Goal: Answer question/provide support: Share knowledge or assist other users

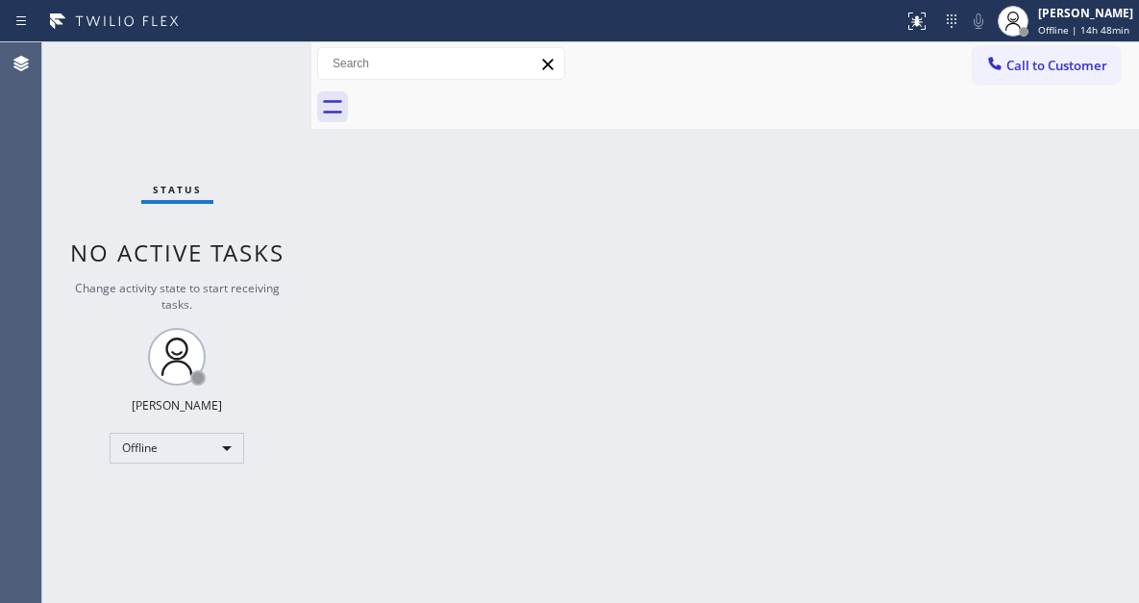
click at [1063, 209] on div "Back to Dashboard Change Sender ID Customers Technicians Select a contact Outbo…" at bounding box center [725, 322] width 828 height 560
click at [232, 79] on div "Status No active tasks Change activity state to start receiving tasks. [PERSON_…" at bounding box center [176, 322] width 269 height 560
click at [1063, 10] on div "[PERSON_NAME]" at bounding box center [1085, 13] width 95 height 16
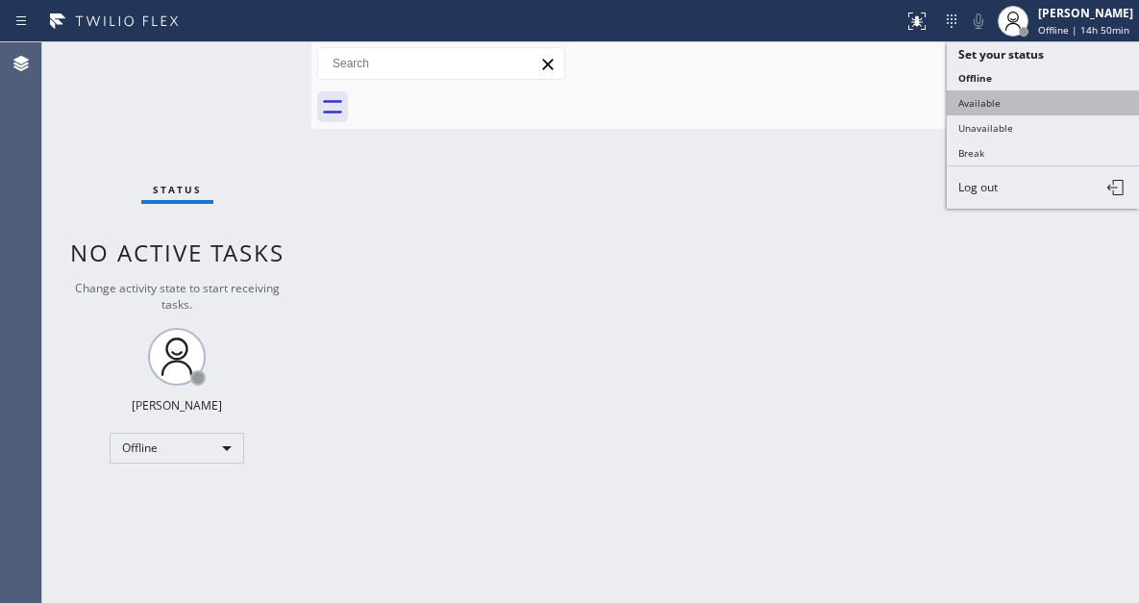
click at [1028, 98] on button "Available" at bounding box center [1043, 102] width 192 height 25
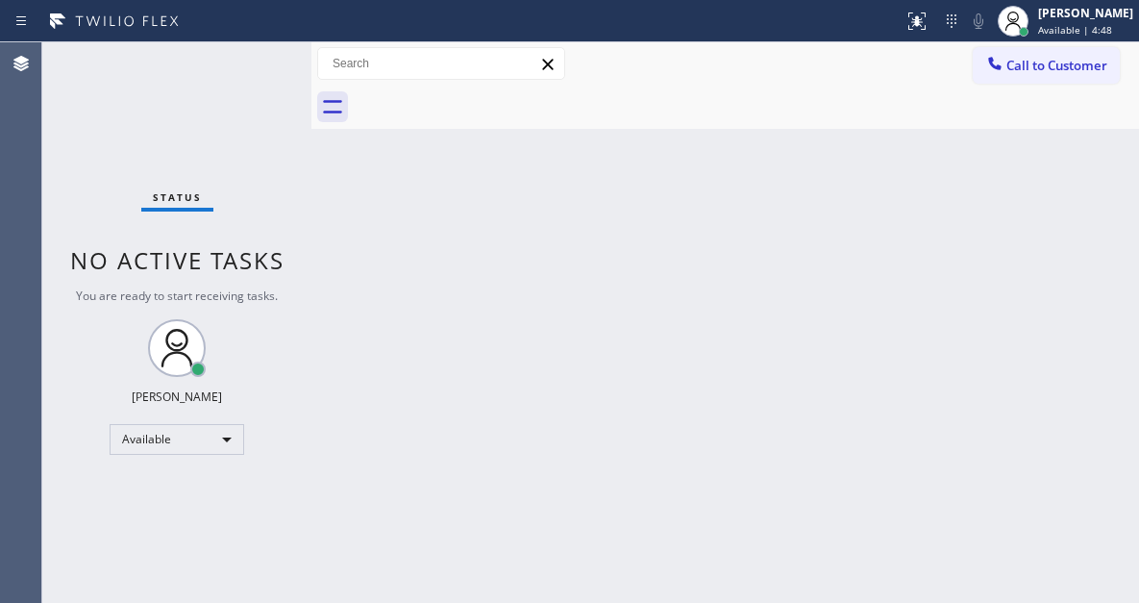
drag, startPoint x: 1054, startPoint y: 197, endPoint x: 1074, endPoint y: 144, distance: 56.6
click at [1054, 197] on div "Back to Dashboard Change Sender ID Customers Technicians Select a contact Outbo…" at bounding box center [725, 322] width 828 height 560
click at [274, 63] on div "Status No active tasks You are ready to start receiving tasks. [PERSON_NAME]" at bounding box center [176, 322] width 269 height 560
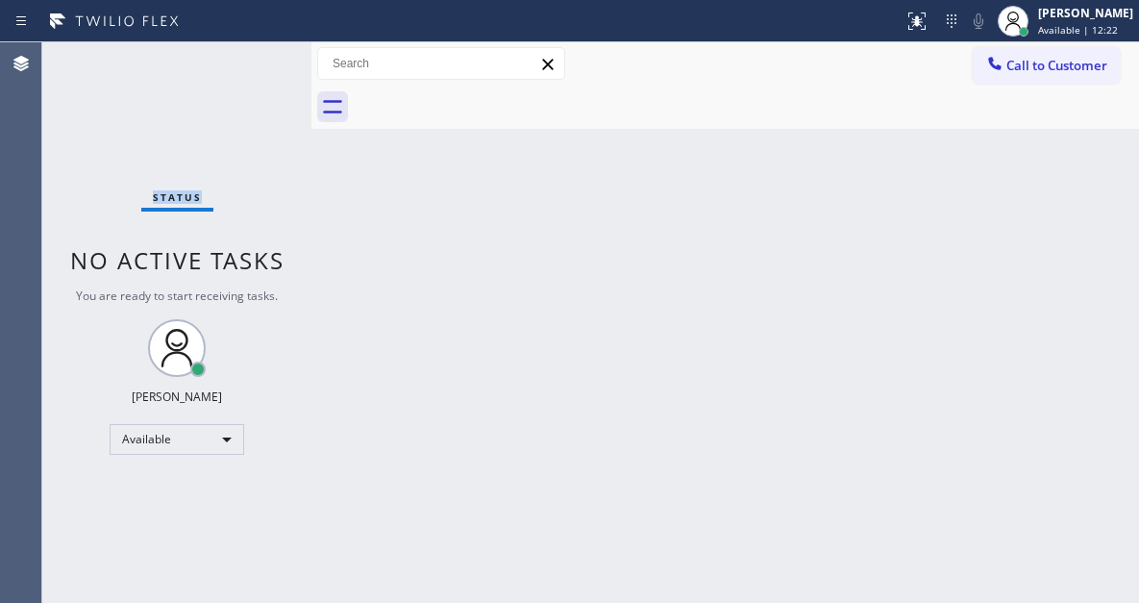
click at [274, 63] on div "Status No active tasks You are ready to start receiving tasks. [PERSON_NAME]" at bounding box center [176, 322] width 269 height 560
click at [203, 102] on div "Status No active tasks You are ready to start receiving tasks. [PERSON_NAME]" at bounding box center [176, 322] width 269 height 560
click at [220, 87] on div "Status No active tasks You are ready to start receiving tasks. [PERSON_NAME]" at bounding box center [176, 322] width 269 height 560
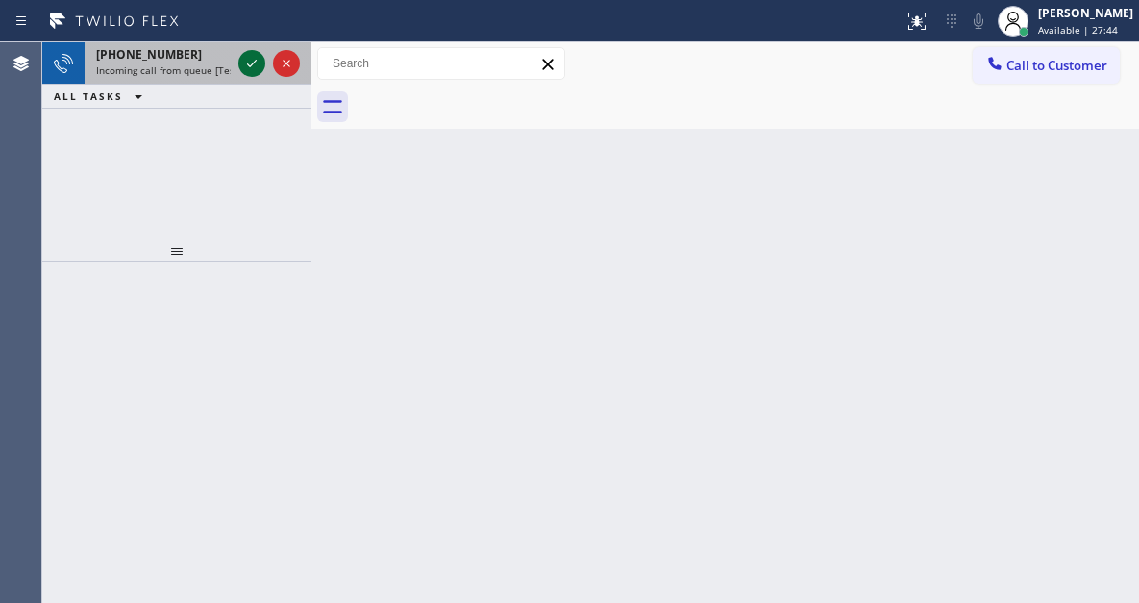
click at [253, 62] on icon at bounding box center [251, 63] width 23 height 23
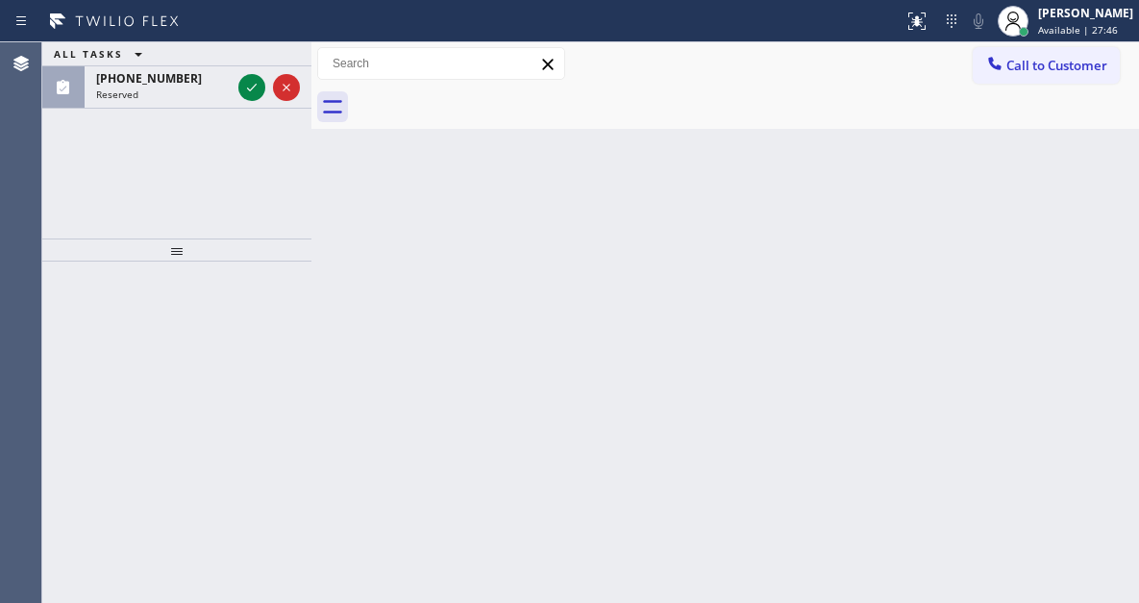
click at [253, 62] on div "ALL TASKS ALL TASKS ACTIVE TASKS TASKS IN WRAP UP" at bounding box center [176, 54] width 269 height 24
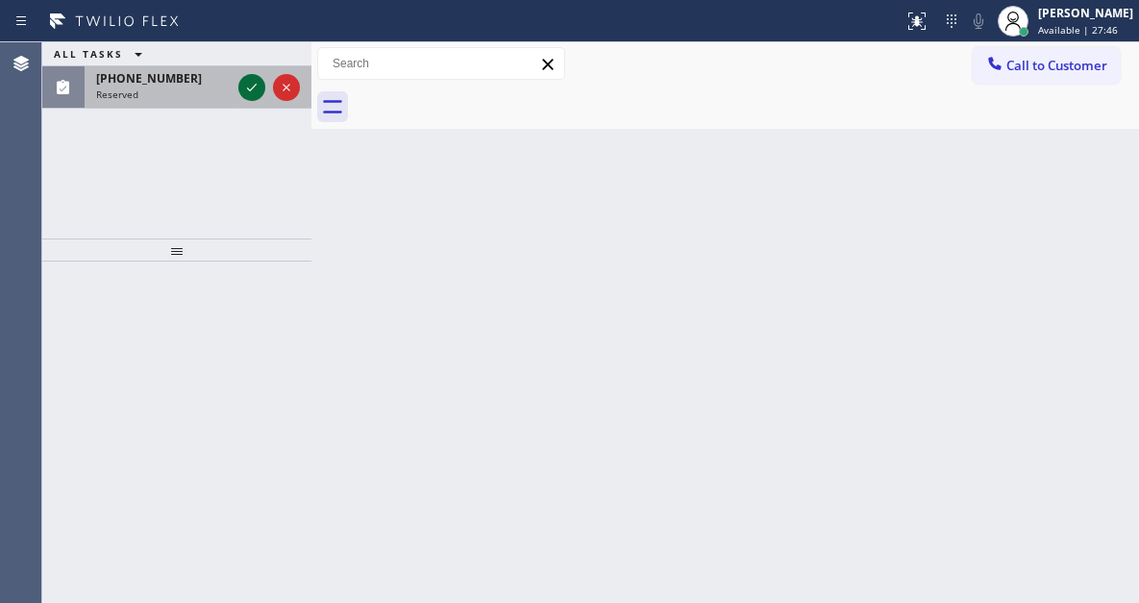
click at [250, 83] on icon at bounding box center [251, 87] width 23 height 23
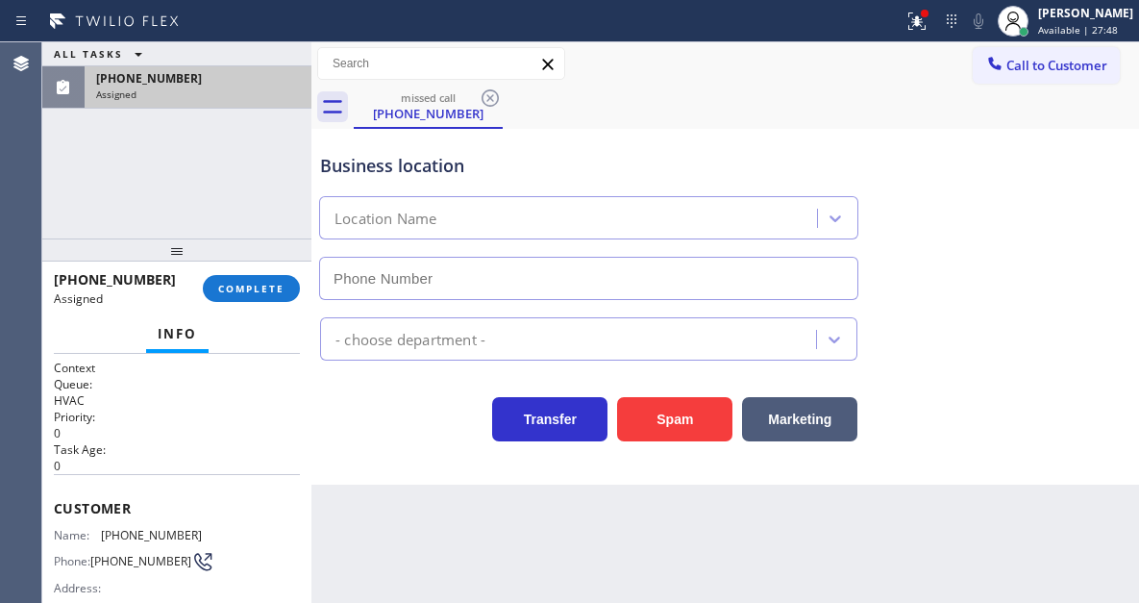
type input "[PHONE_NUMBER]"
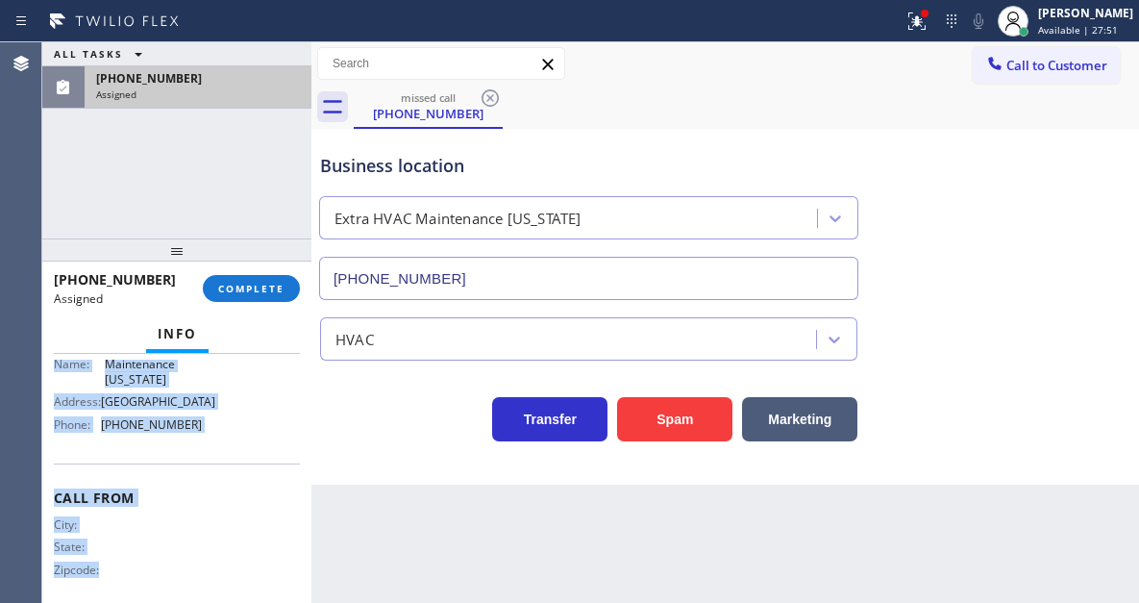
scroll to position [357, 0]
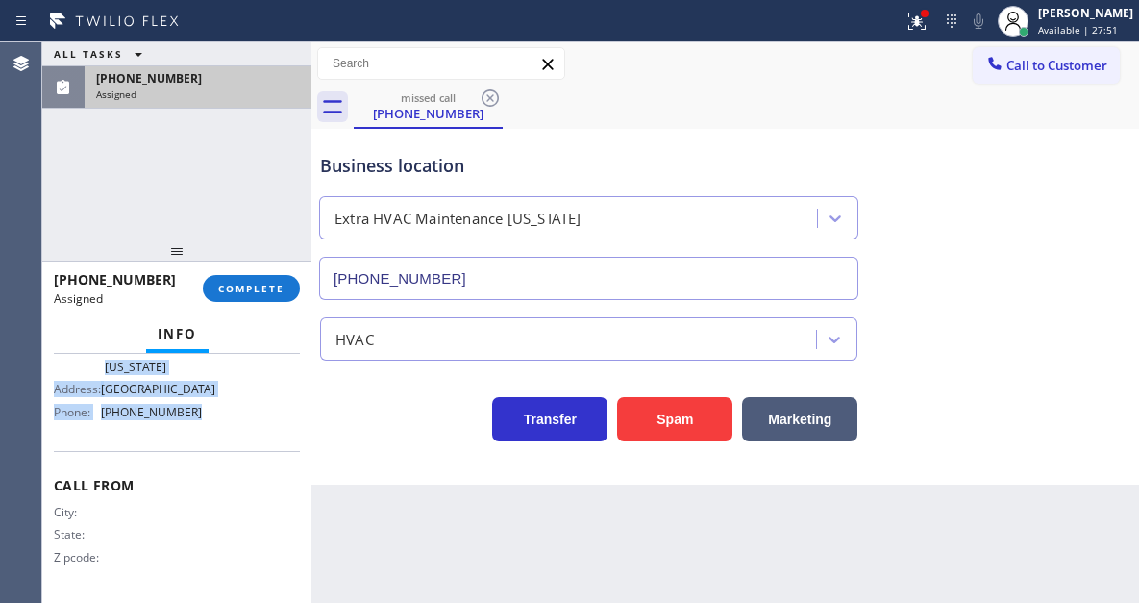
drag, startPoint x: 50, startPoint y: 496, endPoint x: 261, endPoint y: 429, distance: 221.0
click at [261, 429] on div "Context Queue: HVAC Priority: 0 Task Age: Customer Name: [PHONE_NUMBER] Phone: …" at bounding box center [176, 478] width 269 height 249
copy div "Customer Name: [PHONE_NUMBER] Phone: [PHONE_NUMBER] Address: Business location …"
click at [299, 292] on button "COMPLETE" at bounding box center [251, 288] width 97 height 27
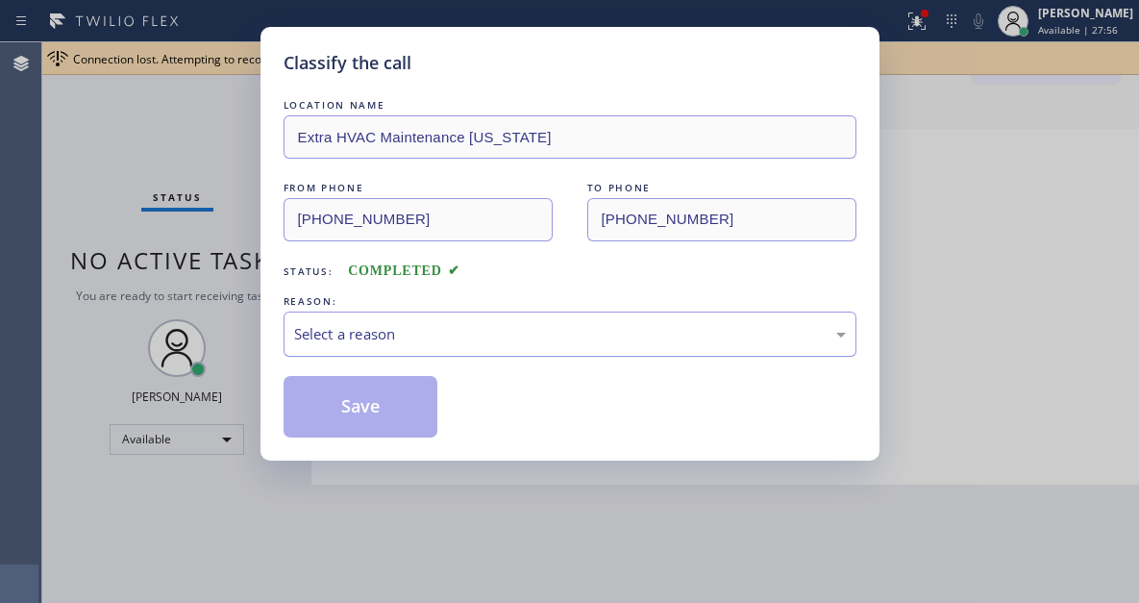
click at [393, 340] on div "Select a reason" at bounding box center [570, 334] width 552 height 22
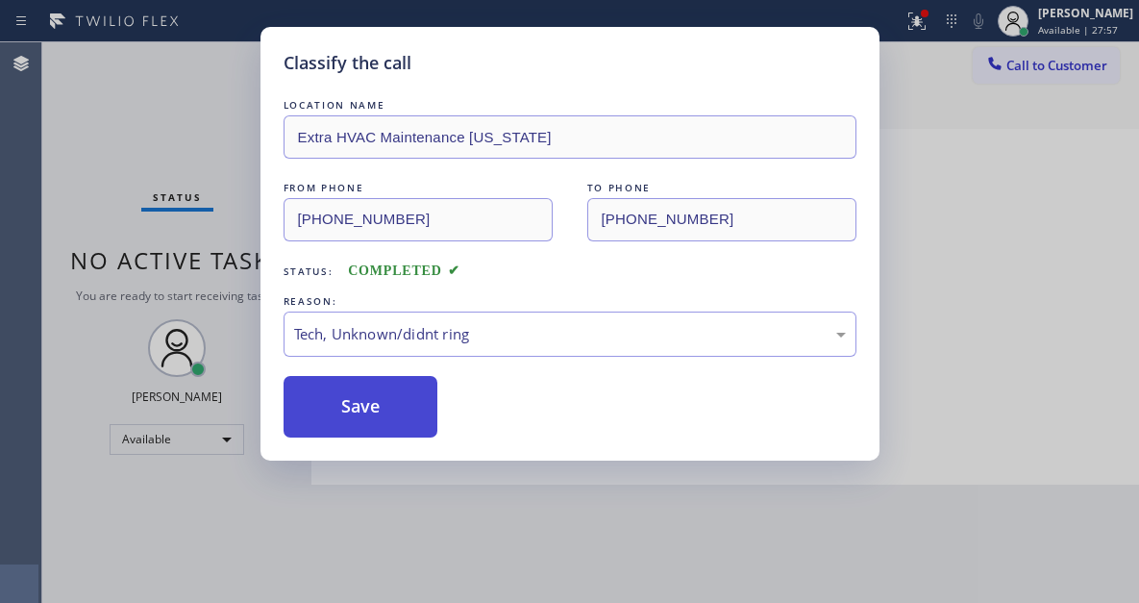
click at [393, 410] on button "Save" at bounding box center [361, 407] width 155 height 62
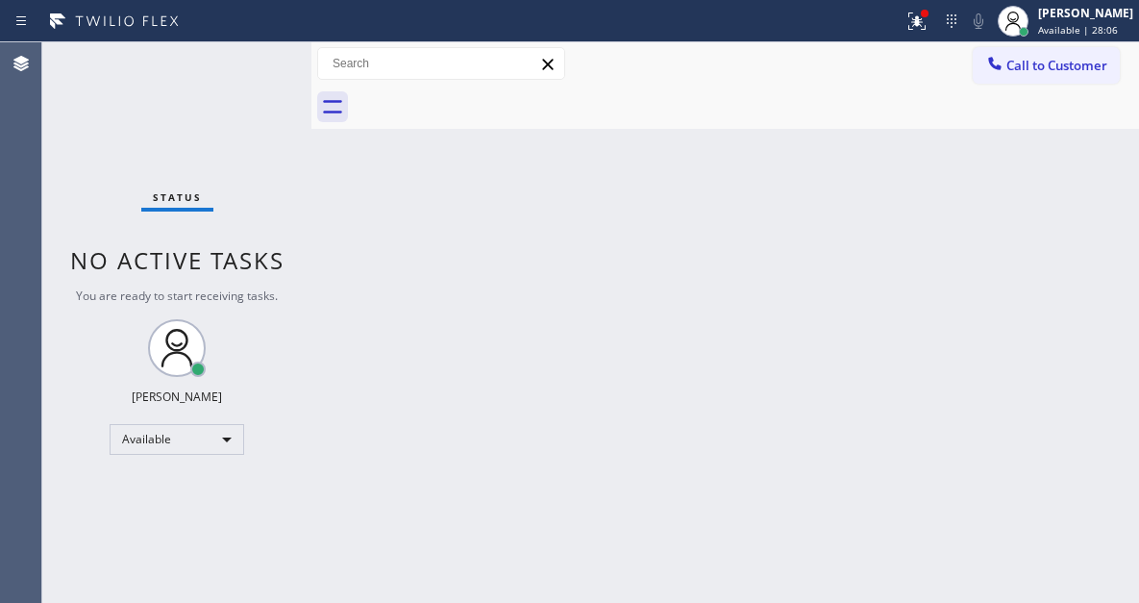
click at [1043, 159] on div "Back to Dashboard Change Sender ID Customers Technicians Select a contact Outbo…" at bounding box center [725, 322] width 828 height 560
click at [260, 62] on div "Status No active tasks You are ready to start receiving tasks. [PERSON_NAME]" at bounding box center [176, 322] width 269 height 560
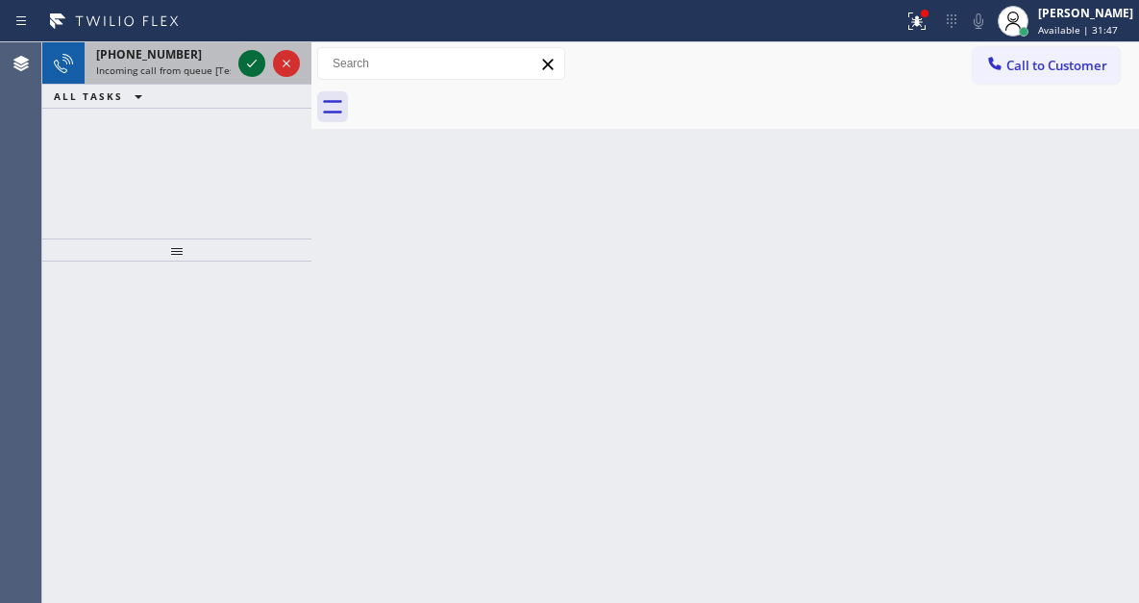
click at [260, 62] on icon at bounding box center [251, 63] width 23 height 23
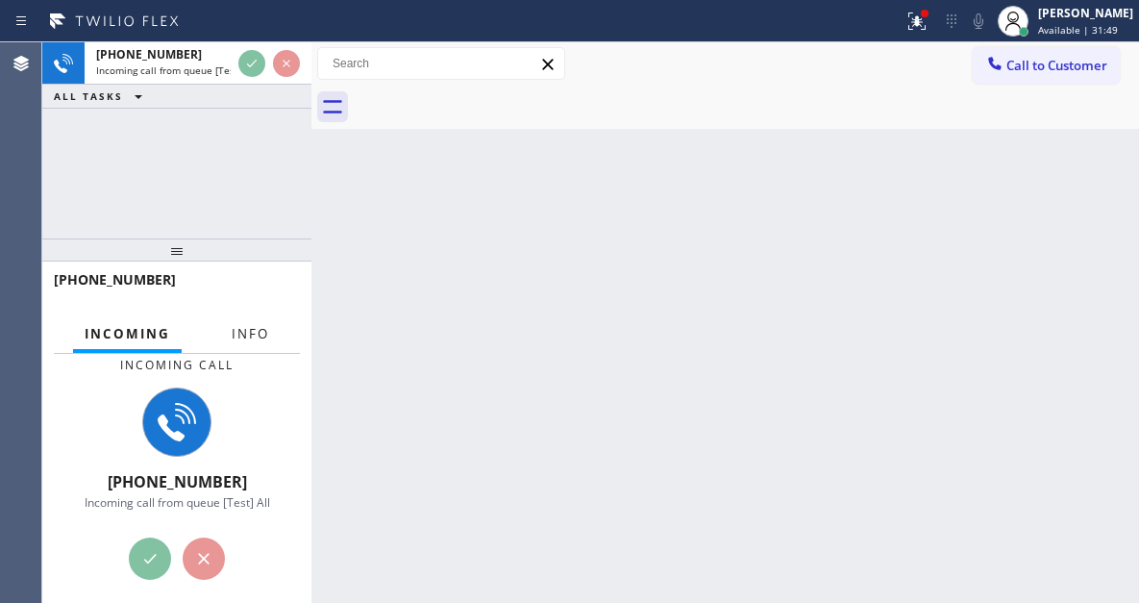
click at [236, 332] on span "Info" at bounding box center [250, 333] width 37 height 17
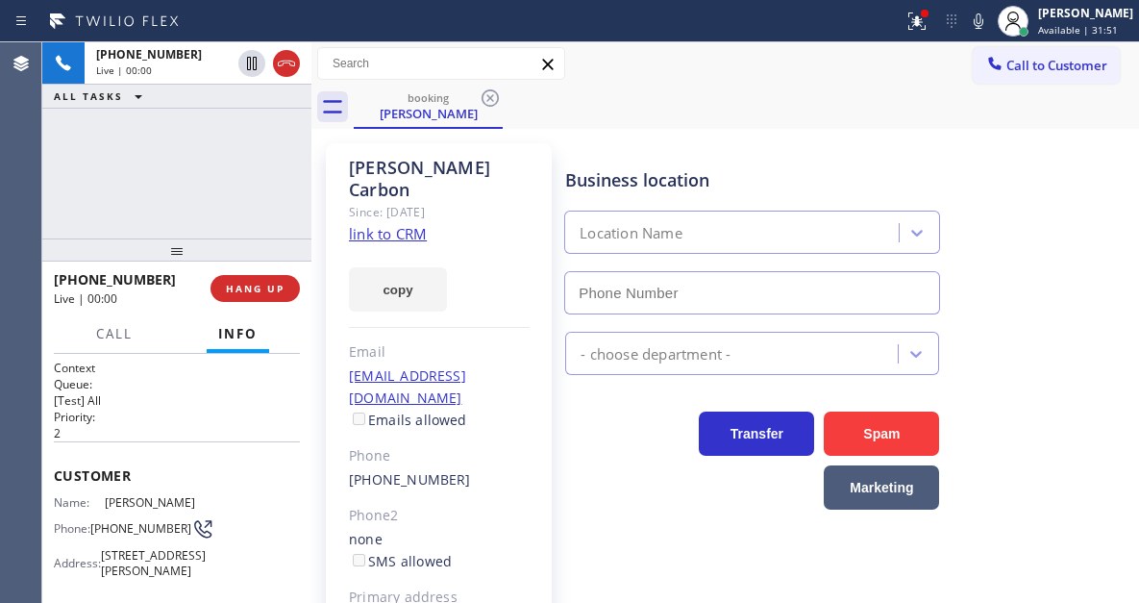
type input "[PHONE_NUMBER]"
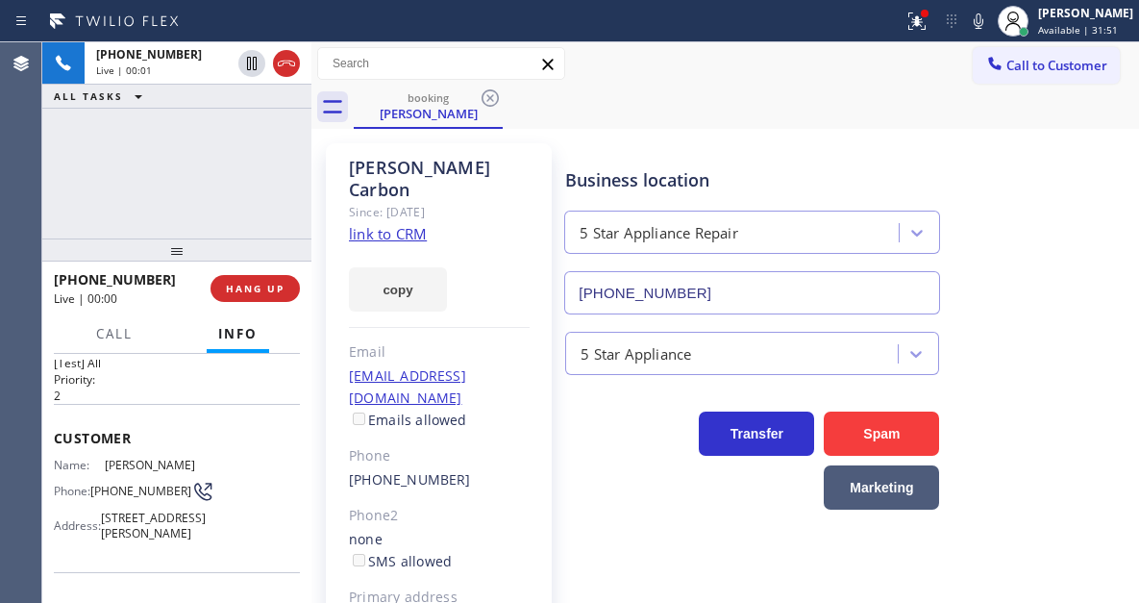
scroll to position [96, 0]
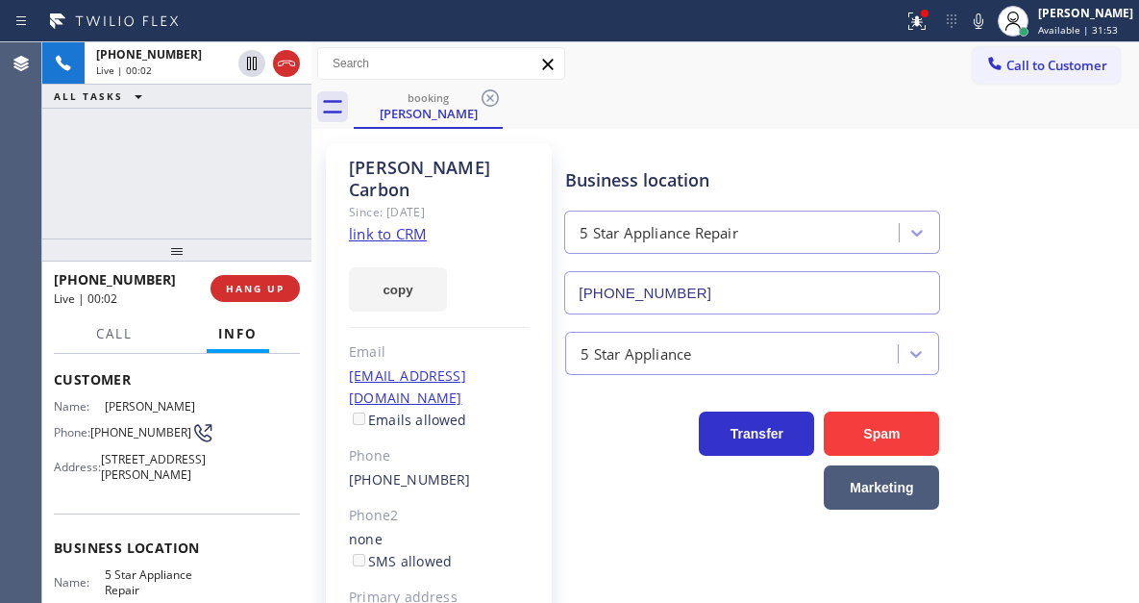
click at [402, 224] on link "link to CRM" at bounding box center [388, 233] width 78 height 19
click at [103, 433] on span "[PHONE_NUMBER]" at bounding box center [140, 432] width 101 height 14
copy div "[PHONE_NUMBER]"
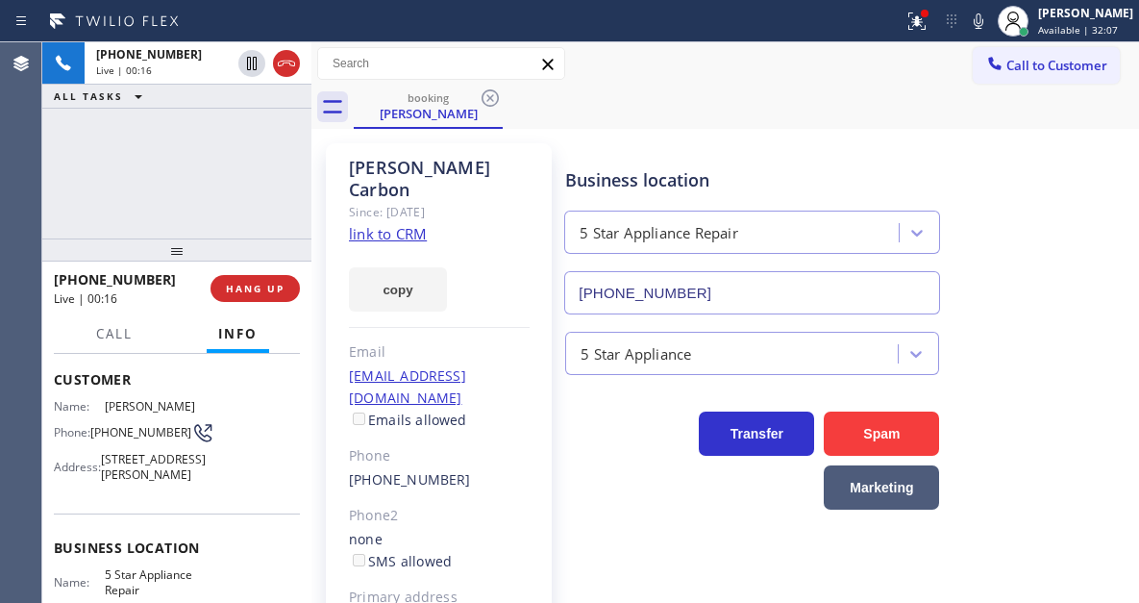
click at [641, 134] on div "[PERSON_NAME] Carbon Since: [DATE] link to CRM copy Email [EMAIL_ADDRESS][DOMAI…" at bounding box center [725, 451] width 818 height 635
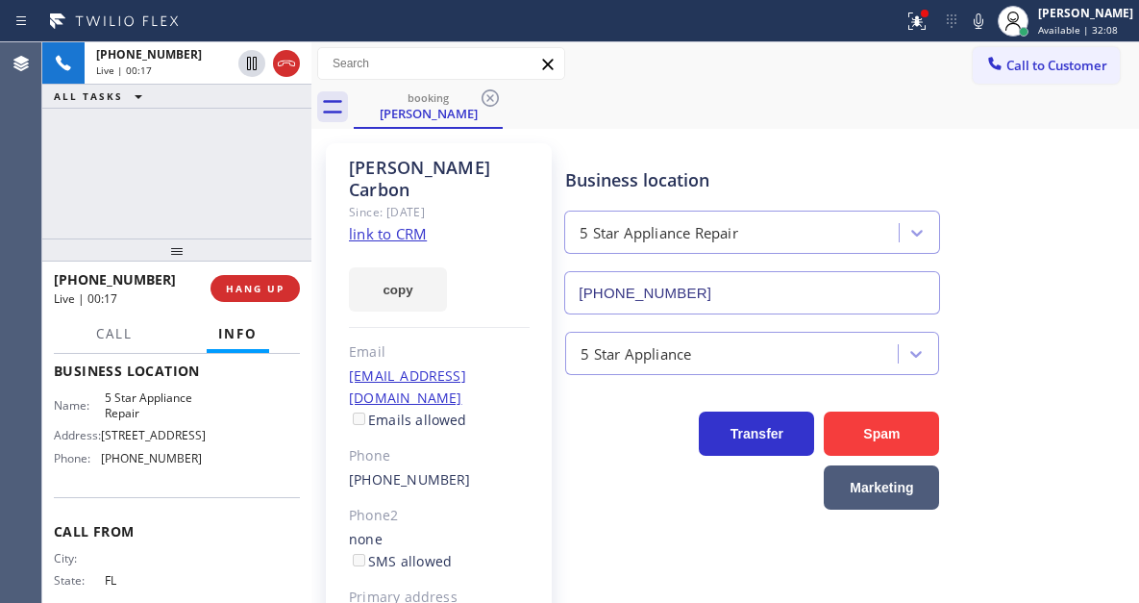
scroll to position [288, 0]
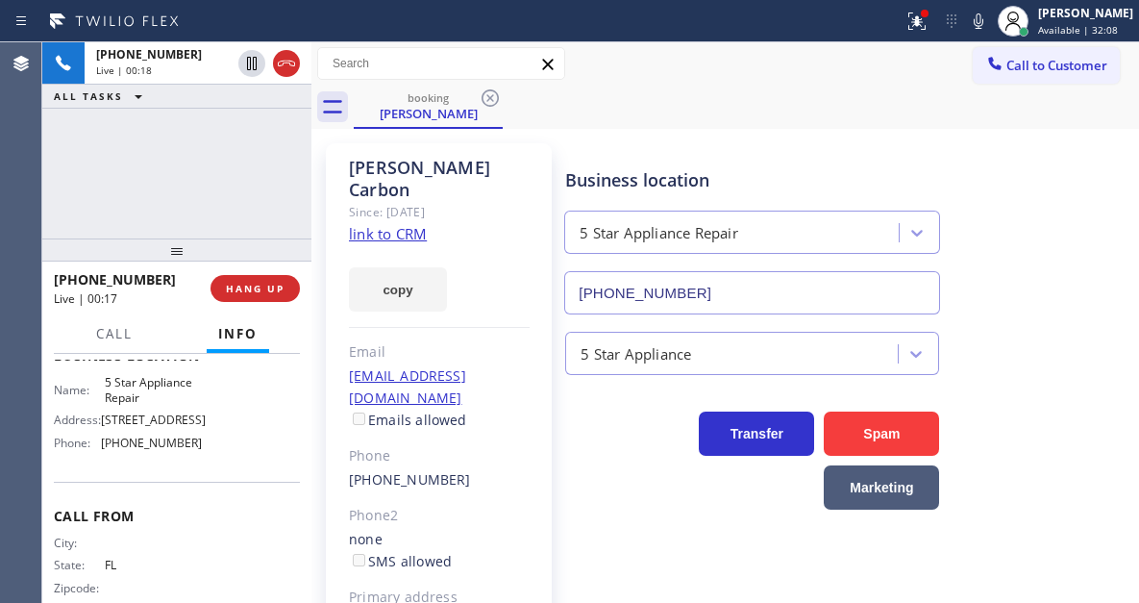
click at [146, 400] on span "5 Star Appliance Repair" at bounding box center [153, 390] width 96 height 30
copy span "5 Star Appliance Repair"
click at [689, 118] on div "booking [PERSON_NAME]" at bounding box center [746, 107] width 785 height 43
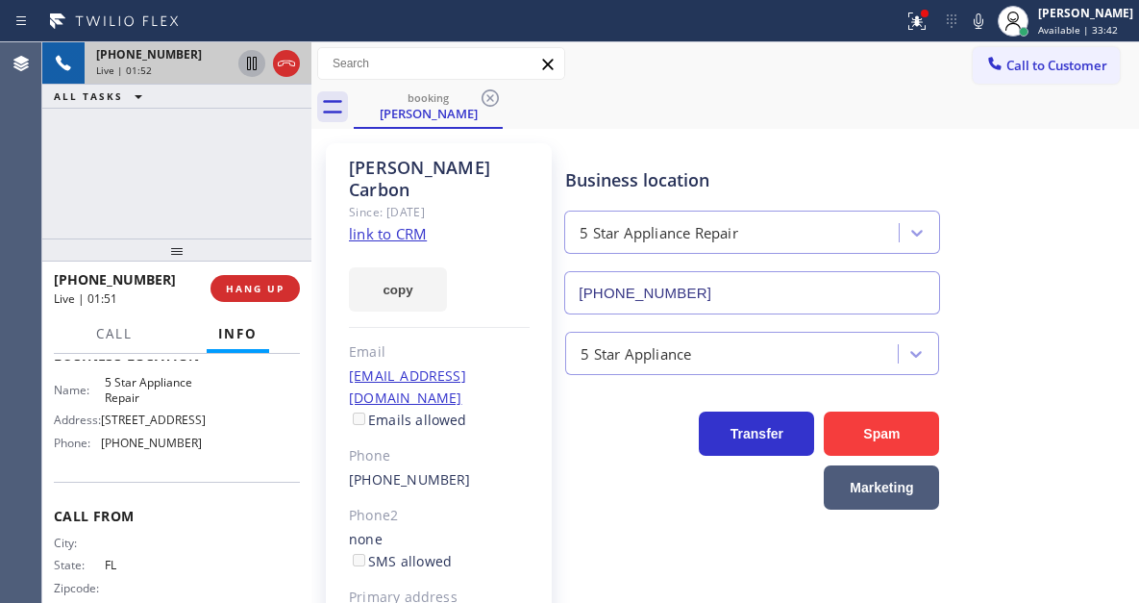
click at [252, 64] on icon at bounding box center [251, 63] width 23 height 23
click at [249, 63] on icon at bounding box center [251, 63] width 13 height 13
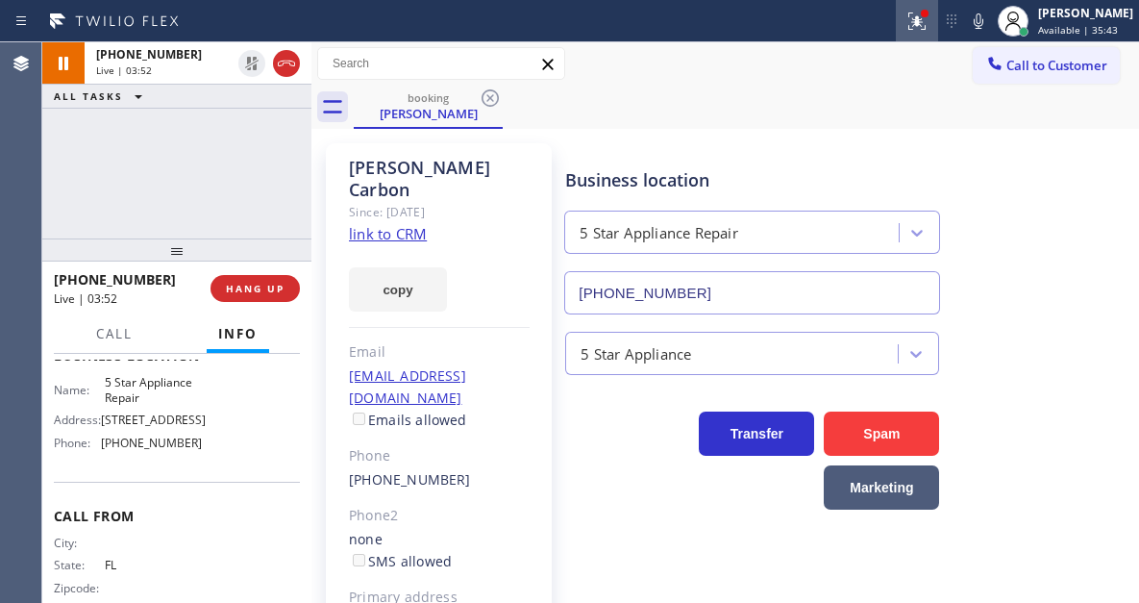
click at [925, 22] on icon at bounding box center [917, 21] width 23 height 23
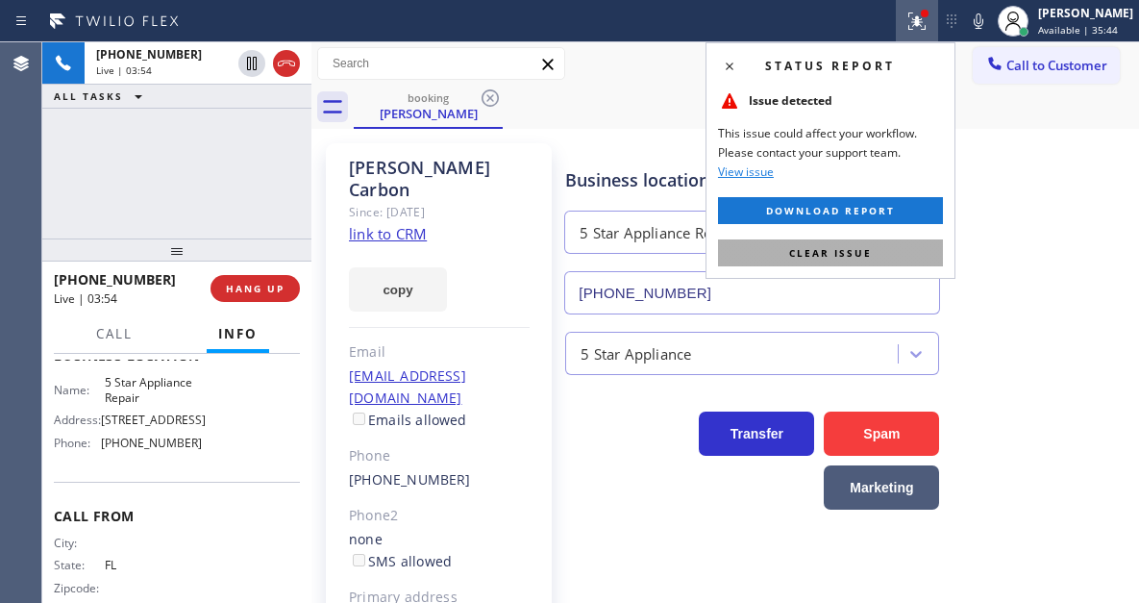
click at [836, 259] on span "Clear issue" at bounding box center [830, 252] width 83 height 13
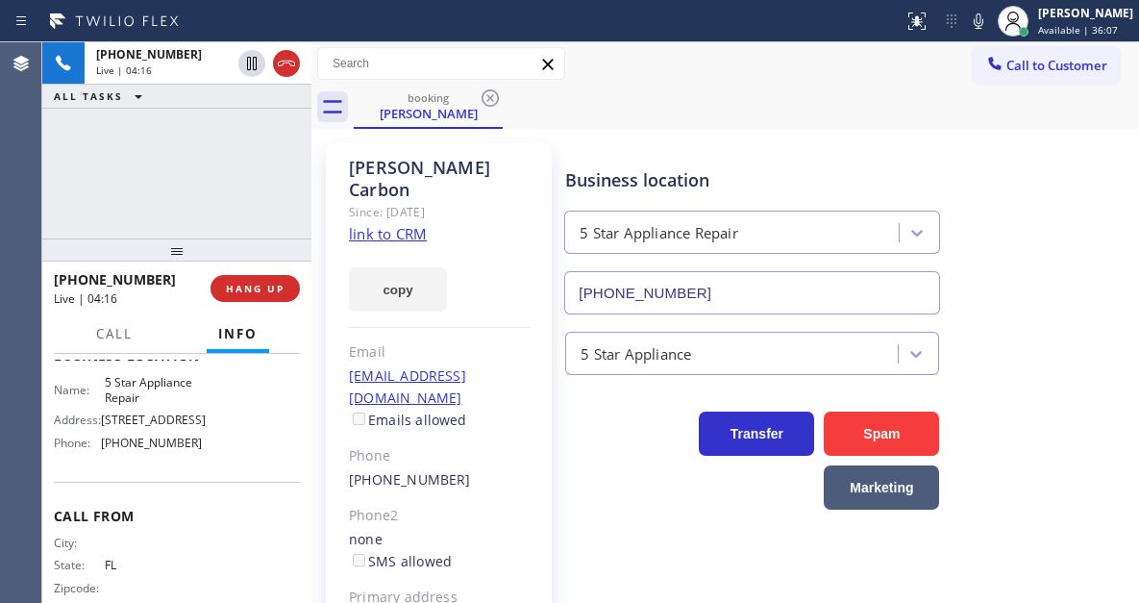
click at [169, 450] on span "[PHONE_NUMBER]" at bounding box center [151, 442] width 101 height 14
copy span "[PHONE_NUMBER]"
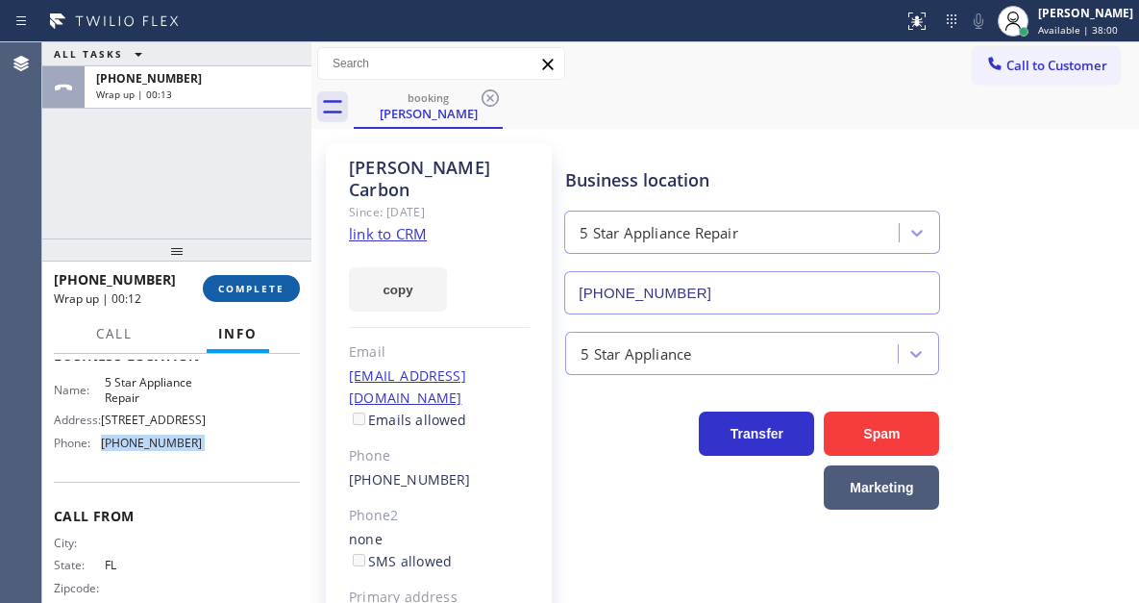
click at [239, 300] on button "COMPLETE" at bounding box center [251, 288] width 97 height 27
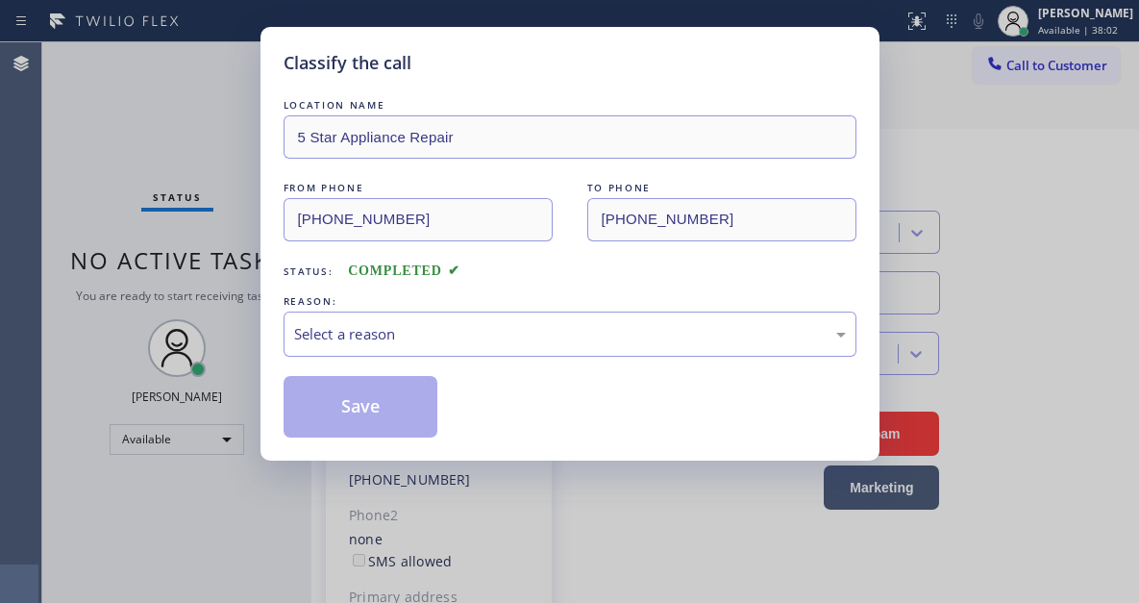
click at [466, 346] on div "Select a reason" at bounding box center [570, 333] width 573 height 45
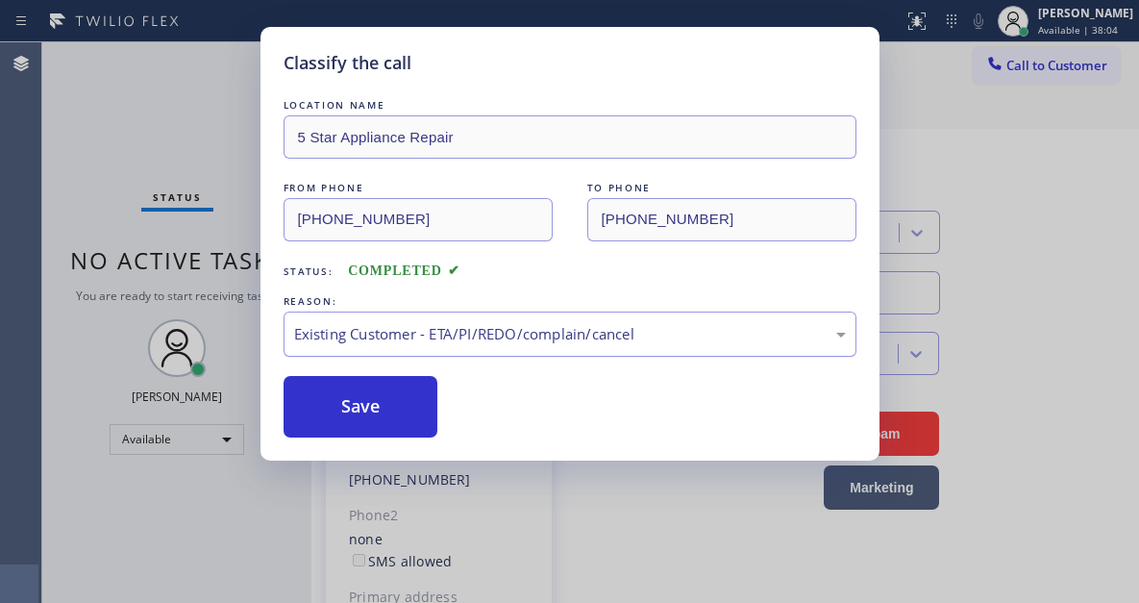
click at [442, 327] on div "Existing Customer - ETA/PI/REDO/complain/cancel" at bounding box center [570, 334] width 552 height 22
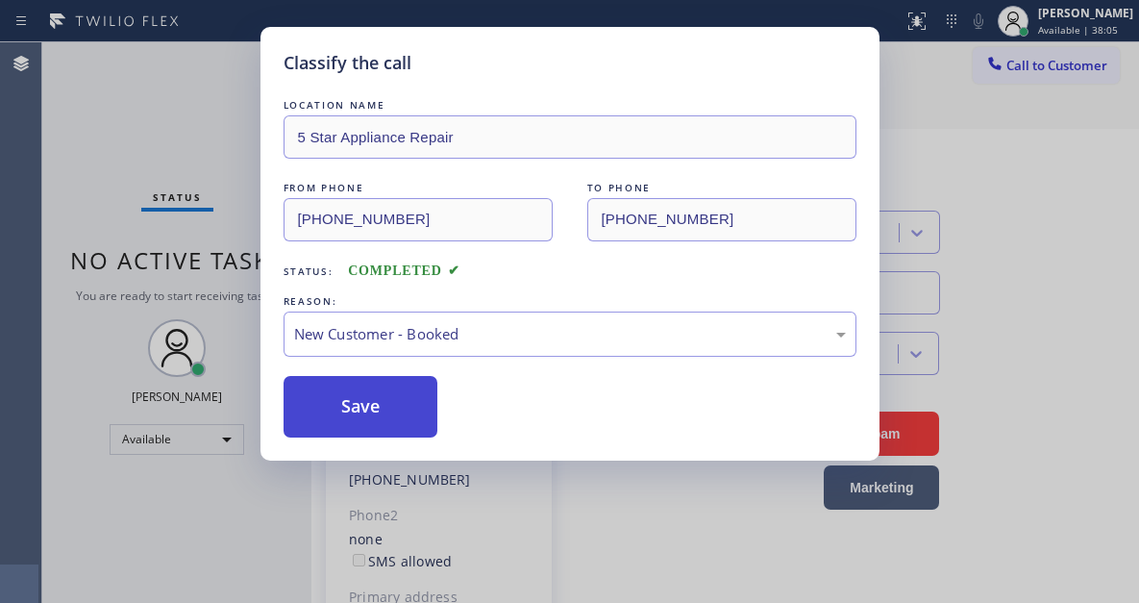
click at [410, 400] on button "Save" at bounding box center [361, 407] width 155 height 62
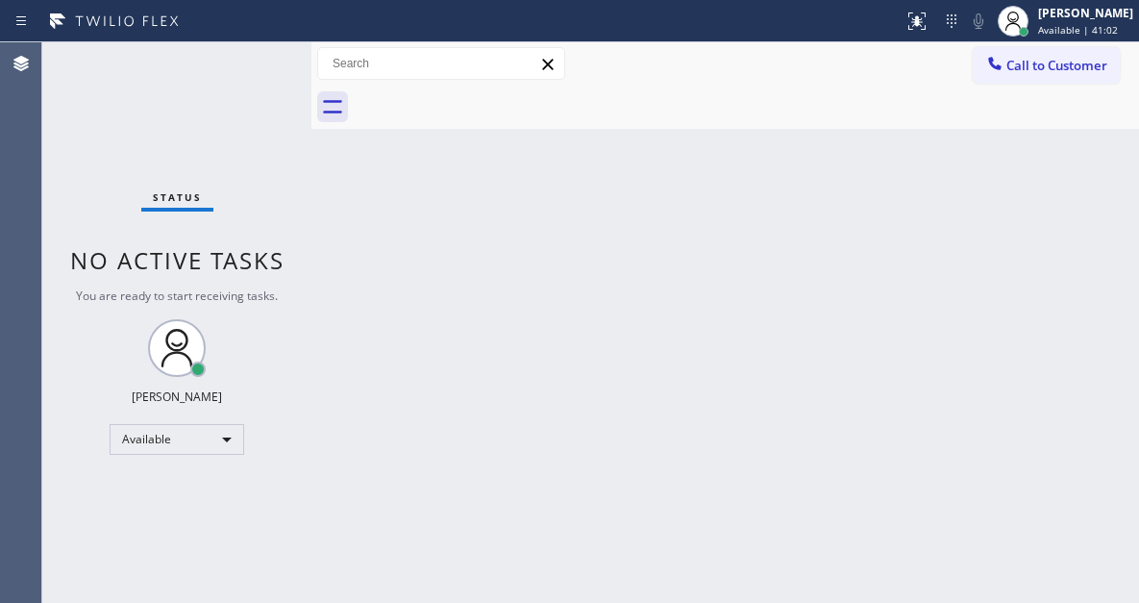
click at [256, 62] on div "Status No active tasks You are ready to start receiving tasks. [PERSON_NAME]" at bounding box center [176, 322] width 269 height 560
click at [1104, 193] on div "Back to Dashboard Change Sender ID Customers Technicians Select a contact Outbo…" at bounding box center [725, 322] width 828 height 560
click at [265, 55] on div "Status No active tasks You are ready to start receiving tasks. [PERSON_NAME]" at bounding box center [176, 322] width 269 height 560
click at [261, 58] on div "Status No active tasks You are ready to start receiving tasks. [PERSON_NAME]" at bounding box center [176, 322] width 269 height 560
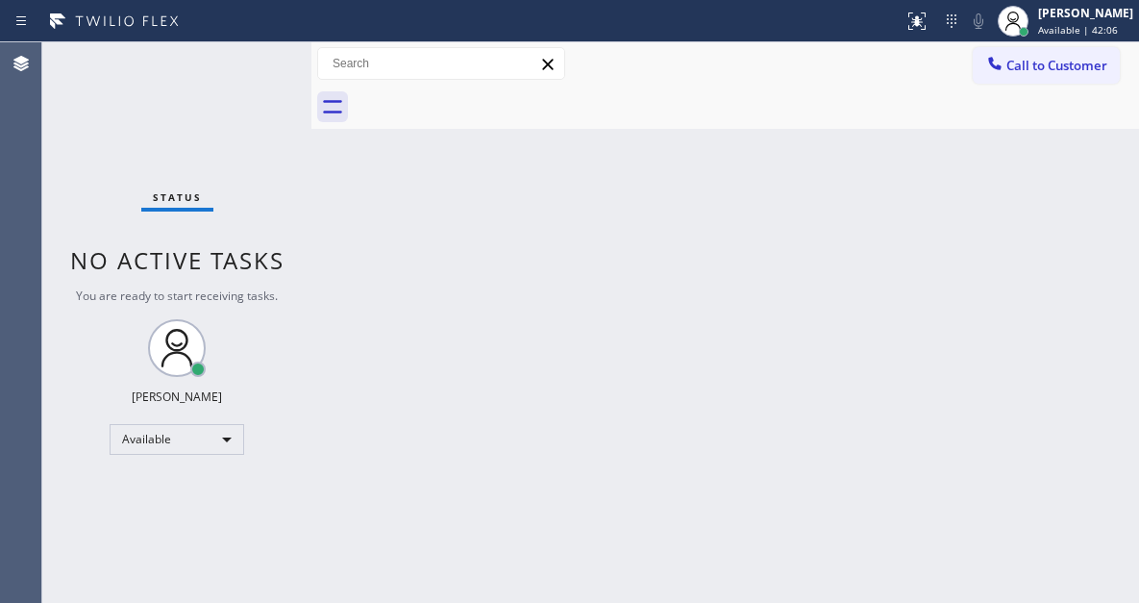
click at [261, 55] on div "Status No active tasks You are ready to start receiving tasks. [PERSON_NAME]" at bounding box center [176, 322] width 269 height 560
click at [1075, 269] on div "Back to Dashboard Change Sender ID Customers Technicians Select a contact Outbo…" at bounding box center [725, 322] width 828 height 560
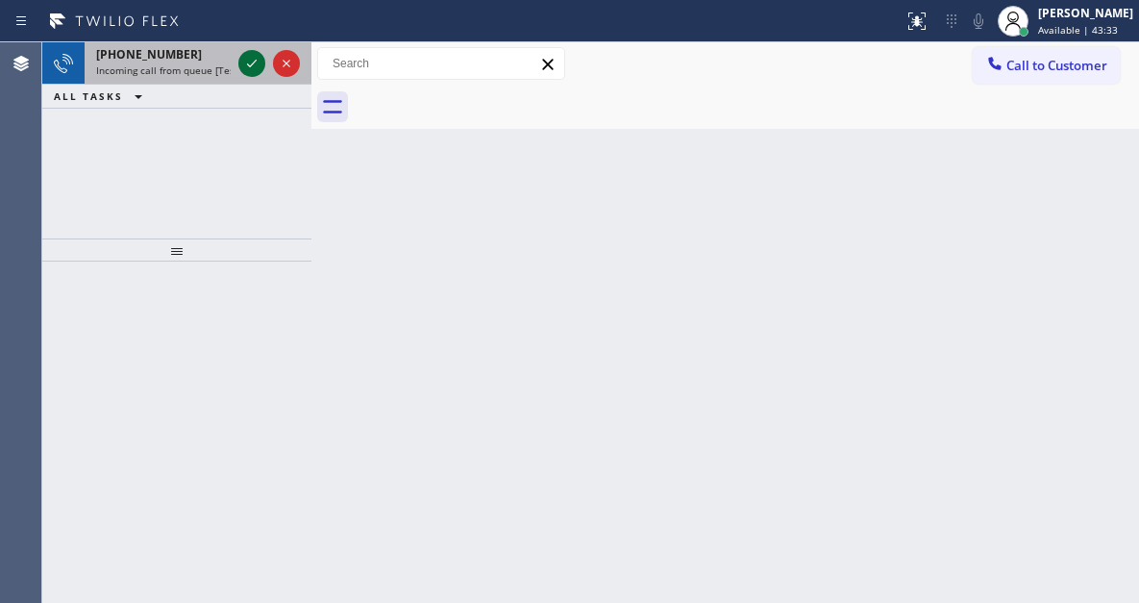
click at [251, 57] on icon at bounding box center [251, 63] width 23 height 23
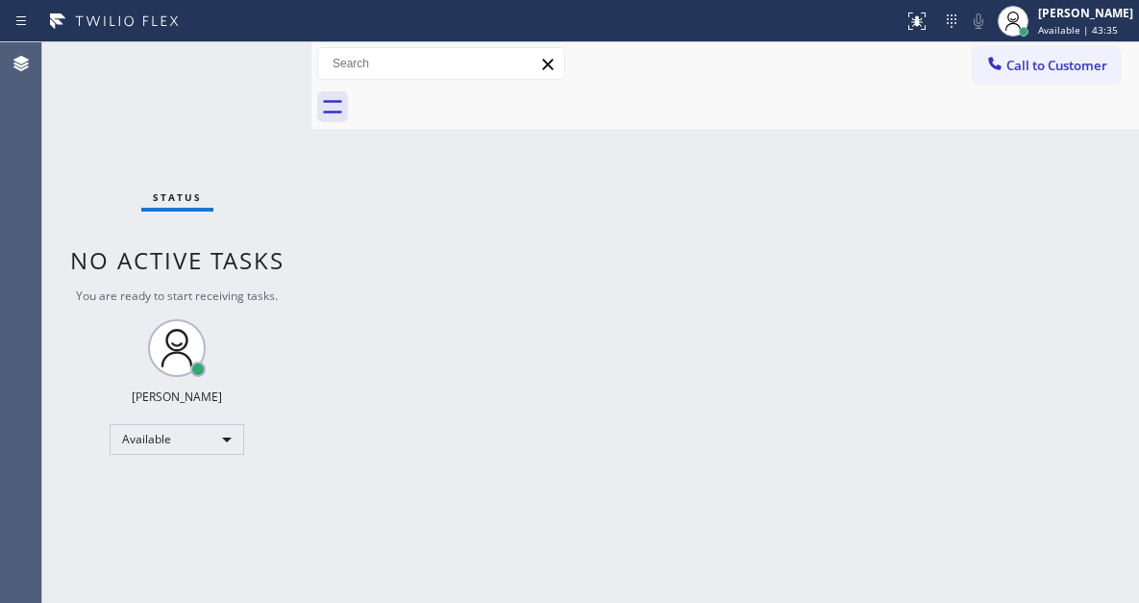
click at [259, 53] on div "Status No active tasks You are ready to start receiving tasks. [PERSON_NAME]" at bounding box center [176, 322] width 269 height 560
click at [223, 82] on div "Status No active tasks You are ready to start receiving tasks. [PERSON_NAME]" at bounding box center [176, 322] width 269 height 560
click at [225, 76] on div "Status No active tasks You are ready to start receiving tasks. [PERSON_NAME]" at bounding box center [176, 322] width 269 height 560
click at [929, 20] on icon at bounding box center [917, 21] width 23 height 23
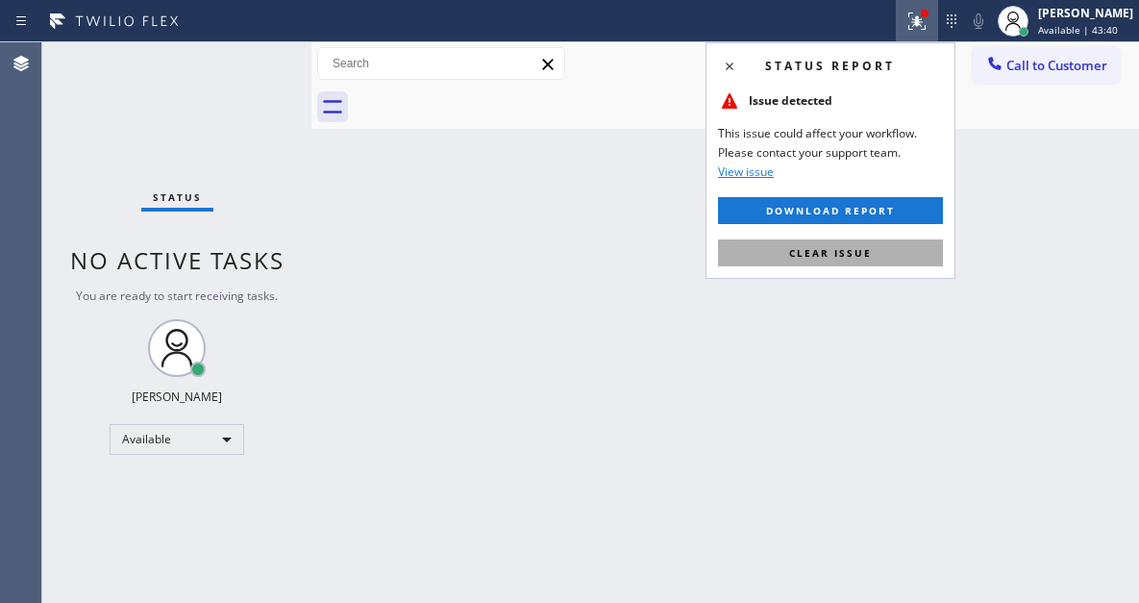
click at [896, 249] on button "Clear issue" at bounding box center [830, 252] width 225 height 27
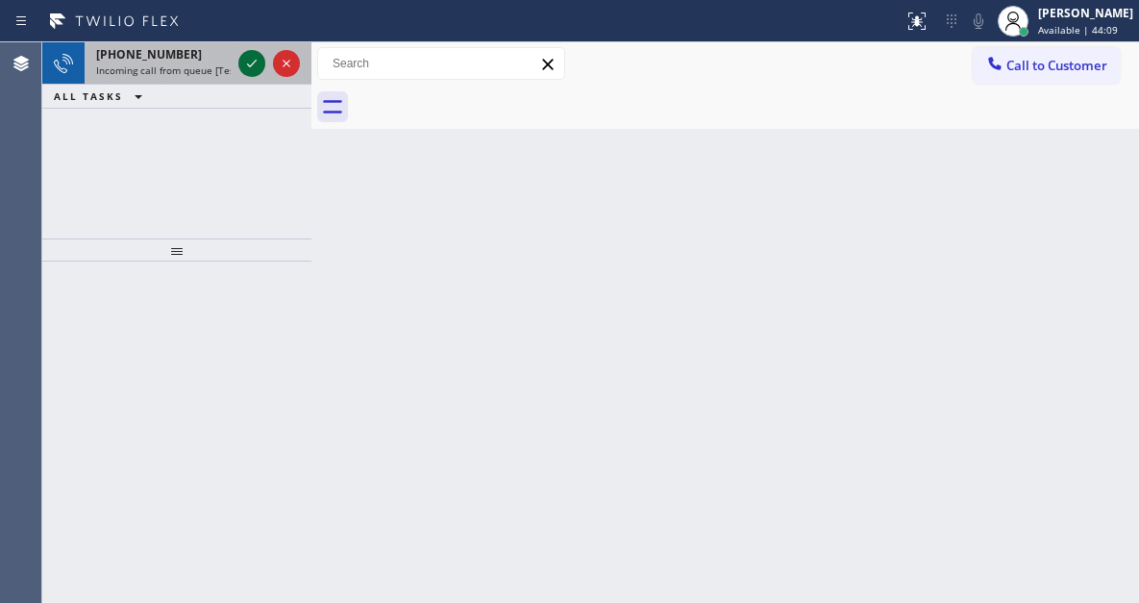
click at [246, 67] on icon at bounding box center [251, 63] width 23 height 23
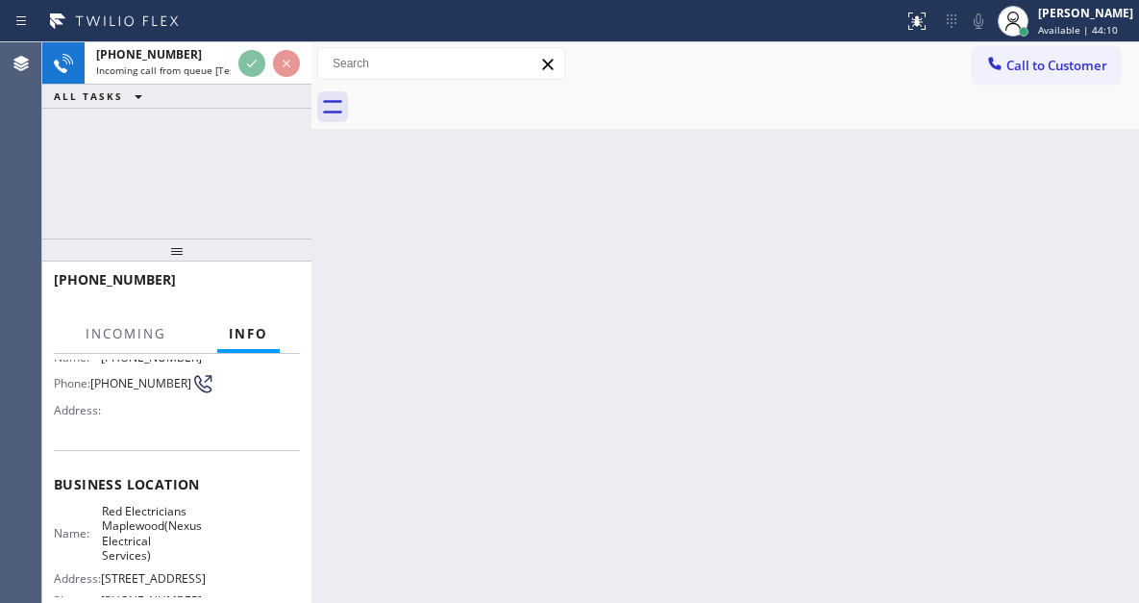
scroll to position [192, 0]
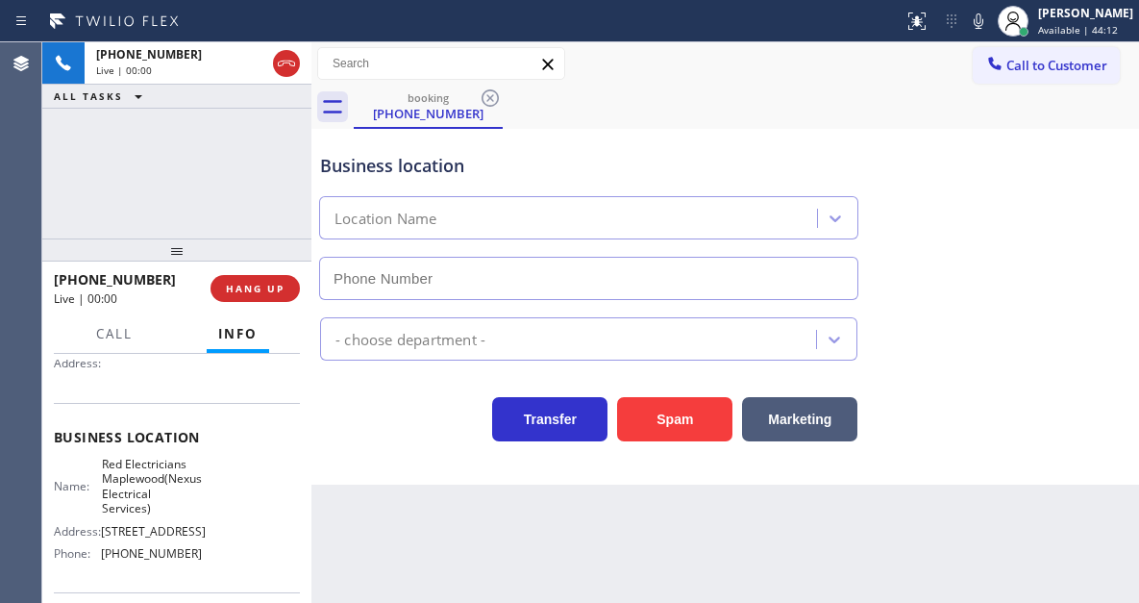
type input "[PHONE_NUMBER]"
click at [149, 489] on span "Red Electricians Maplewood(Nexus Electrical Services)" at bounding box center [152, 487] width 100 height 60
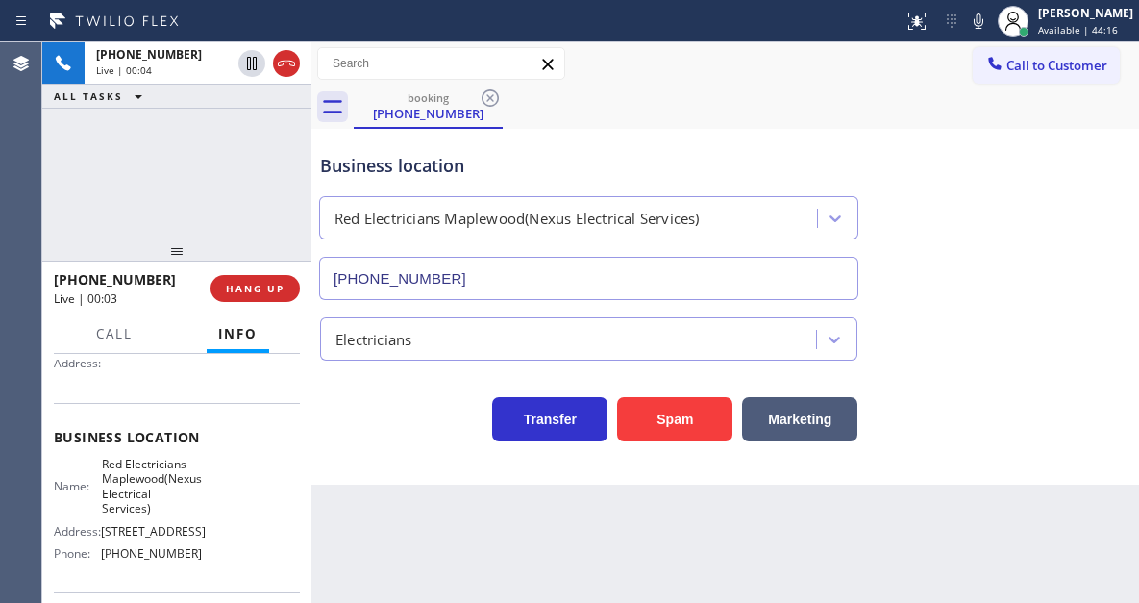
click at [142, 462] on span "Red Electricians Maplewood(Nexus Electrical Services)" at bounding box center [152, 487] width 100 height 60
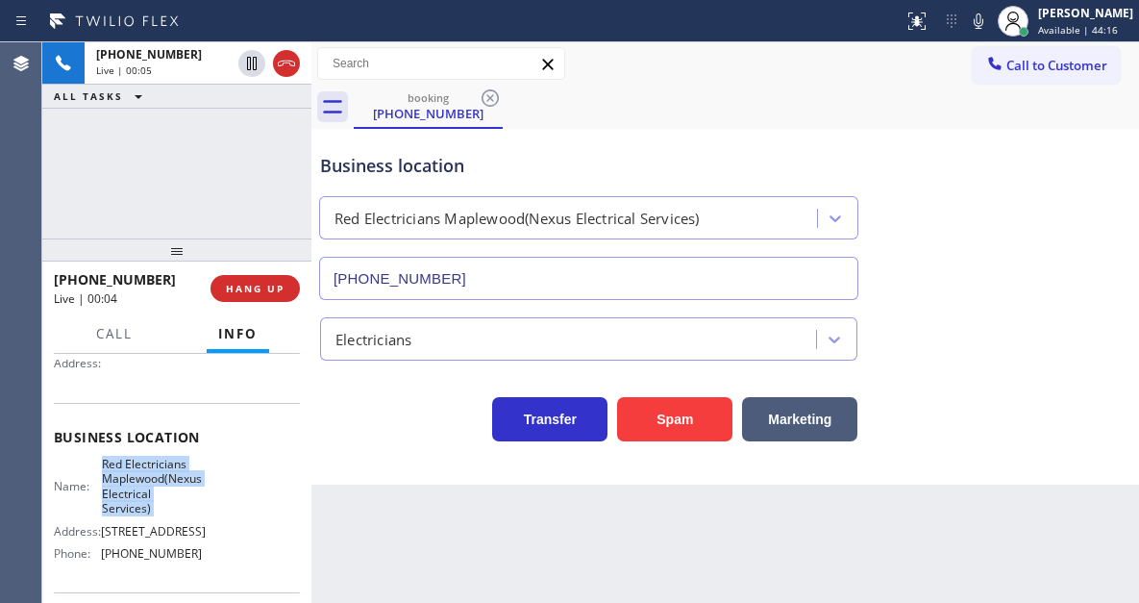
click at [142, 462] on span "Red Electricians Maplewood(Nexus Electrical Services)" at bounding box center [152, 487] width 100 height 60
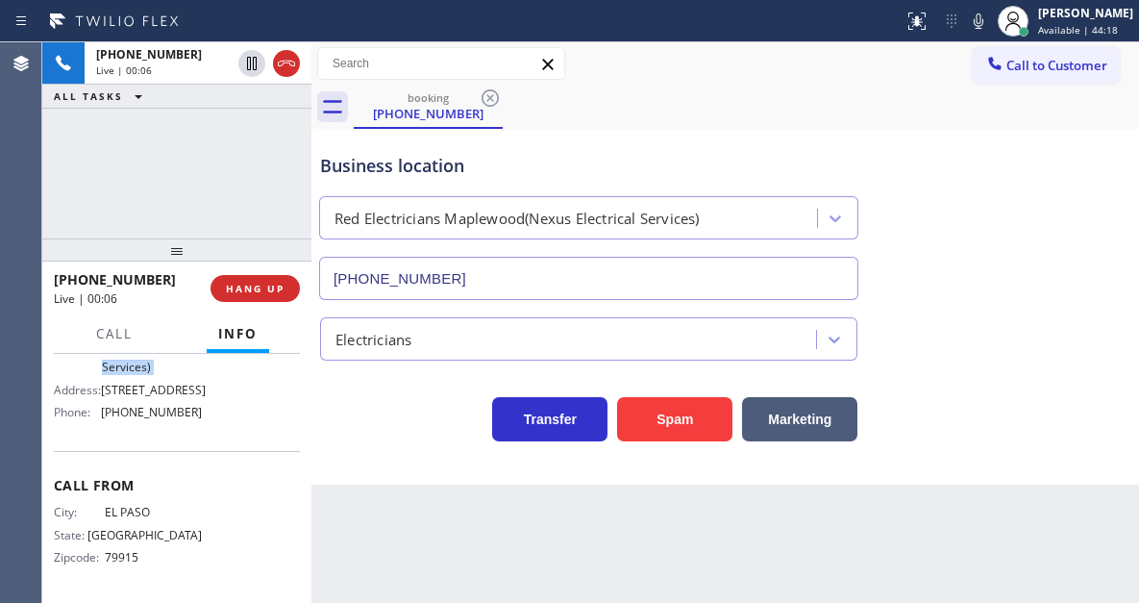
scroll to position [385, 0]
click at [225, 301] on button "HANG UP" at bounding box center [255, 288] width 89 height 27
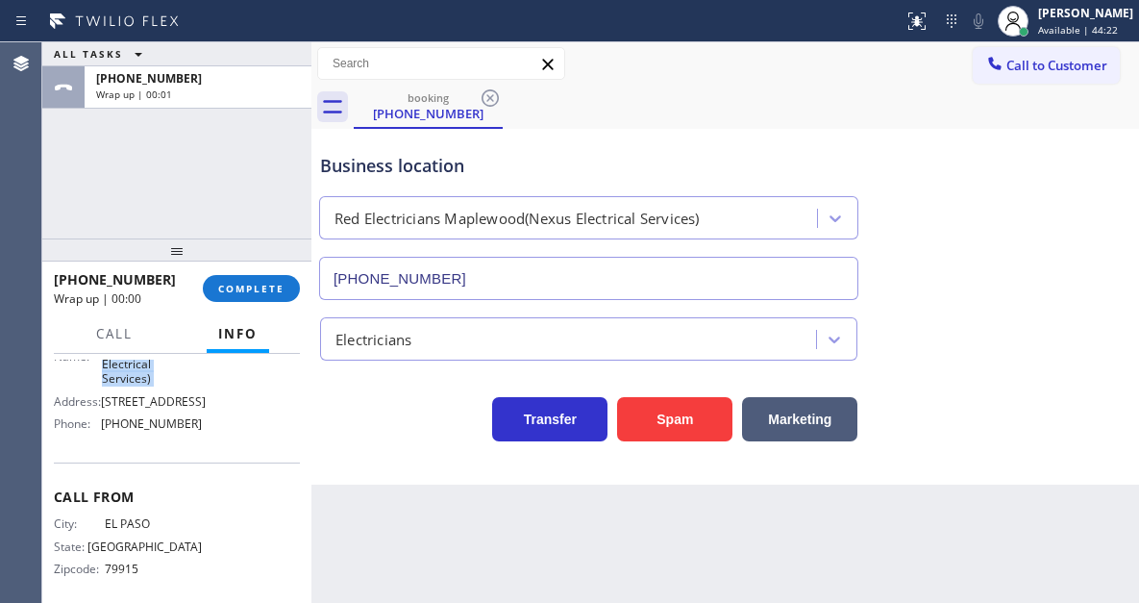
scroll to position [288, 0]
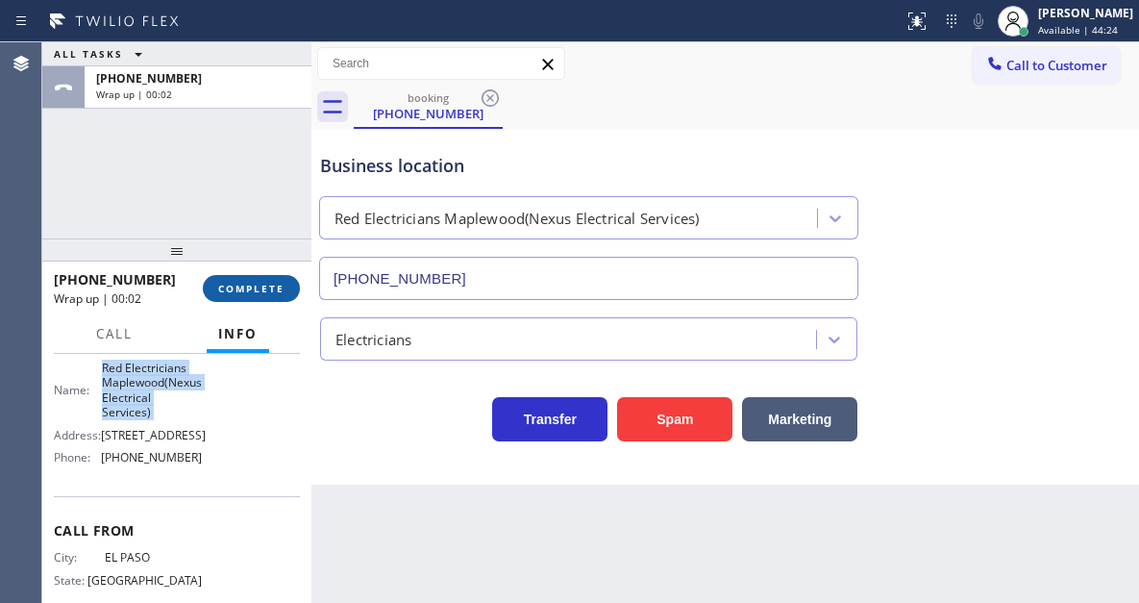
click at [266, 286] on span "COMPLETE" at bounding box center [251, 288] width 66 height 13
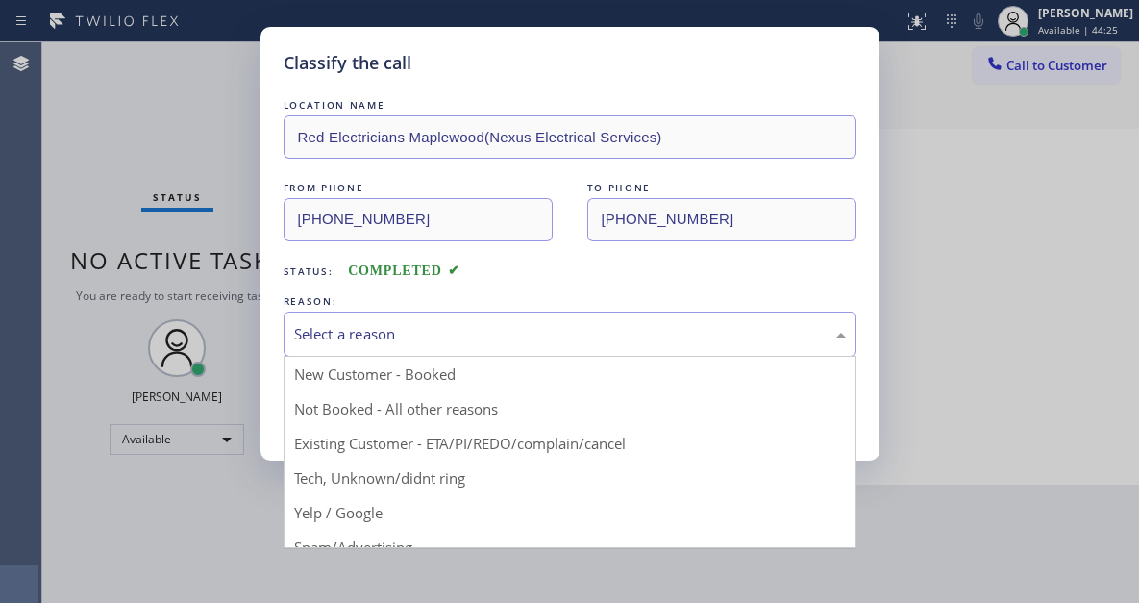
click at [451, 337] on div "Select a reason" at bounding box center [570, 334] width 552 height 22
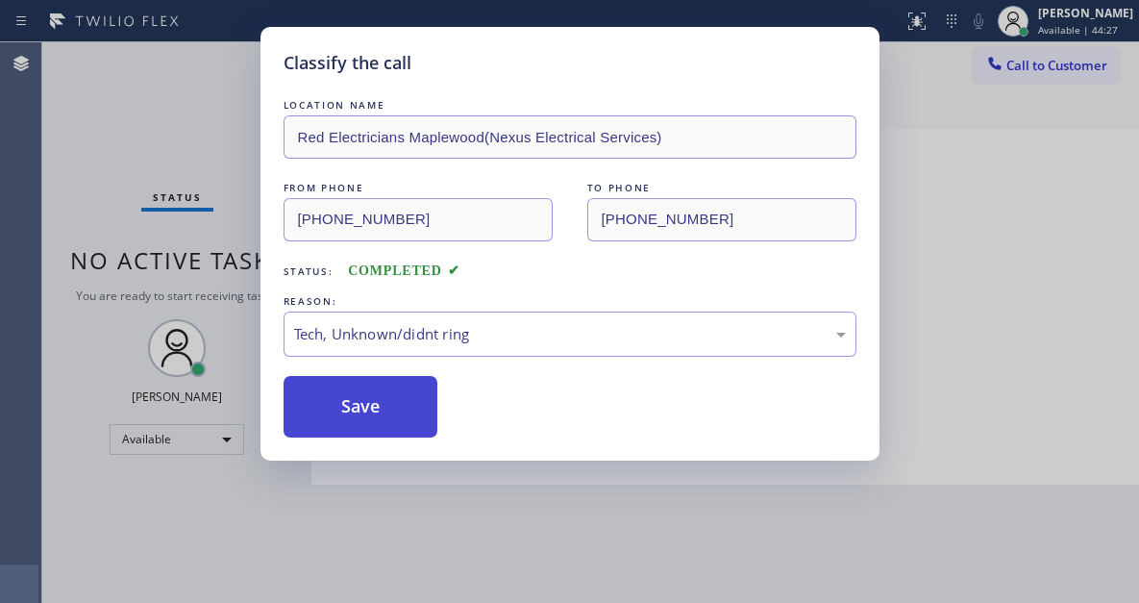
click at [385, 413] on button "Save" at bounding box center [361, 407] width 155 height 62
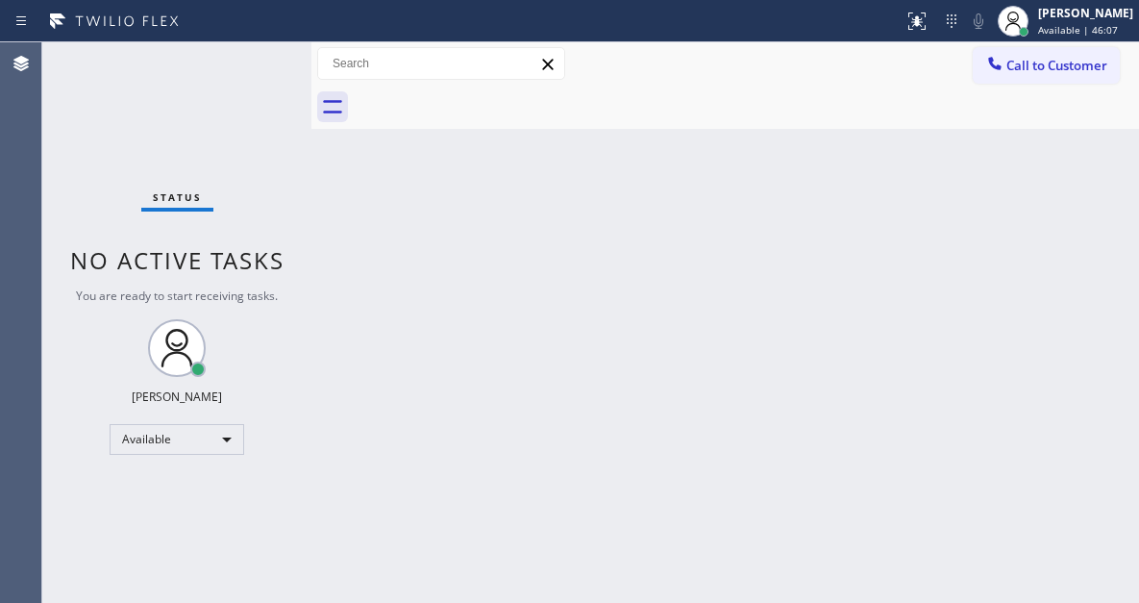
click at [250, 68] on div "Status No active tasks You are ready to start receiving tasks. [PERSON_NAME]" at bounding box center [176, 322] width 269 height 560
click at [251, 67] on div "Status No active tasks You are ready to start receiving tasks. [PERSON_NAME]" at bounding box center [176, 322] width 269 height 560
drag, startPoint x: 1107, startPoint y: 164, endPoint x: 1073, endPoint y: 155, distance: 35.9
click at [1107, 164] on div "Back to Dashboard Change Sender ID Customers Technicians Select a contact Outbo…" at bounding box center [725, 322] width 828 height 560
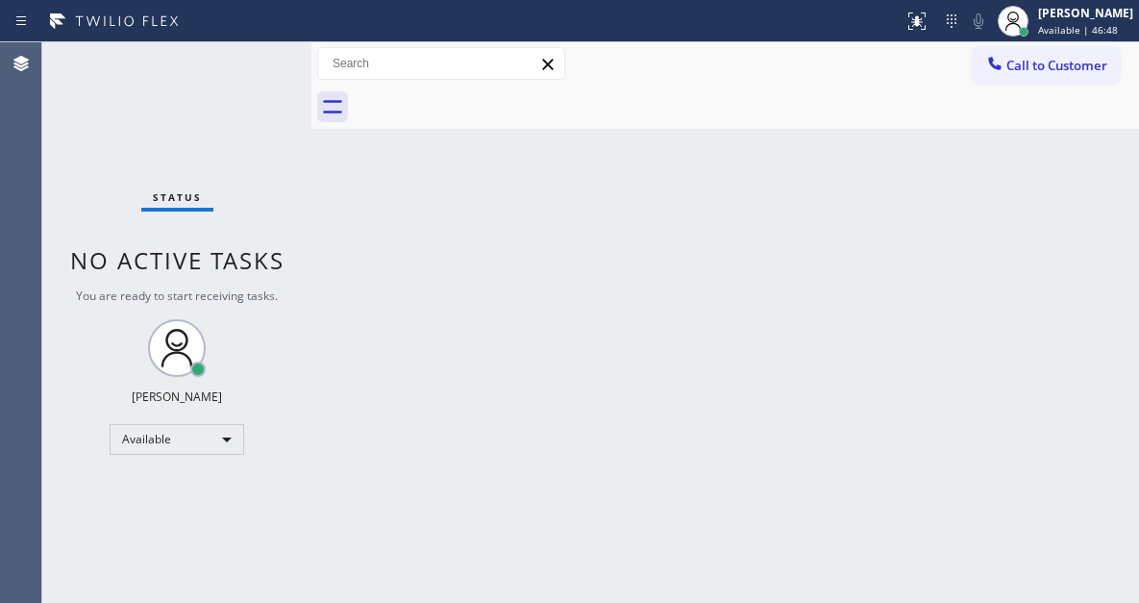
click at [249, 66] on div "Status No active tasks You are ready to start receiving tasks. [PERSON_NAME]" at bounding box center [176, 322] width 269 height 560
drag, startPoint x: 1082, startPoint y: 175, endPoint x: 1013, endPoint y: 166, distance: 69.8
click at [1082, 175] on div "Back to Dashboard Change Sender ID Customers Technicians Select a contact Outbo…" at bounding box center [725, 322] width 828 height 560
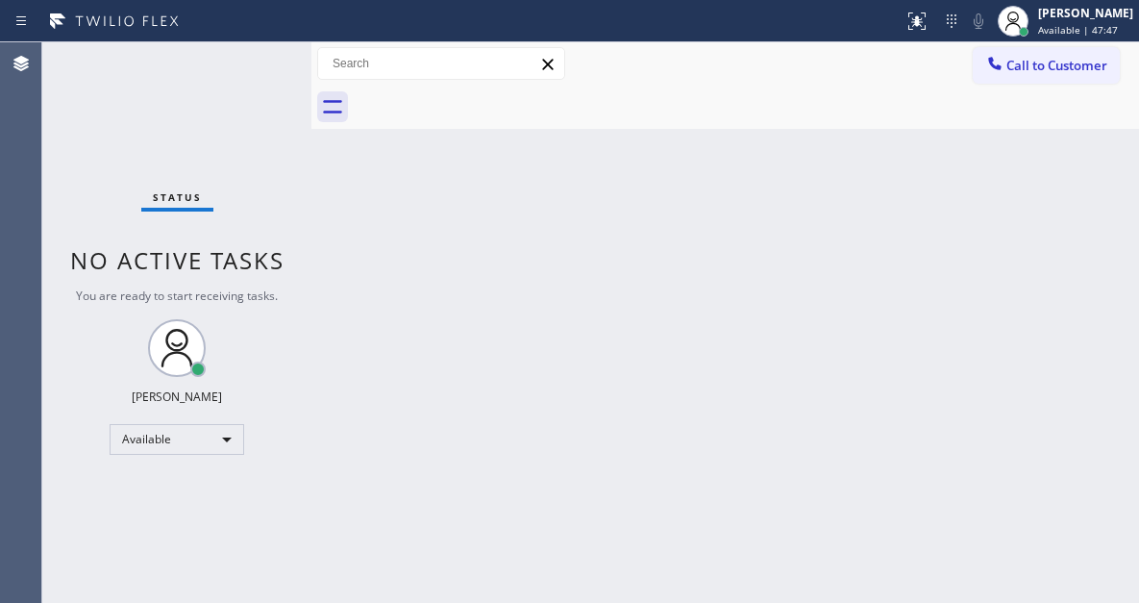
click at [417, 234] on div "Back to Dashboard Change Sender ID Customers Technicians Select a contact Outbo…" at bounding box center [725, 322] width 828 height 560
click at [270, 64] on div "Status No active tasks You are ready to start receiving tasks. [PERSON_NAME]" at bounding box center [176, 322] width 269 height 560
click at [1050, 181] on div "Back to Dashboard Change Sender ID Customers Technicians Select a contact Outbo…" at bounding box center [725, 322] width 828 height 560
click at [245, 63] on div "Status No active tasks You are ready to start receiving tasks. [PERSON_NAME]" at bounding box center [176, 322] width 269 height 560
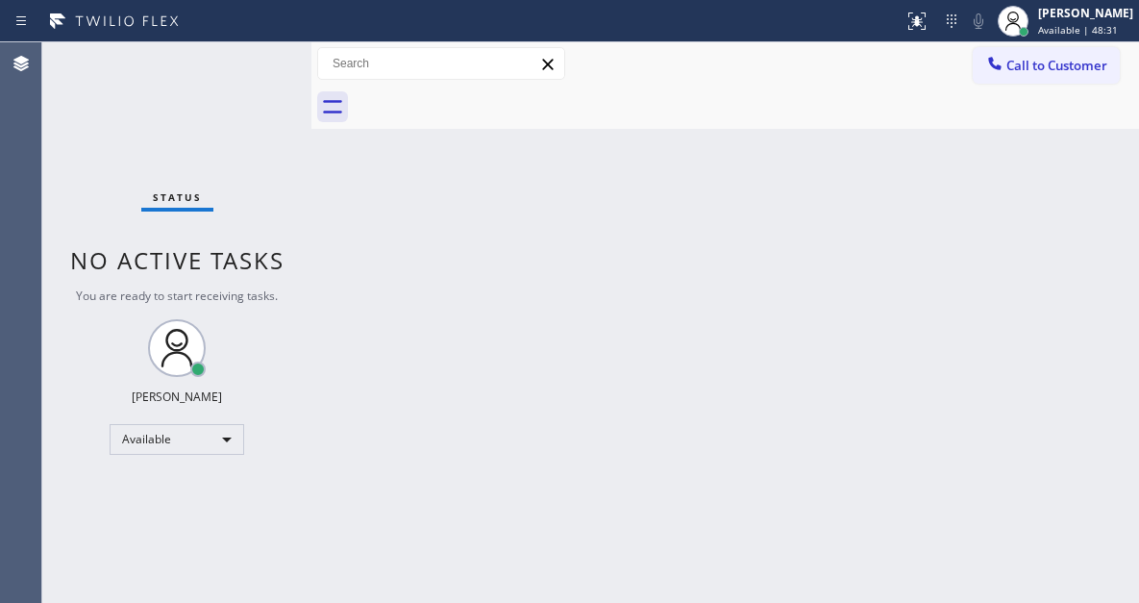
click at [245, 63] on div "Status No active tasks You are ready to start receiving tasks. [PERSON_NAME]" at bounding box center [176, 322] width 269 height 560
click at [246, 62] on div "Status No active tasks You are ready to start receiving tasks. [PERSON_NAME]" at bounding box center [176, 322] width 269 height 560
click at [256, 57] on div "Status No active tasks You are ready to start receiving tasks. [PERSON_NAME]" at bounding box center [176, 322] width 269 height 560
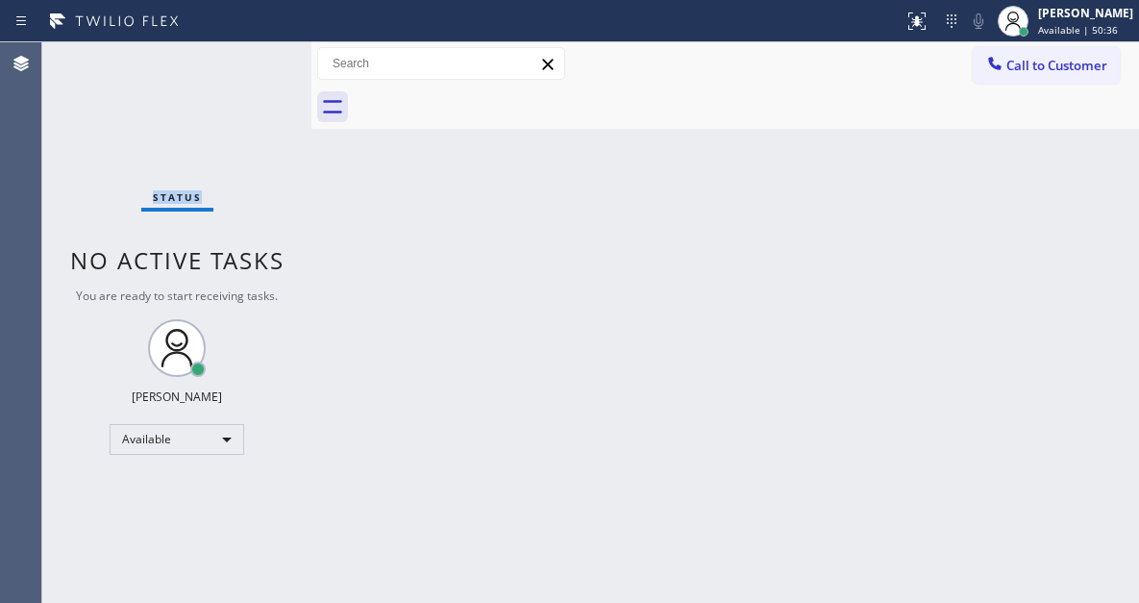
click at [256, 57] on div "Status No active tasks You are ready to start receiving tasks. [PERSON_NAME]" at bounding box center [176, 322] width 269 height 560
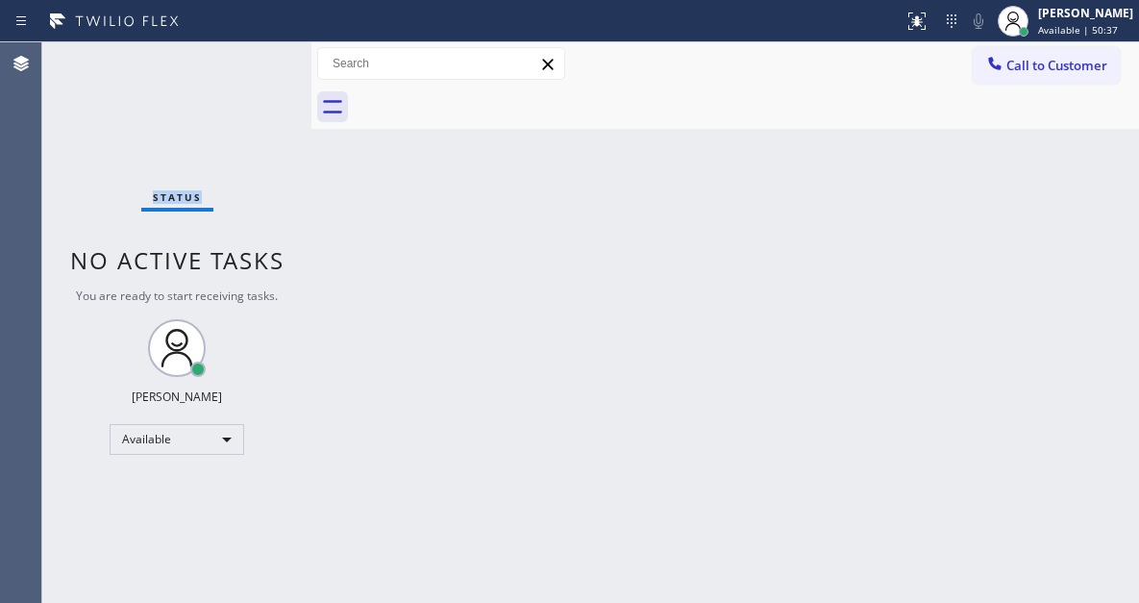
click at [256, 57] on div "Status No active tasks You are ready to start receiving tasks. [PERSON_NAME]" at bounding box center [176, 322] width 269 height 560
click at [276, 54] on div "Status No active tasks You are ready to start receiving tasks. [PERSON_NAME]" at bounding box center [176, 322] width 269 height 560
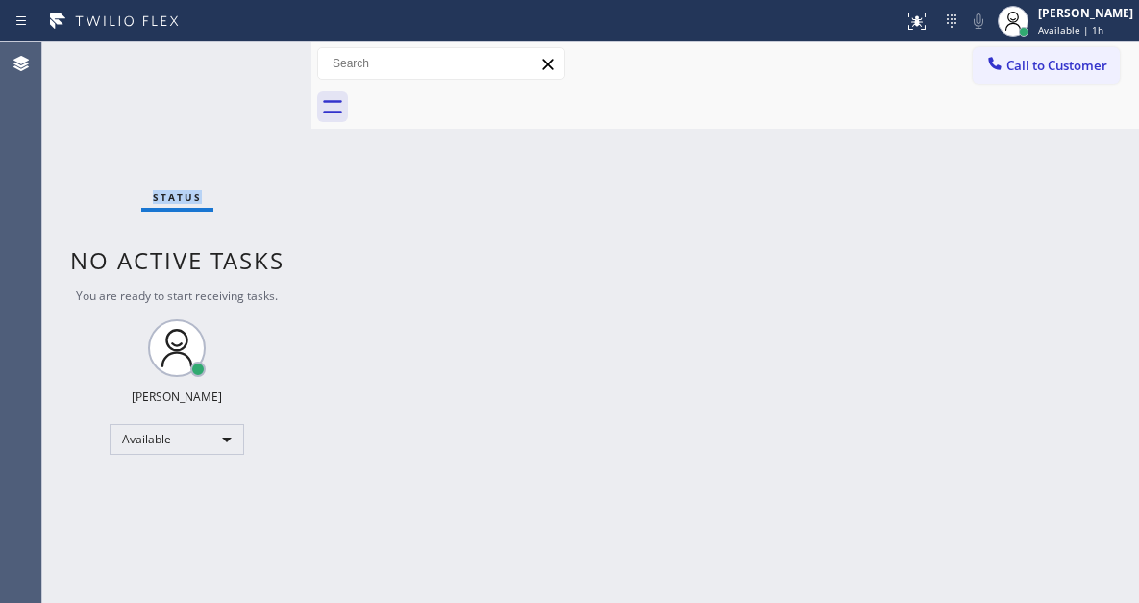
click at [276, 54] on div "Status No active tasks You are ready to start receiving tasks. [PERSON_NAME]" at bounding box center [176, 322] width 269 height 560
click at [1046, 198] on div "Back to Dashboard Change Sender ID Customers Technicians Select a contact Outbo…" at bounding box center [725, 322] width 828 height 560
click at [1074, 170] on div "Back to Dashboard Change Sender ID Customers Technicians Select a contact Outbo…" at bounding box center [725, 322] width 828 height 560
click at [252, 48] on div "Status No active tasks You are ready to start receiving tasks. [PERSON_NAME]" at bounding box center [176, 322] width 269 height 560
click at [232, 64] on div "Status No active tasks You are ready to start receiving tasks. [PERSON_NAME]" at bounding box center [176, 322] width 269 height 560
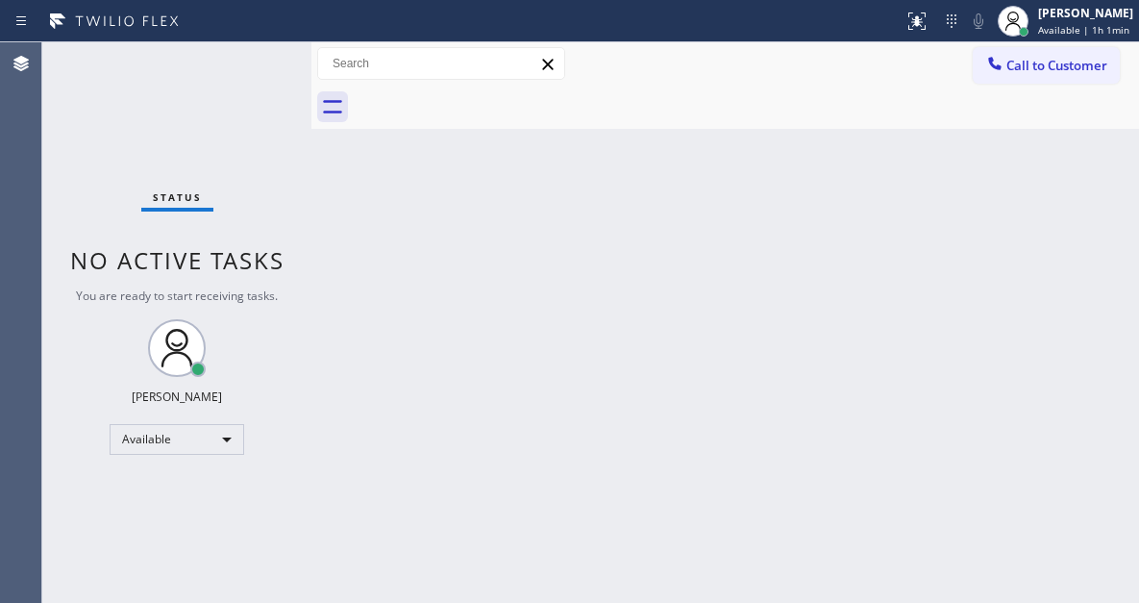
click at [232, 64] on div "Status No active tasks You are ready to start receiving tasks. [PERSON_NAME]" at bounding box center [176, 322] width 269 height 560
click at [243, 60] on div "Status No active tasks You are ready to start receiving tasks. [PERSON_NAME]" at bounding box center [176, 322] width 269 height 560
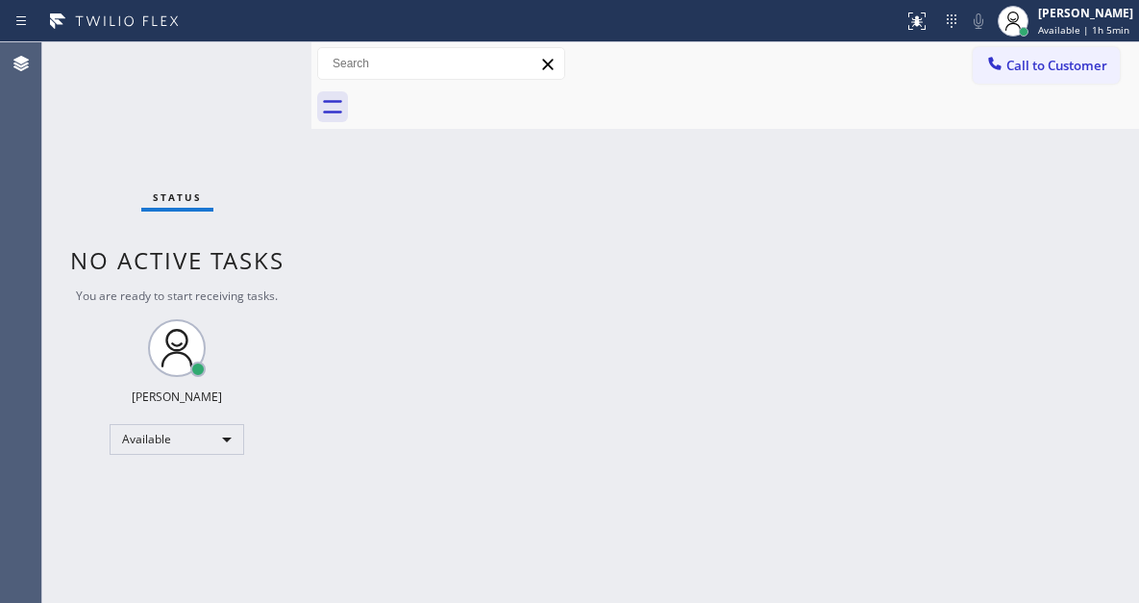
drag, startPoint x: 1049, startPoint y: 217, endPoint x: 940, endPoint y: 103, distance: 157.8
click at [1049, 217] on div "Back to Dashboard Change Sender ID Customers Technicians Select a contact Outbo…" at bounding box center [725, 322] width 828 height 560
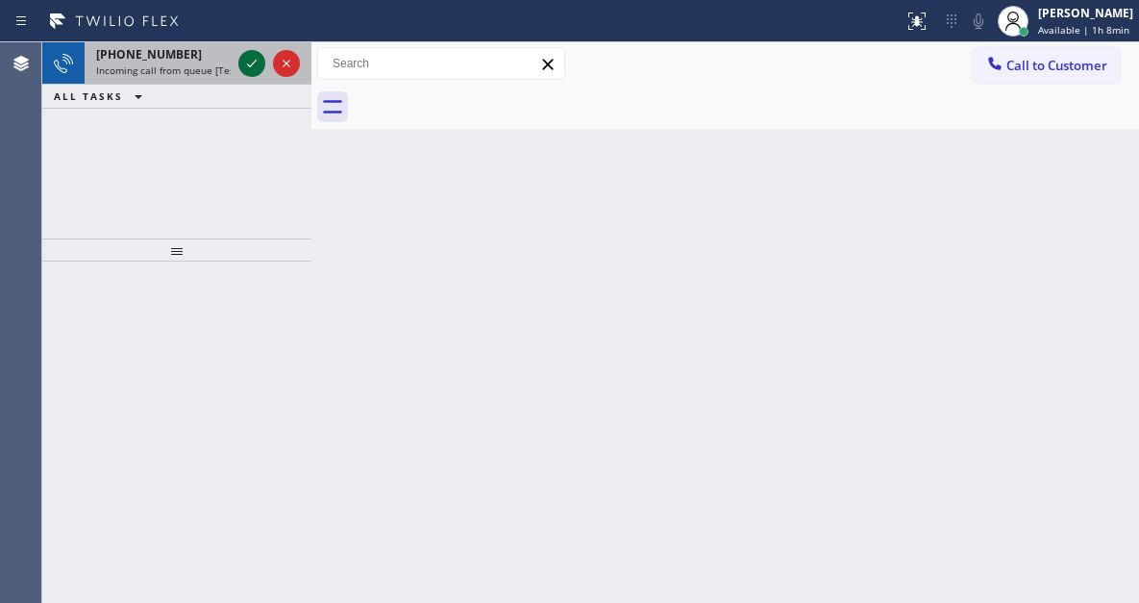
click at [252, 69] on icon at bounding box center [251, 63] width 23 height 23
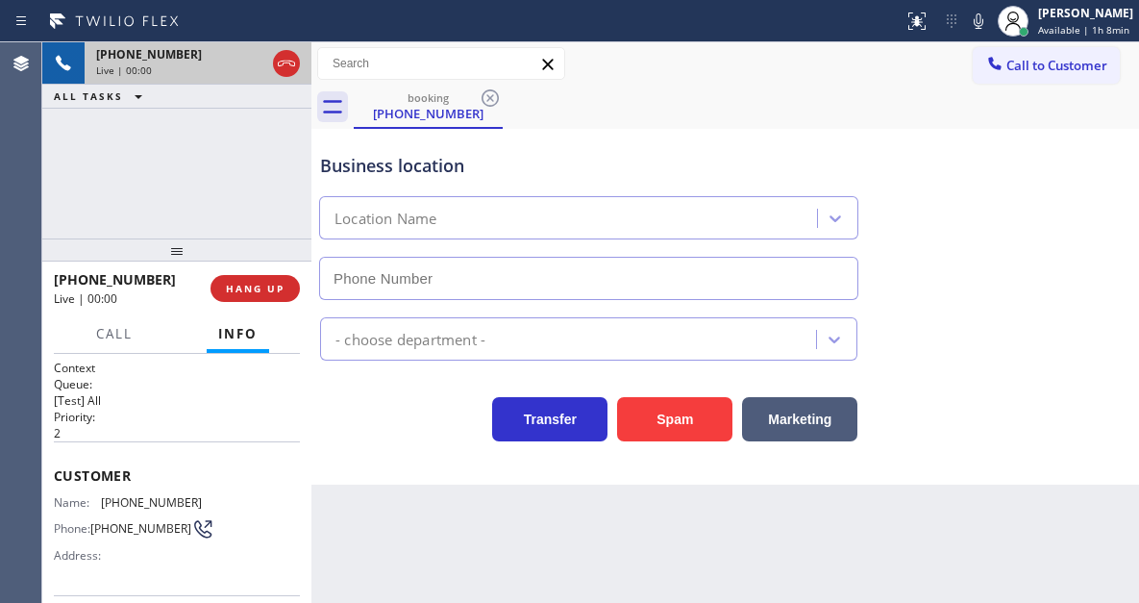
type input "[PHONE_NUMBER]"
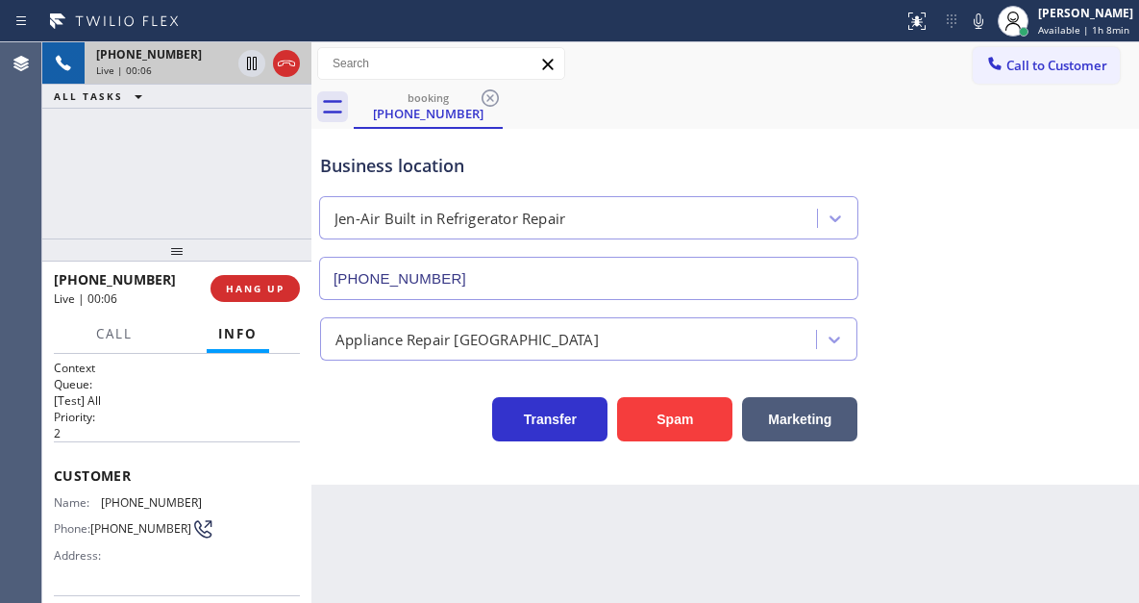
click at [157, 502] on span "[PHONE_NUMBER]" at bounding box center [151, 502] width 101 height 14
copy span "[PHONE_NUMBER]"
click at [515, 535] on div "Back to Dashboard Change Sender ID Customers Technicians Select a contact Outbo…" at bounding box center [725, 322] width 828 height 560
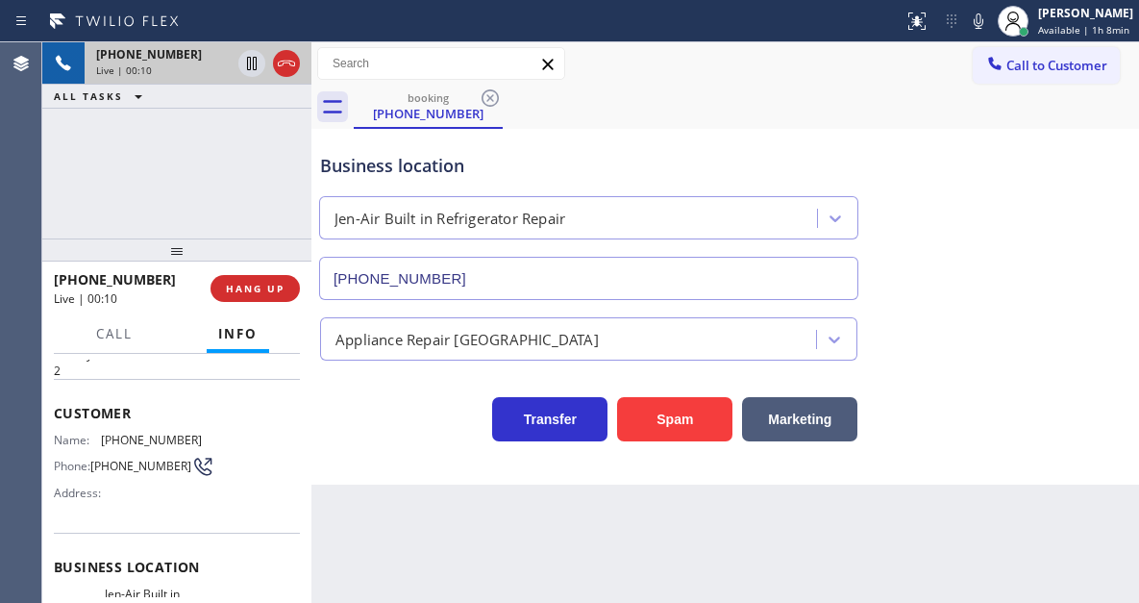
scroll to position [96, 0]
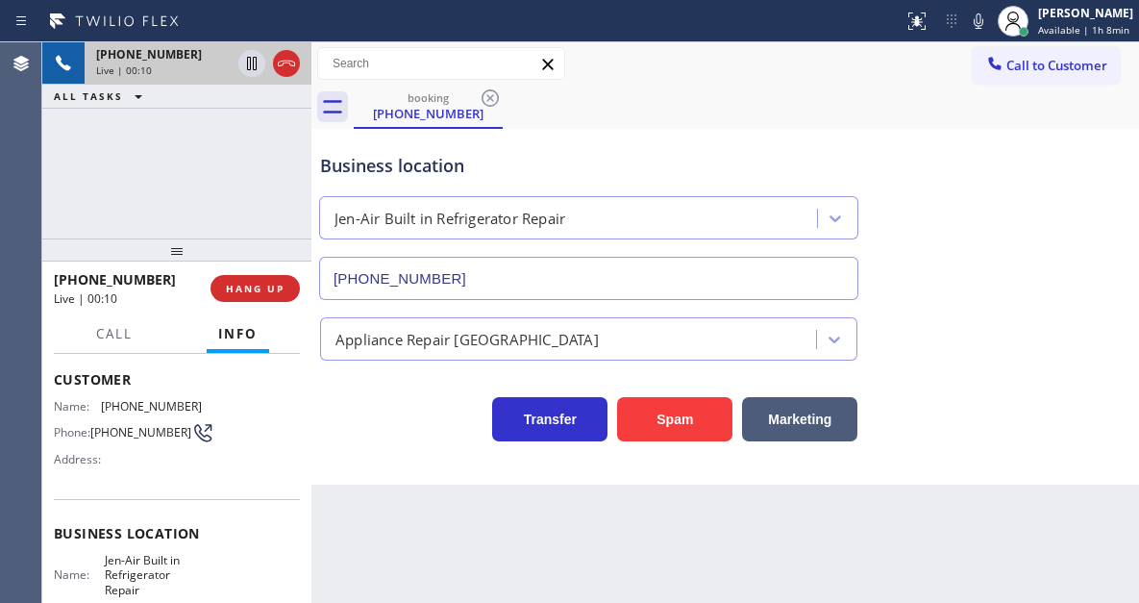
click at [145, 566] on span "Jen-Air Built in Refrigerator Repair" at bounding box center [153, 575] width 96 height 44
copy span "Jen-Air Built in Refrigerator Repair"
click at [463, 509] on div "Back to Dashboard Change Sender ID Customers Technicians Select a contact Outbo…" at bounding box center [725, 322] width 828 height 560
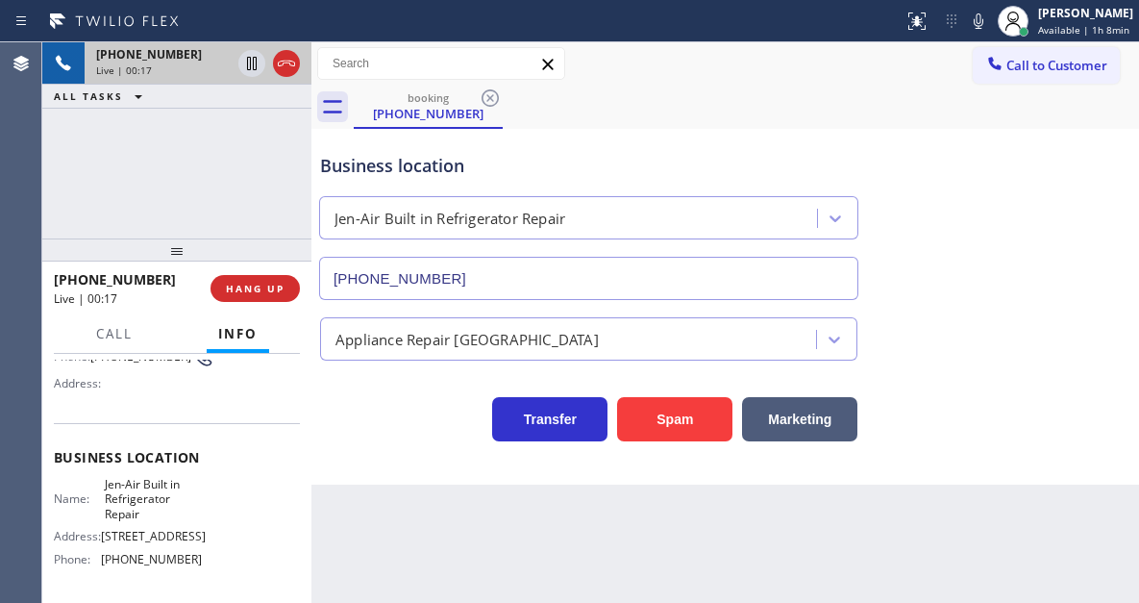
scroll to position [288, 0]
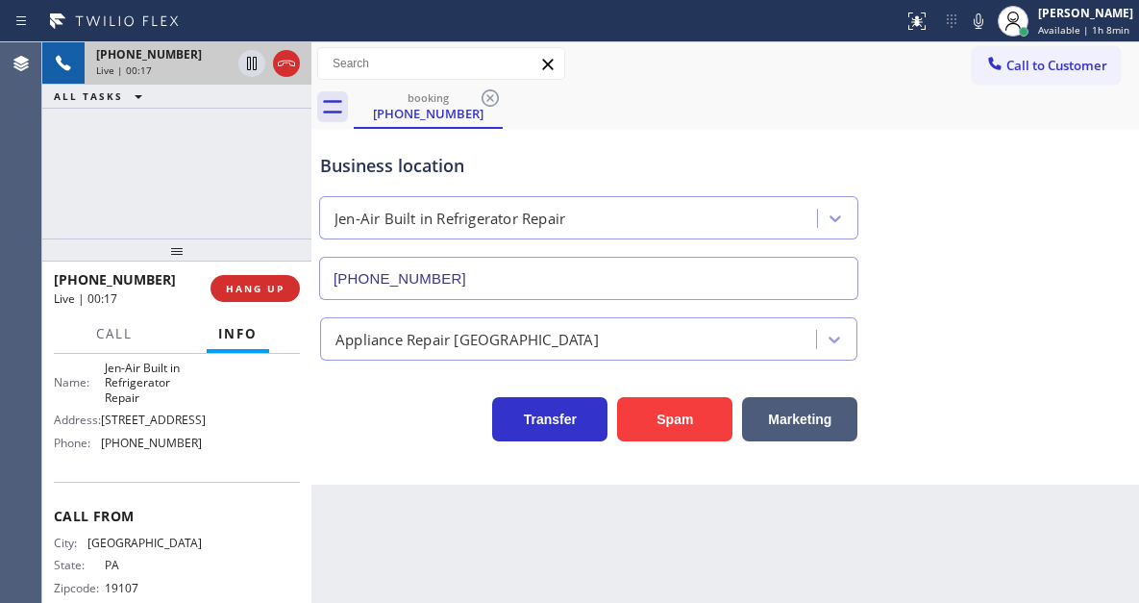
click at [144, 445] on span "[PHONE_NUMBER]" at bounding box center [151, 442] width 101 height 14
copy span "[PHONE_NUMBER]"
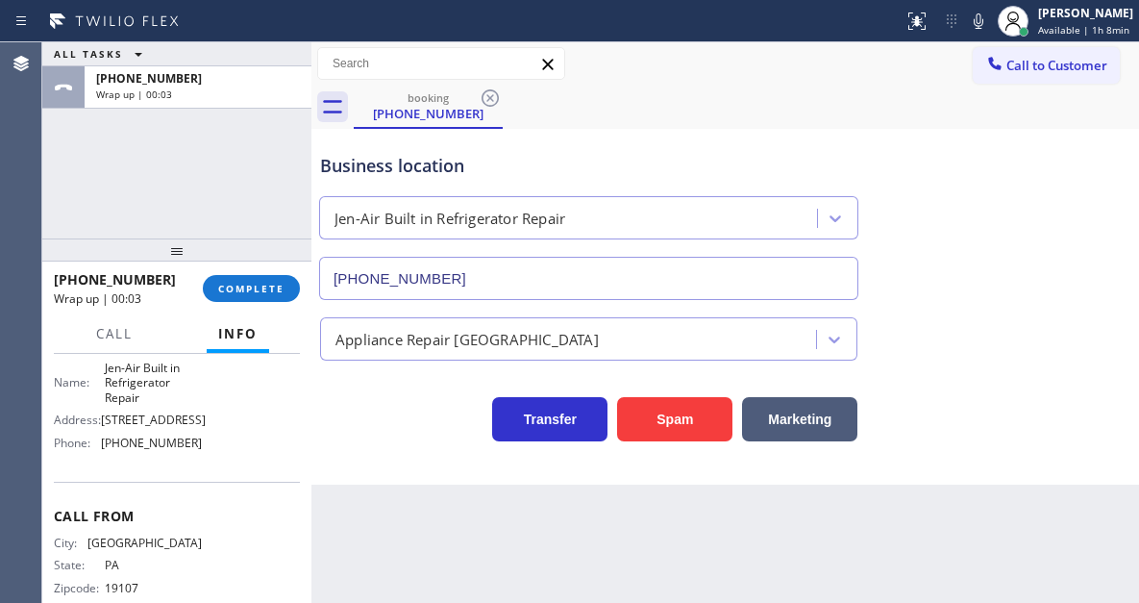
click at [508, 518] on div "Back to Dashboard Change Sender ID Customers Technicians Select a contact Outbo…" at bounding box center [725, 322] width 828 height 560
click at [145, 446] on span "[PHONE_NUMBER]" at bounding box center [151, 442] width 101 height 14
click at [141, 426] on span "[STREET_ADDRESS]" at bounding box center [153, 419] width 105 height 14
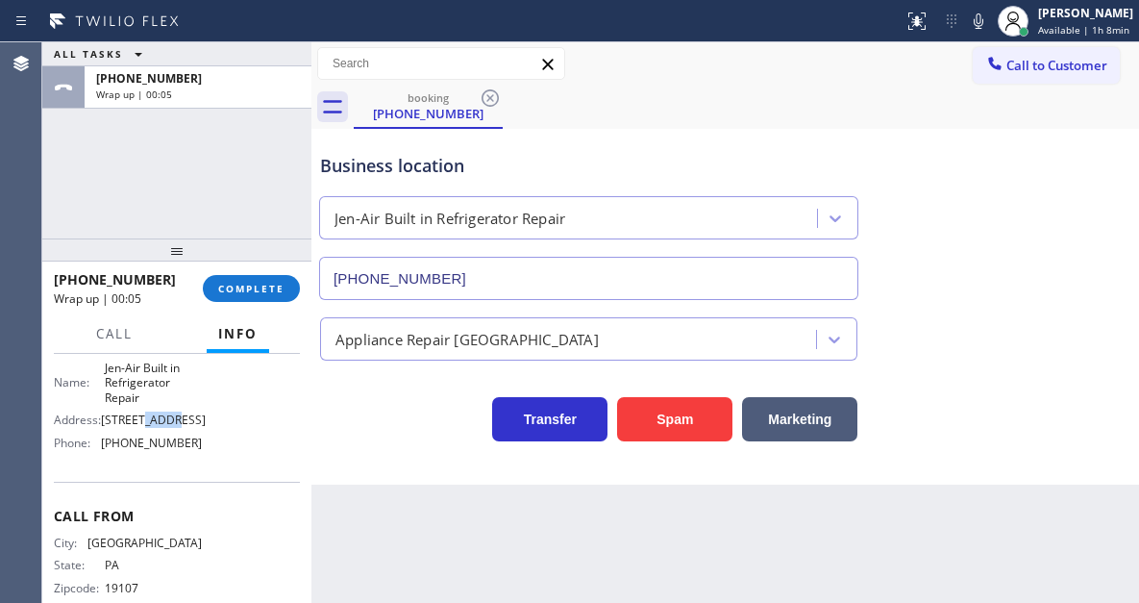
click at [141, 424] on span "[STREET_ADDRESS]" at bounding box center [153, 419] width 105 height 14
click at [146, 396] on span "Jen-Air Built in Refrigerator Repair" at bounding box center [153, 383] width 96 height 44
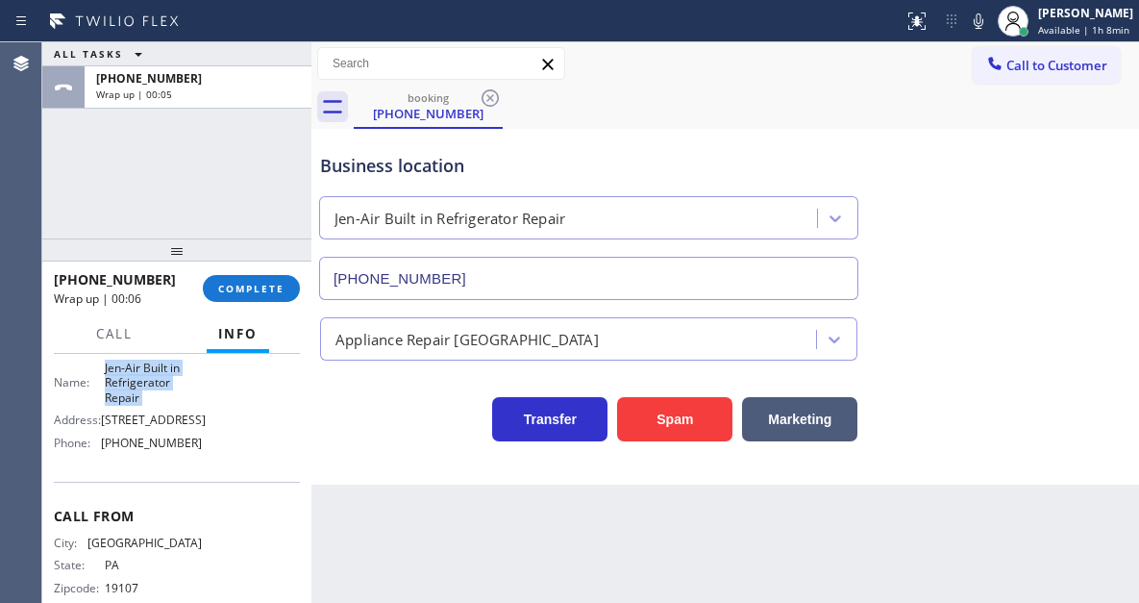
click at [146, 396] on span "Jen-Air Built in Refrigerator Repair" at bounding box center [153, 383] width 96 height 44
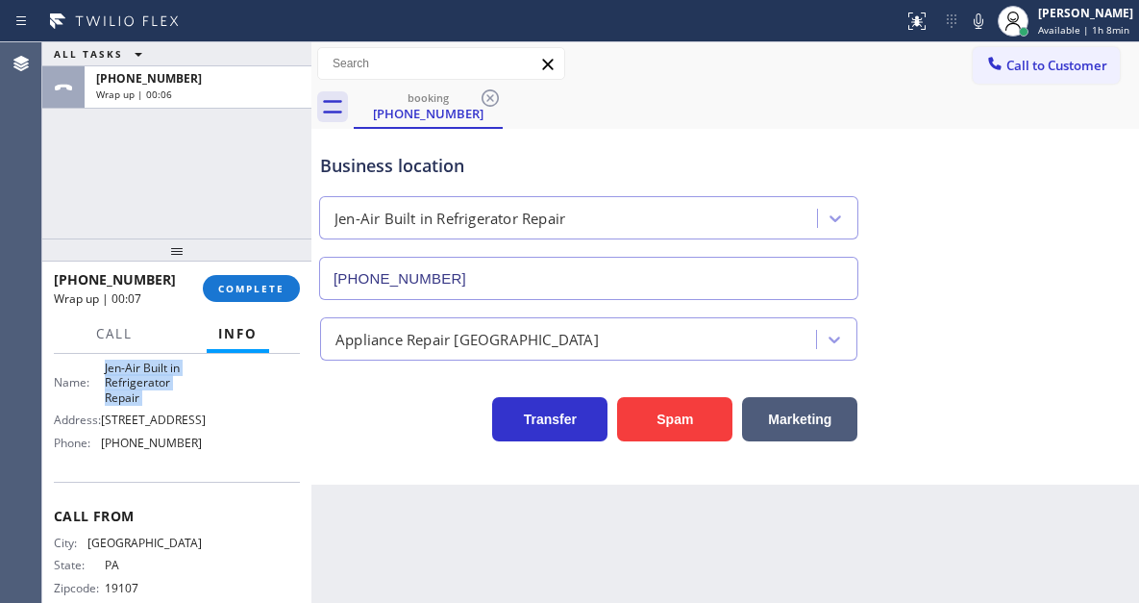
click at [146, 396] on span "Jen-Air Built in Refrigerator Repair" at bounding box center [153, 383] width 96 height 44
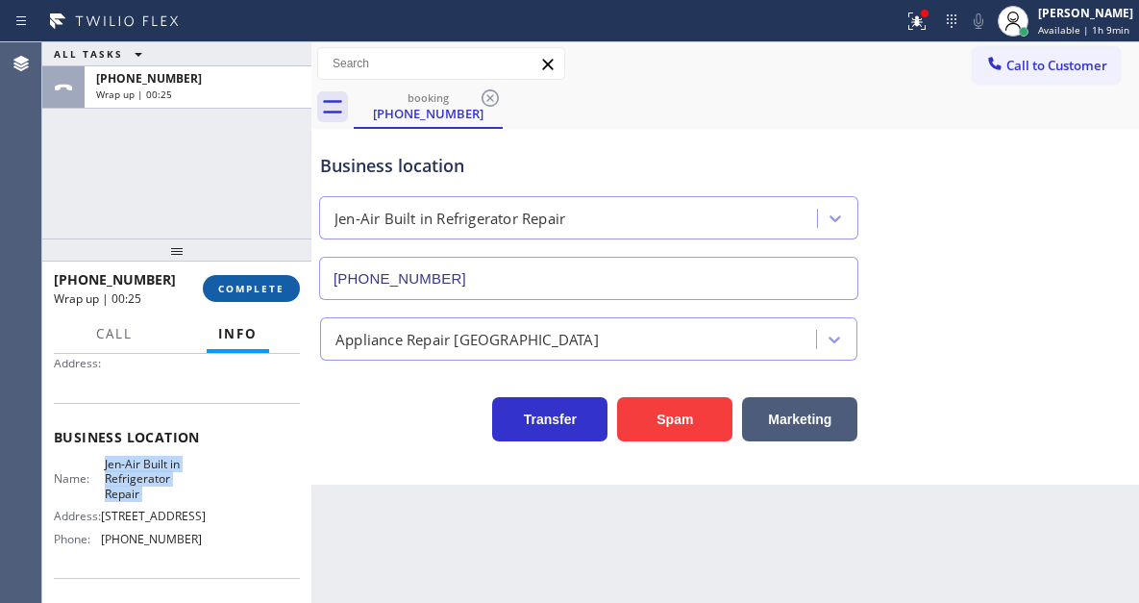
click at [270, 287] on span "COMPLETE" at bounding box center [251, 288] width 66 height 13
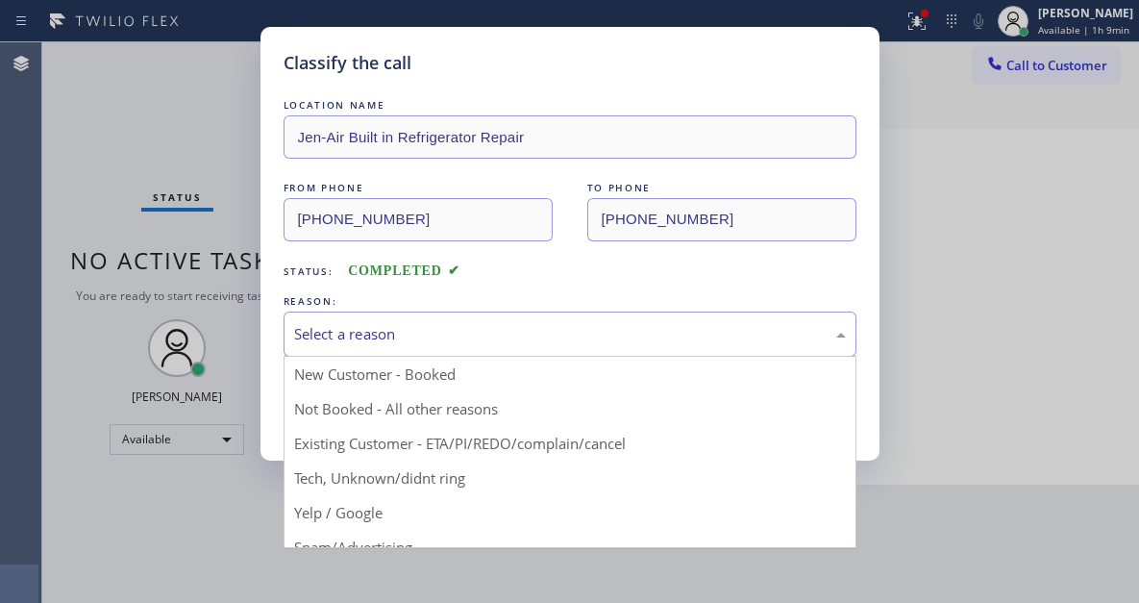
click at [406, 330] on div "Select a reason" at bounding box center [570, 334] width 552 height 22
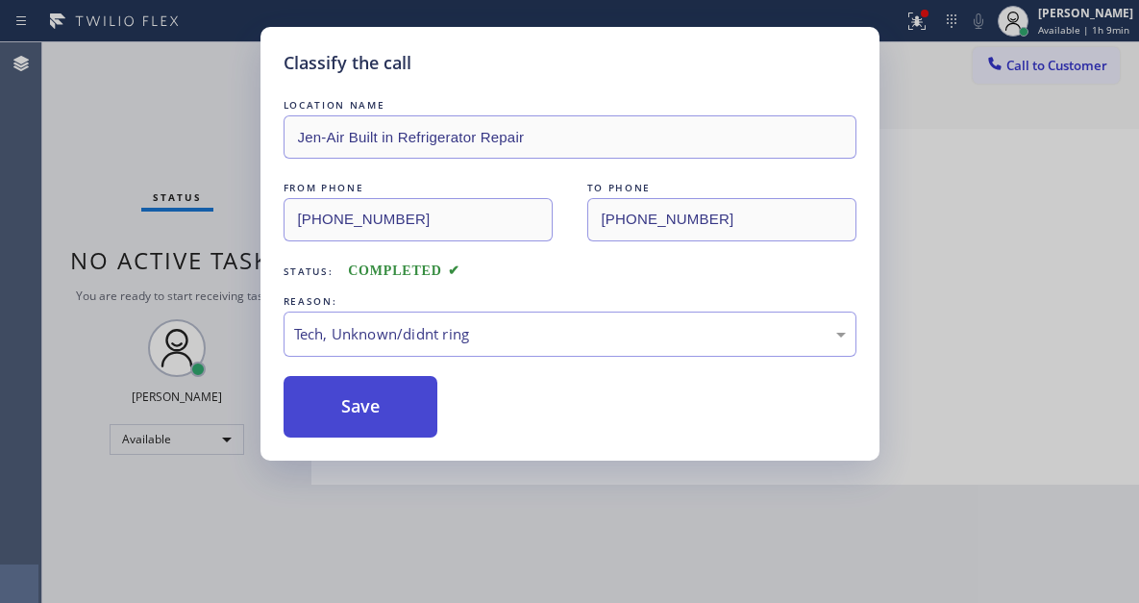
click at [373, 388] on button "Save" at bounding box center [361, 407] width 155 height 62
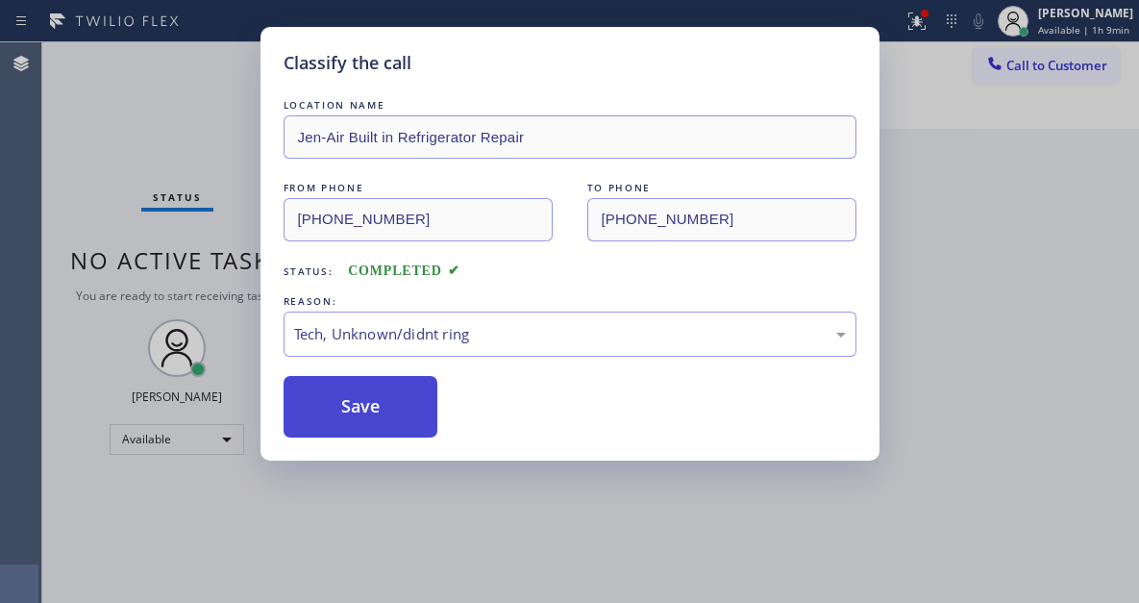
click at [405, 407] on button "Save" at bounding box center [361, 407] width 155 height 62
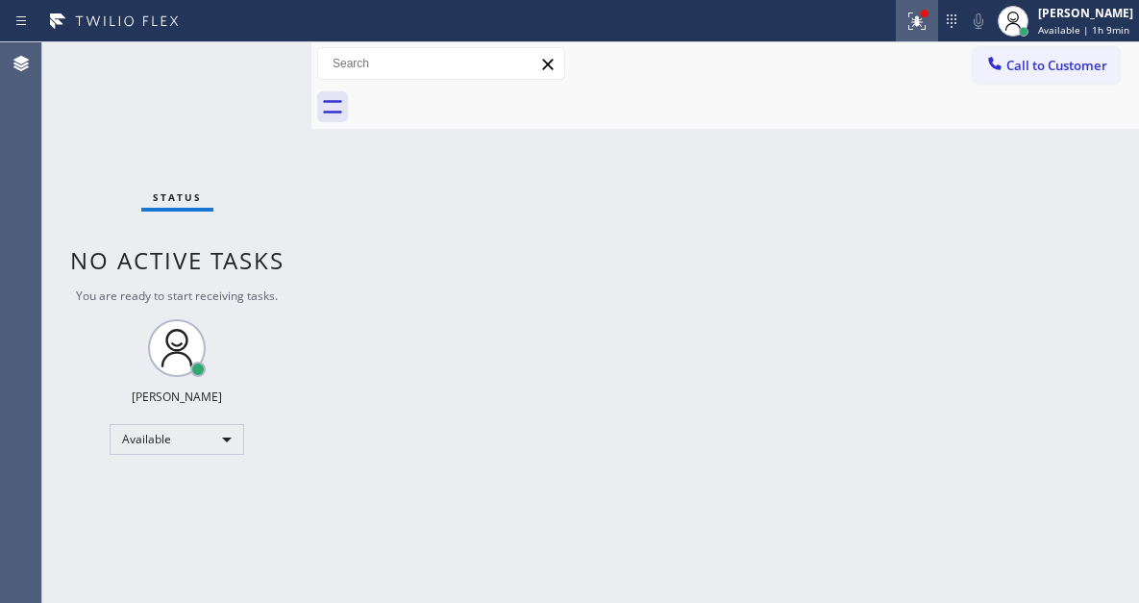
click at [919, 12] on icon at bounding box center [914, 18] width 12 height 13
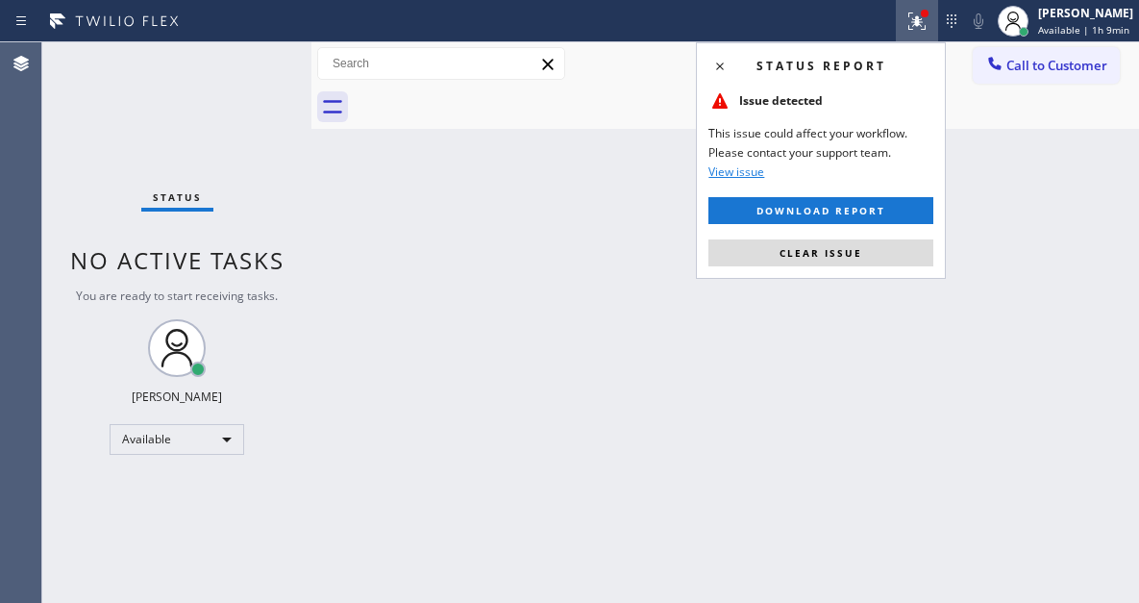
click at [878, 269] on div "Status report Issue detected This issue could affect your workflow. Please cont…" at bounding box center [821, 160] width 250 height 236
click at [869, 257] on button "Clear issue" at bounding box center [821, 252] width 225 height 27
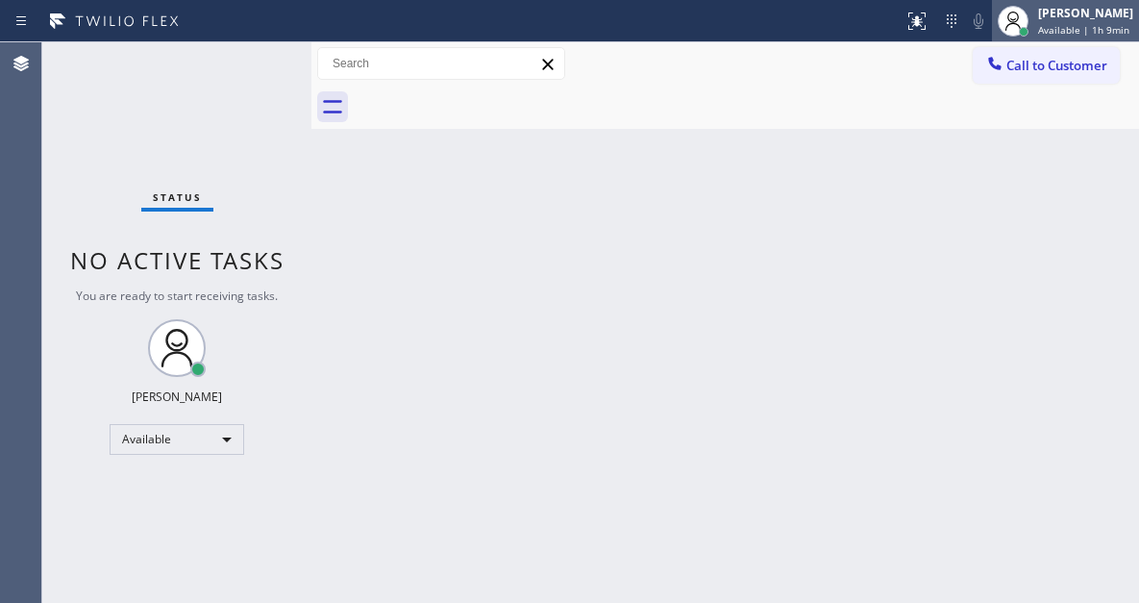
click at [1077, 25] on span "Available | 1h 9min" at bounding box center [1083, 29] width 91 height 13
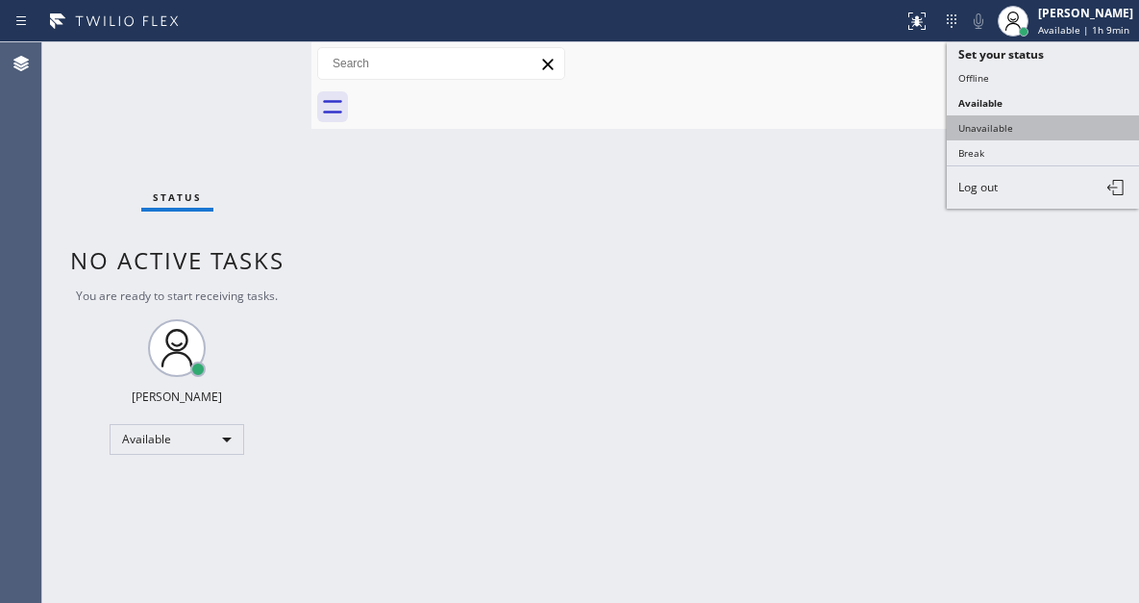
click at [1013, 122] on button "Unavailable" at bounding box center [1043, 127] width 192 height 25
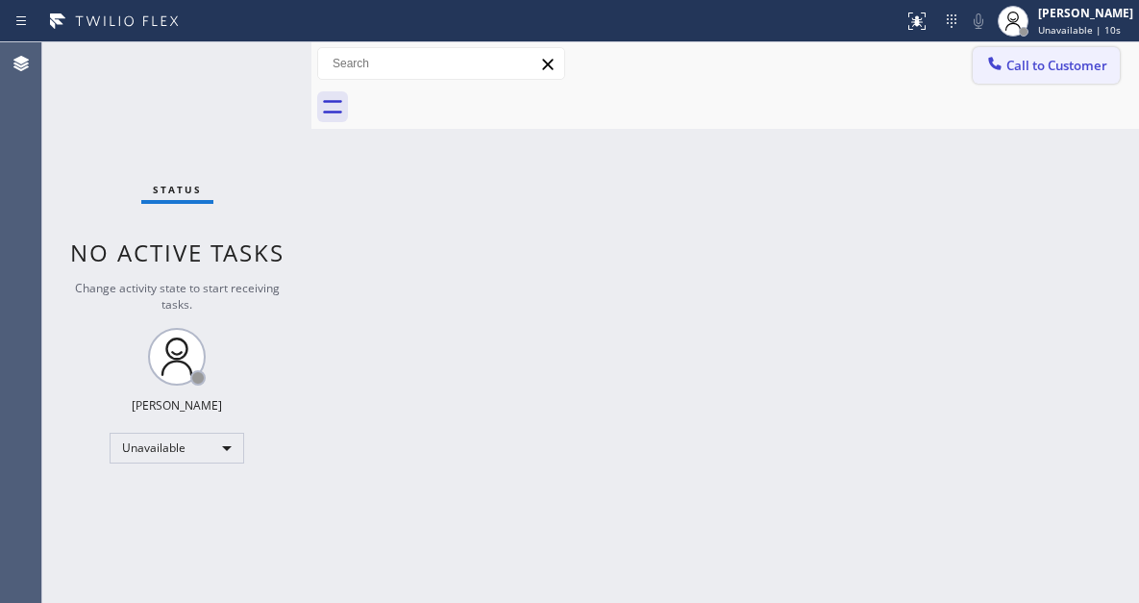
click at [1087, 67] on span "Call to Customer" at bounding box center [1057, 65] width 101 height 17
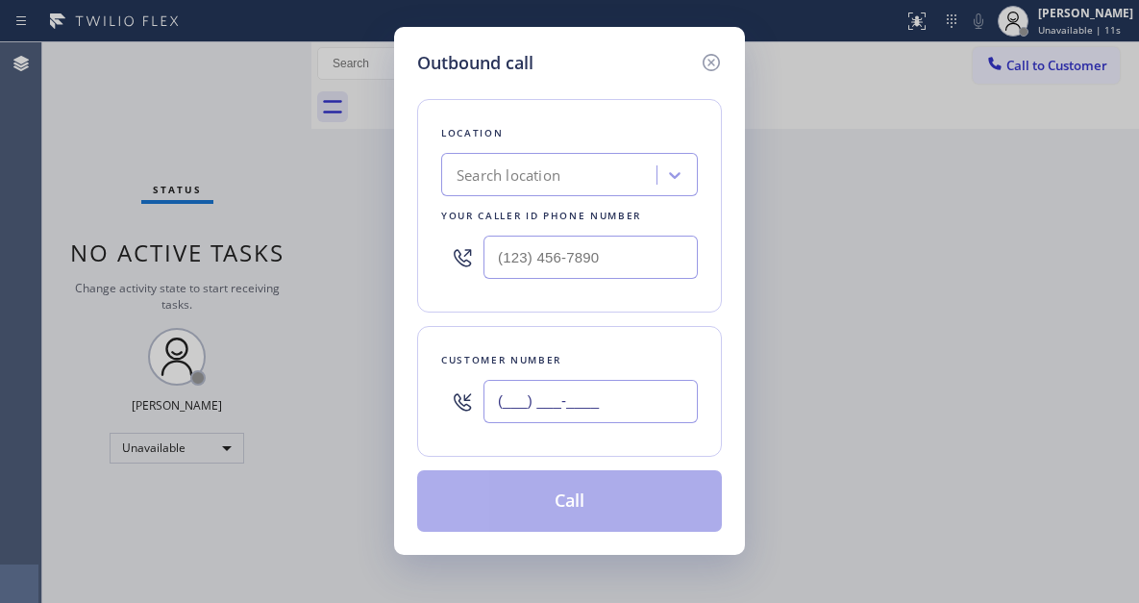
click at [601, 393] on input "(___) ___-____" at bounding box center [591, 401] width 214 height 43
paste input "267) 939-6777"
type input "[PHONE_NUMBER]"
click at [565, 255] on input "(___) ___-____" at bounding box center [591, 257] width 214 height 43
paste input "215) 330-2661"
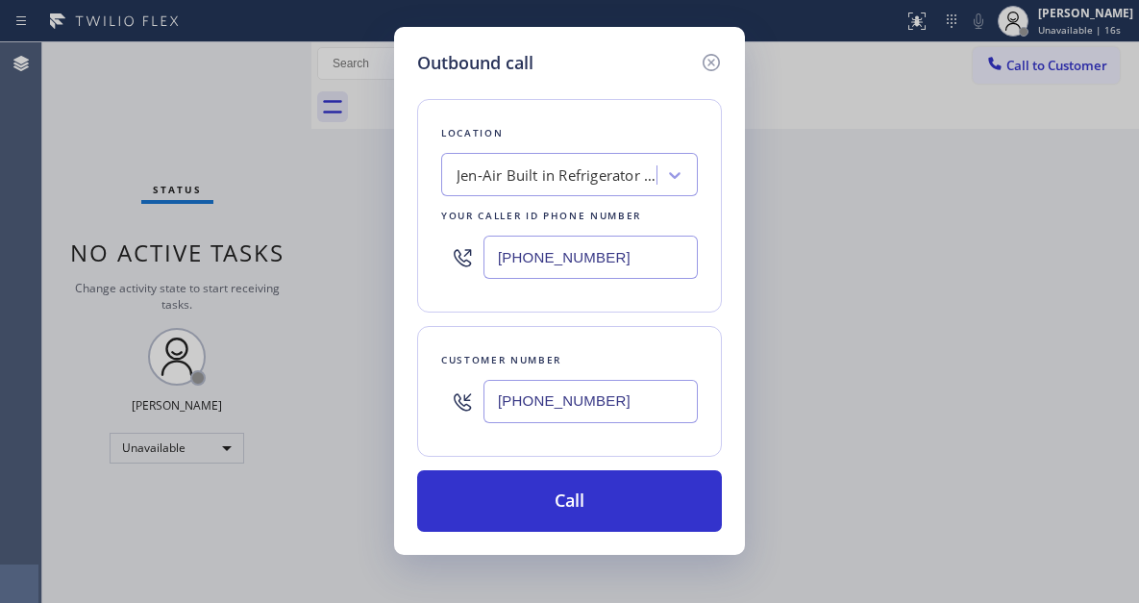
type input "[PHONE_NUMBER]"
click at [604, 544] on div "Outbound call Location Jen-Air Built in Refrigerator Repair Your caller id phon…" at bounding box center [569, 291] width 351 height 528
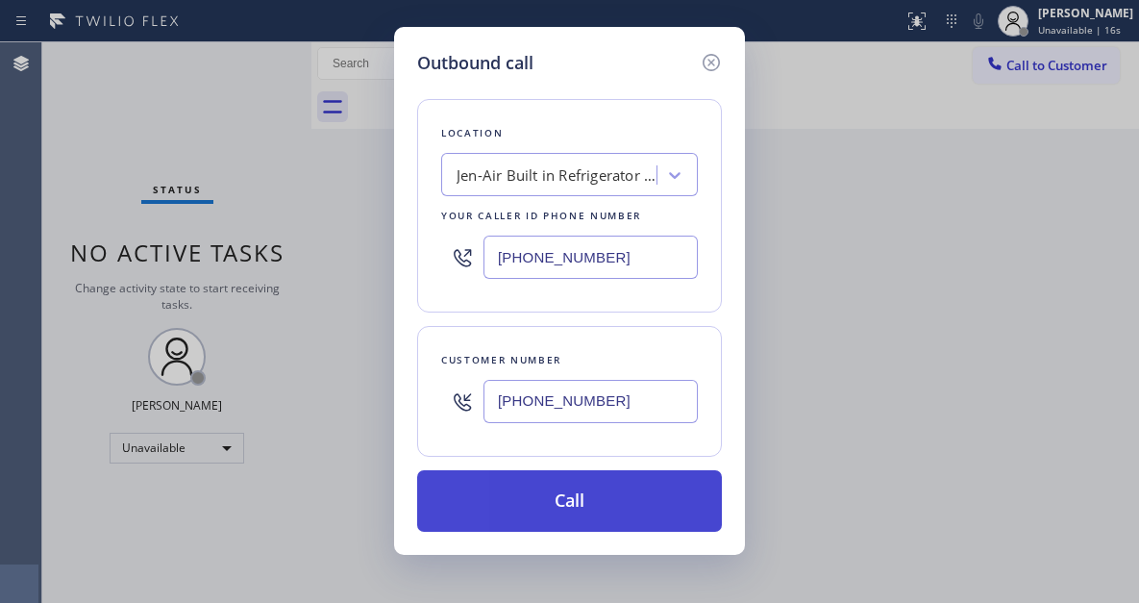
click at [597, 506] on button "Call" at bounding box center [569, 501] width 305 height 62
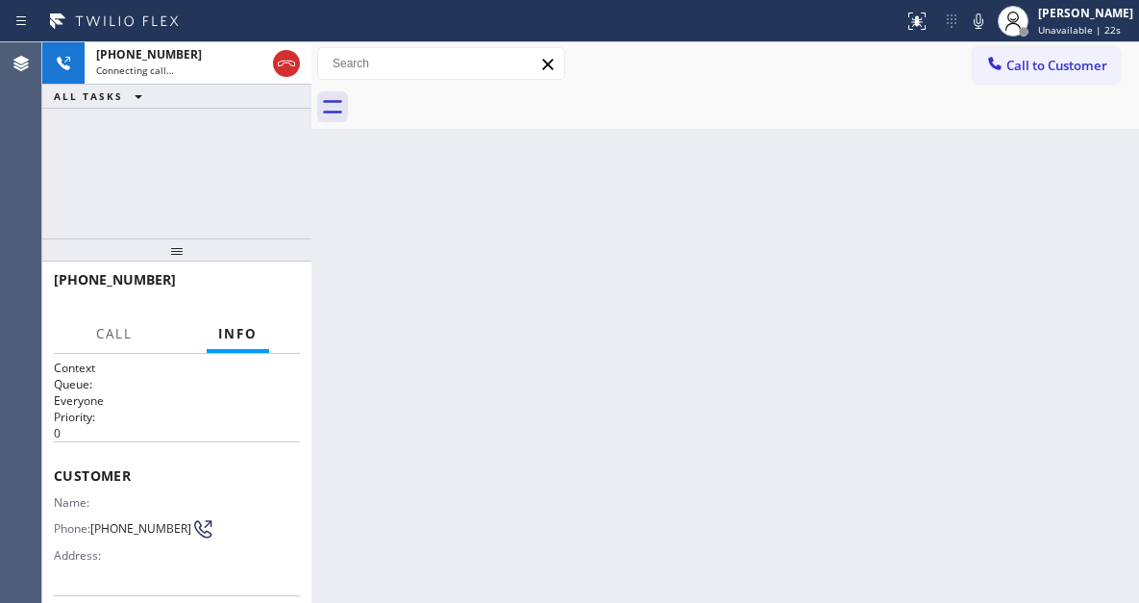
click at [1077, 146] on div "Back to Dashboard Change Sender ID Customers Technicians Select a contact Outbo…" at bounding box center [725, 322] width 828 height 560
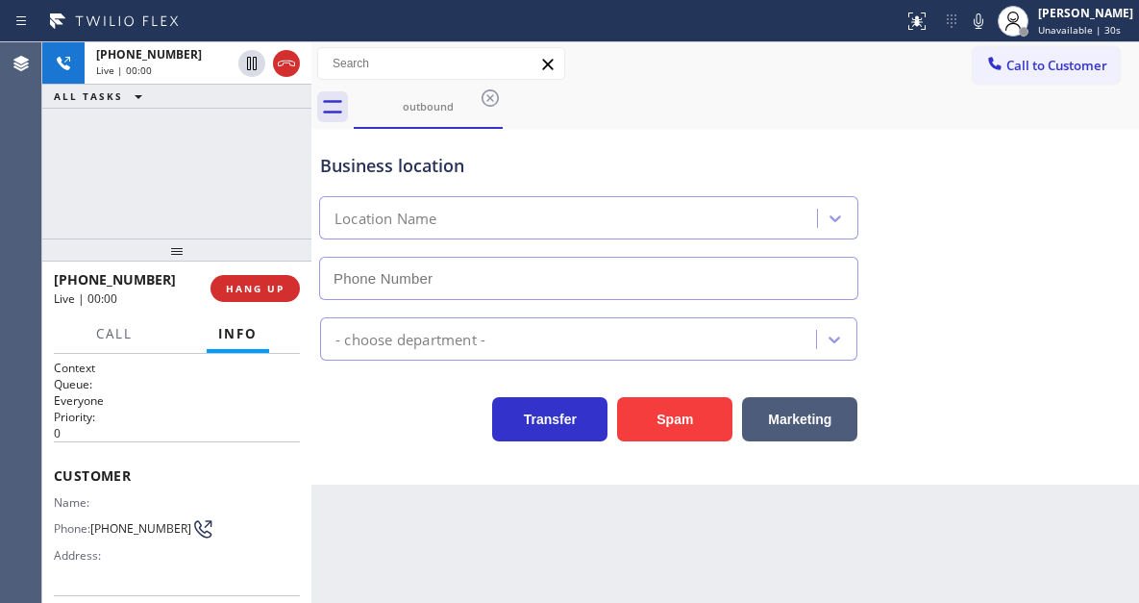
type input "[PHONE_NUMBER]"
click at [380, 170] on div "Business location" at bounding box center [588, 166] width 537 height 26
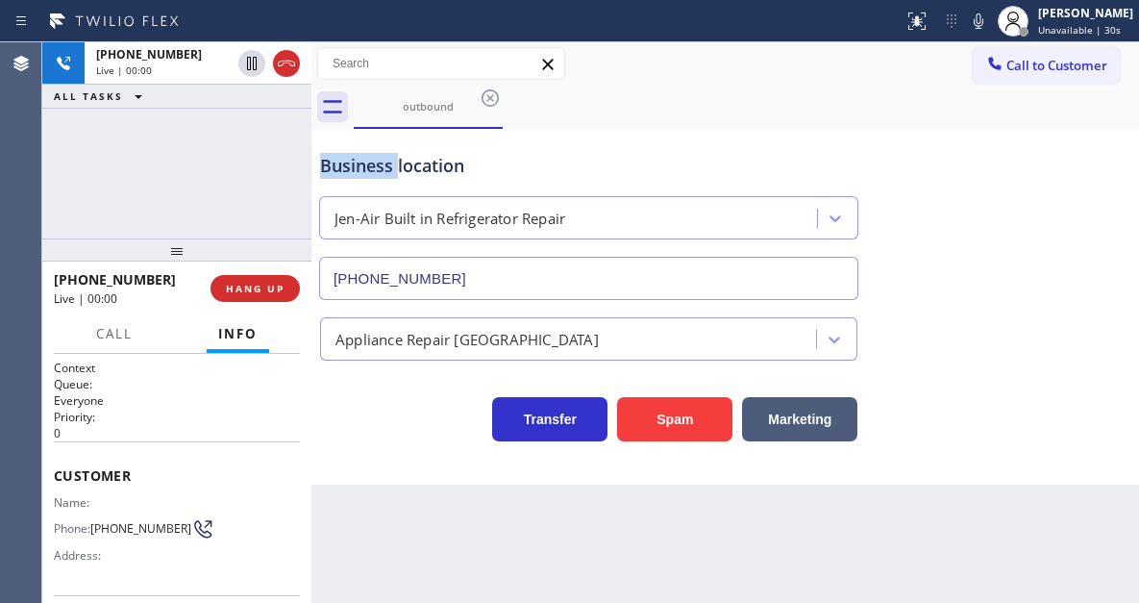
click at [380, 170] on div "Business location" at bounding box center [588, 166] width 537 height 26
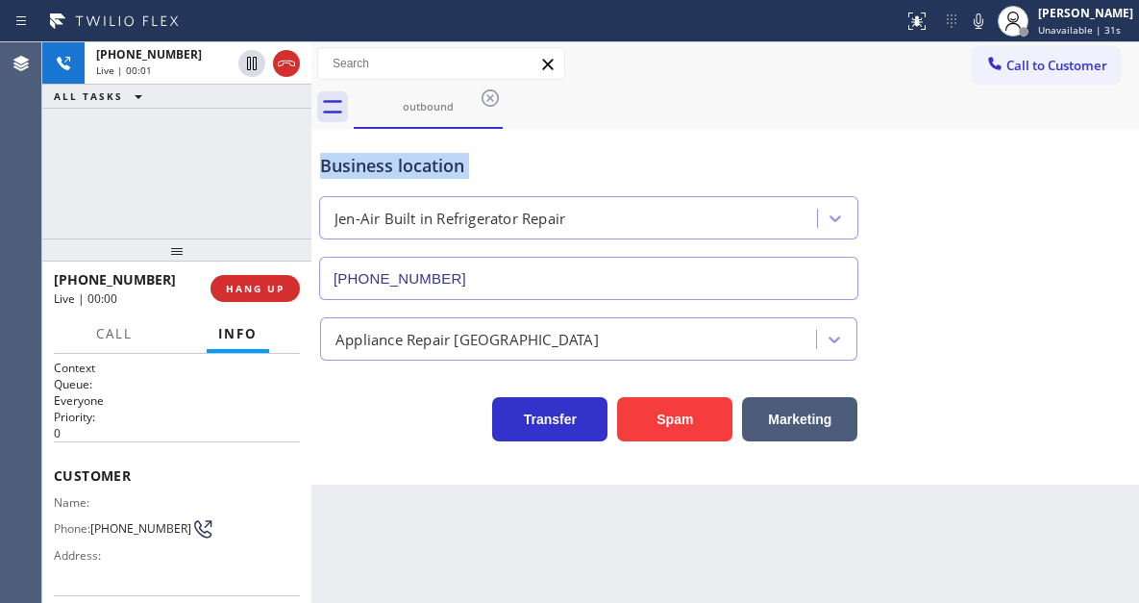
click at [380, 170] on div "Business location" at bounding box center [588, 166] width 537 height 26
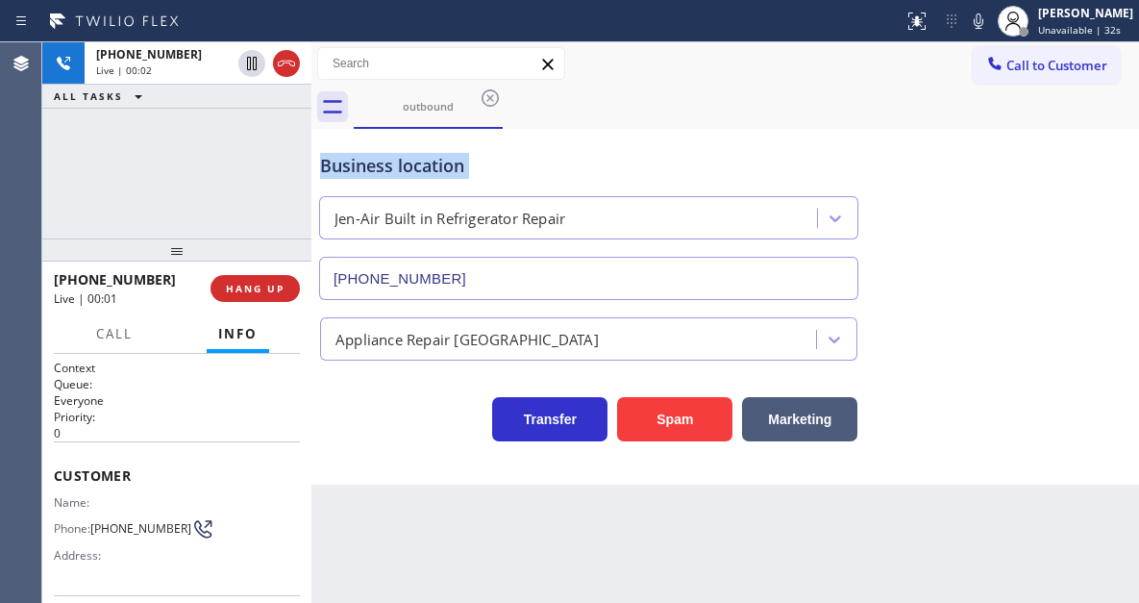
click at [380, 170] on div "Business location" at bounding box center [588, 166] width 537 height 26
click at [184, 205] on div "[PHONE_NUMBER] Live | 00:03 ALL TASKS ALL TASKS ACTIVE TASKS TASKS IN WRAP UP" at bounding box center [176, 140] width 269 height 196
click at [854, 114] on div "outbound" at bounding box center [746, 107] width 785 height 43
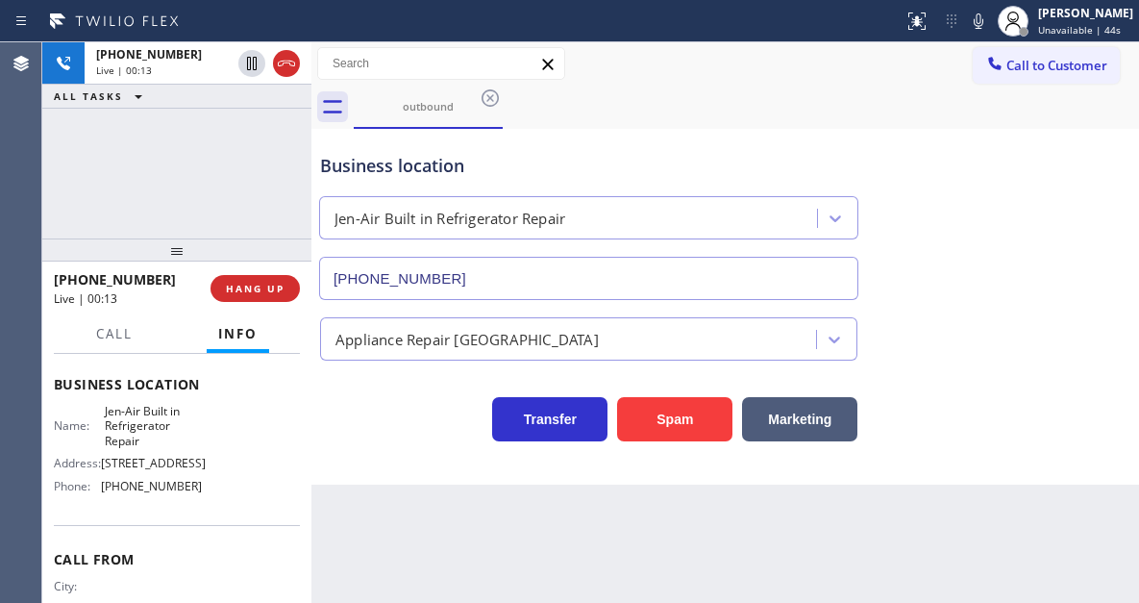
scroll to position [288, 0]
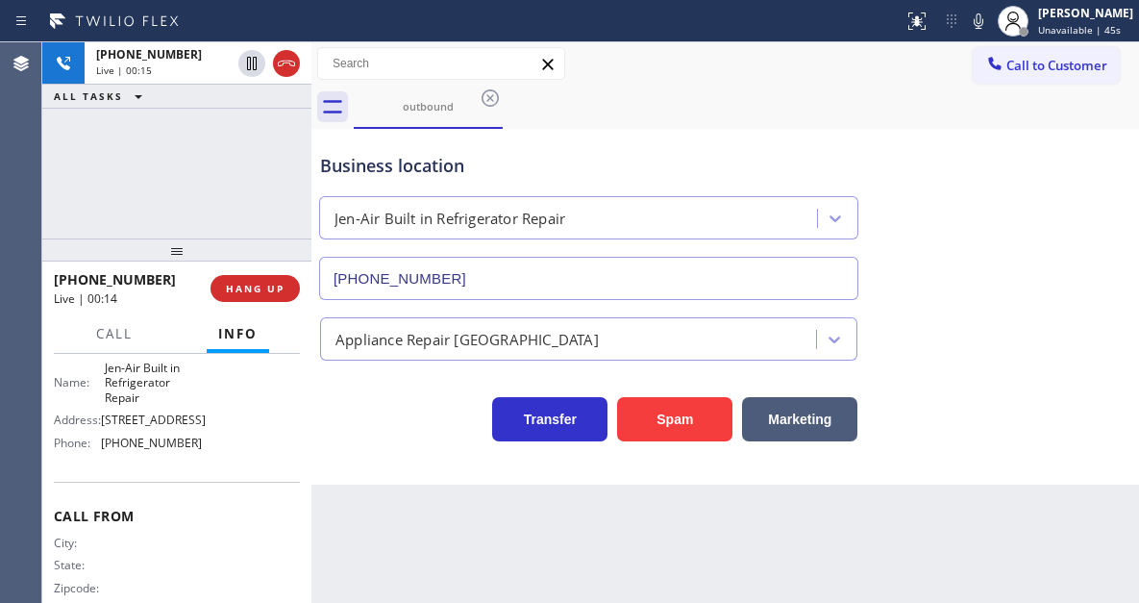
click at [166, 450] on span "[PHONE_NUMBER]" at bounding box center [151, 442] width 101 height 14
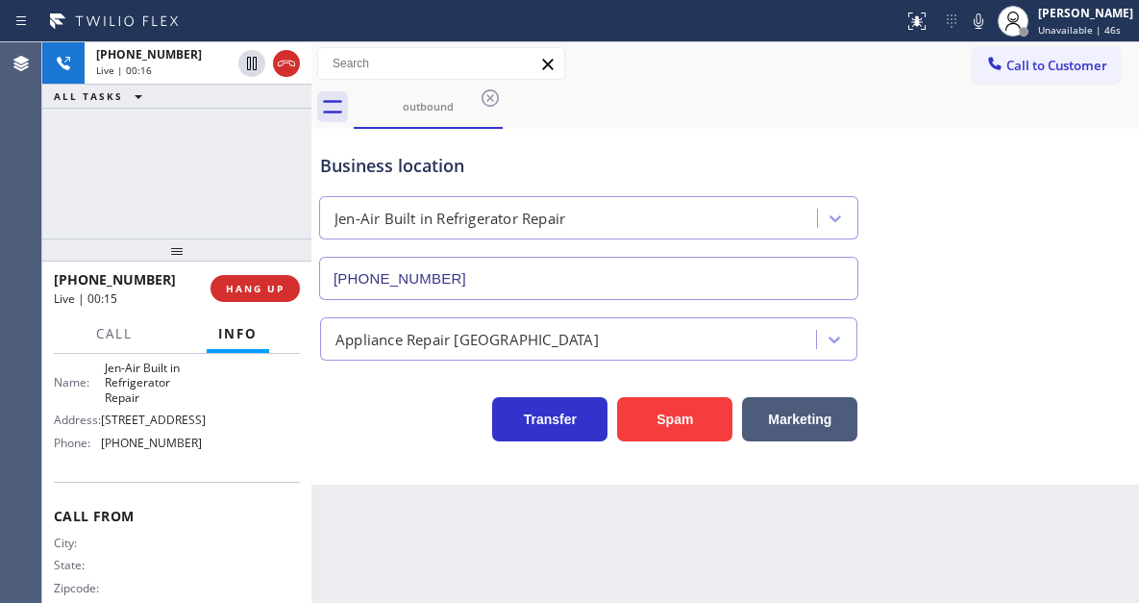
click at [238, 215] on div "[PHONE_NUMBER] Live | 00:16 ALL TASKS ALL TASKS ACTIVE TASKS TASKS IN WRAP UP" at bounding box center [176, 140] width 269 height 196
click at [265, 290] on span "HANG UP" at bounding box center [255, 288] width 59 height 13
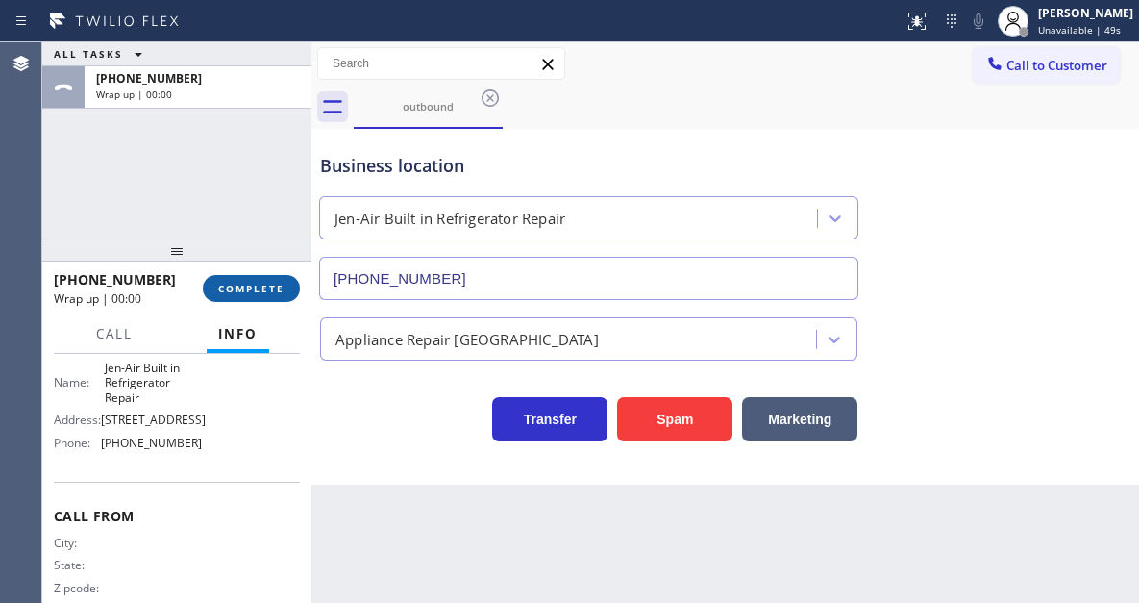
click at [265, 290] on span "COMPLETE" at bounding box center [251, 288] width 66 height 13
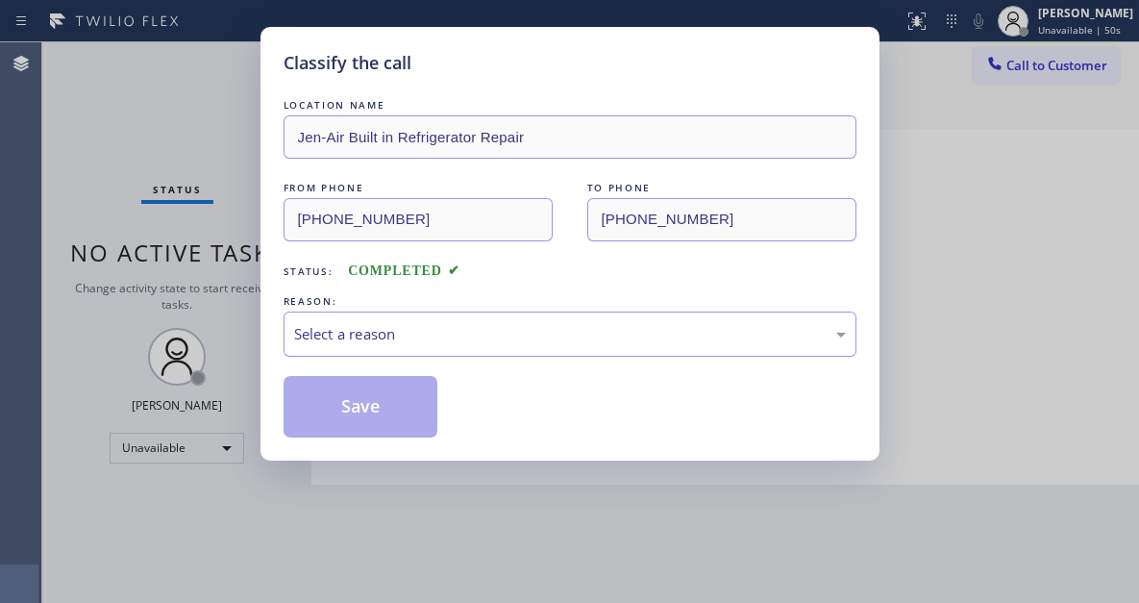
click at [265, 290] on div "Classify the call LOCATION NAME Jen-Air Built in Refrigerator Repair FROM PHONE…" at bounding box center [570, 244] width 619 height 434
click at [528, 356] on div "Select a reason" at bounding box center [570, 333] width 573 height 45
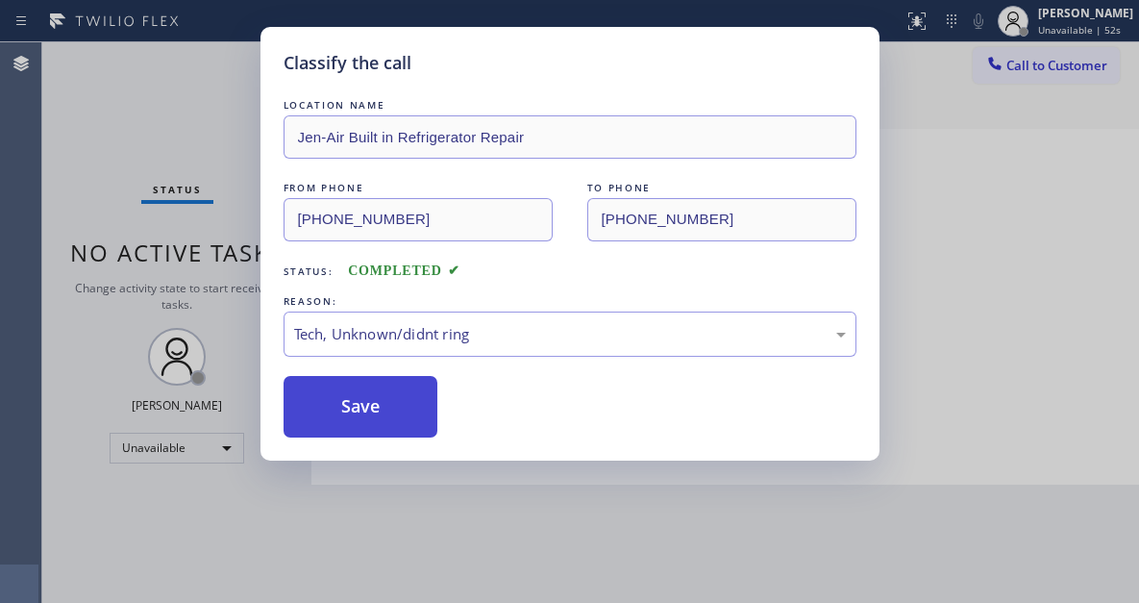
click at [413, 406] on button "Save" at bounding box center [361, 407] width 155 height 62
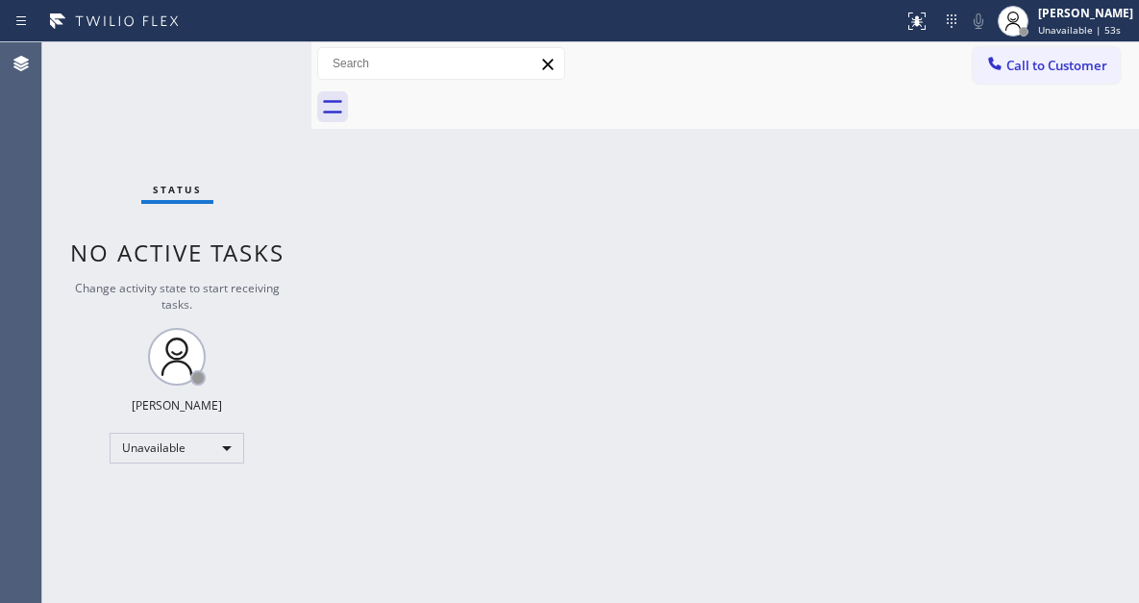
click at [1034, 29] on div at bounding box center [1013, 21] width 42 height 42
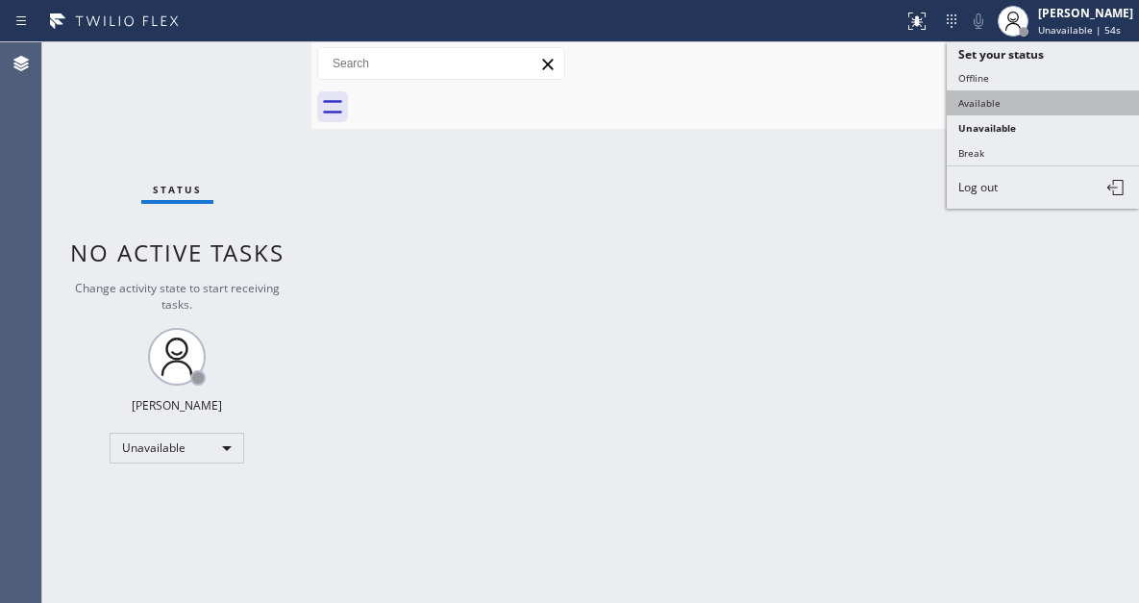
click at [999, 103] on button "Available" at bounding box center [1043, 102] width 192 height 25
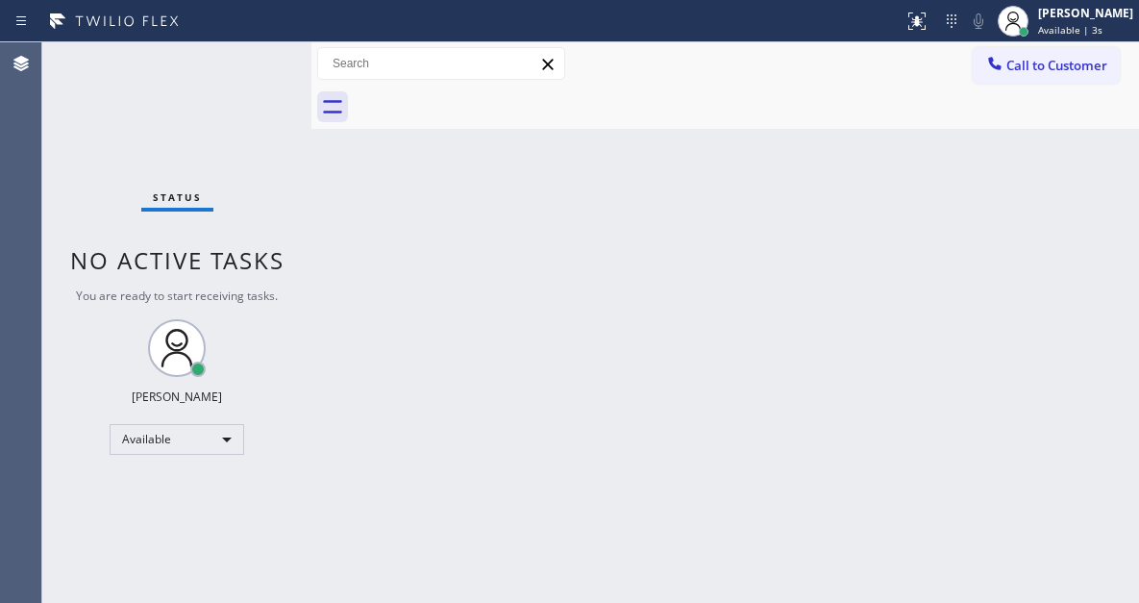
click at [436, 340] on div "Back to Dashboard Change Sender ID Customers Technicians Select a contact Outbo…" at bounding box center [725, 322] width 828 height 560
drag, startPoint x: 1088, startPoint y: 158, endPoint x: 937, endPoint y: 0, distance: 218.3
click at [1088, 158] on div "Back to Dashboard Change Sender ID Customers Technicians Select a contact Outbo…" at bounding box center [725, 322] width 828 height 560
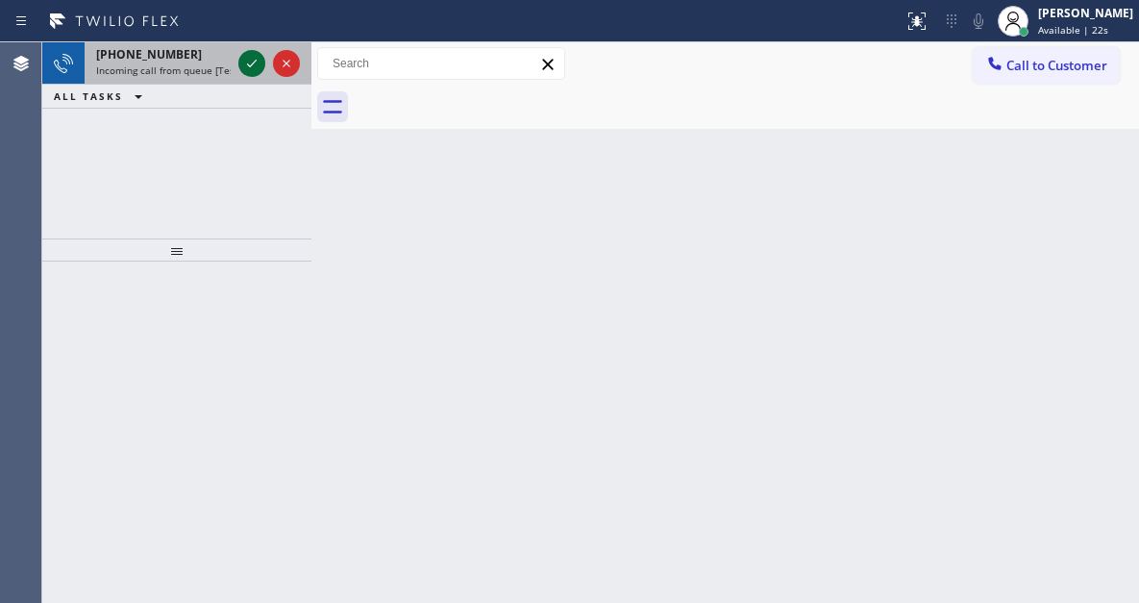
click at [247, 76] on button at bounding box center [251, 63] width 27 height 27
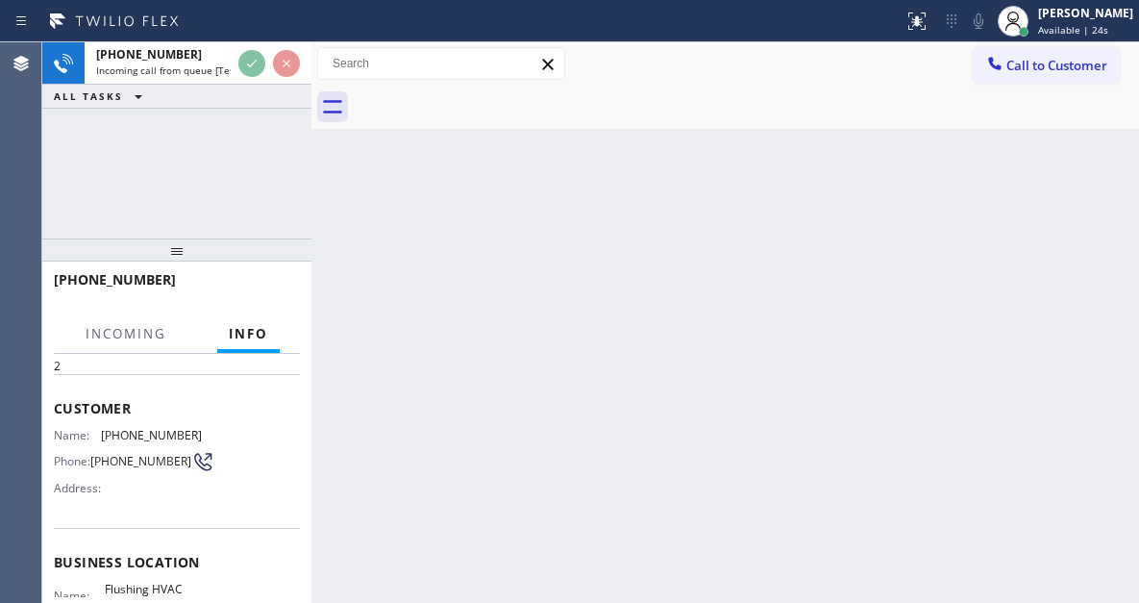
scroll to position [96, 0]
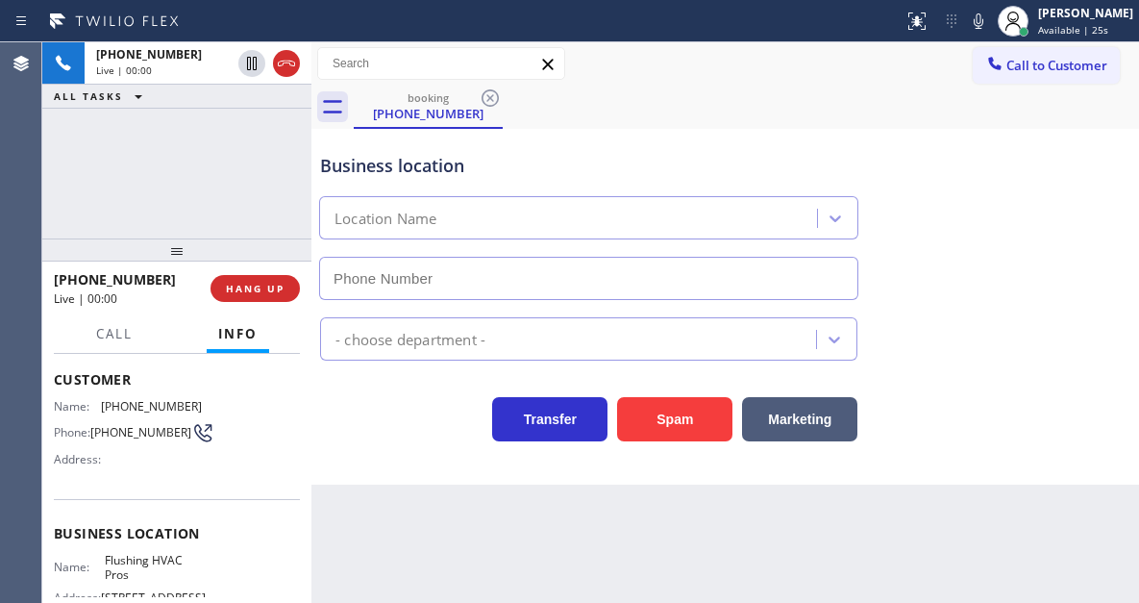
type input "[PHONE_NUMBER]"
click at [120, 578] on span "Flushing HVAC Pros" at bounding box center [153, 568] width 96 height 30
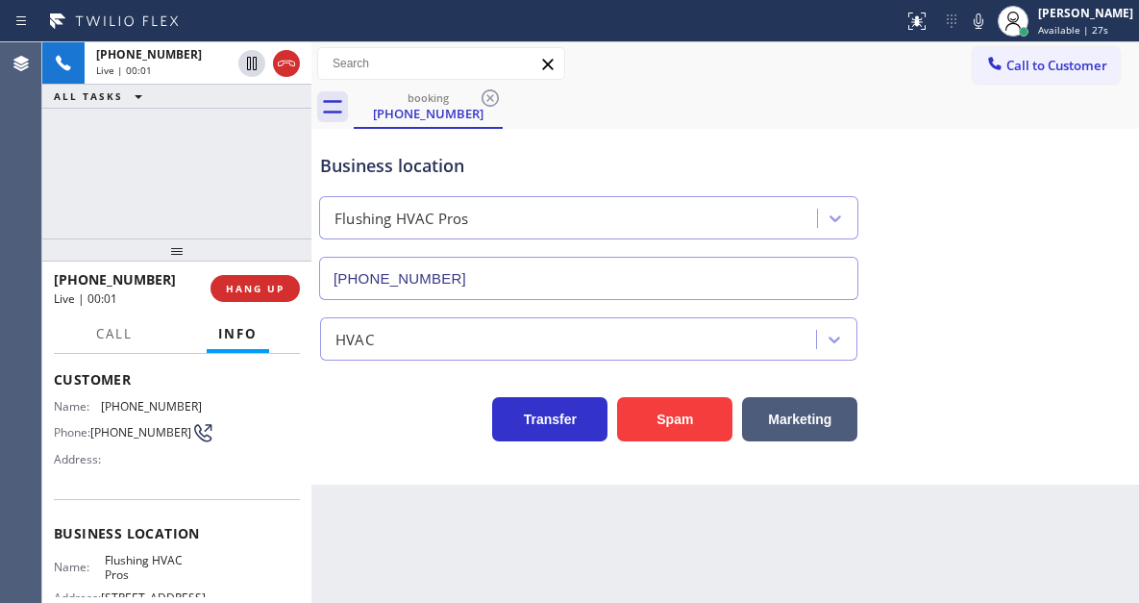
click at [116, 434] on span "[PHONE_NUMBER]" at bounding box center [140, 432] width 101 height 14
copy div "[PHONE_NUMBER]"
click at [349, 482] on div "Business location Flushing HVAC Pros [PHONE_NUMBER] HVAC Transfer Spam Marketing" at bounding box center [725, 307] width 828 height 356
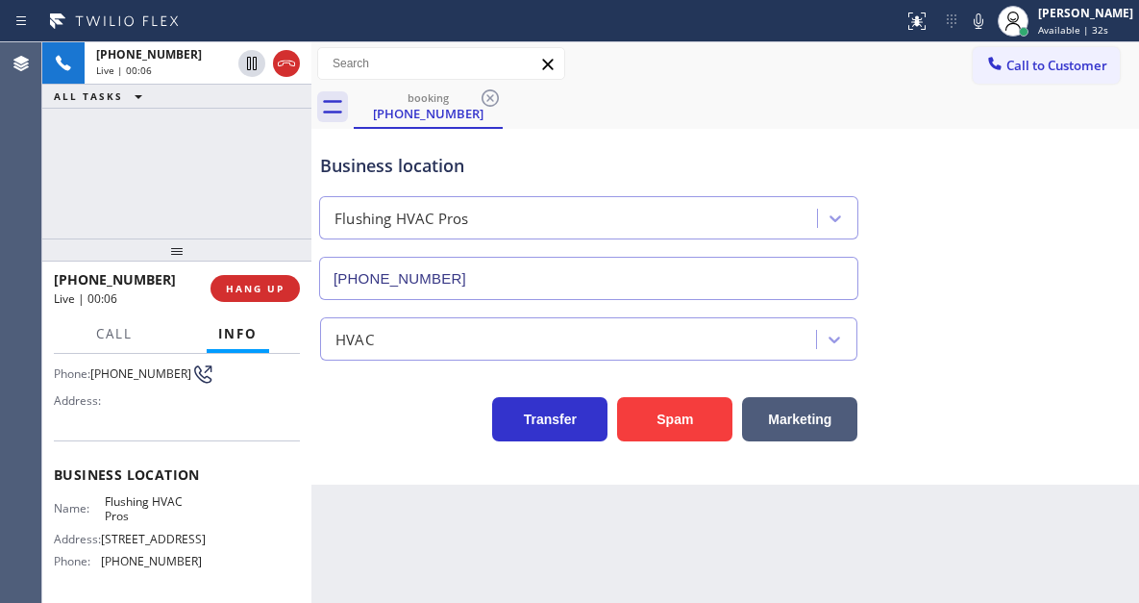
scroll to position [288, 0]
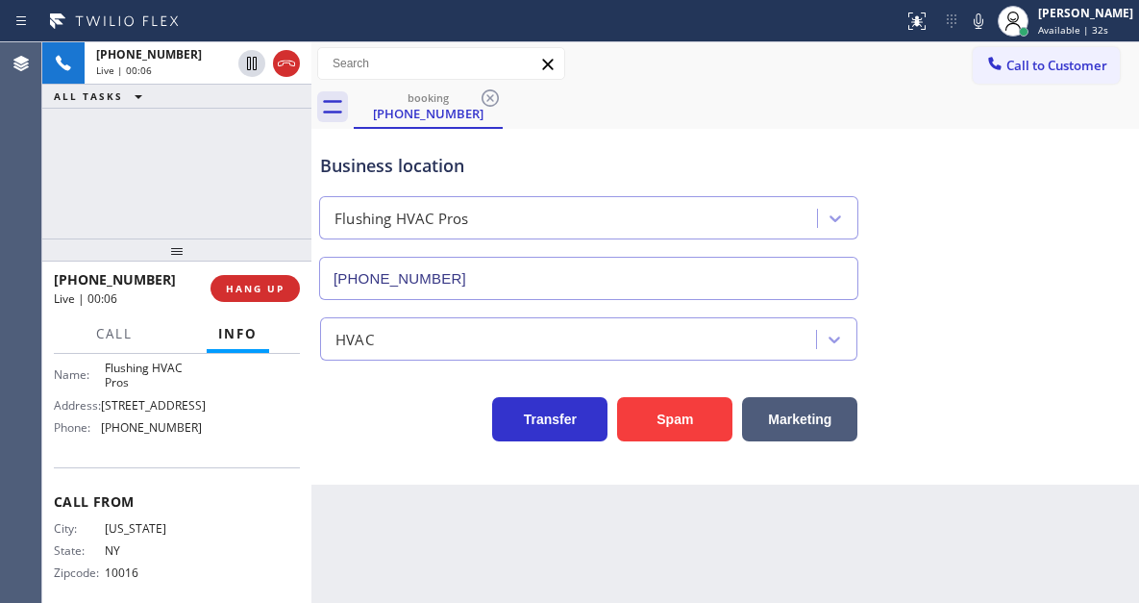
click at [134, 361] on div "Business location Name: Flushing HVAC Pros Address: [STREET_ADDRESS] Phone: [PH…" at bounding box center [177, 387] width 246 height 161
click at [135, 368] on span "Flushing HVAC Pros" at bounding box center [153, 376] width 96 height 30
copy span "Flushing HVAC Pros"
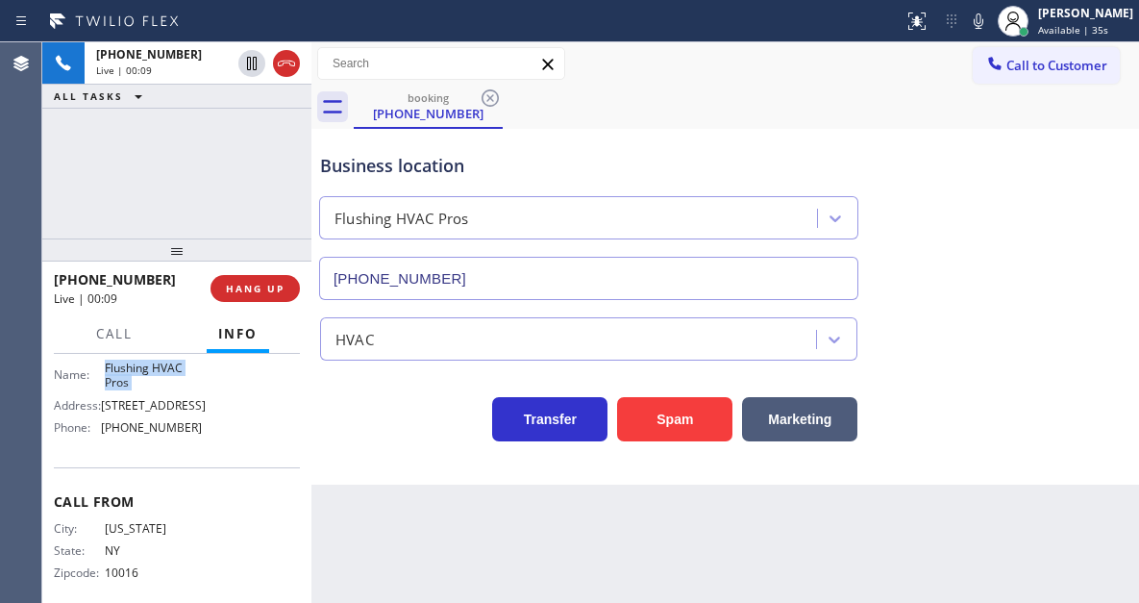
click at [311, 507] on div at bounding box center [311, 322] width 0 height 560
click at [129, 432] on span "[PHONE_NUMBER]" at bounding box center [151, 427] width 101 height 14
copy span "[PHONE_NUMBER]"
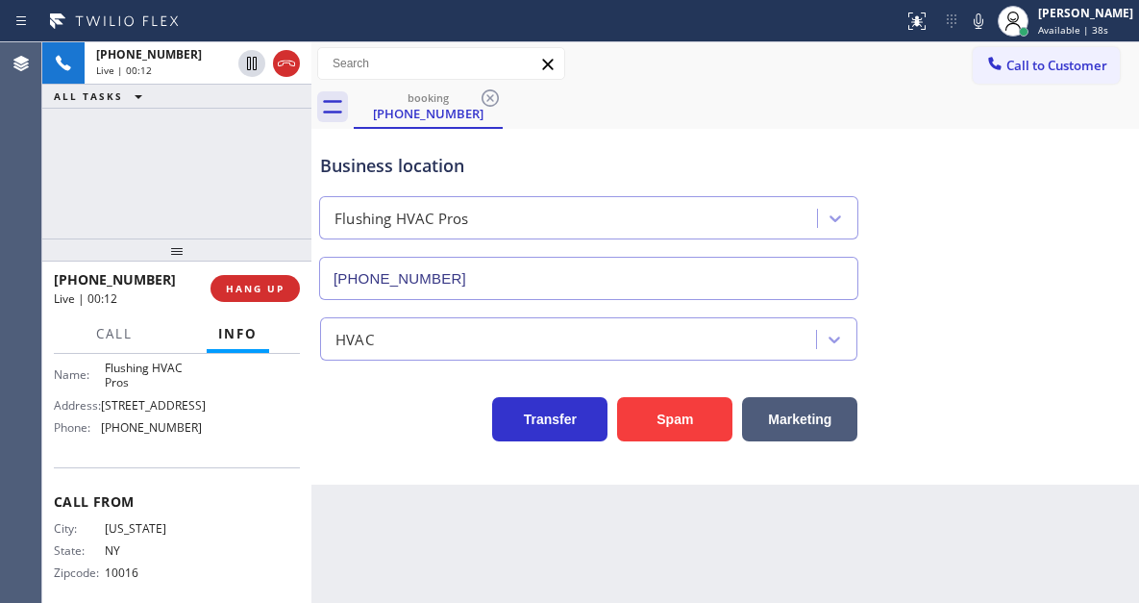
click at [429, 498] on div "Back to Dashboard Change Sender ID Customers Technicians Select a contact Outbo…" at bounding box center [725, 322] width 828 height 560
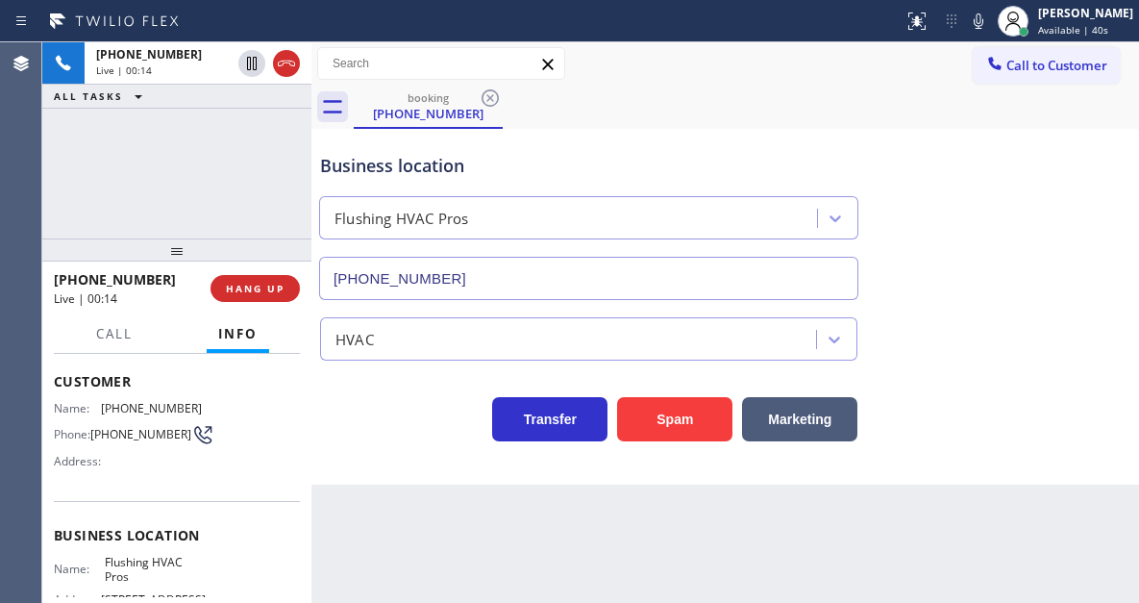
scroll to position [239, 0]
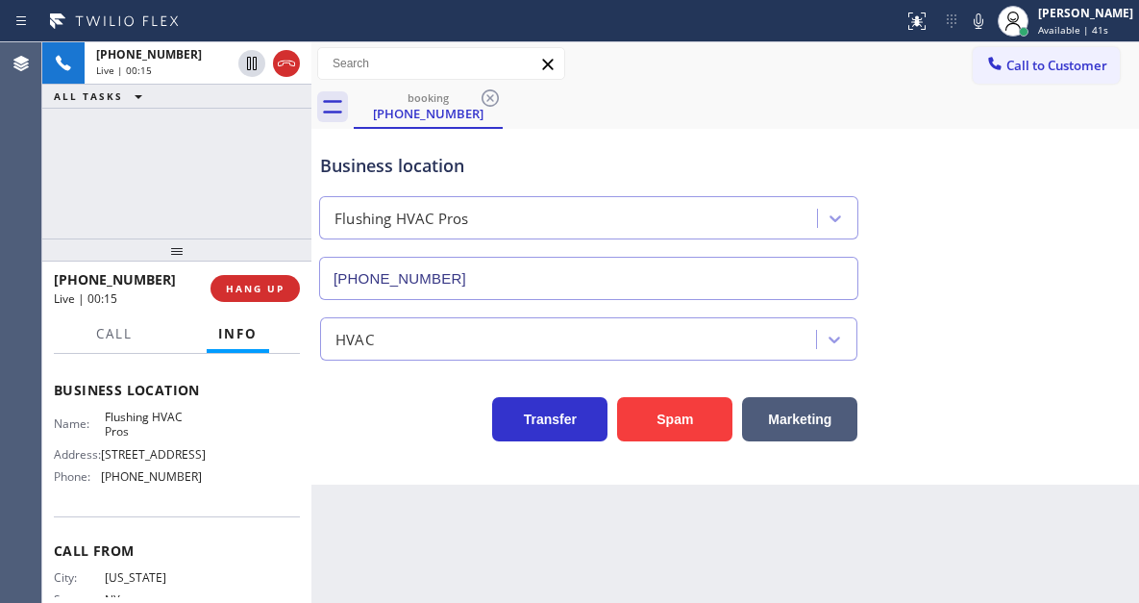
click at [272, 233] on div "[PHONE_NUMBER] Live | 00:15 ALL TASKS ALL TASKS ACTIVE TASKS TASKS IN WRAP UP" at bounding box center [176, 140] width 269 height 196
click at [279, 285] on span "HANG UP" at bounding box center [255, 288] width 59 height 13
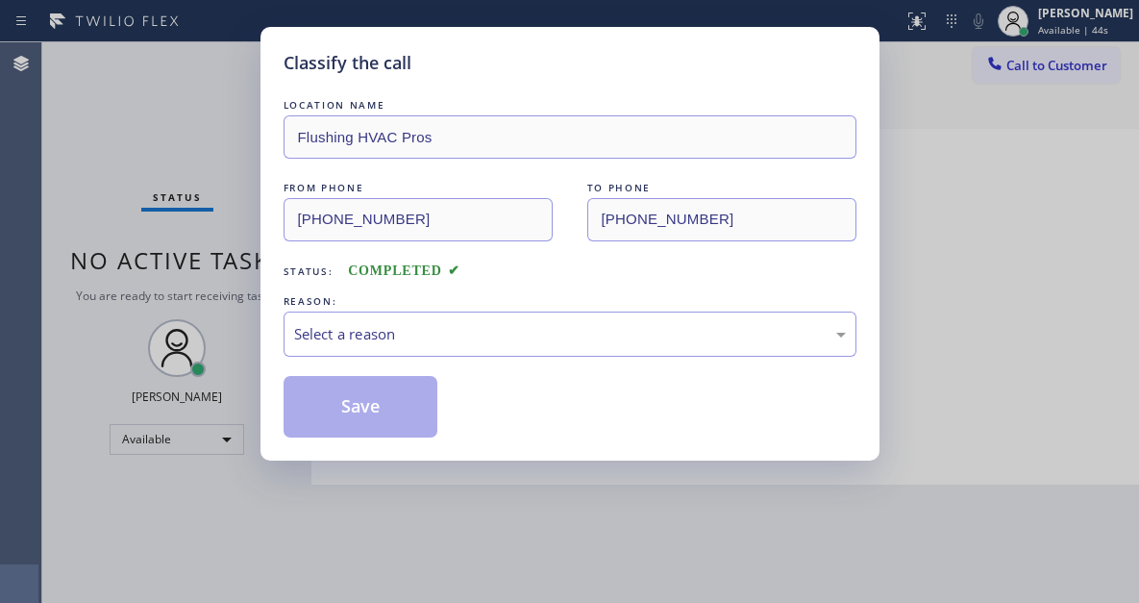
click at [513, 371] on div "LOCATION NAME Flushing HVAC Pros FROM PHONE [PHONE_NUMBER] TO PHONE [PHONE_NUMB…" at bounding box center [570, 266] width 573 height 342
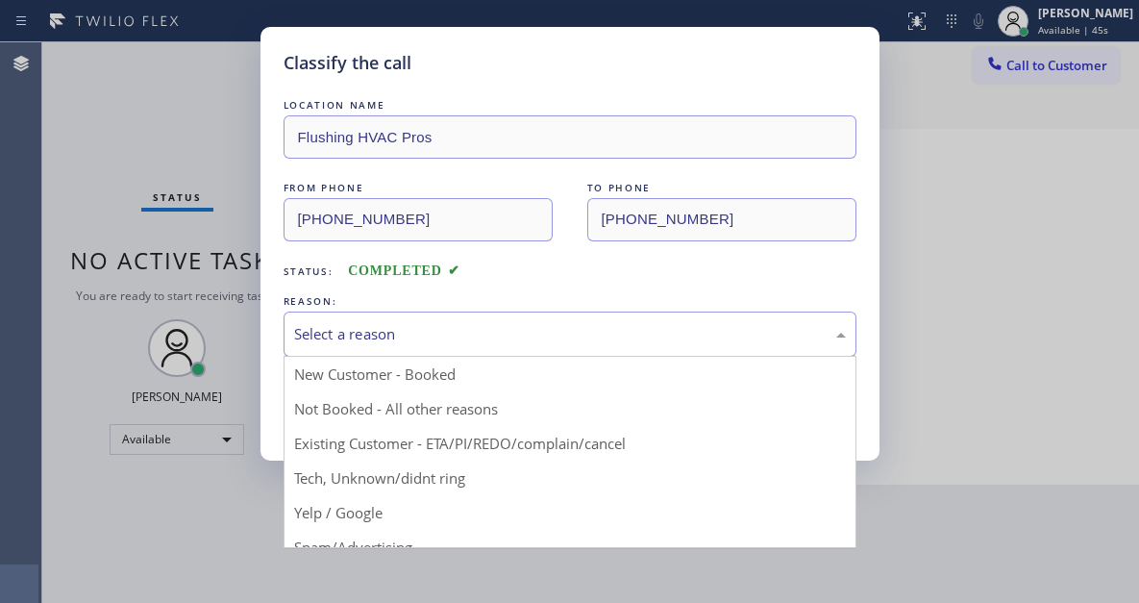
click at [488, 349] on div "Select a reason" at bounding box center [570, 333] width 573 height 45
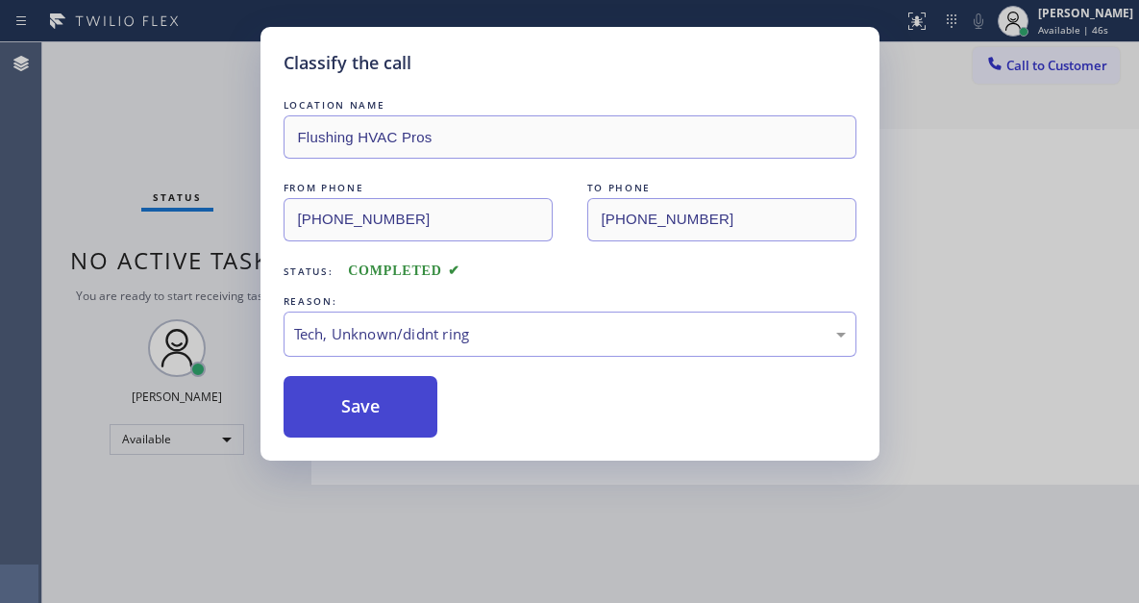
click at [392, 402] on button "Save" at bounding box center [361, 407] width 155 height 62
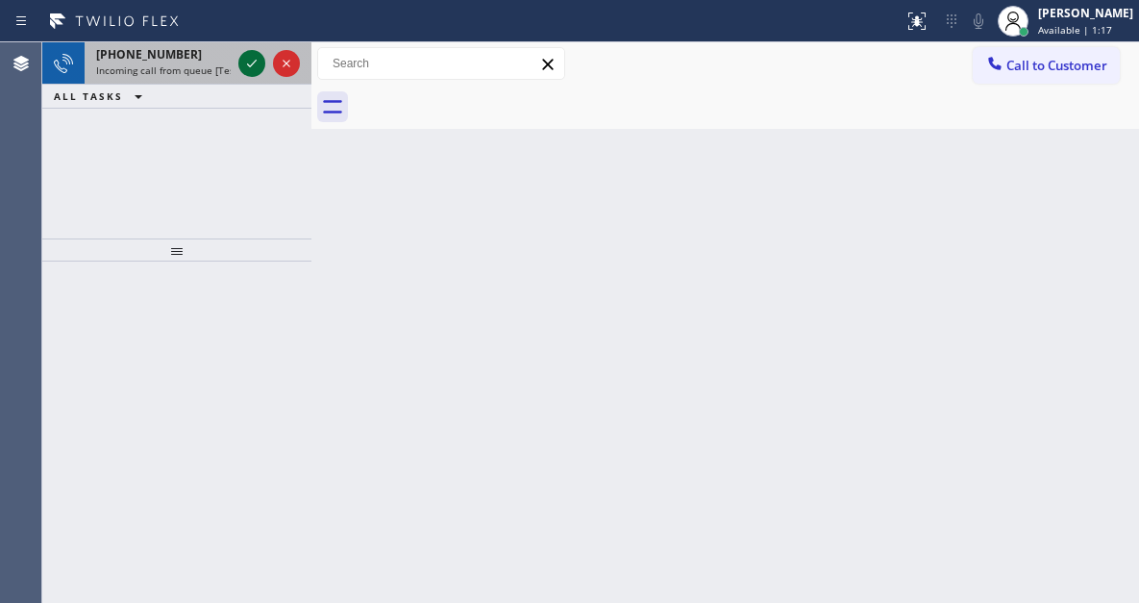
click at [253, 64] on icon at bounding box center [252, 64] width 10 height 8
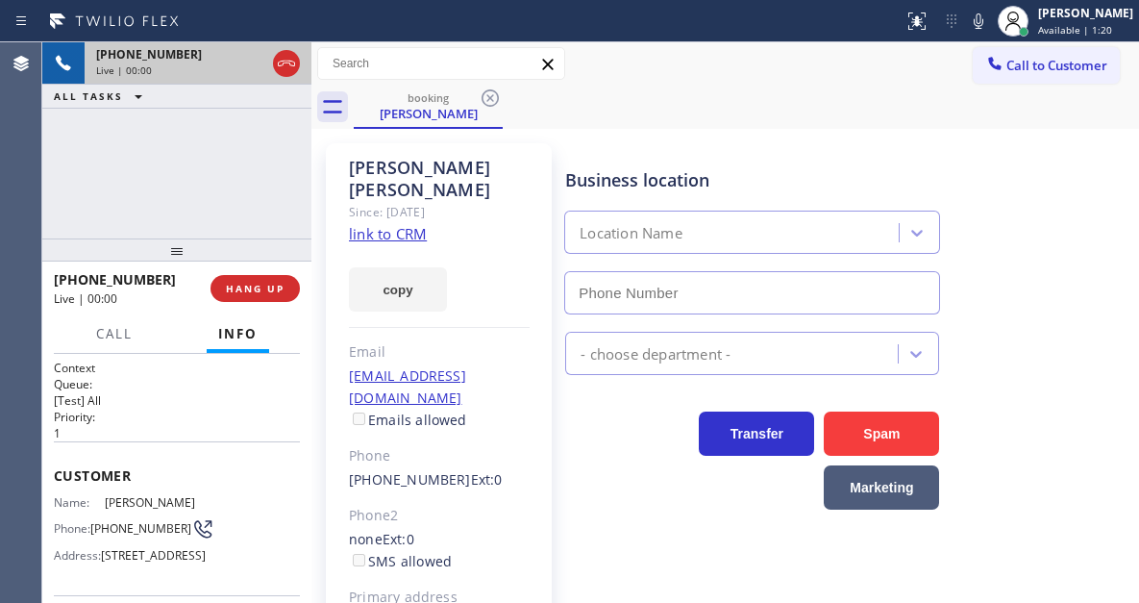
type input "[PHONE_NUMBER]"
click at [384, 224] on link "link to CRM" at bounding box center [388, 233] width 78 height 19
click at [152, 497] on span "[PERSON_NAME]" at bounding box center [153, 502] width 96 height 14
click at [136, 521] on span "[PHONE_NUMBER]" at bounding box center [140, 528] width 101 height 14
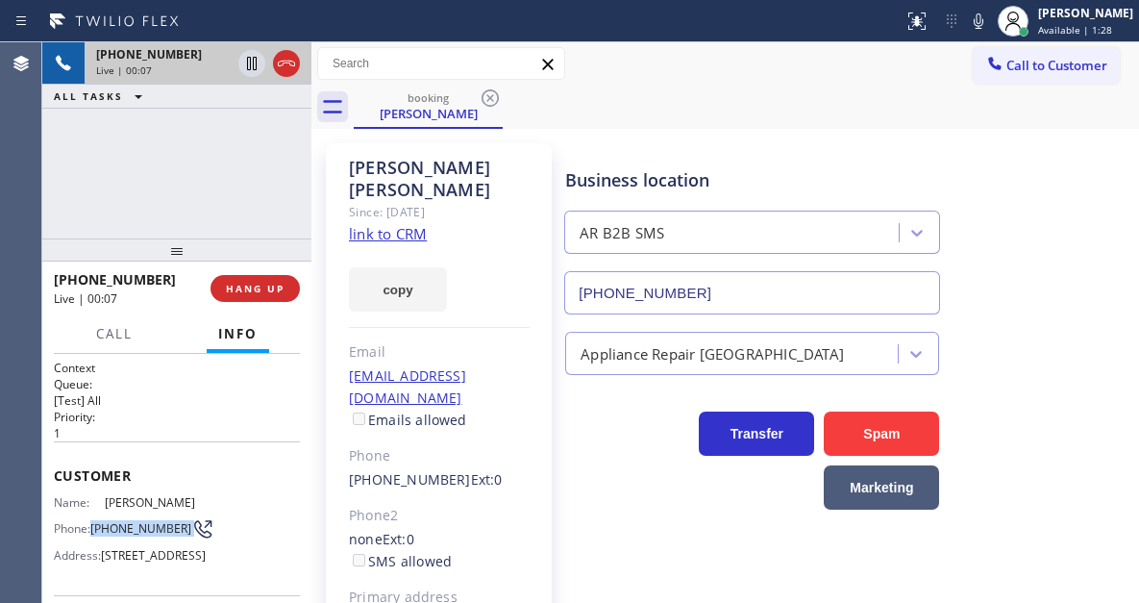
click at [136, 521] on span "[PHONE_NUMBER]" at bounding box center [140, 528] width 101 height 14
click at [705, 146] on div "Business location AR B2B SMS [PHONE_NUMBER]" at bounding box center [847, 227] width 573 height 174
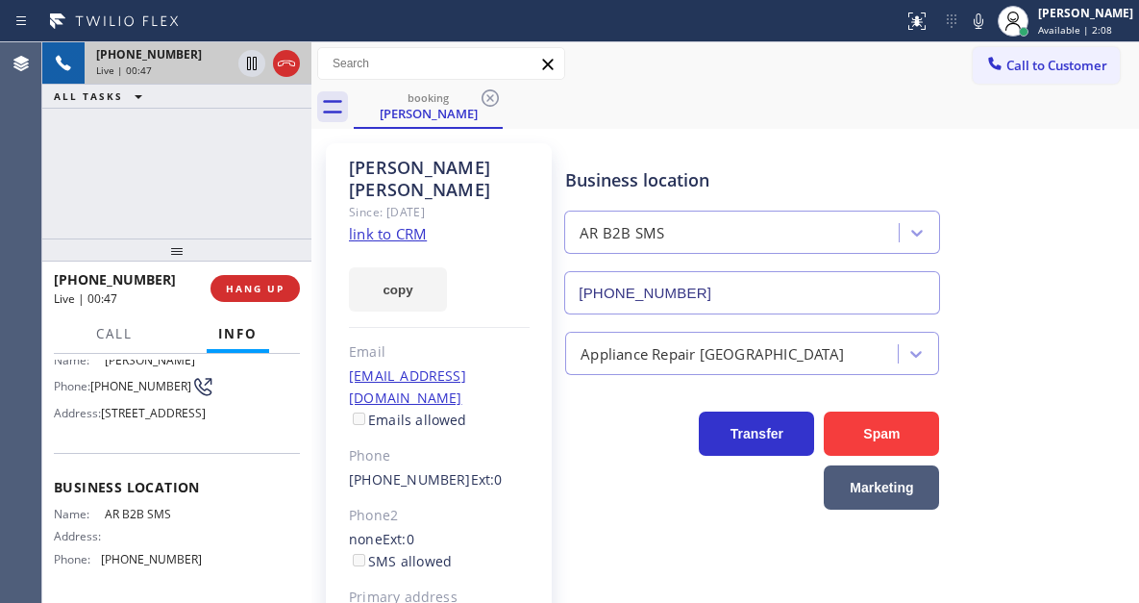
scroll to position [192, 0]
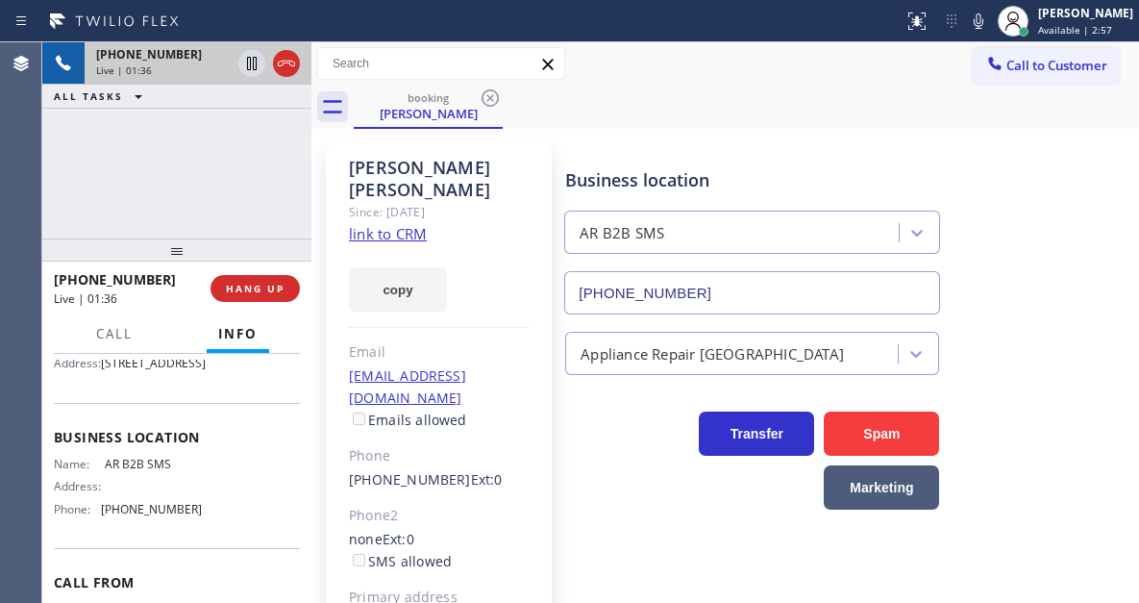
click at [220, 193] on div "[PHONE_NUMBER] Live | 01:36 ALL TASKS ALL TASKS ACTIVE TASKS TASKS IN WRAP UP" at bounding box center [176, 140] width 269 height 196
click at [252, 69] on icon at bounding box center [251, 63] width 23 height 23
click at [251, 71] on icon at bounding box center [251, 63] width 23 height 23
click at [177, 167] on div "[PHONE_NUMBER] Live | 03:29 ALL TASKS ALL TASKS ACTIVE TASKS TASKS IN WRAP UP" at bounding box center [176, 140] width 269 height 196
click at [259, 289] on span "HANG UP" at bounding box center [255, 288] width 59 height 13
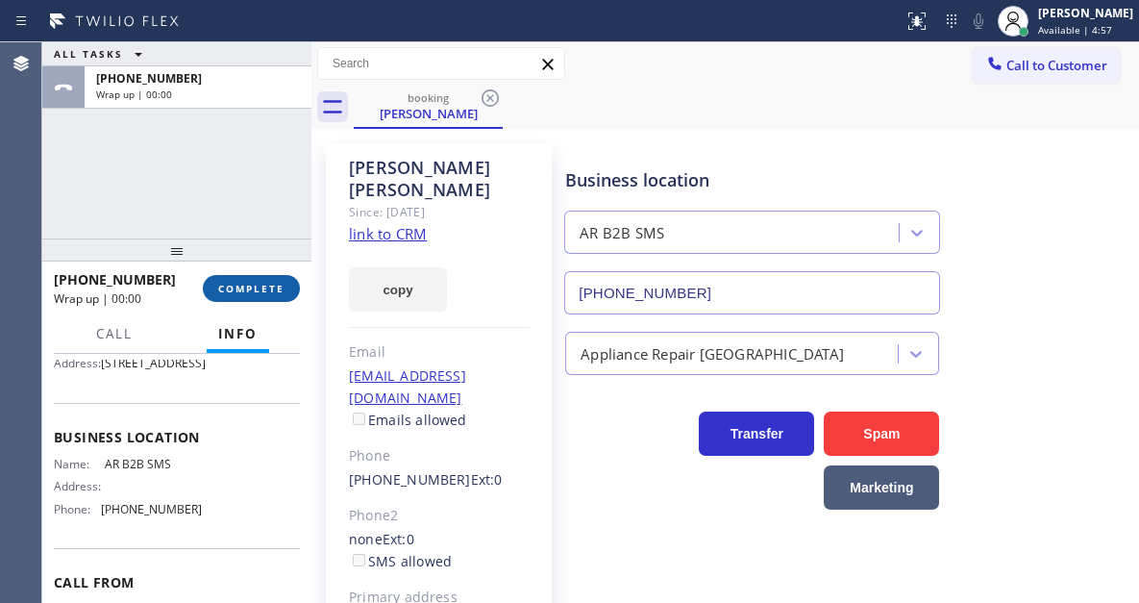
click at [259, 289] on span "COMPLETE" at bounding box center [251, 288] width 66 height 13
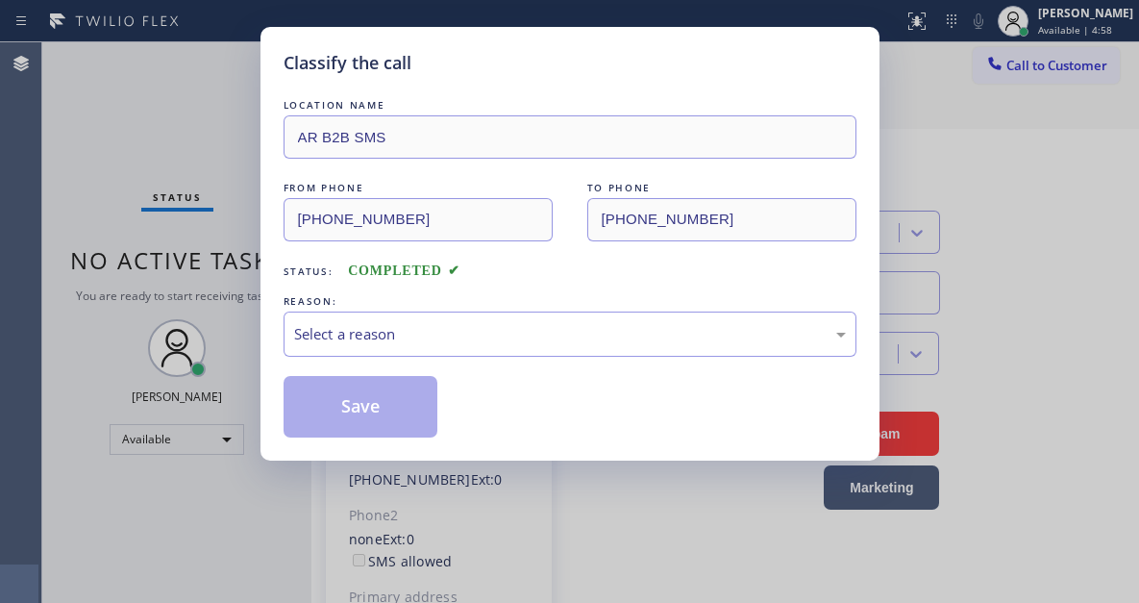
click at [259, 289] on div "Classify the call LOCATION NAME AR B2B SMS FROM PHONE [PHONE_NUMBER] TO PHONE […" at bounding box center [569, 301] width 1139 height 603
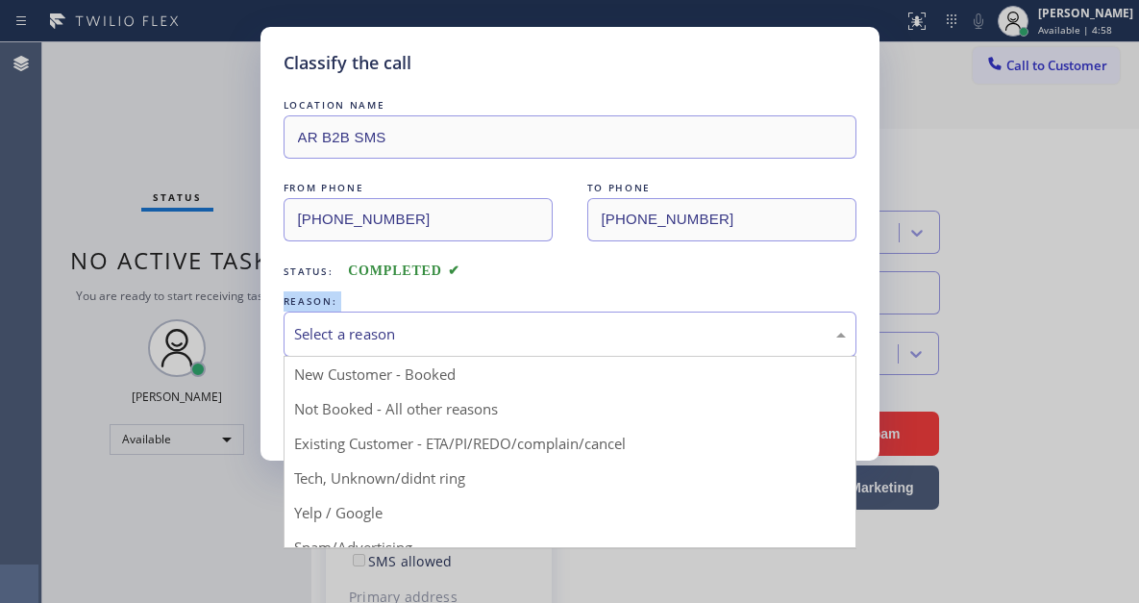
click at [417, 324] on div "Select a reason" at bounding box center [570, 334] width 552 height 22
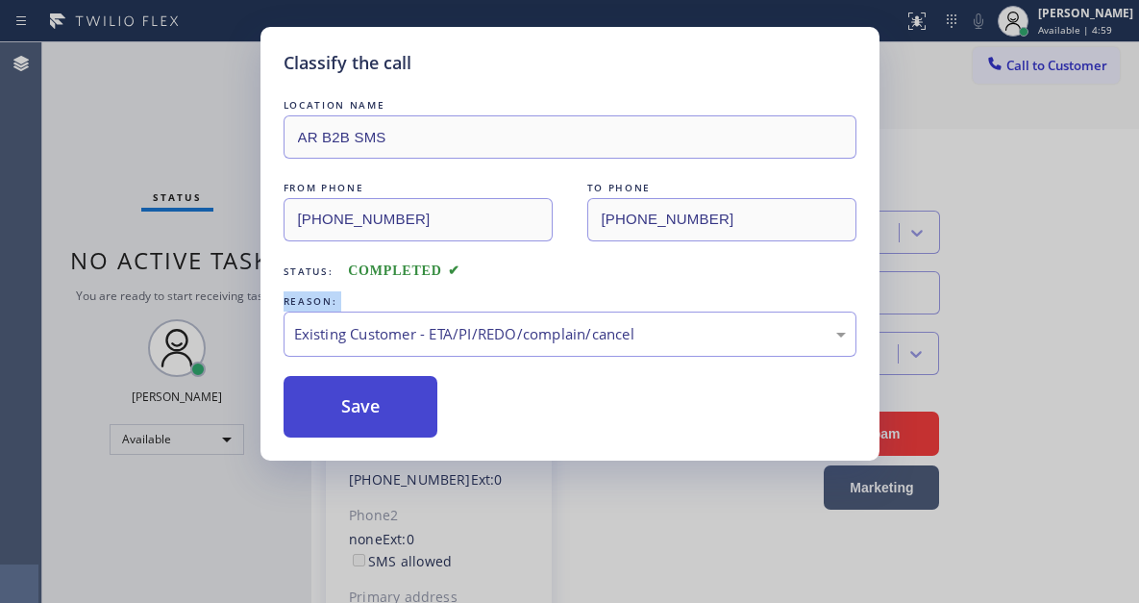
click at [350, 394] on button "Save" at bounding box center [361, 407] width 155 height 62
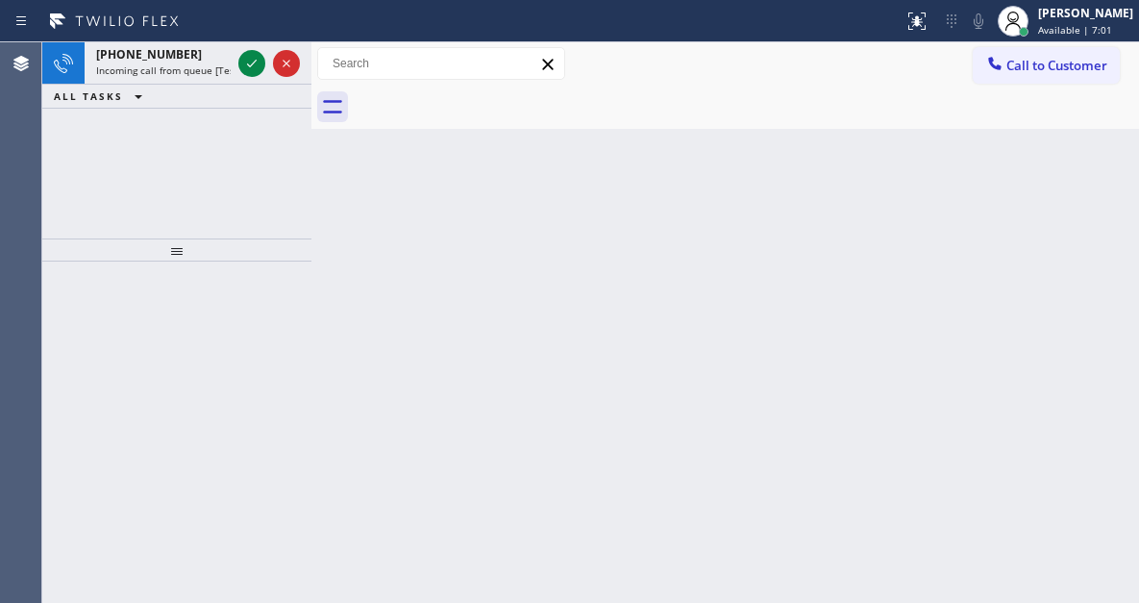
drag, startPoint x: 1057, startPoint y: 216, endPoint x: 1056, endPoint y: 179, distance: 37.5
click at [1057, 216] on div "Back to Dashboard Change Sender ID Customers Technicians Select a contact Outbo…" at bounding box center [725, 322] width 828 height 560
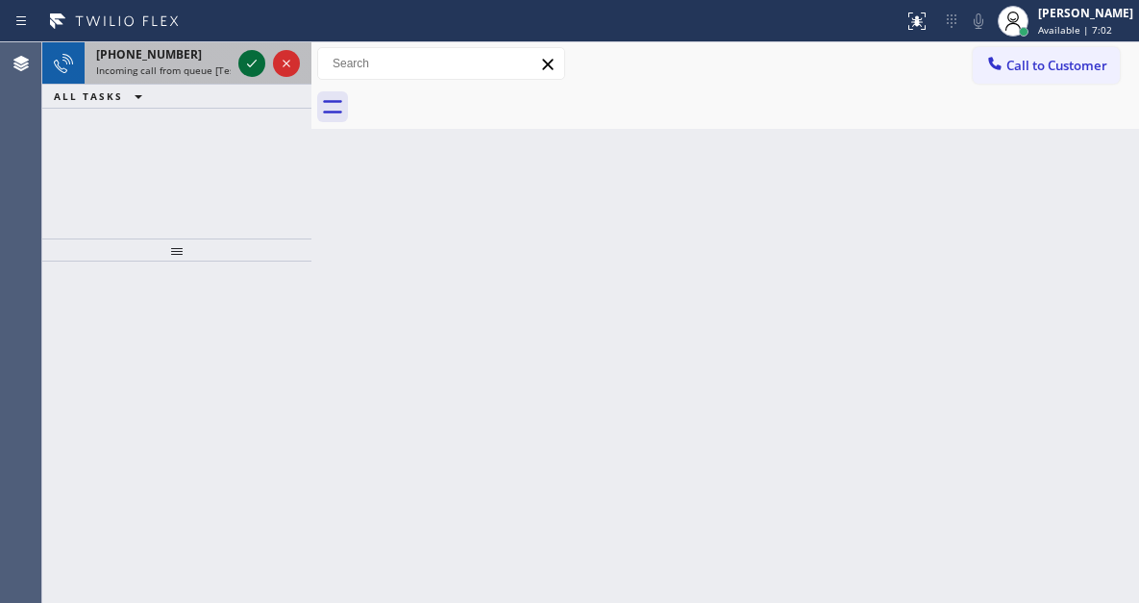
click at [253, 62] on icon at bounding box center [251, 63] width 23 height 23
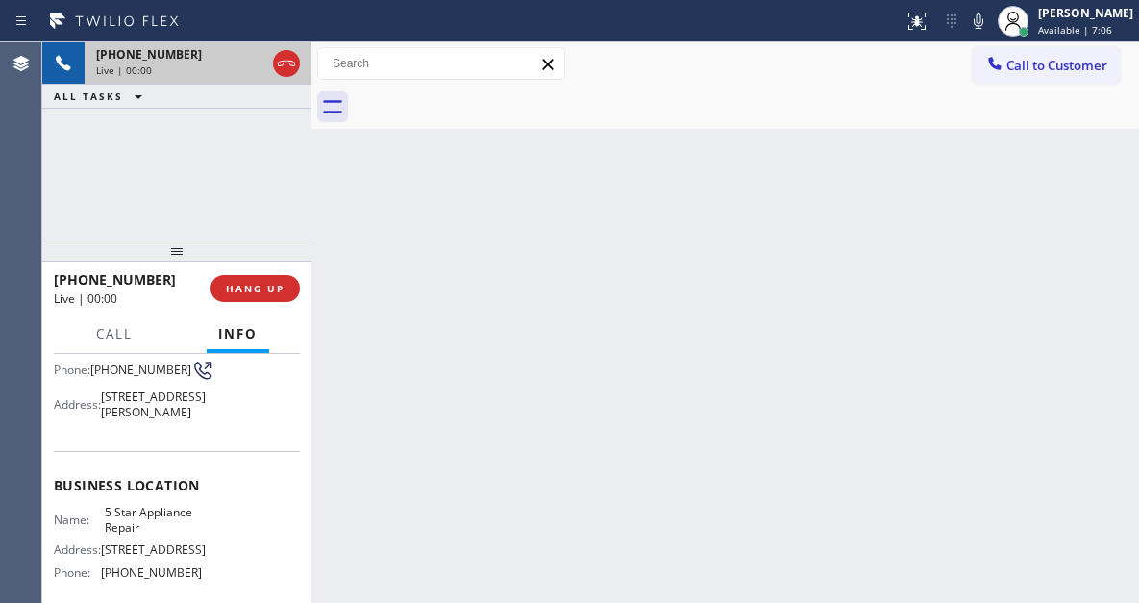
scroll to position [192, 0]
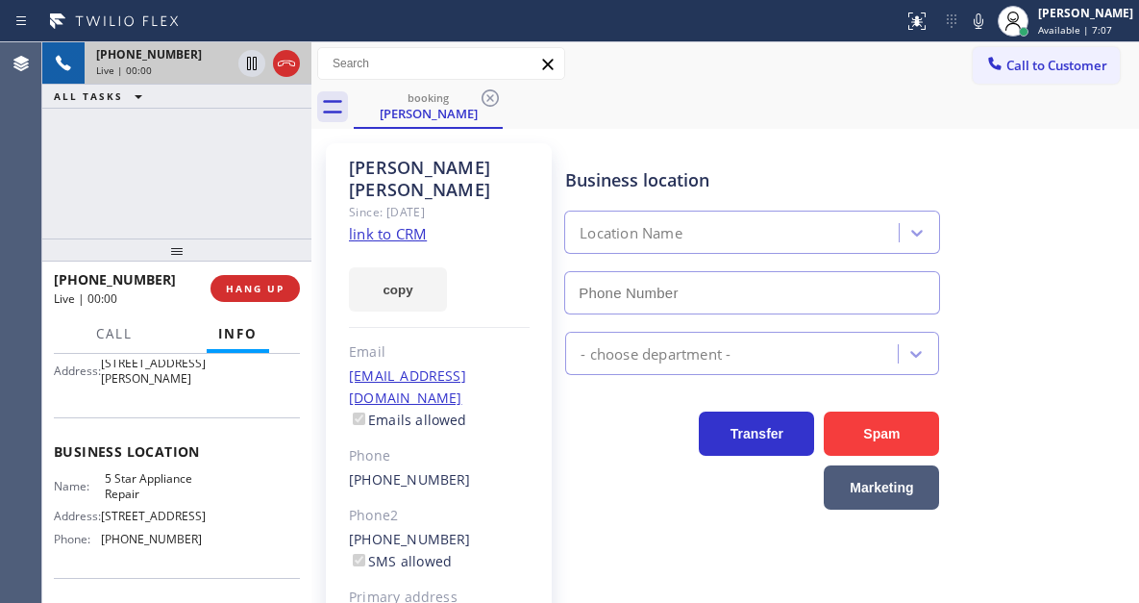
type input "[PHONE_NUMBER]"
click at [181, 494] on span "5 Star Appliance Repair" at bounding box center [153, 486] width 96 height 30
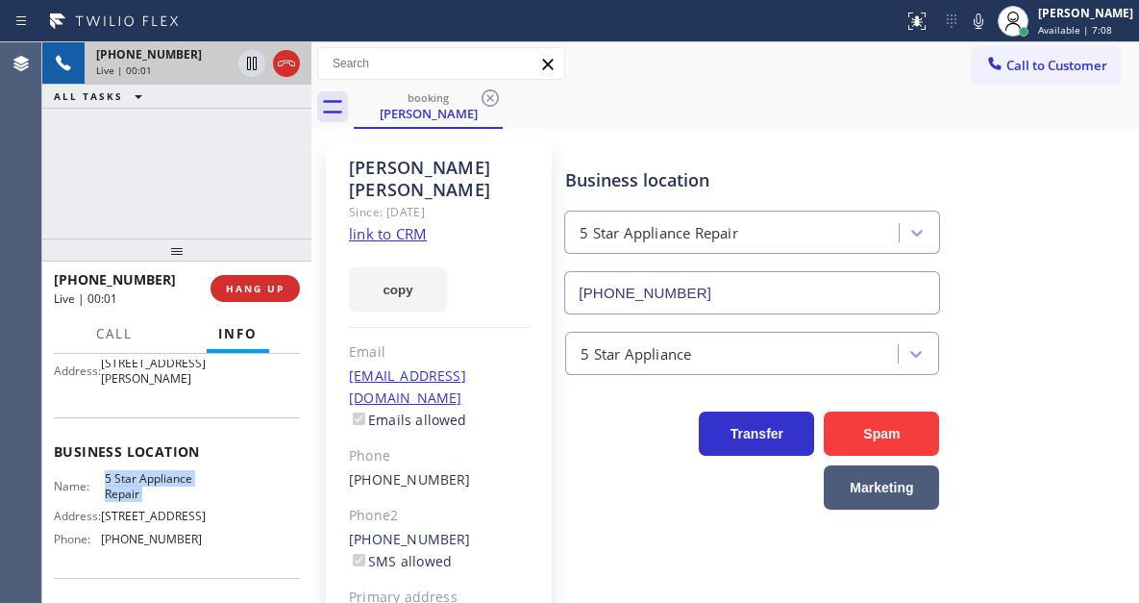
click at [181, 494] on span "5 Star Appliance Repair" at bounding box center [153, 486] width 96 height 30
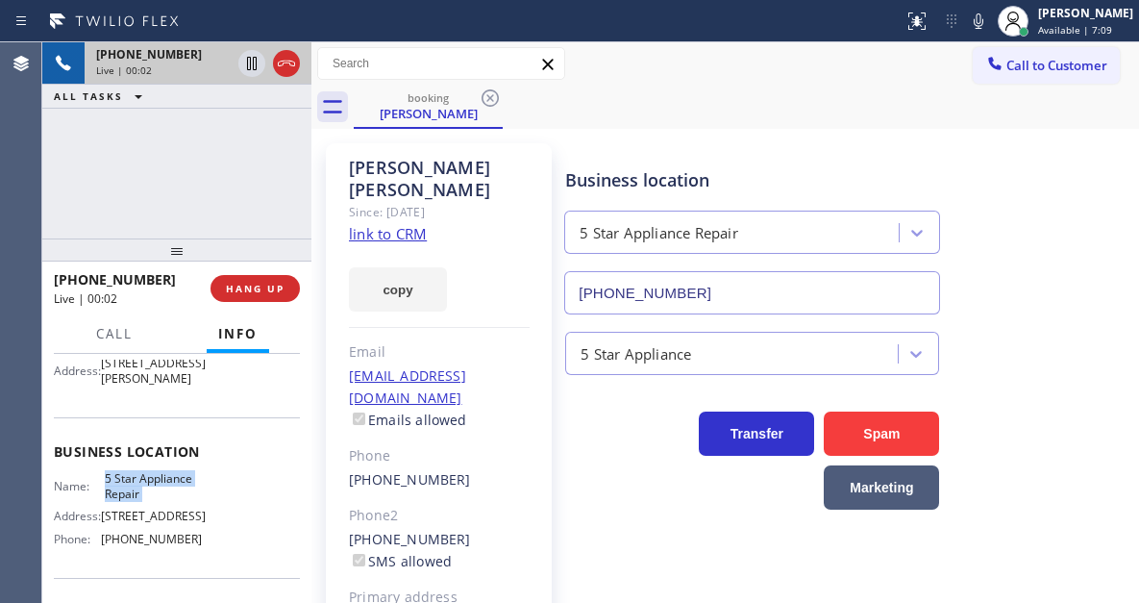
click at [181, 494] on span "5 Star Appliance Repair" at bounding box center [153, 486] width 96 height 30
click at [388, 224] on link "link to CRM" at bounding box center [388, 233] width 78 height 19
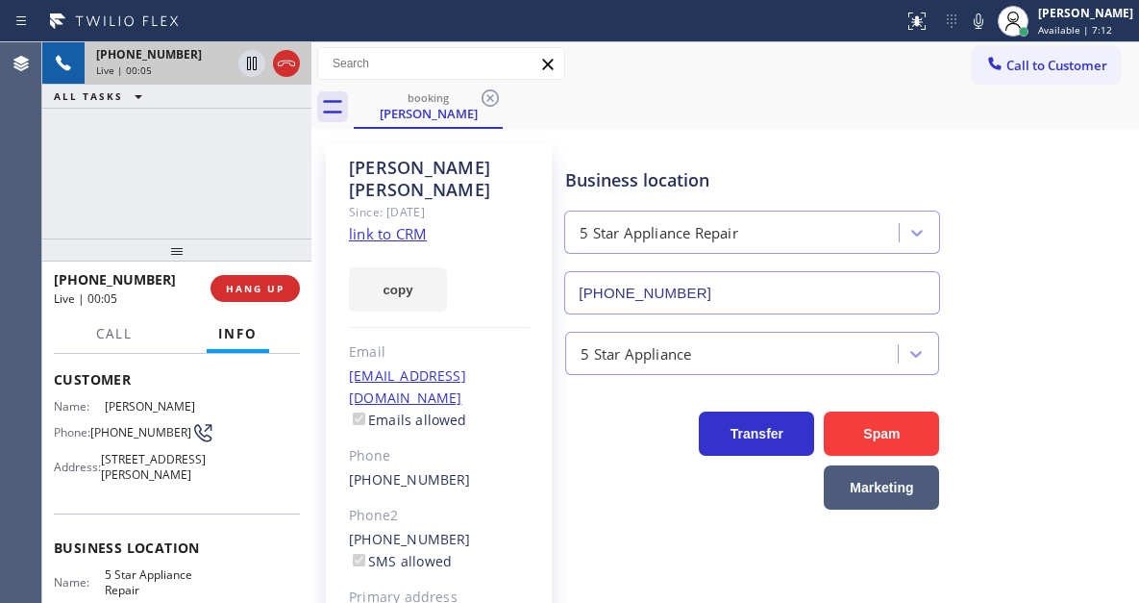
click at [123, 427] on span "[PHONE_NUMBER]" at bounding box center [140, 432] width 101 height 14
drag, startPoint x: 773, startPoint y: 110, endPoint x: 687, endPoint y: 179, distance: 110.1
click at [773, 110] on div "booking [PERSON_NAME]" at bounding box center [746, 107] width 785 height 43
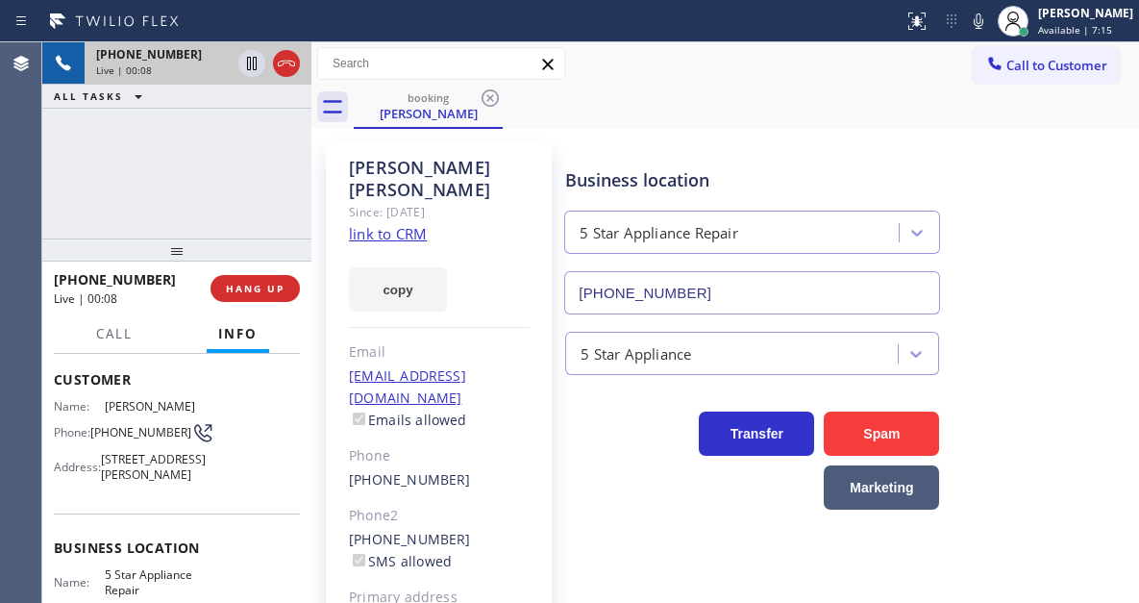
scroll to position [192, 0]
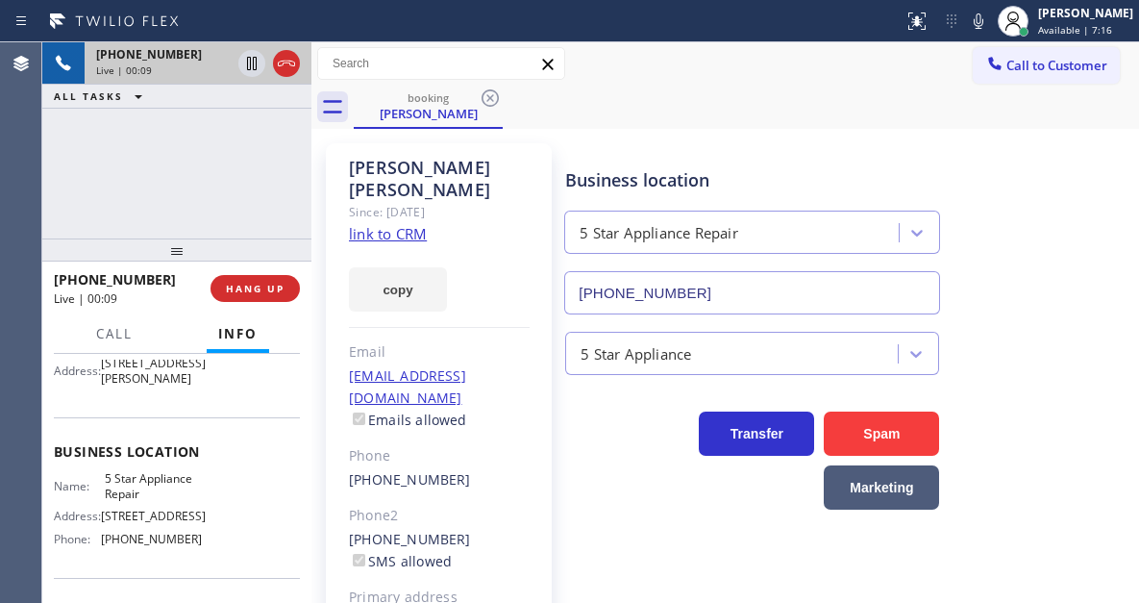
click at [151, 499] on span "5 Star Appliance Repair" at bounding box center [153, 486] width 96 height 30
click at [648, 118] on div "booking [PERSON_NAME]" at bounding box center [746, 107] width 785 height 43
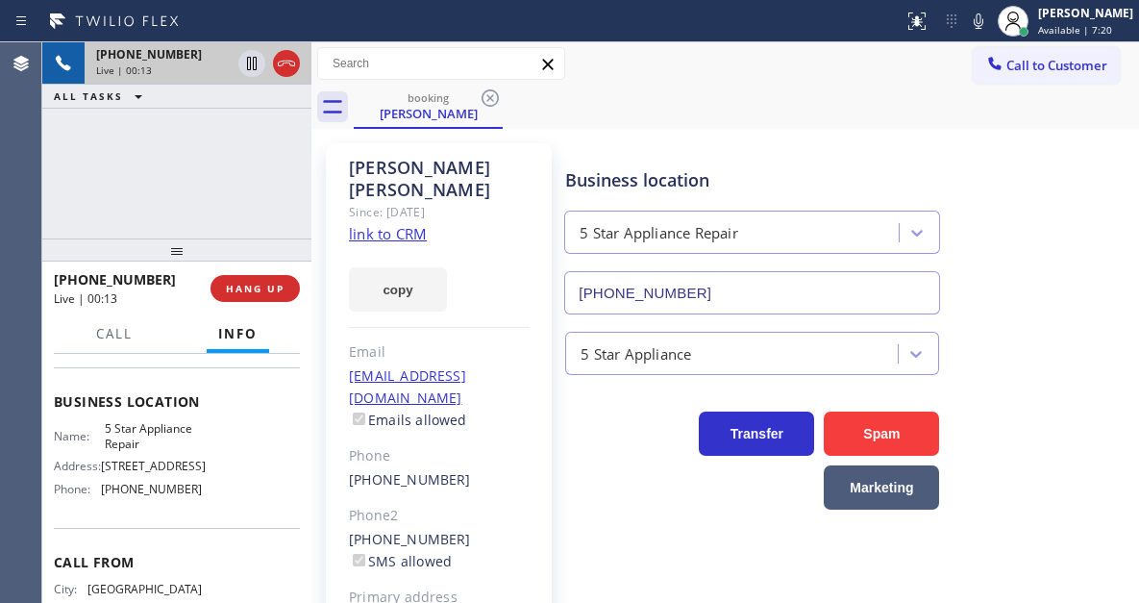
scroll to position [288, 0]
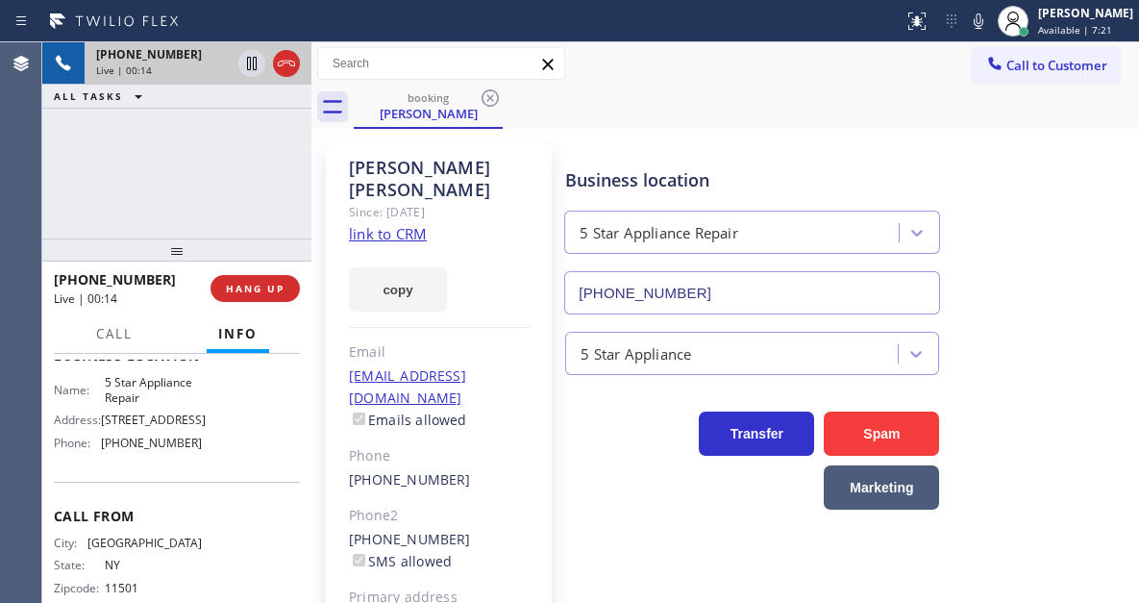
click at [153, 450] on span "[PHONE_NUMBER]" at bounding box center [151, 442] width 101 height 14
click at [282, 156] on div "[PHONE_NUMBER] Live | 01:14 ALL TASKS ALL TASKS ACTIVE TASKS TASKS IN WRAP UP" at bounding box center [176, 140] width 269 height 196
click at [255, 62] on icon at bounding box center [251, 63] width 23 height 23
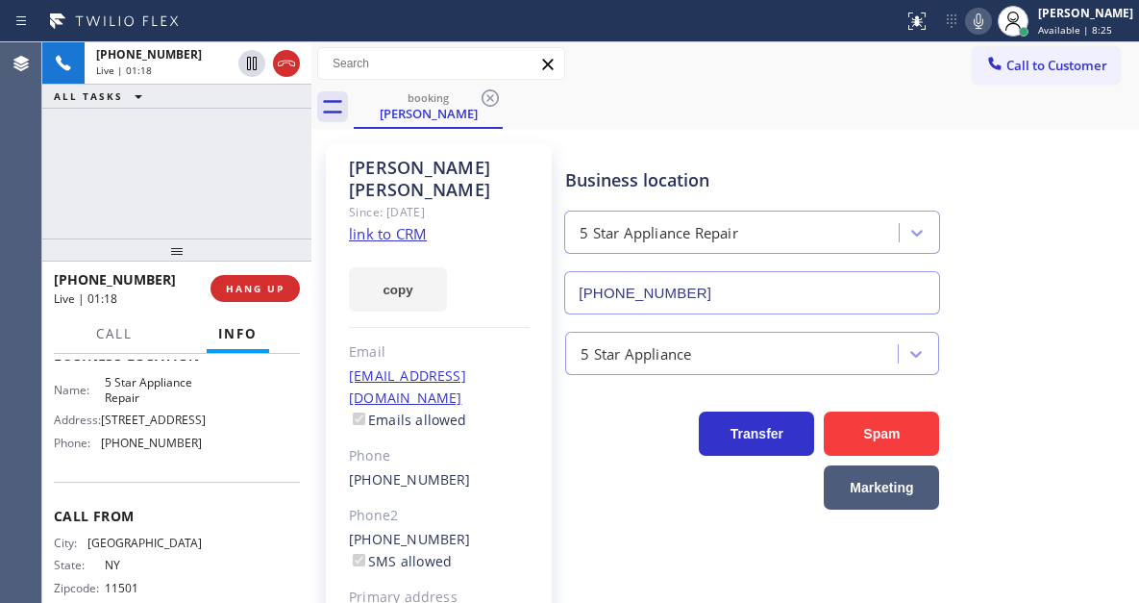
click at [990, 27] on icon at bounding box center [978, 21] width 23 height 23
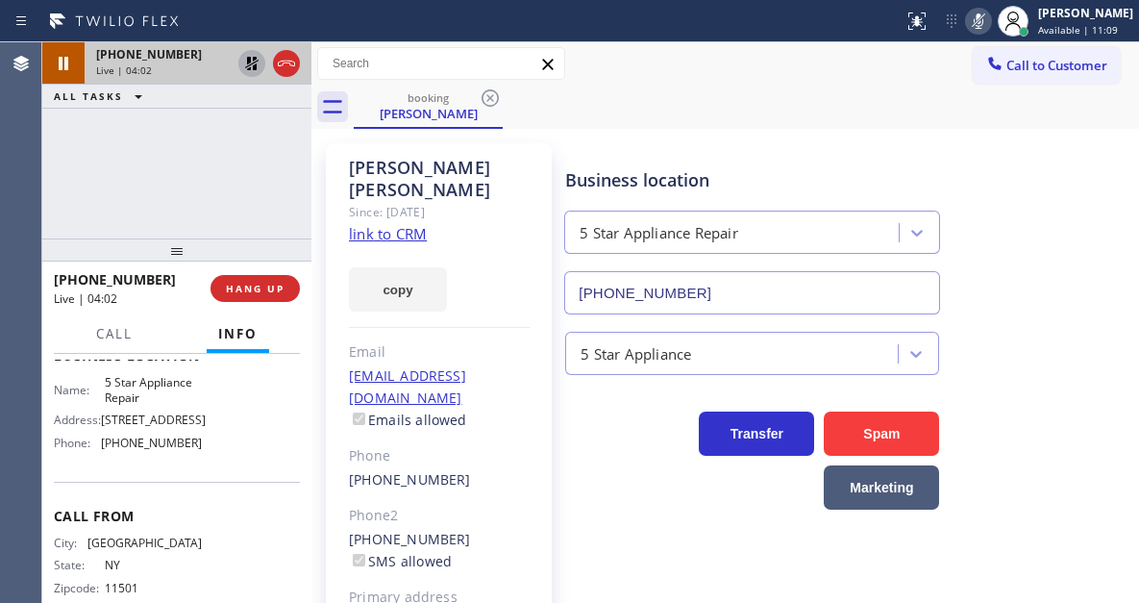
click at [250, 73] on icon at bounding box center [251, 63] width 23 height 23
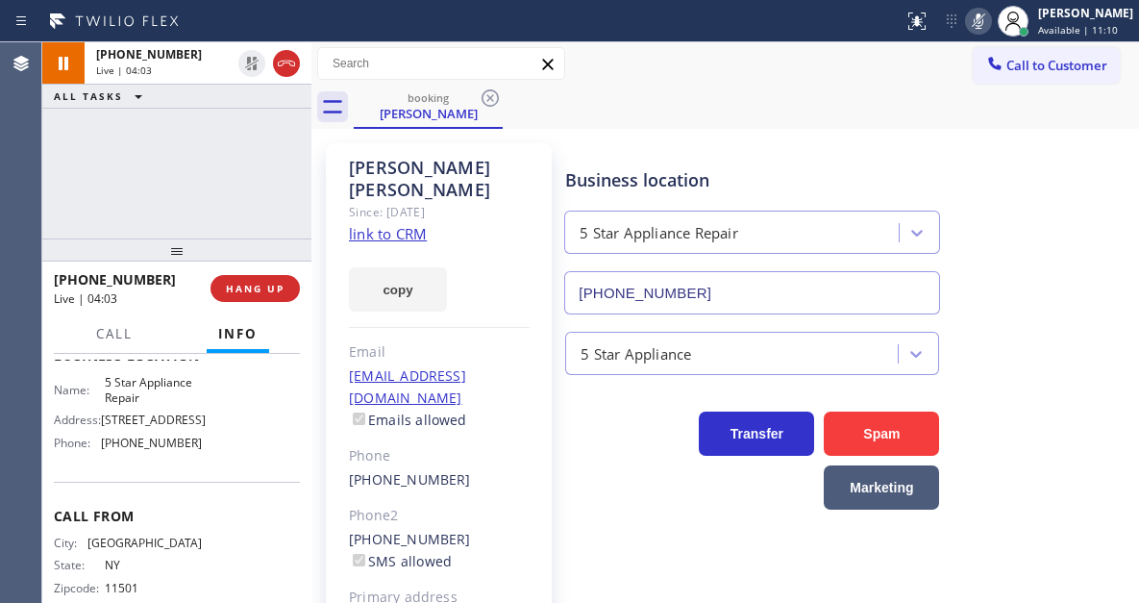
click at [992, 35] on div "Status report No issues detected If you experience an issue, please download th…" at bounding box center [1017, 21] width 243 height 42
click at [990, 32] on icon at bounding box center [978, 21] width 23 height 23
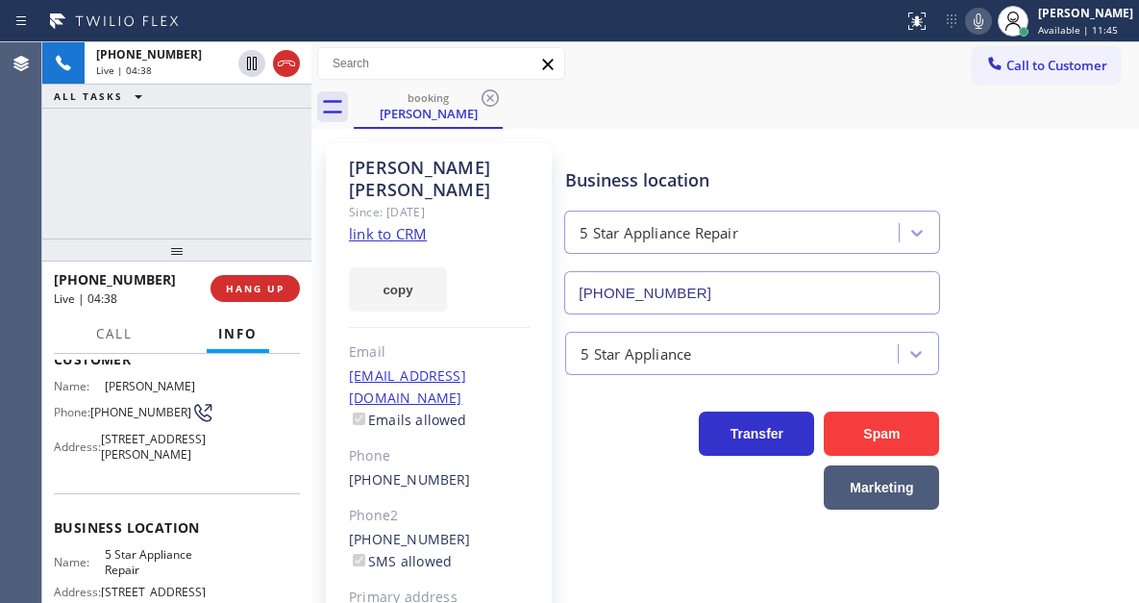
scroll to position [96, 0]
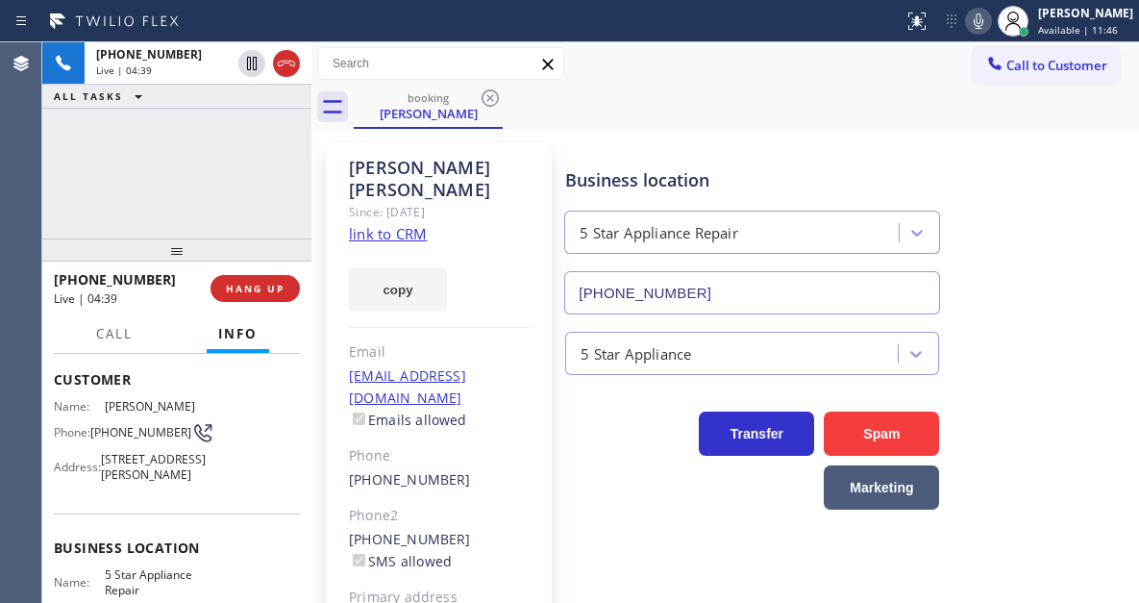
click at [117, 435] on span "[PHONE_NUMBER]" at bounding box center [140, 432] width 101 height 14
click at [117, 434] on span "[PHONE_NUMBER]" at bounding box center [140, 432] width 101 height 14
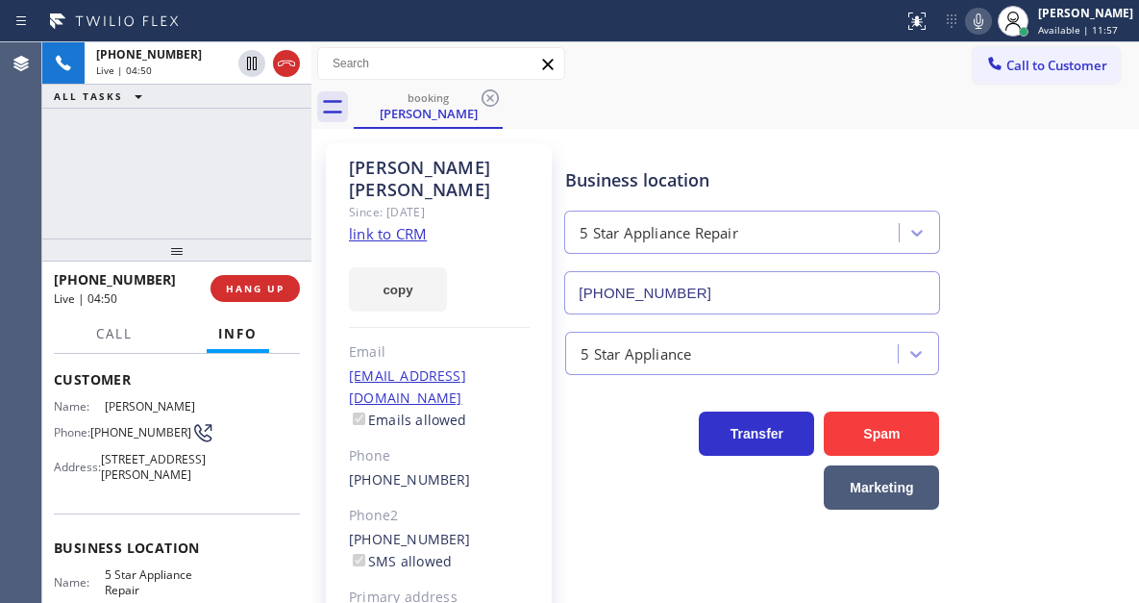
click at [233, 141] on div "[PHONE_NUMBER] Live | 04:50 ALL TASKS ALL TASKS ACTIVE TASKS TASKS IN WRAP UP" at bounding box center [176, 140] width 269 height 196
click at [253, 282] on span "HANG UP" at bounding box center [255, 288] width 59 height 13
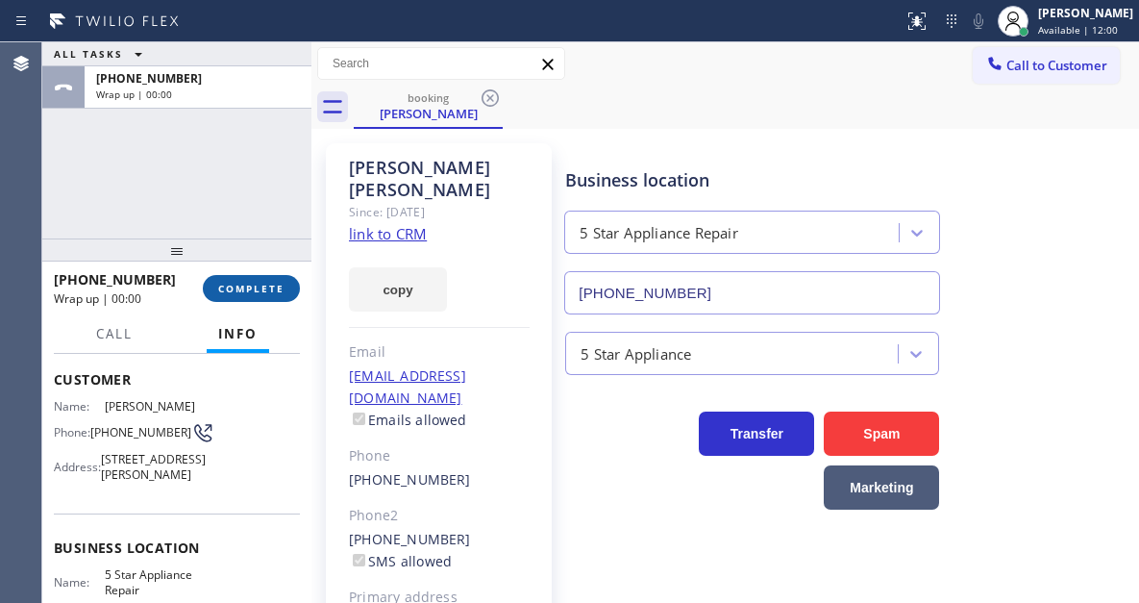
click at [268, 286] on span "COMPLETE" at bounding box center [251, 288] width 66 height 13
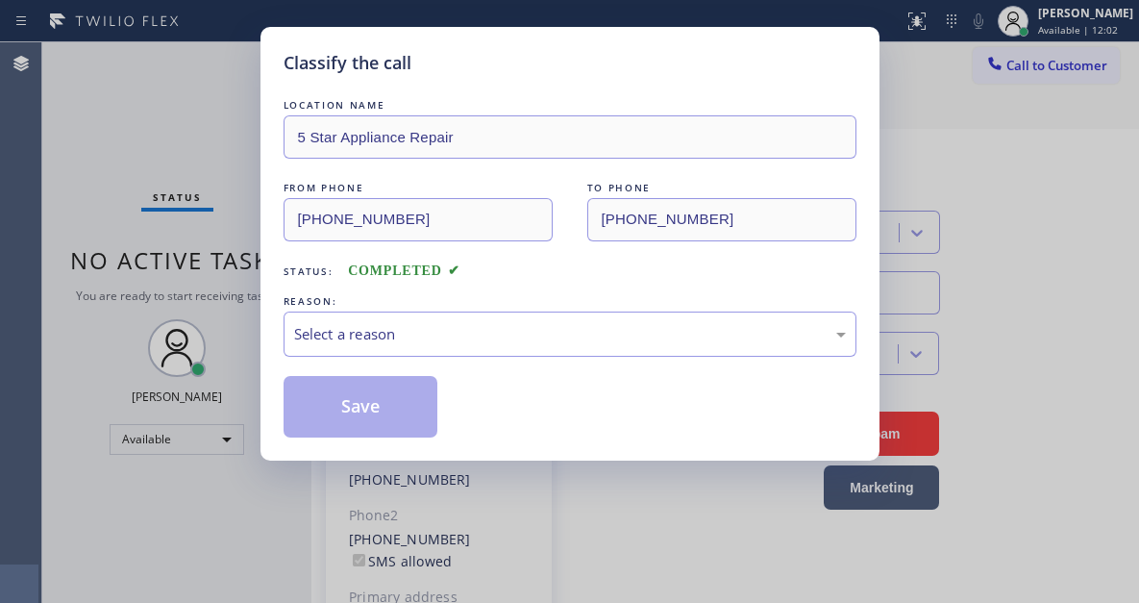
click at [268, 286] on div "Classify the call LOCATION NAME 5 Star Appliance Repair FROM PHONE [PHONE_NUMBE…" at bounding box center [570, 244] width 619 height 434
click at [398, 343] on div "Select a reason" at bounding box center [570, 334] width 552 height 22
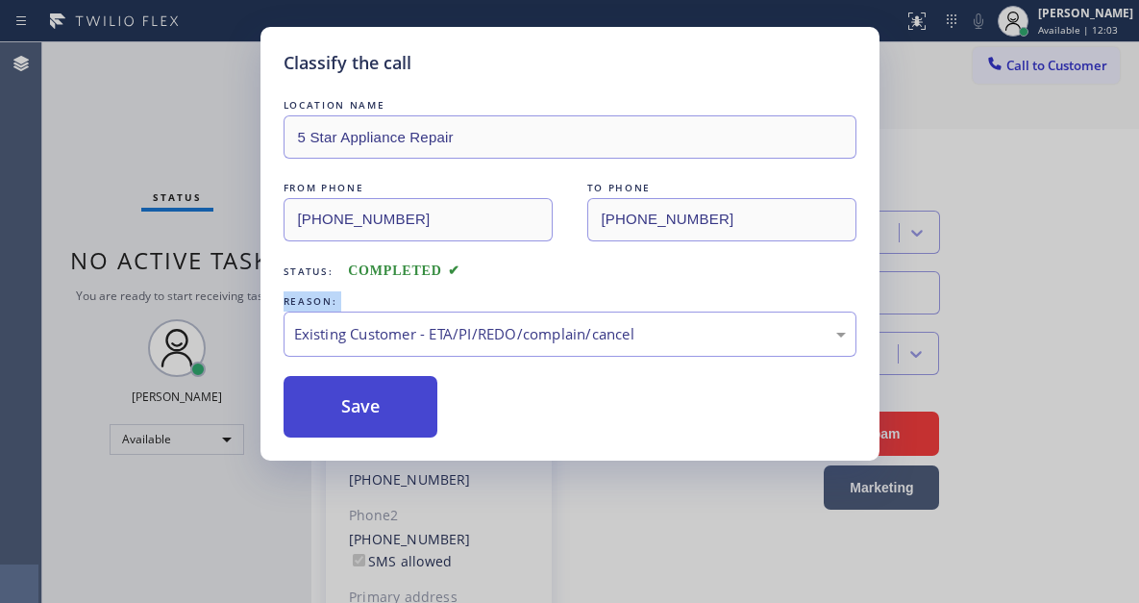
click at [354, 422] on button "Save" at bounding box center [361, 407] width 155 height 62
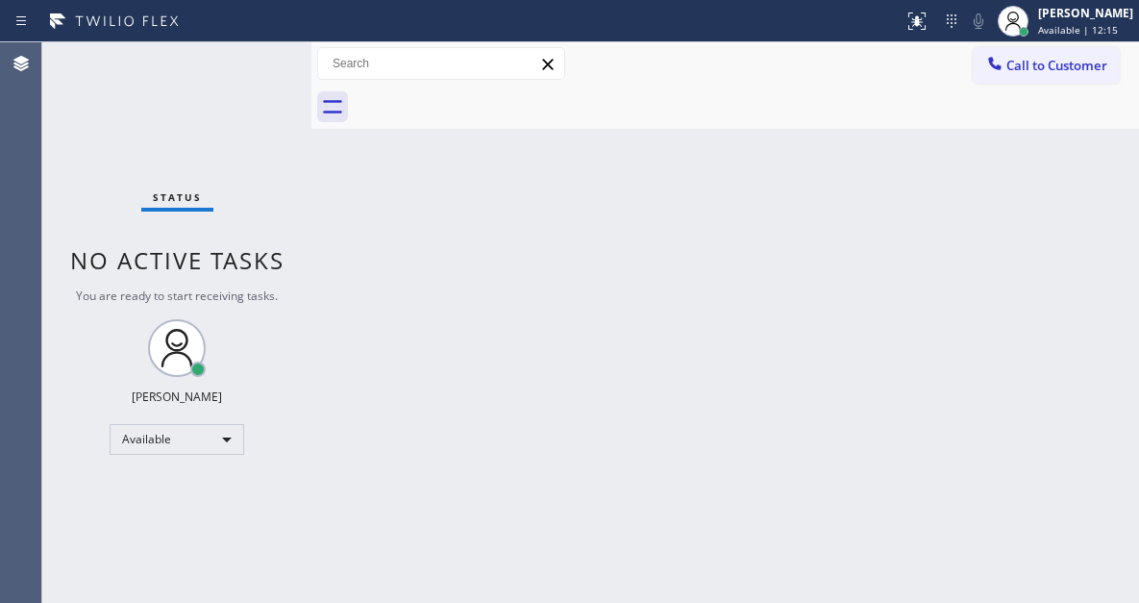
click at [1040, 212] on div "Back to Dashboard Change Sender ID Customers Technicians Select a contact Outbo…" at bounding box center [725, 322] width 828 height 560
click at [247, 54] on div "Status No active tasks You are ready to start receiving tasks. [PERSON_NAME]" at bounding box center [176, 322] width 269 height 560
click at [261, 73] on div "Status No active tasks You are ready to start receiving tasks. [PERSON_NAME]" at bounding box center [176, 322] width 269 height 560
click at [273, 61] on div "Status No active tasks You are ready to start receiving tasks. [PERSON_NAME]" at bounding box center [176, 322] width 269 height 560
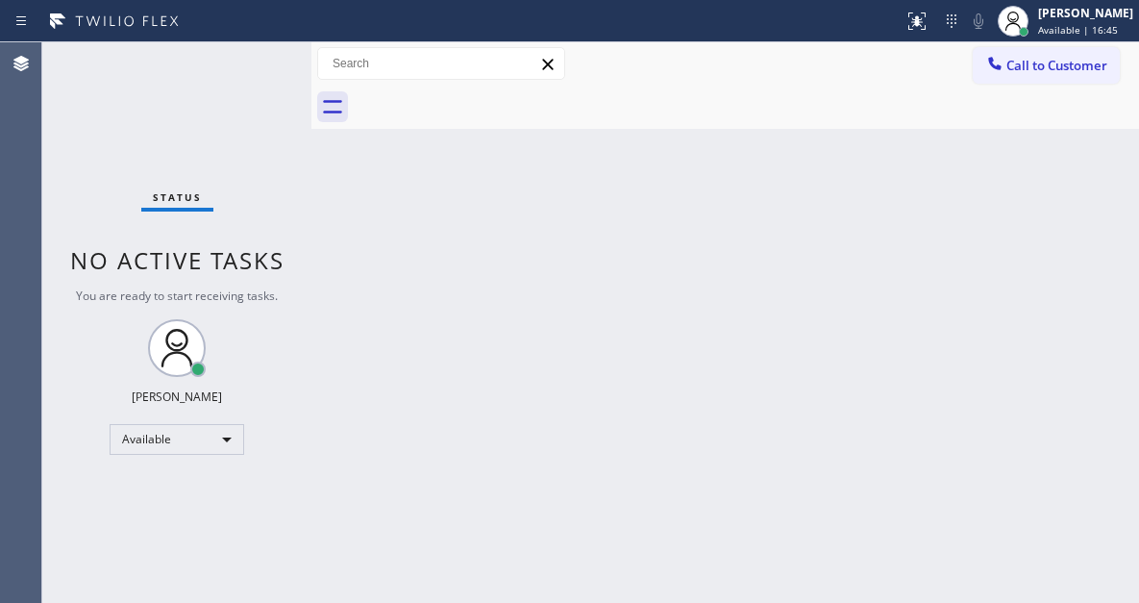
click at [273, 61] on div "Status No active tasks You are ready to start receiving tasks. [PERSON_NAME]" at bounding box center [176, 322] width 269 height 560
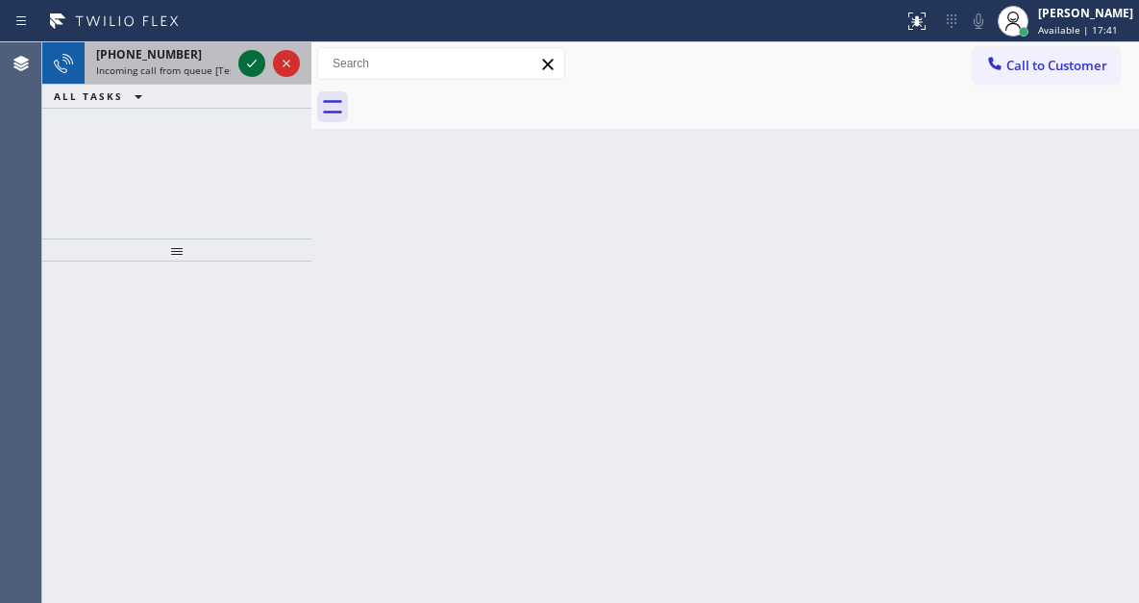
click at [252, 72] on icon at bounding box center [251, 63] width 23 height 23
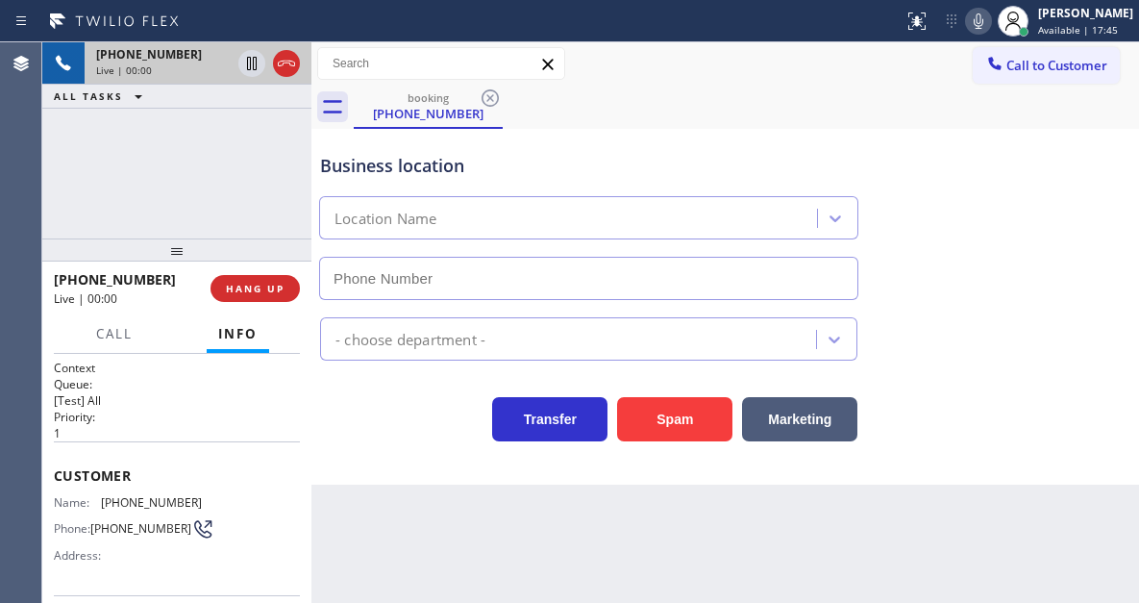
type input "[PHONE_NUMBER]"
click at [132, 500] on span "[PHONE_NUMBER]" at bounding box center [151, 502] width 101 height 14
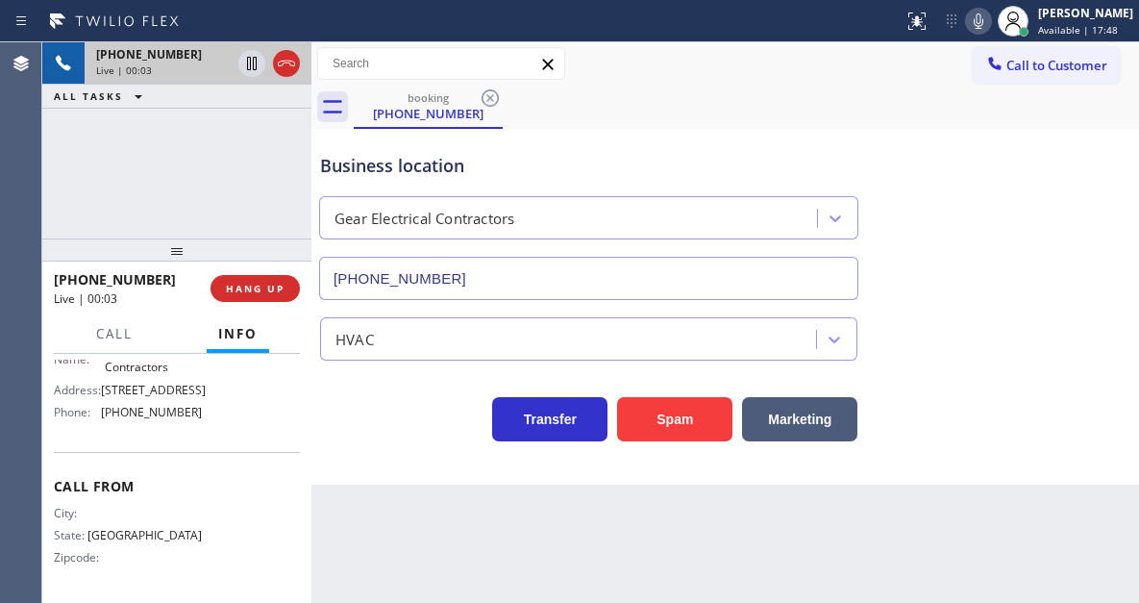
scroll to position [355, 0]
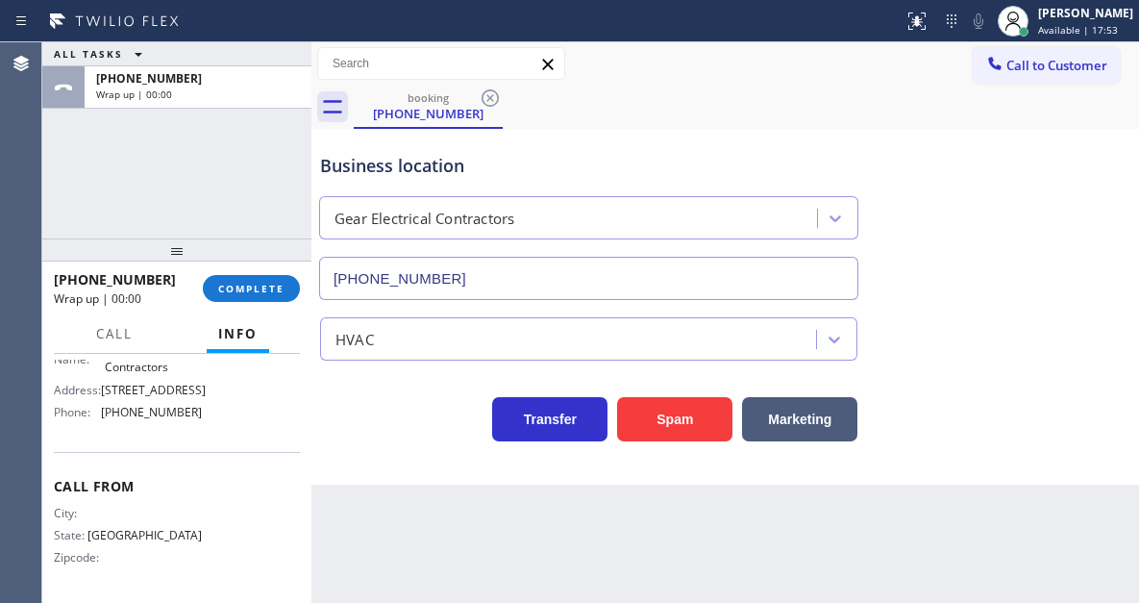
click at [387, 410] on div "Transfer Spam Marketing" at bounding box center [588, 414] width 545 height 54
click at [264, 279] on button "COMPLETE" at bounding box center [251, 288] width 97 height 27
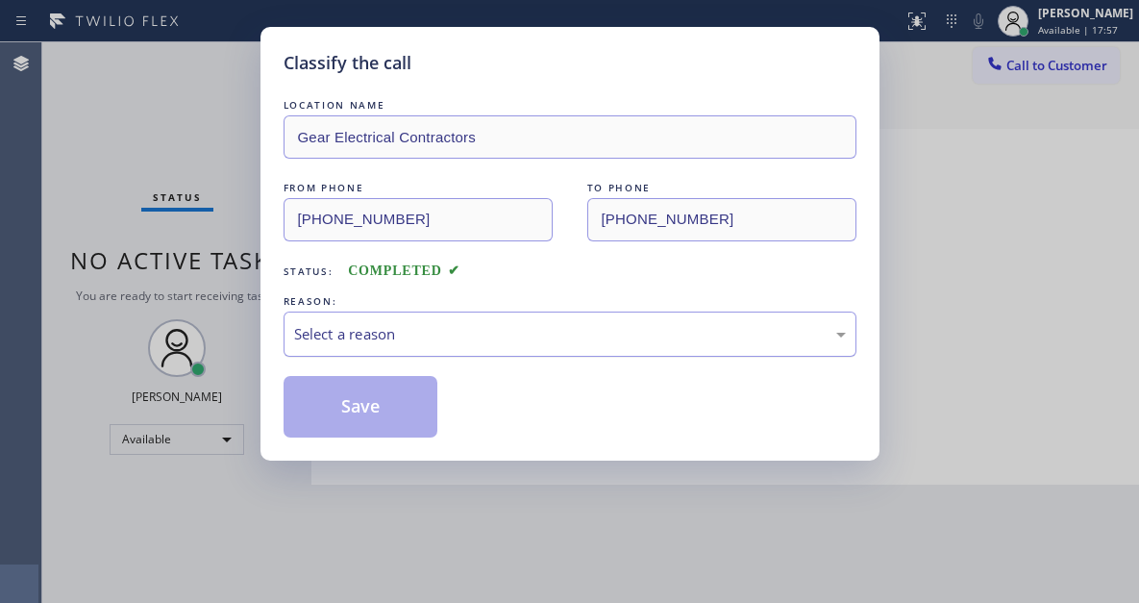
click at [513, 341] on div "Select a reason" at bounding box center [570, 334] width 552 height 22
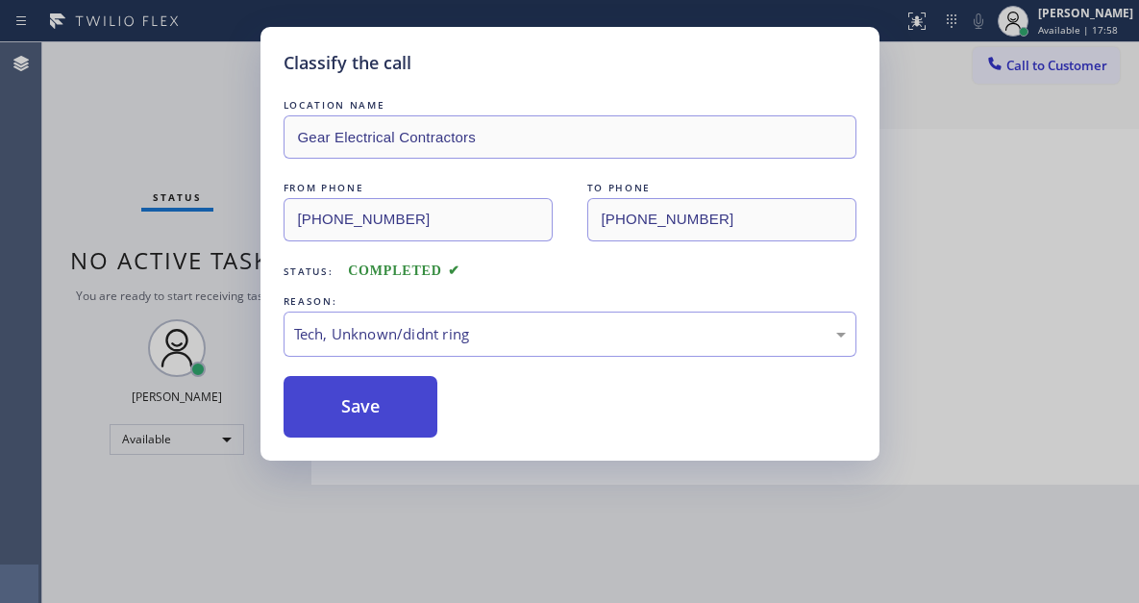
click at [374, 398] on button "Save" at bounding box center [361, 407] width 155 height 62
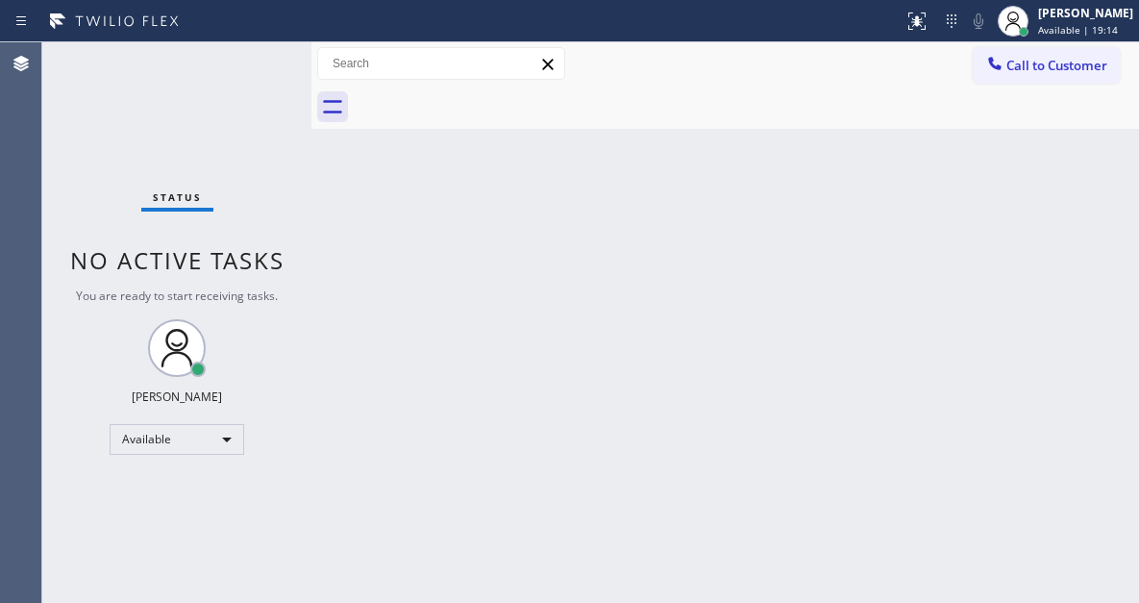
click at [267, 52] on div "Status No active tasks You are ready to start receiving tasks. [PERSON_NAME]" at bounding box center [176, 322] width 269 height 560
click at [268, 54] on div "Status No active tasks You are ready to start receiving tasks. [PERSON_NAME]" at bounding box center [176, 322] width 269 height 560
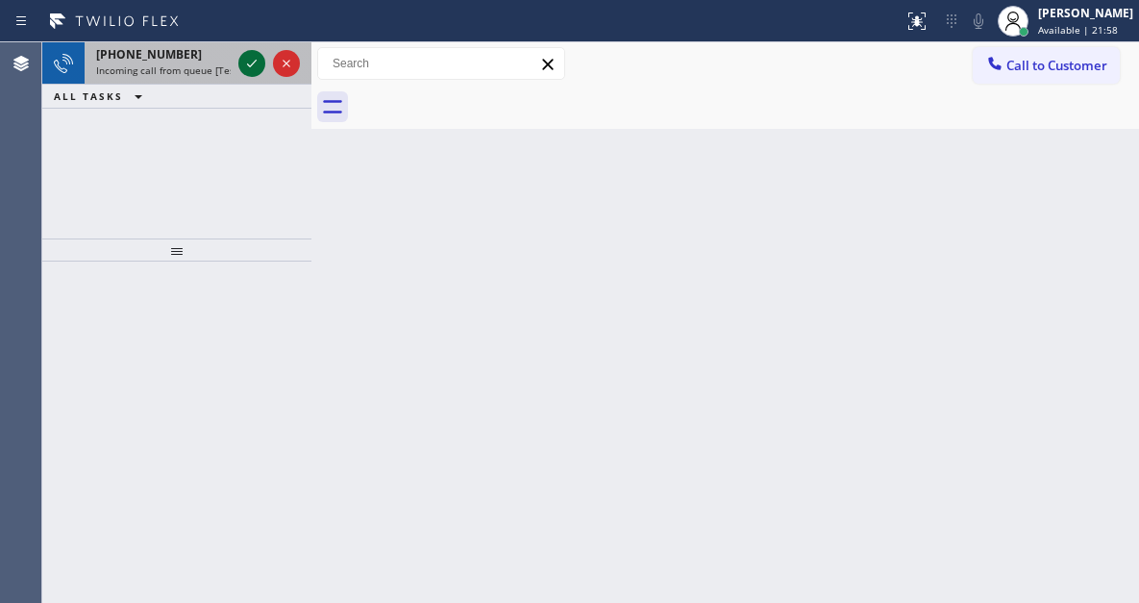
click at [259, 59] on icon at bounding box center [251, 63] width 23 height 23
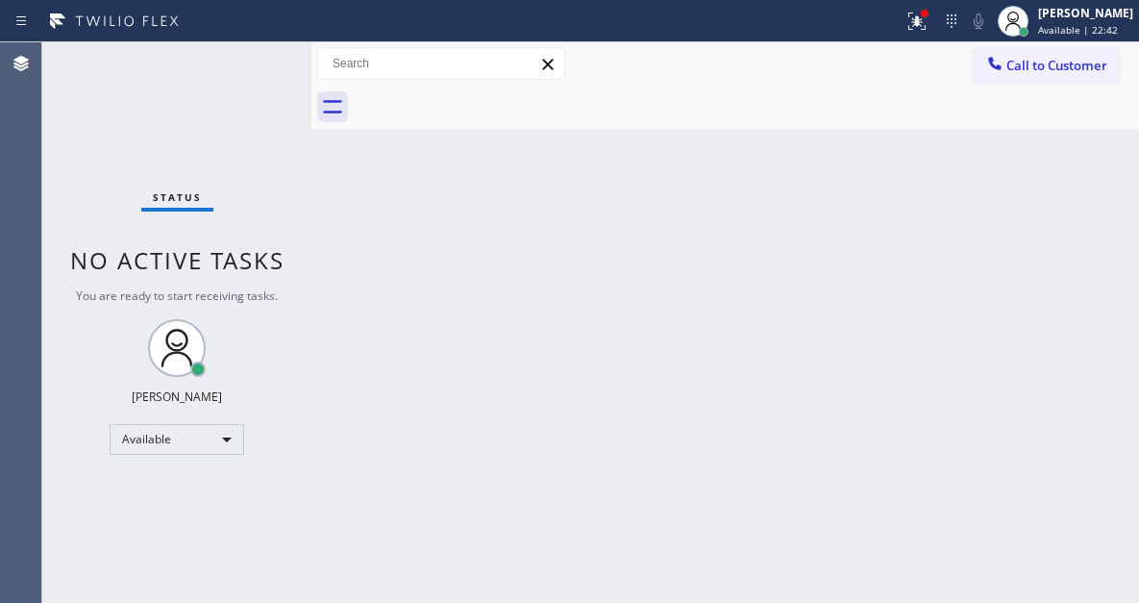
click at [259, 59] on div "Status No active tasks You are ready to start receiving tasks. [PERSON_NAME]" at bounding box center [176, 322] width 269 height 560
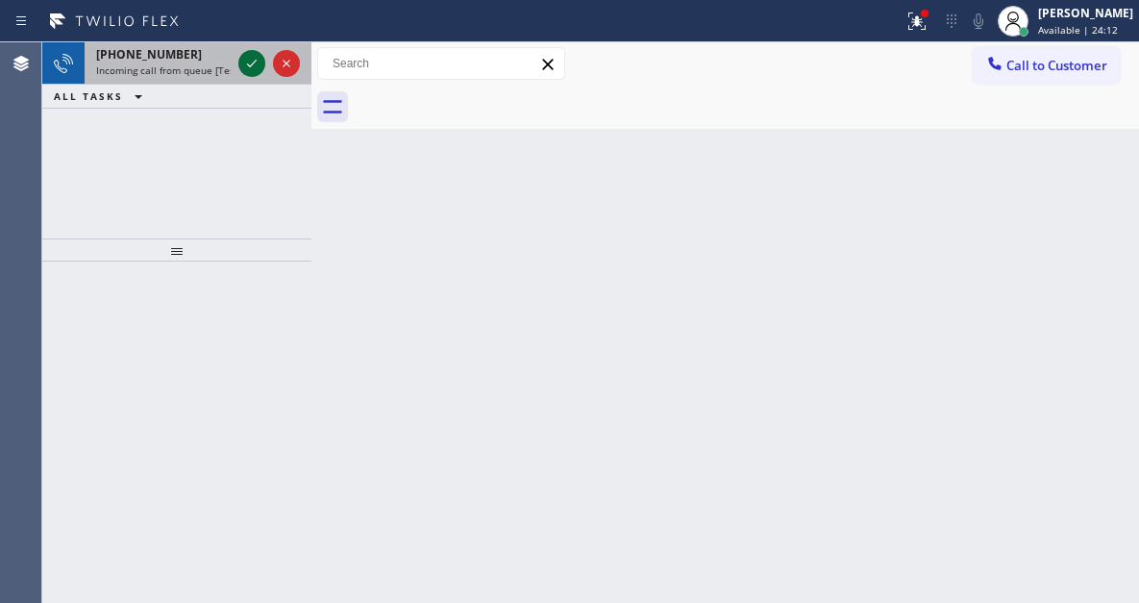
click at [259, 59] on icon at bounding box center [251, 63] width 23 height 23
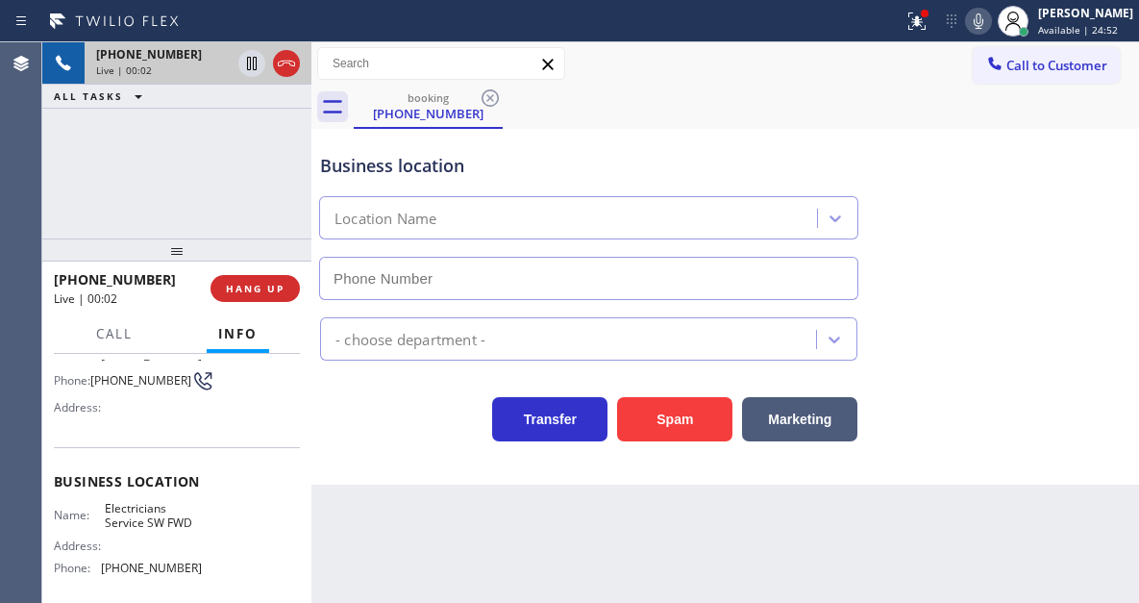
type input "[PHONE_NUMBER]"
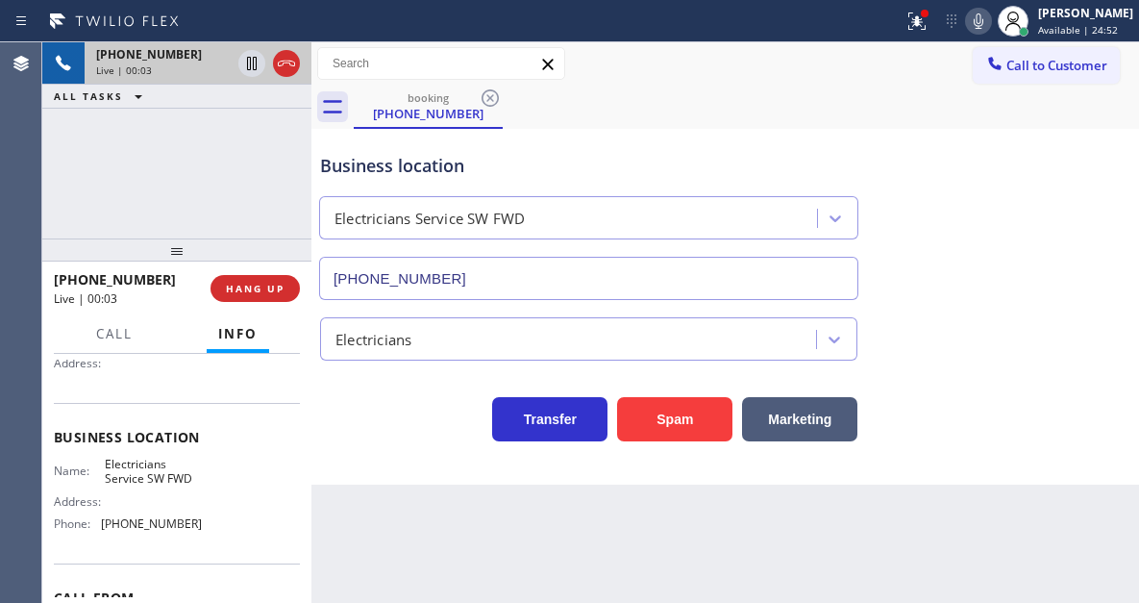
click at [162, 486] on span "Electricians Service SW FWD" at bounding box center [153, 472] width 96 height 30
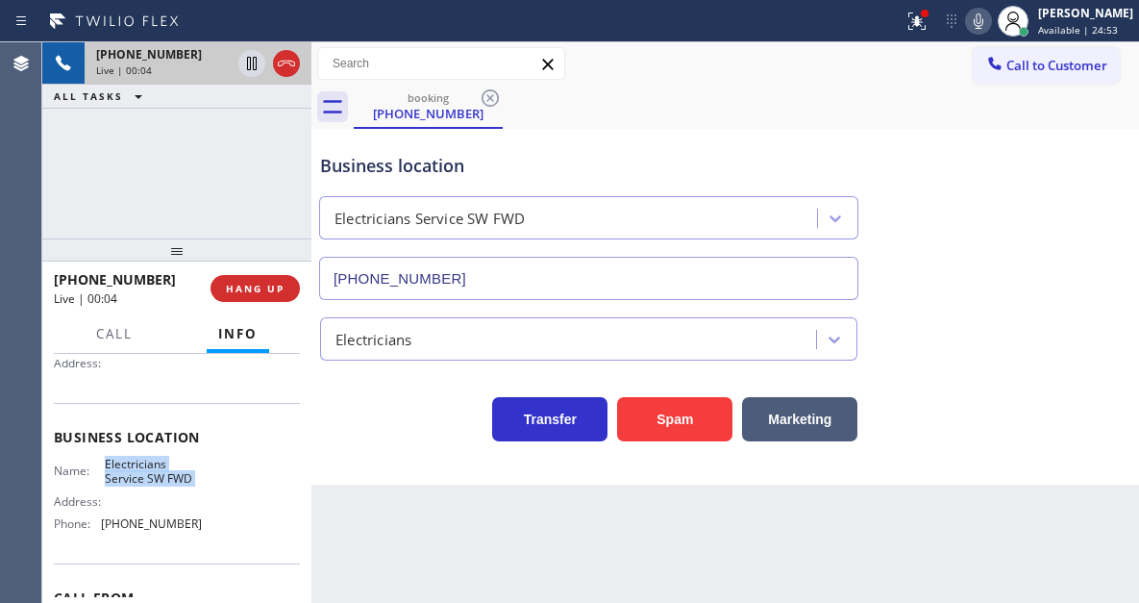
click at [162, 486] on span "Electricians Service SW FWD" at bounding box center [153, 472] width 96 height 30
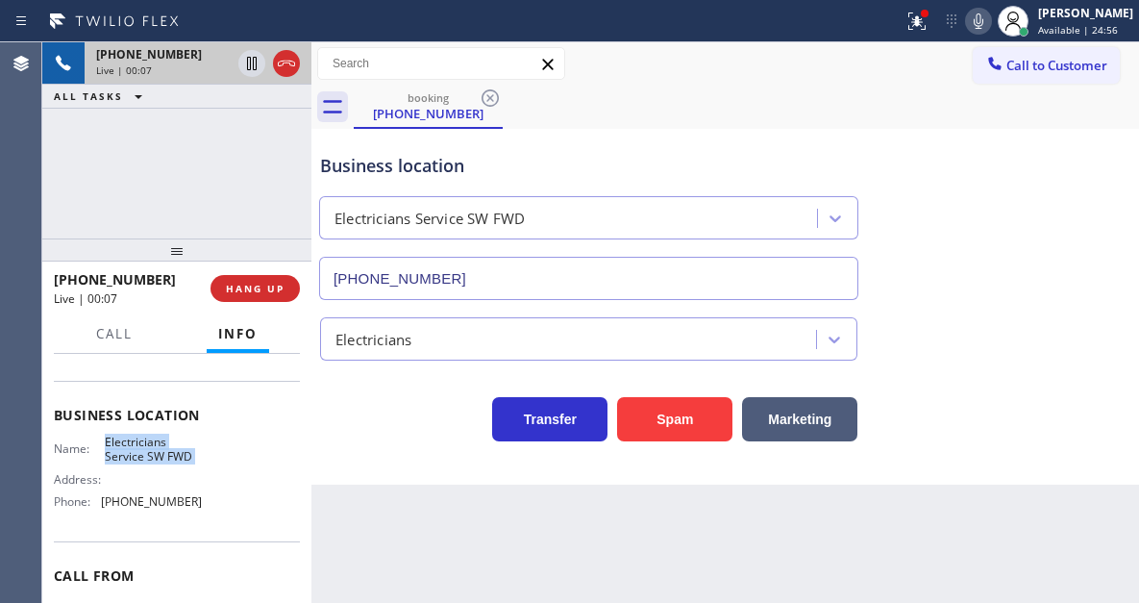
scroll to position [118, 0]
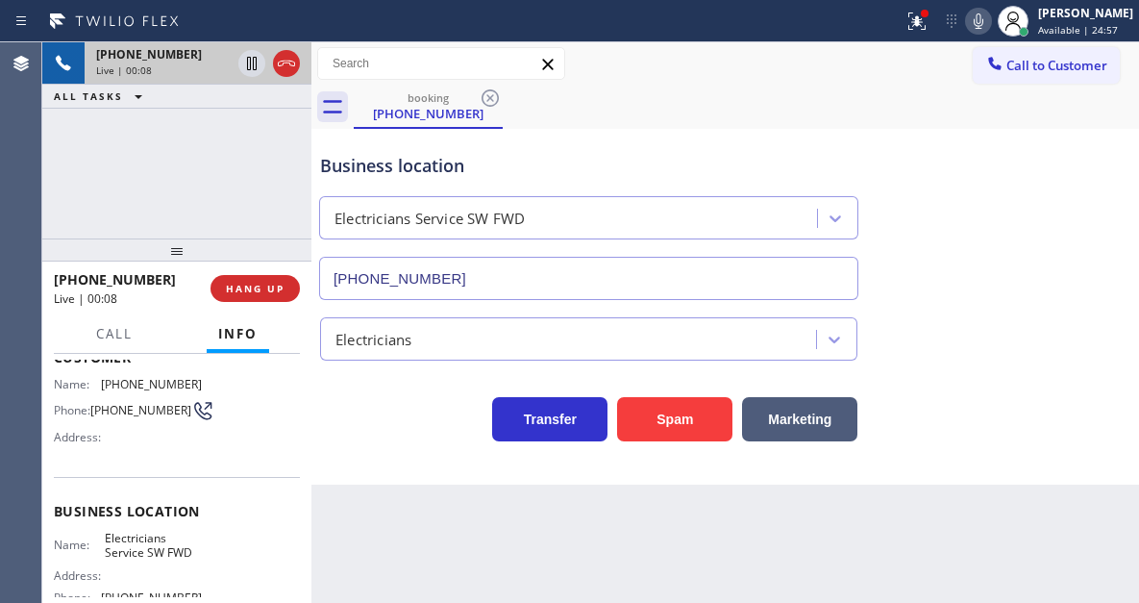
click at [139, 413] on span "[PHONE_NUMBER]" at bounding box center [140, 410] width 101 height 14
click at [1068, 281] on div "Business location Electricians Service SW FWD [PHONE_NUMBER]" at bounding box center [725, 213] width 818 height 174
click at [283, 286] on span "HANG UP" at bounding box center [255, 288] width 59 height 13
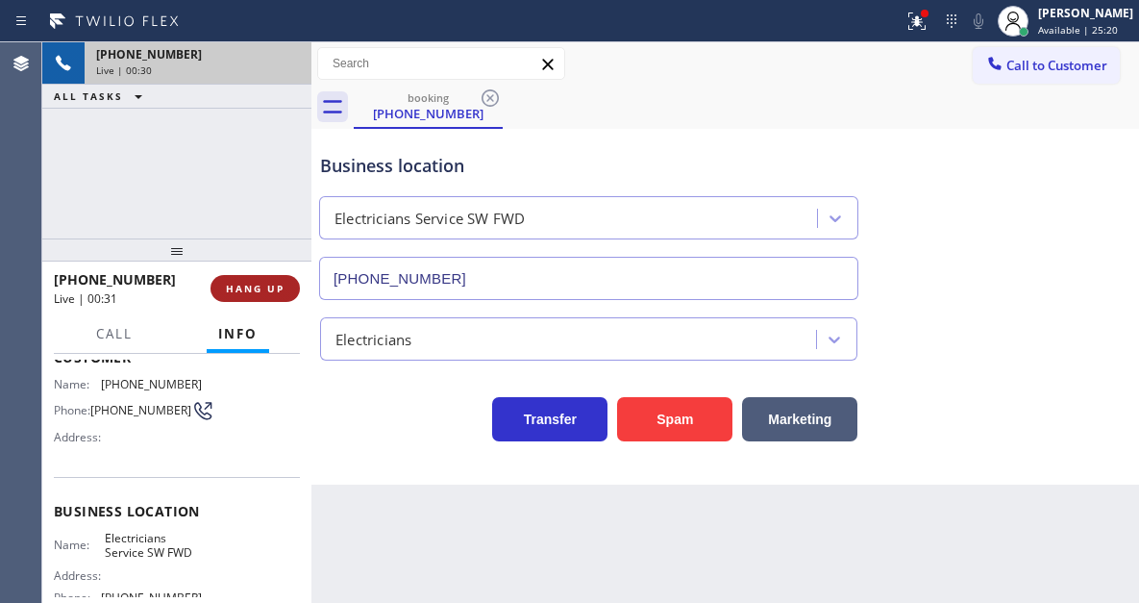
click at [283, 286] on span "HANG UP" at bounding box center [255, 288] width 59 height 13
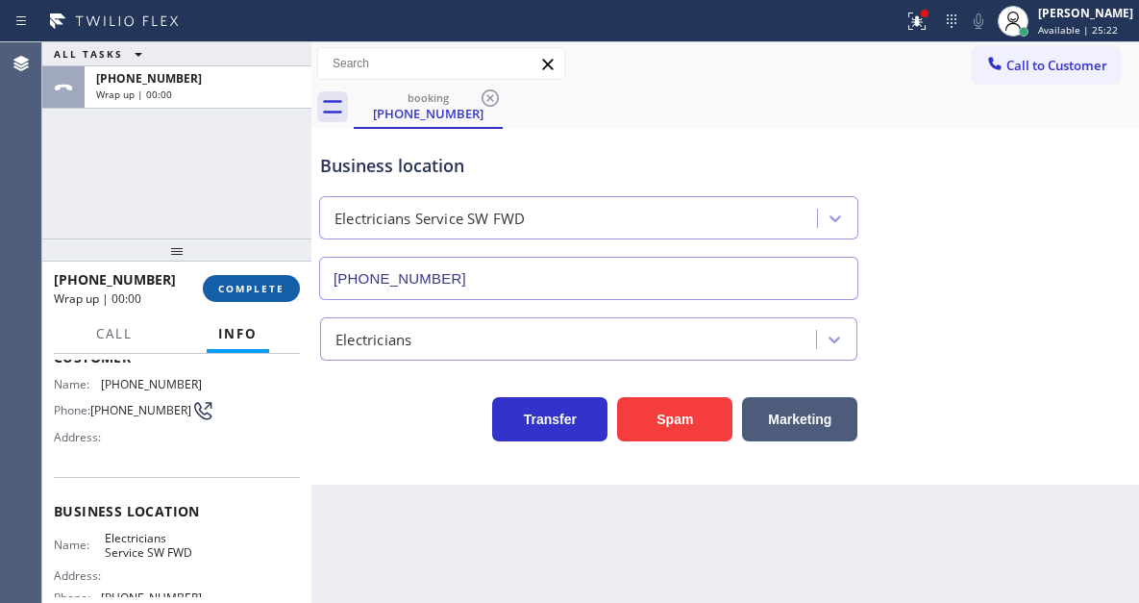
click at [283, 287] on span "COMPLETE" at bounding box center [251, 288] width 66 height 13
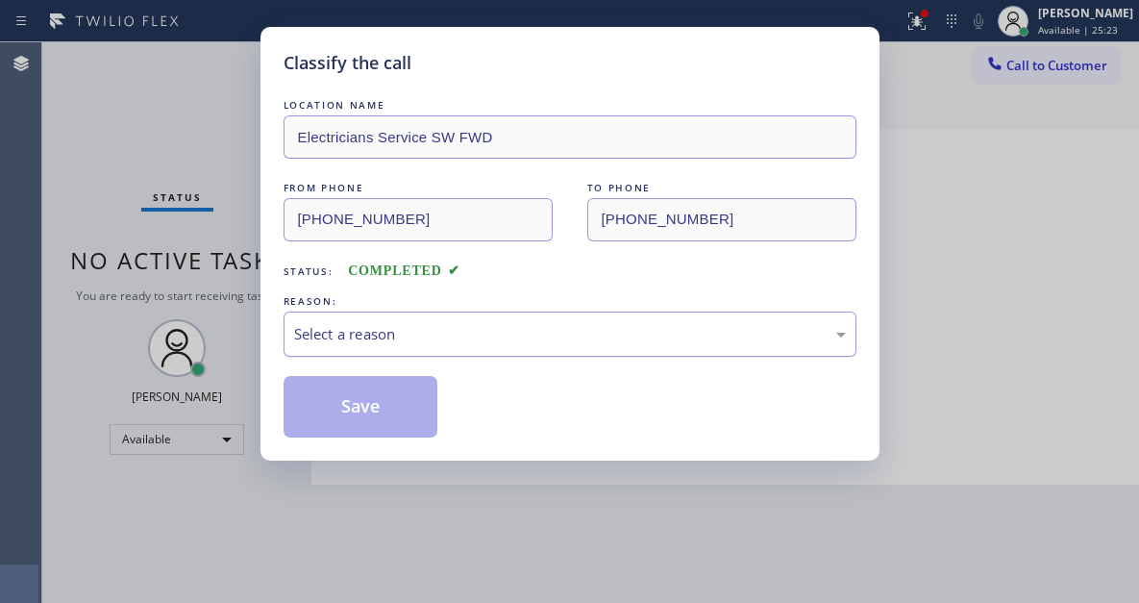
click at [417, 323] on div "Select a reason" at bounding box center [570, 334] width 552 height 22
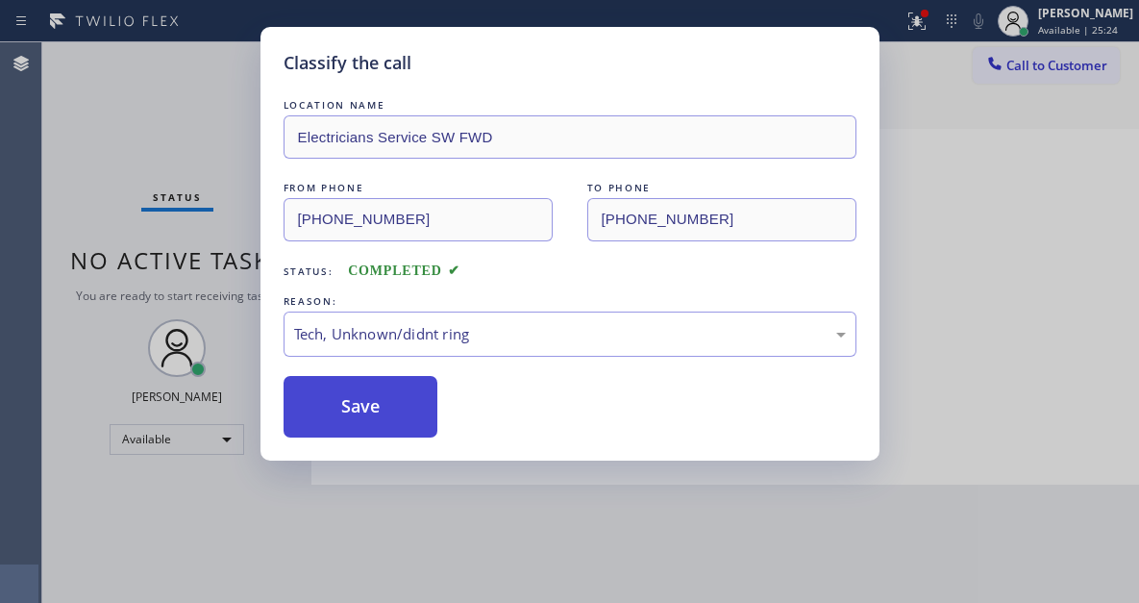
click at [403, 429] on button "Save" at bounding box center [361, 407] width 155 height 62
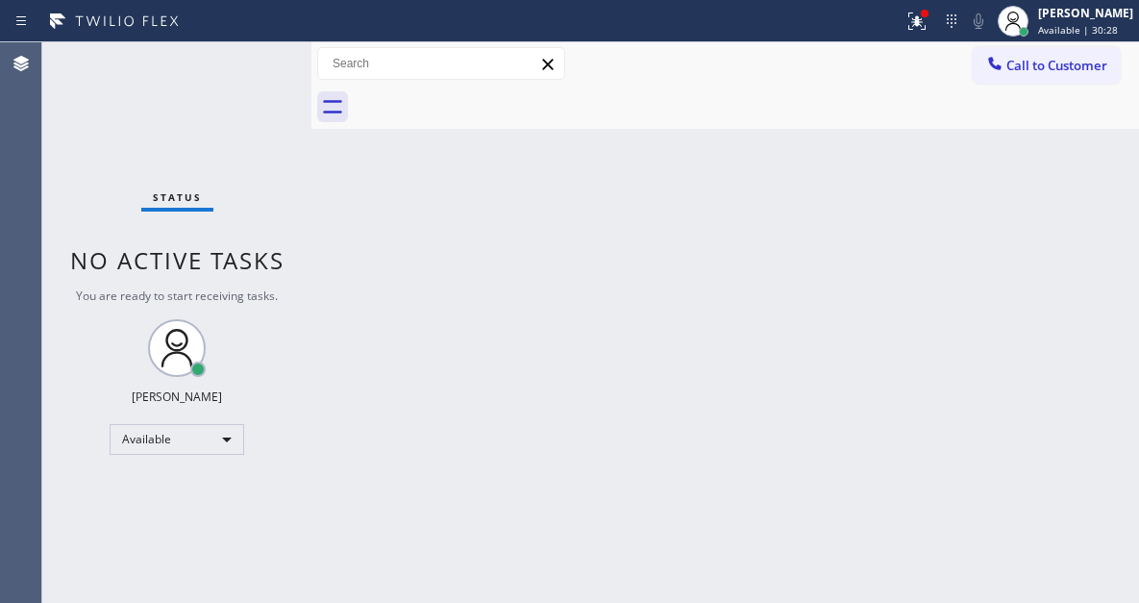
click at [256, 54] on div "Status No active tasks You are ready to start receiving tasks. [PERSON_NAME]" at bounding box center [176, 322] width 269 height 560
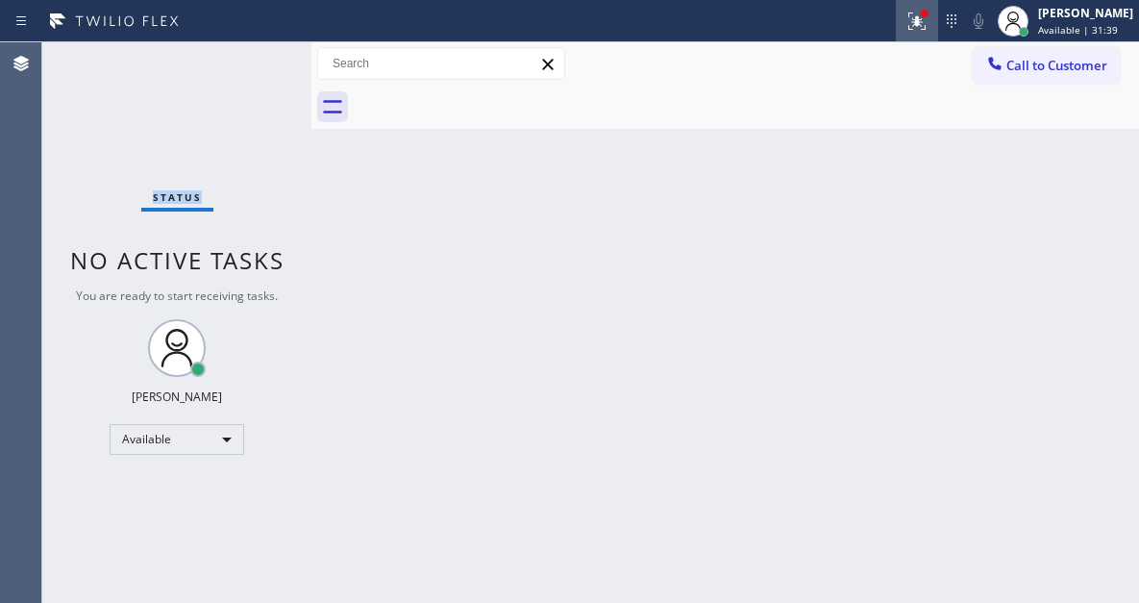
click at [929, 23] on icon at bounding box center [917, 21] width 23 height 23
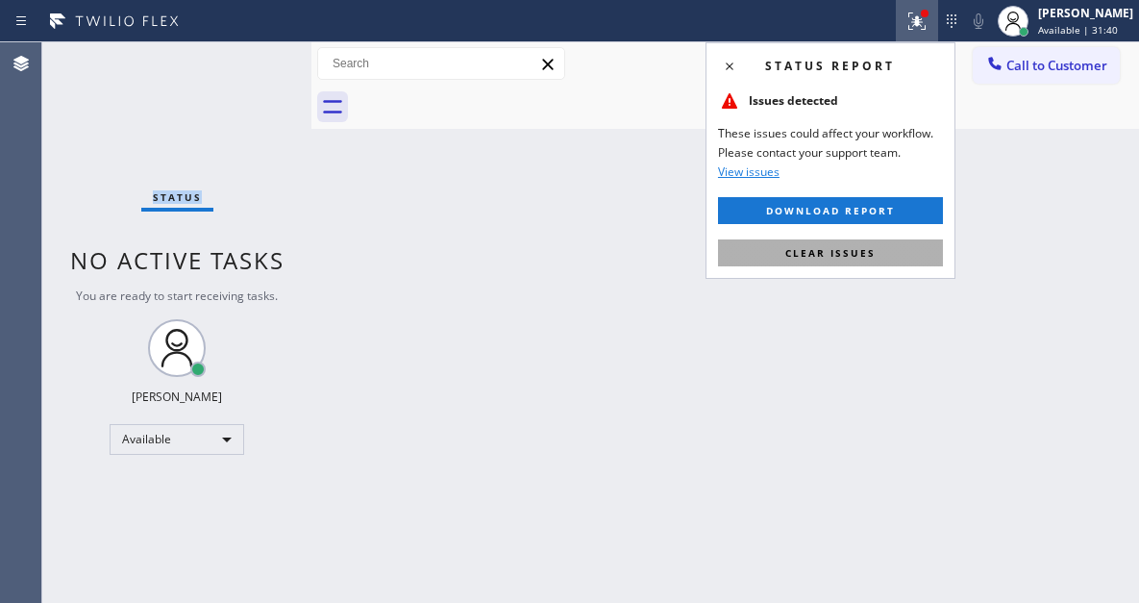
click at [881, 261] on button "Clear issues" at bounding box center [830, 252] width 225 height 27
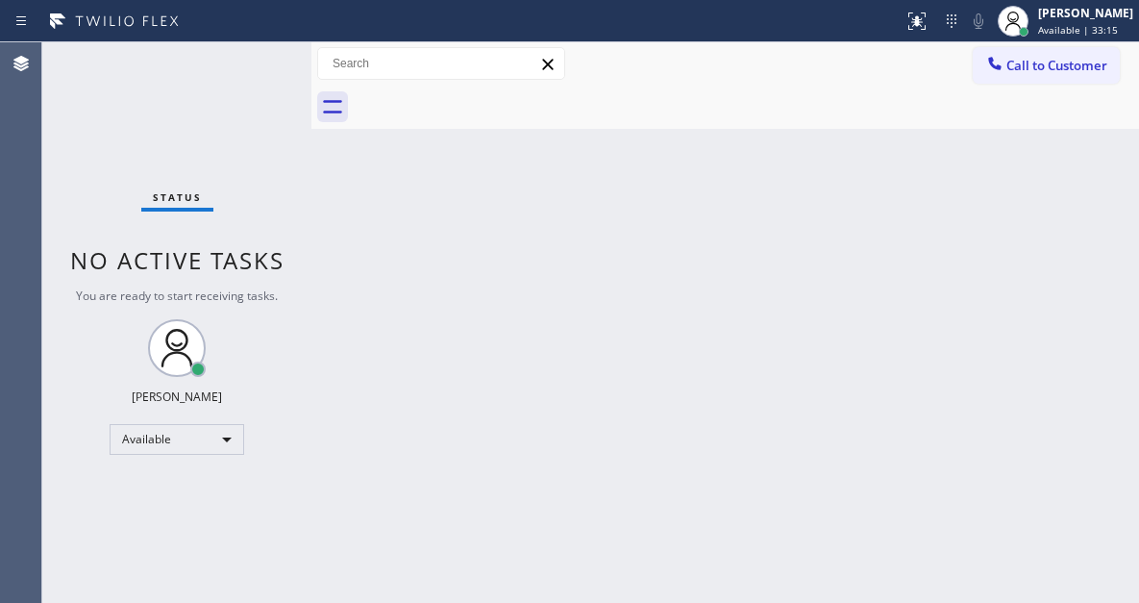
drag, startPoint x: 1087, startPoint y: 368, endPoint x: 779, endPoint y: 314, distance: 313.2
click at [1087, 368] on div "Back to Dashboard Change Sender ID Customers Technicians Select a contact Outbo…" at bounding box center [725, 322] width 828 height 560
click at [259, 65] on div "Status No active tasks You are ready to start receiving tasks. [PERSON_NAME]" at bounding box center [176, 322] width 269 height 560
click at [236, 104] on div "Status No active tasks You are ready to start receiving tasks. [PERSON_NAME]" at bounding box center [176, 322] width 269 height 560
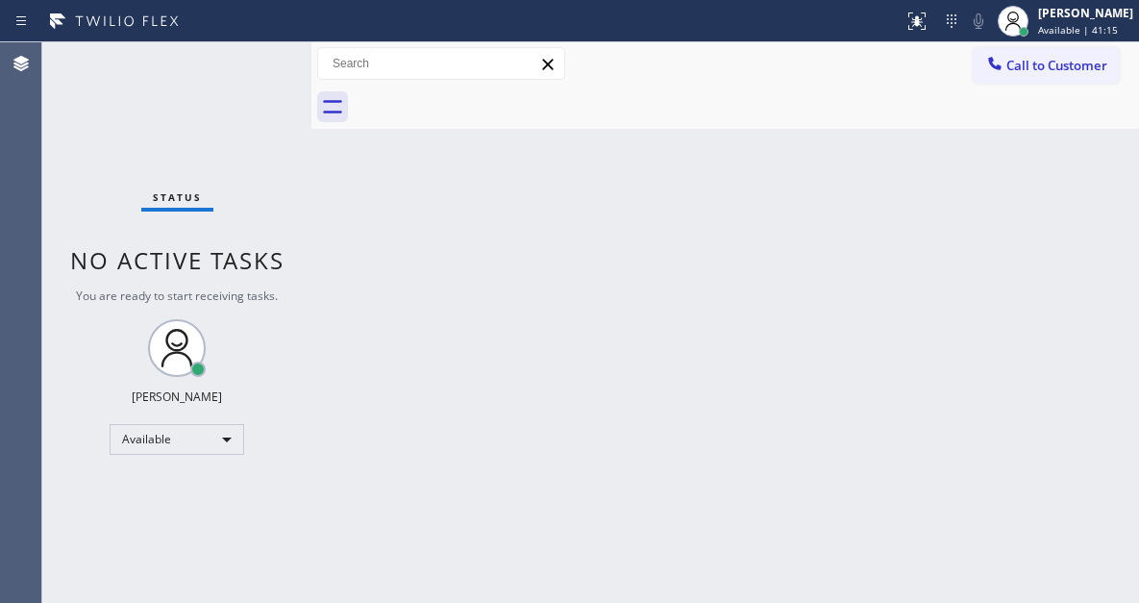
click at [257, 70] on div "Status No active tasks You are ready to start receiving tasks. [PERSON_NAME]" at bounding box center [176, 322] width 269 height 560
click at [256, 70] on div "Status No active tasks You are ready to start receiving tasks. [PERSON_NAME]" at bounding box center [176, 322] width 269 height 560
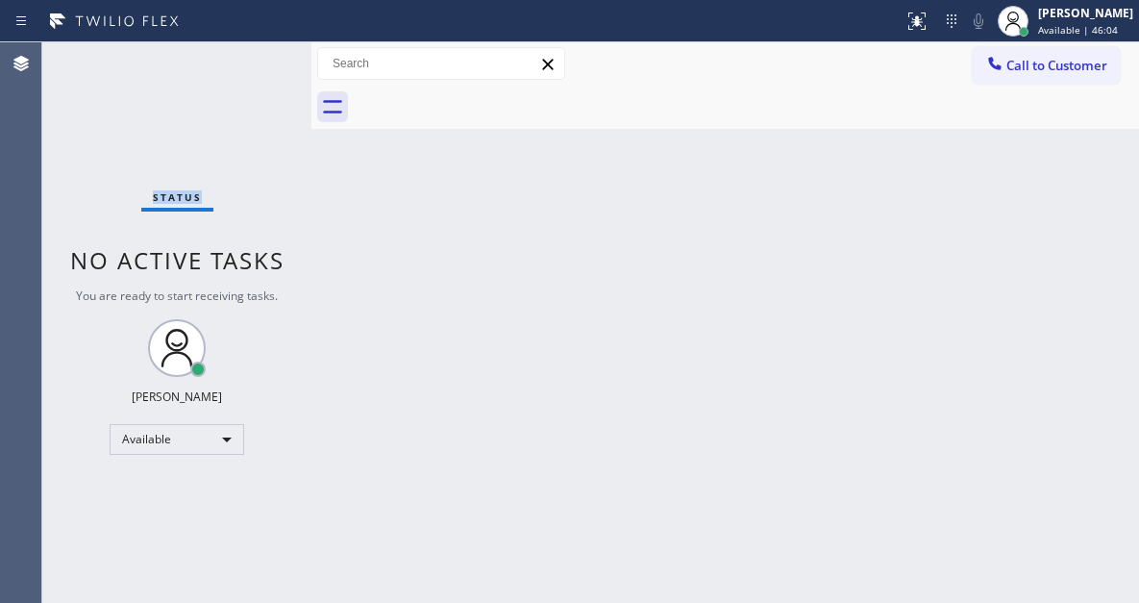
click at [256, 70] on div "Status No active tasks You are ready to start receiving tasks. [PERSON_NAME]" at bounding box center [176, 322] width 269 height 560
click at [214, 71] on div "Status No active tasks You are ready to start receiving tasks. [PERSON_NAME]" at bounding box center [176, 322] width 269 height 560
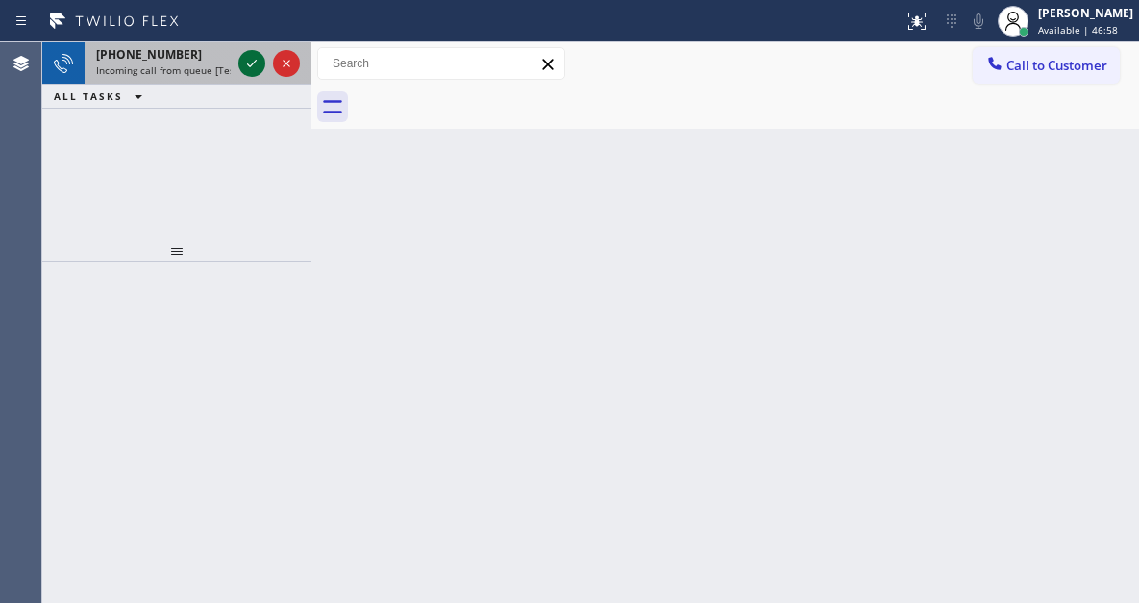
click at [244, 61] on icon at bounding box center [251, 63] width 23 height 23
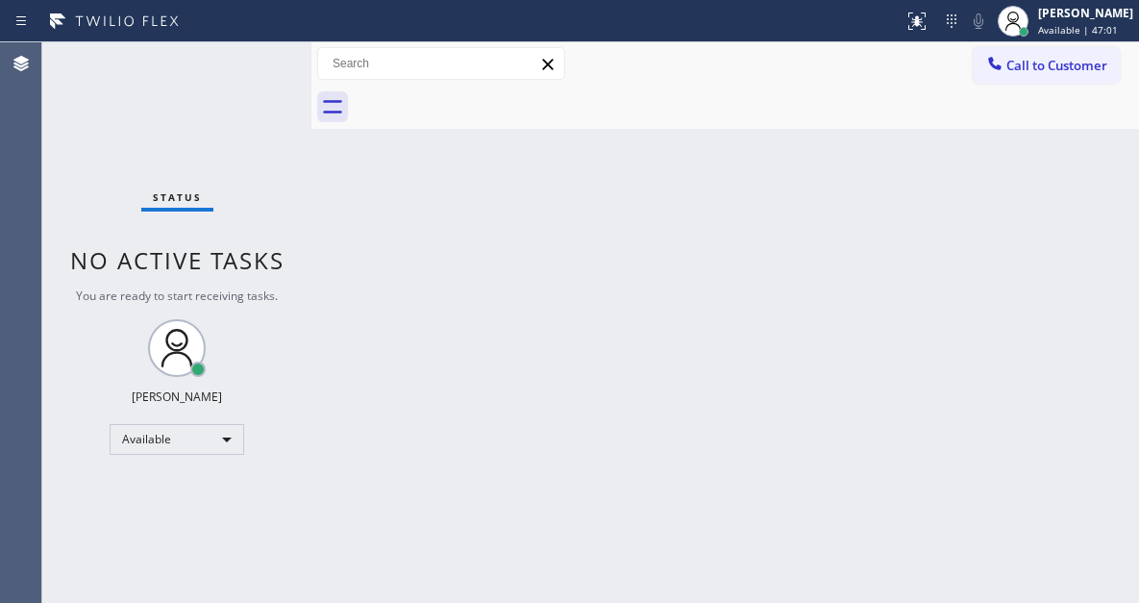
click at [246, 63] on div "Status No active tasks You are ready to start receiving tasks. [PERSON_NAME]" at bounding box center [176, 322] width 269 height 560
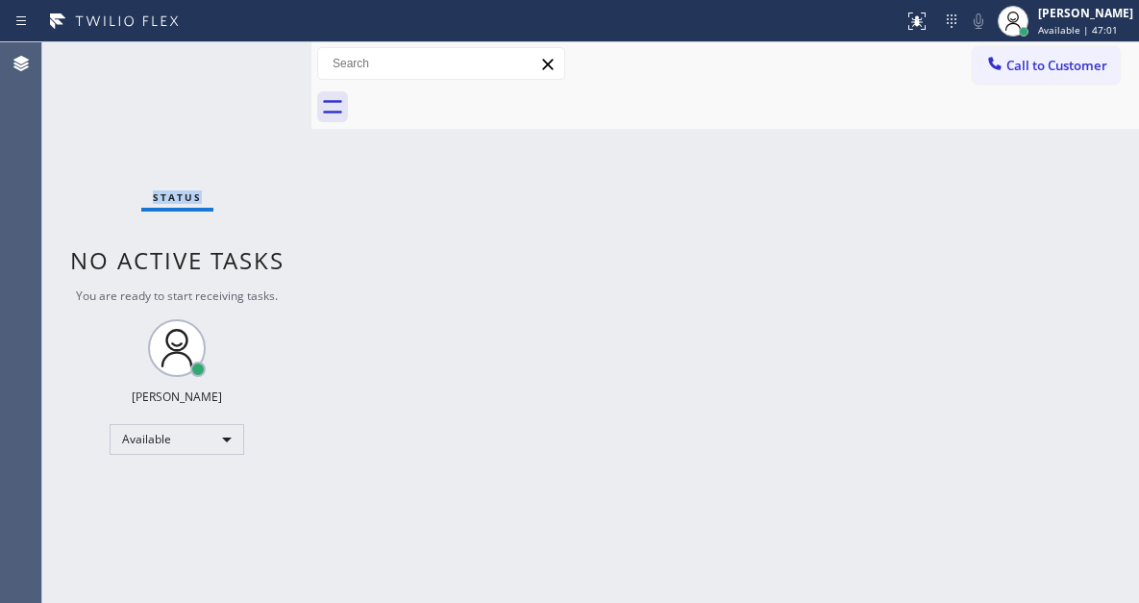
click at [246, 63] on div "Status No active tasks You are ready to start receiving tasks. [PERSON_NAME]" at bounding box center [176, 322] width 269 height 560
click at [255, 62] on div "Status No active tasks You are ready to start receiving tasks. [PERSON_NAME]" at bounding box center [176, 322] width 269 height 560
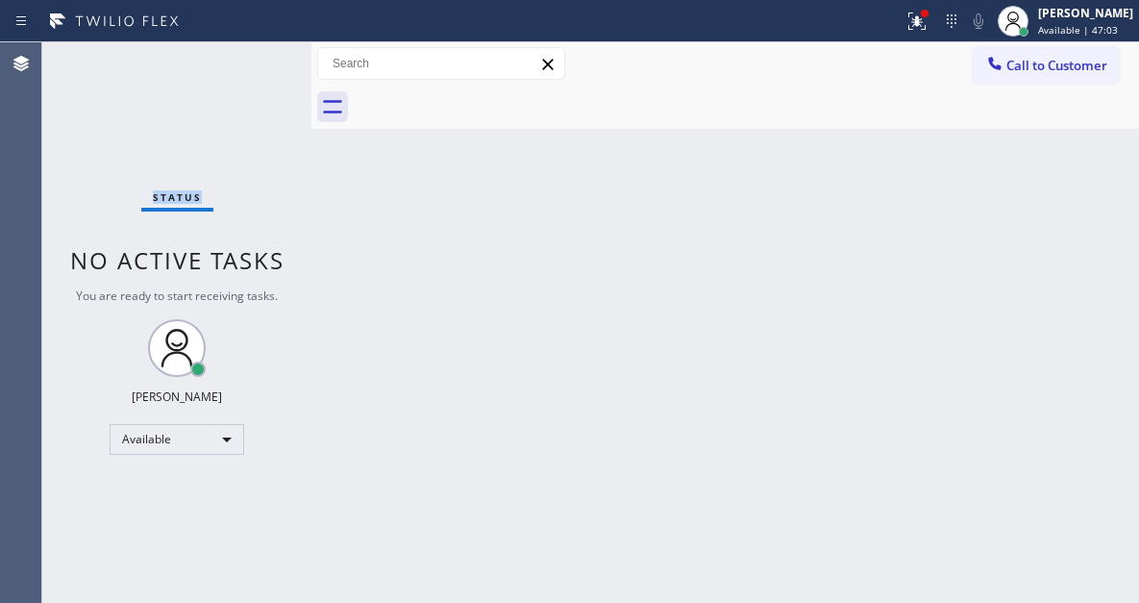
click at [255, 62] on div "Status No active tasks You are ready to start receiving tasks. [PERSON_NAME]" at bounding box center [176, 322] width 269 height 560
click at [929, 32] on icon at bounding box center [917, 21] width 23 height 23
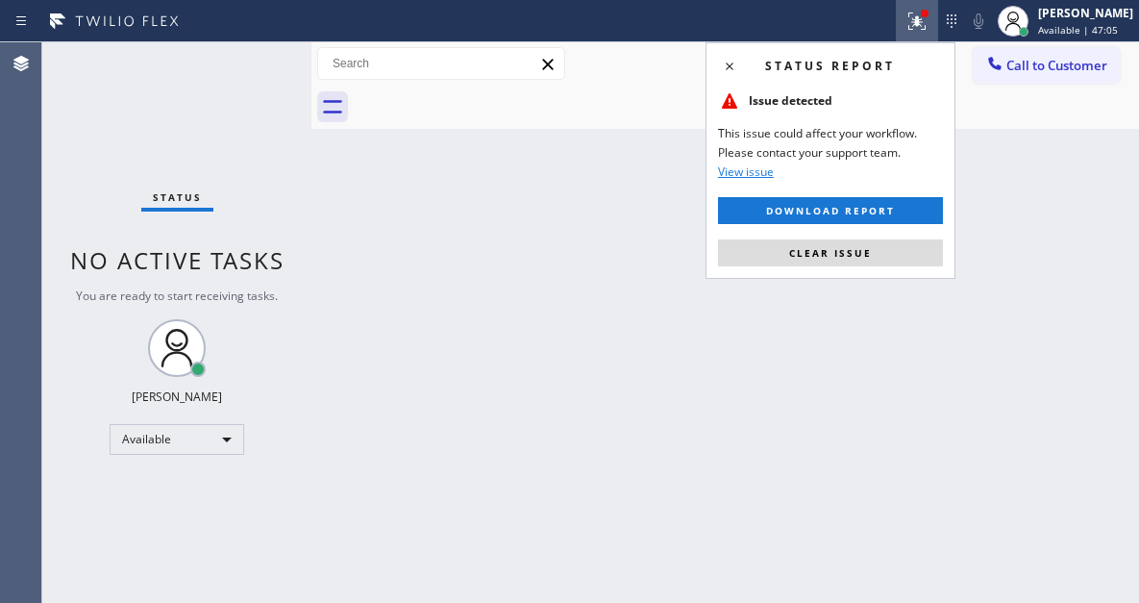
click at [866, 272] on div "Status report Issue detected This issue could affect your workflow. Please cont…" at bounding box center [831, 160] width 250 height 236
click at [868, 263] on button "Clear issue" at bounding box center [830, 252] width 225 height 27
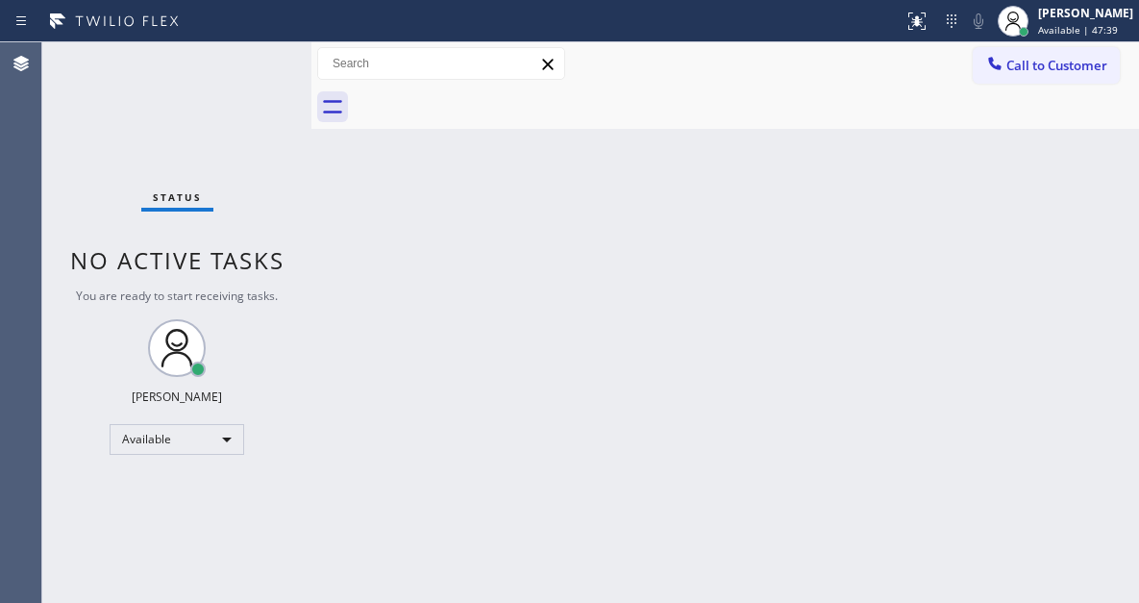
click at [1042, 210] on div "Back to Dashboard Change Sender ID Customers Technicians Select a contact Outbo…" at bounding box center [725, 322] width 828 height 560
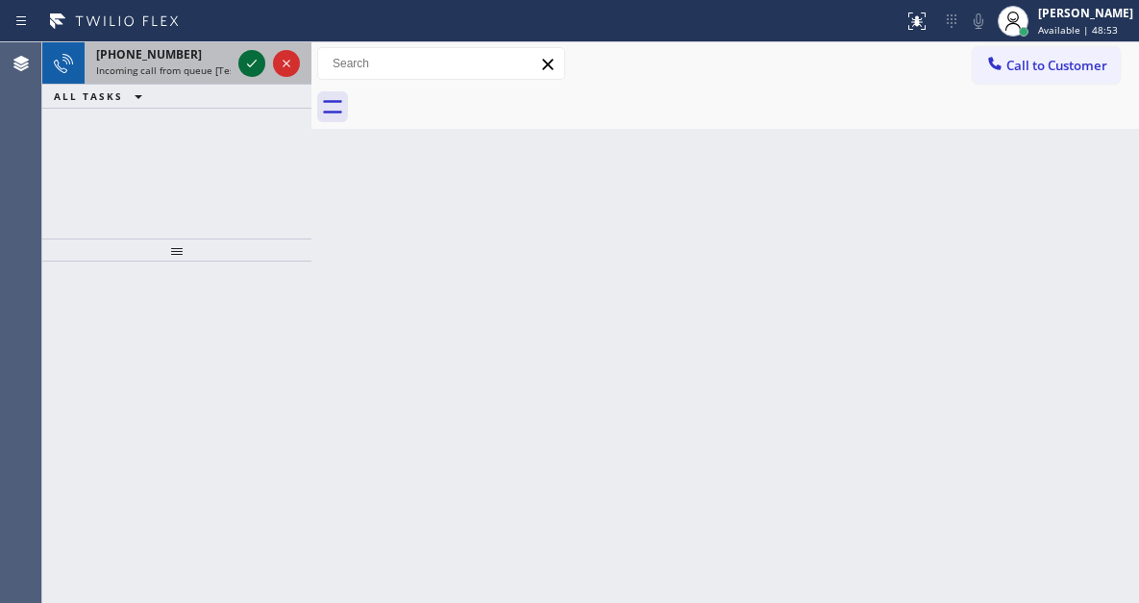
click at [255, 62] on icon at bounding box center [252, 64] width 10 height 8
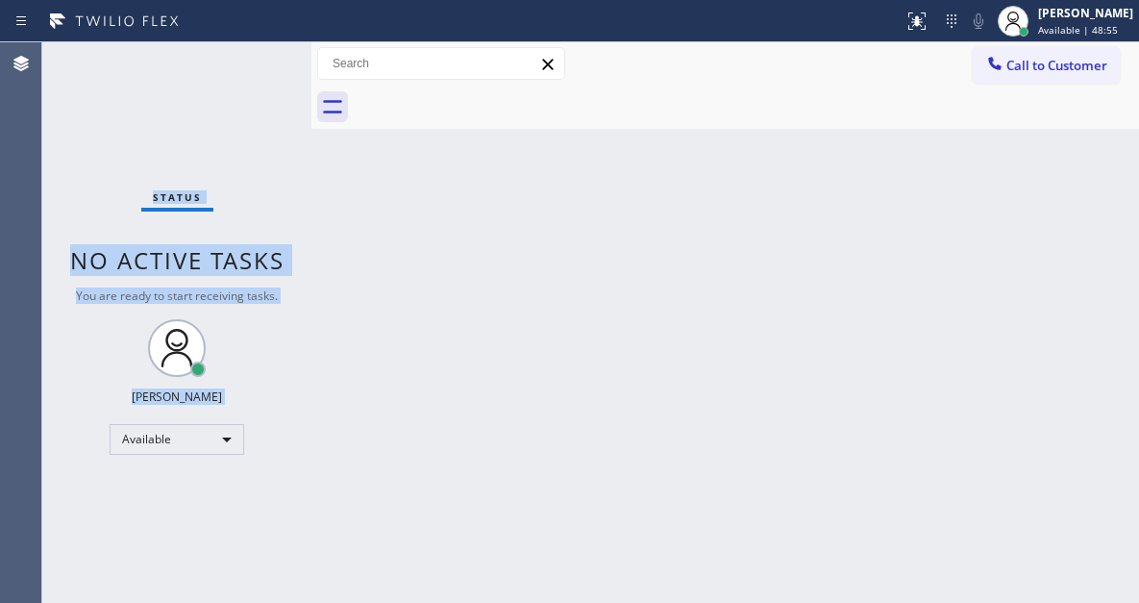
click at [255, 62] on div "Status No active tasks You are ready to start receiving tasks. [PERSON_NAME]" at bounding box center [176, 322] width 269 height 560
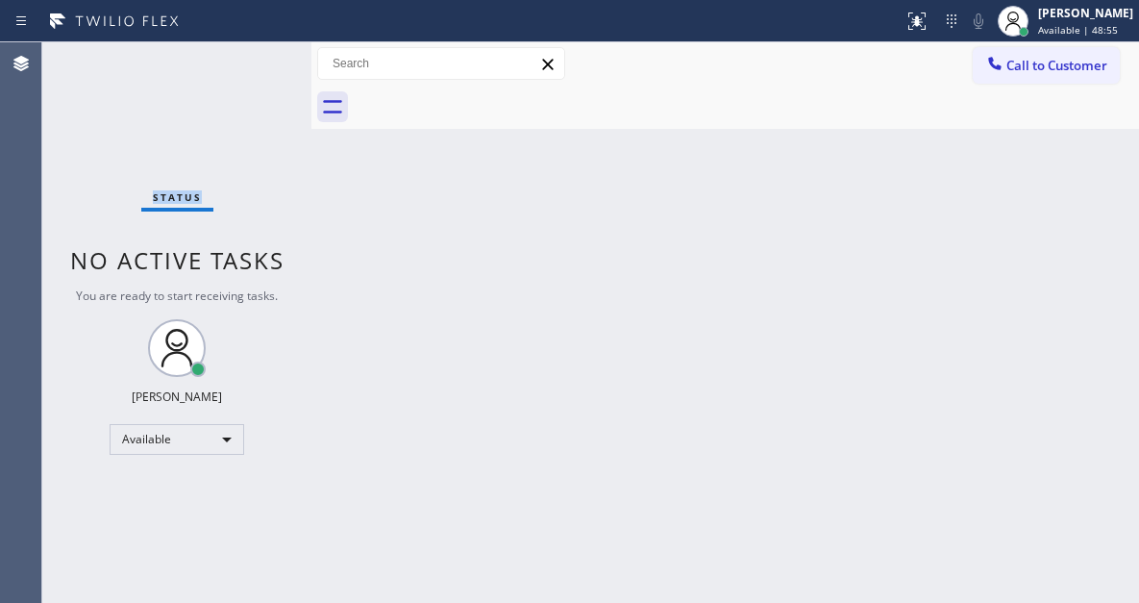
click at [255, 62] on div "Status No active tasks You are ready to start receiving tasks. [PERSON_NAME]" at bounding box center [176, 322] width 269 height 560
click at [254, 62] on div "Status No active tasks You are ready to start receiving tasks. [PERSON_NAME]" at bounding box center [176, 322] width 269 height 560
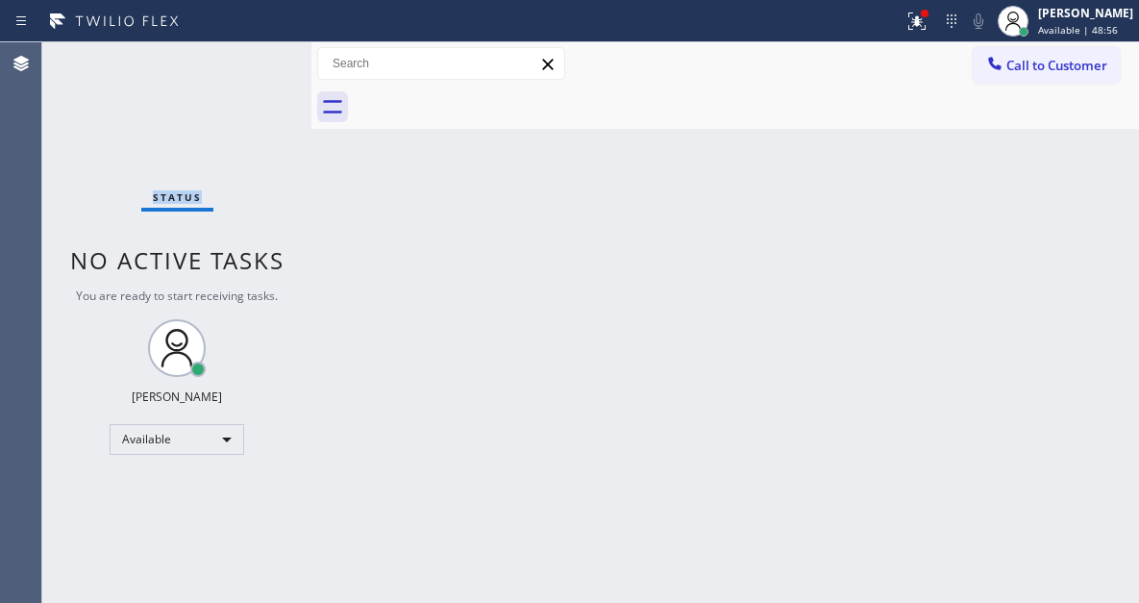
click at [254, 62] on div "Status No active tasks You are ready to start receiving tasks. [PERSON_NAME]" at bounding box center [176, 322] width 269 height 560
click at [247, 51] on div "Status No active tasks You are ready to start receiving tasks. [PERSON_NAME]" at bounding box center [176, 322] width 269 height 560
click at [256, 52] on div "Status No active tasks You are ready to start receiving tasks. [PERSON_NAME]" at bounding box center [176, 322] width 269 height 560
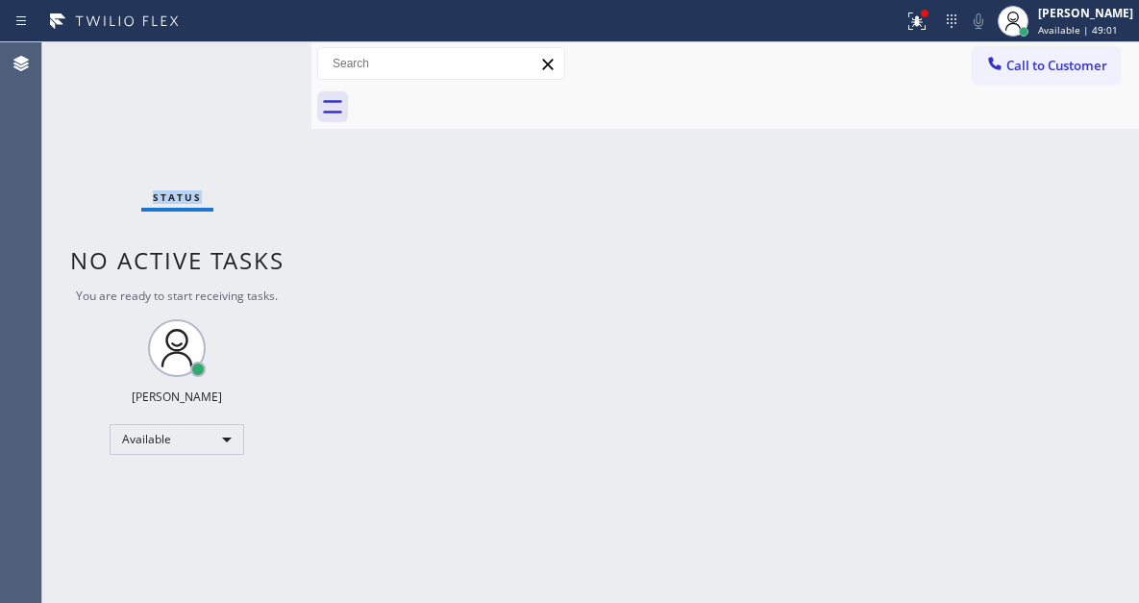
click at [256, 52] on div "Status No active tasks You are ready to start receiving tasks. [PERSON_NAME]" at bounding box center [176, 322] width 269 height 560
click at [1047, 212] on div "Back to Dashboard Change Sender ID Customers Technicians Select a contact Outbo…" at bounding box center [725, 322] width 828 height 560
click at [1098, 22] on div "[PERSON_NAME] Available | 52:37" at bounding box center [1086, 21] width 105 height 34
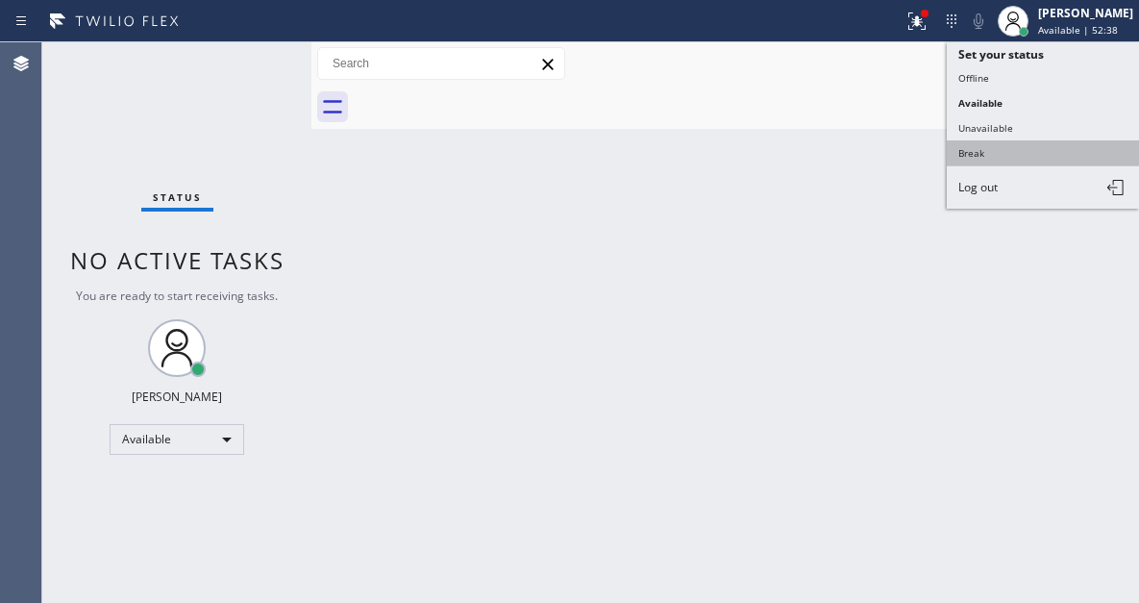
click at [1022, 155] on button "Break" at bounding box center [1043, 152] width 192 height 25
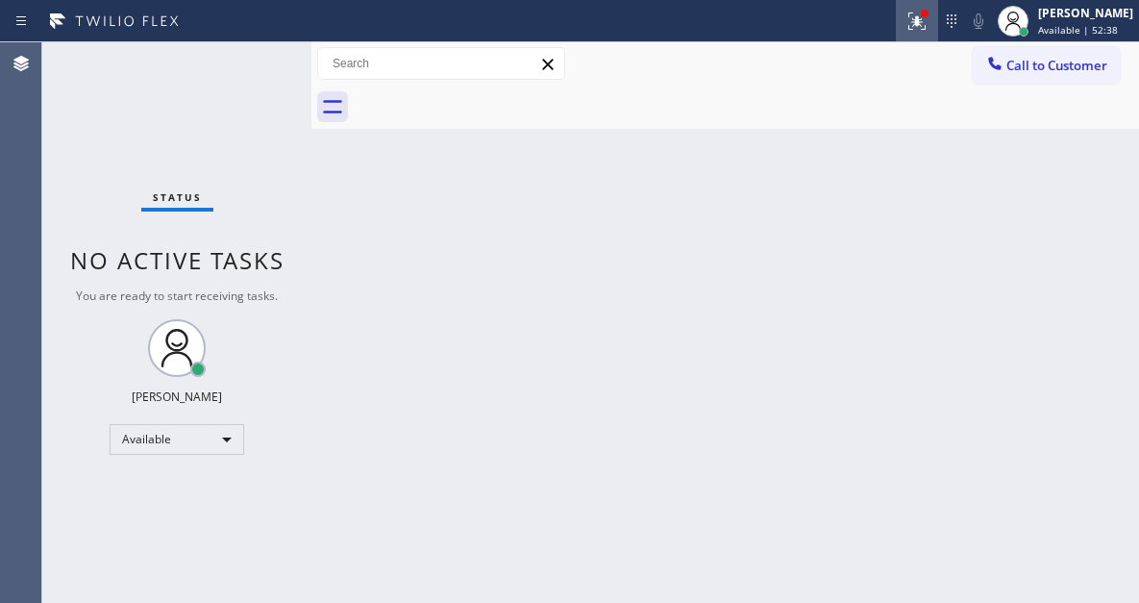
click at [929, 25] on icon at bounding box center [917, 21] width 23 height 23
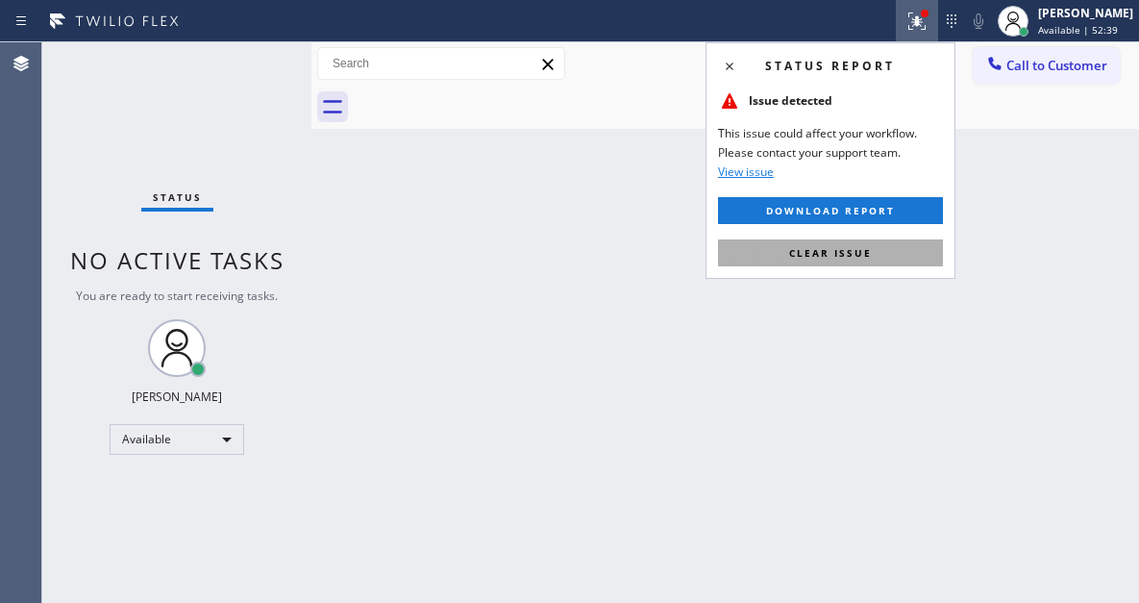
click at [869, 247] on span "Clear issue" at bounding box center [830, 252] width 83 height 13
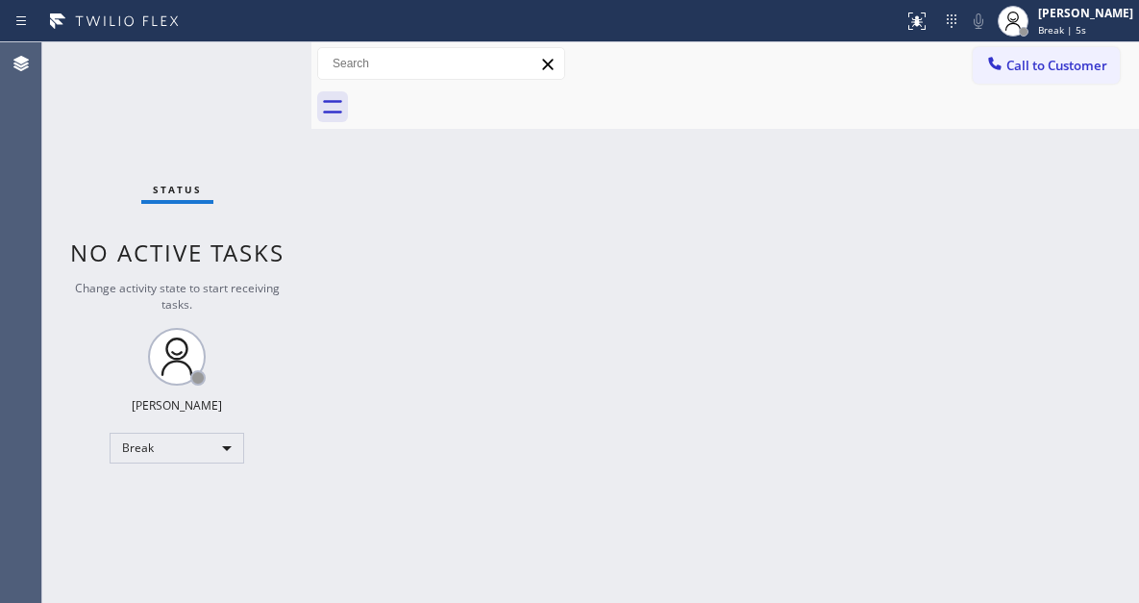
drag, startPoint x: 1069, startPoint y: 197, endPoint x: 986, endPoint y: 166, distance: 88.2
click at [1069, 197] on div "Back to Dashboard Change Sender ID Customers Technicians Select a contact Outbo…" at bounding box center [725, 322] width 828 height 560
click at [234, 72] on div "Status No active tasks Change activity state to start receiving tasks. [PERSON_…" at bounding box center [176, 322] width 269 height 560
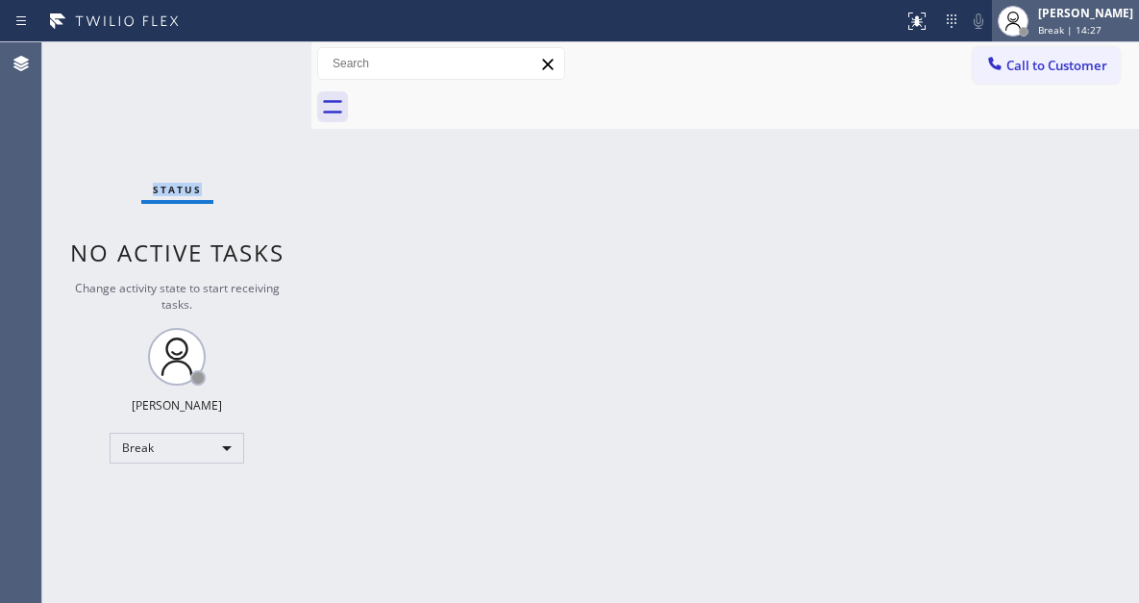
click at [1056, 27] on span "Break | 14:27" at bounding box center [1069, 29] width 63 height 13
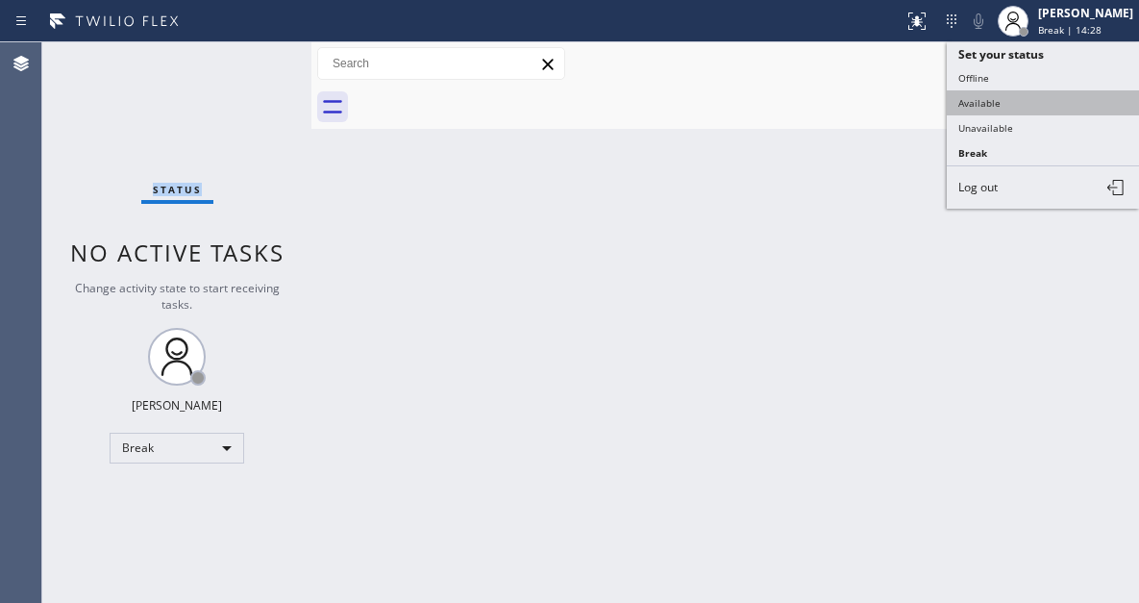
click at [1026, 105] on button "Available" at bounding box center [1043, 102] width 192 height 25
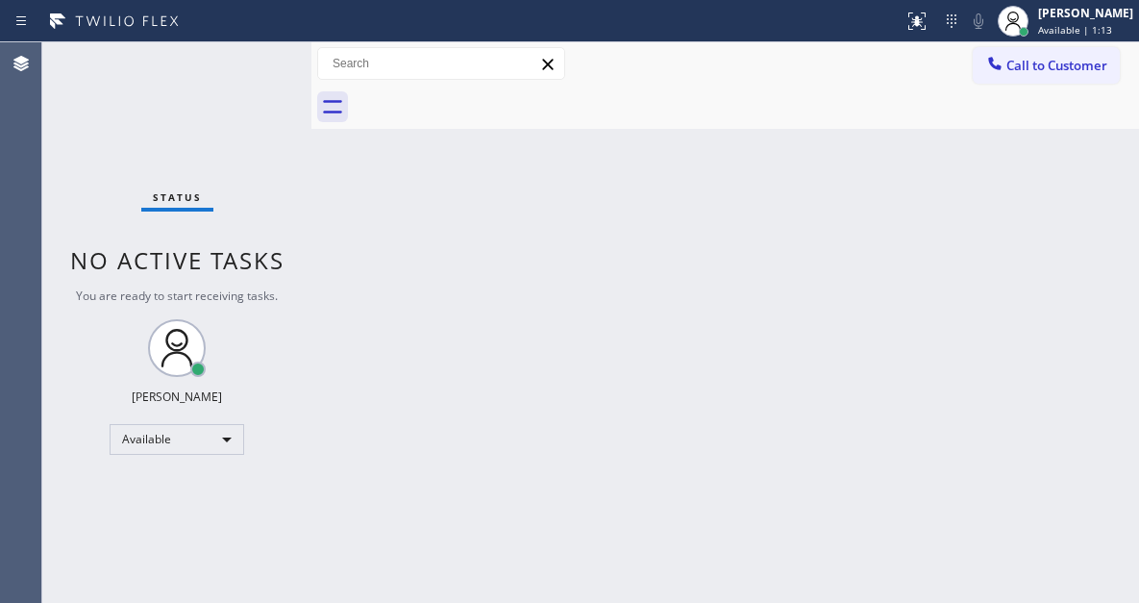
click at [1082, 449] on div "Back to Dashboard Change Sender ID Customers Technicians Select a contact Outbo…" at bounding box center [725, 322] width 828 height 560
click at [255, 75] on div "Status No active tasks You are ready to start receiving tasks. [PERSON_NAME]" at bounding box center [176, 322] width 269 height 560
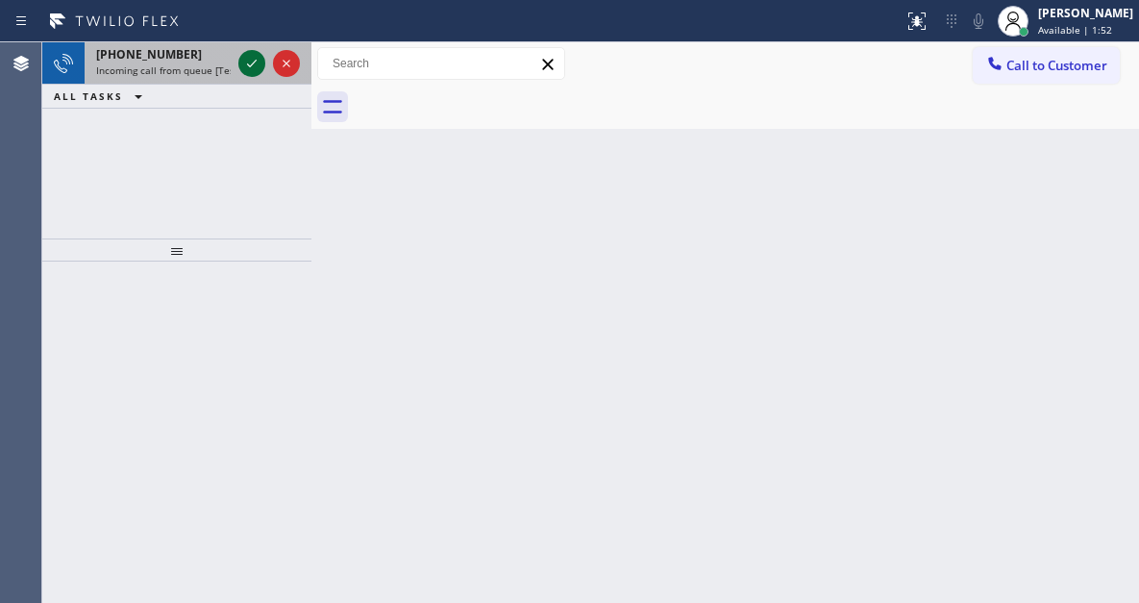
click at [255, 75] on button at bounding box center [251, 63] width 27 height 27
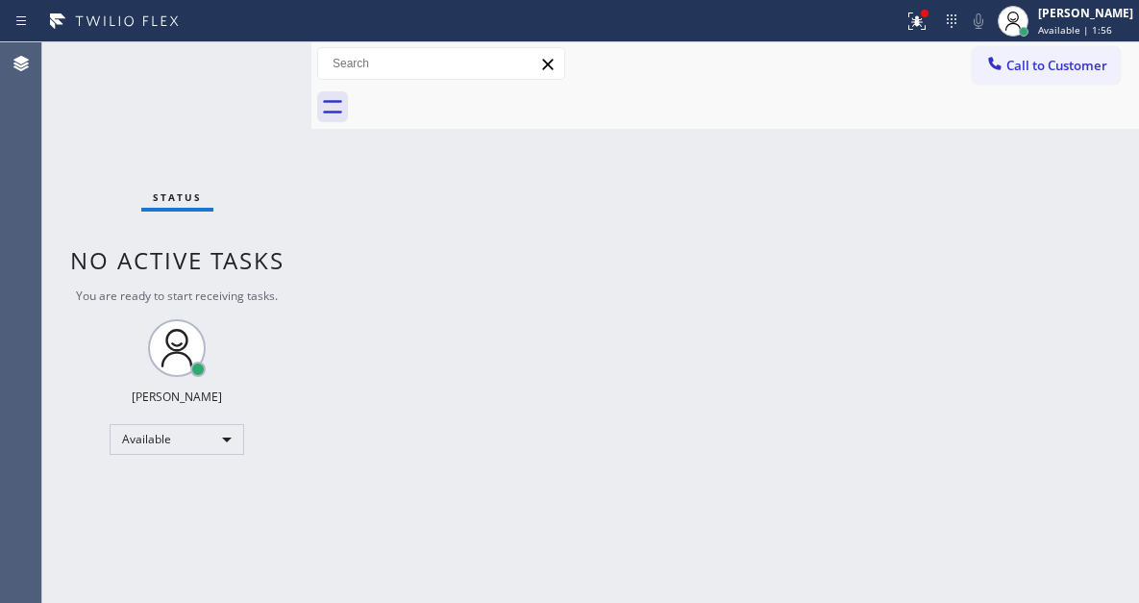
click at [250, 64] on div "Status No active tasks You are ready to start receiving tasks. [PERSON_NAME]" at bounding box center [176, 322] width 269 height 560
click at [256, 64] on div "Status No active tasks You are ready to start receiving tasks. [PERSON_NAME]" at bounding box center [176, 322] width 269 height 560
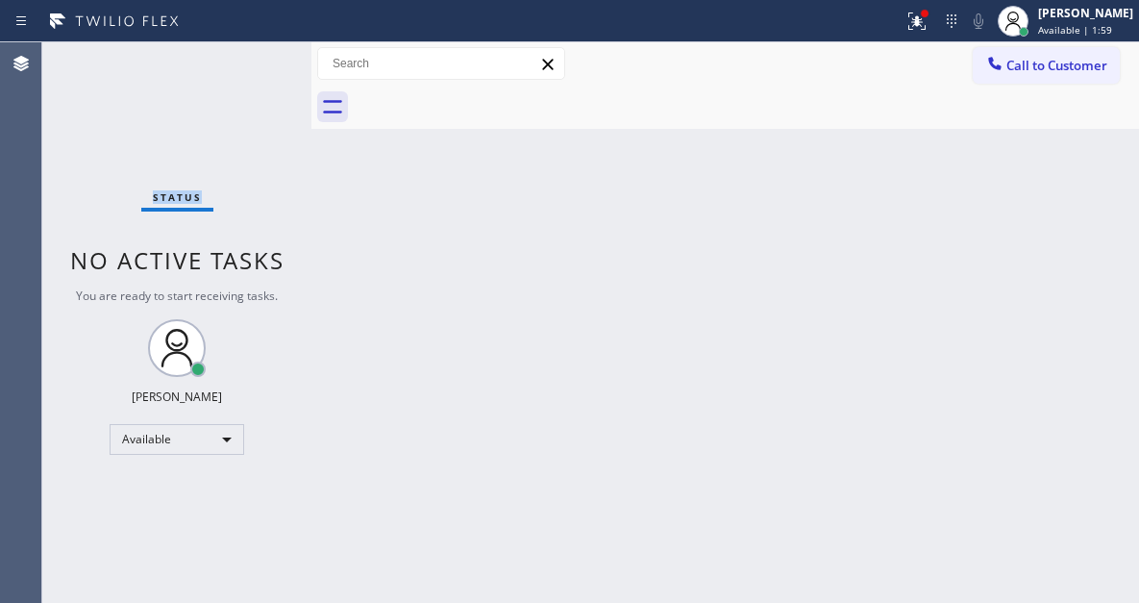
click at [256, 64] on div "Status No active tasks You are ready to start receiving tasks. [PERSON_NAME]" at bounding box center [176, 322] width 269 height 560
click at [256, 60] on div "Status No active tasks You are ready to start receiving tasks. [PERSON_NAME]" at bounding box center [176, 322] width 269 height 560
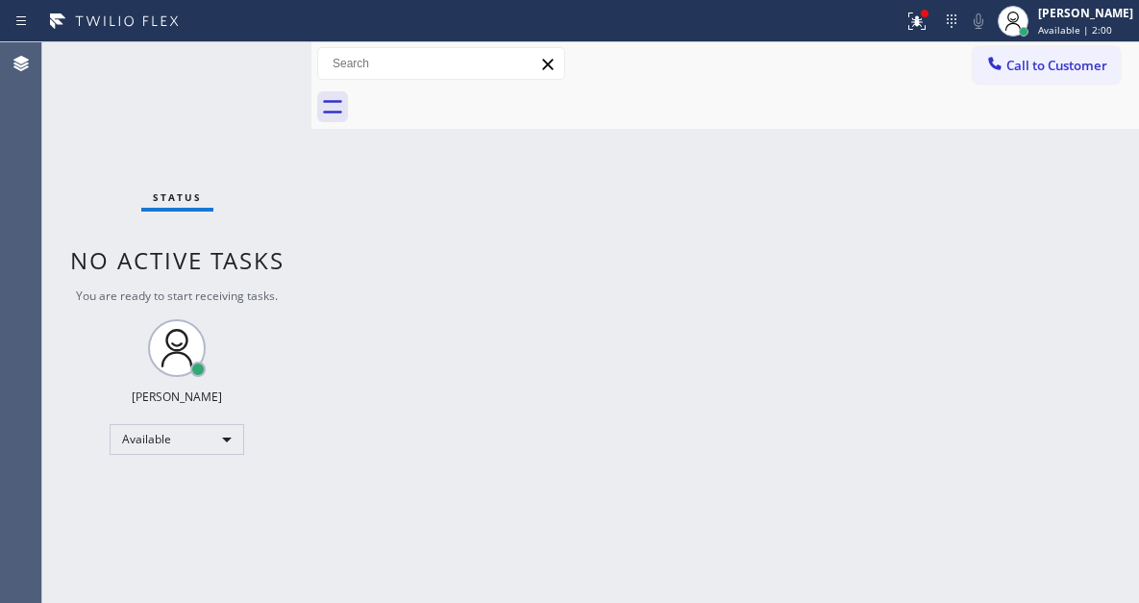
click at [256, 60] on div "Status No active tasks You are ready to start receiving tasks. [PERSON_NAME]" at bounding box center [176, 322] width 269 height 560
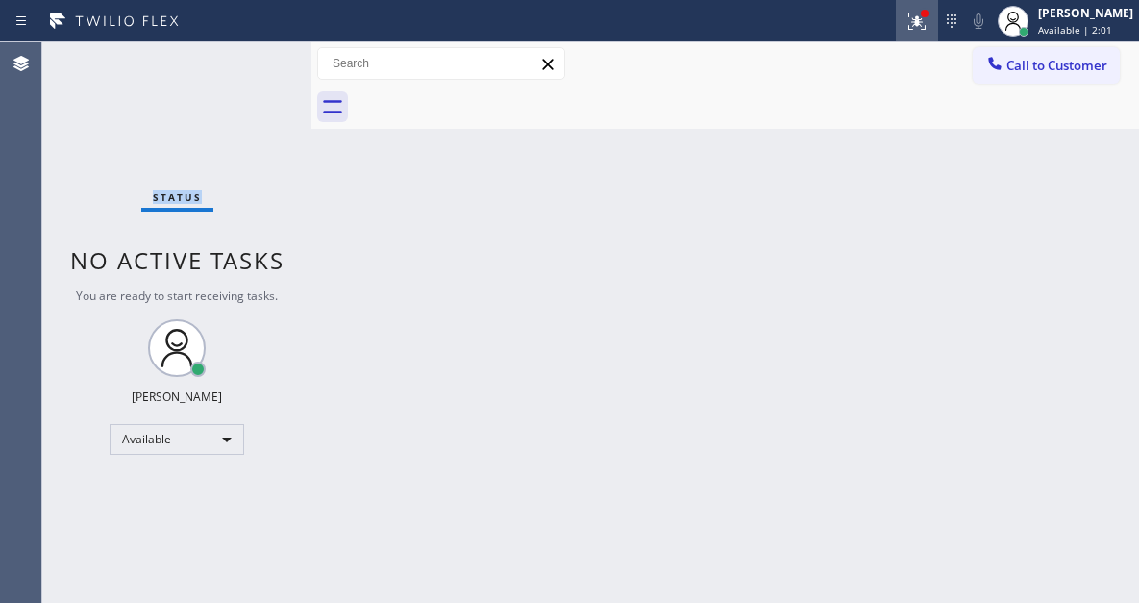
click at [938, 36] on button at bounding box center [917, 21] width 42 height 42
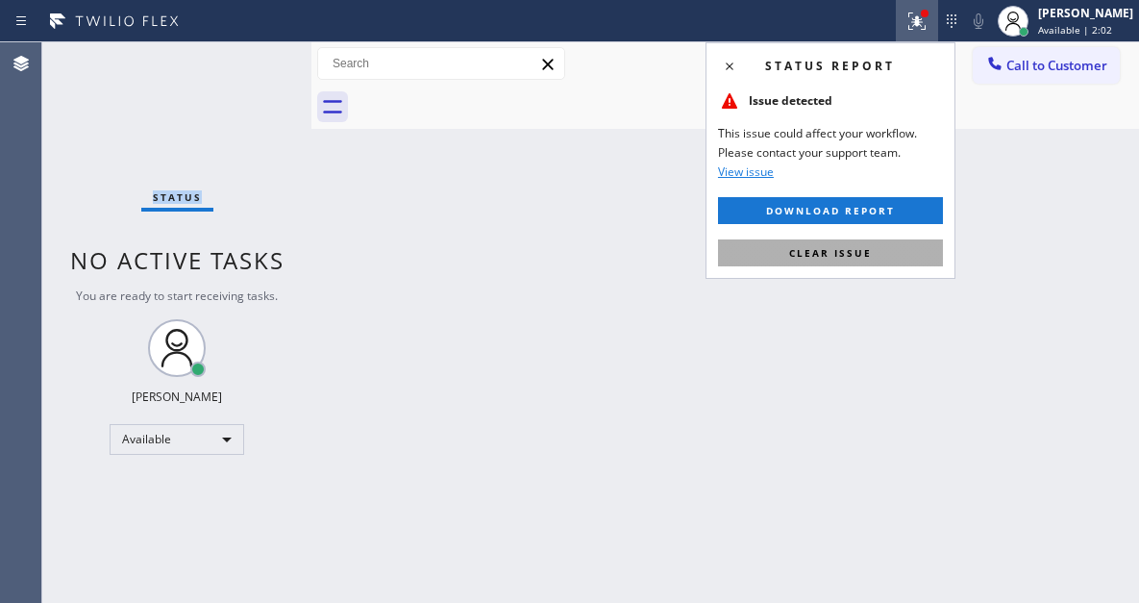
click at [892, 253] on button "Clear issue" at bounding box center [830, 252] width 225 height 27
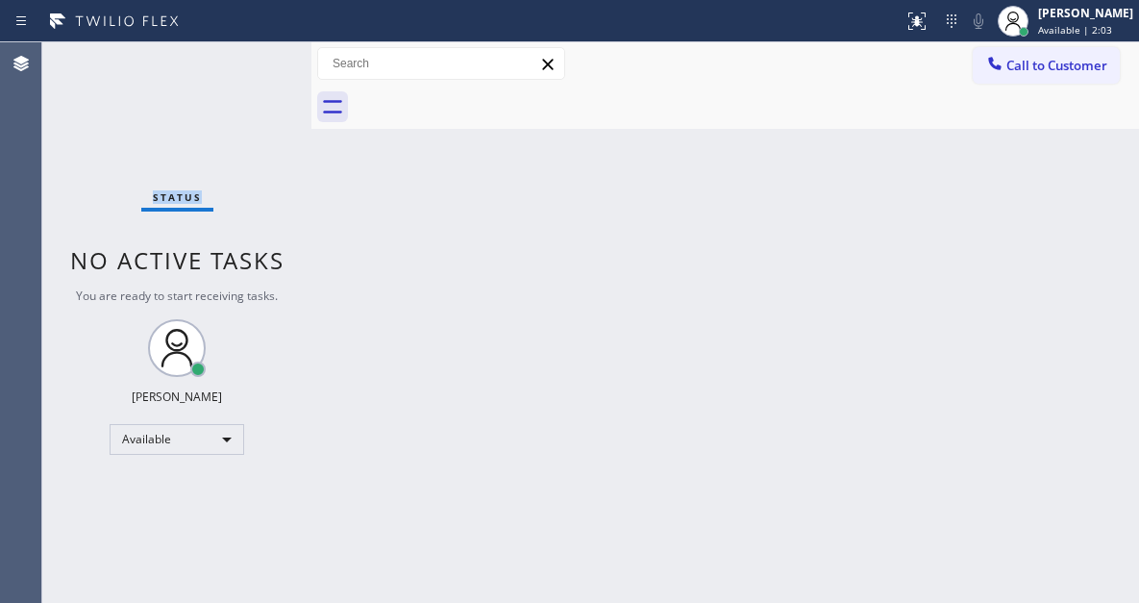
click at [259, 58] on div "Status No active tasks You are ready to start receiving tasks. [PERSON_NAME]" at bounding box center [176, 322] width 269 height 560
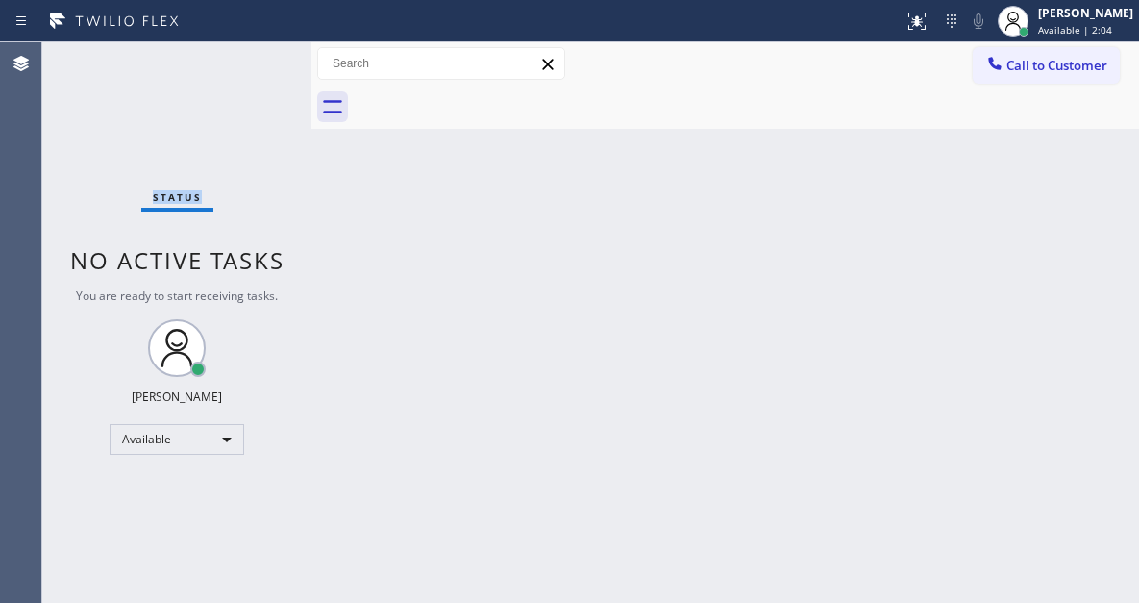
click at [259, 58] on div "Status No active tasks You are ready to start receiving tasks. [PERSON_NAME]" at bounding box center [176, 322] width 269 height 560
click at [250, 62] on div "Status No active tasks You are ready to start receiving tasks. [PERSON_NAME]" at bounding box center [176, 322] width 269 height 560
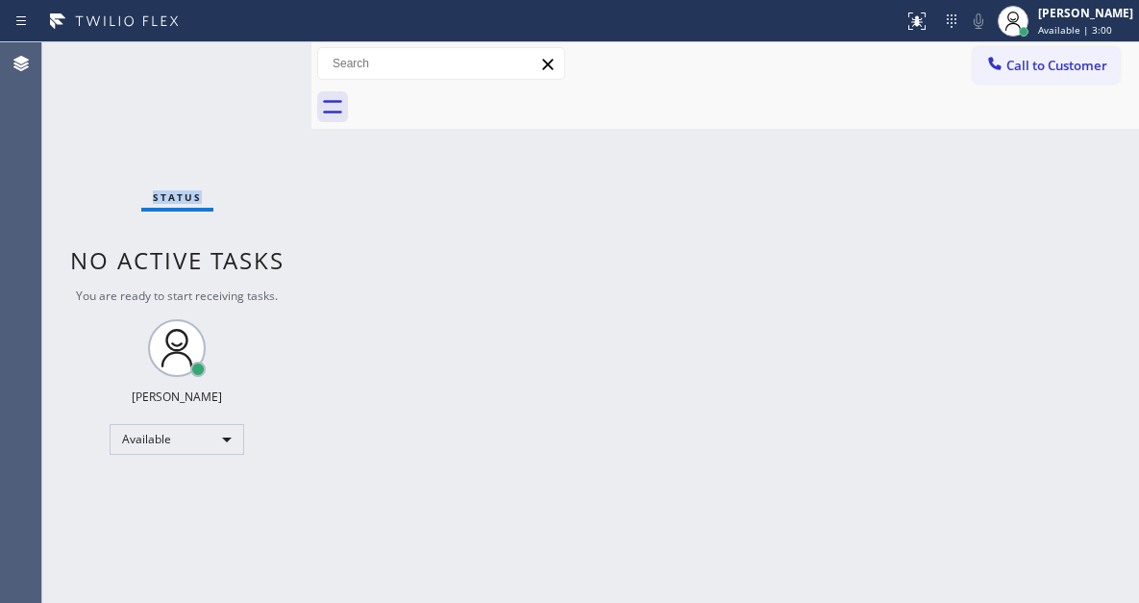
click at [250, 62] on div "Status No active tasks You are ready to start receiving tasks. [PERSON_NAME]" at bounding box center [176, 322] width 269 height 560
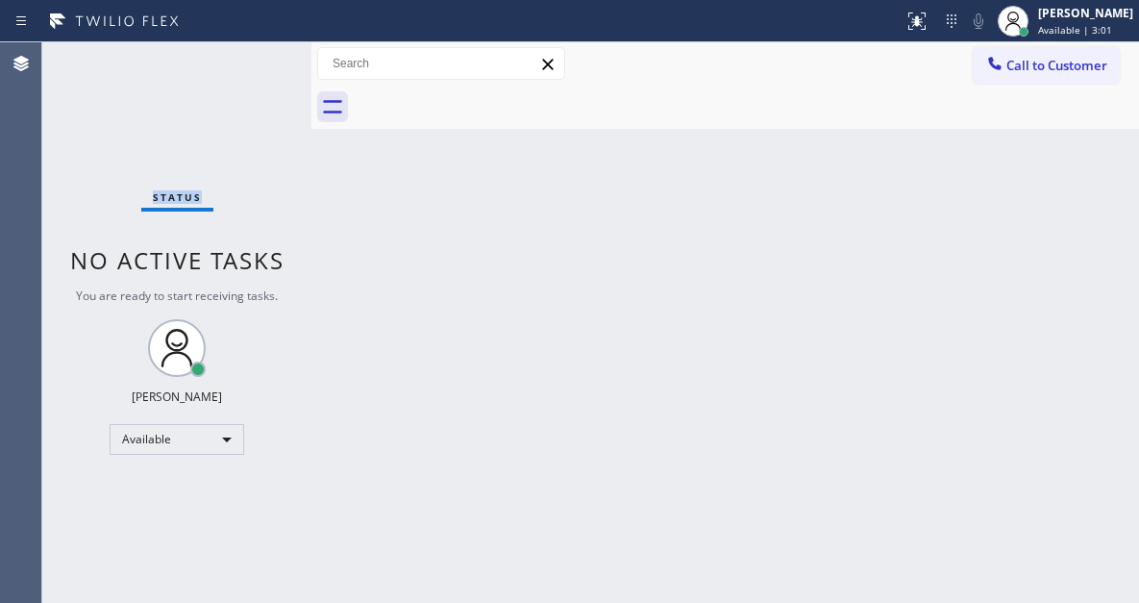
click at [250, 62] on div "Status No active tasks You are ready to start receiving tasks. [PERSON_NAME]" at bounding box center [176, 322] width 269 height 560
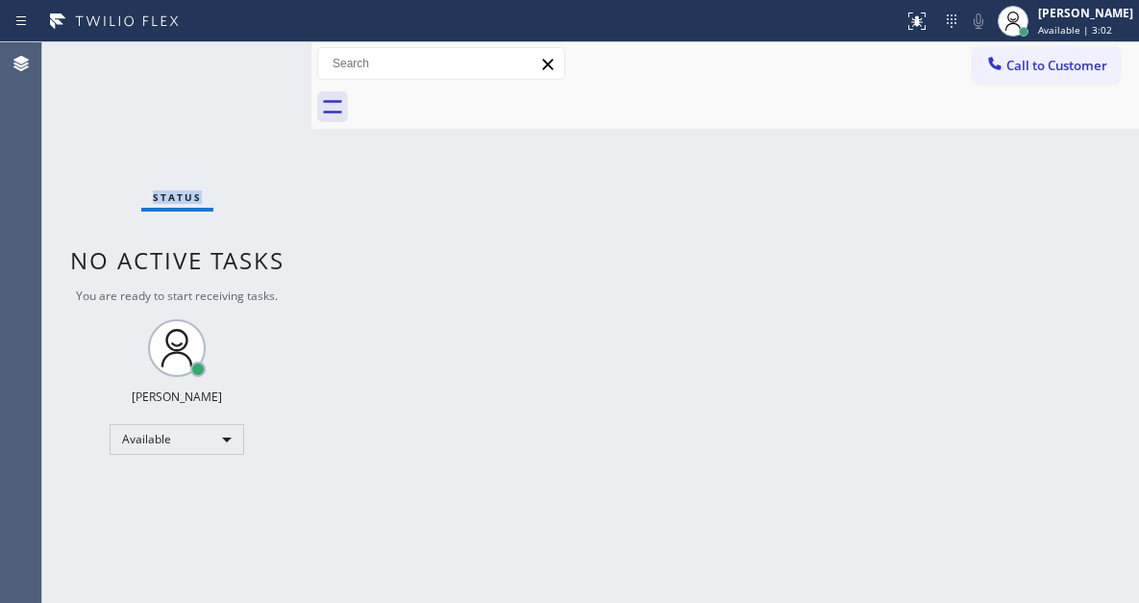
click at [250, 62] on div "Status No active tasks You are ready to start receiving tasks. [PERSON_NAME]" at bounding box center [176, 322] width 269 height 560
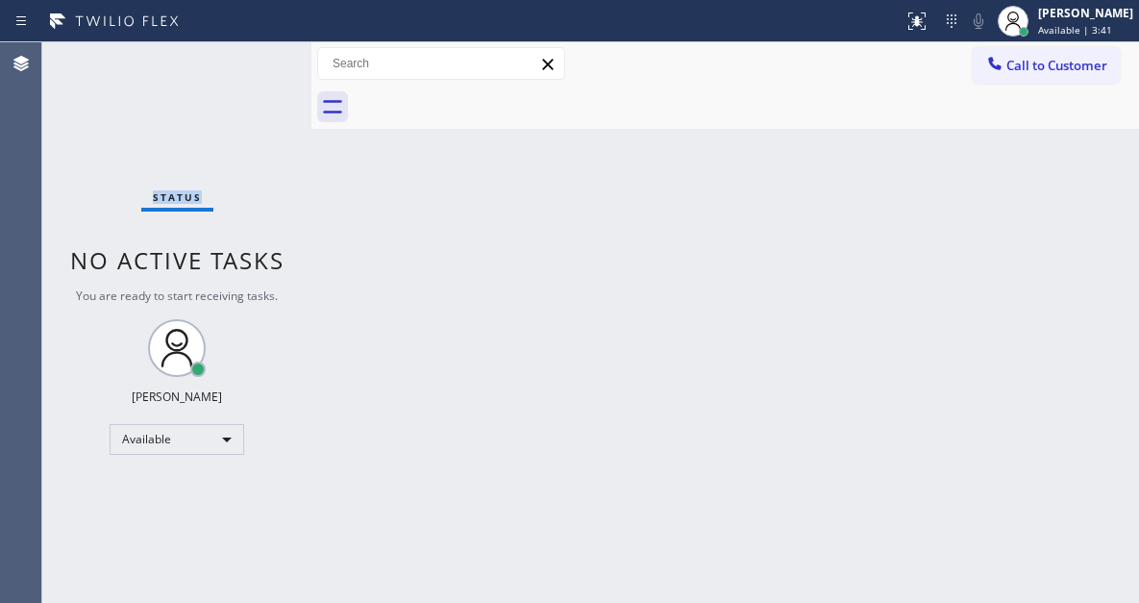
click at [250, 62] on div "Status No active tasks You are ready to start receiving tasks. [PERSON_NAME]" at bounding box center [176, 322] width 269 height 560
click at [248, 57] on div "Status No active tasks You are ready to start receiving tasks. [PERSON_NAME]" at bounding box center [176, 322] width 269 height 560
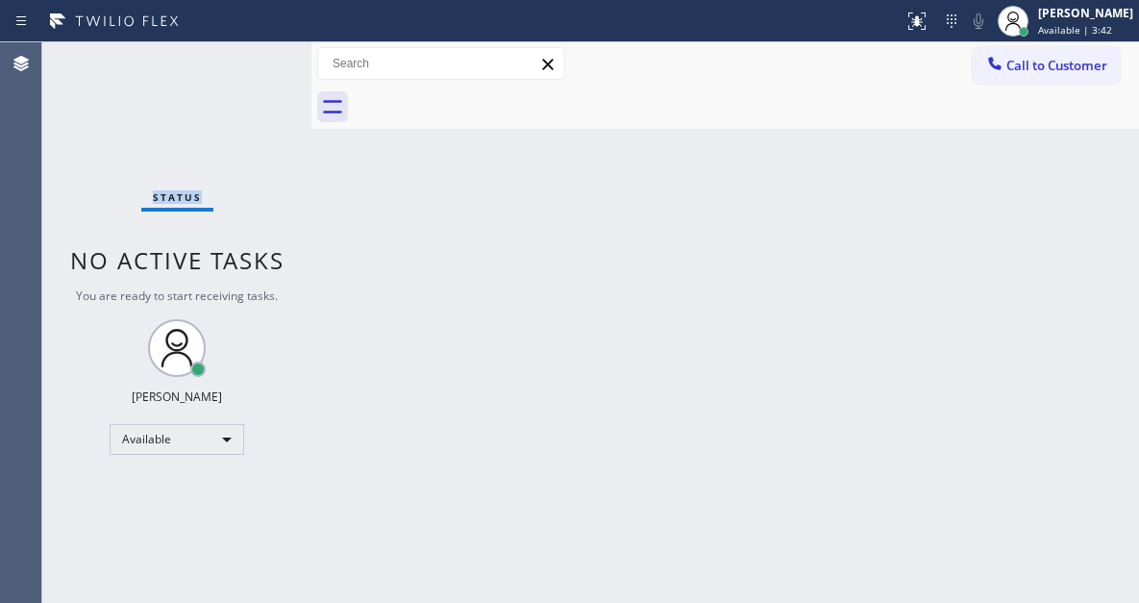
click at [248, 57] on div "Status No active tasks You are ready to start receiving tasks. [PERSON_NAME]" at bounding box center [176, 322] width 269 height 560
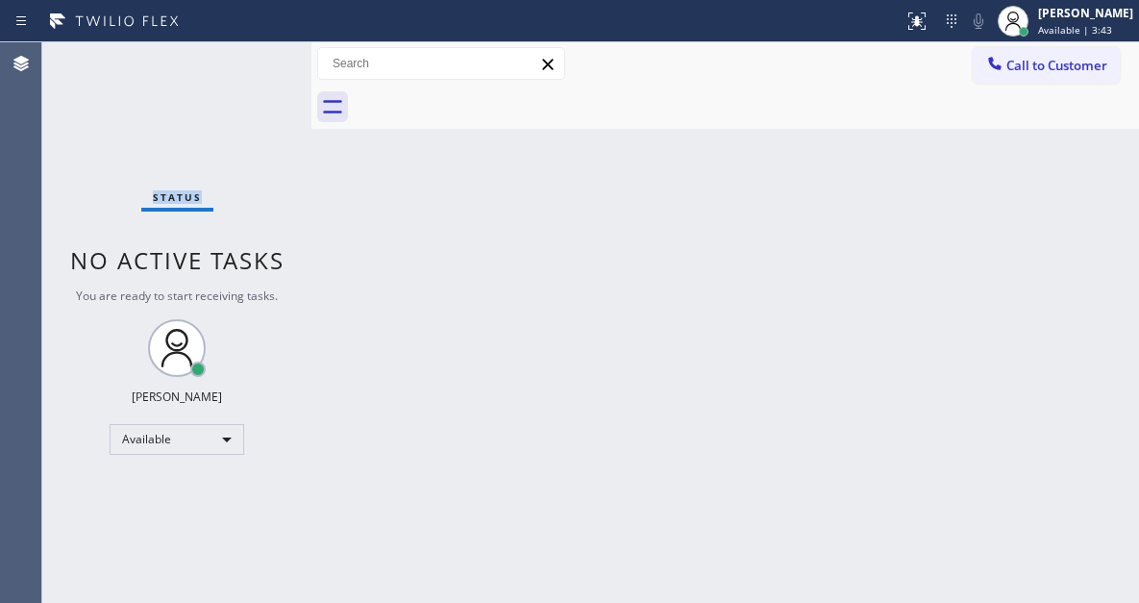
click at [248, 57] on div "Status No active tasks You are ready to start receiving tasks. [PERSON_NAME]" at bounding box center [176, 322] width 269 height 560
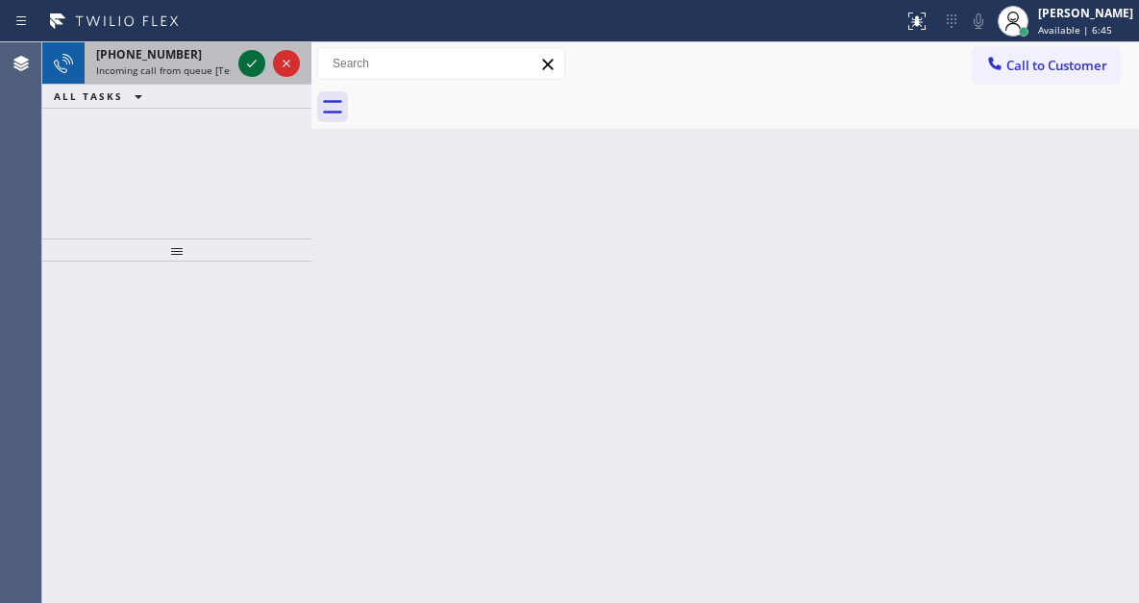
click at [250, 53] on icon at bounding box center [251, 63] width 23 height 23
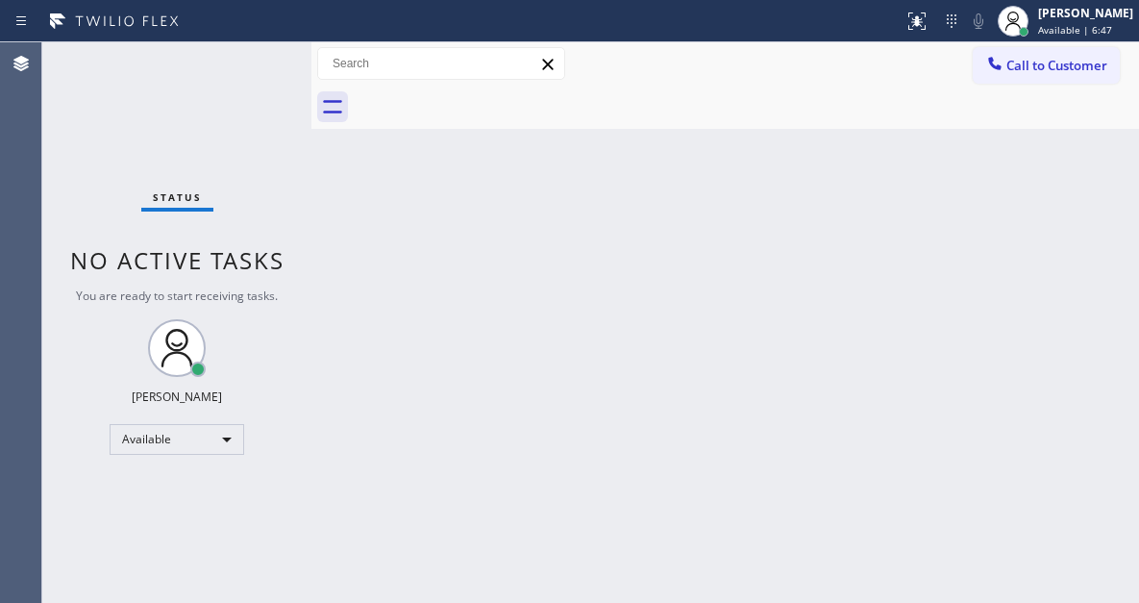
click at [248, 62] on div "Status No active tasks You are ready to start receiving tasks. [PERSON_NAME]" at bounding box center [176, 322] width 269 height 560
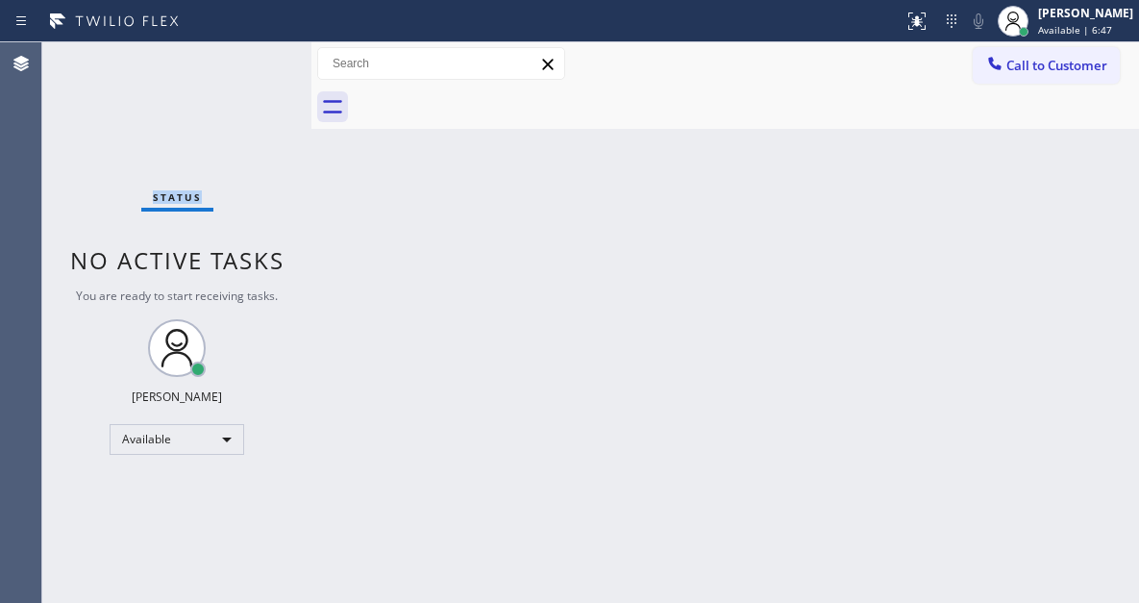
click at [248, 62] on div "Status No active tasks You are ready to start receiving tasks. [PERSON_NAME]" at bounding box center [176, 322] width 269 height 560
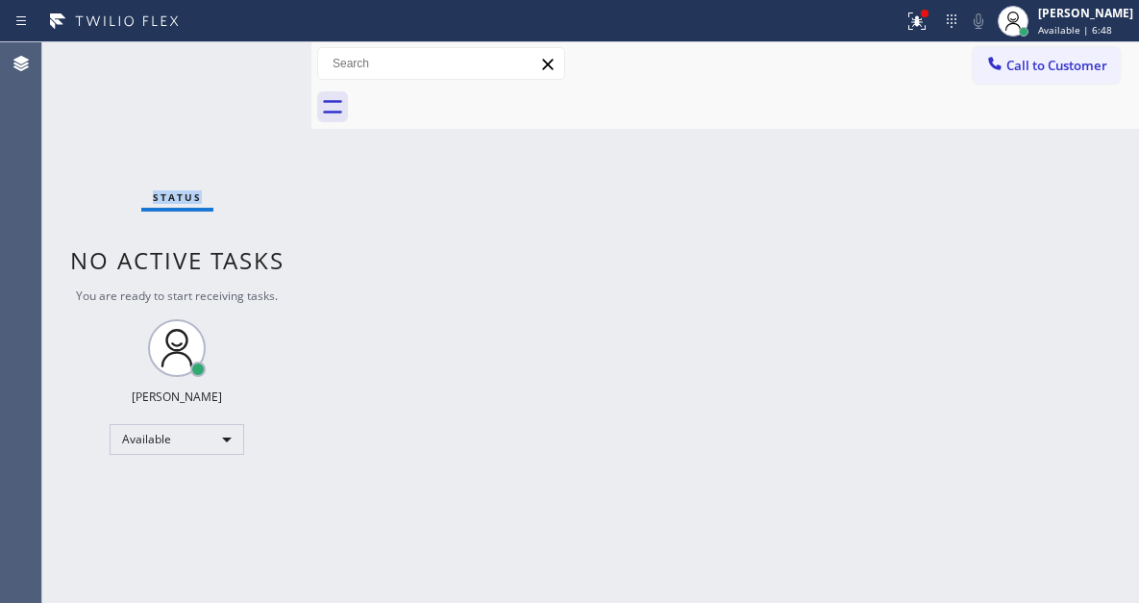
click at [248, 62] on div "Status No active tasks You are ready to start receiving tasks. [PERSON_NAME]" at bounding box center [176, 322] width 269 height 560
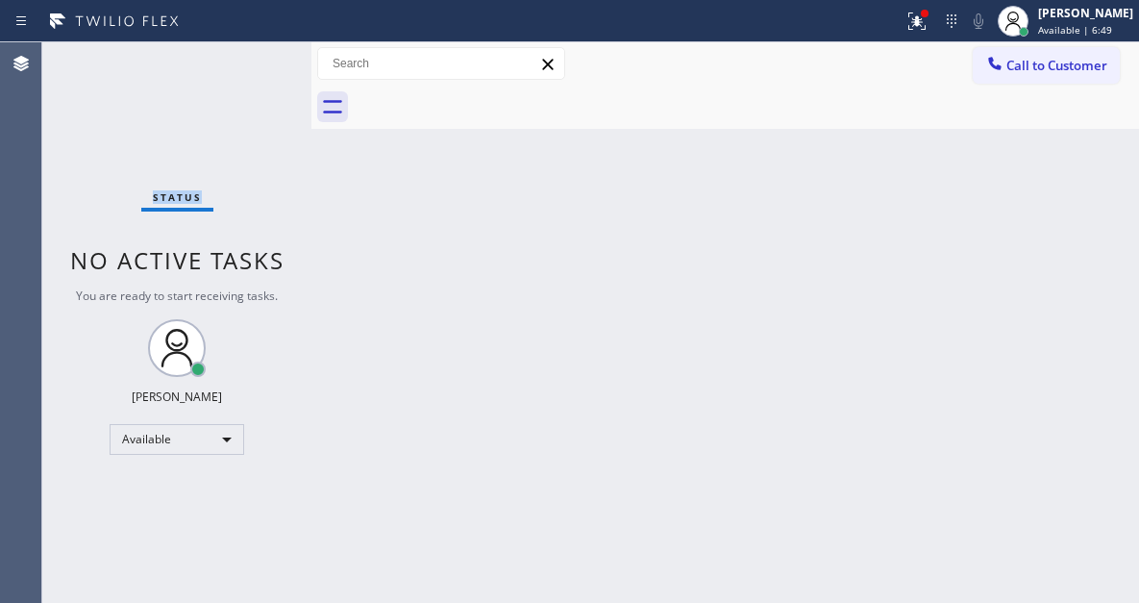
click at [248, 62] on div "Status No active tasks You are ready to start receiving tasks. [PERSON_NAME]" at bounding box center [176, 322] width 269 height 560
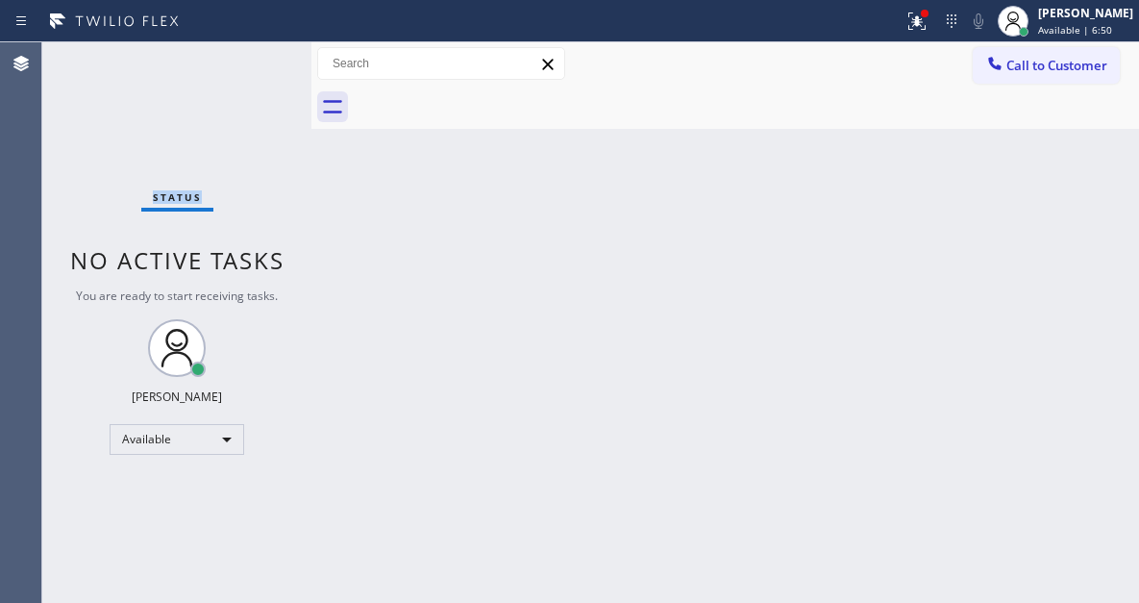
click at [248, 62] on div "Status No active tasks You are ready to start receiving tasks. [PERSON_NAME]" at bounding box center [176, 322] width 269 height 560
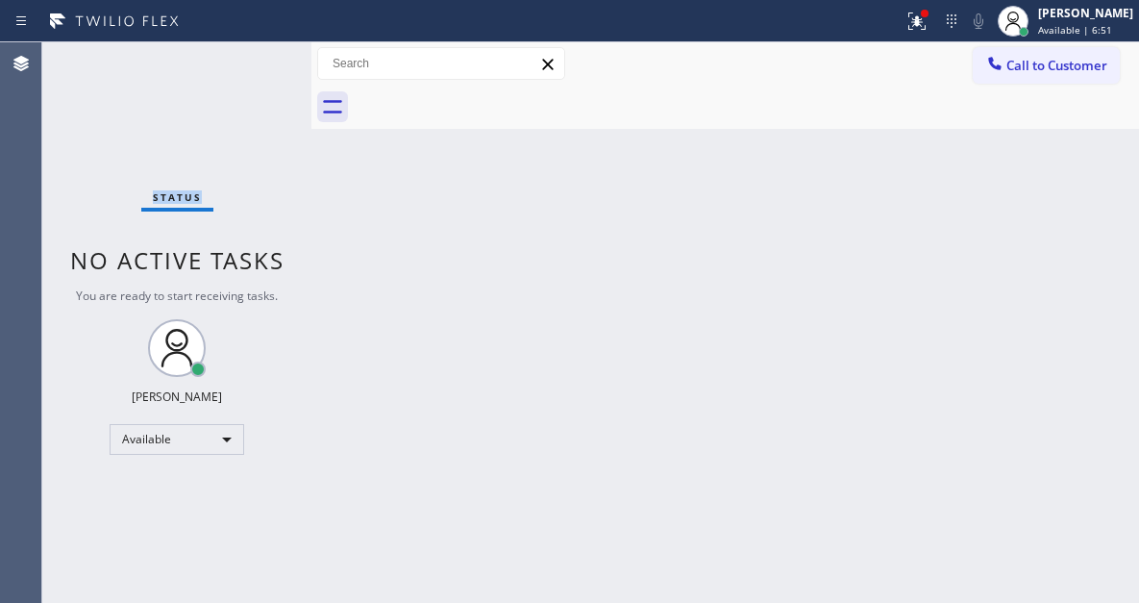
click at [248, 62] on div "Status No active tasks You are ready to start receiving tasks. [PERSON_NAME]" at bounding box center [176, 322] width 269 height 560
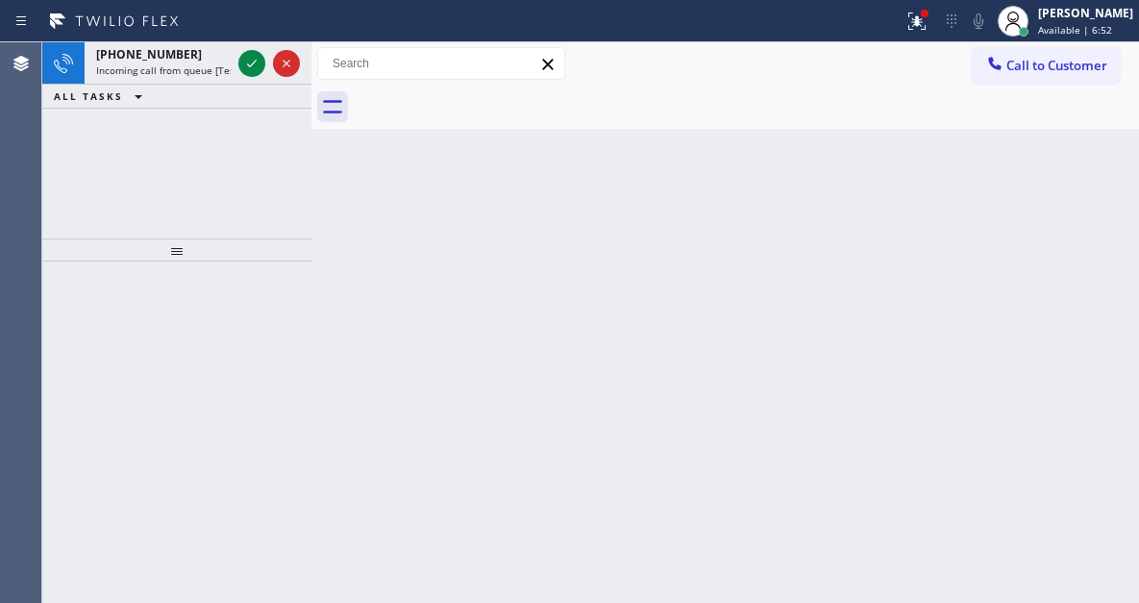
click at [248, 62] on icon at bounding box center [251, 63] width 23 height 23
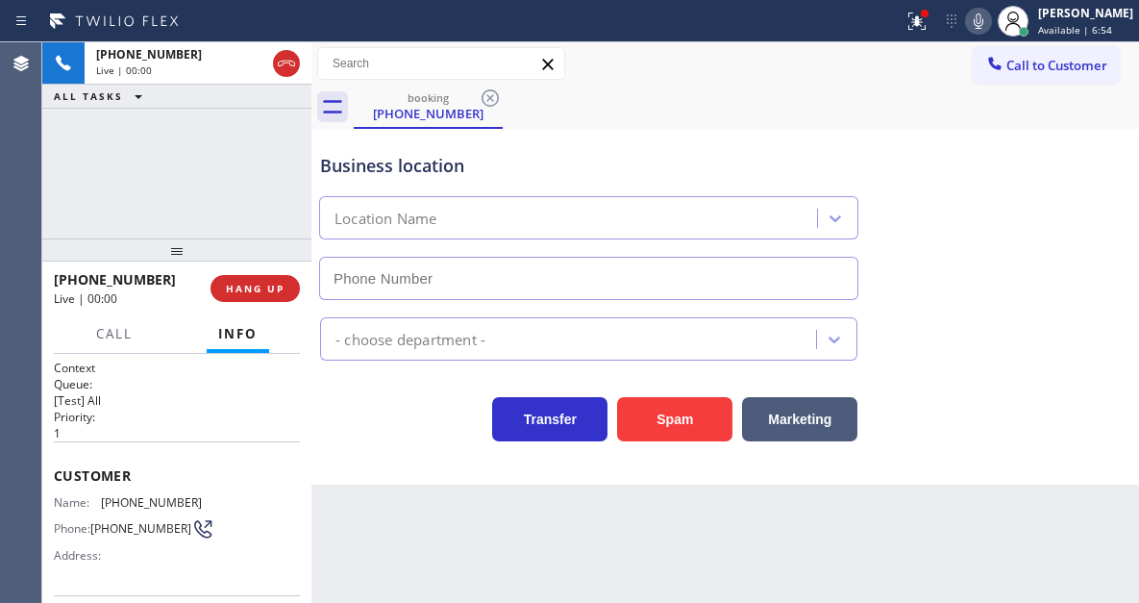
type input "[PHONE_NUMBER]"
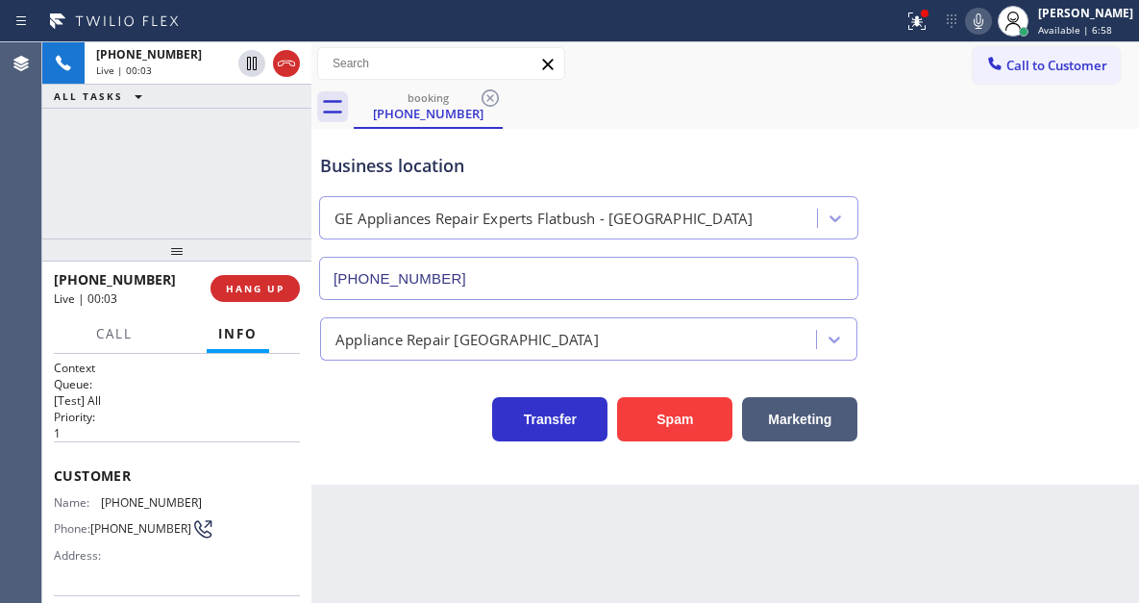
click at [132, 502] on span "[PHONE_NUMBER]" at bounding box center [151, 502] width 101 height 14
click at [304, 490] on div "Context Queue: [Test] All Priority: 1 Customer Name: [PHONE_NUMBER] Phone: [PHO…" at bounding box center [176, 478] width 269 height 249
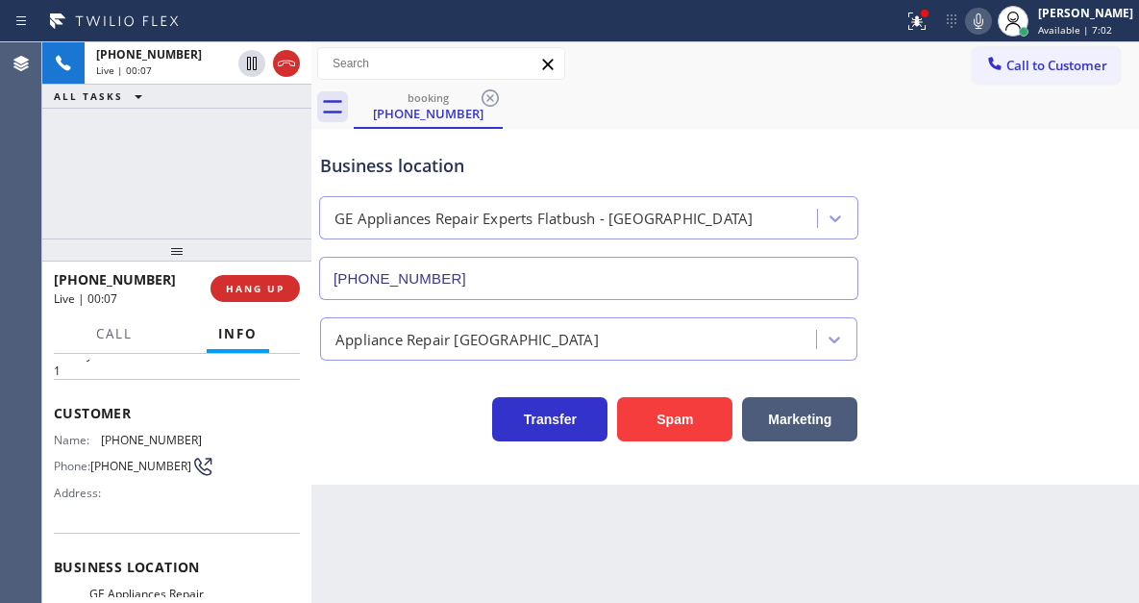
scroll to position [96, 0]
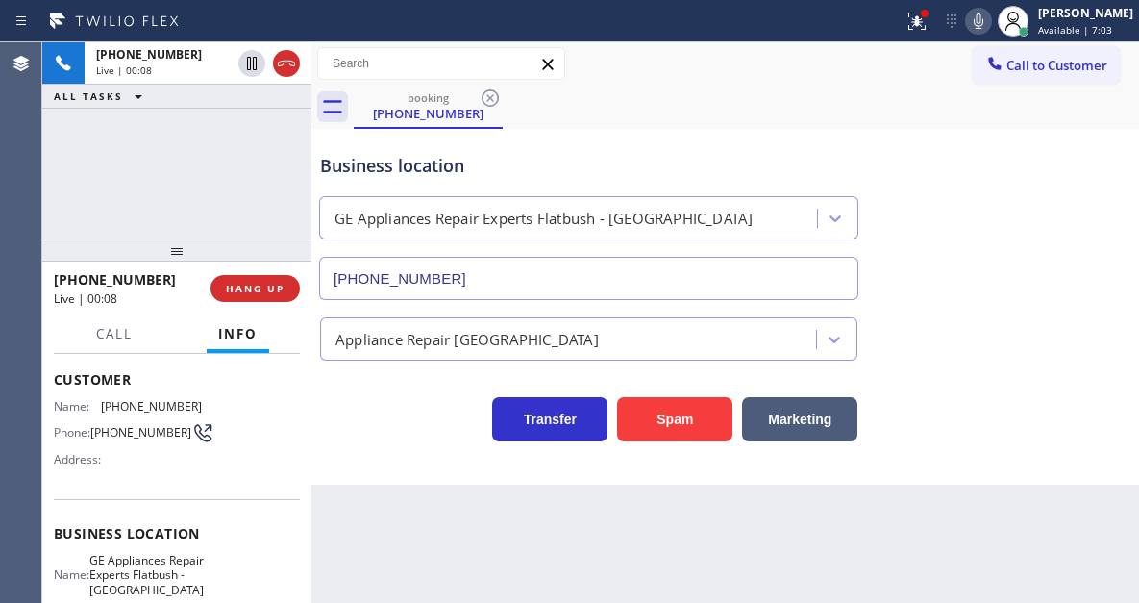
click at [143, 574] on span "GE Appliances Repair Experts Flatbush - [GEOGRAPHIC_DATA]" at bounding box center [146, 575] width 114 height 44
click at [400, 471] on div "Business location GE Appliances Repair Experts Flatbush - [GEOGRAPHIC_DATA] [PH…" at bounding box center [725, 307] width 828 height 356
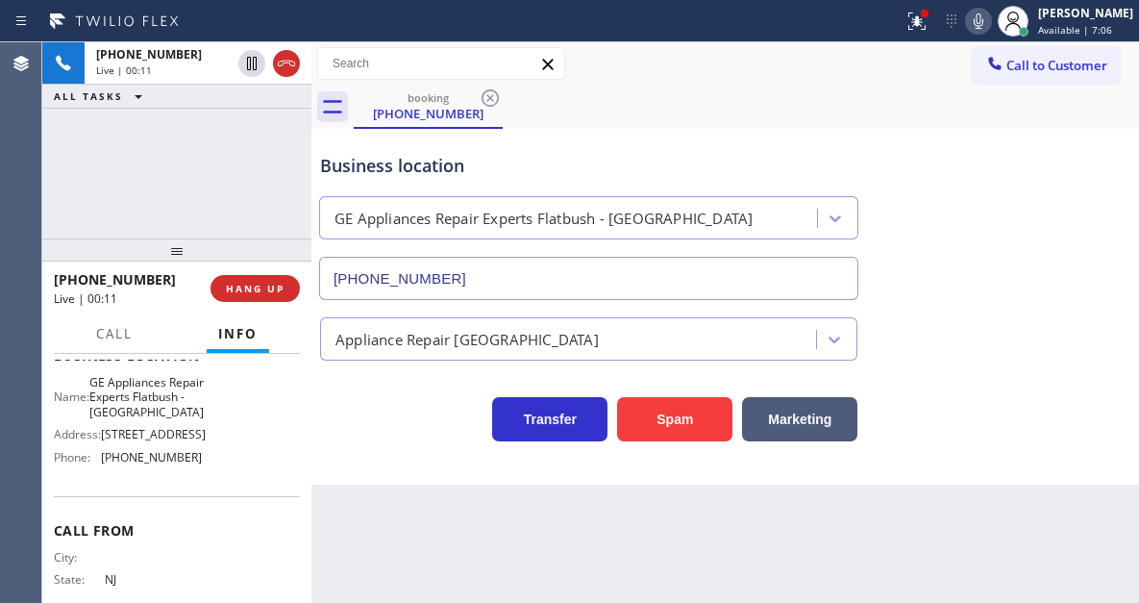
scroll to position [288, 0]
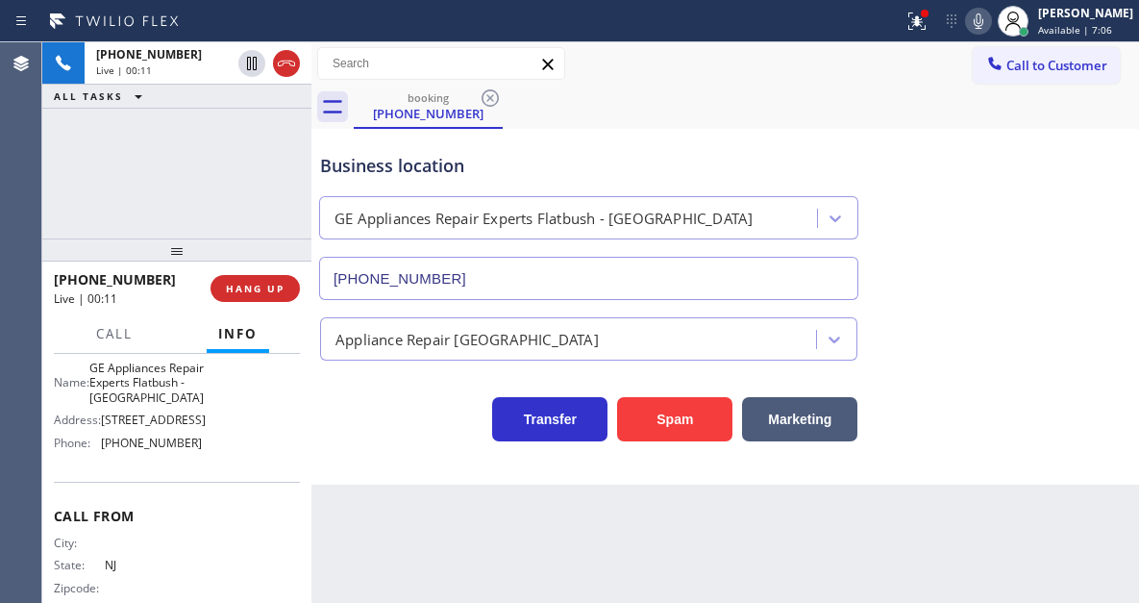
click at [161, 458] on div "Name: GE Appliances Repair Experts Flatbush - [GEOGRAPHIC_DATA] Address: [STREE…" at bounding box center [128, 409] width 148 height 97
click at [373, 513] on div "Back to Dashboard Change Sender ID Customers Technicians Select a contact Outbo…" at bounding box center [725, 322] width 828 height 560
click at [1060, 234] on div "Business location GE Appliances Repair Experts Flatbush - [GEOGRAPHIC_DATA] [PH…" at bounding box center [725, 213] width 818 height 174
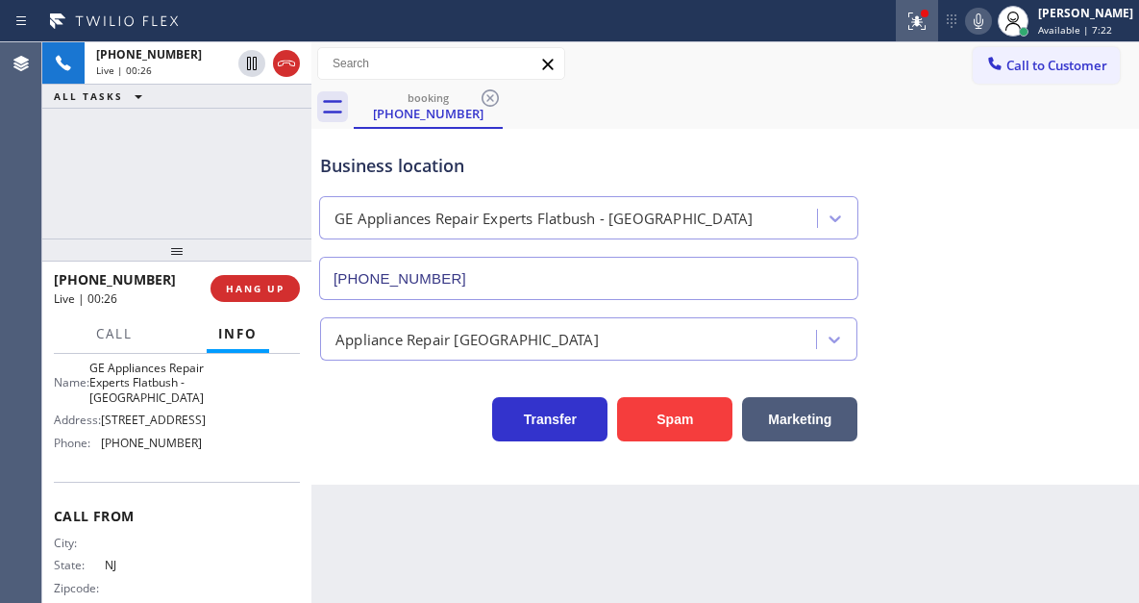
click at [916, 27] on div at bounding box center [917, 21] width 42 height 23
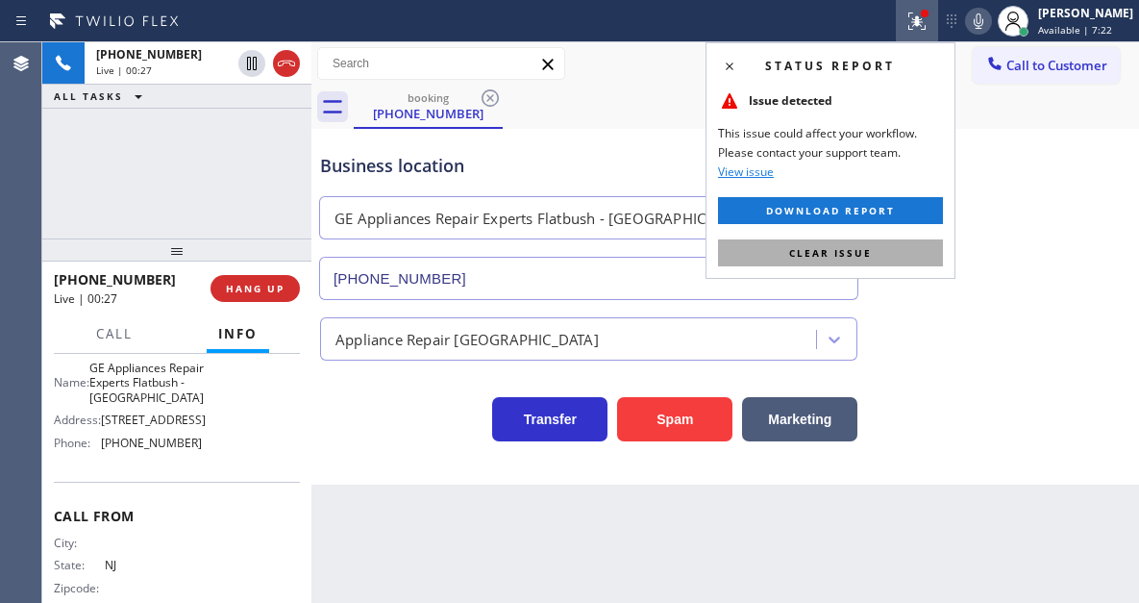
click at [906, 248] on button "Clear issue" at bounding box center [830, 252] width 225 height 27
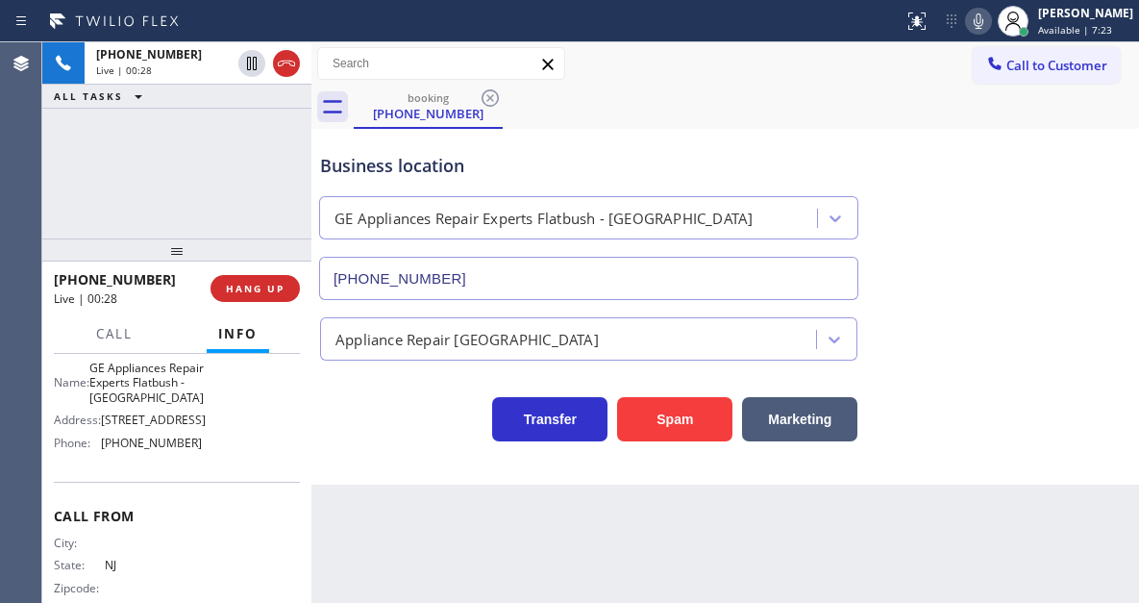
click at [375, 153] on div "Business location" at bounding box center [588, 166] width 537 height 26
click at [377, 162] on div "Business location" at bounding box center [588, 166] width 537 height 26
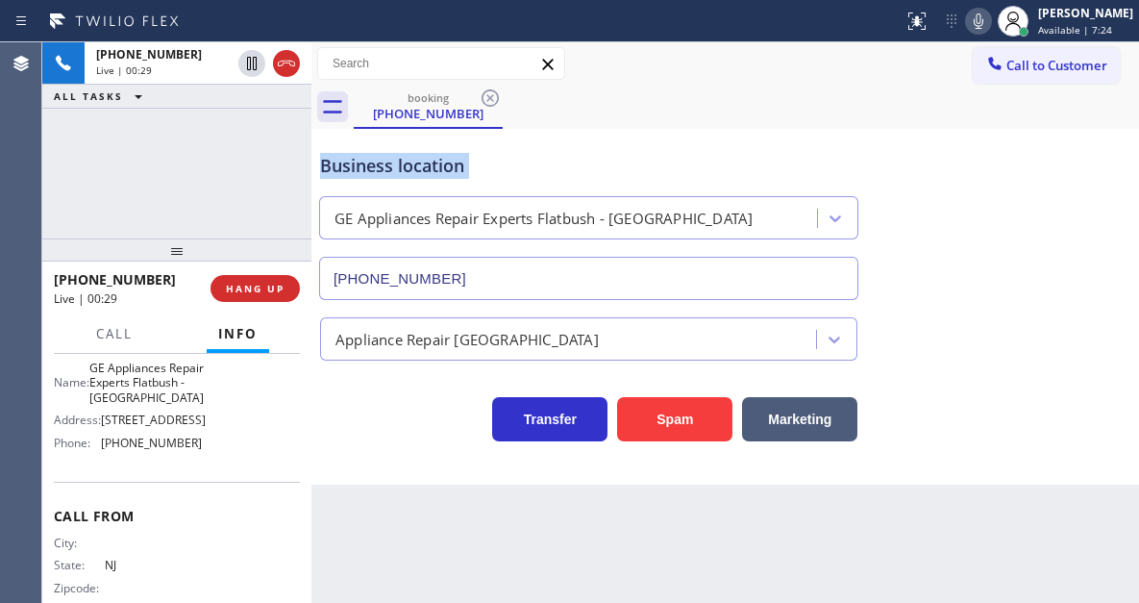
click at [377, 162] on div "Business location" at bounding box center [588, 166] width 537 height 26
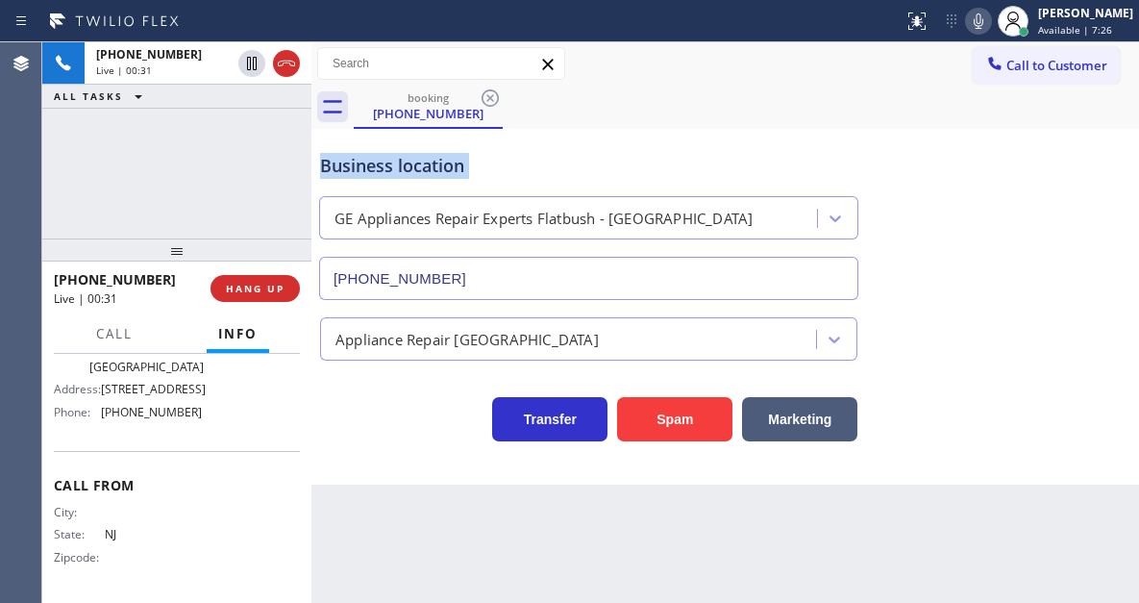
scroll to position [355, 0]
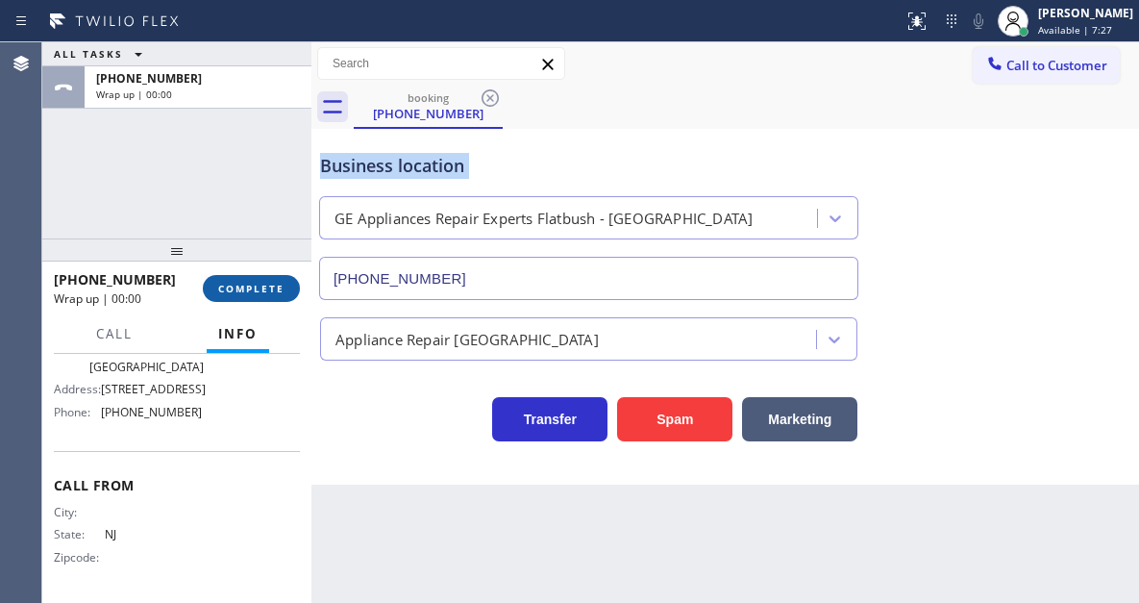
click at [257, 286] on span "COMPLETE" at bounding box center [251, 288] width 66 height 13
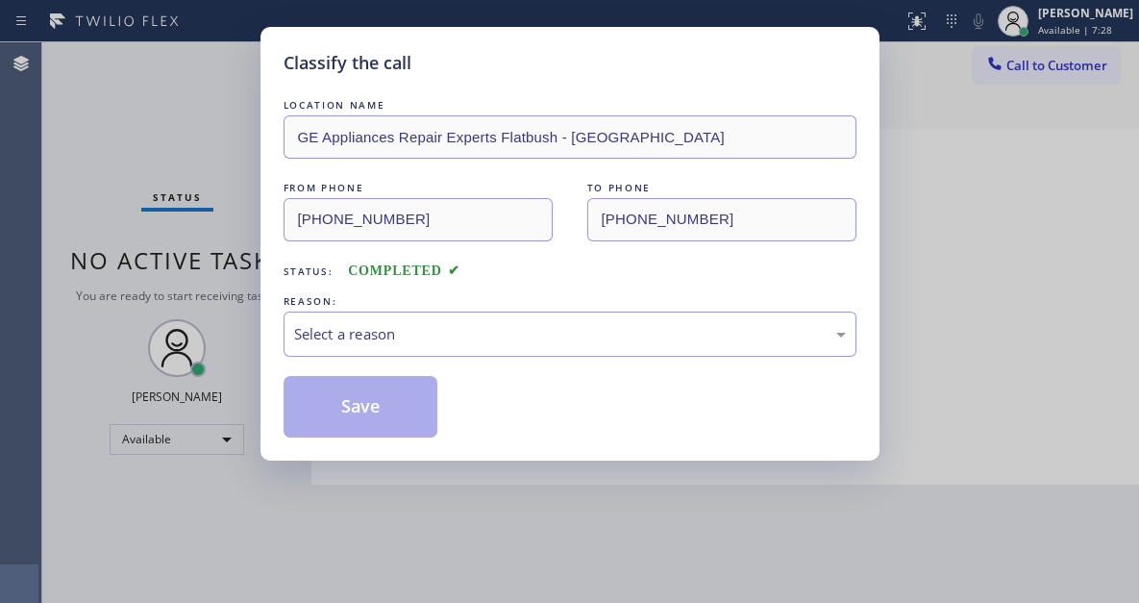
click at [257, 286] on div "Classify the call LOCATION NAME GE Appliances Repair Experts Flatbush - [GEOGRA…" at bounding box center [569, 301] width 1139 height 603
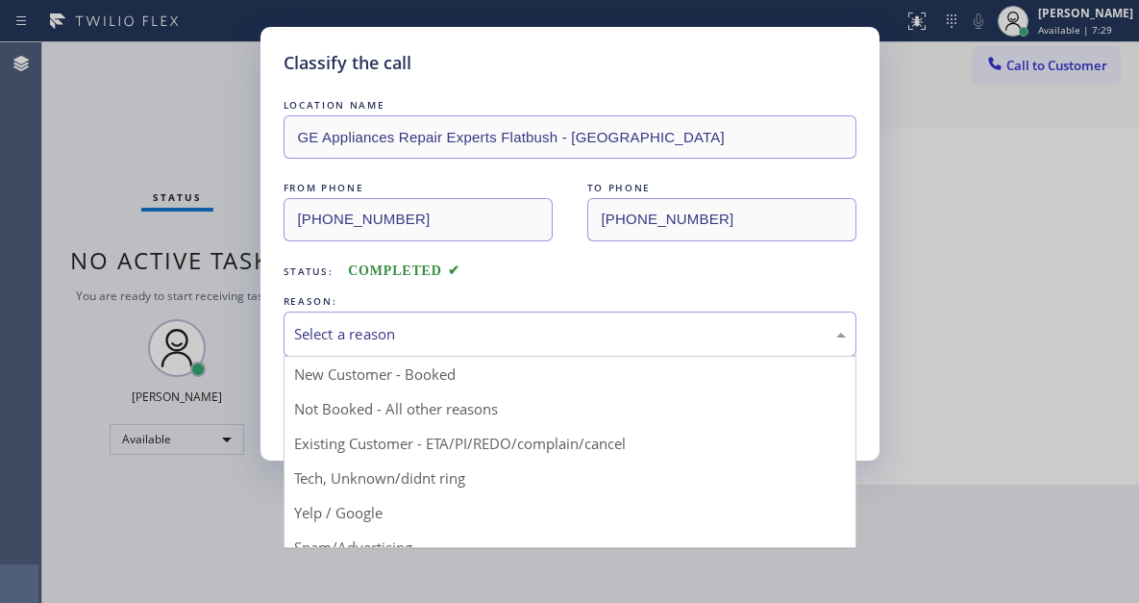
click at [409, 333] on div "Select a reason" at bounding box center [570, 334] width 552 height 22
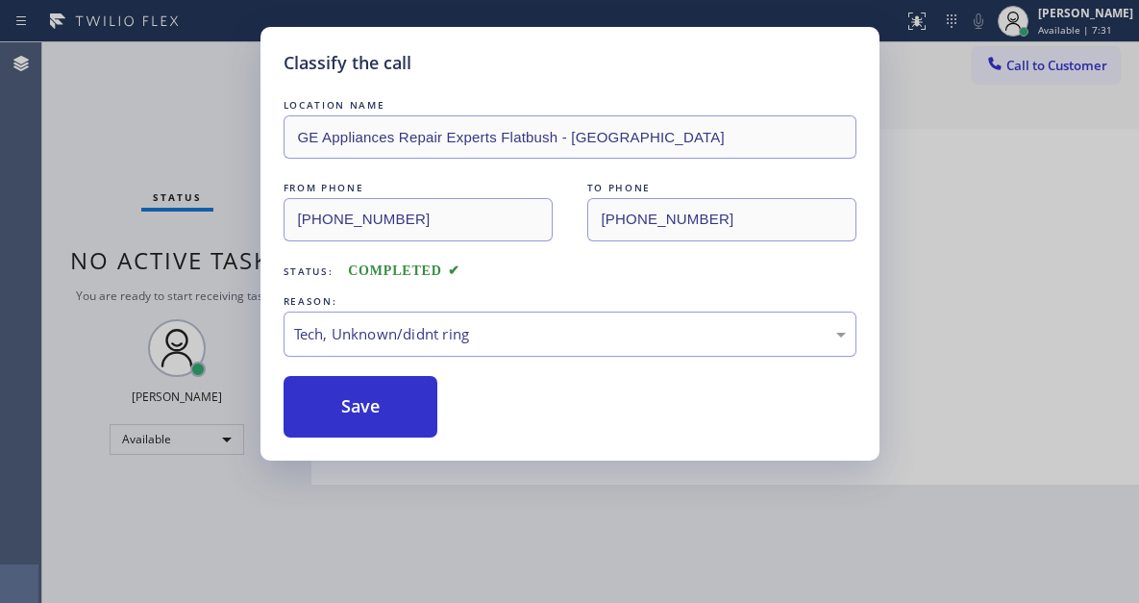
click at [368, 437] on div "Classify the call LOCATION NAME GE Appliances Repair Experts Flatbush - [GEOGRA…" at bounding box center [570, 244] width 619 height 434
click at [366, 429] on button "Save" at bounding box center [361, 407] width 155 height 62
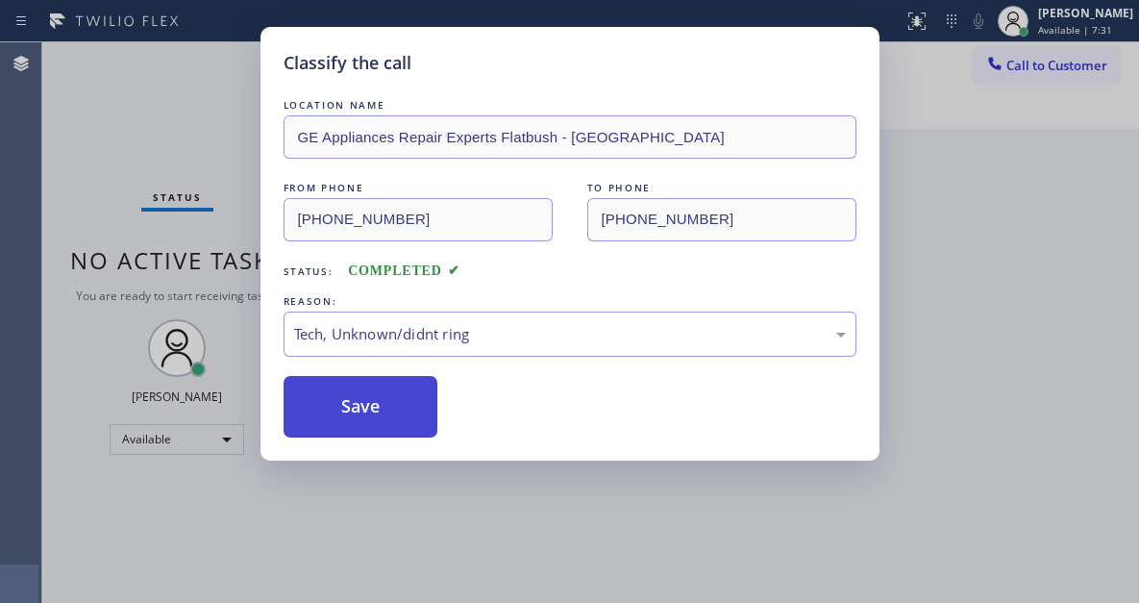
click at [366, 429] on button "Save" at bounding box center [361, 407] width 155 height 62
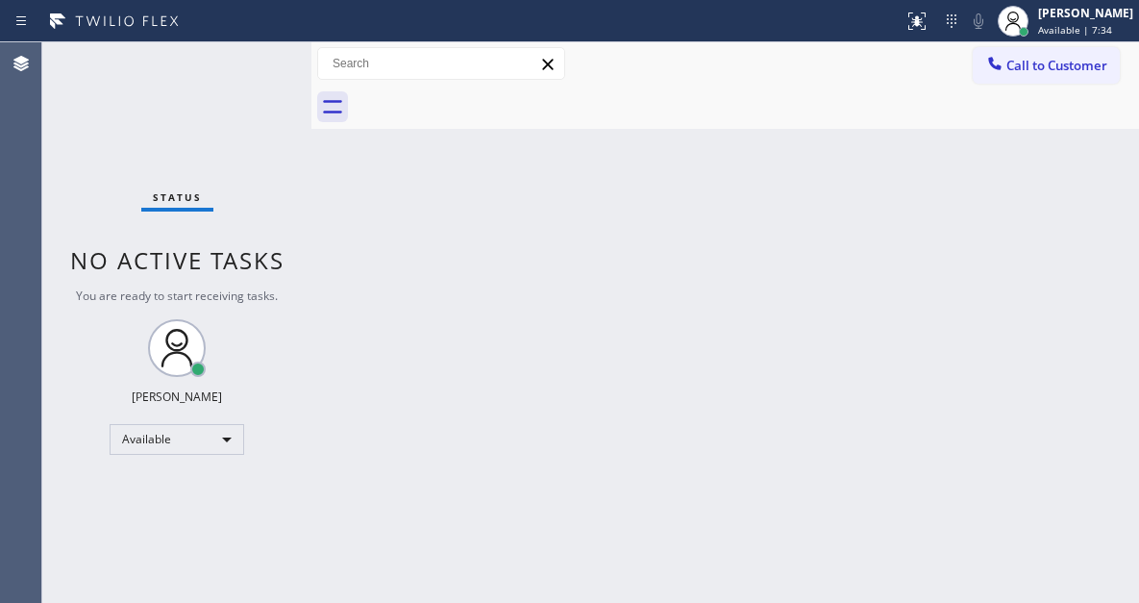
click at [251, 55] on div "Status No active tasks You are ready to start receiving tasks. [PERSON_NAME]" at bounding box center [176, 322] width 269 height 560
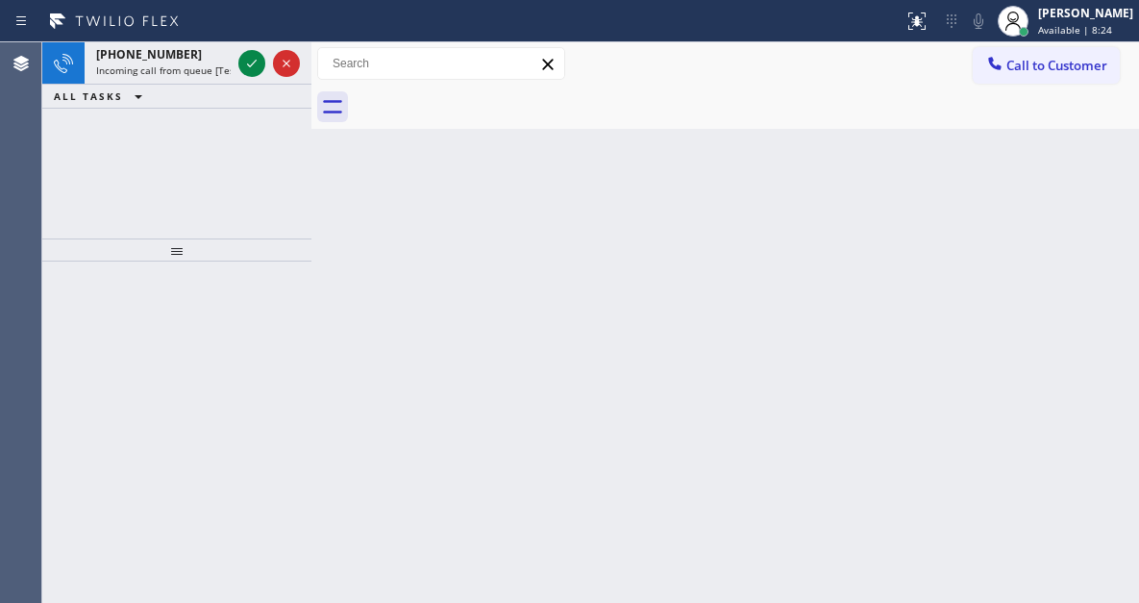
click at [254, 55] on icon at bounding box center [251, 63] width 23 height 23
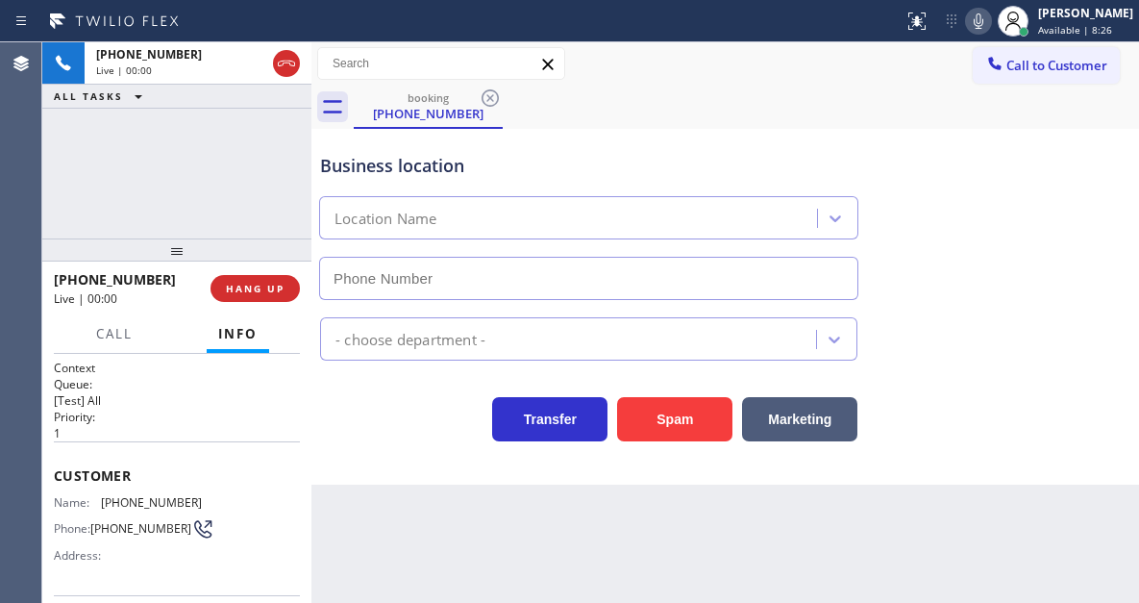
type input "[PHONE_NUMBER]"
click at [115, 508] on span "[PHONE_NUMBER]" at bounding box center [151, 502] width 101 height 14
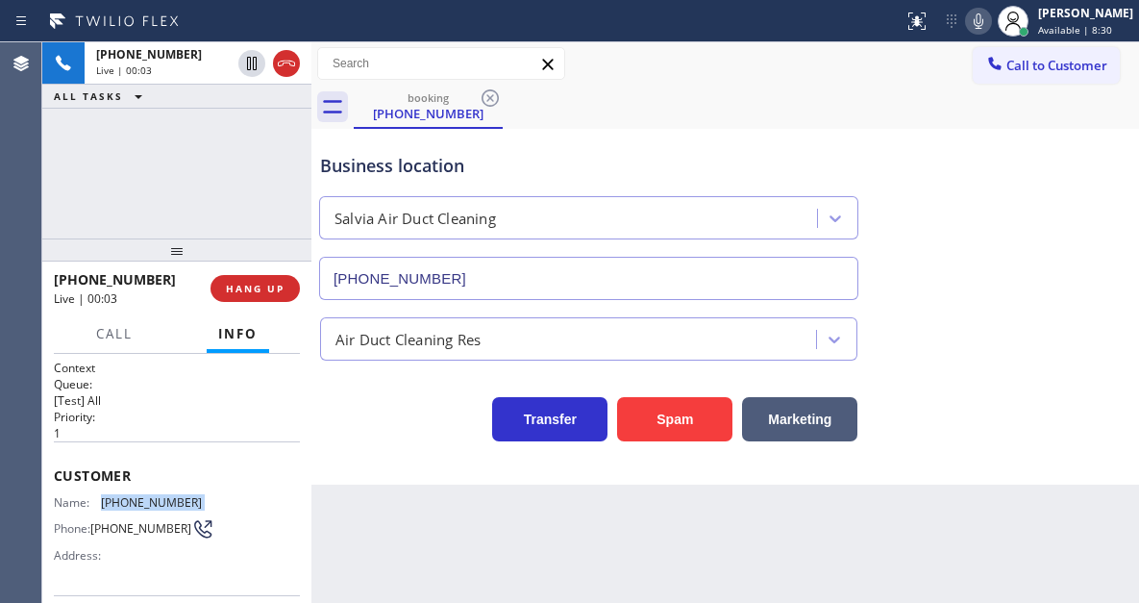
click at [115, 508] on span "[PHONE_NUMBER]" at bounding box center [151, 502] width 101 height 14
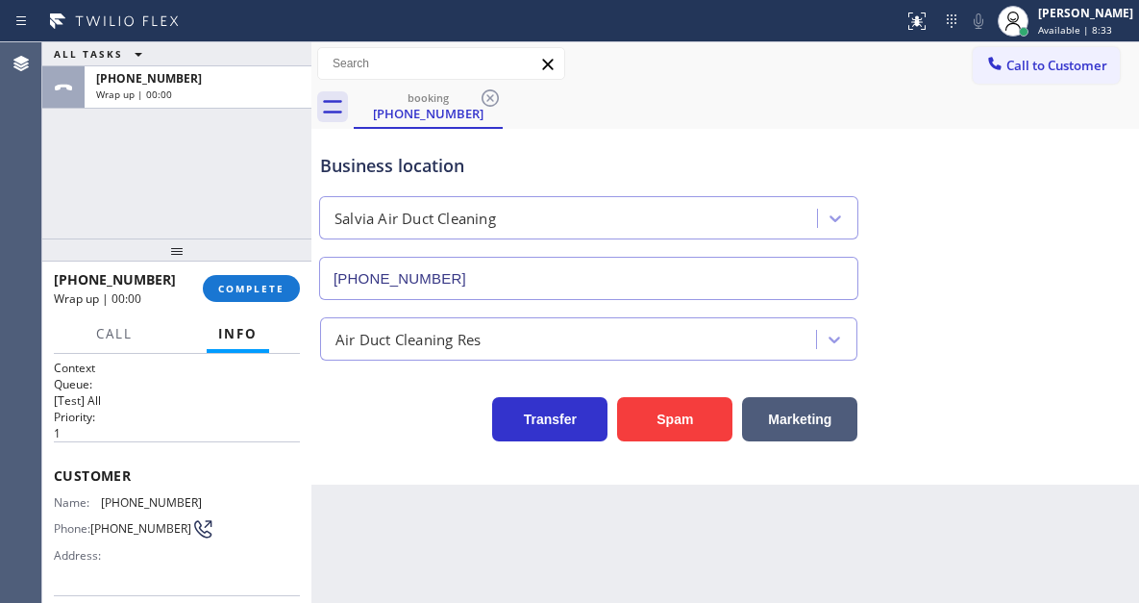
click at [483, 152] on div "Business location Salvia Air Duct Cleaning [PHONE_NUMBER]" at bounding box center [588, 217] width 545 height 166
click at [276, 283] on span "COMPLETE" at bounding box center [251, 288] width 66 height 13
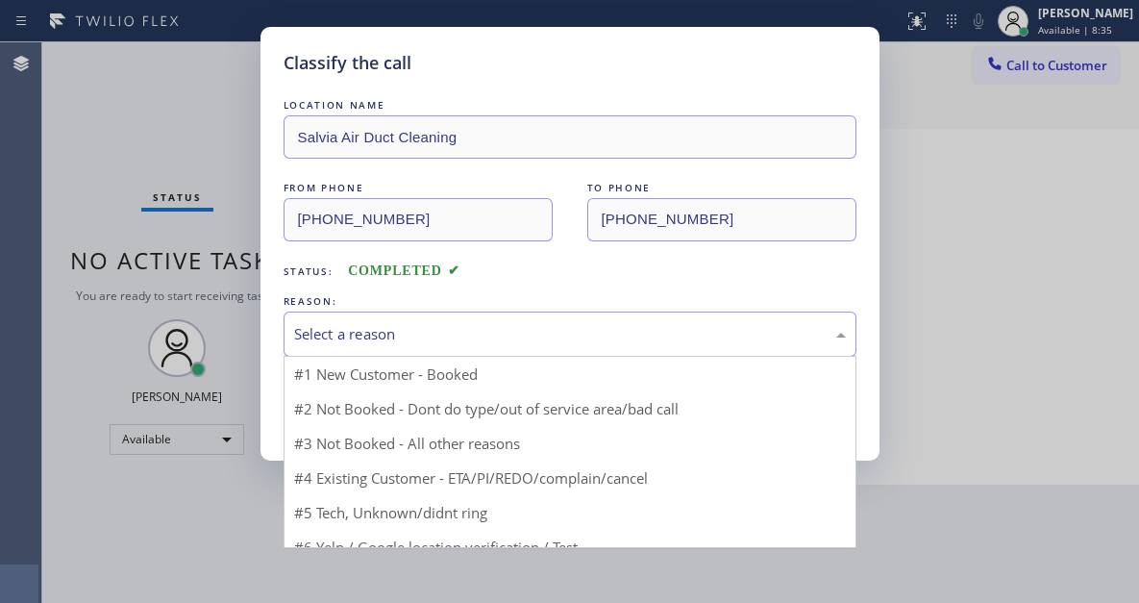
click at [453, 356] on div "Select a reason #1 New Customer - Booked #2 Not Booked - Dont do type/out of se…" at bounding box center [570, 333] width 573 height 45
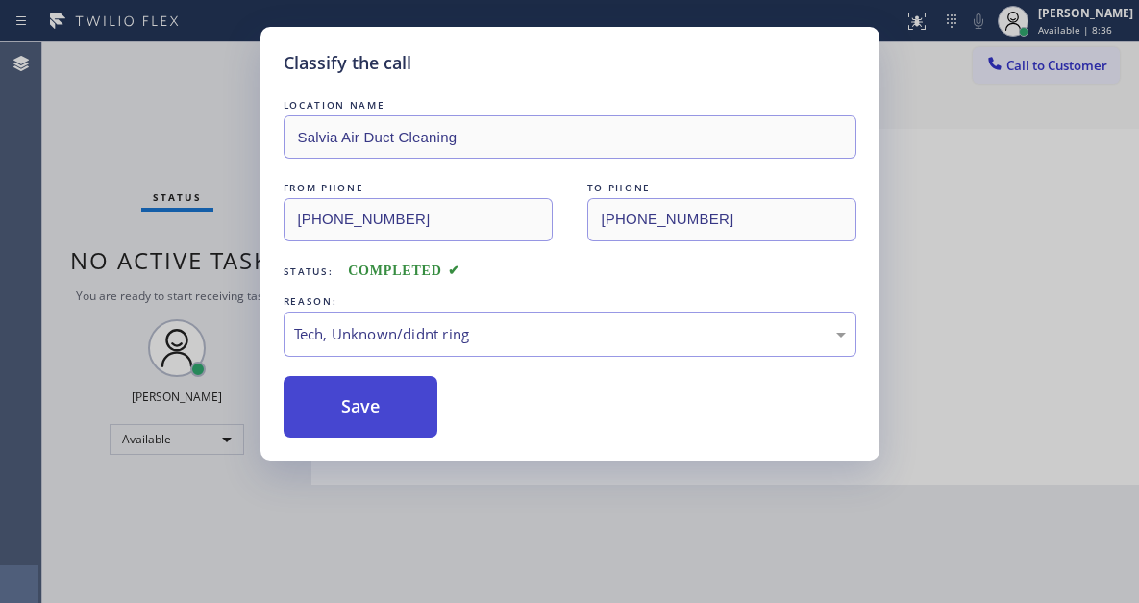
click at [394, 421] on button "Save" at bounding box center [361, 407] width 155 height 62
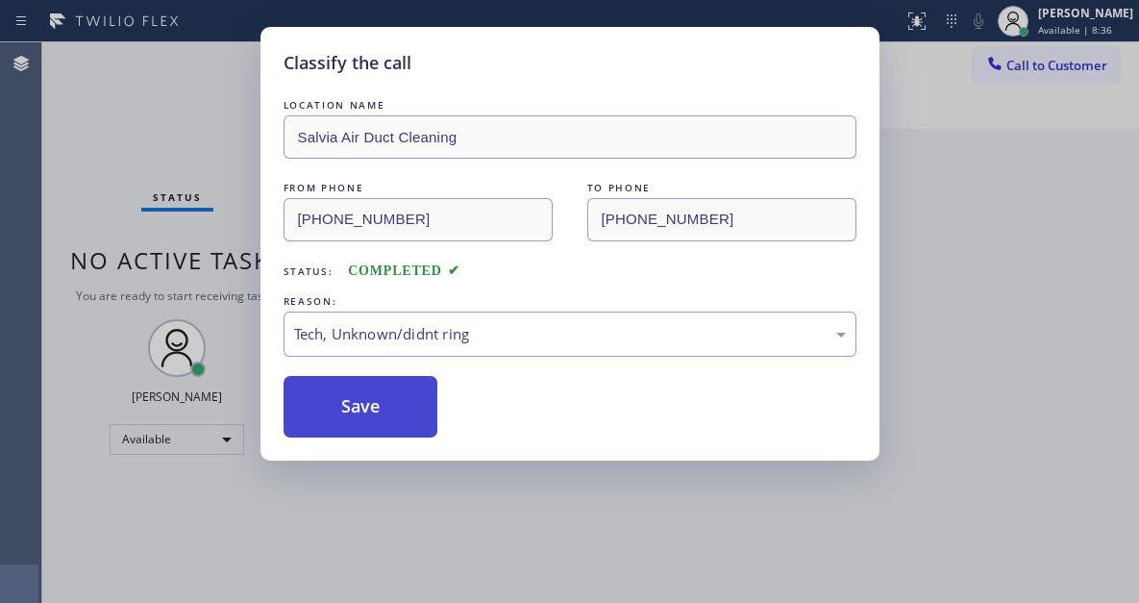
click at [394, 421] on button "Save" at bounding box center [361, 407] width 155 height 62
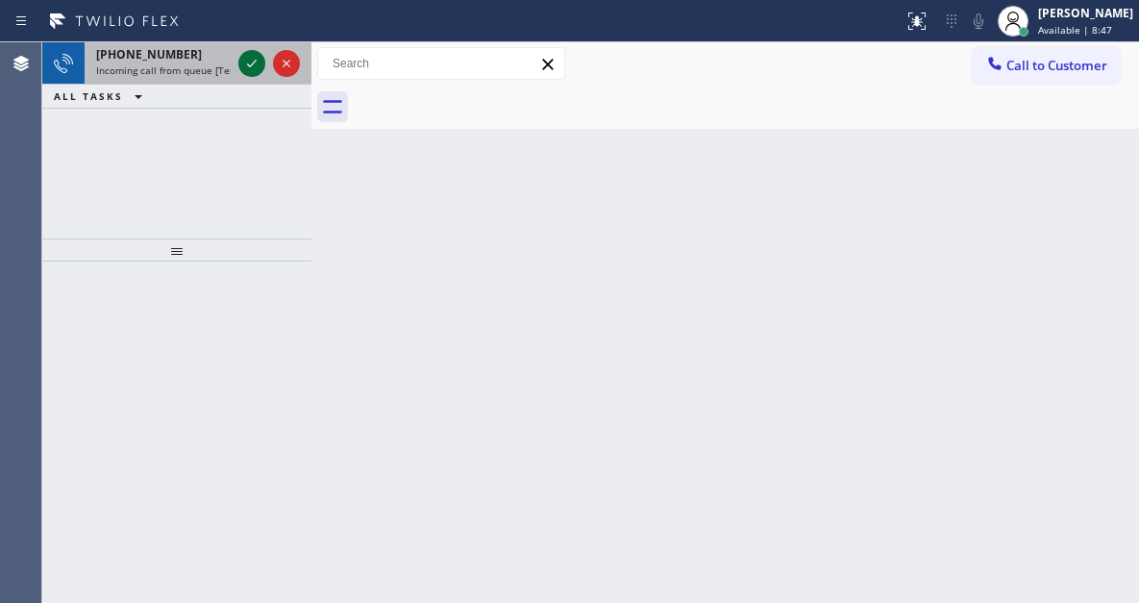
click at [245, 57] on icon at bounding box center [251, 63] width 23 height 23
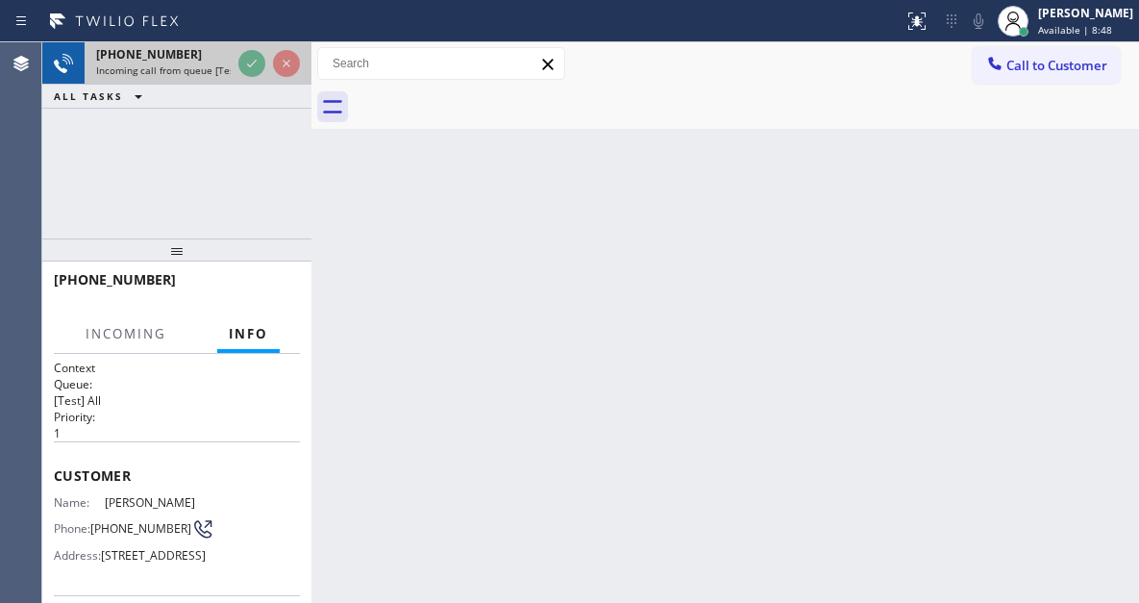
click at [235, 67] on div at bounding box center [269, 63] width 69 height 42
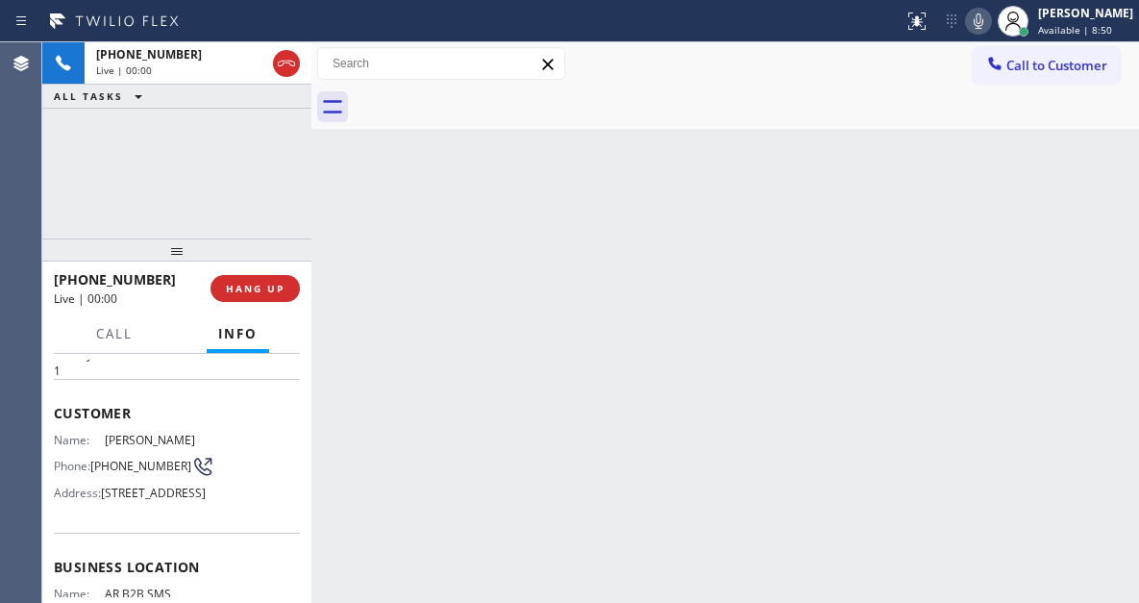
scroll to position [96, 0]
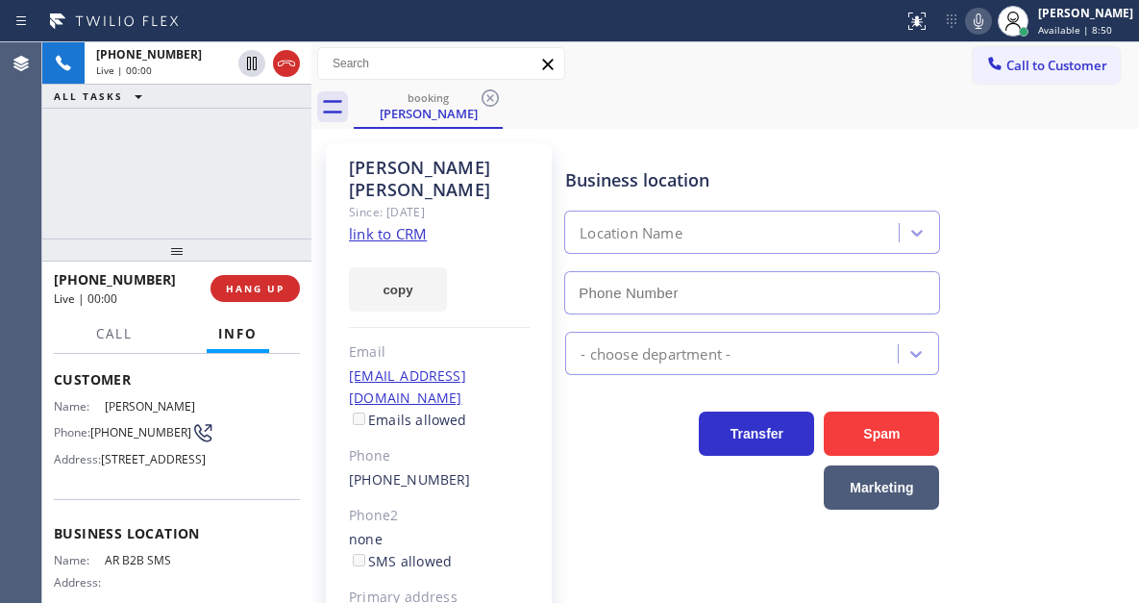
type input "[PHONE_NUMBER]"
click at [365, 224] on link "link to CRM" at bounding box center [388, 233] width 78 height 19
click at [135, 439] on span "[PHONE_NUMBER]" at bounding box center [140, 432] width 101 height 14
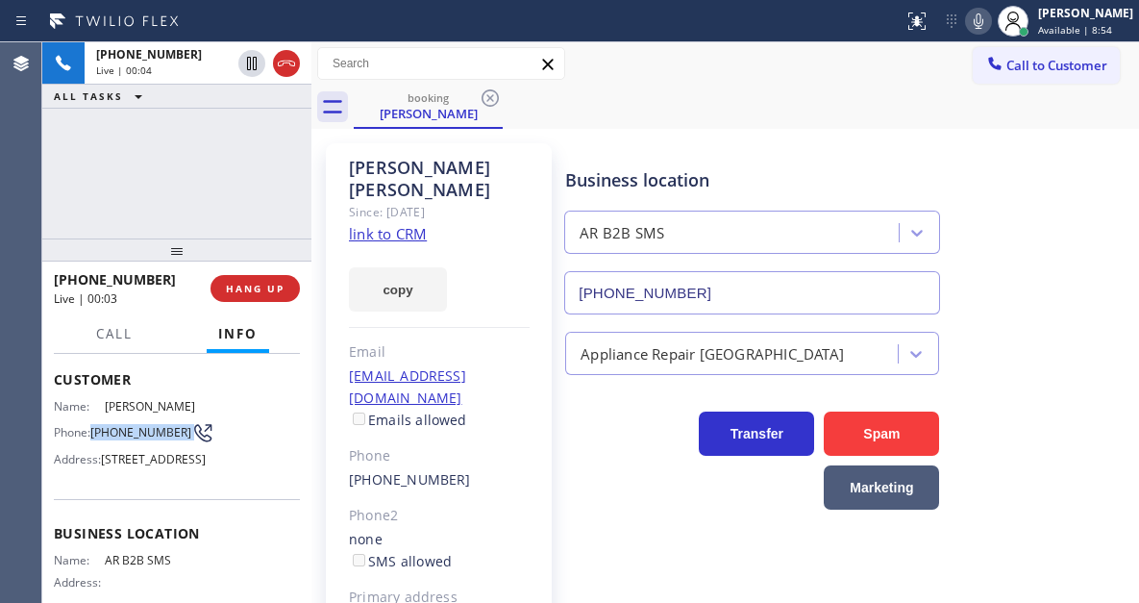
click at [135, 439] on span "[PHONE_NUMBER]" at bounding box center [140, 432] width 101 height 14
click at [673, 130] on div "[PERSON_NAME] Since: [DATE] link to CRM copy Email [EMAIL_ADDRESS][DOMAIN_NAME]…" at bounding box center [725, 441] width 828 height 624
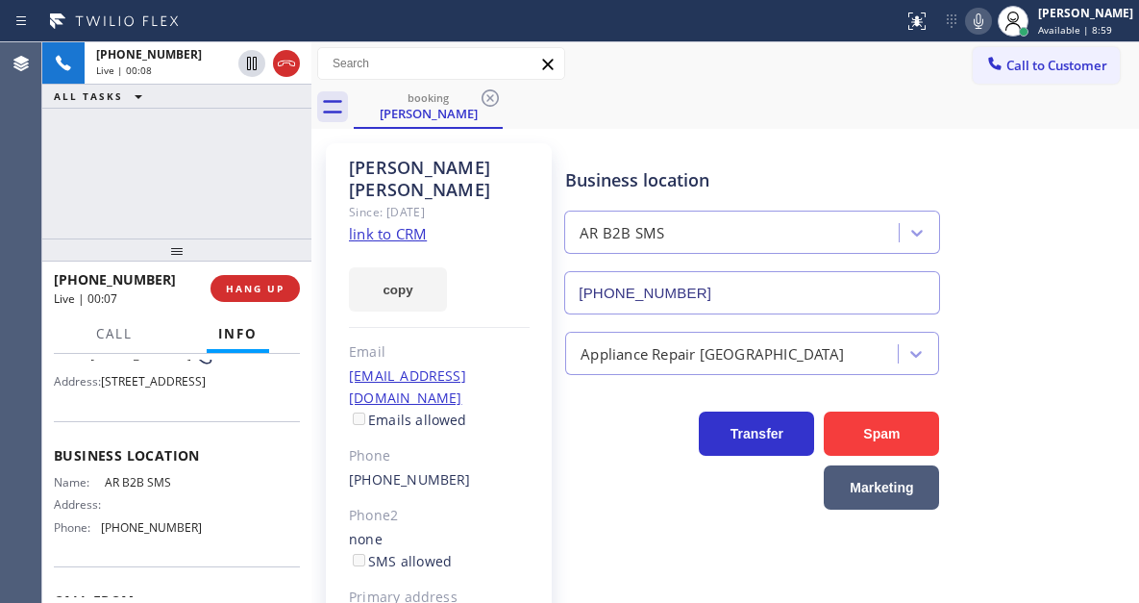
scroll to position [288, 0]
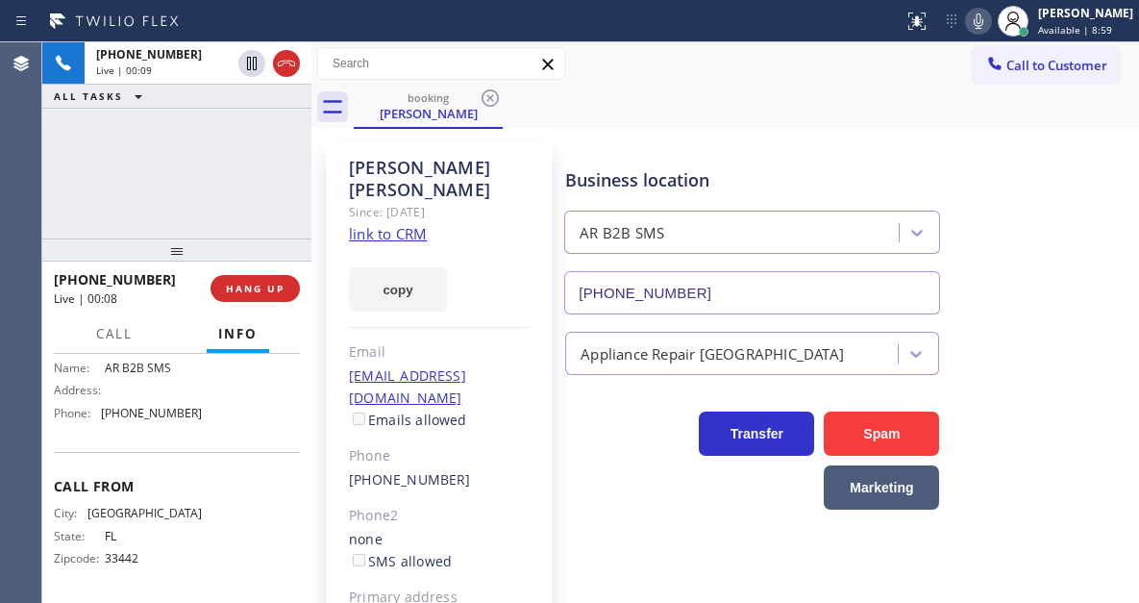
click at [129, 375] on span "AR B2B SMS" at bounding box center [153, 368] width 96 height 14
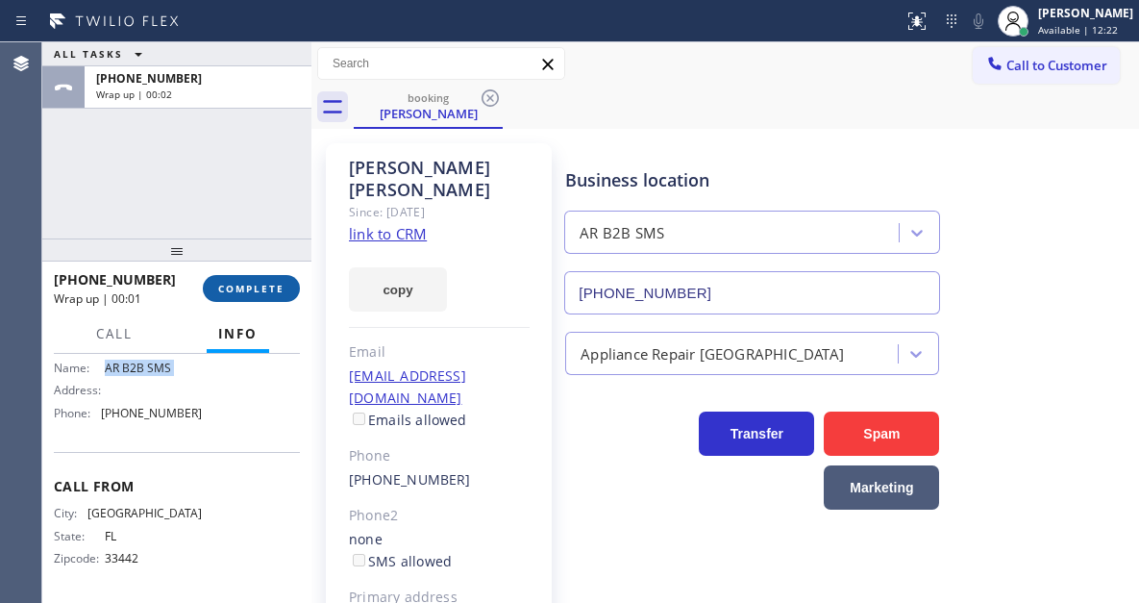
click at [263, 288] on span "COMPLETE" at bounding box center [251, 288] width 66 height 13
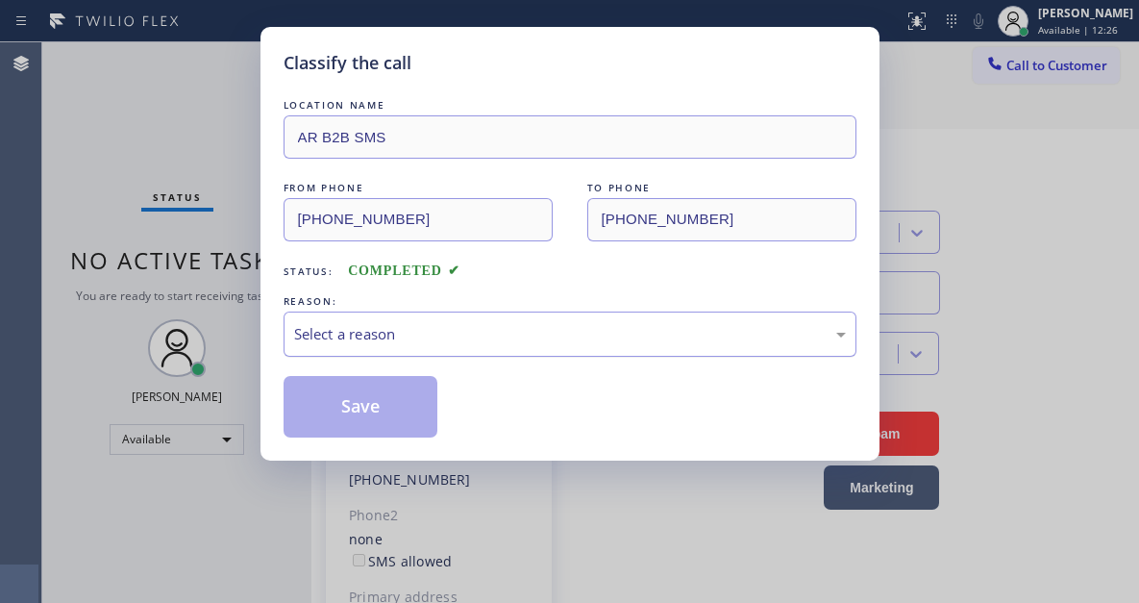
drag, startPoint x: 435, startPoint y: 334, endPoint x: 437, endPoint y: 346, distance: 12.6
click at [435, 334] on div "Select a reason" at bounding box center [570, 334] width 552 height 22
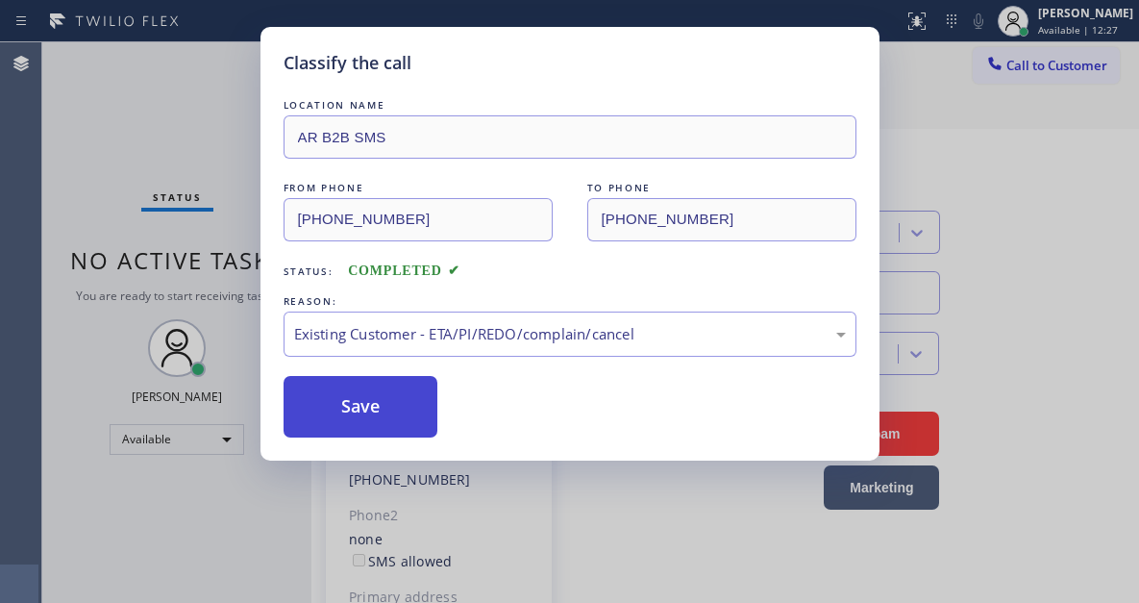
click at [385, 415] on button "Save" at bounding box center [361, 407] width 155 height 62
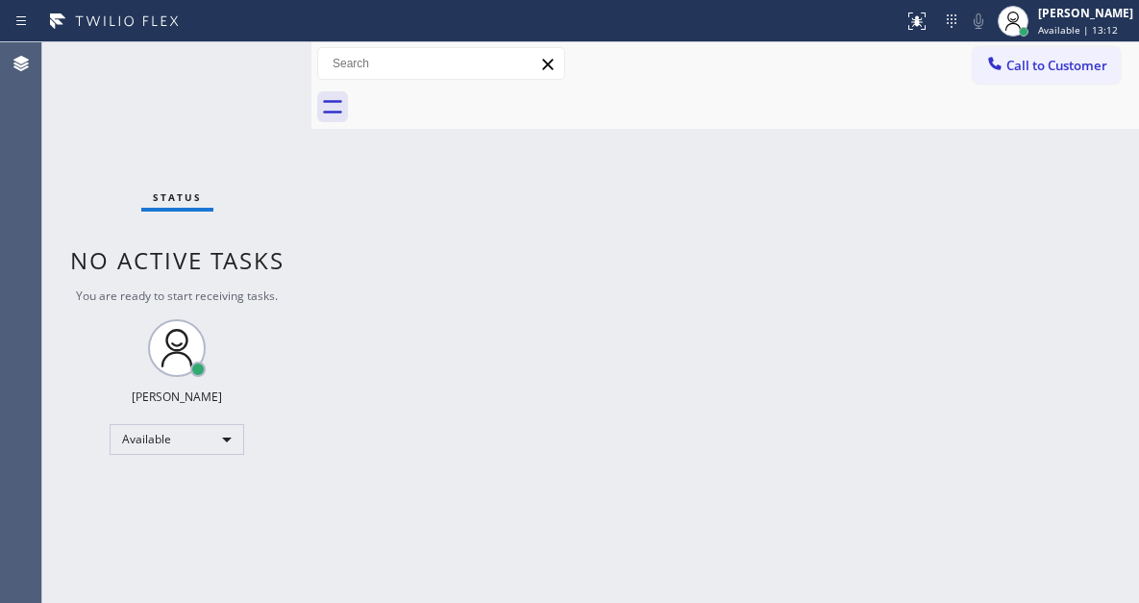
click at [169, 75] on div "Status No active tasks You are ready to start receiving tasks. [PERSON_NAME]" at bounding box center [176, 322] width 269 height 560
click at [268, 63] on div "Status No active tasks You are ready to start receiving tasks. [PERSON_NAME]" at bounding box center [176, 322] width 269 height 560
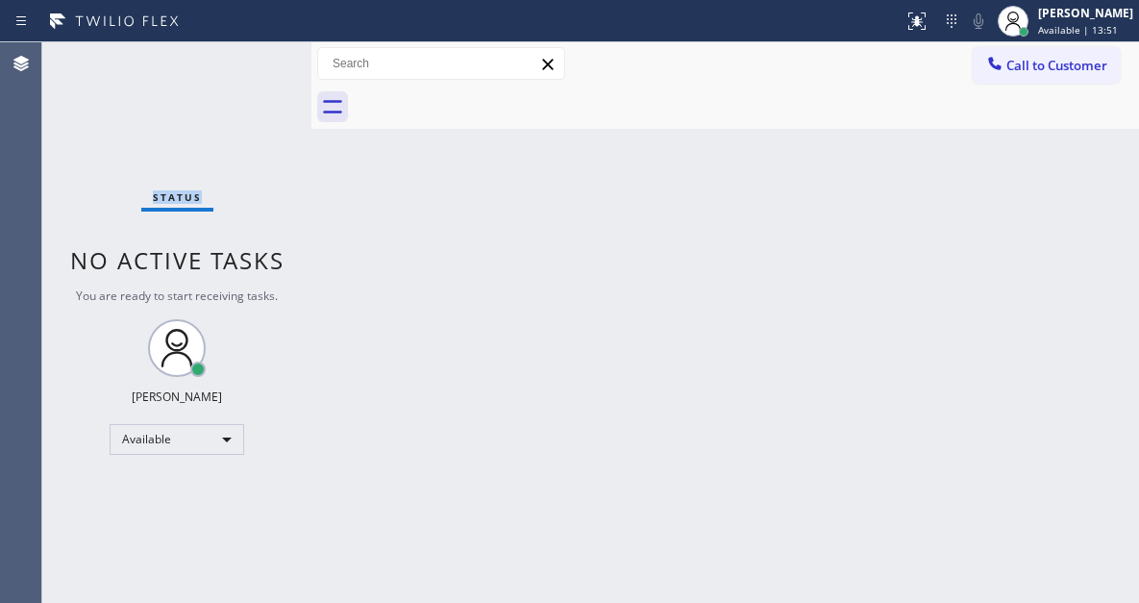
click at [268, 63] on div "Status No active tasks You are ready to start receiving tasks. [PERSON_NAME]" at bounding box center [176, 322] width 269 height 560
click at [261, 60] on div "Status No active tasks You are ready to start receiving tasks. [PERSON_NAME]" at bounding box center [176, 322] width 269 height 560
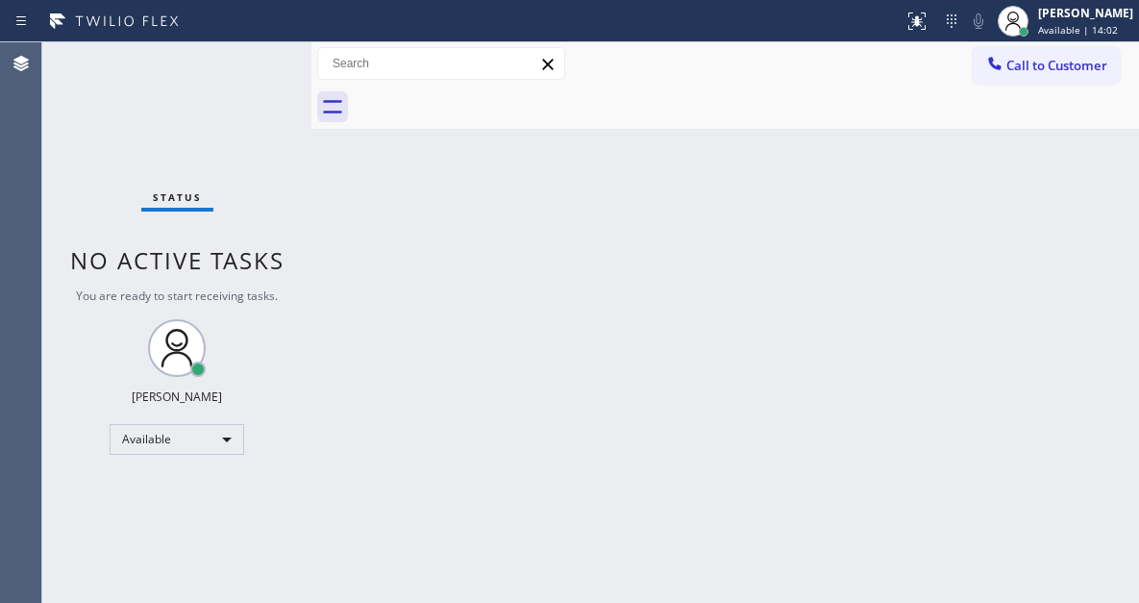
click at [261, 60] on div "Status No active tasks You are ready to start receiving tasks. [PERSON_NAME]" at bounding box center [176, 322] width 269 height 560
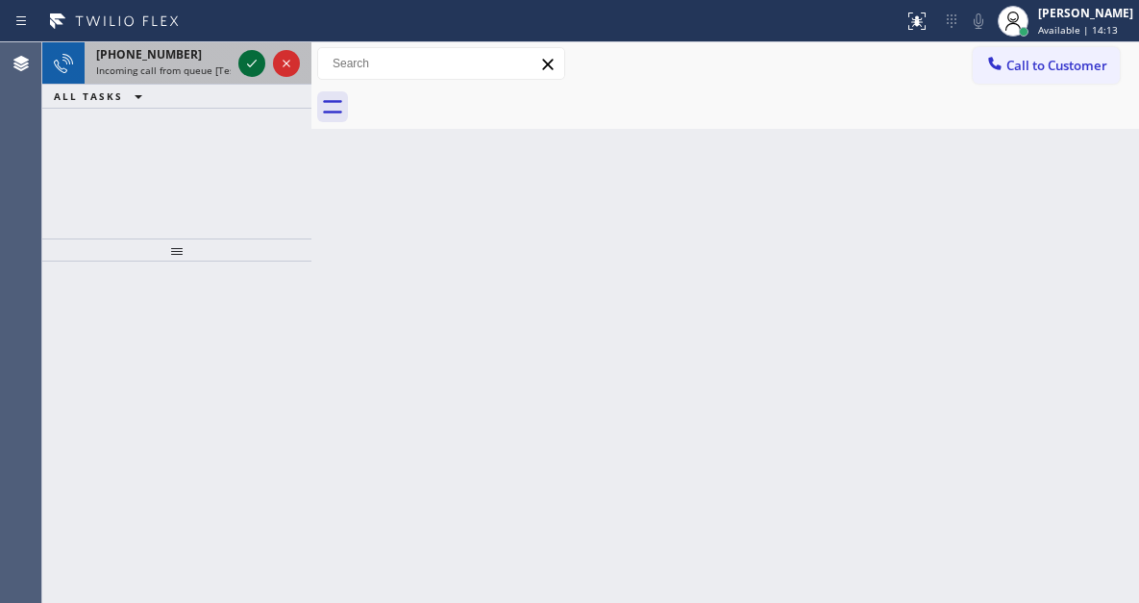
click at [261, 61] on icon at bounding box center [251, 63] width 23 height 23
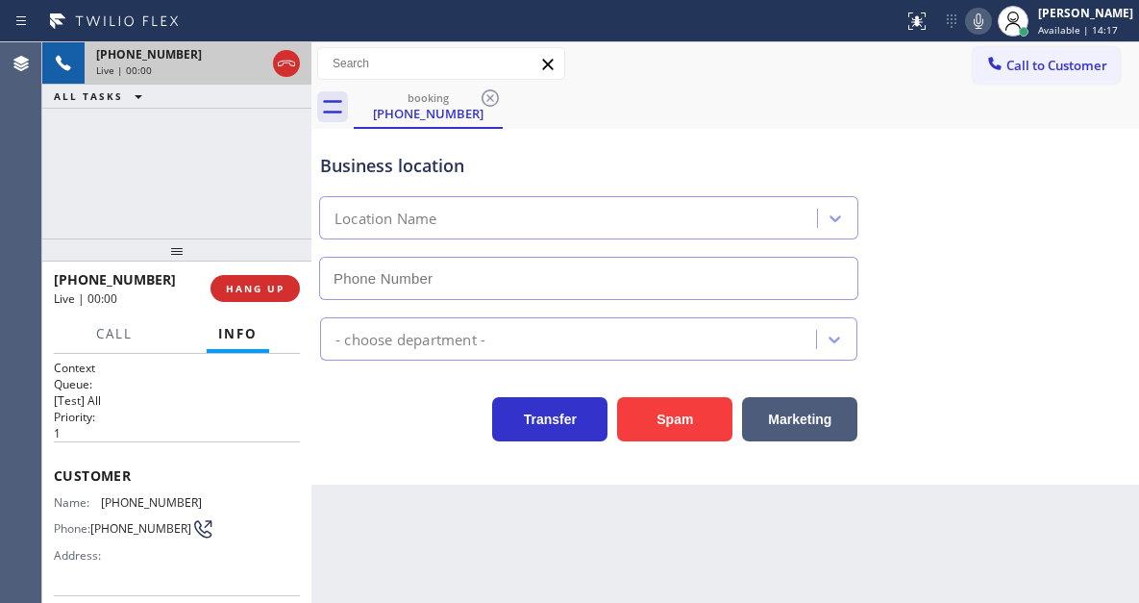
type input "[PHONE_NUMBER]"
click at [118, 502] on span "[PHONE_NUMBER]" at bounding box center [151, 502] width 101 height 14
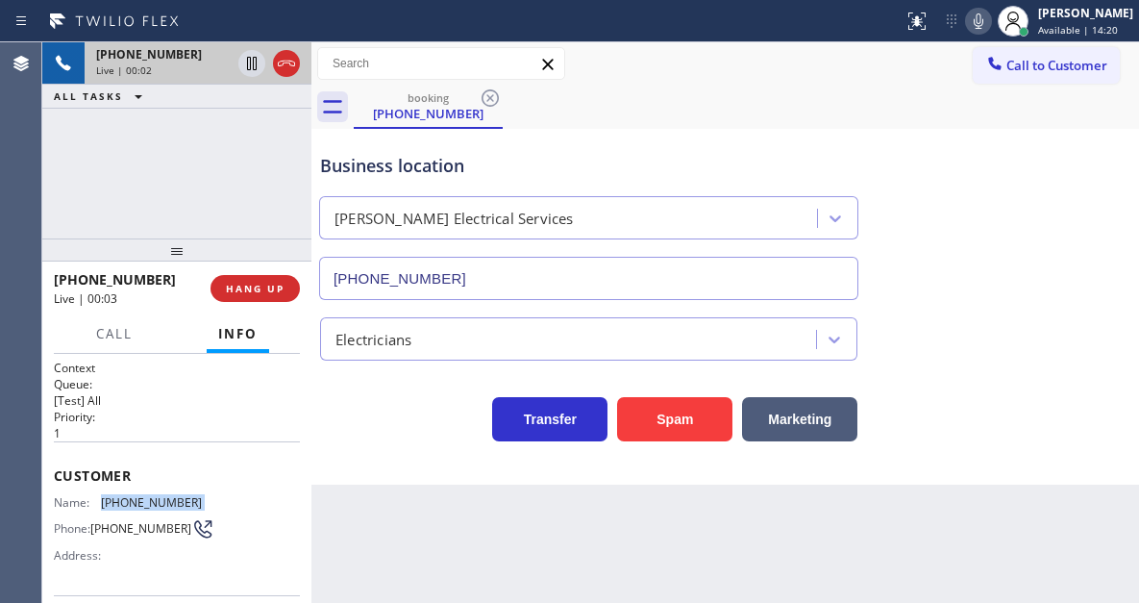
click at [118, 502] on span "[PHONE_NUMBER]" at bounding box center [151, 502] width 101 height 14
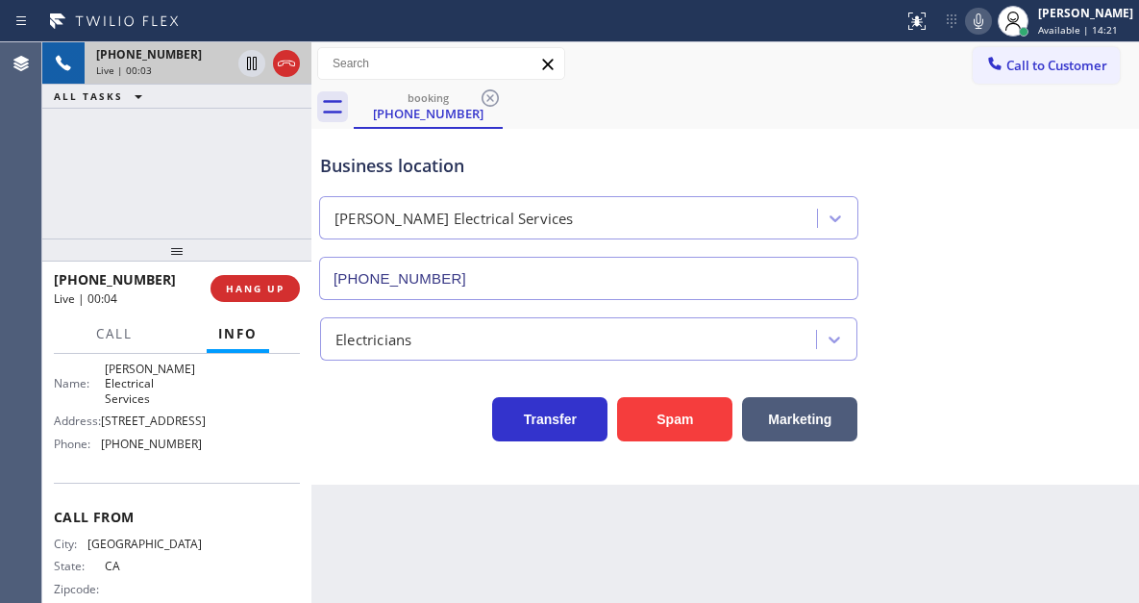
scroll to position [288, 0]
click at [388, 541] on div "Back to Dashboard Change Sender ID Customers Technicians Select a contact Outbo…" at bounding box center [725, 322] width 828 height 560
click at [132, 379] on span "[PERSON_NAME] Electrical Services" at bounding box center [153, 383] width 96 height 44
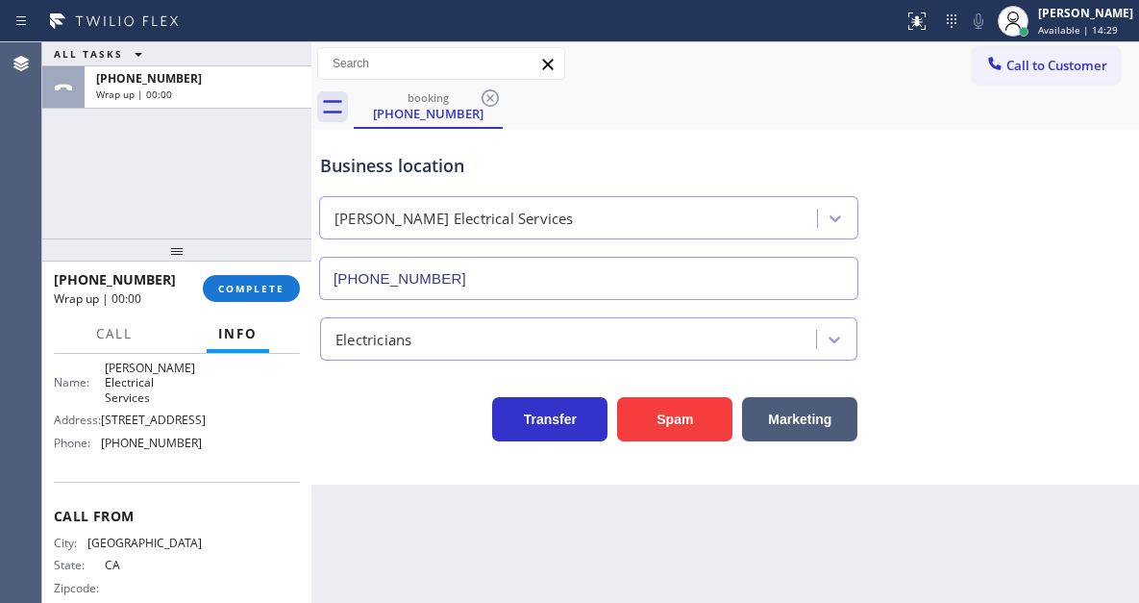
click at [355, 417] on div "Transfer Spam Marketing" at bounding box center [588, 414] width 545 height 54
click at [279, 292] on span "COMPLETE" at bounding box center [251, 288] width 66 height 13
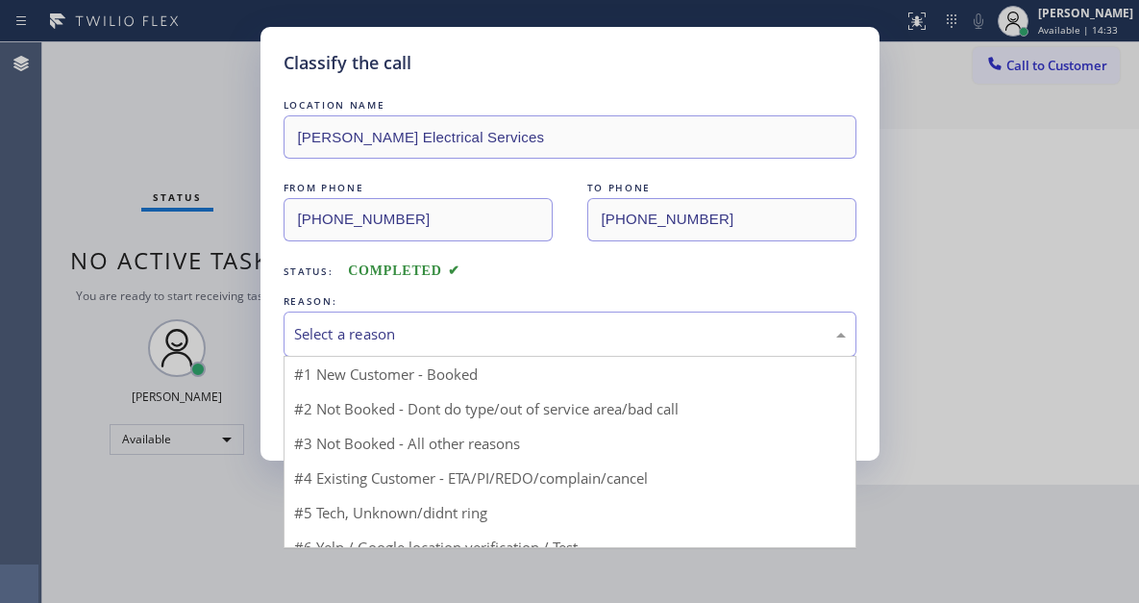
click at [478, 335] on div "Select a reason" at bounding box center [570, 334] width 552 height 22
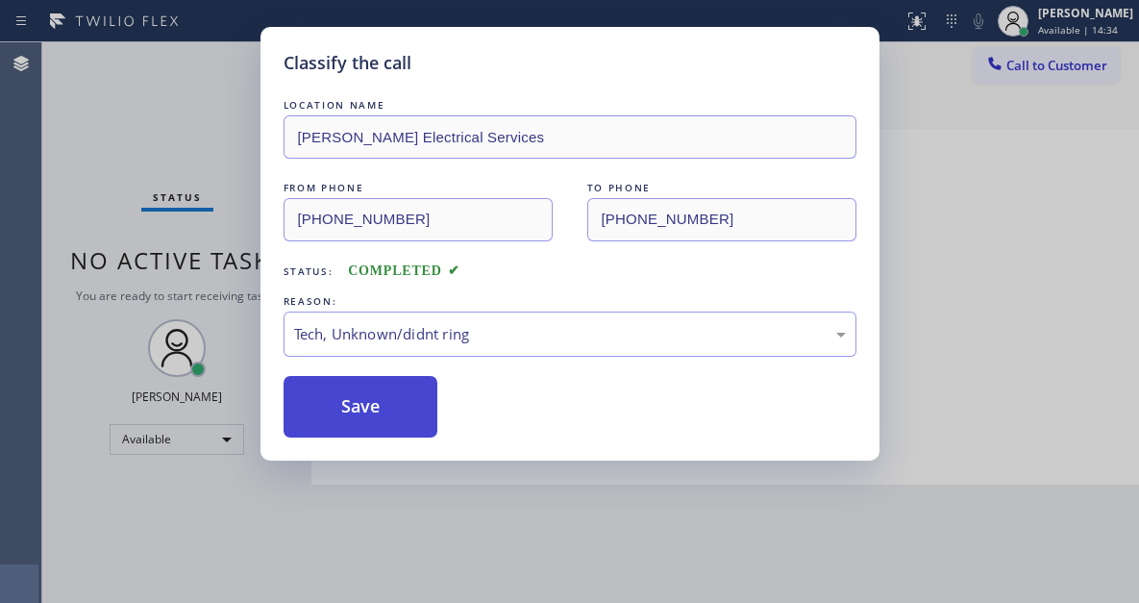
click at [412, 424] on button "Save" at bounding box center [361, 407] width 155 height 62
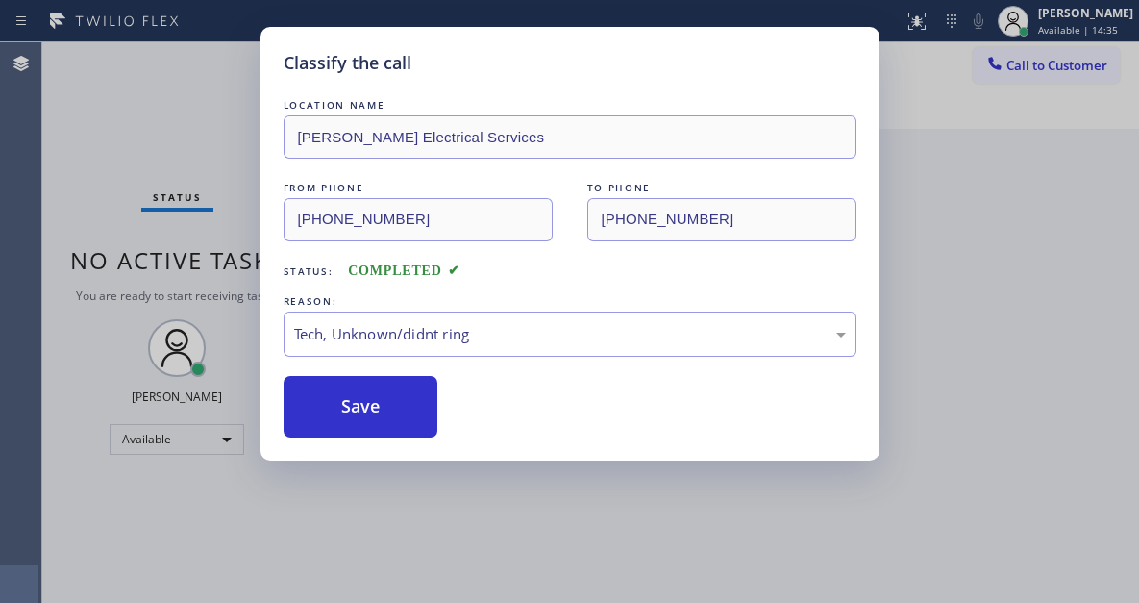
click at [190, 103] on div "Classify the call LOCATION NAME [PERSON_NAME] Electrical Services FROM PHONE [P…" at bounding box center [569, 301] width 1139 height 603
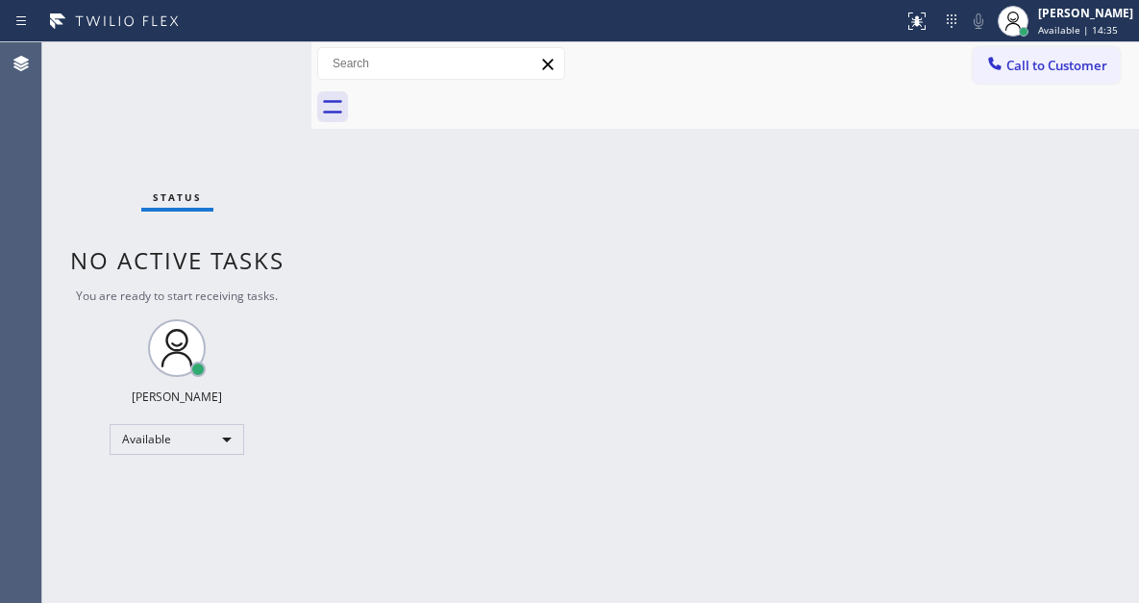
click at [248, 64] on div "Status No active tasks You are ready to start receiving tasks. [PERSON_NAME]" at bounding box center [176, 322] width 269 height 560
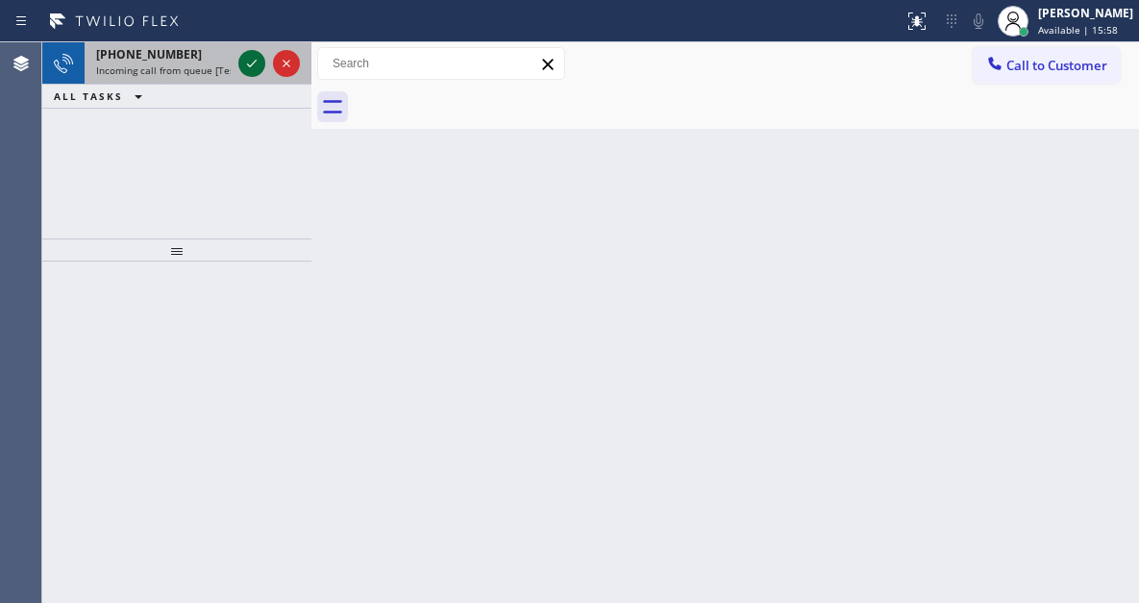
click at [248, 64] on icon at bounding box center [252, 64] width 10 height 8
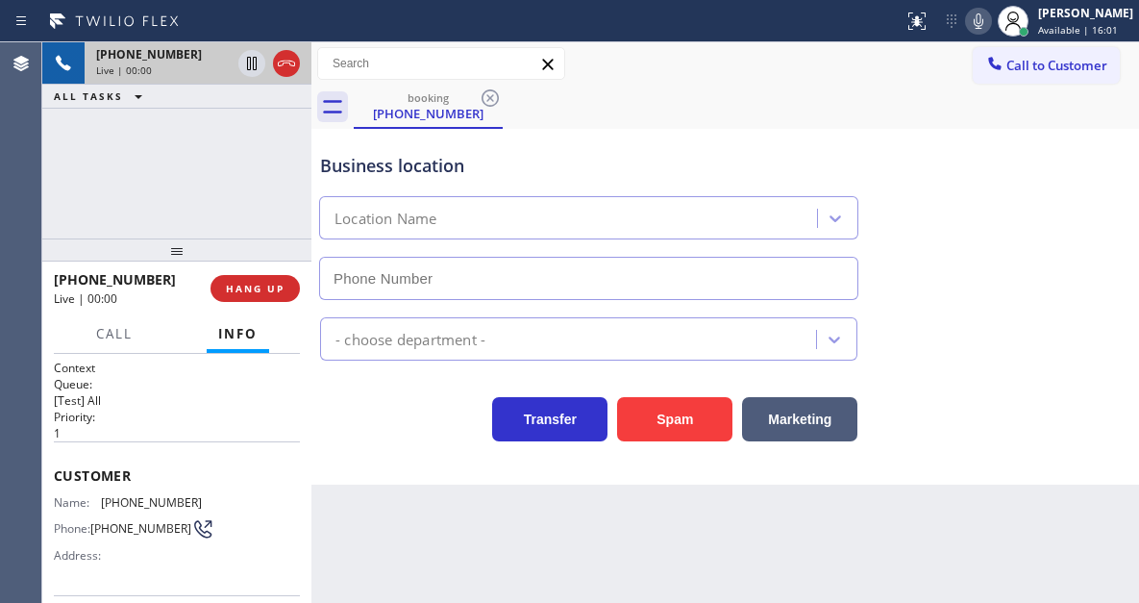
type input "[PHONE_NUMBER]"
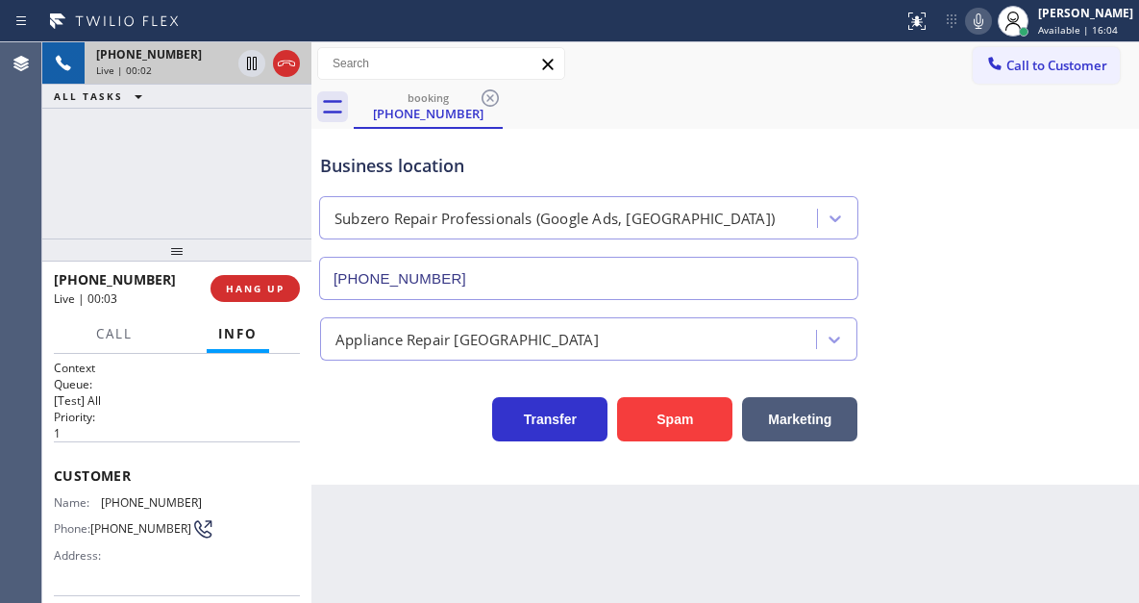
click at [144, 498] on span "[PHONE_NUMBER]" at bounding box center [151, 502] width 101 height 14
click at [336, 509] on div "Back to Dashboard Change Sender ID Customers Technicians Select a contact Outbo…" at bounding box center [725, 322] width 828 height 560
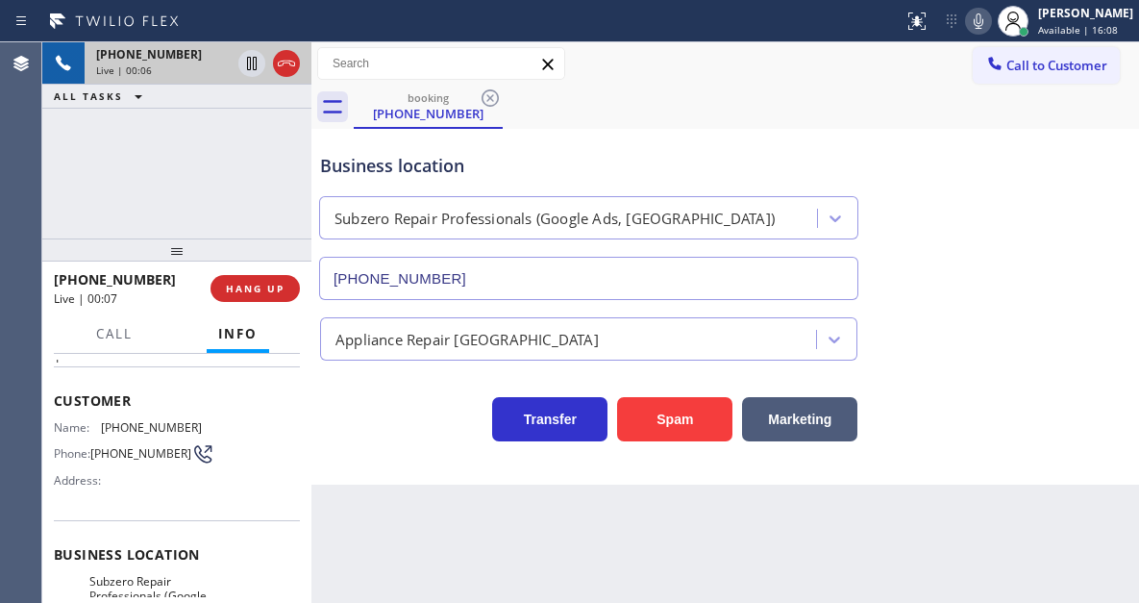
scroll to position [96, 0]
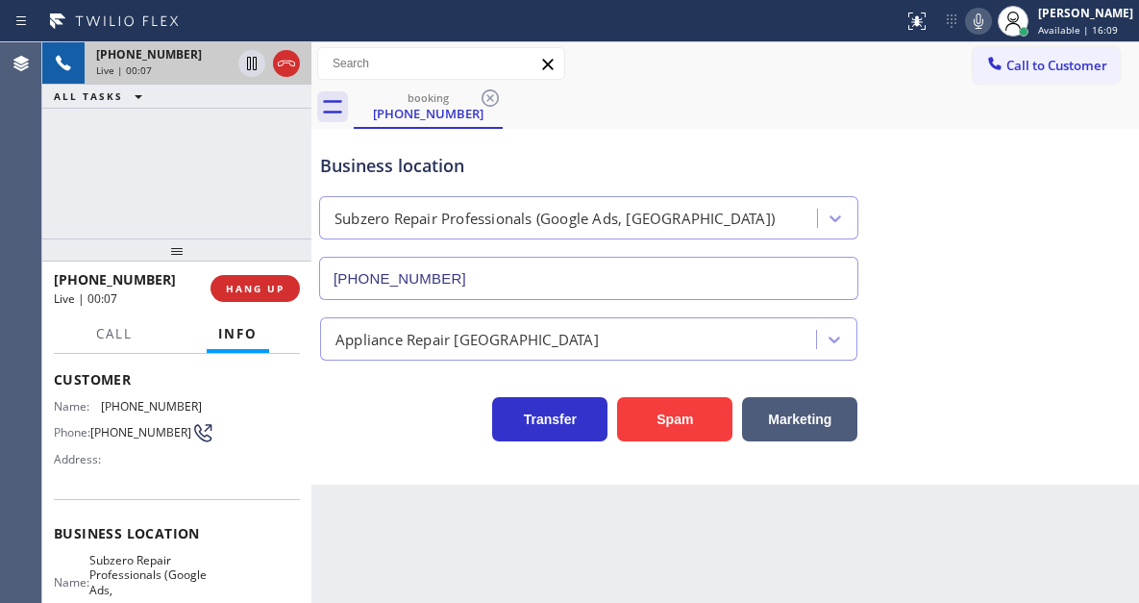
click at [140, 578] on span "Subzero Repair Professionals (Google Ads, [GEOGRAPHIC_DATA])" at bounding box center [148, 583] width 118 height 60
click at [320, 527] on div "Back to Dashboard Change Sender ID Customers Technicians Select a contact Outbo…" at bounding box center [725, 322] width 828 height 560
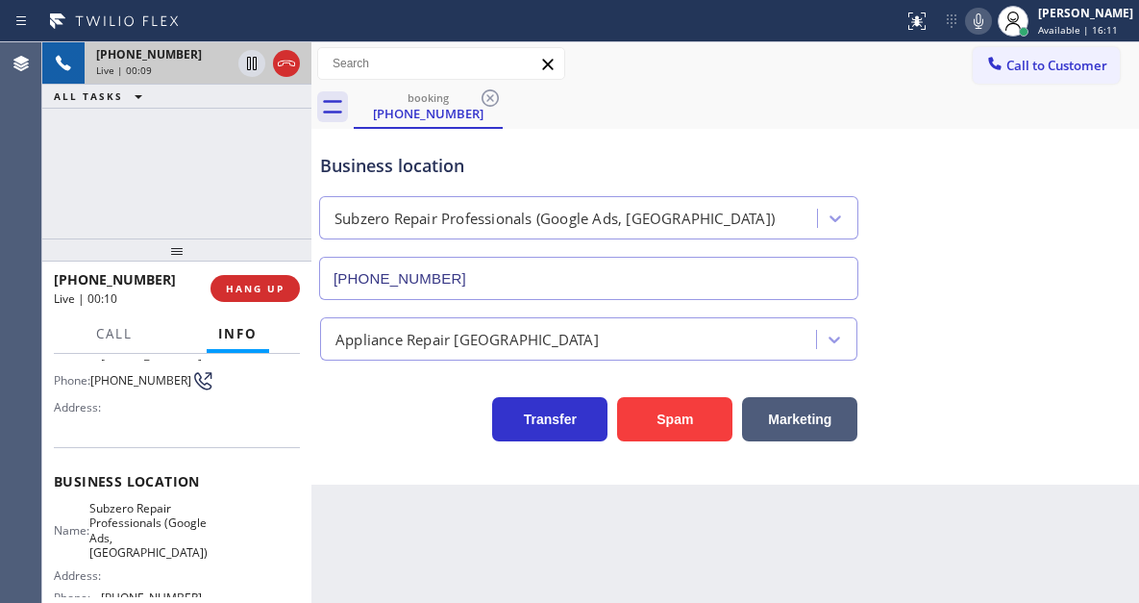
scroll to position [192, 0]
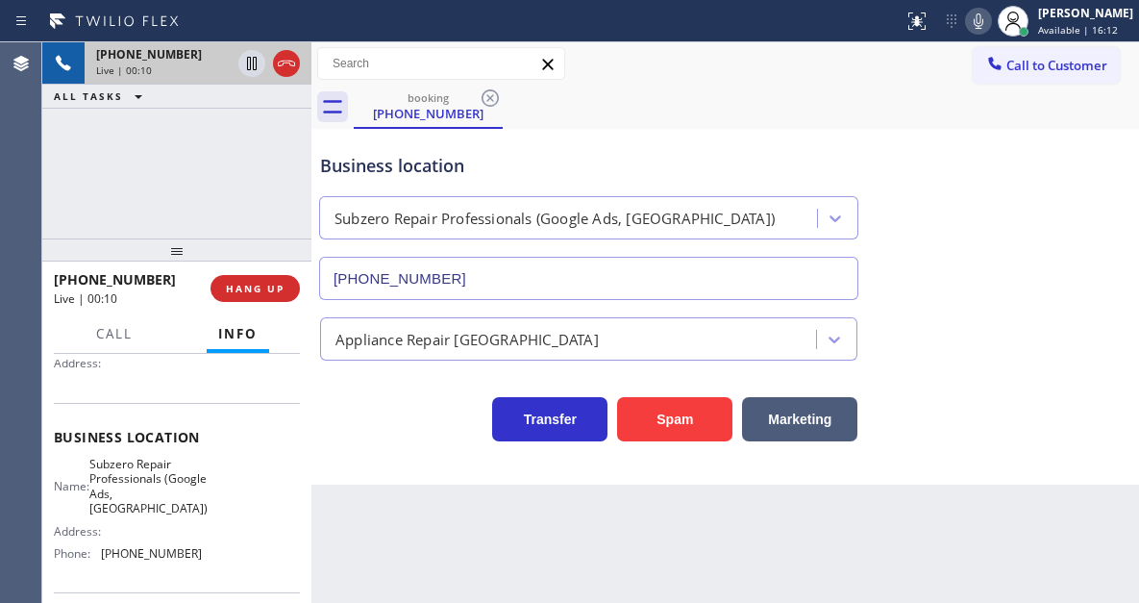
click at [151, 559] on span "[PHONE_NUMBER]" at bounding box center [151, 553] width 101 height 14
click at [385, 168] on div "Business location" at bounding box center [588, 166] width 537 height 26
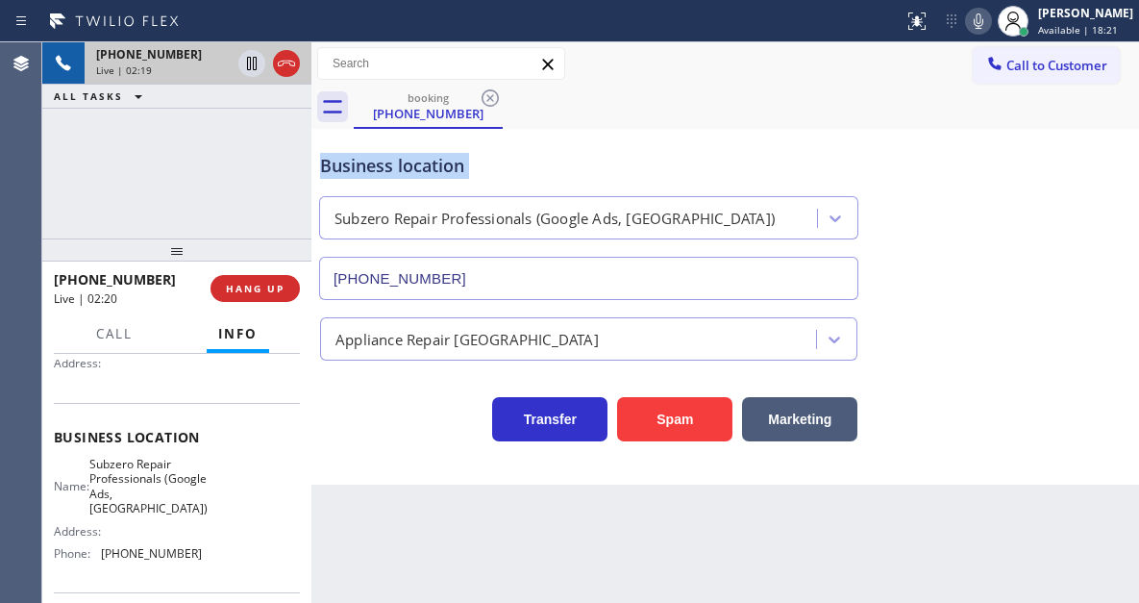
click at [385, 168] on div "Business location" at bounding box center [588, 166] width 537 height 26
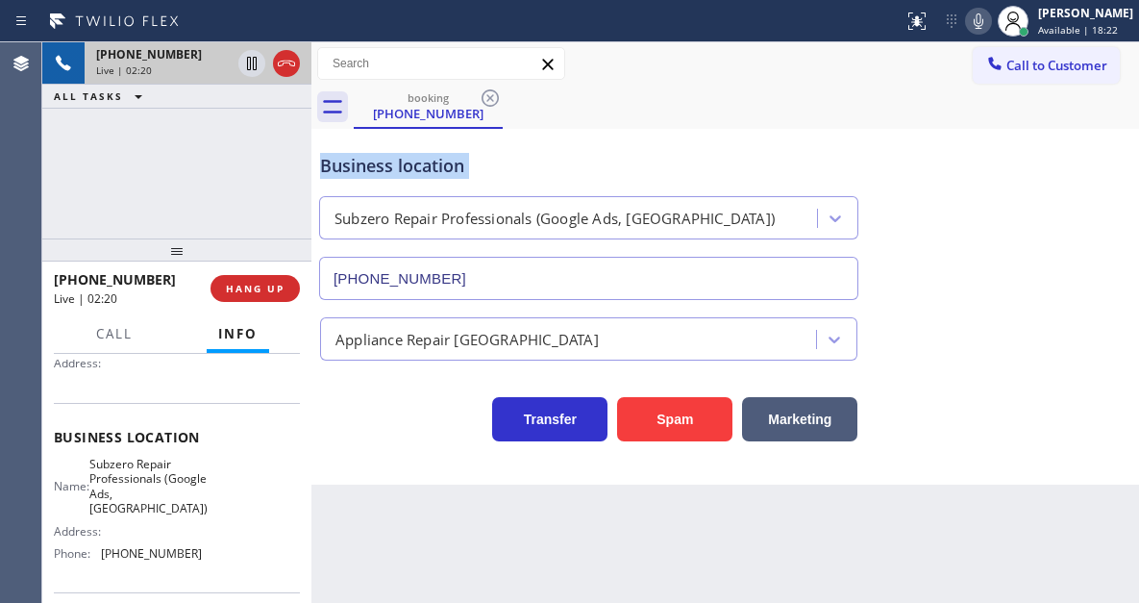
click at [385, 168] on div "Business location" at bounding box center [588, 166] width 537 height 26
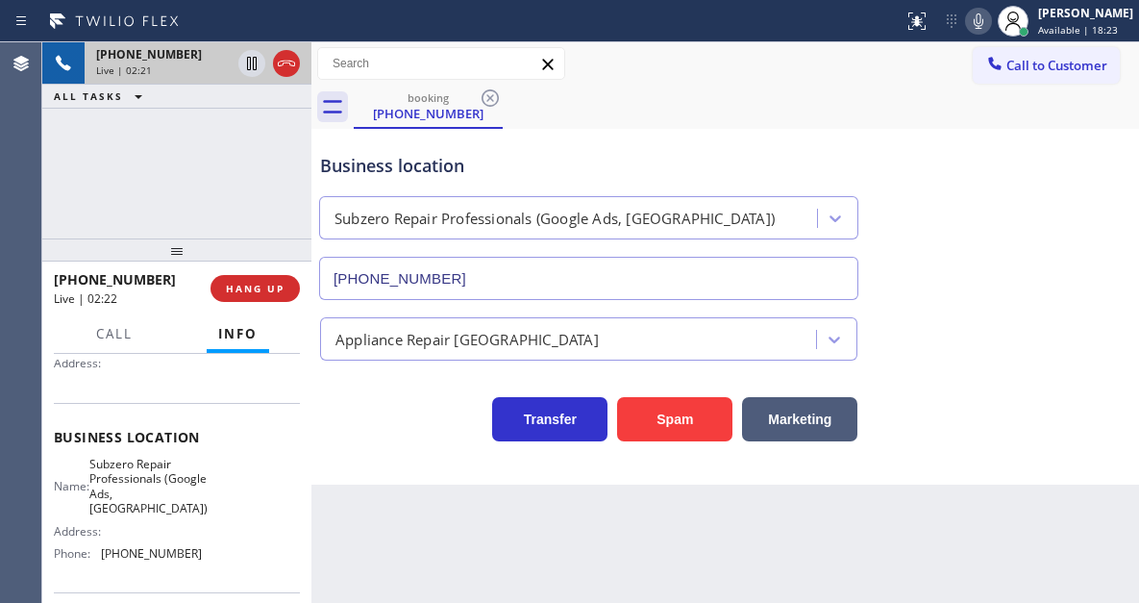
click at [242, 146] on div "[PHONE_NUMBER] Live | 02:21 ALL TASKS ALL TASKS ACTIVE TASKS TASKS IN WRAP UP" at bounding box center [176, 140] width 269 height 196
click at [251, 70] on icon at bounding box center [251, 63] width 23 height 23
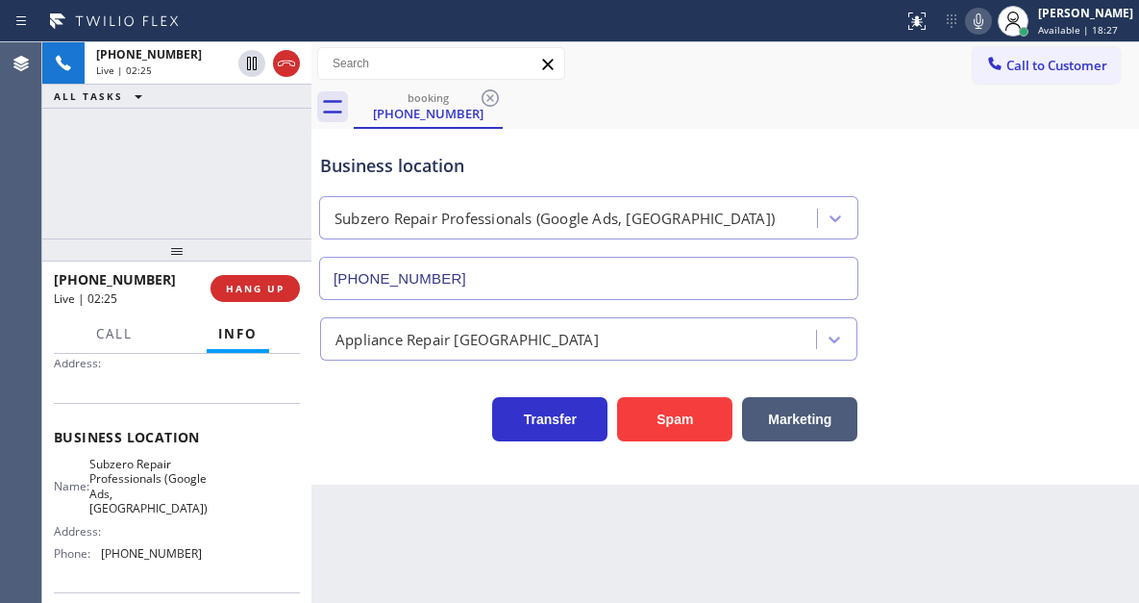
click at [990, 23] on icon at bounding box center [978, 21] width 23 height 23
drag, startPoint x: 1060, startPoint y: 296, endPoint x: 1048, endPoint y: 273, distance: 26.2
click at [1060, 296] on div "Business location Subzero Repair Professionals (Google Ads, [GEOGRAPHIC_DATA]) …" at bounding box center [725, 213] width 818 height 174
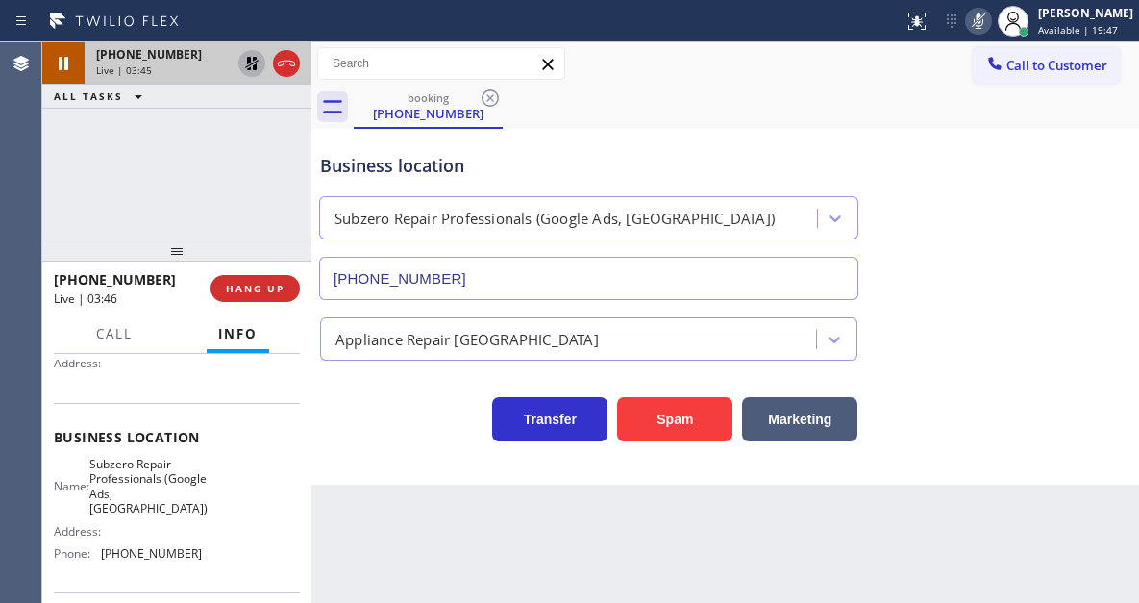
click at [245, 69] on icon at bounding box center [251, 63] width 23 height 23
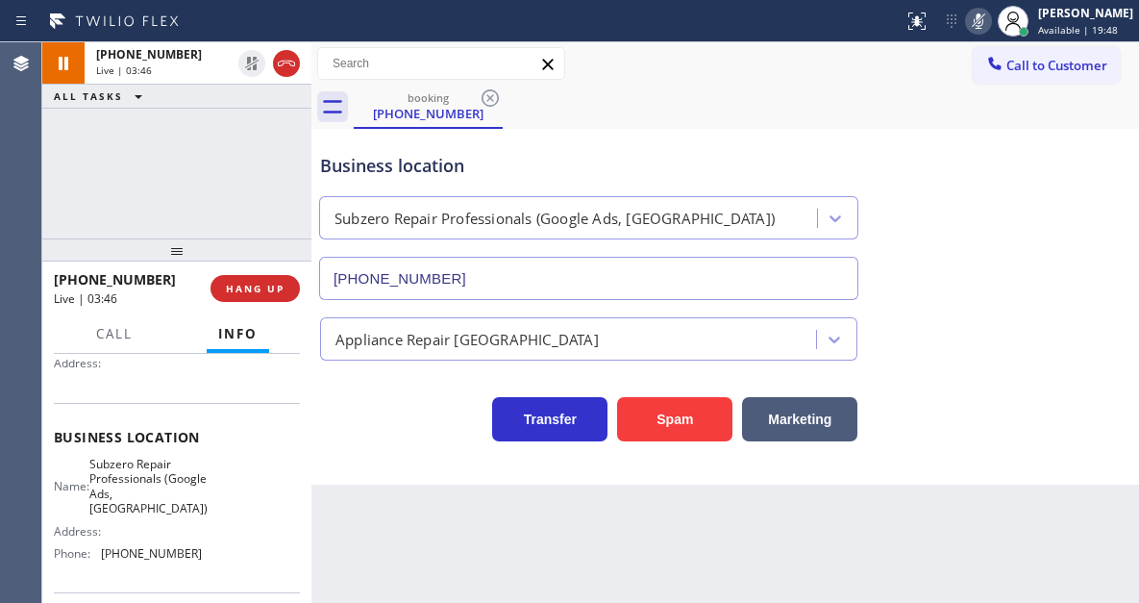
click at [990, 17] on icon at bounding box center [978, 21] width 23 height 23
click at [124, 336] on span "Call" at bounding box center [114, 333] width 37 height 17
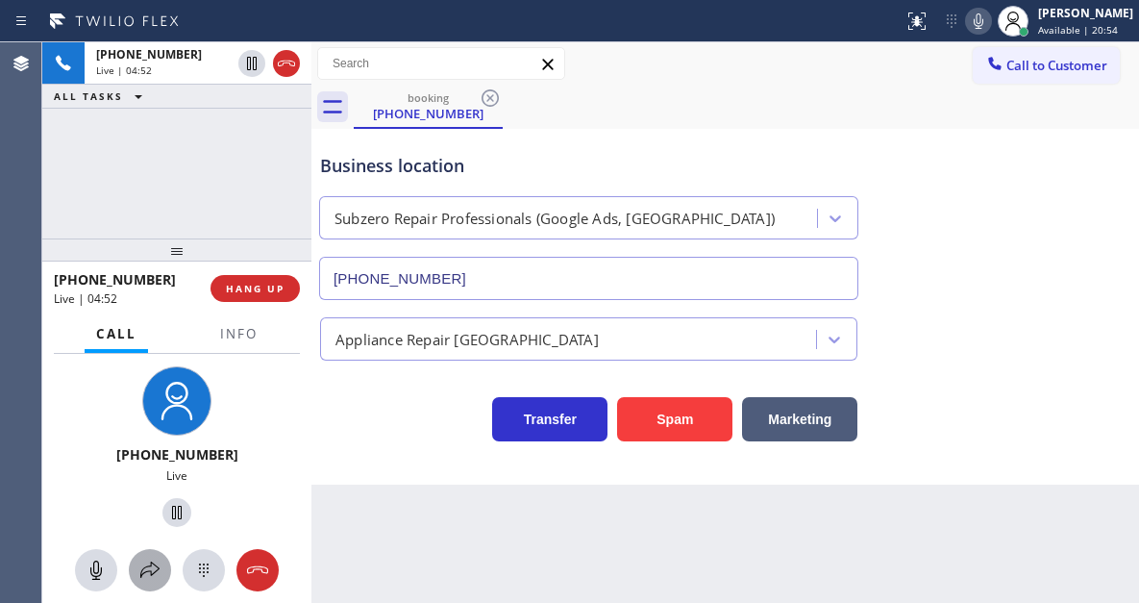
click at [163, 565] on div at bounding box center [150, 570] width 42 height 23
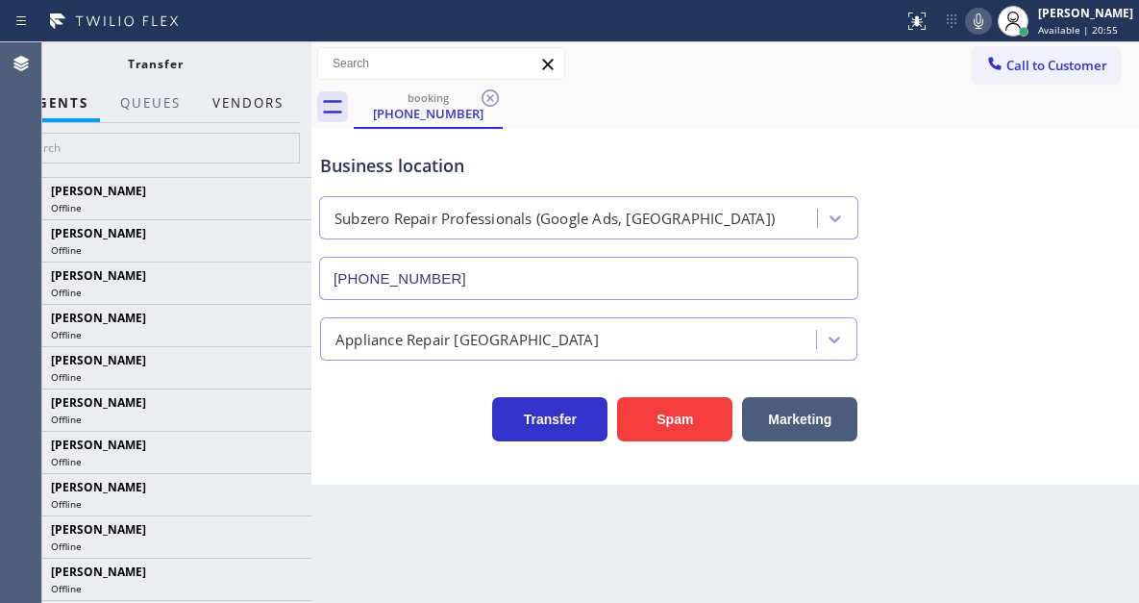
click at [252, 112] on button "Vendors" at bounding box center [248, 103] width 94 height 37
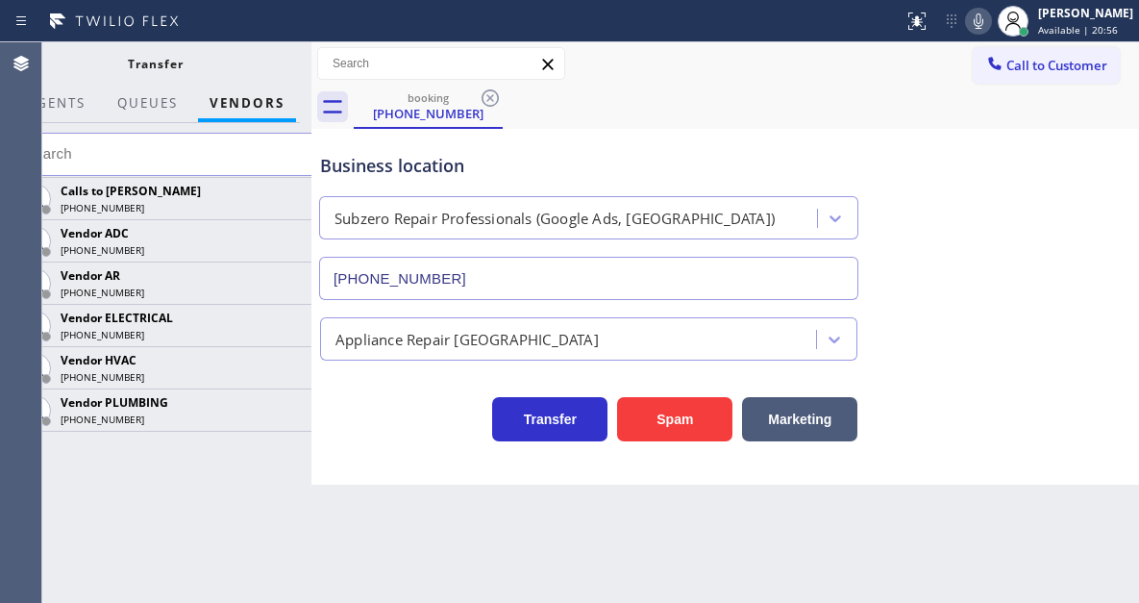
drag, startPoint x: 311, startPoint y: 128, endPoint x: 340, endPoint y: 160, distance: 42.9
click at [311, 128] on div at bounding box center [311, 322] width 0 height 560
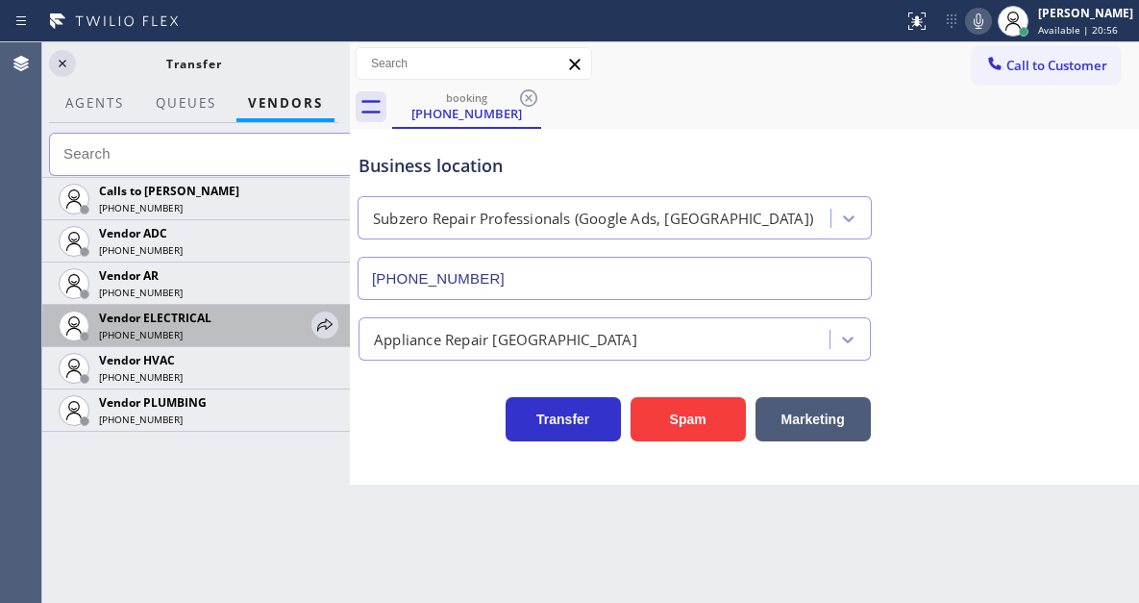
scroll to position [186, 0]
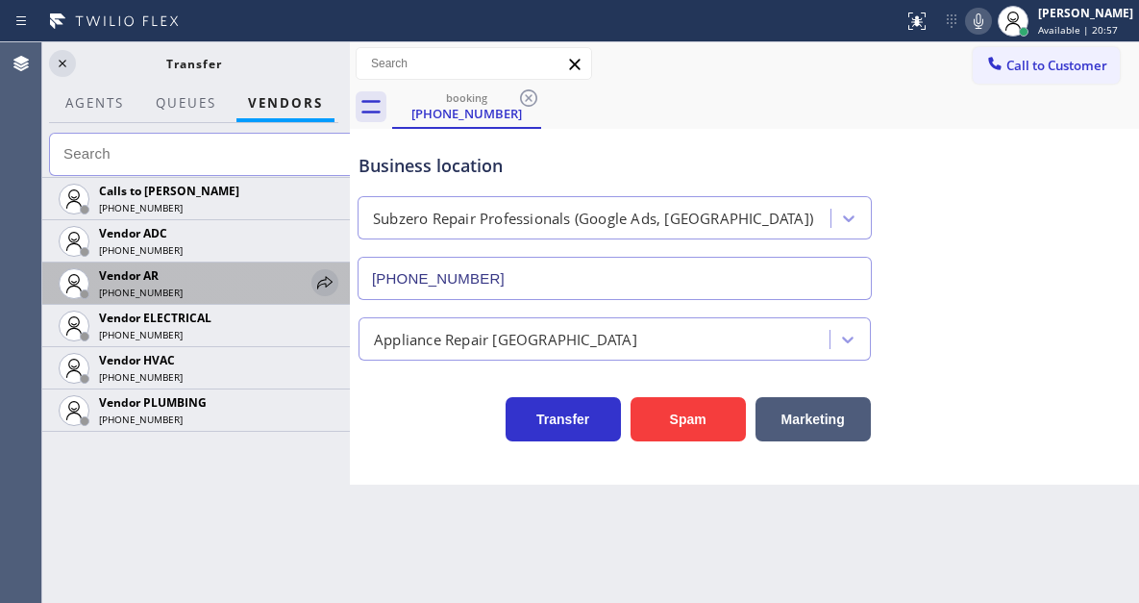
click at [322, 289] on icon at bounding box center [324, 282] width 23 height 23
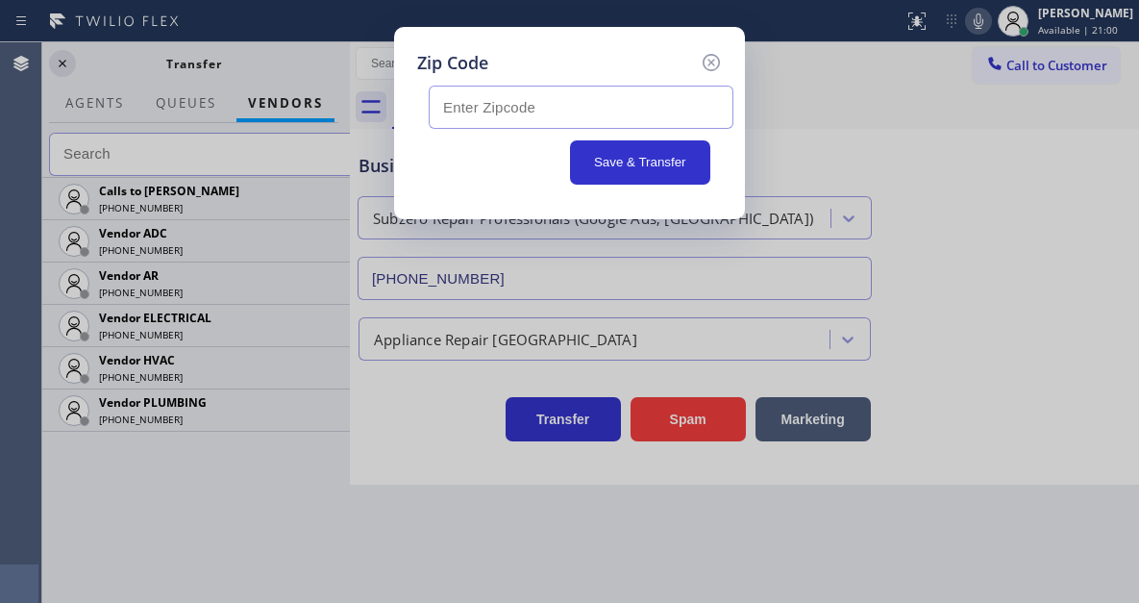
click at [466, 120] on input "text" at bounding box center [581, 107] width 305 height 43
paste input "75115"
type input "75115"
click at [607, 159] on button "Save & Transfer" at bounding box center [640, 162] width 141 height 44
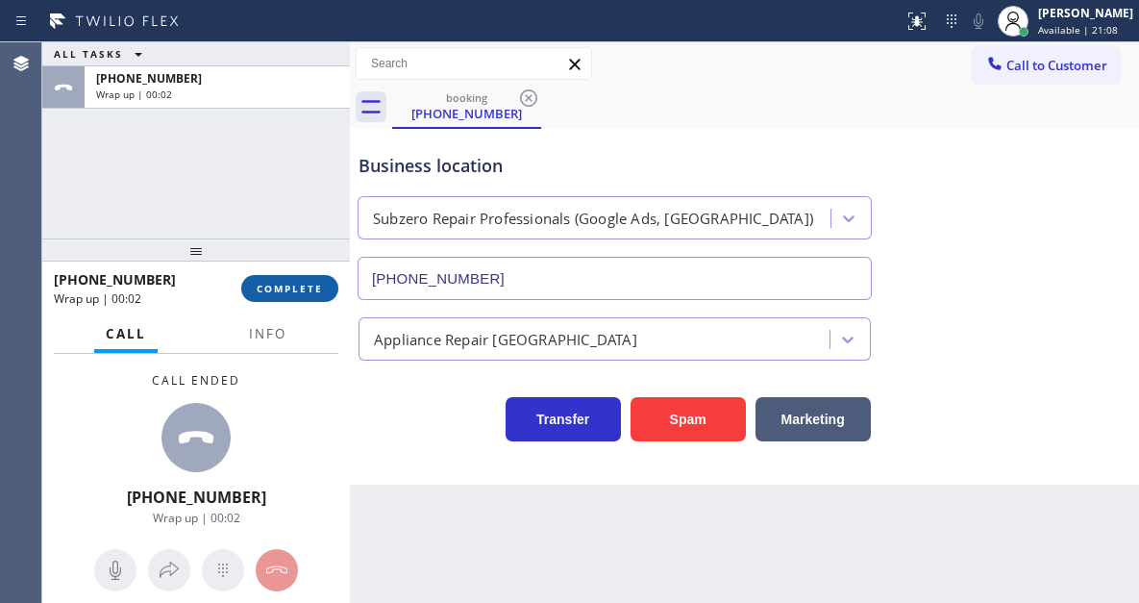
click at [316, 288] on span "COMPLETE" at bounding box center [290, 288] width 66 height 13
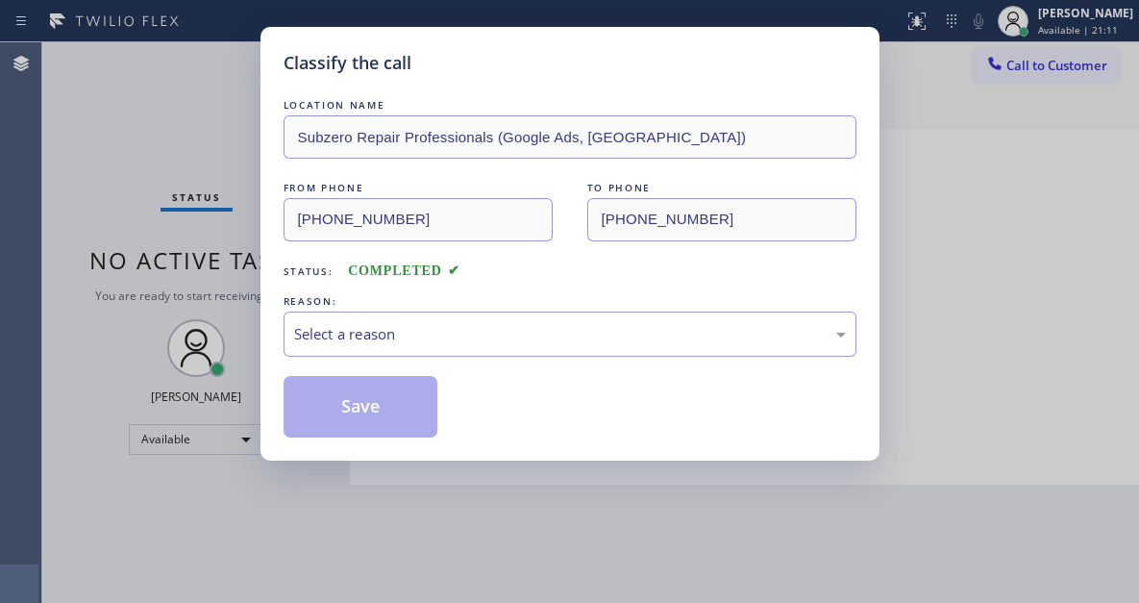
click at [459, 316] on div "Select a reason" at bounding box center [570, 333] width 573 height 45
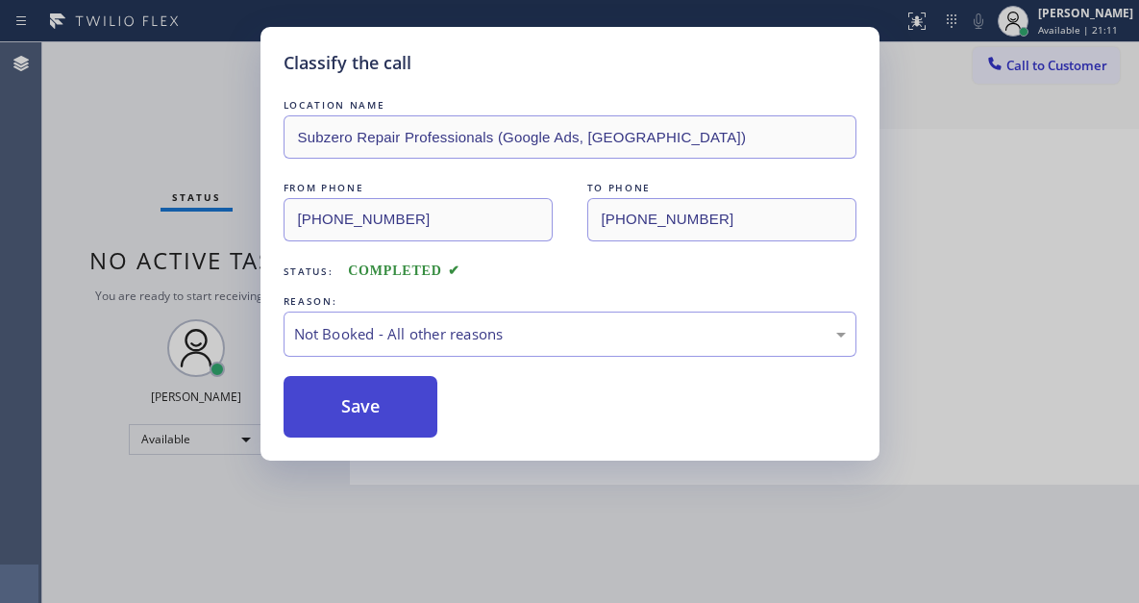
click at [404, 408] on button "Save" at bounding box center [361, 407] width 155 height 62
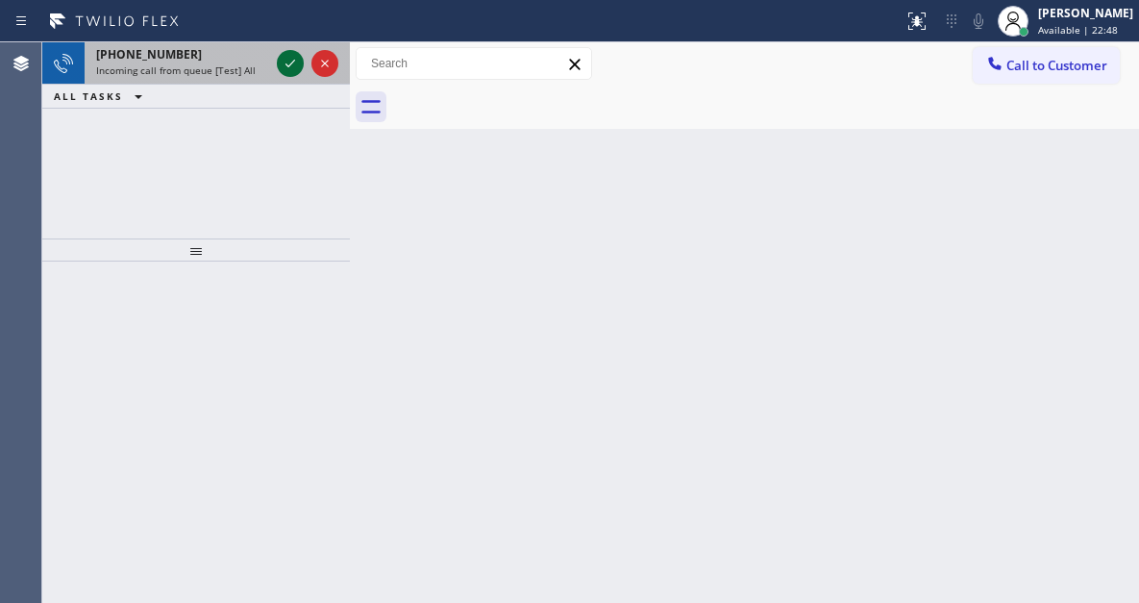
click at [288, 65] on icon at bounding box center [290, 63] width 23 height 23
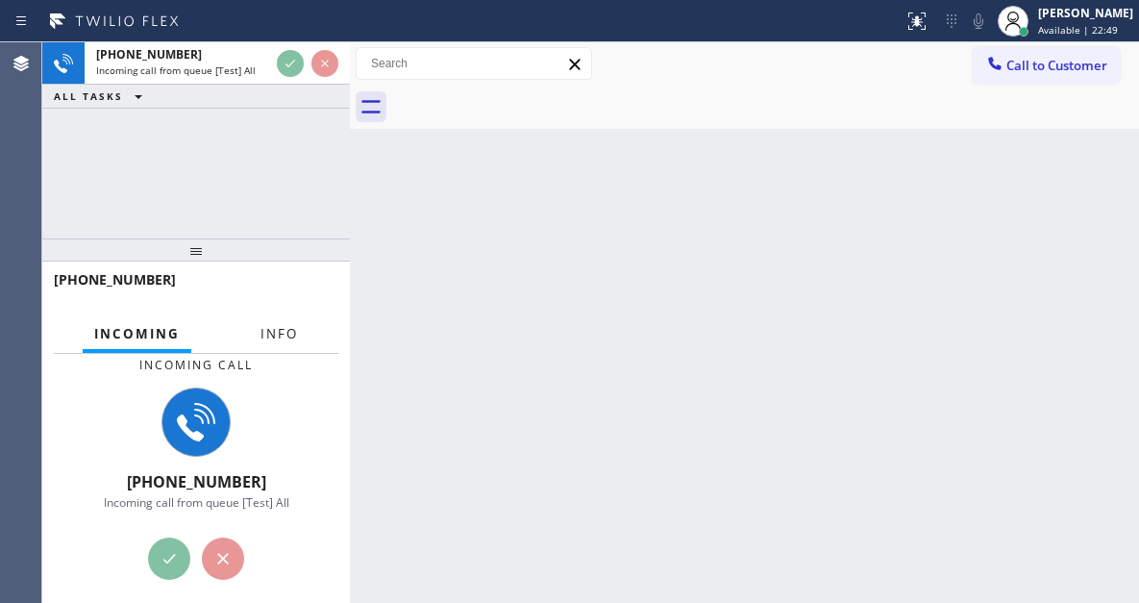
click at [278, 330] on span "Info" at bounding box center [279, 333] width 37 height 17
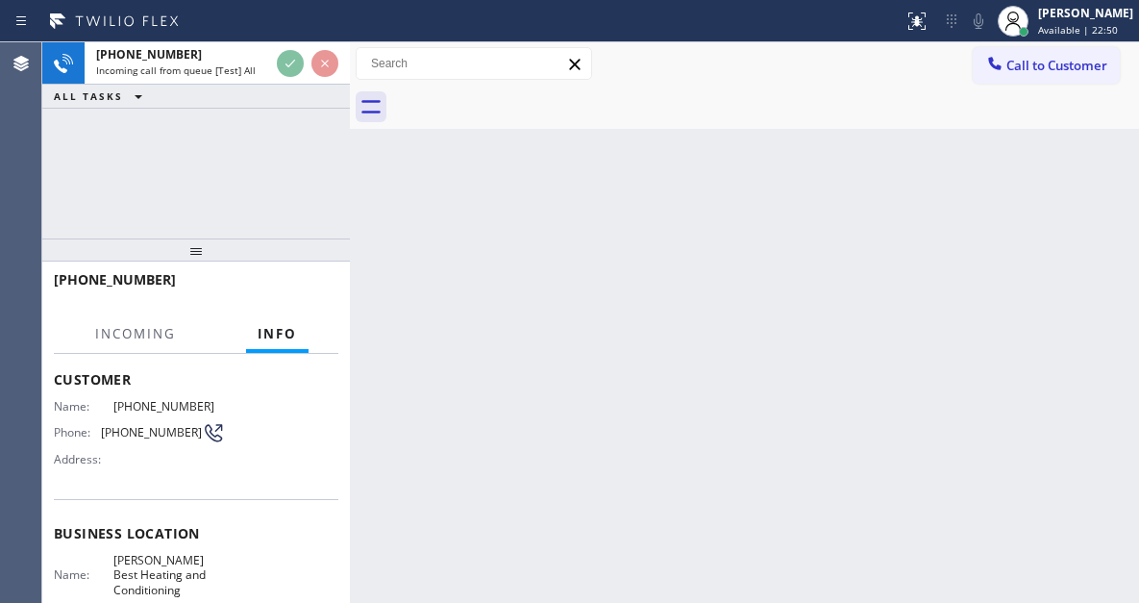
scroll to position [192, 0]
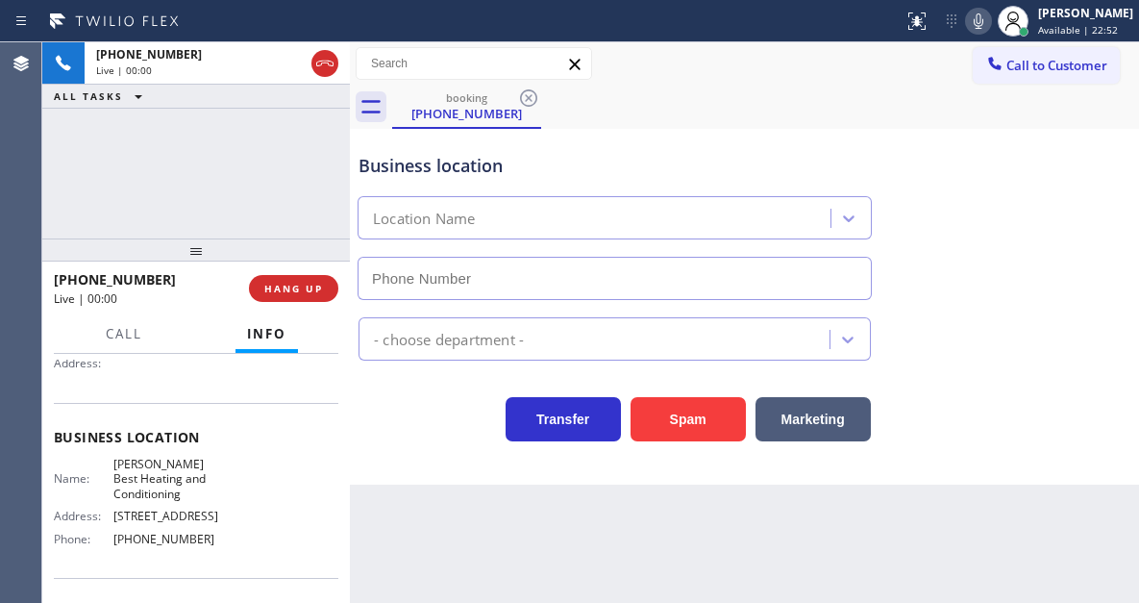
type input "[PHONE_NUMBER]"
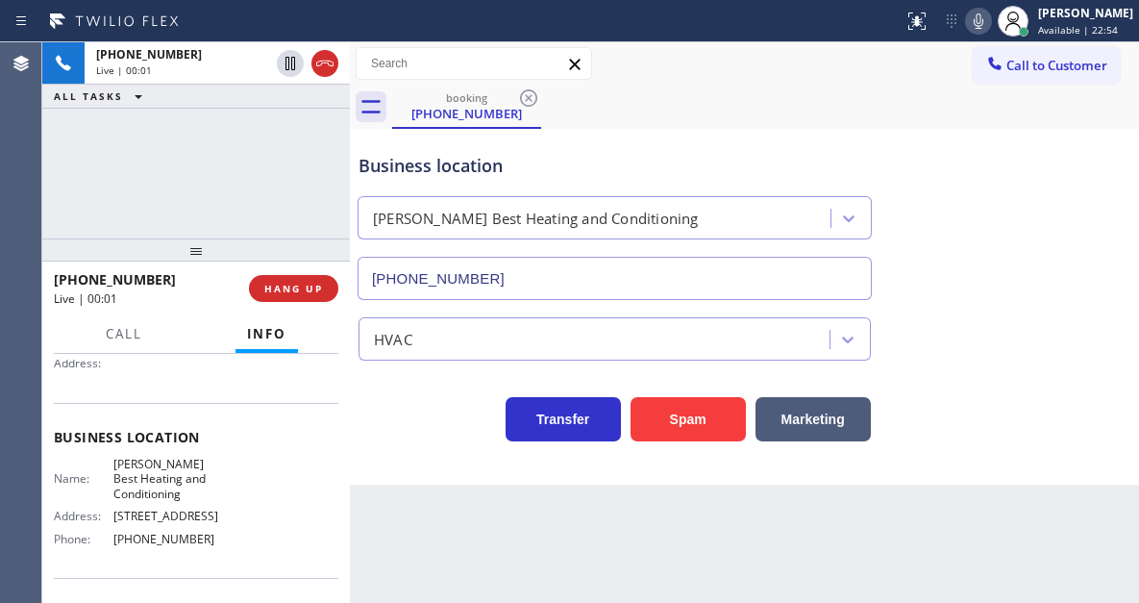
click at [142, 473] on span "[PERSON_NAME] Best Heating and Conditioning" at bounding box center [169, 479] width 112 height 44
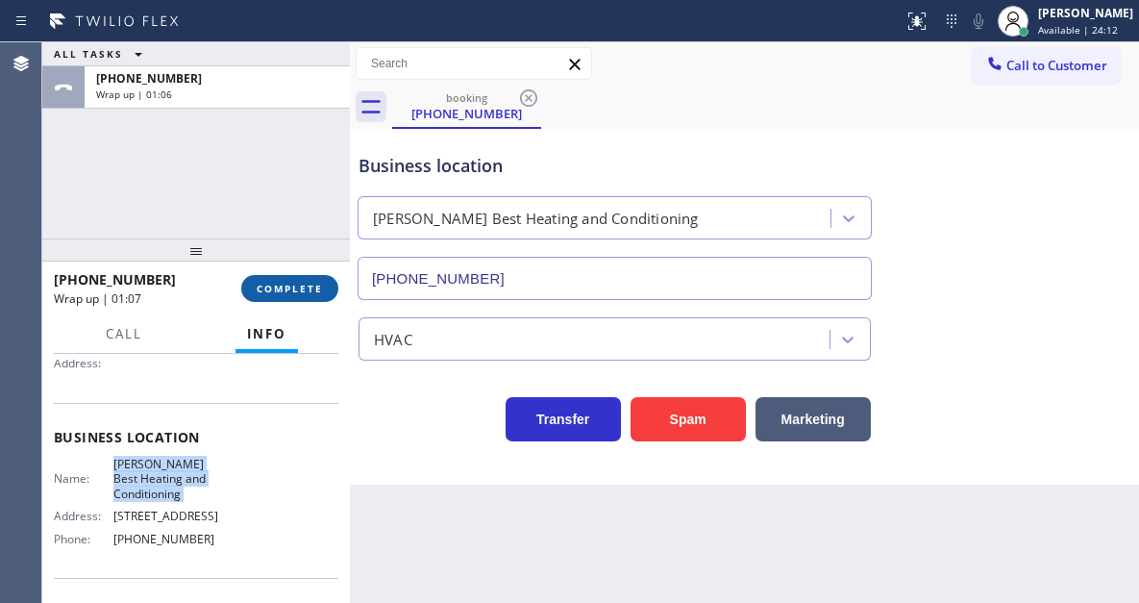
click at [277, 283] on span "COMPLETE" at bounding box center [290, 288] width 66 height 13
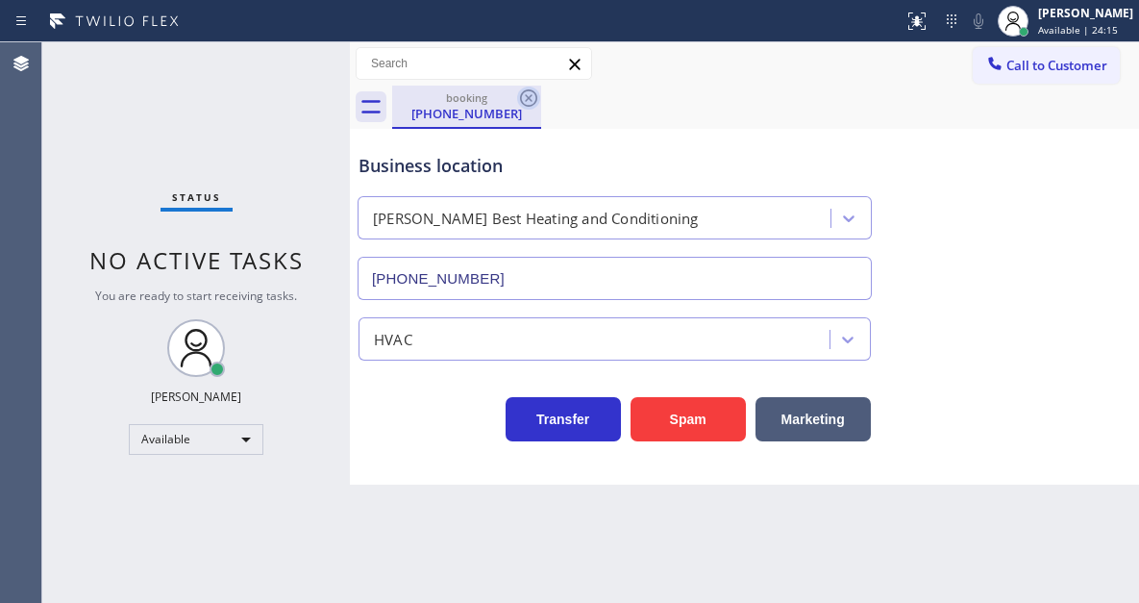
click at [529, 97] on icon at bounding box center [528, 97] width 17 height 17
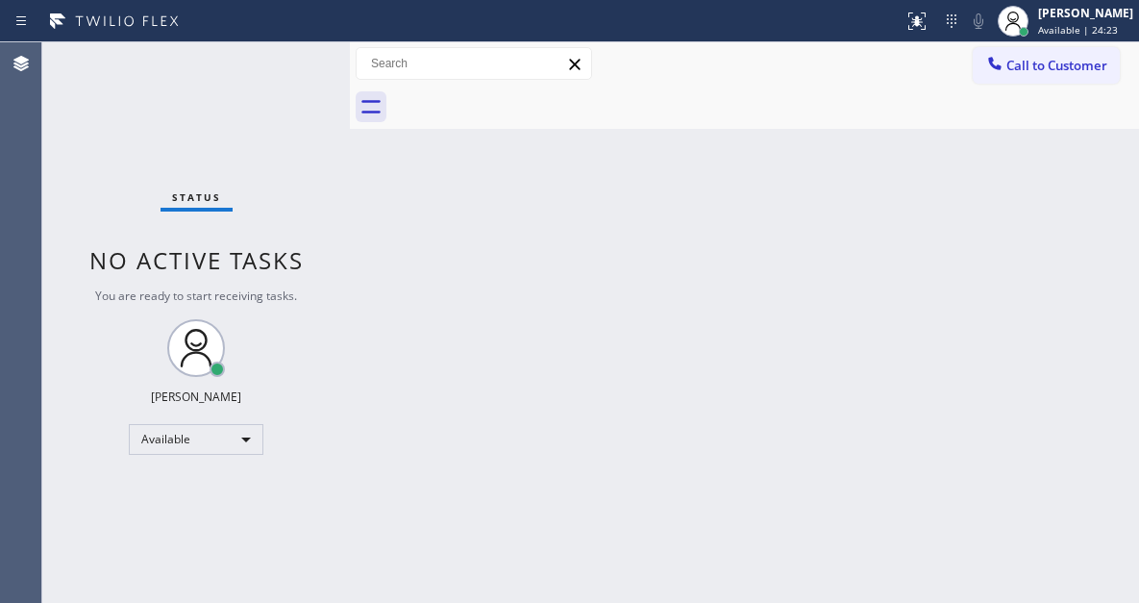
click at [286, 56] on div "Status No active tasks You are ready to start receiving tasks. [PERSON_NAME]" at bounding box center [196, 322] width 308 height 560
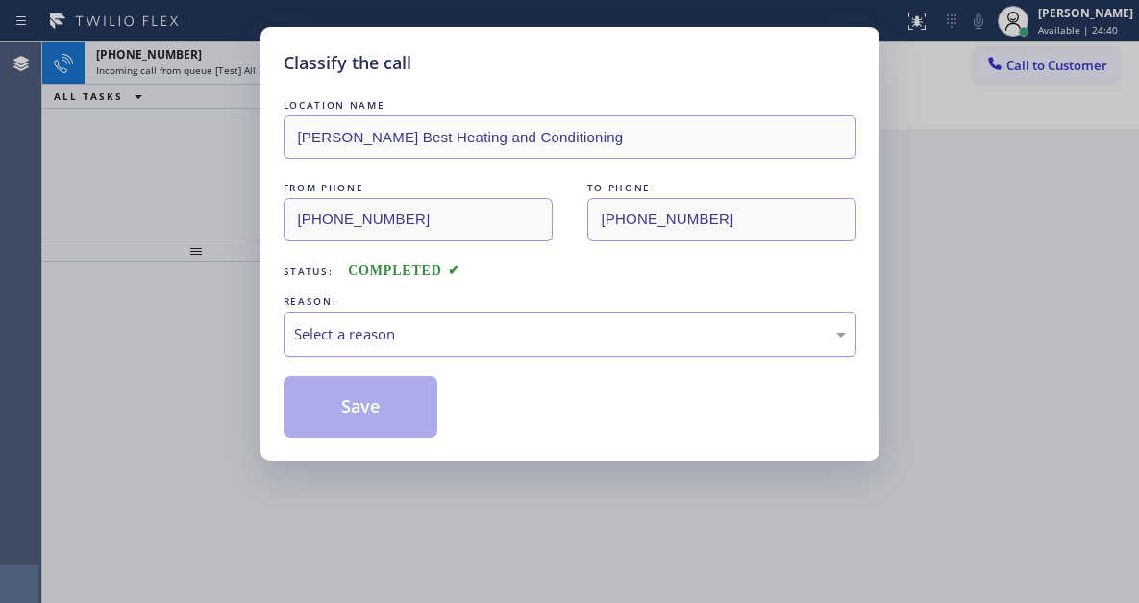
click at [364, 335] on div "Select a reason" at bounding box center [570, 334] width 552 height 22
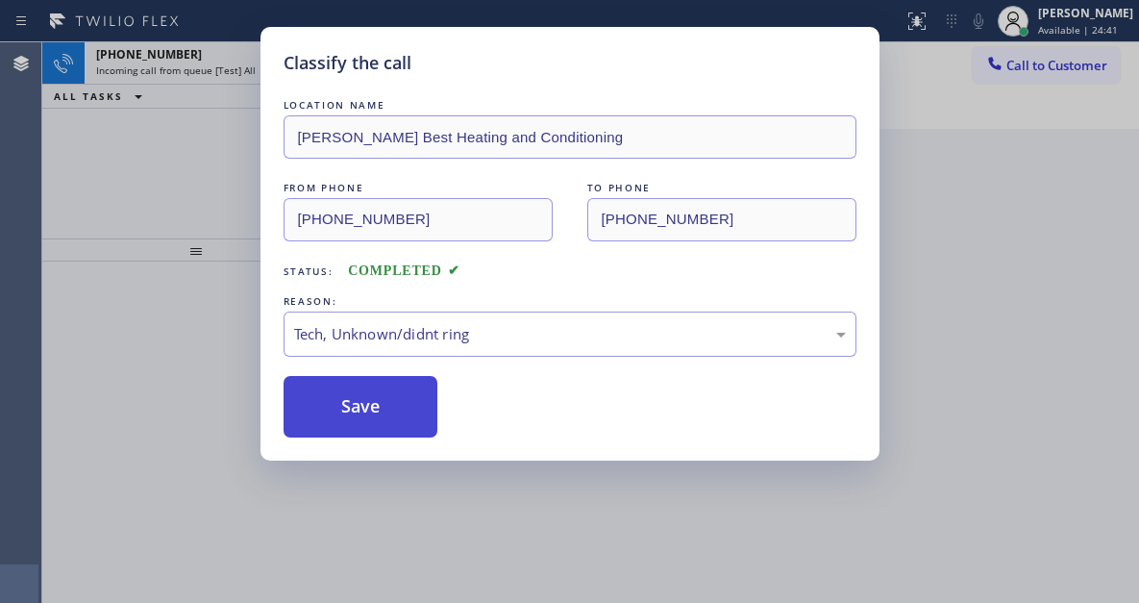
click at [351, 388] on button "Save" at bounding box center [361, 407] width 155 height 62
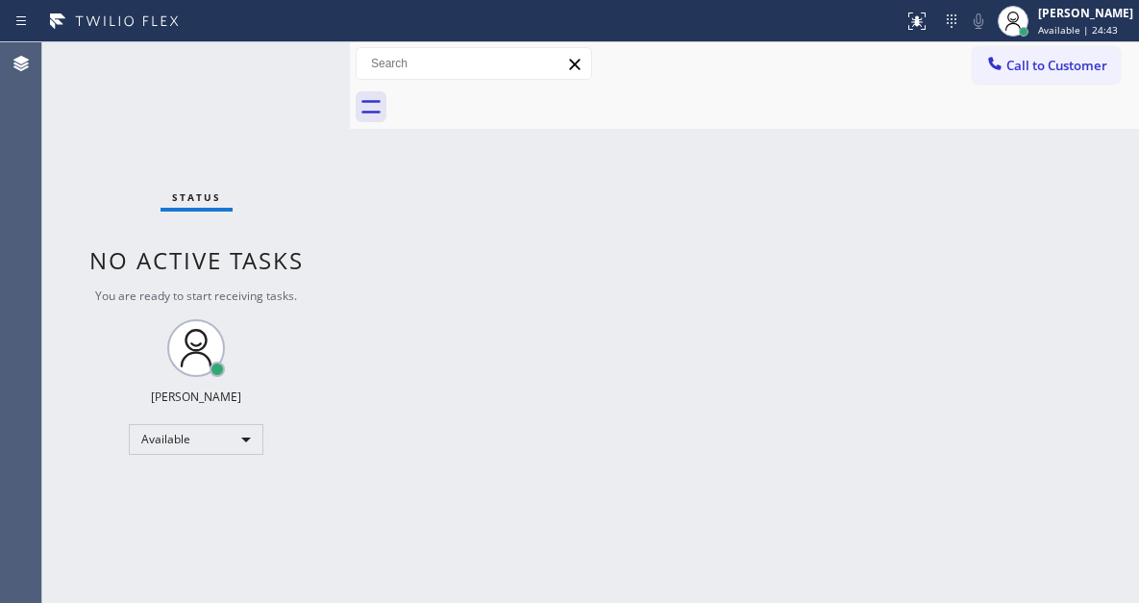
click at [275, 71] on div "Status No active tasks You are ready to start receiving tasks. [PERSON_NAME]" at bounding box center [196, 322] width 308 height 560
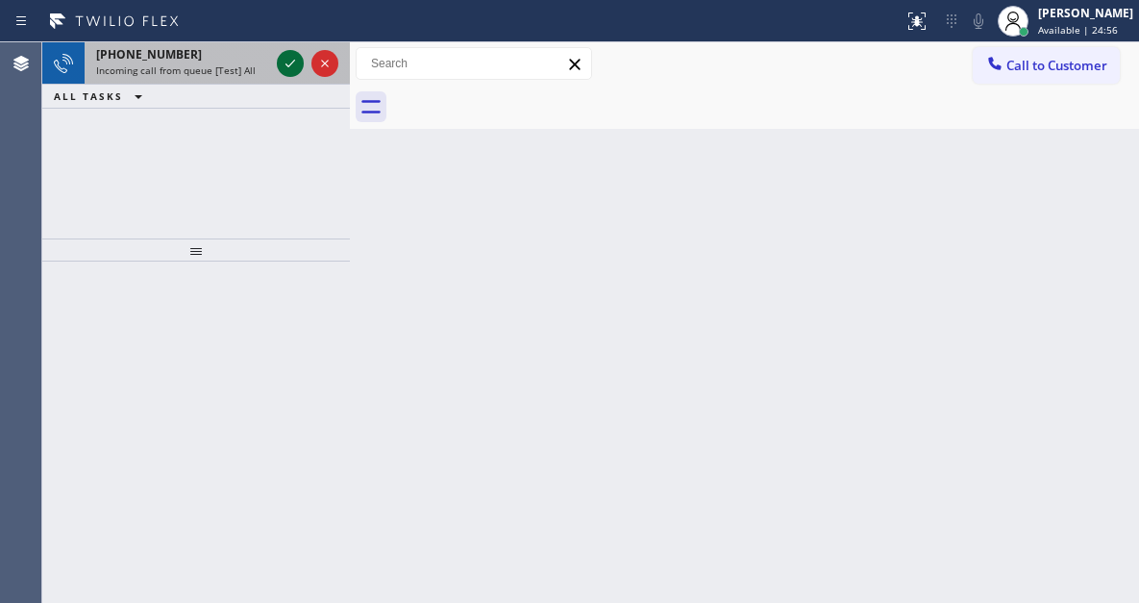
click at [292, 71] on icon at bounding box center [290, 63] width 23 height 23
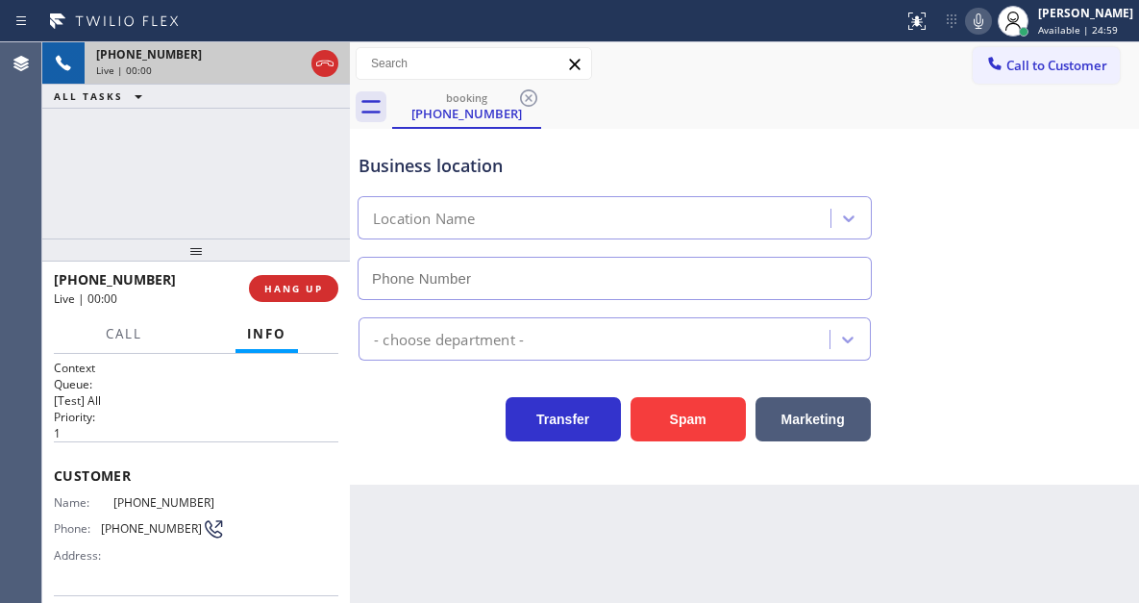
type input "[PHONE_NUMBER]"
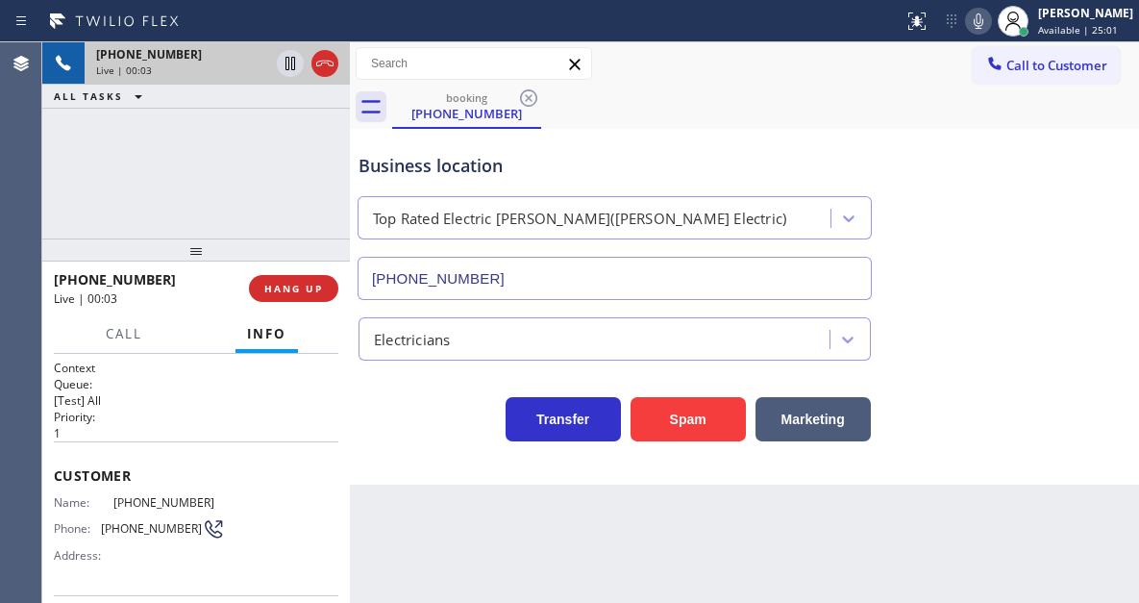
click at [143, 507] on span "[PHONE_NUMBER]" at bounding box center [169, 502] width 112 height 14
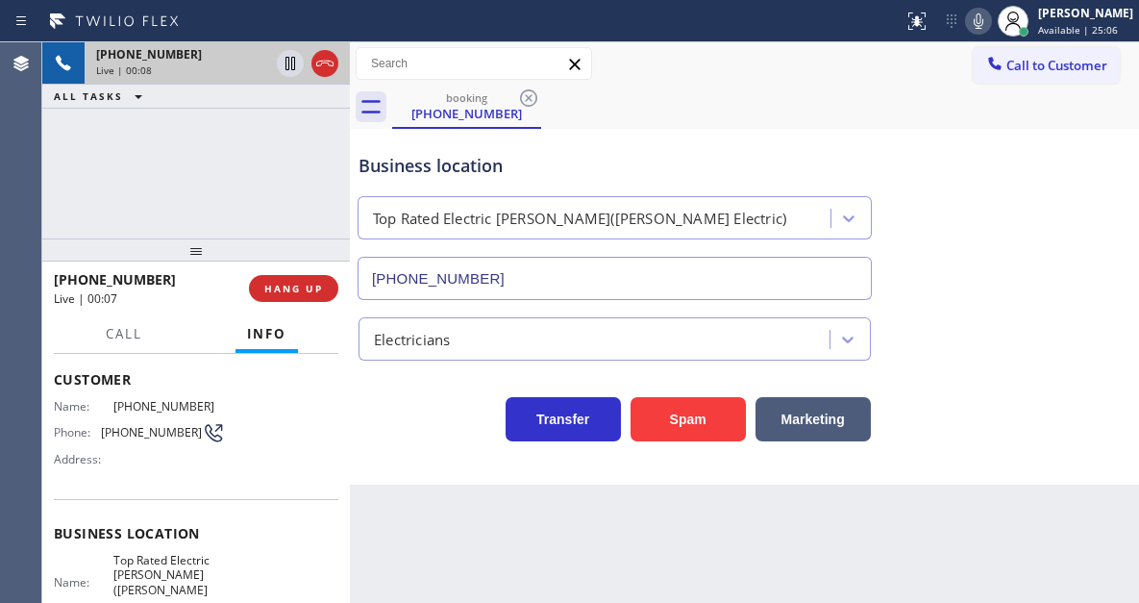
click at [160, 561] on span "Top Rated Electric [PERSON_NAME]([PERSON_NAME] Electric)" at bounding box center [169, 583] width 112 height 60
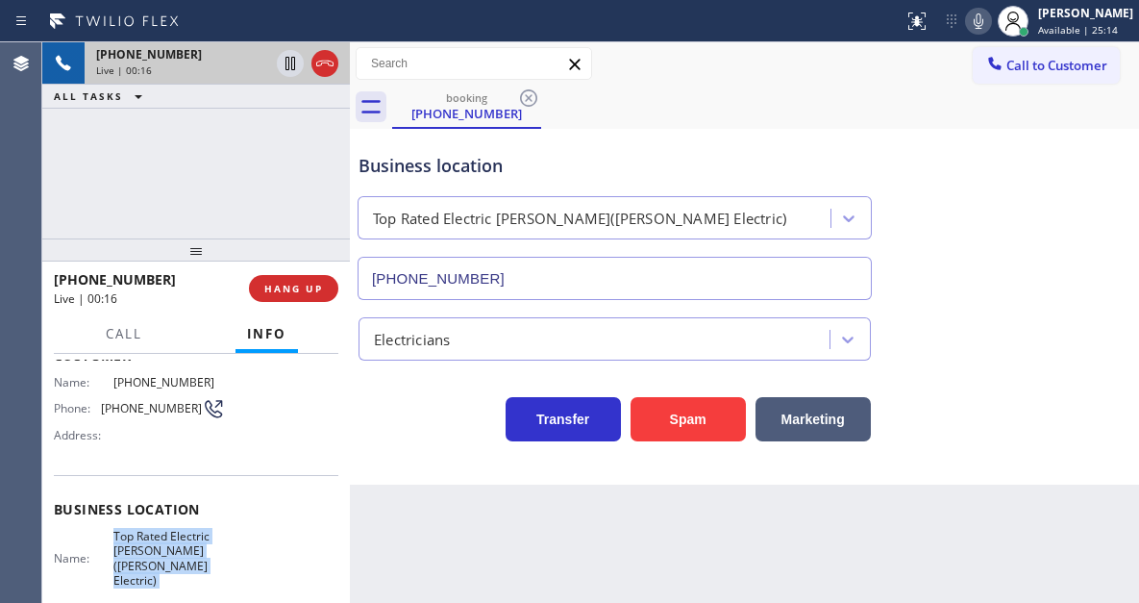
scroll to position [192, 0]
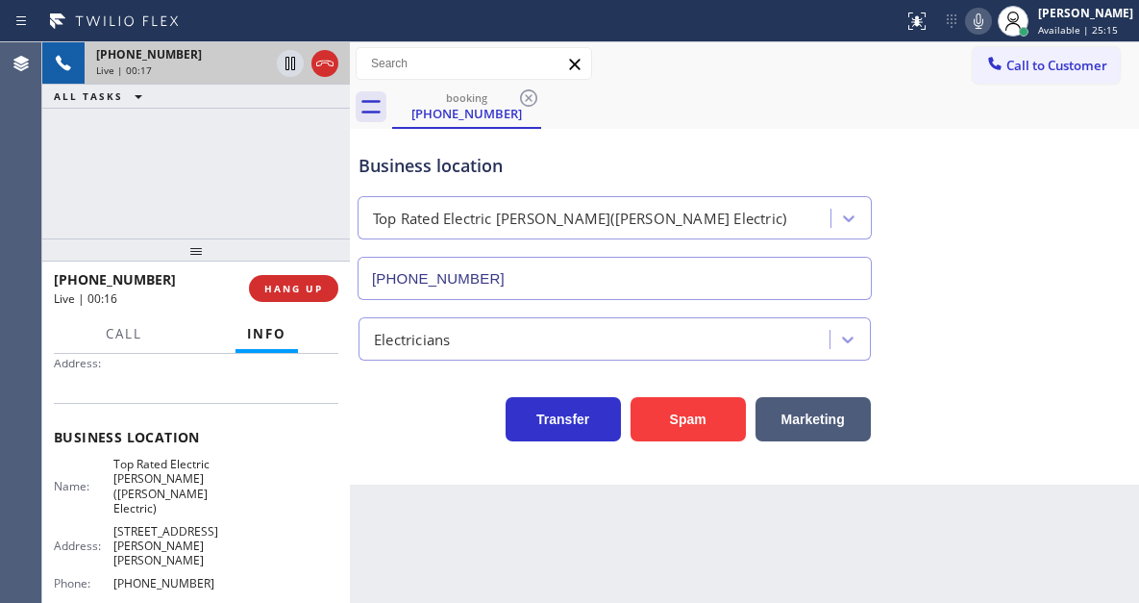
click at [155, 576] on span "[PHONE_NUMBER]" at bounding box center [169, 583] width 112 height 14
click at [321, 498] on div "Name: Top Rated Electric [PERSON_NAME]([PERSON_NAME] Electric) Address: [STREET…" at bounding box center [196, 528] width 285 height 142
click at [1047, 251] on div "Business location Top Rated Electric [PERSON_NAME]([PERSON_NAME] Electric) [PHO…" at bounding box center [745, 213] width 780 height 174
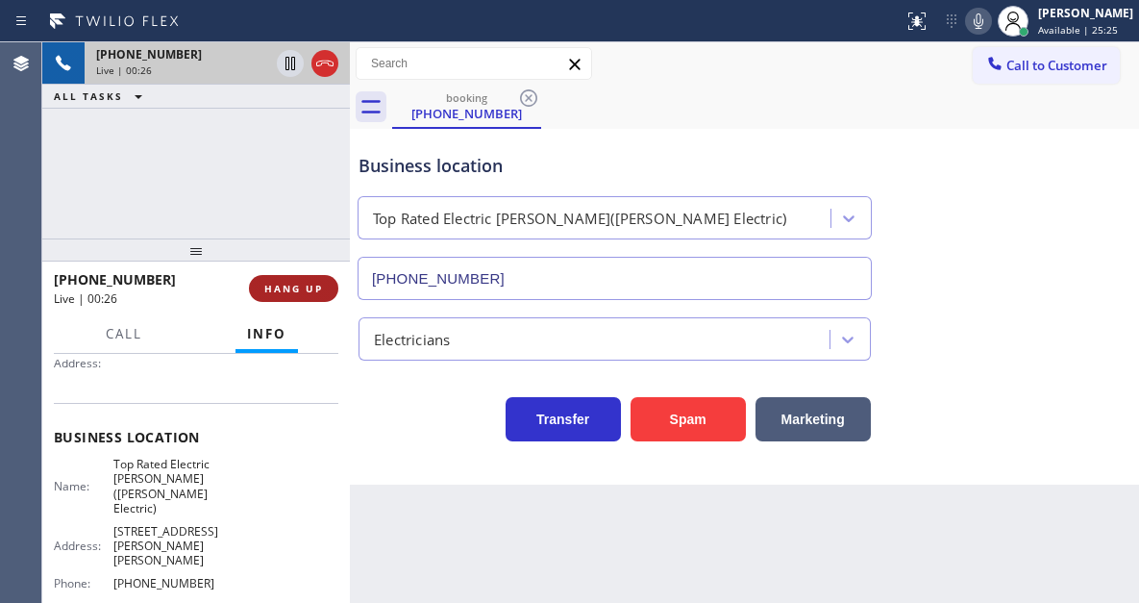
click at [318, 287] on span "HANG UP" at bounding box center [293, 288] width 59 height 13
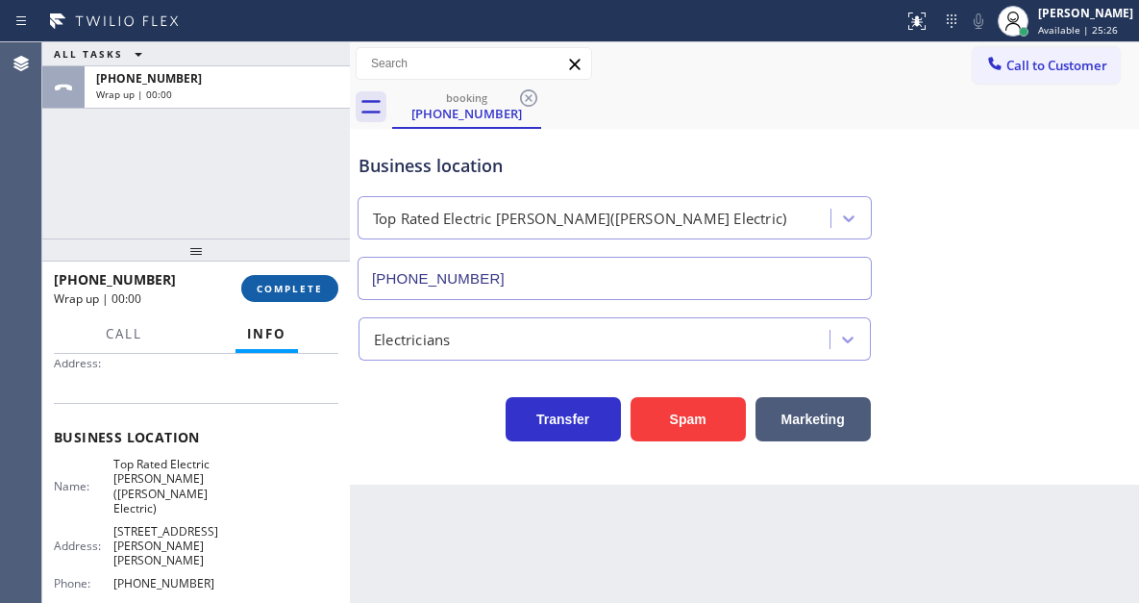
click at [318, 287] on span "COMPLETE" at bounding box center [290, 288] width 66 height 13
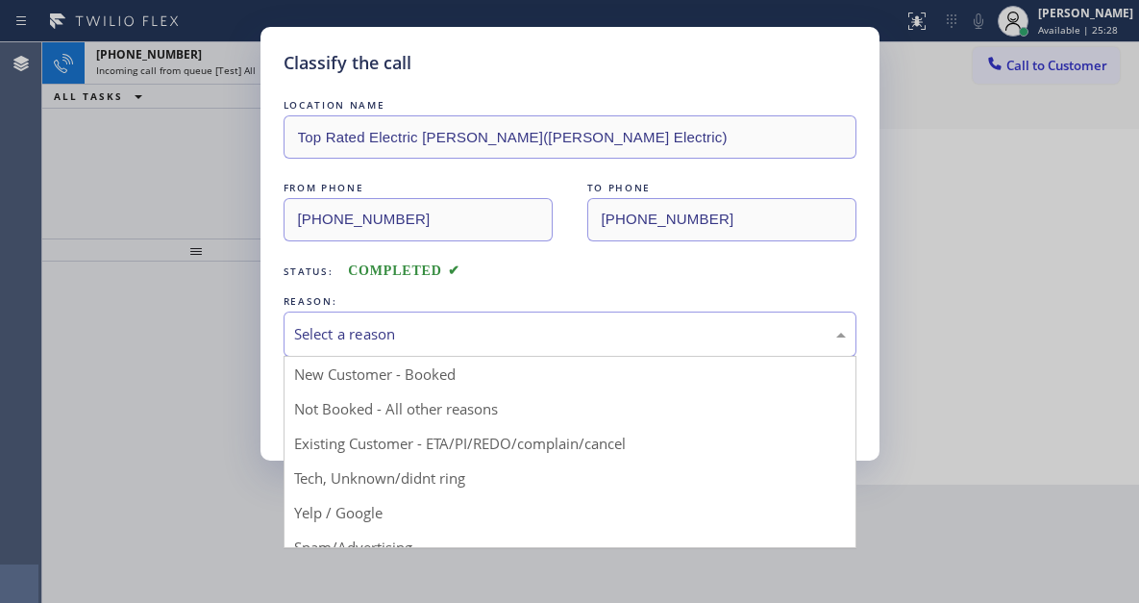
click at [541, 340] on div "Select a reason" at bounding box center [570, 334] width 552 height 22
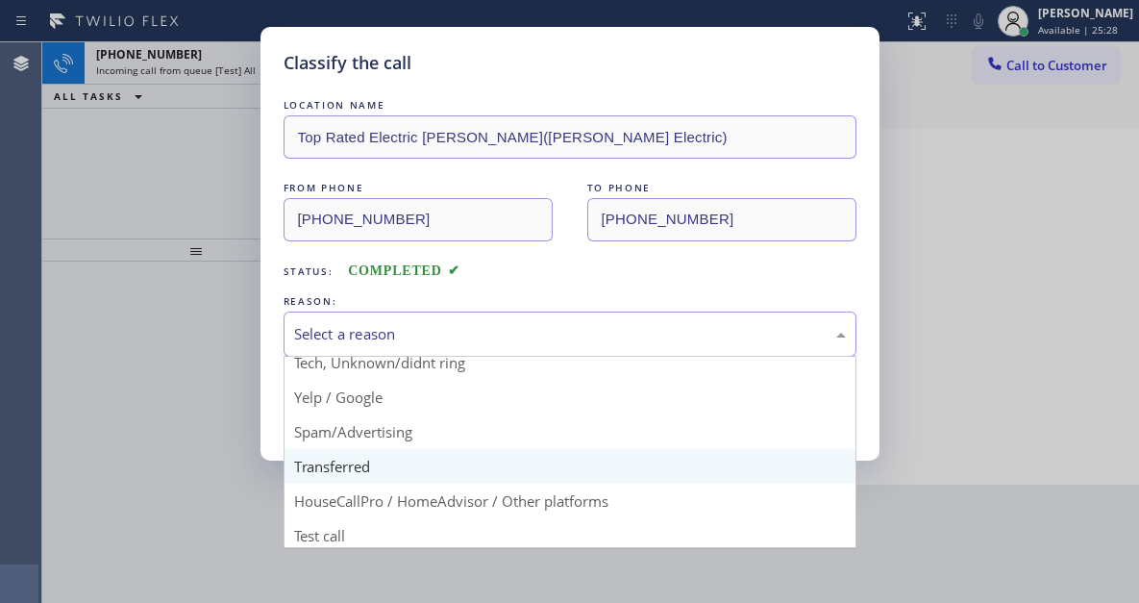
scroll to position [121, 0]
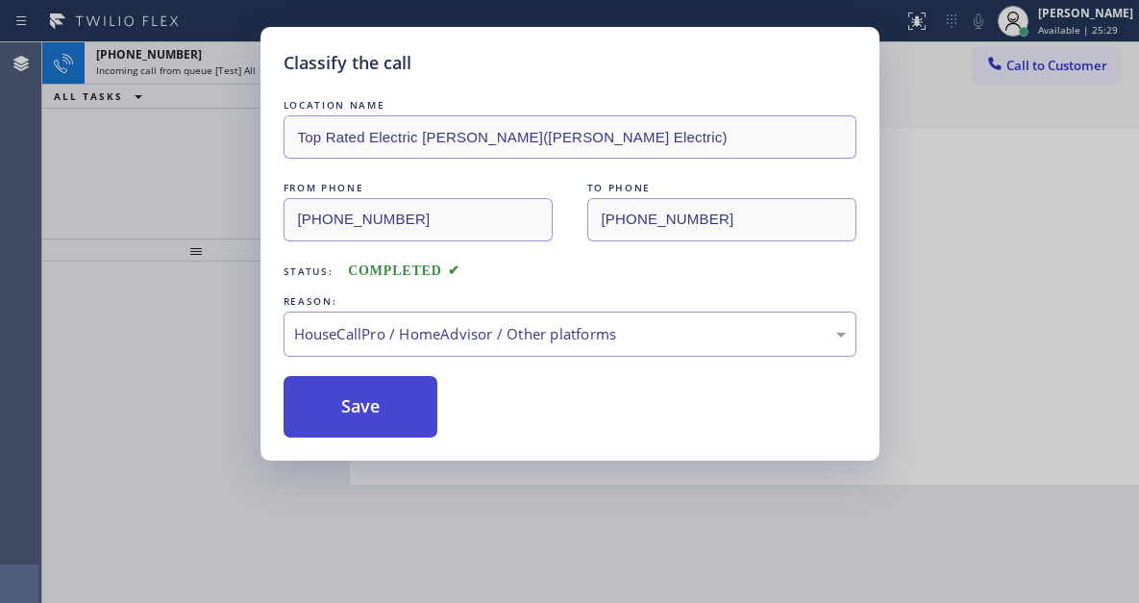
click at [406, 434] on button "Save" at bounding box center [361, 407] width 155 height 62
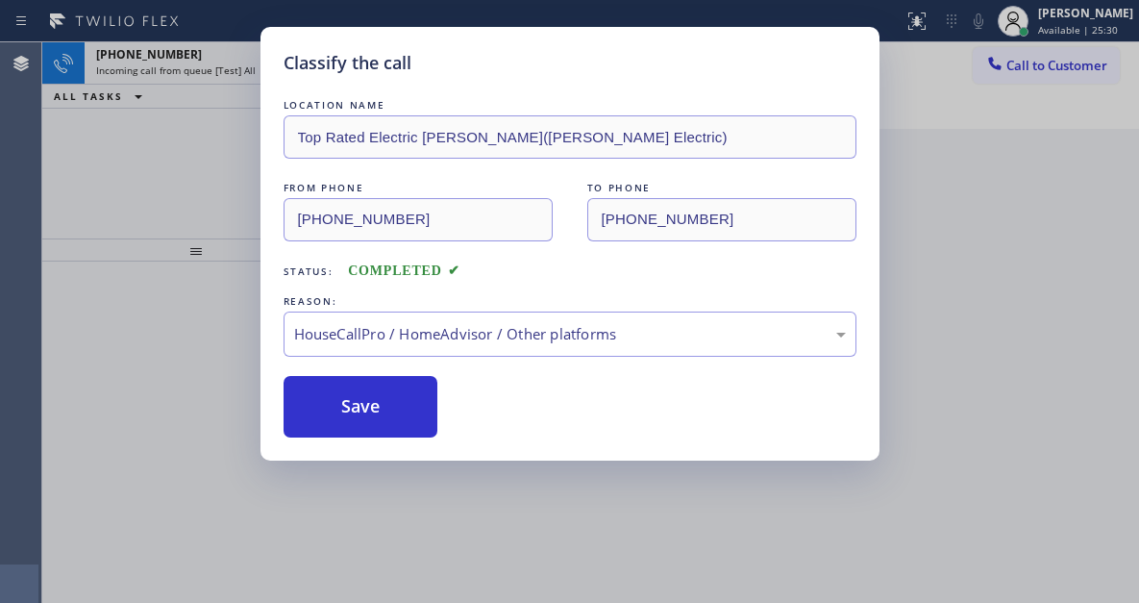
click at [145, 186] on div "Classify the call LOCATION NAME Top Rated Electric [PERSON_NAME]([PERSON_NAME] …" at bounding box center [569, 301] width 1139 height 603
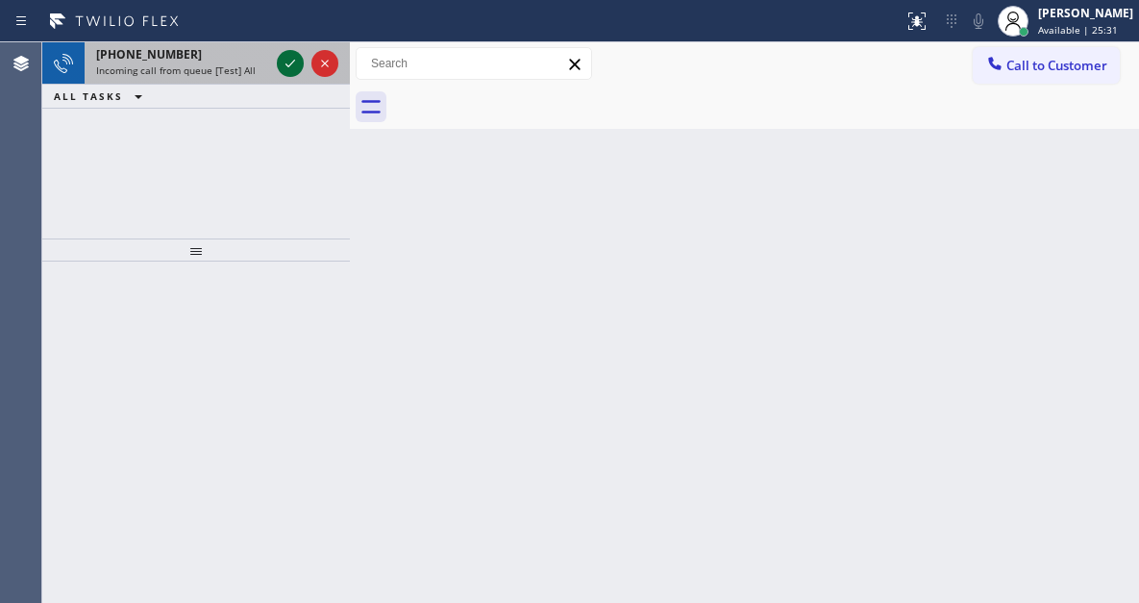
click at [286, 66] on icon at bounding box center [290, 63] width 23 height 23
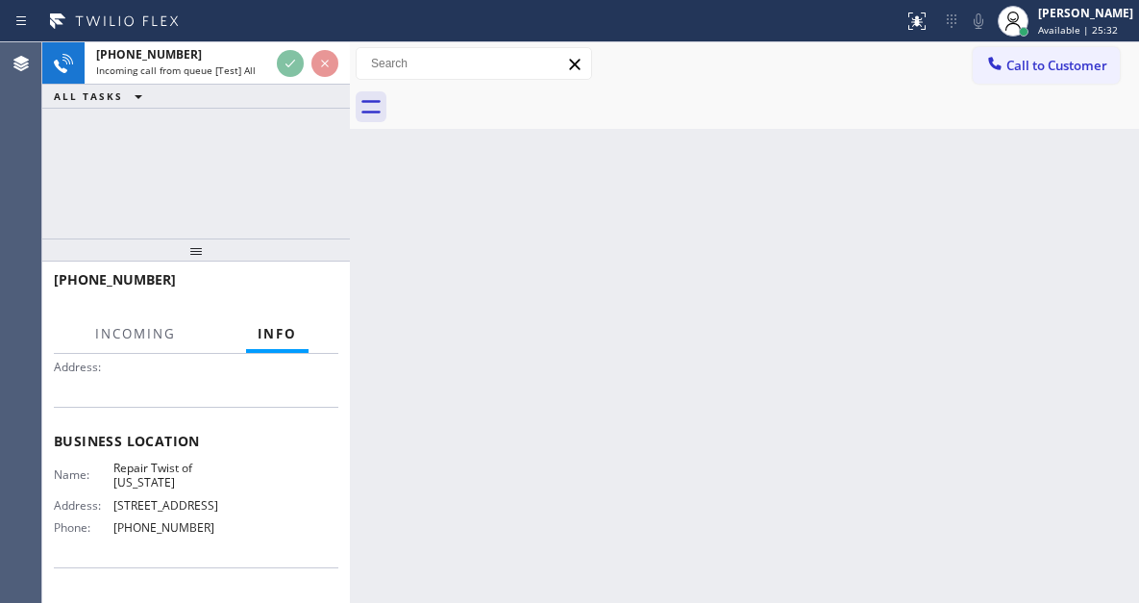
scroll to position [192, 0]
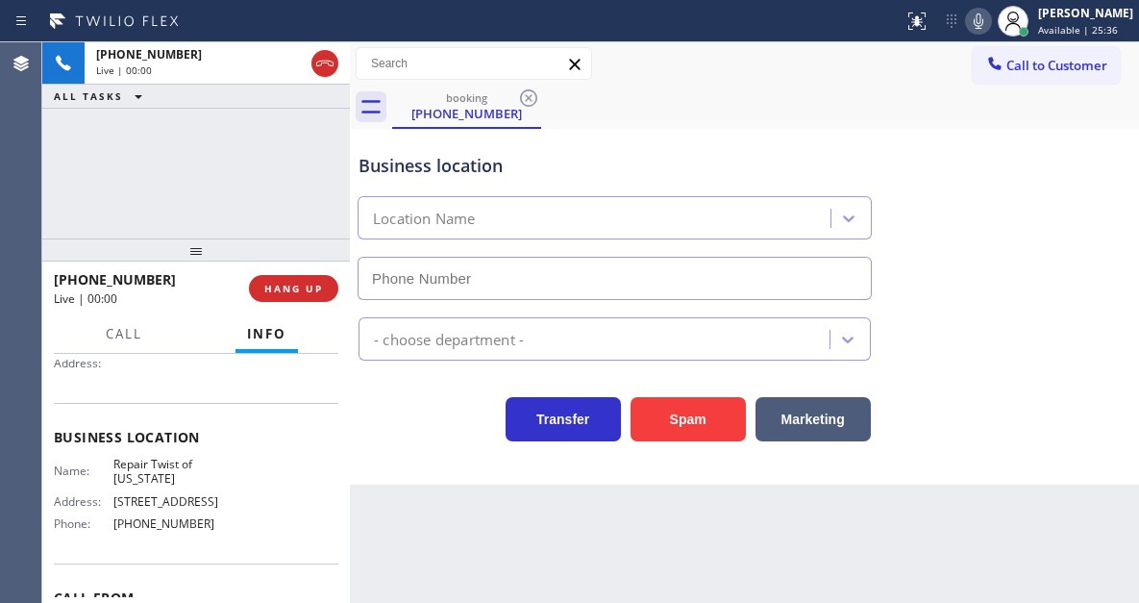
type input "[PHONE_NUMBER]"
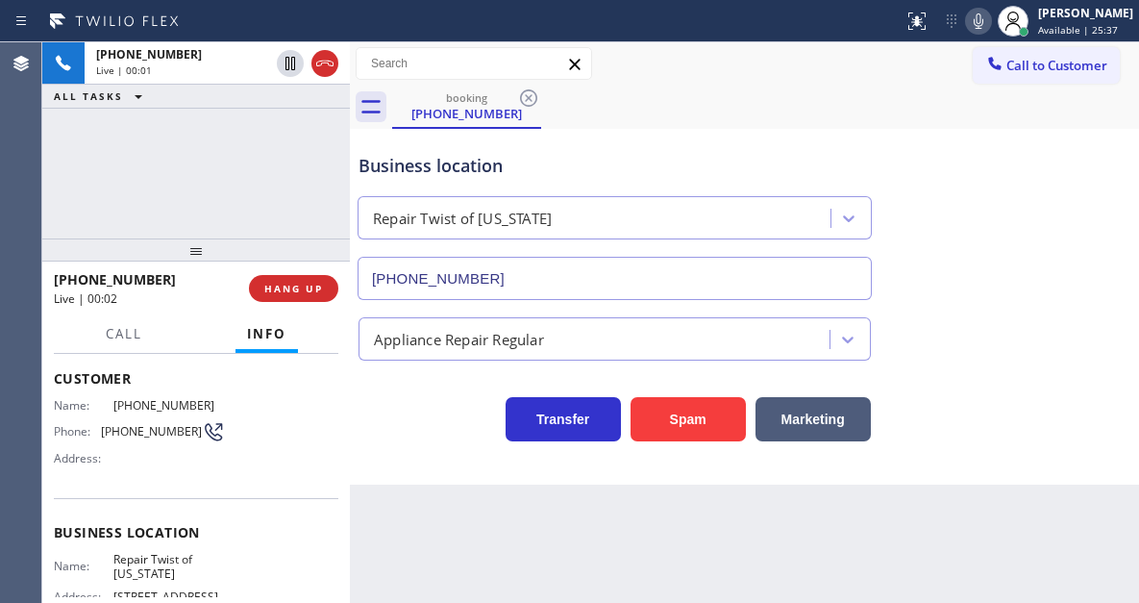
scroll to position [96, 0]
click at [129, 440] on div "Phone: [PHONE_NUMBER]" at bounding box center [139, 432] width 171 height 23
click at [129, 439] on span "[PHONE_NUMBER]" at bounding box center [151, 432] width 101 height 14
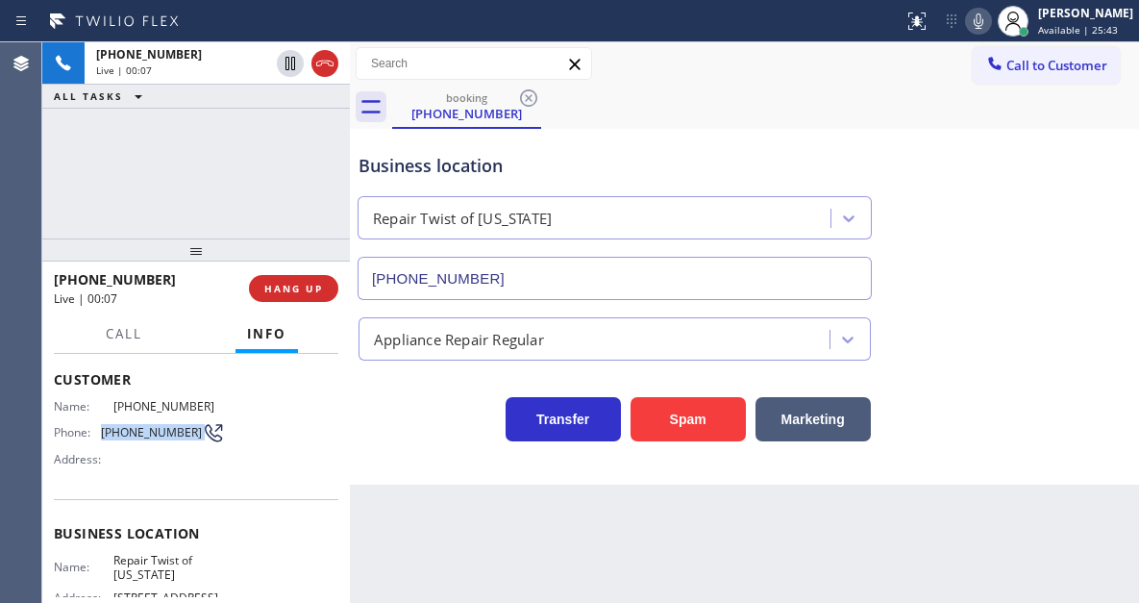
scroll to position [192, 0]
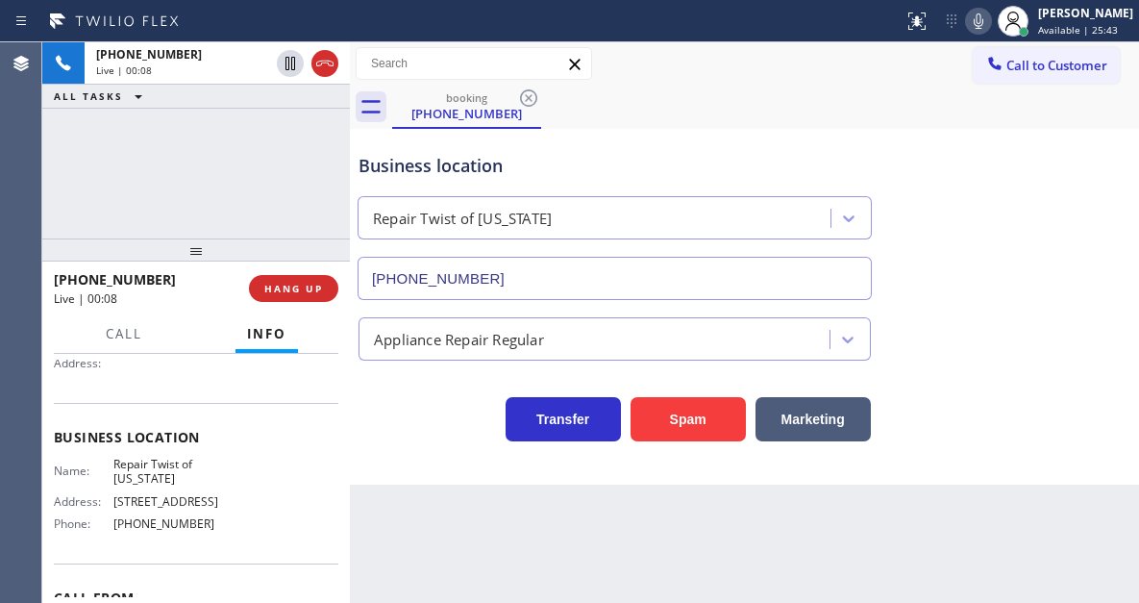
click at [178, 460] on span "Repair Twist of [US_STATE]" at bounding box center [169, 472] width 112 height 30
click at [170, 531] on span "[PHONE_NUMBER]" at bounding box center [169, 523] width 112 height 14
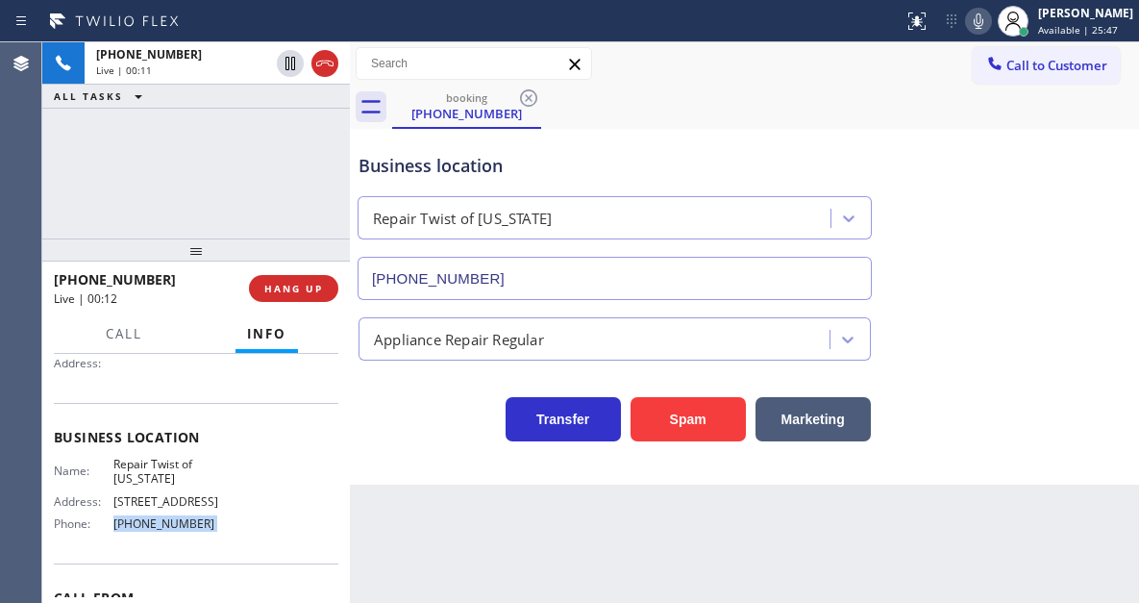
click at [170, 531] on span "[PHONE_NUMBER]" at bounding box center [169, 523] width 112 height 14
click at [583, 162] on div "Business location" at bounding box center [615, 166] width 512 height 26
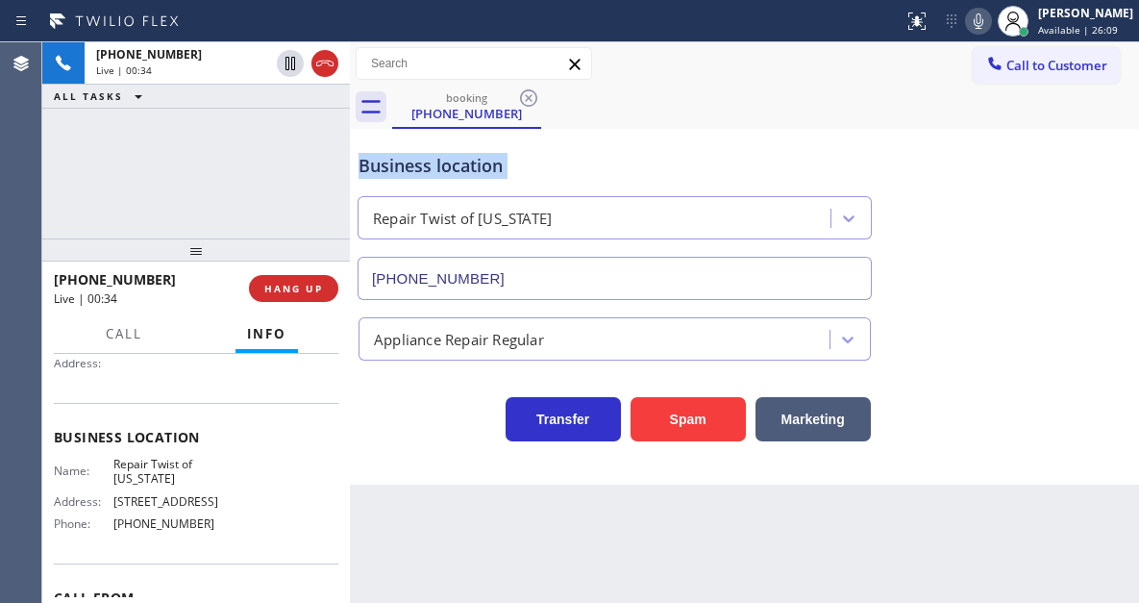
click at [583, 162] on div "Business location" at bounding box center [615, 166] width 512 height 26
click at [298, 287] on span "HANG UP" at bounding box center [293, 288] width 59 height 13
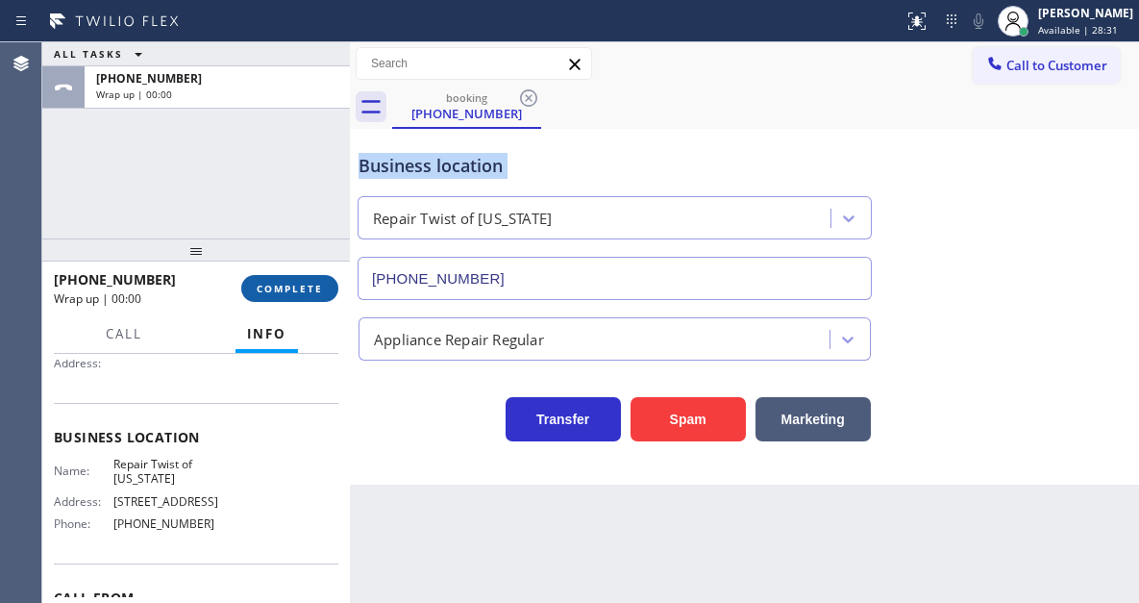
click at [298, 287] on span "COMPLETE" at bounding box center [290, 288] width 66 height 13
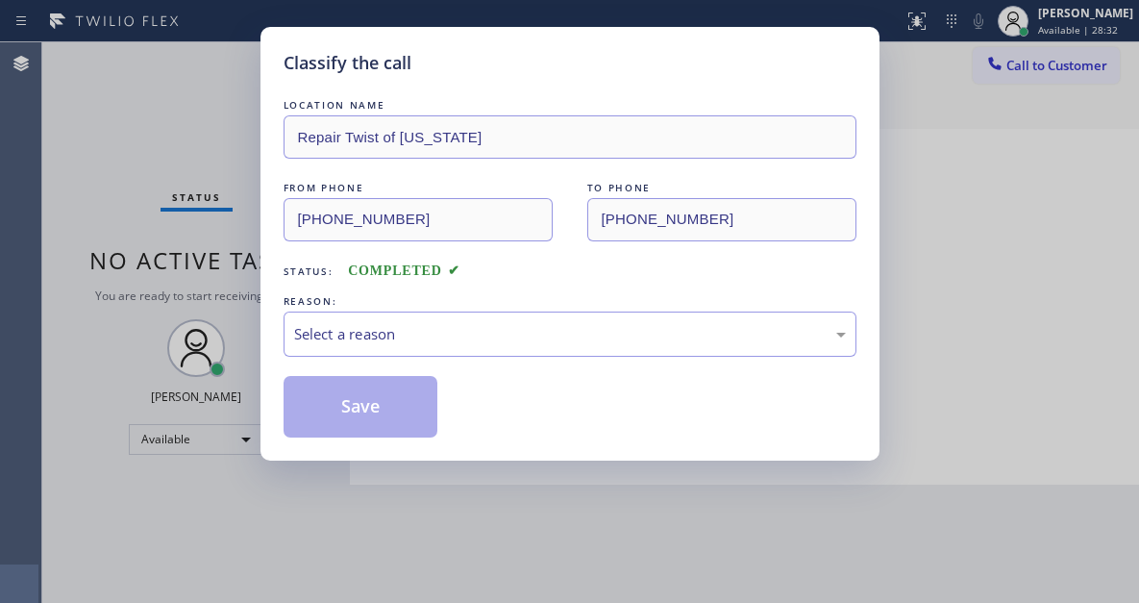
click at [298, 287] on div "LOCATION NAME Repair Twist of [US_STATE] FROM PHONE [PHONE_NUMBER] TO PHONE [PH…" at bounding box center [570, 266] width 573 height 342
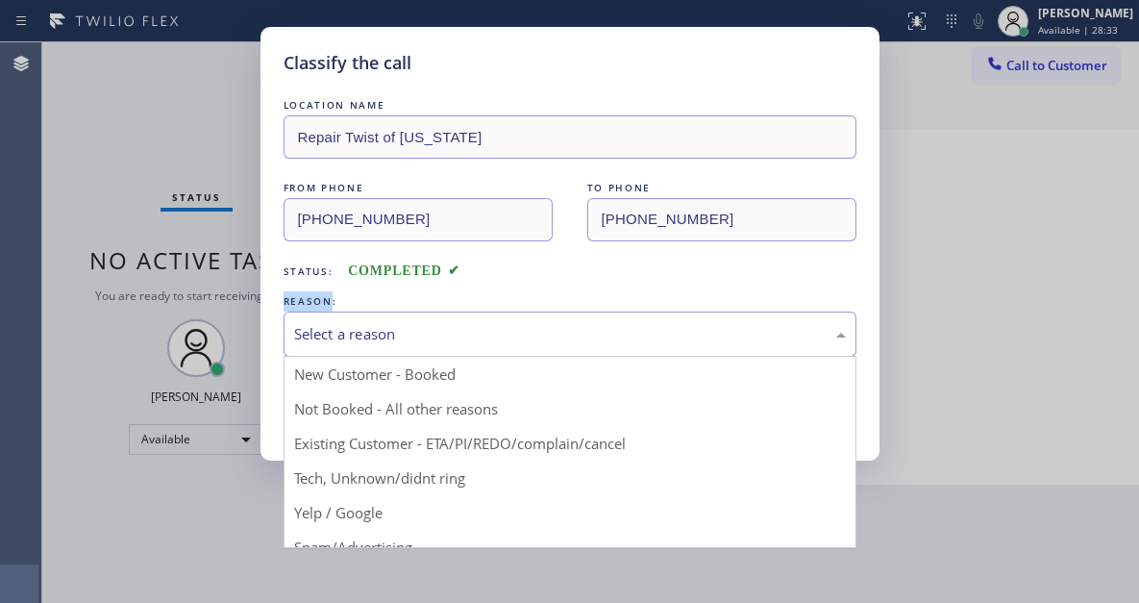
click at [461, 332] on div "Select a reason" at bounding box center [570, 334] width 552 height 22
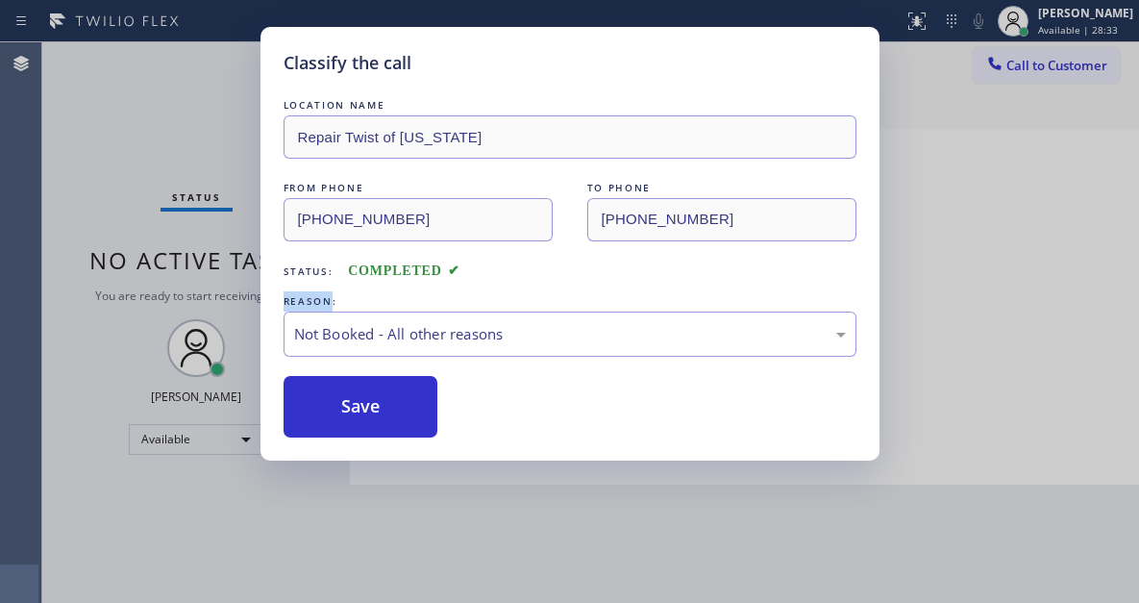
click at [413, 407] on button "Save" at bounding box center [361, 407] width 155 height 62
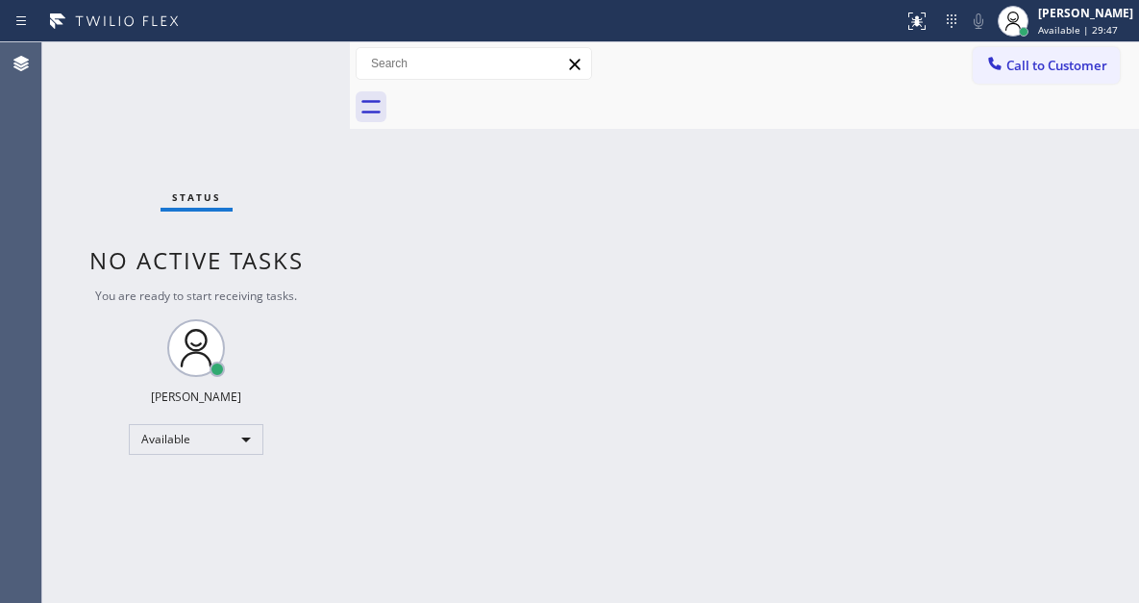
click at [285, 70] on div "Status No active tasks You are ready to start receiving tasks. [PERSON_NAME]" at bounding box center [196, 322] width 308 height 560
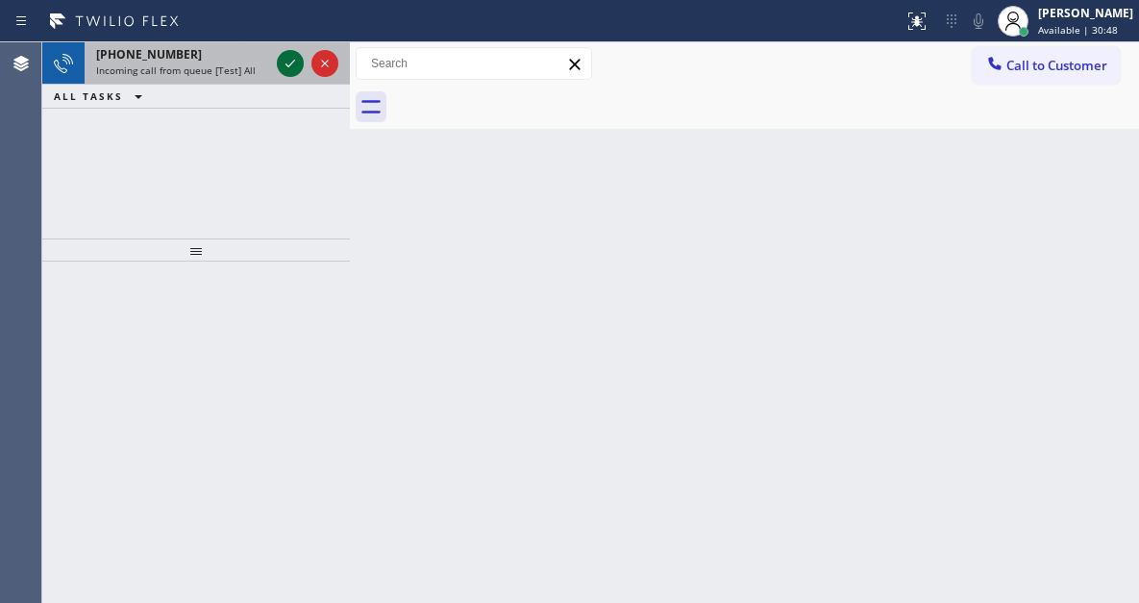
click at [289, 67] on icon at bounding box center [290, 63] width 23 height 23
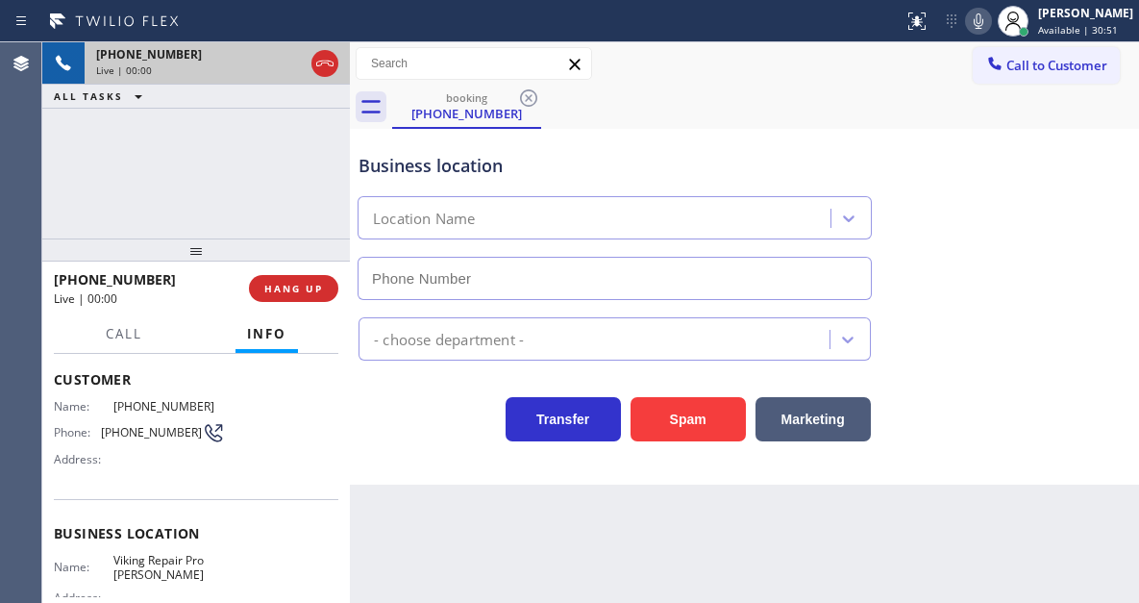
type input "[PHONE_NUMBER]"
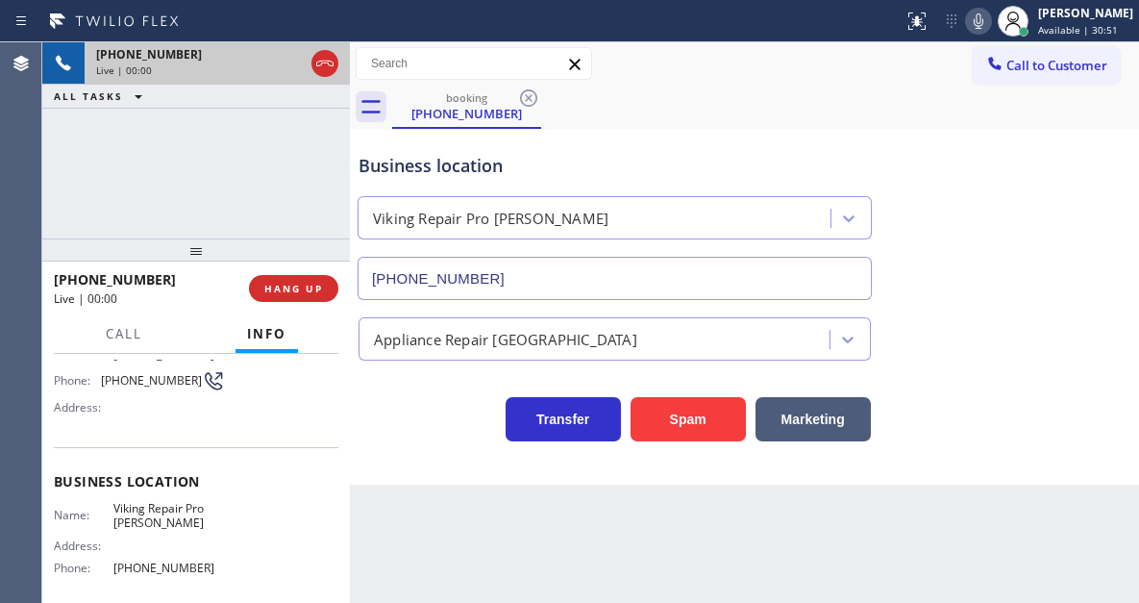
scroll to position [192, 0]
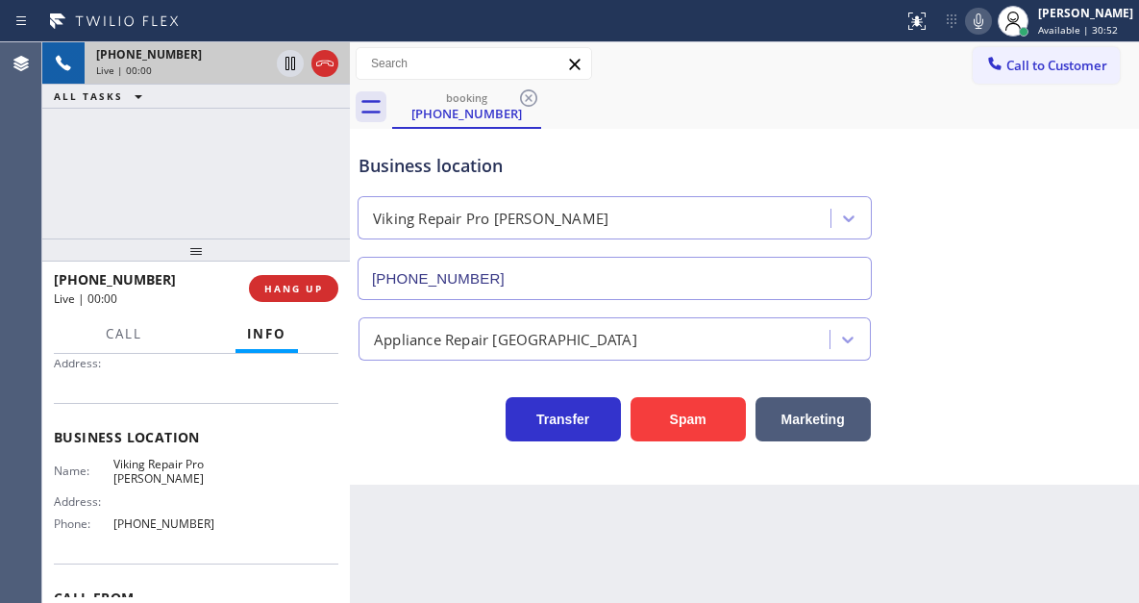
click at [162, 446] on div "Business location Name: Viking Repair Pro [PERSON_NAME] Address: Phone: [PHONE_…" at bounding box center [196, 483] width 285 height 161
click at [158, 465] on span "Viking Repair Pro [PERSON_NAME]" at bounding box center [169, 472] width 112 height 30
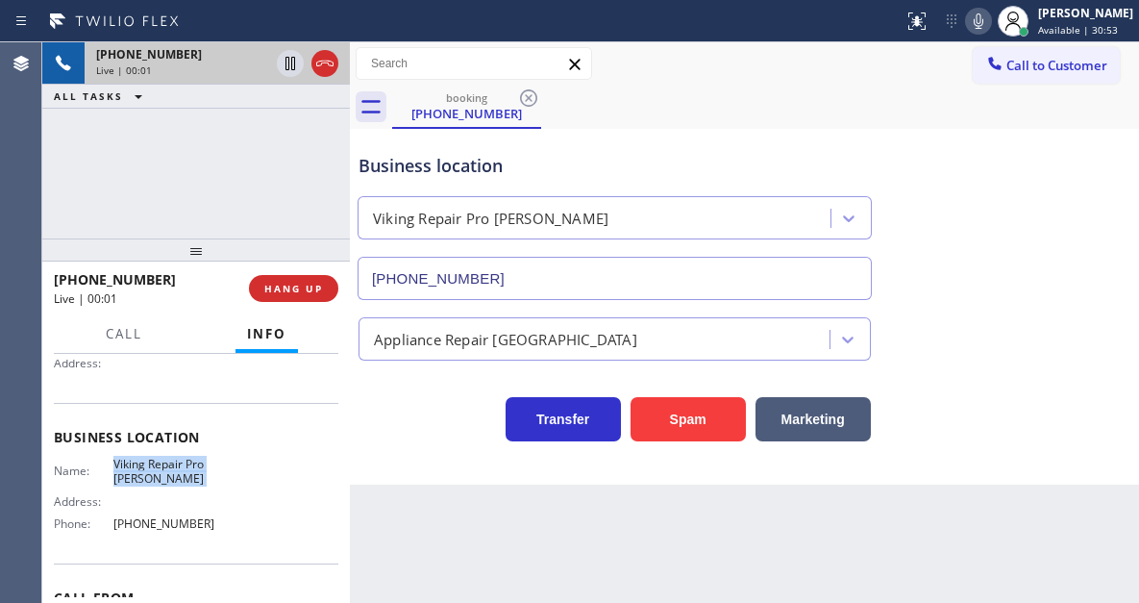
click at [158, 465] on span "Viking Repair Pro [PERSON_NAME]" at bounding box center [169, 472] width 112 height 30
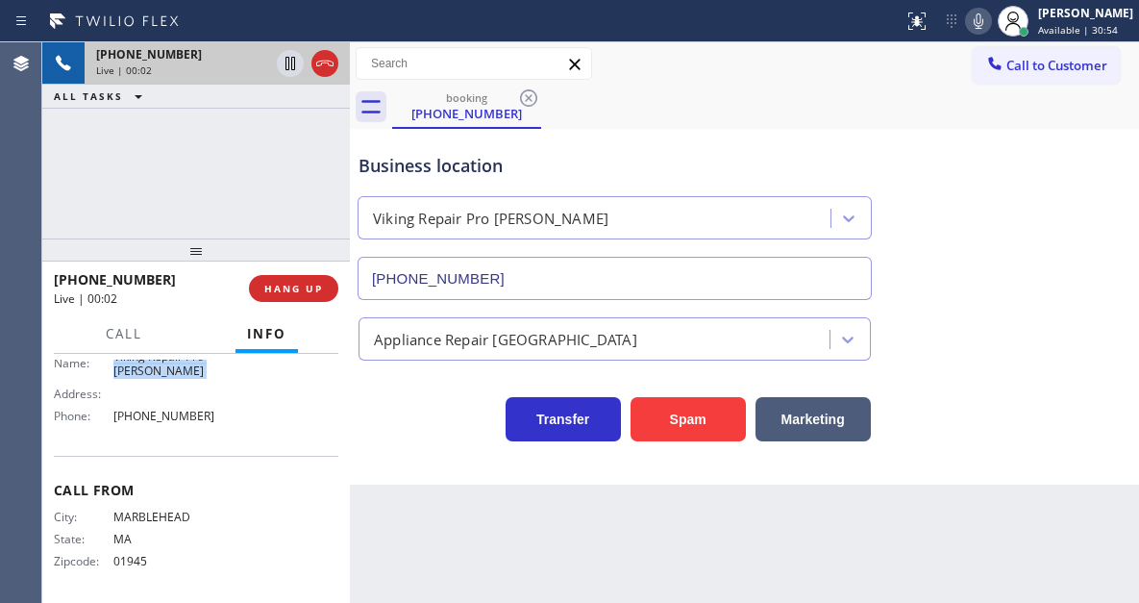
scroll to position [304, 0]
click at [175, 518] on span "MARBLEHEAD" at bounding box center [169, 513] width 112 height 14
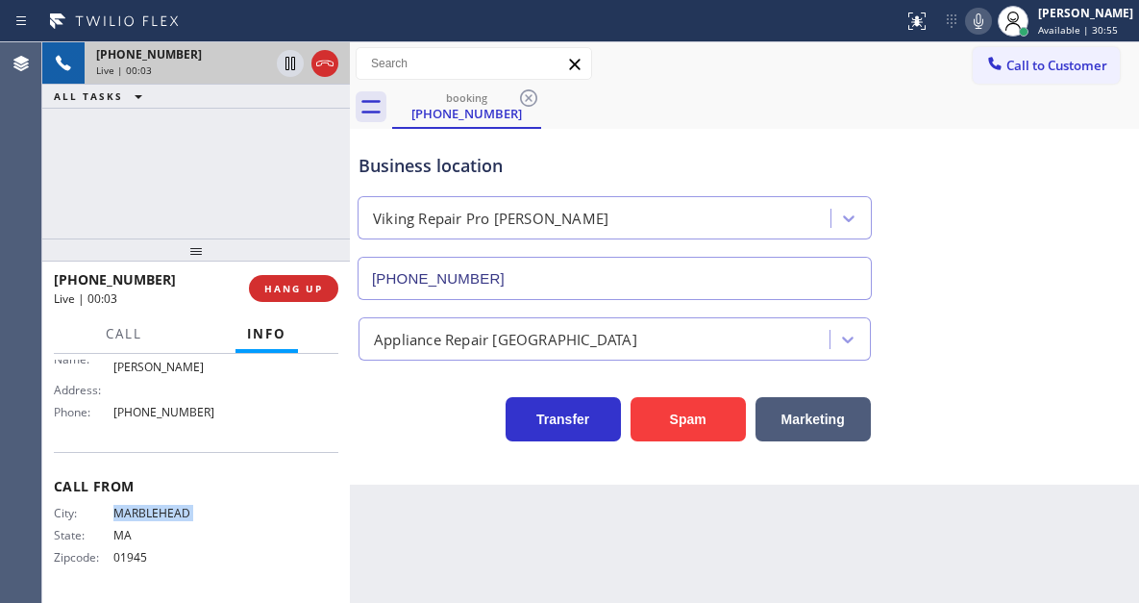
click at [175, 518] on span "MARBLEHEAD" at bounding box center [169, 513] width 112 height 14
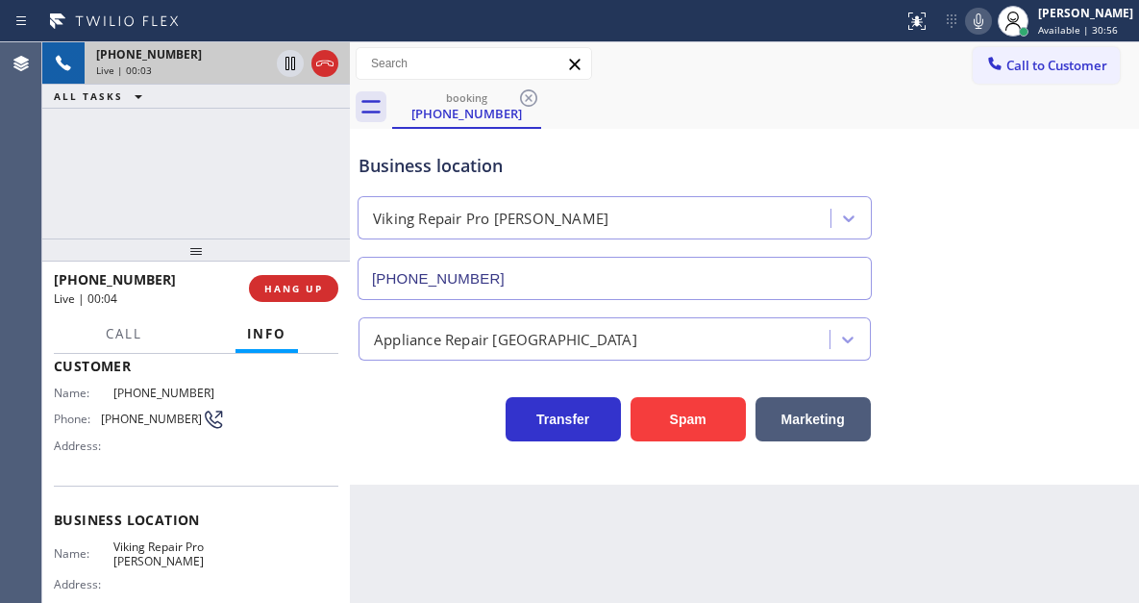
scroll to position [15, 0]
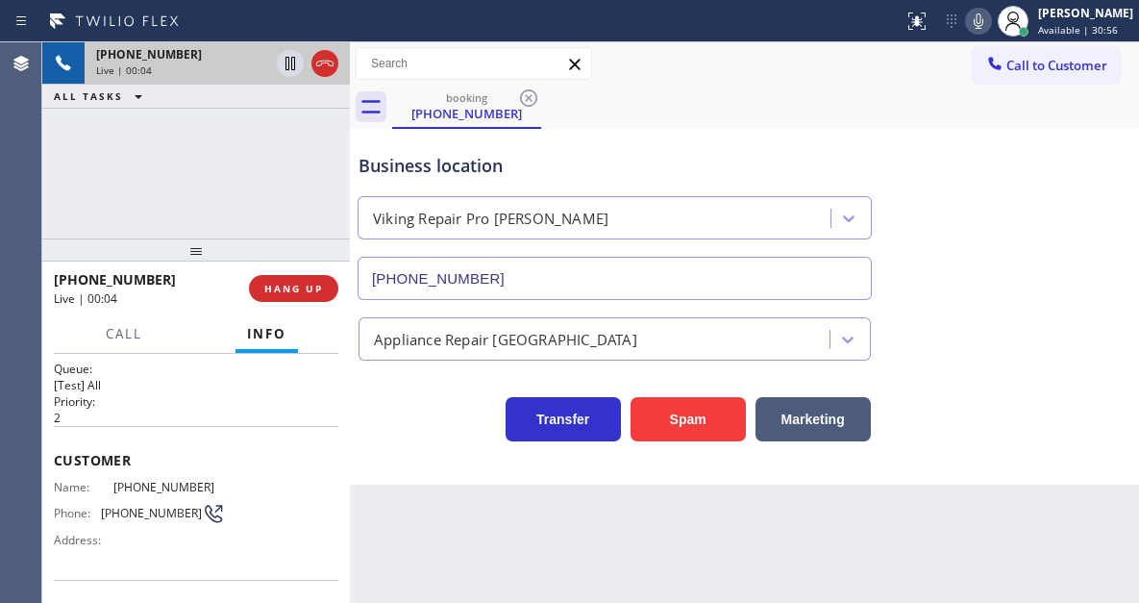
click at [154, 500] on div "Name: [PHONE_NUMBER] Phone: [PHONE_NUMBER] Address:" at bounding box center [139, 518] width 171 height 76
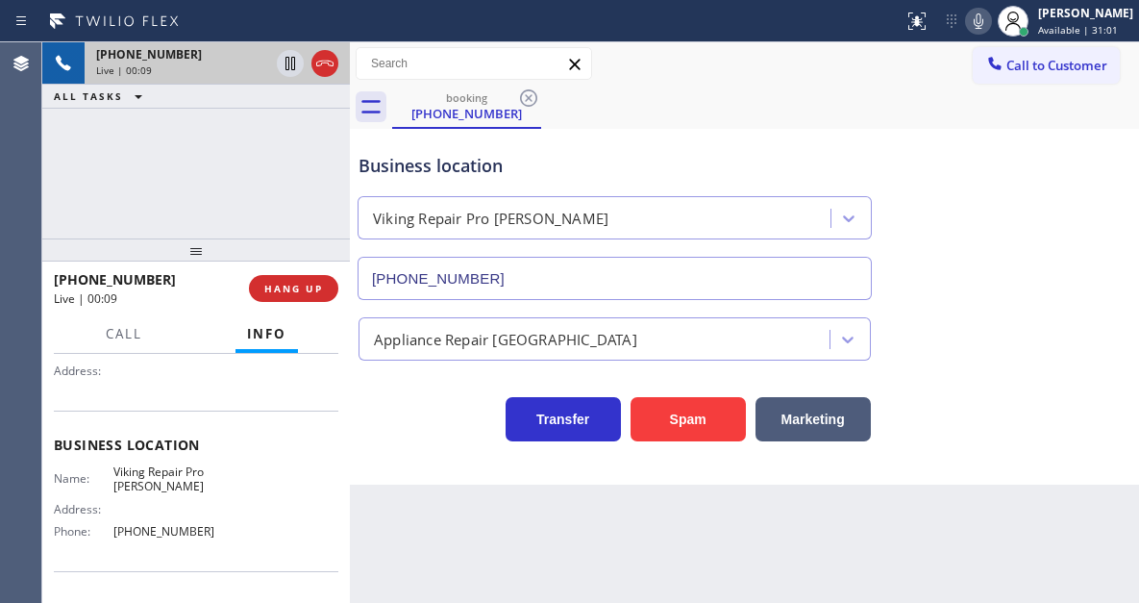
scroll to position [208, 0]
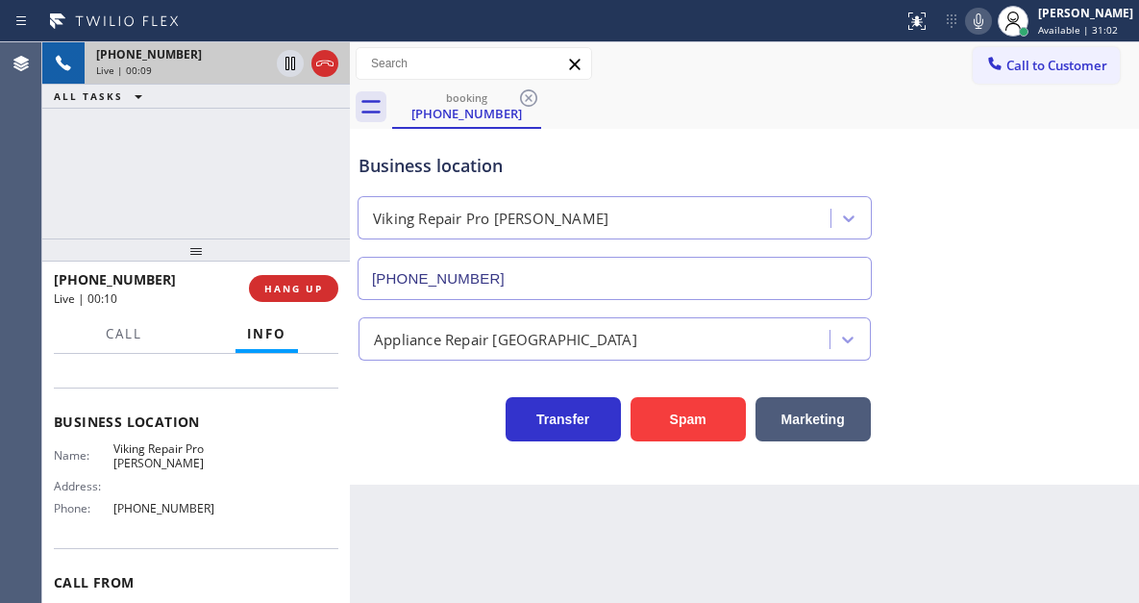
click at [154, 459] on span "Viking Repair Pro [PERSON_NAME]" at bounding box center [169, 456] width 112 height 30
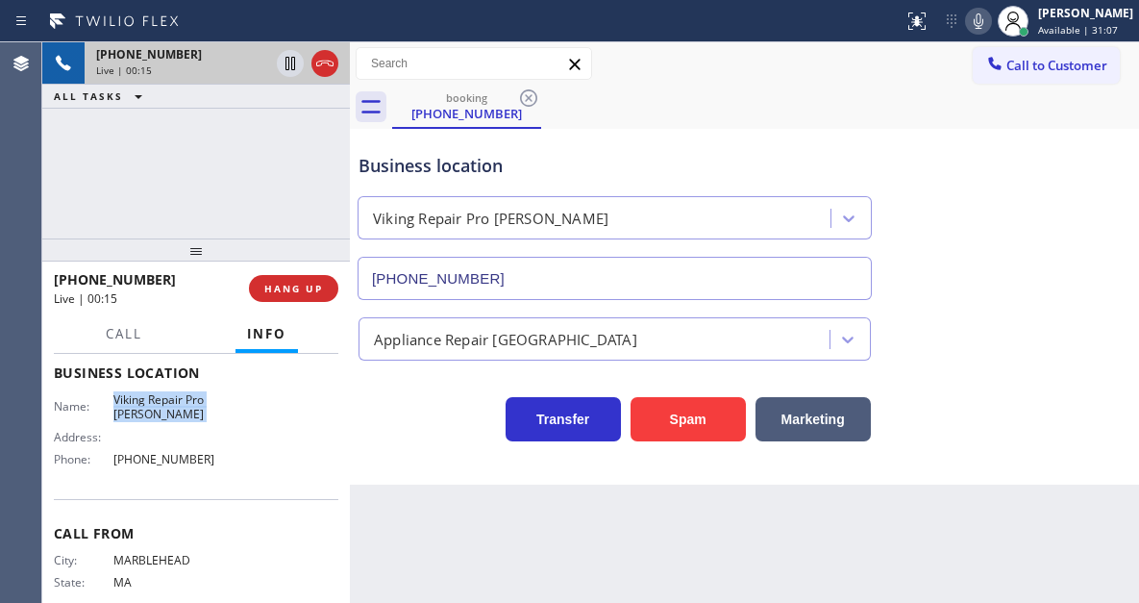
scroll to position [304, 0]
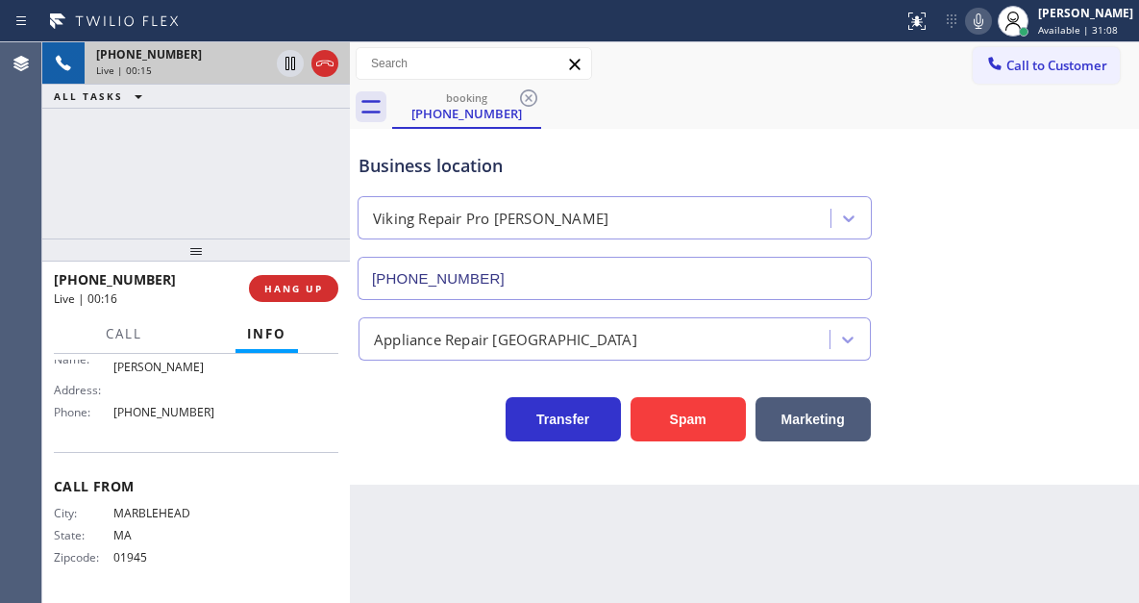
click at [165, 419] on span "[PHONE_NUMBER]" at bounding box center [169, 412] width 112 height 14
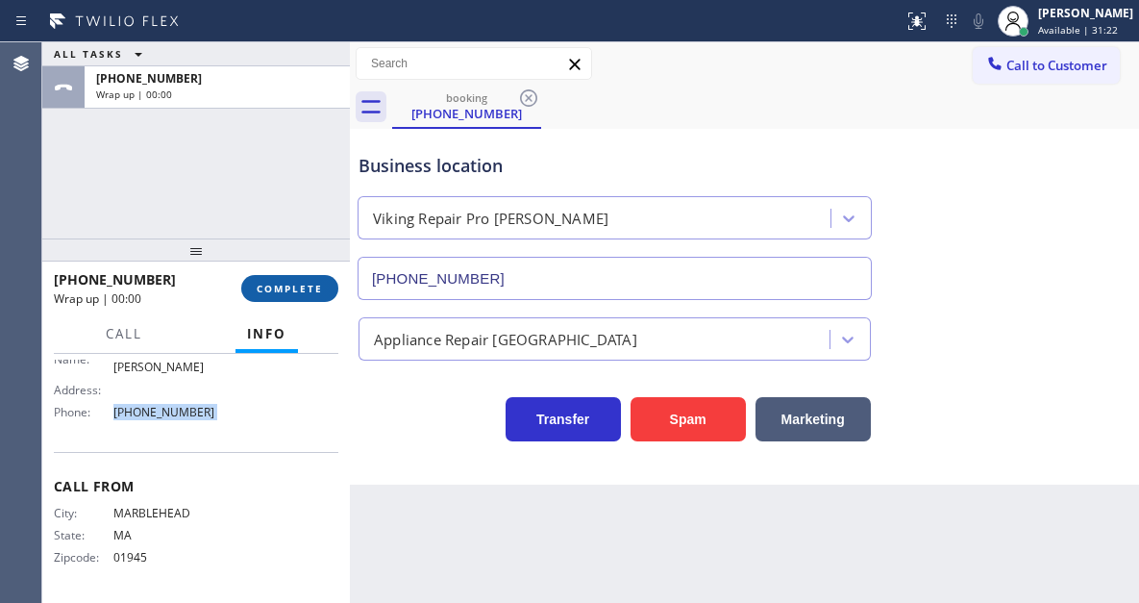
click at [293, 291] on span "COMPLETE" at bounding box center [290, 288] width 66 height 13
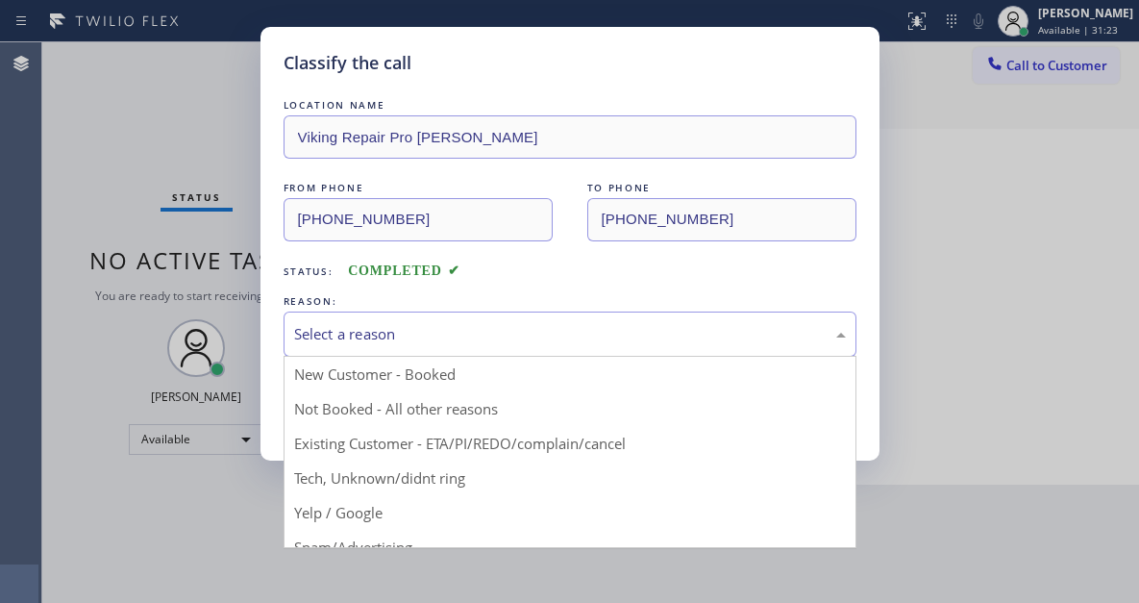
click at [487, 334] on div "Select a reason" at bounding box center [570, 334] width 552 height 22
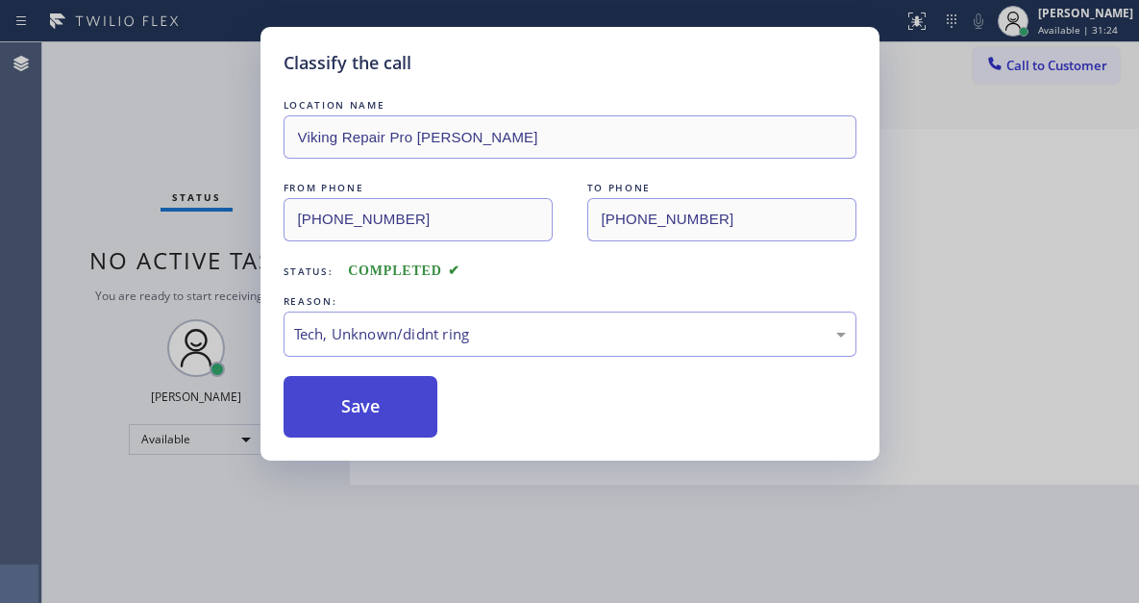
click at [388, 402] on button "Save" at bounding box center [361, 407] width 155 height 62
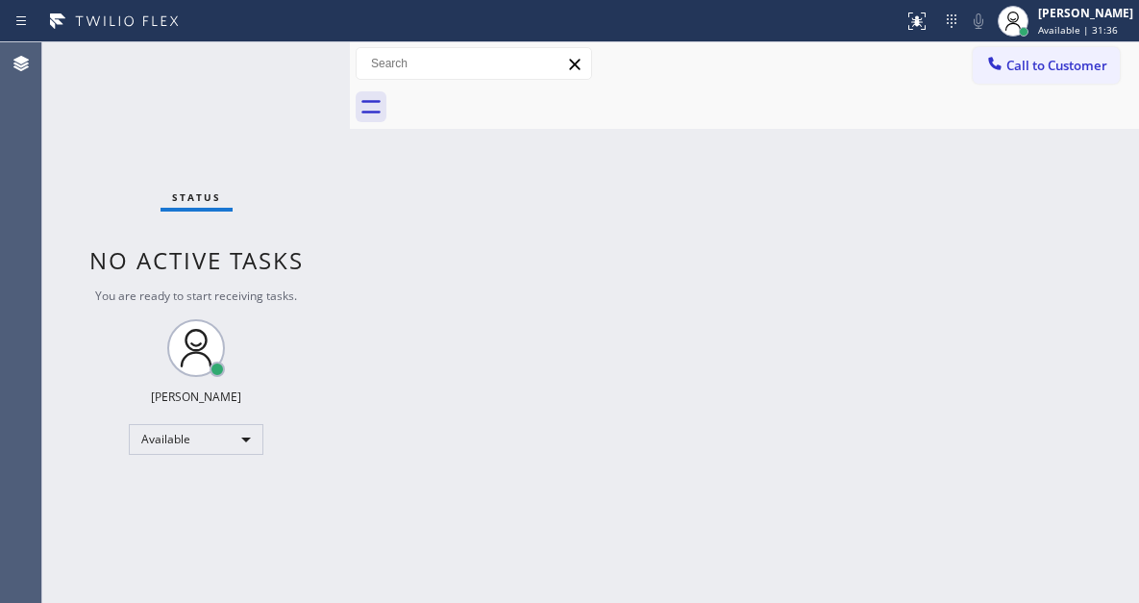
click at [276, 75] on div "Status No active tasks You are ready to start receiving tasks. [PERSON_NAME]" at bounding box center [196, 322] width 308 height 560
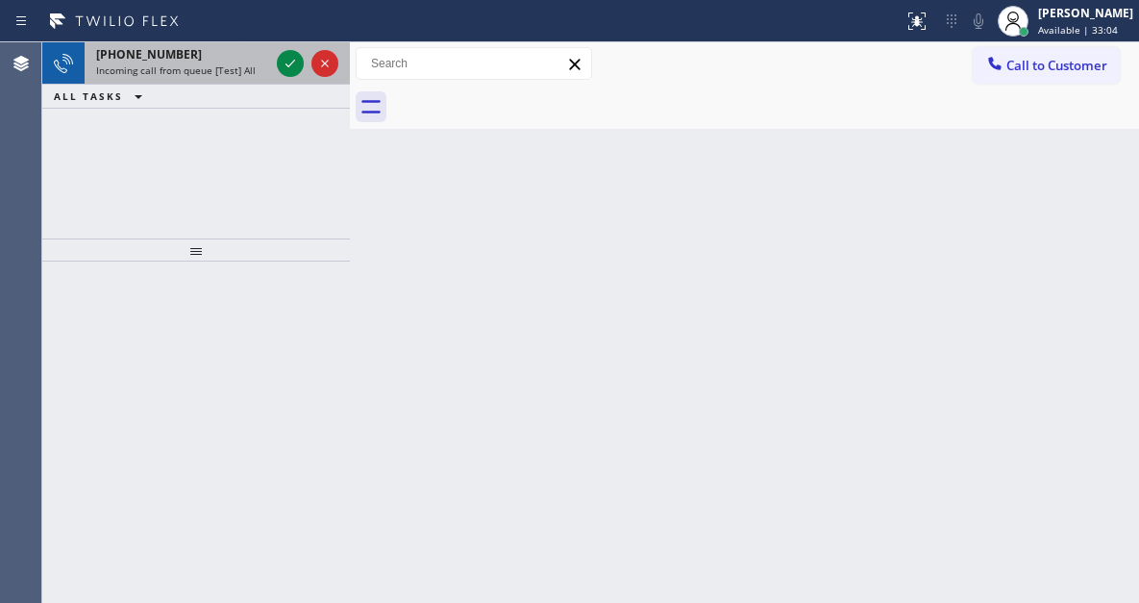
click at [303, 49] on div at bounding box center [307, 63] width 69 height 42
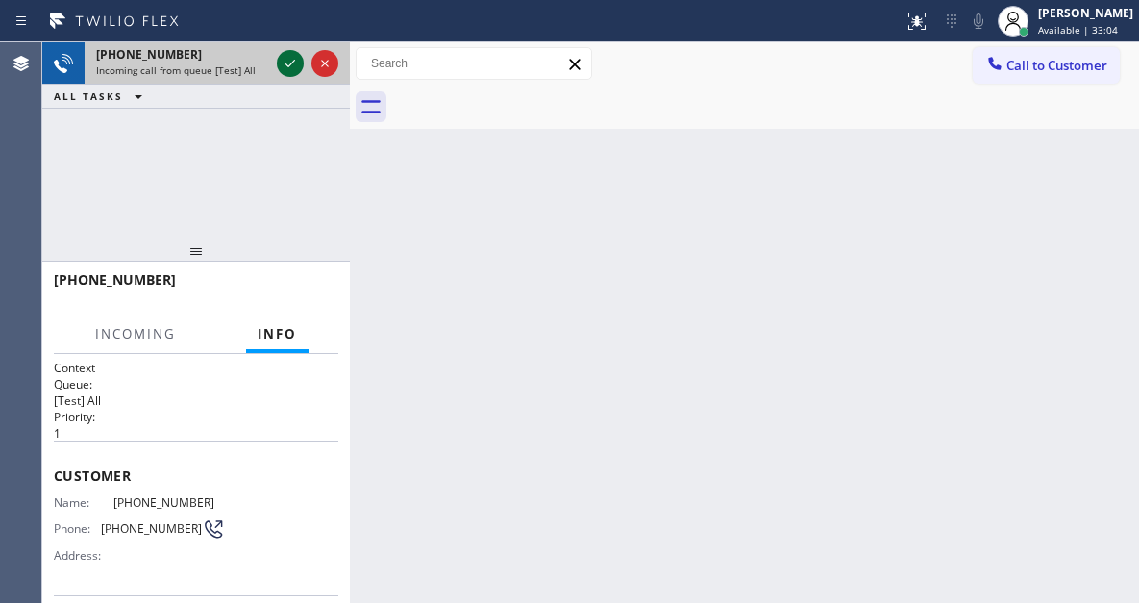
click at [286, 68] on icon at bounding box center [290, 63] width 23 height 23
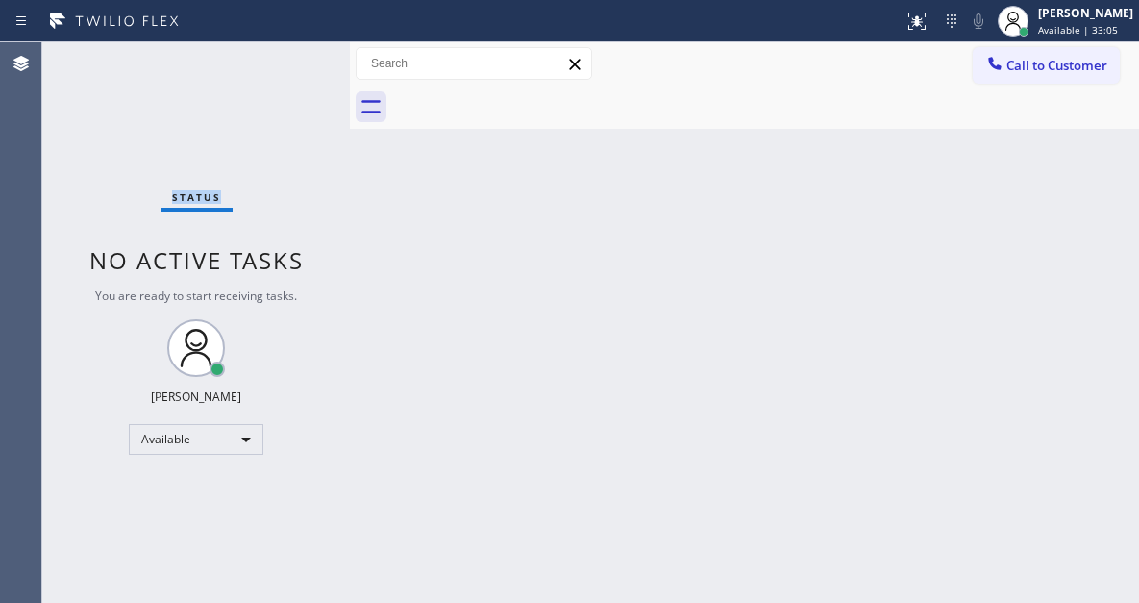
click at [286, 68] on div "Status No active tasks You are ready to start receiving tasks. [PERSON_NAME]" at bounding box center [196, 322] width 308 height 560
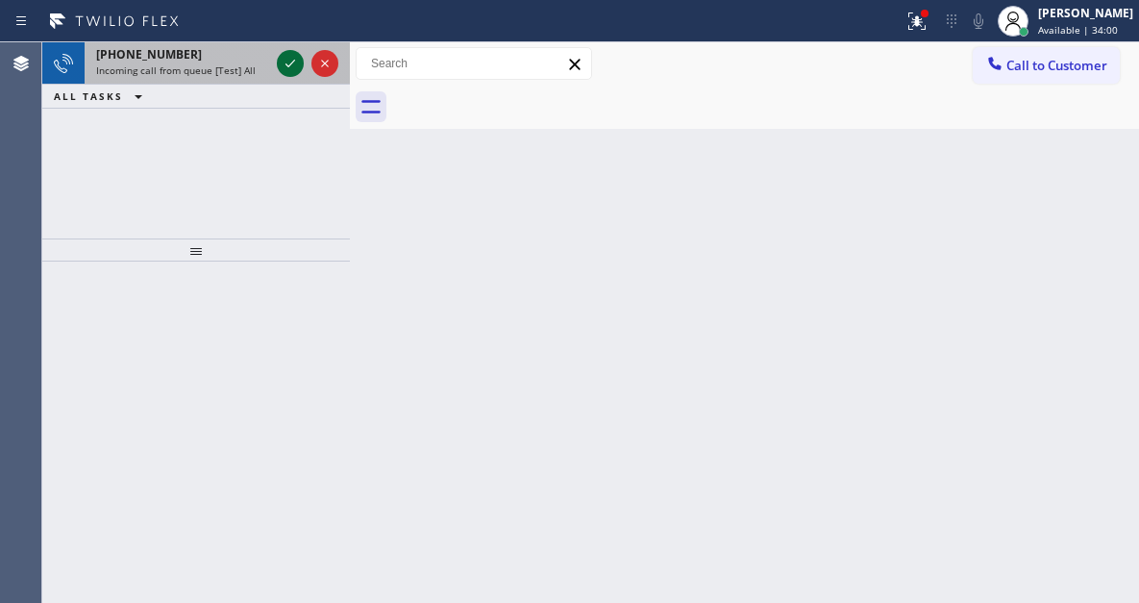
click at [295, 62] on icon at bounding box center [290, 63] width 23 height 23
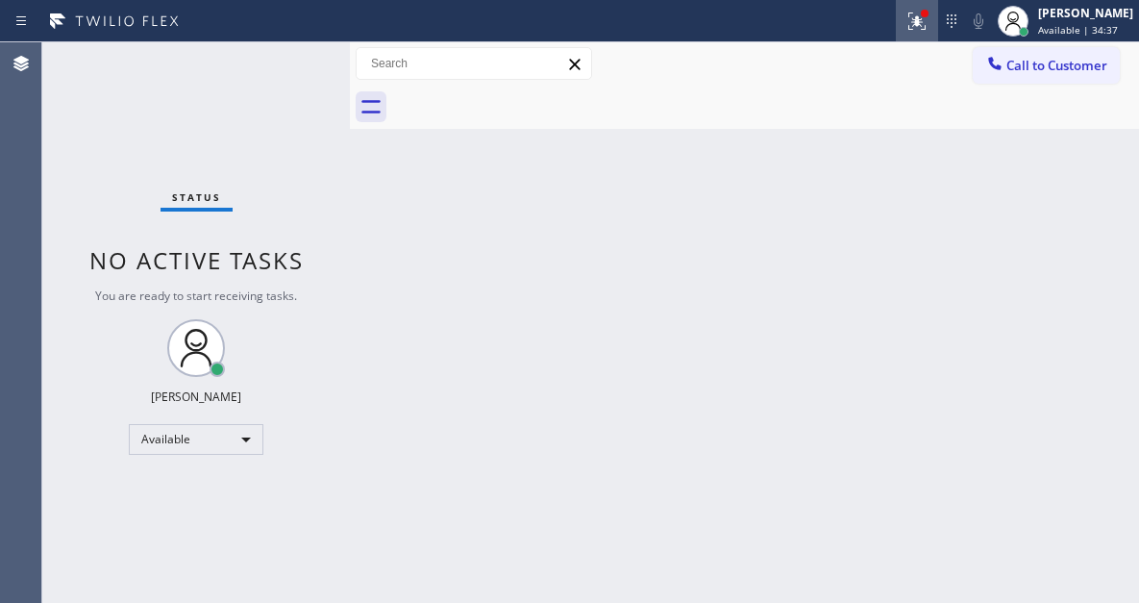
click at [929, 17] on icon at bounding box center [917, 21] width 23 height 23
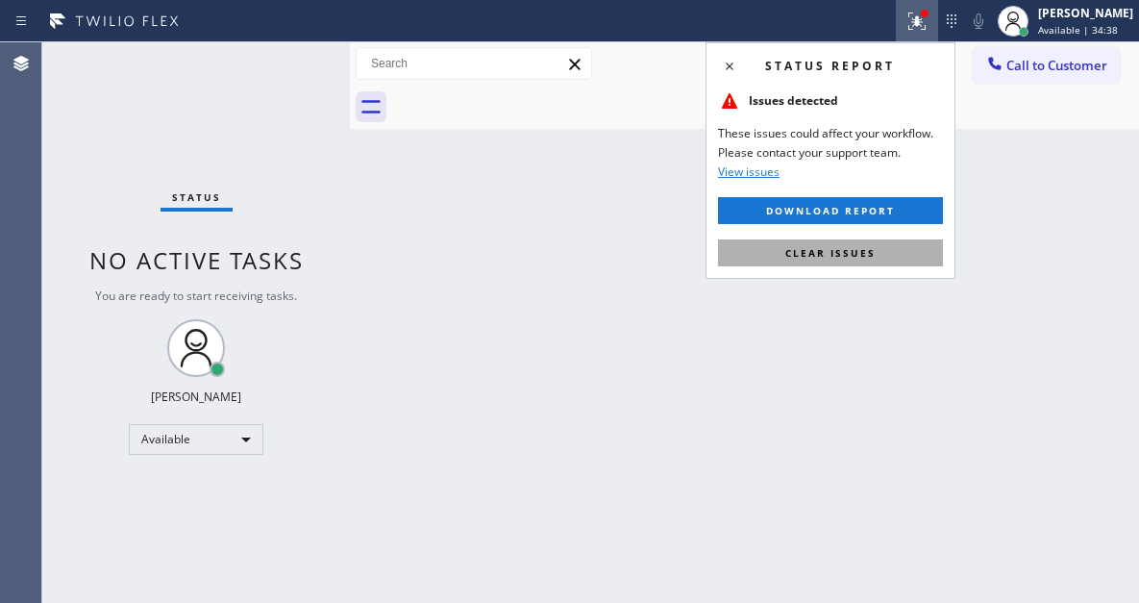
click at [876, 246] on button "Clear issues" at bounding box center [830, 252] width 225 height 27
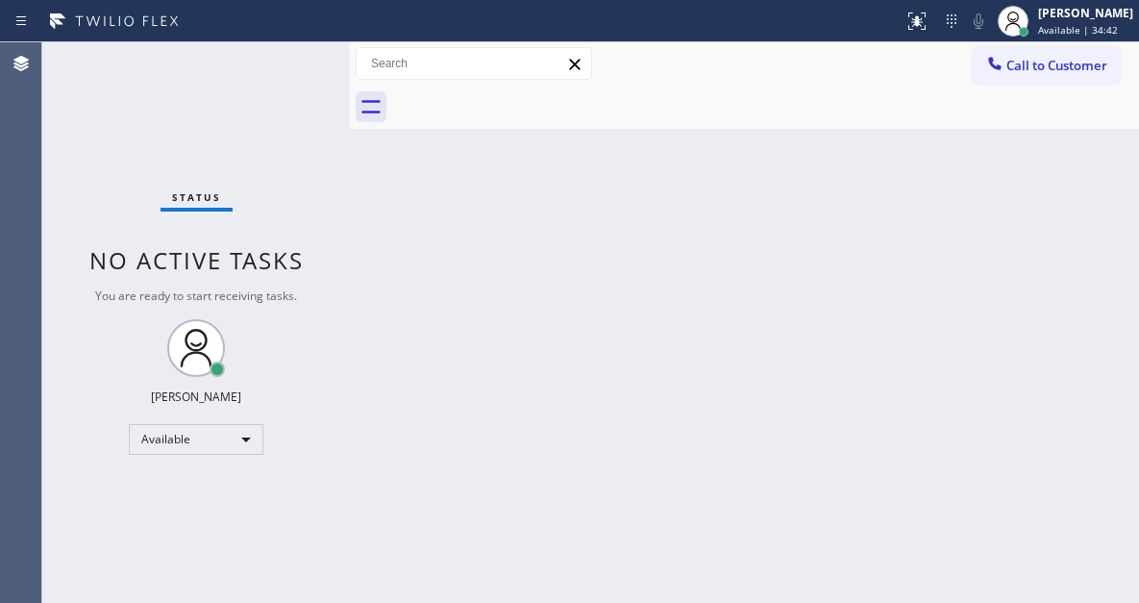
click at [255, 61] on div "Status No active tasks You are ready to start receiving tasks. [PERSON_NAME]" at bounding box center [196, 322] width 308 height 560
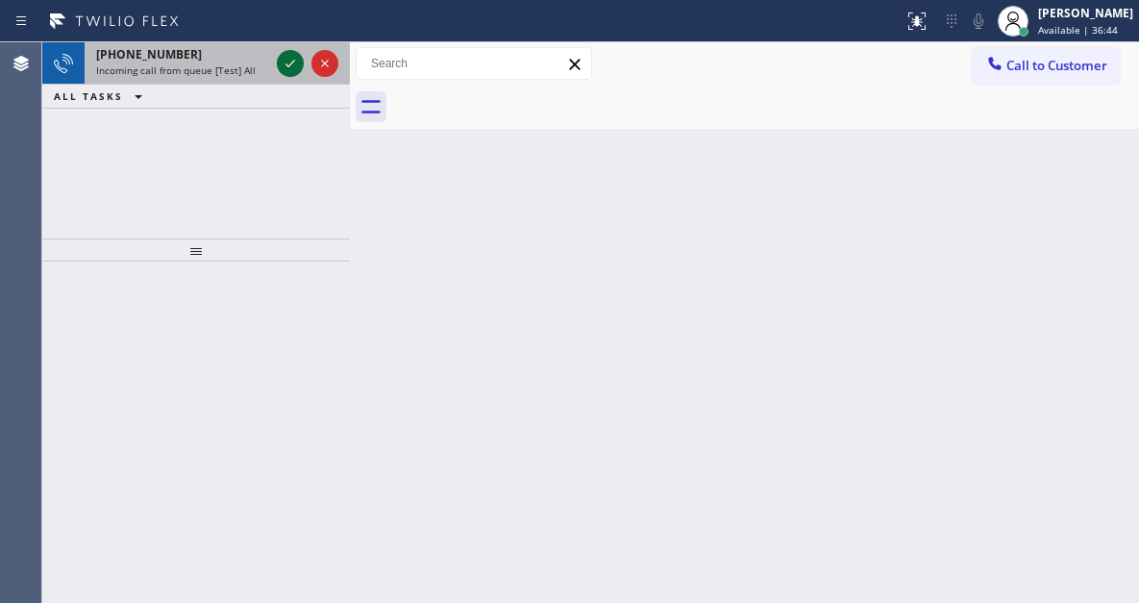
click at [287, 64] on icon at bounding box center [290, 63] width 23 height 23
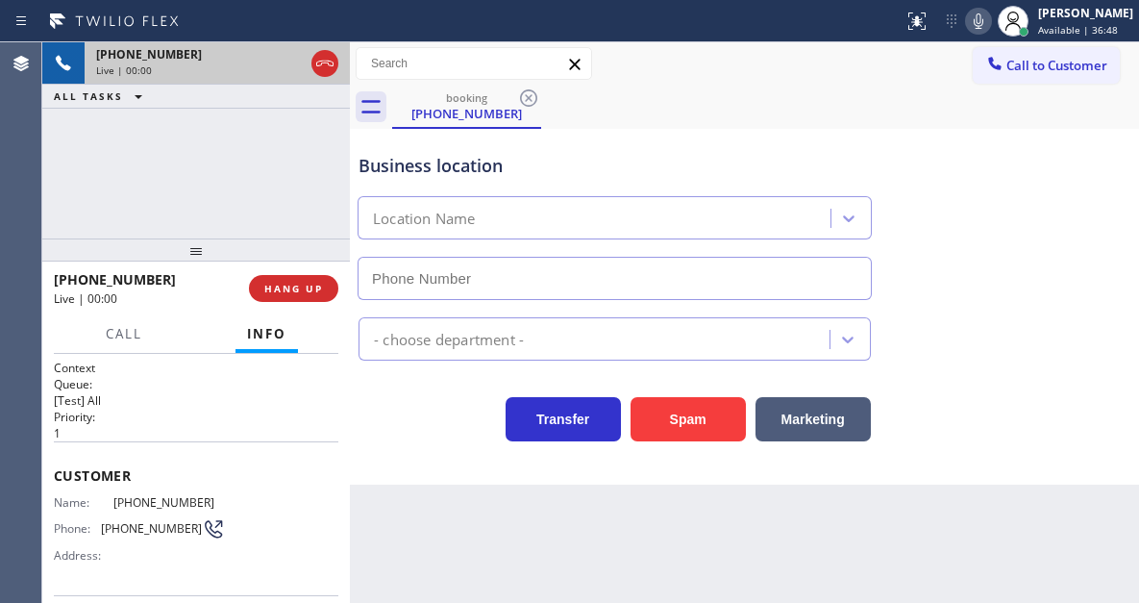
type input "[PHONE_NUMBER]"
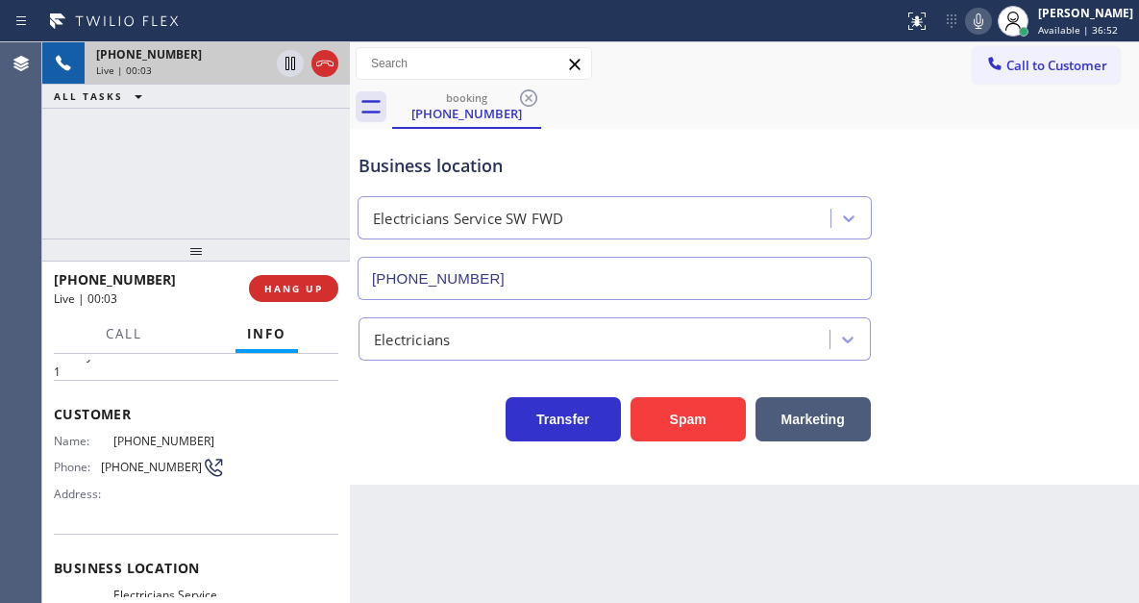
scroll to position [288, 0]
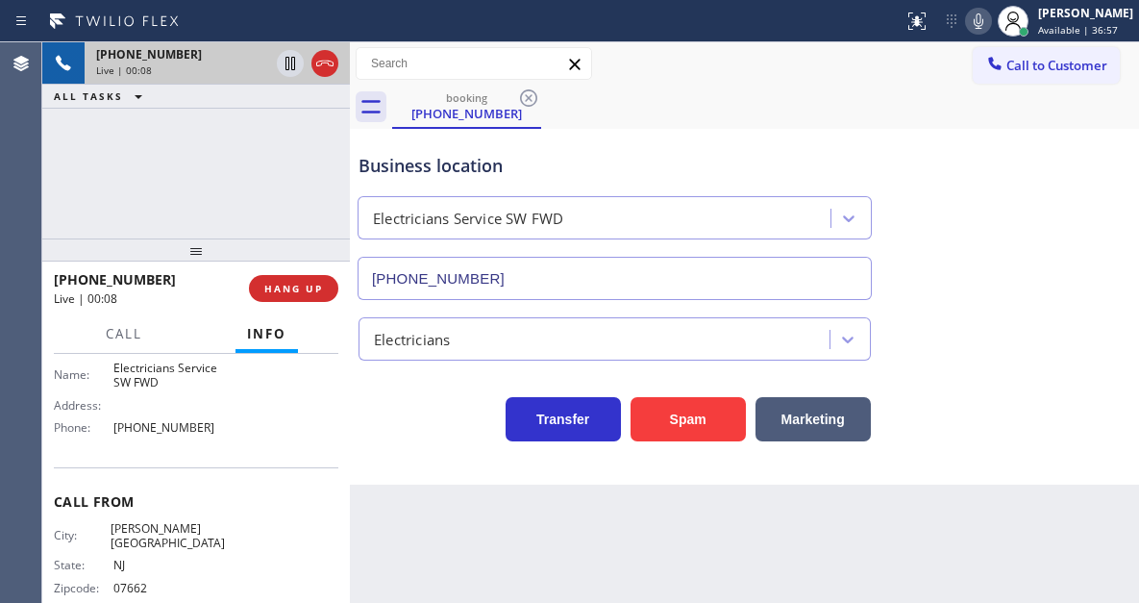
click at [1099, 249] on div "Business location Electricians Service SW FWD [PHONE_NUMBER]" at bounding box center [745, 213] width 780 height 174
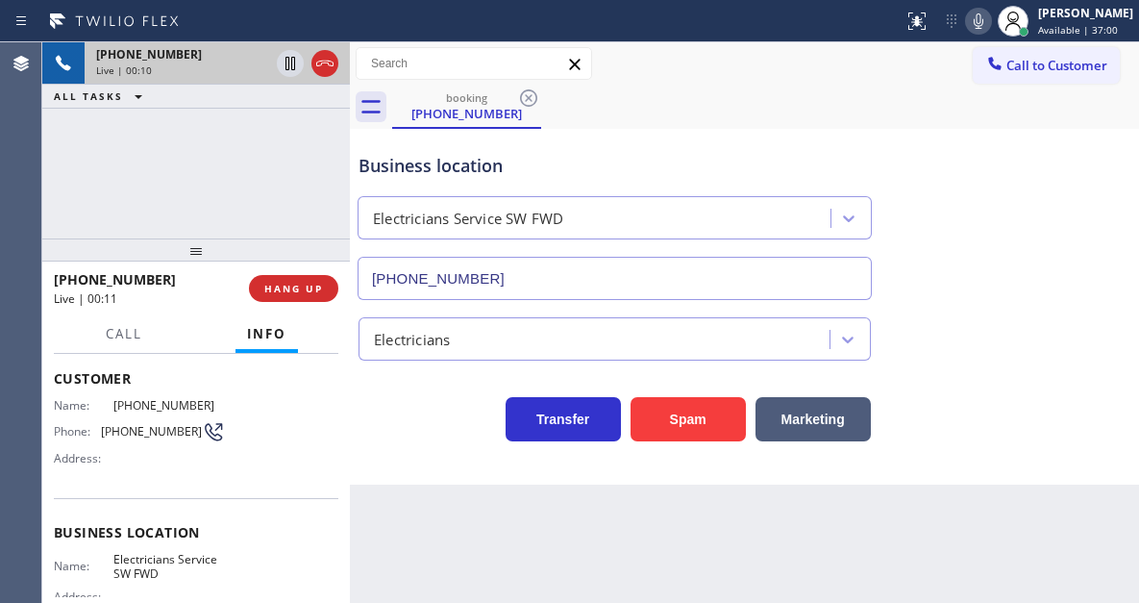
scroll to position [96, 0]
click at [150, 429] on span "[PHONE_NUMBER]" at bounding box center [151, 432] width 101 height 14
click at [150, 439] on span "[PHONE_NUMBER]" at bounding box center [151, 432] width 101 height 14
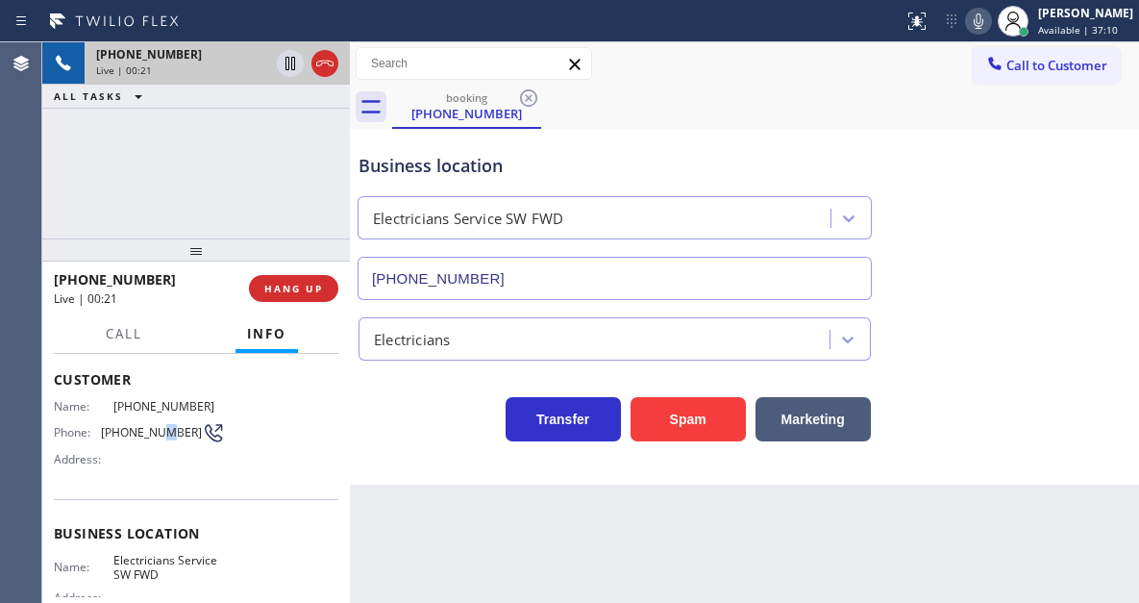
click at [150, 439] on span "[PHONE_NUMBER]" at bounding box center [151, 432] width 101 height 14
click at [241, 162] on div "[PHONE_NUMBER] Live | 00:53 ALL TASKS ALL TASKS ACTIVE TASKS TASKS IN WRAP UP" at bounding box center [196, 140] width 308 height 196
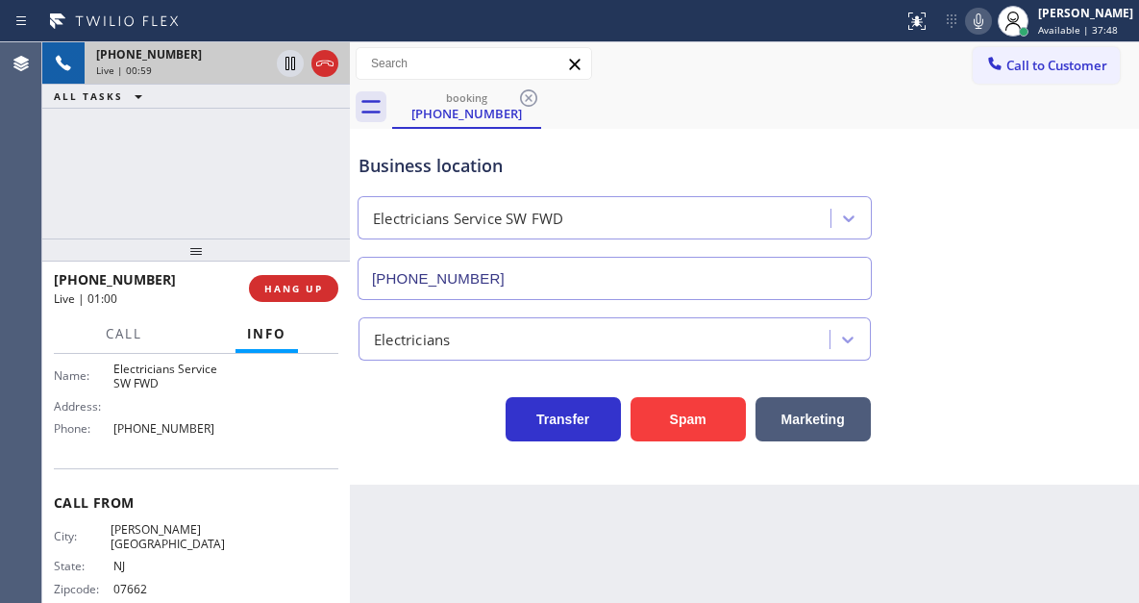
scroll to position [288, 0]
click at [175, 374] on span "Electricians Service SW FWD" at bounding box center [169, 376] width 112 height 30
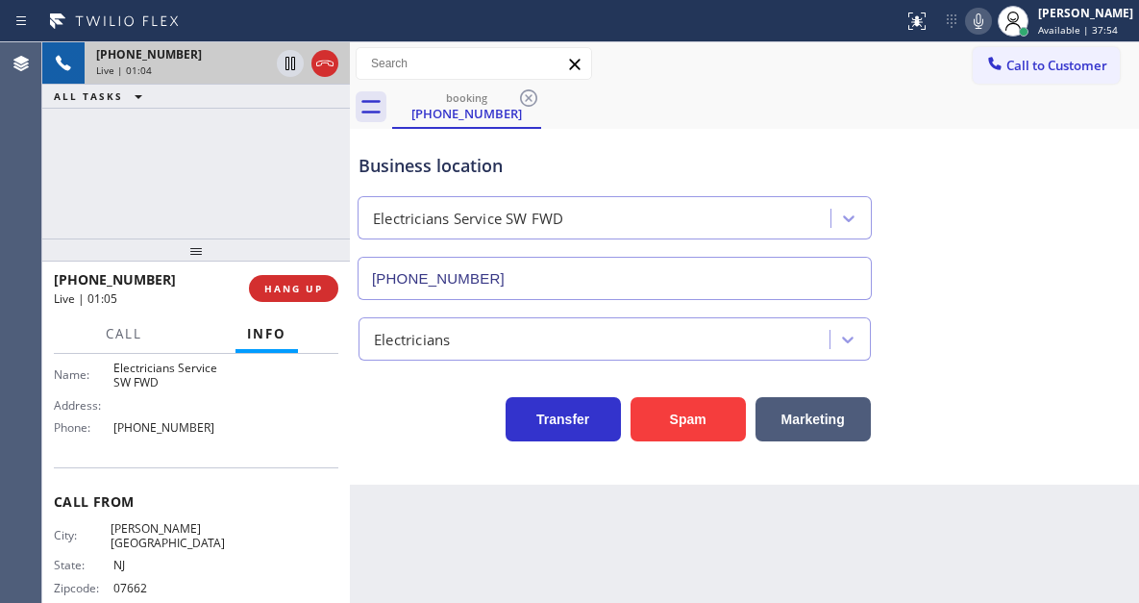
click at [410, 162] on div "Business location" at bounding box center [615, 166] width 512 height 26
click at [499, 162] on div "Business location" at bounding box center [615, 166] width 512 height 26
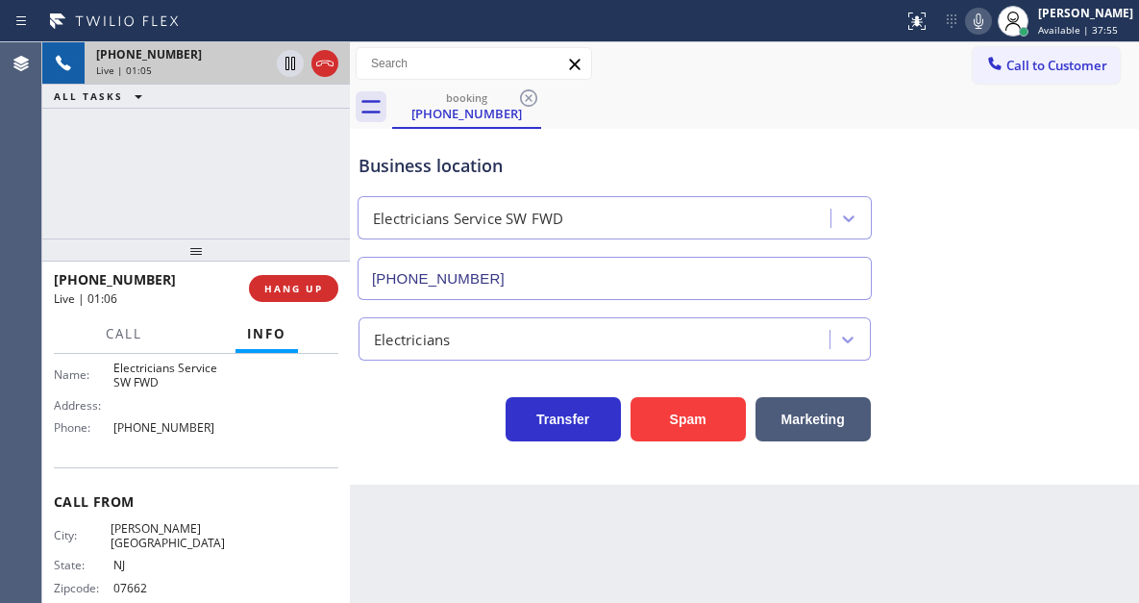
click at [499, 162] on div "Business location" at bounding box center [615, 166] width 512 height 26
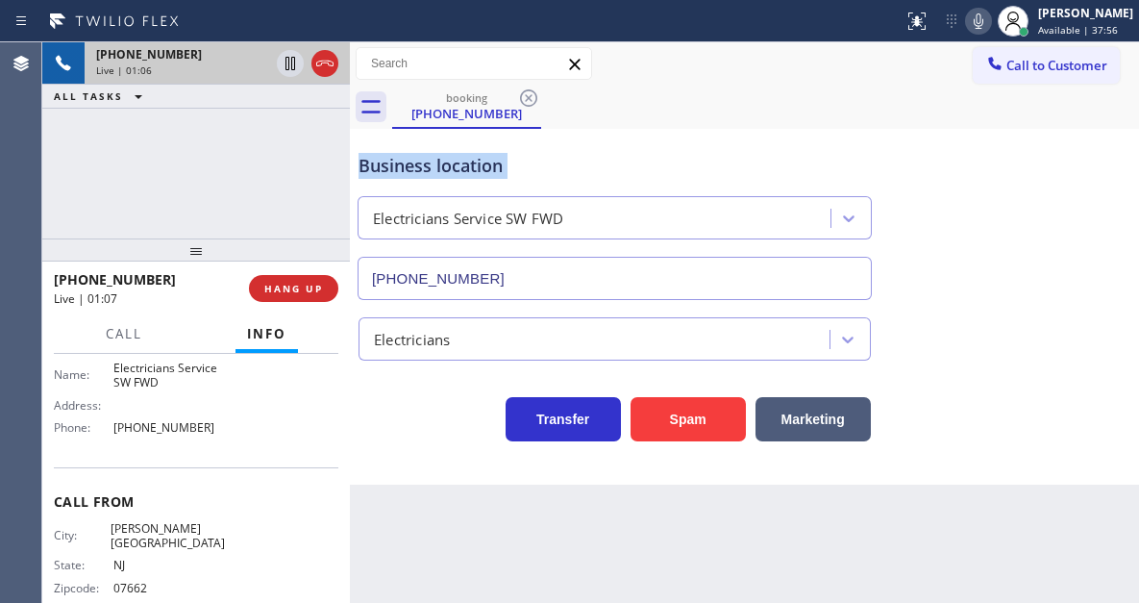
click at [499, 162] on div "Business location" at bounding box center [615, 166] width 512 height 26
click at [392, 172] on div "Business location" at bounding box center [615, 166] width 512 height 26
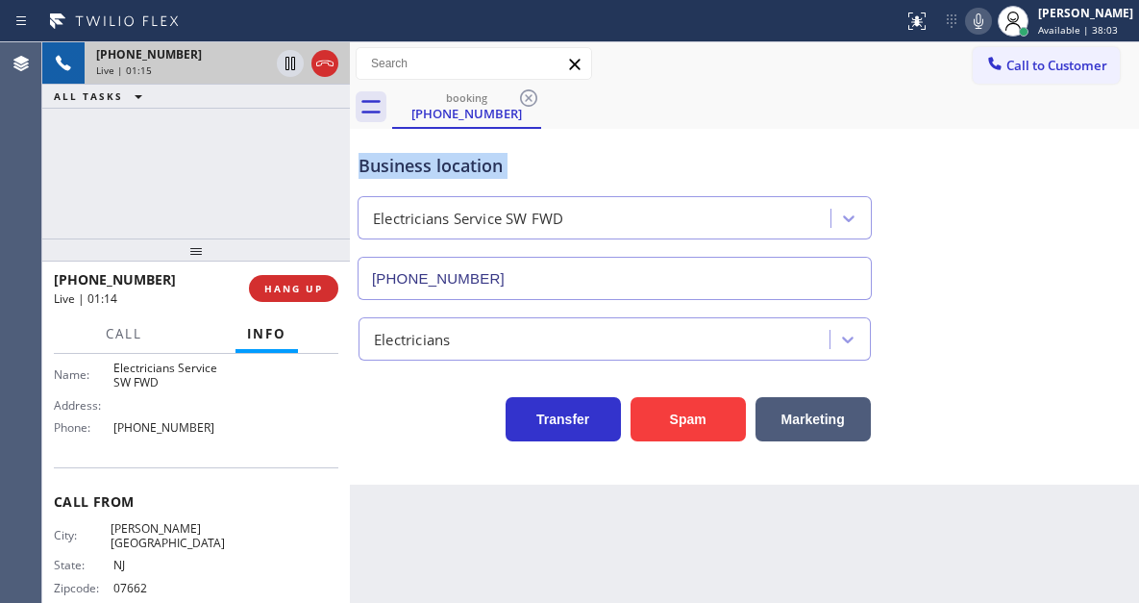
click at [392, 172] on div "Business location" at bounding box center [615, 166] width 512 height 26
click at [180, 434] on span "[PHONE_NUMBER]" at bounding box center [169, 427] width 112 height 14
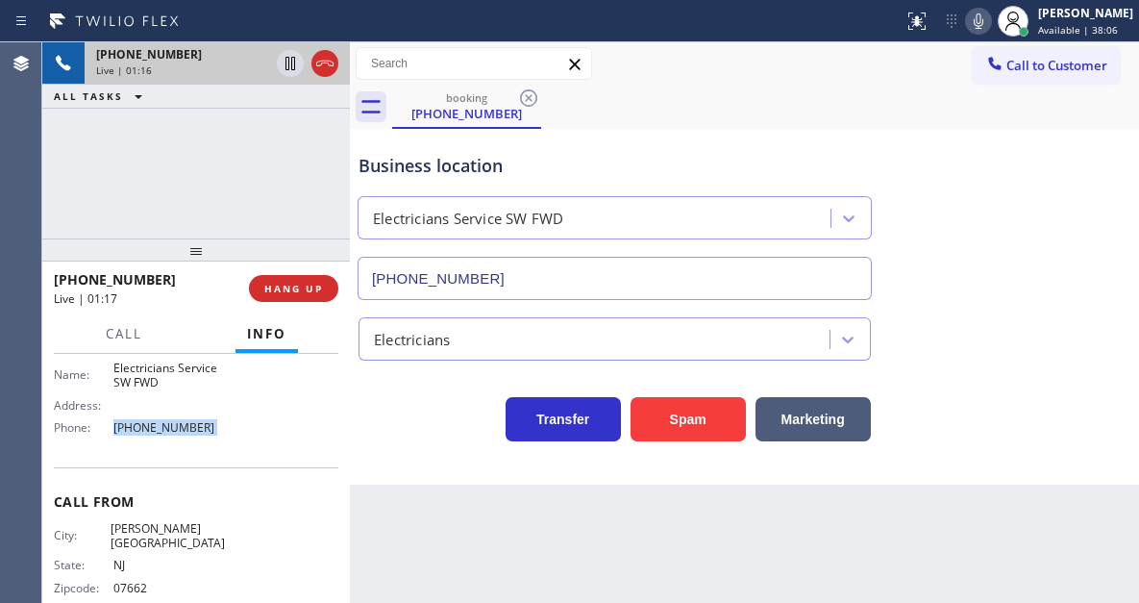
click at [180, 434] on span "[PHONE_NUMBER]" at bounding box center [169, 427] width 112 height 14
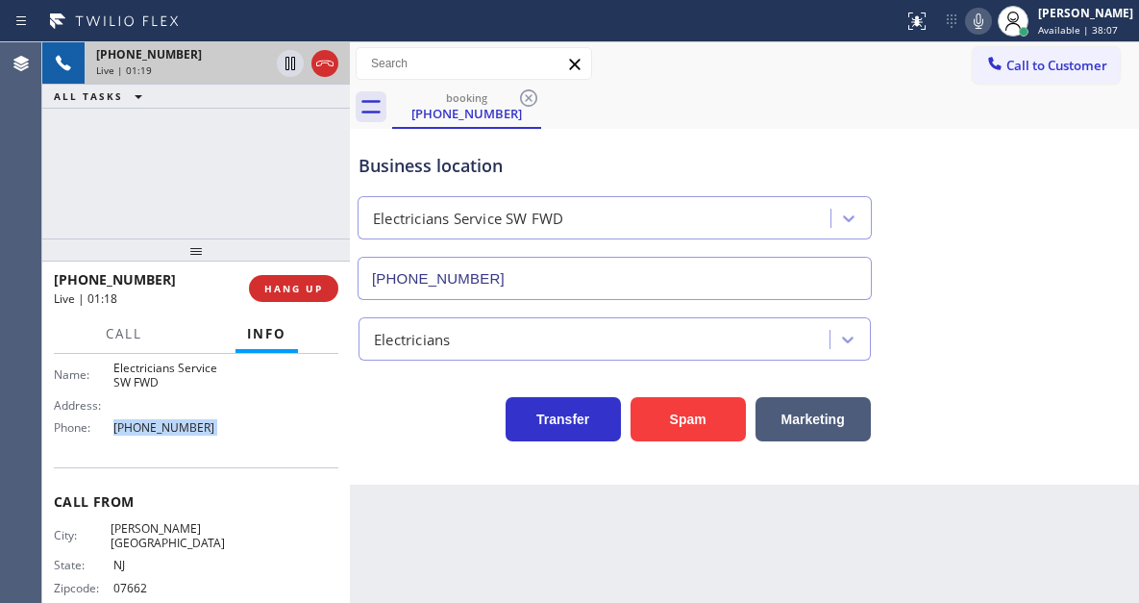
scroll to position [192, 0]
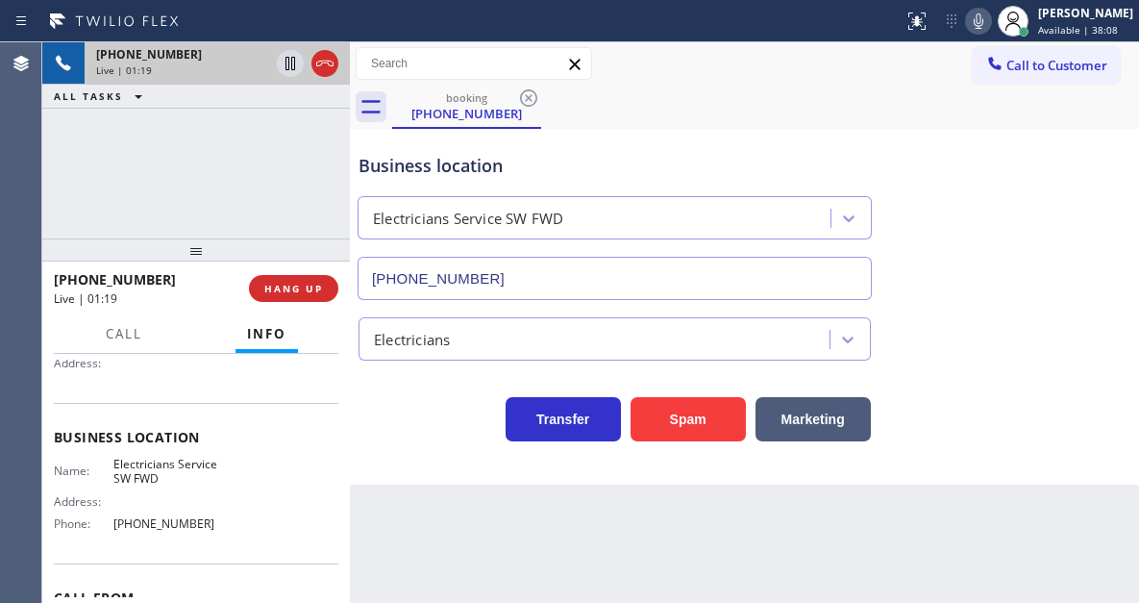
click at [164, 459] on span "Electricians Service SW FWD" at bounding box center [169, 472] width 112 height 30
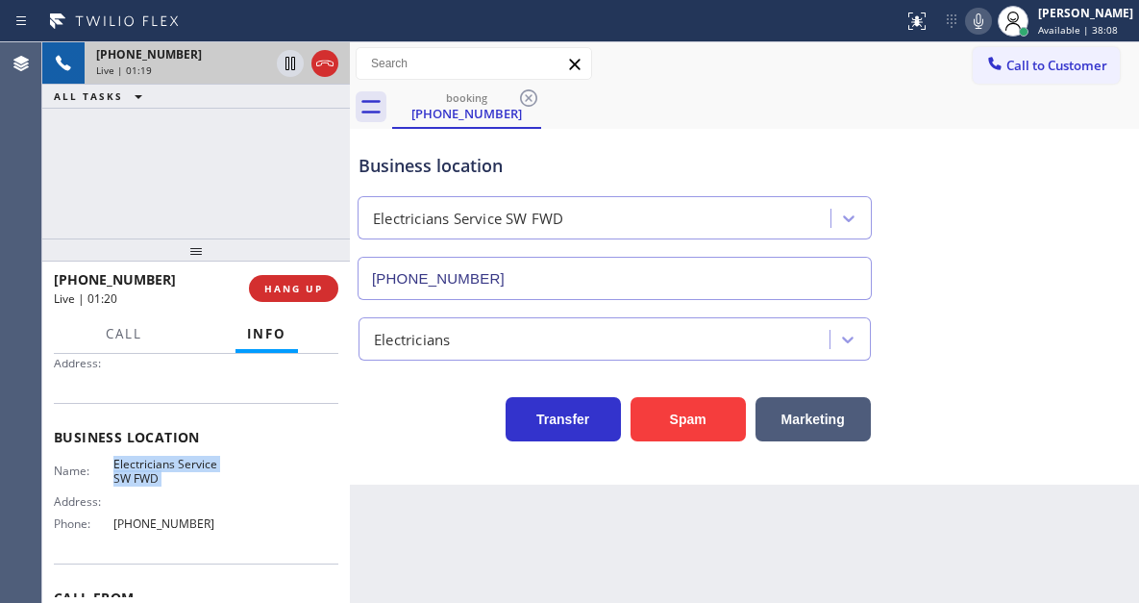
click at [164, 459] on span "Electricians Service SW FWD" at bounding box center [169, 472] width 112 height 30
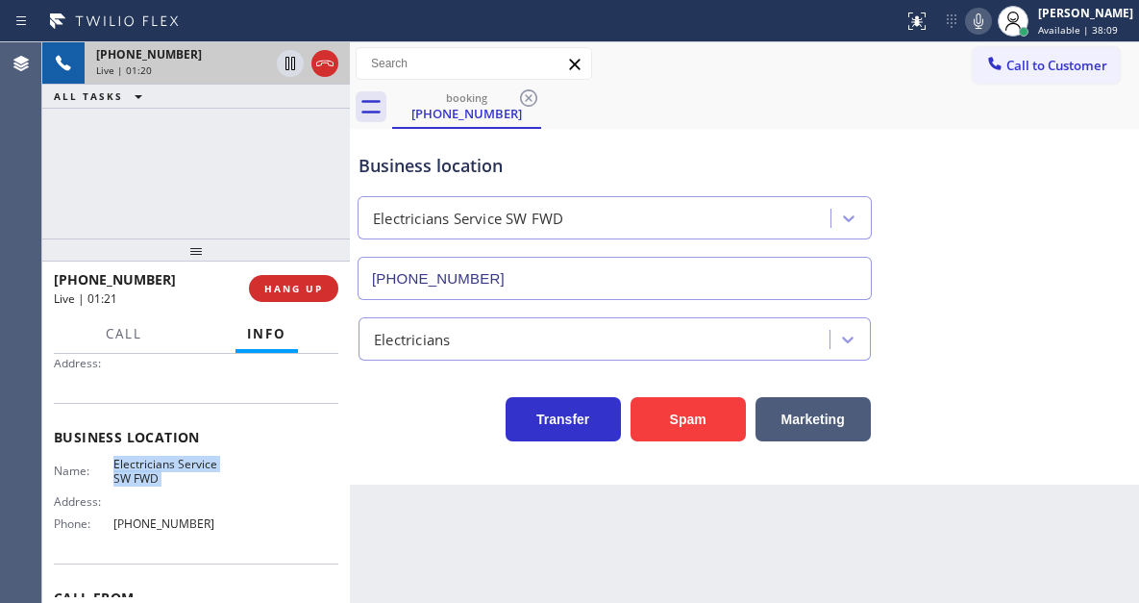
click at [164, 459] on span "Electricians Service SW FWD" at bounding box center [169, 472] width 112 height 30
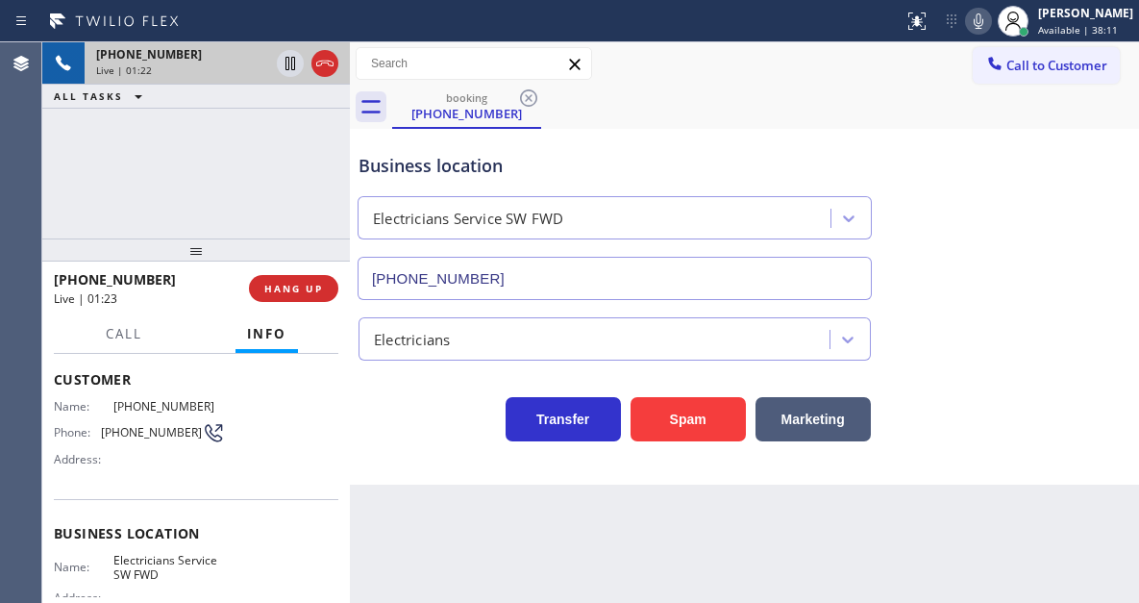
click at [167, 421] on div "Phone: [PHONE_NUMBER]" at bounding box center [139, 432] width 171 height 23
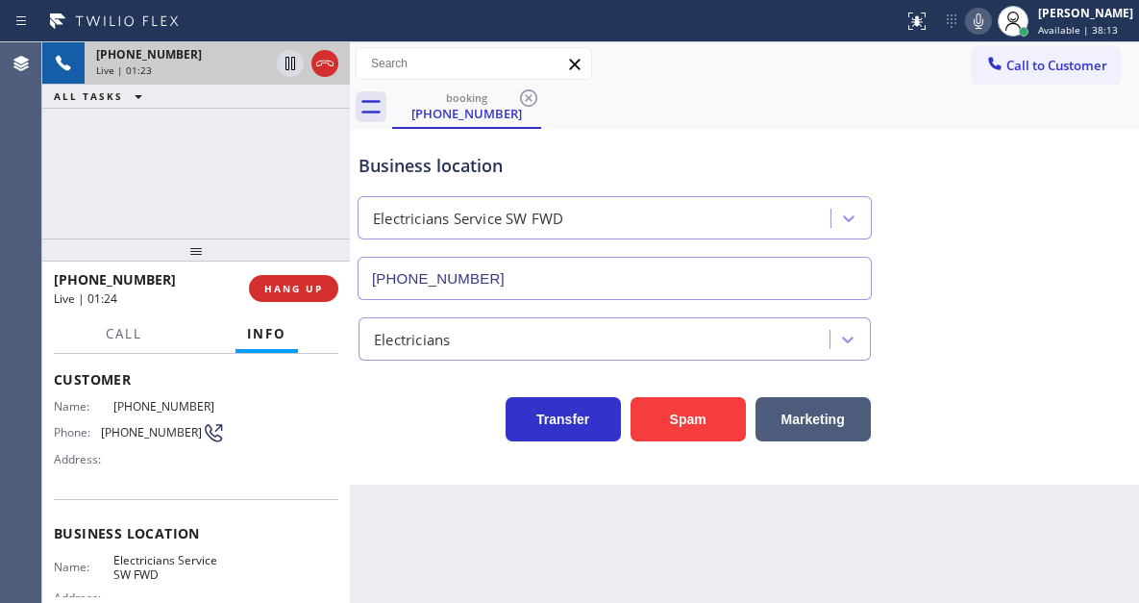
click at [179, 408] on span "[PHONE_NUMBER]" at bounding box center [169, 406] width 112 height 14
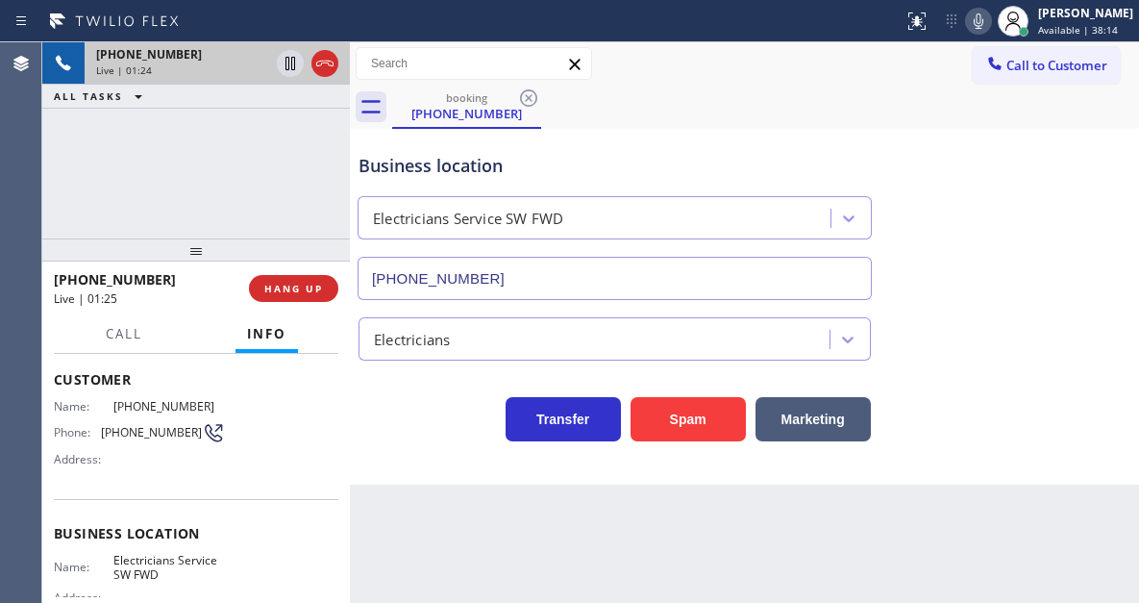
click at [163, 431] on span "[PHONE_NUMBER]" at bounding box center [151, 432] width 101 height 14
click at [233, 220] on div "[PHONE_NUMBER] Live | 01:26 ALL TASKS ALL TASKS ACTIVE TASKS TASKS IN WRAP UP" at bounding box center [196, 140] width 308 height 196
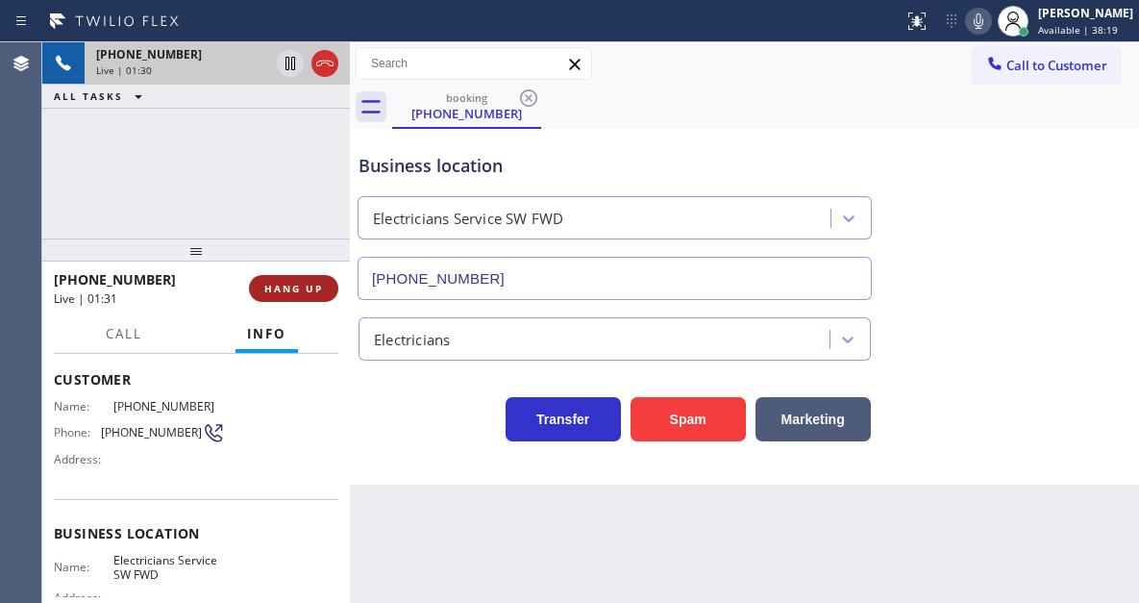
click at [305, 288] on span "HANG UP" at bounding box center [293, 288] width 59 height 13
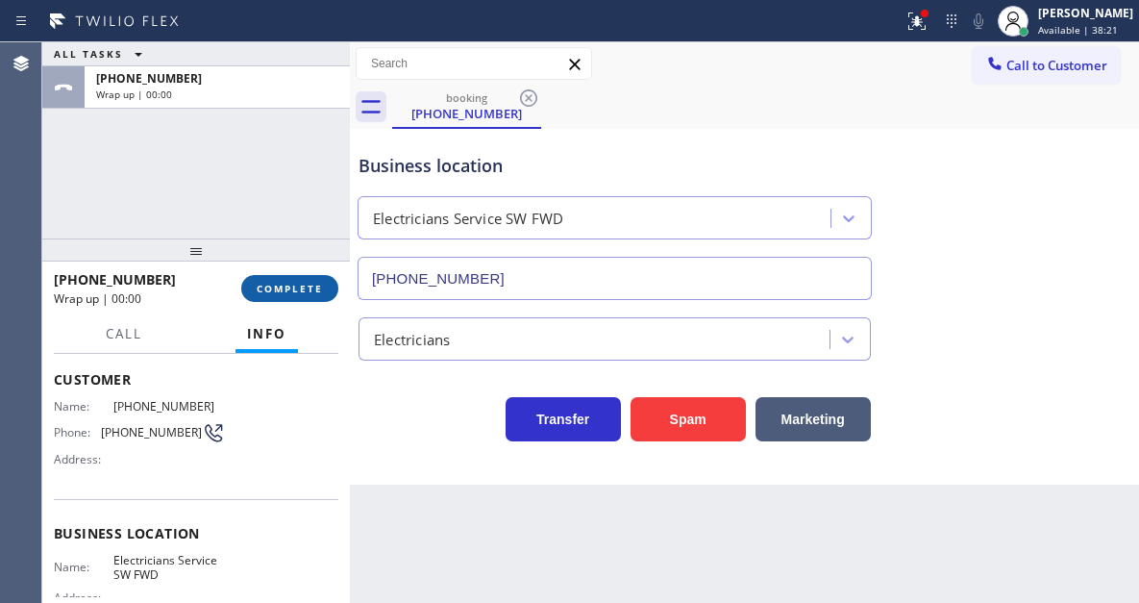
click at [305, 288] on span "COMPLETE" at bounding box center [290, 288] width 66 height 13
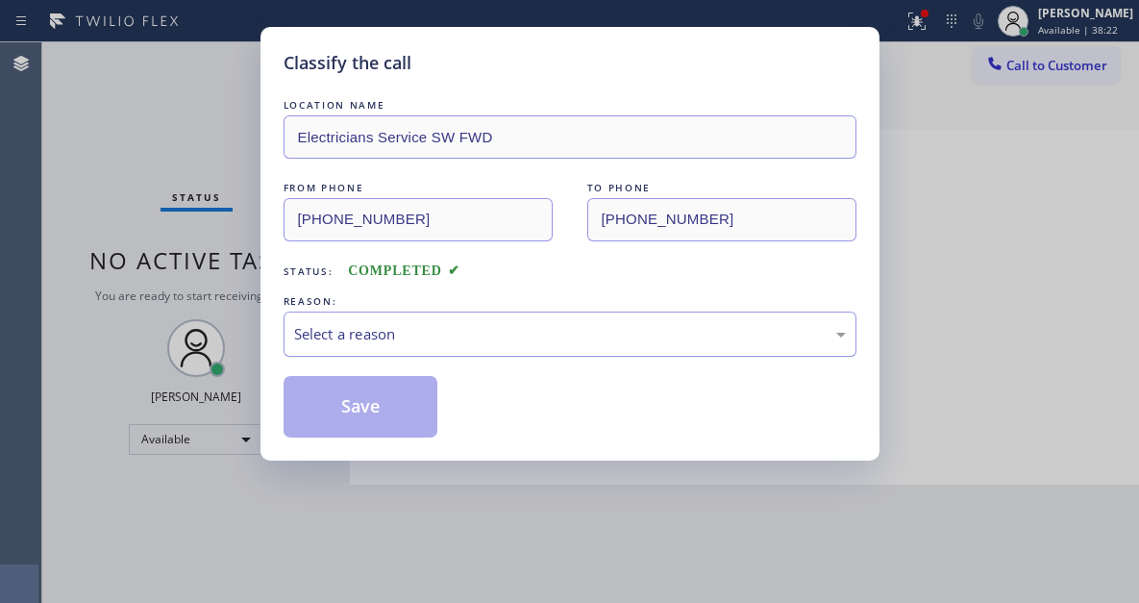
click at [428, 341] on div "Select a reason" at bounding box center [570, 334] width 552 height 22
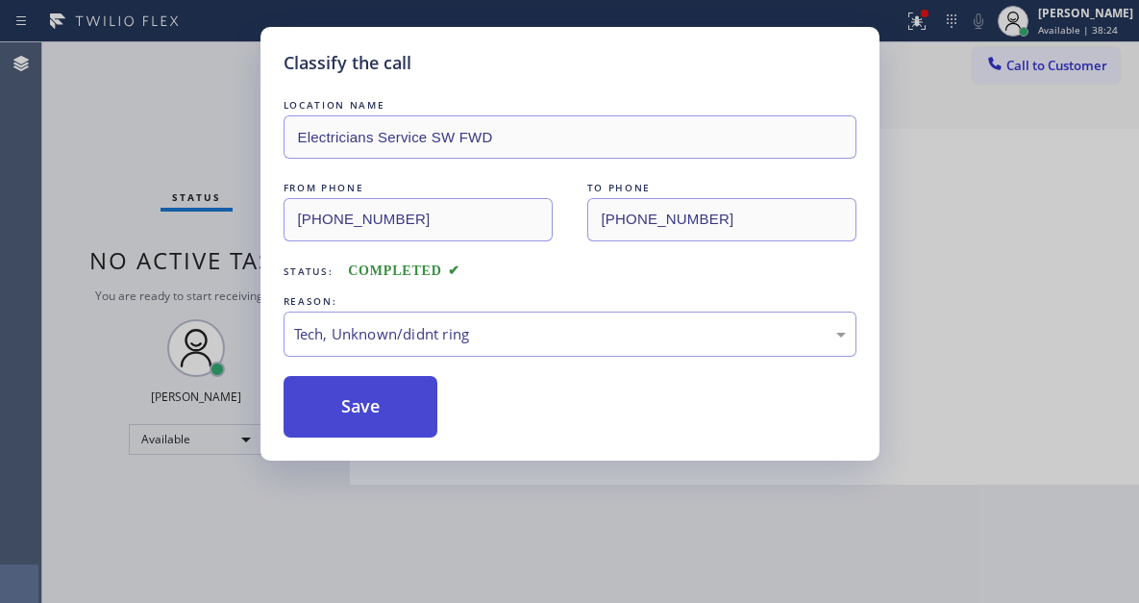
click at [401, 413] on button "Save" at bounding box center [361, 407] width 155 height 62
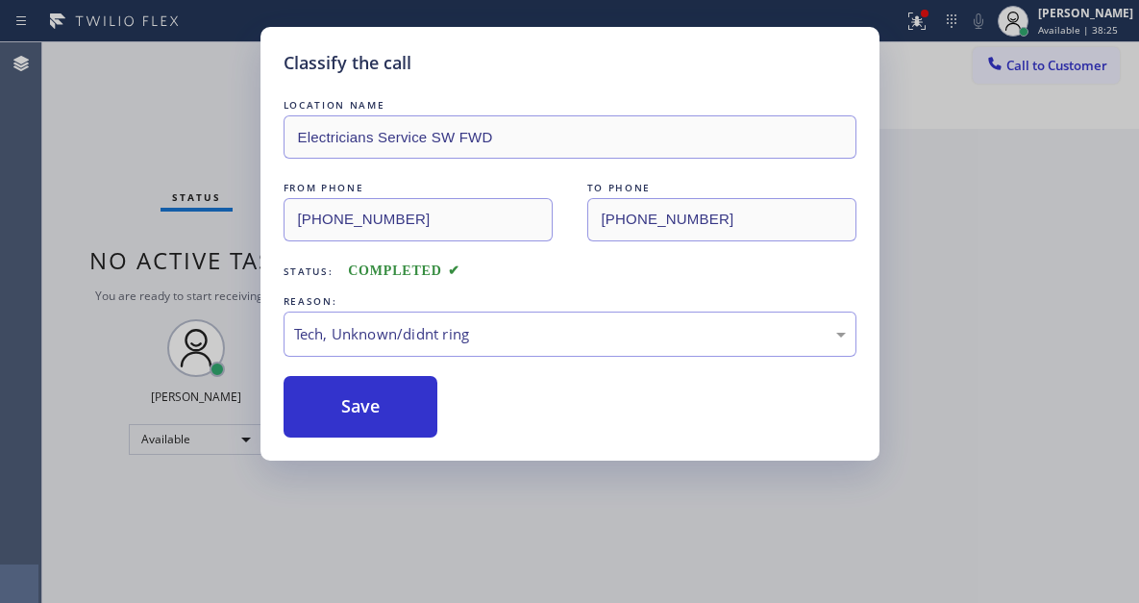
click at [186, 71] on div "Classify the call LOCATION NAME Electricians Service SW FWD FROM PHONE [PHONE_N…" at bounding box center [569, 301] width 1139 height 603
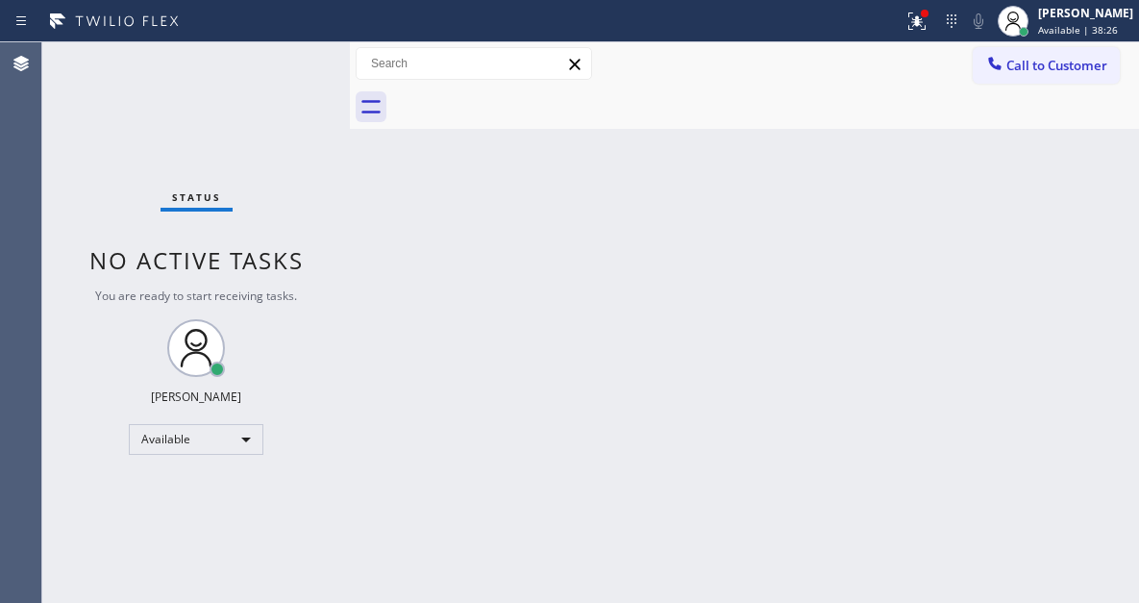
click at [261, 64] on div "Status No active tasks You are ready to start receiving tasks. [PERSON_NAME]" at bounding box center [196, 322] width 308 height 560
click at [278, 62] on div "Status No active tasks You are ready to start receiving tasks. [PERSON_NAME]" at bounding box center [196, 322] width 308 height 560
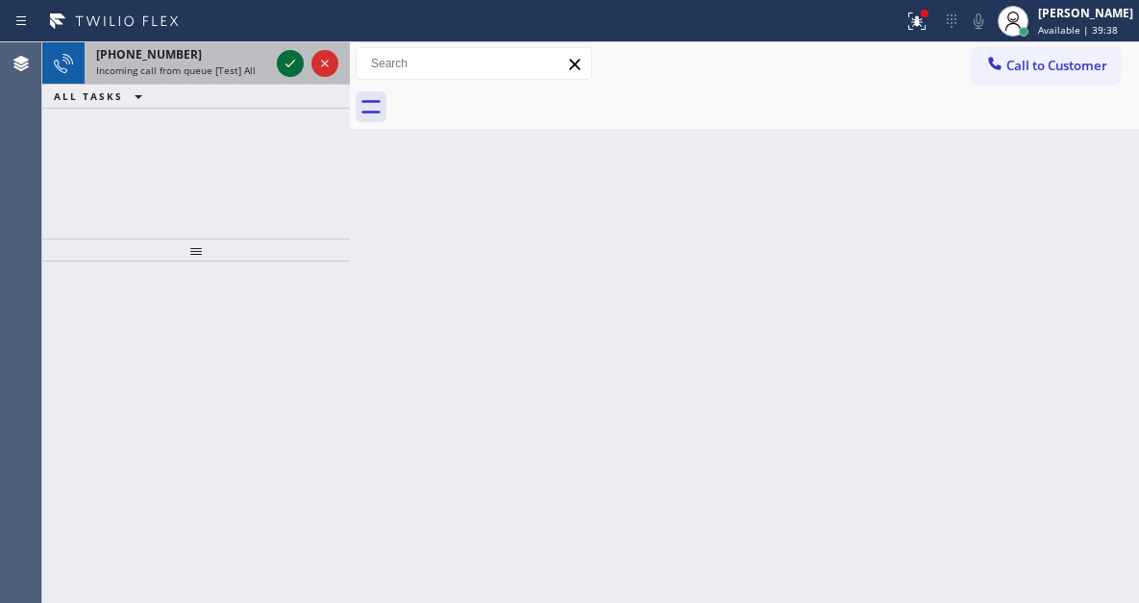
click at [287, 66] on icon at bounding box center [291, 64] width 10 height 8
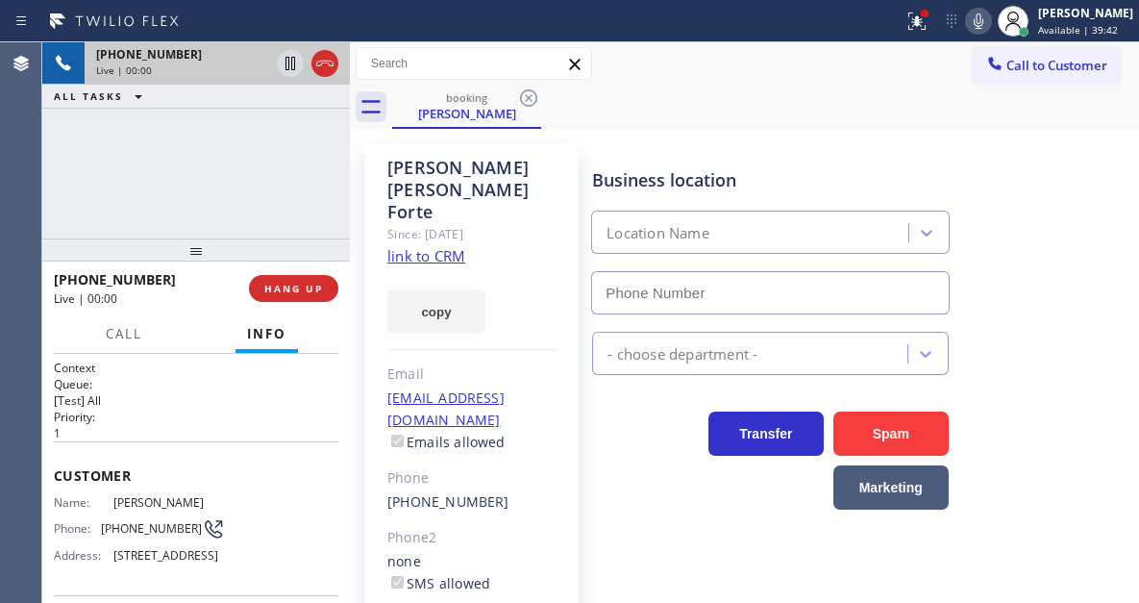
type input "[PHONE_NUMBER]"
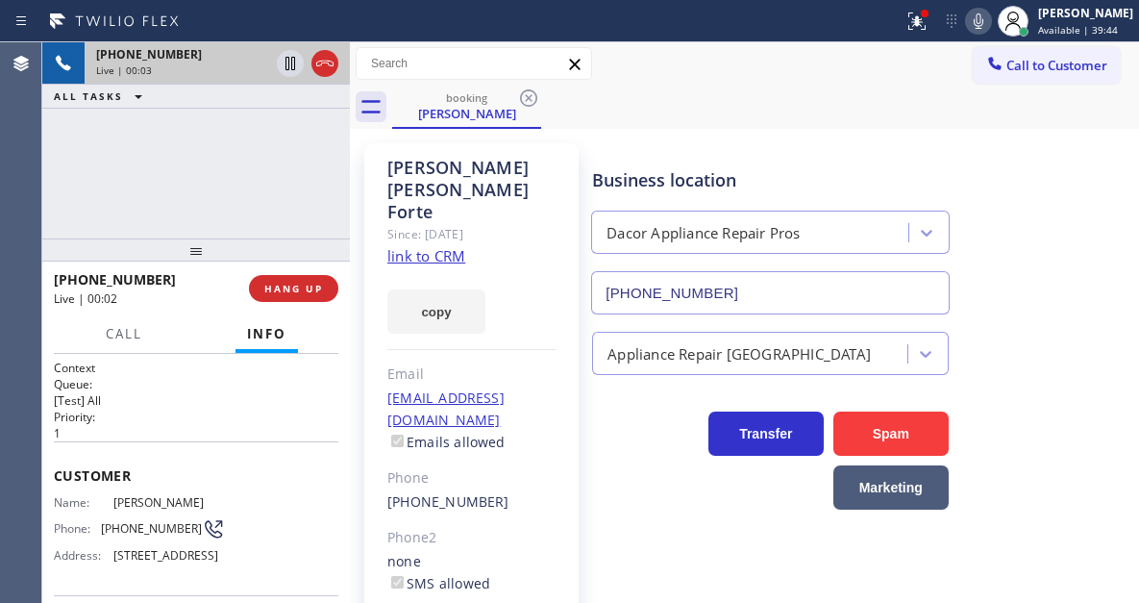
click at [416, 246] on link "link to CRM" at bounding box center [426, 255] width 78 height 19
click at [136, 521] on span "[PHONE_NUMBER]" at bounding box center [151, 528] width 101 height 14
click at [659, 137] on div "[PERSON_NAME] Since: [DATE] link to CRM copy Email [EMAIL_ADDRESS][DOMAIN_NAME]…" at bounding box center [745, 452] width 780 height 636
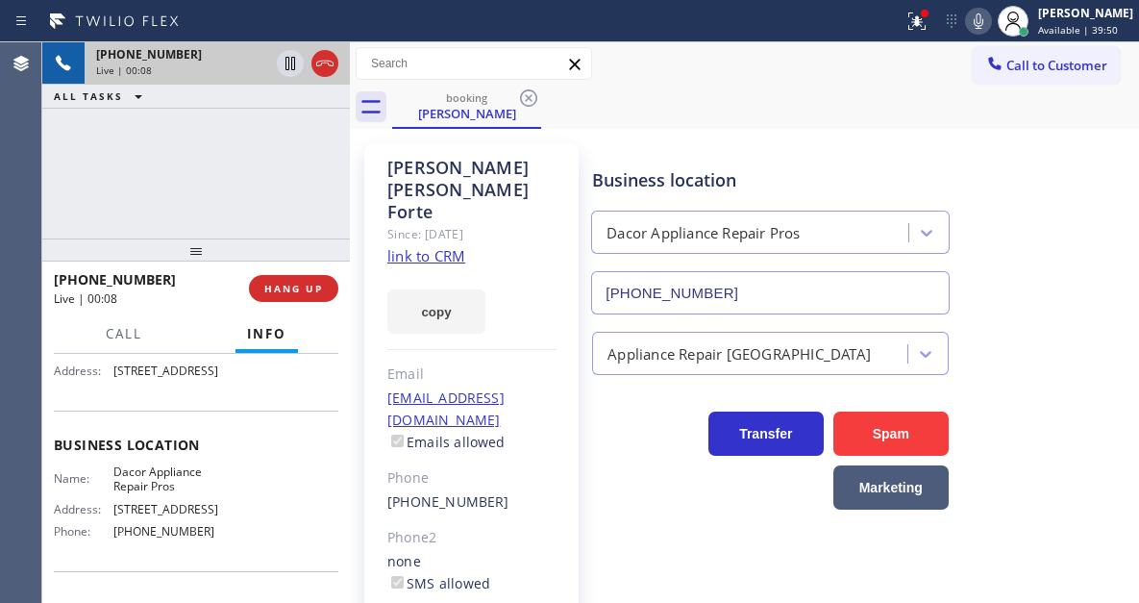
scroll to position [192, 0]
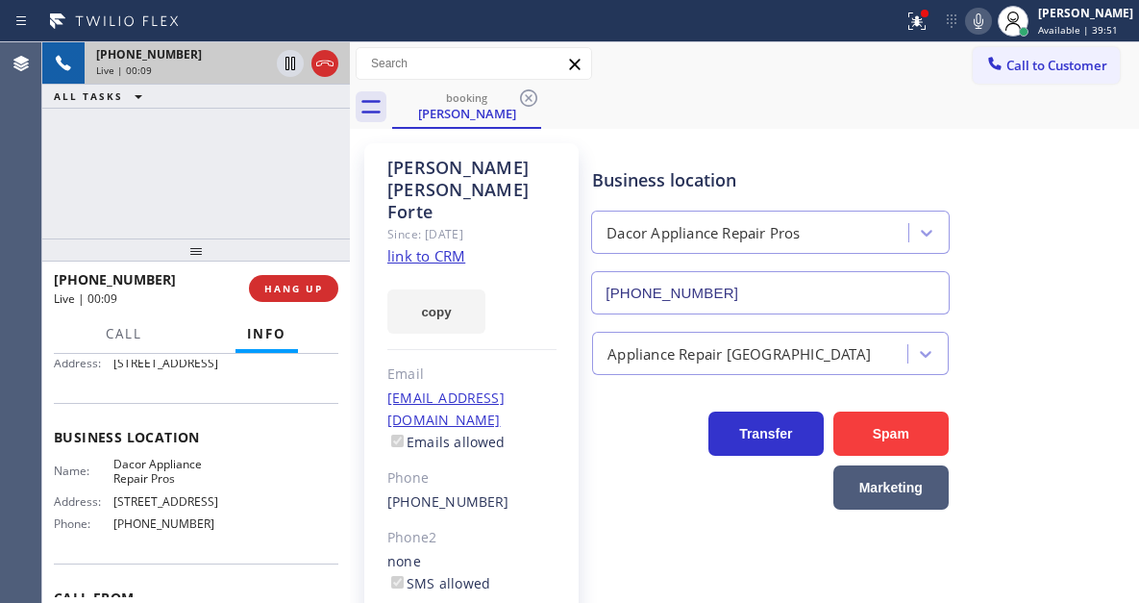
click at [134, 486] on span "Dacor Appliance Repair Pros" at bounding box center [169, 472] width 112 height 30
click at [321, 178] on div "[PHONE_NUMBER] Live | 00:11 ALL TASKS ALL TASKS ACTIVE TASKS TASKS IN WRAP UP" at bounding box center [196, 140] width 308 height 196
click at [289, 62] on icon at bounding box center [291, 63] width 10 height 13
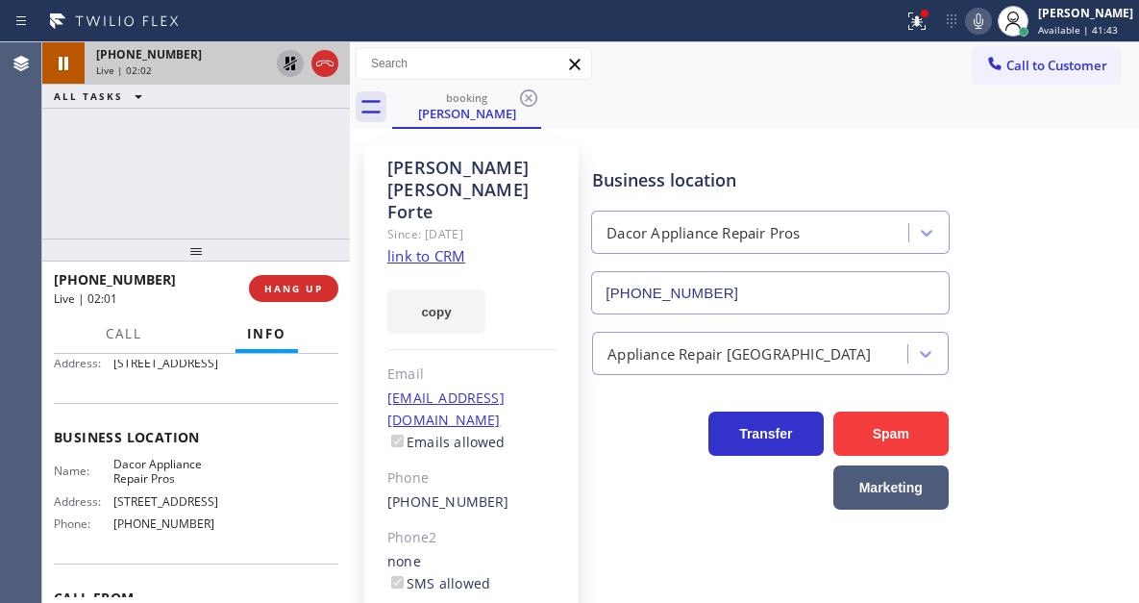
click at [294, 69] on icon at bounding box center [290, 63] width 13 height 13
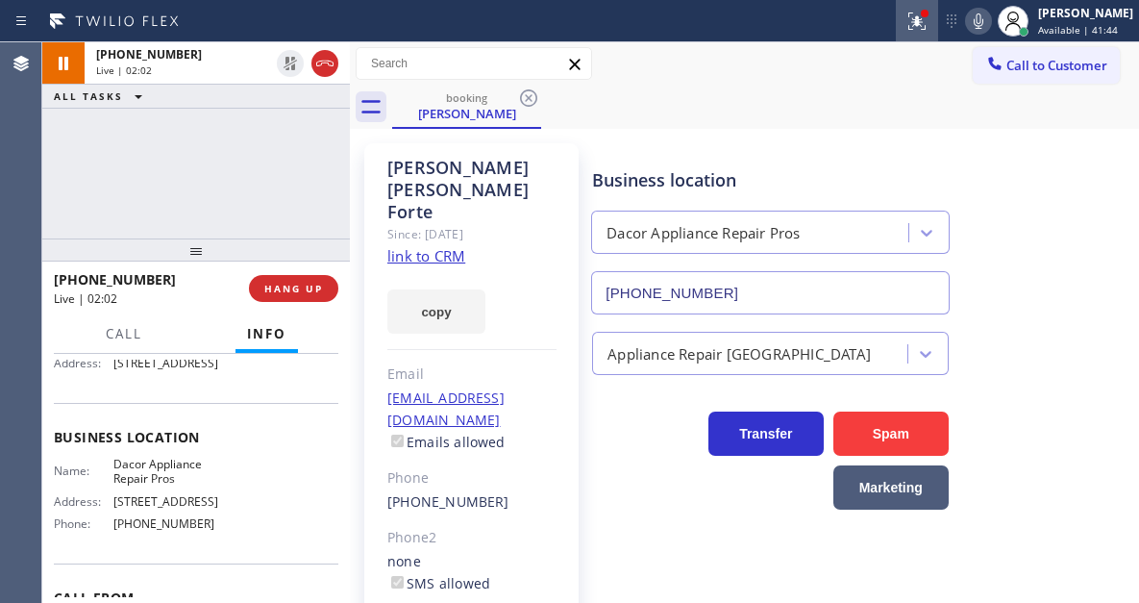
click at [912, 27] on div at bounding box center [917, 21] width 42 height 23
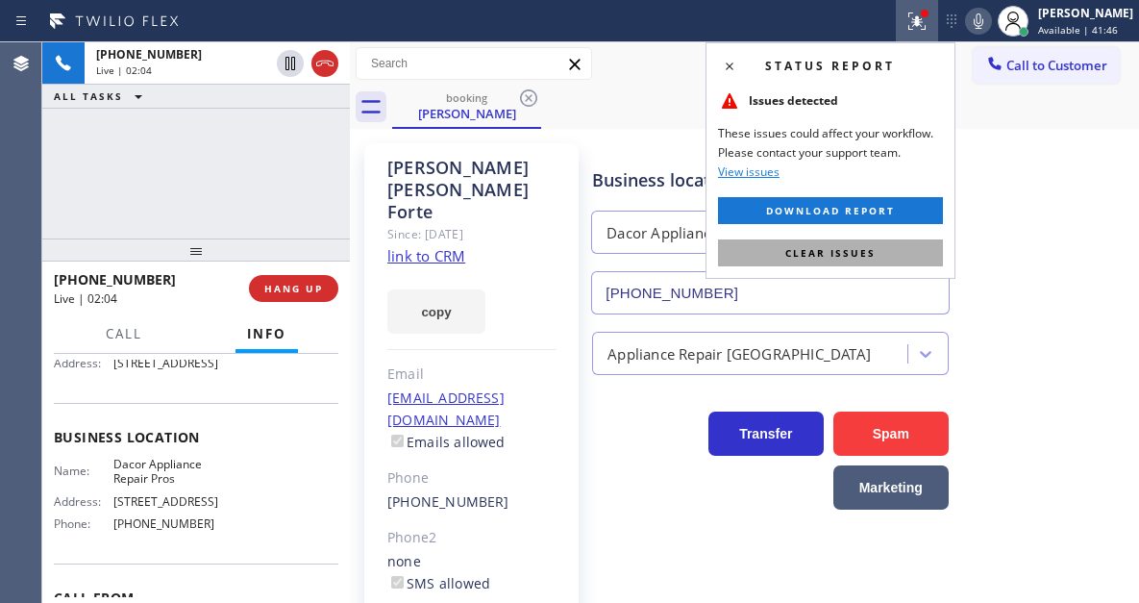
click at [883, 257] on button "Clear issues" at bounding box center [830, 252] width 225 height 27
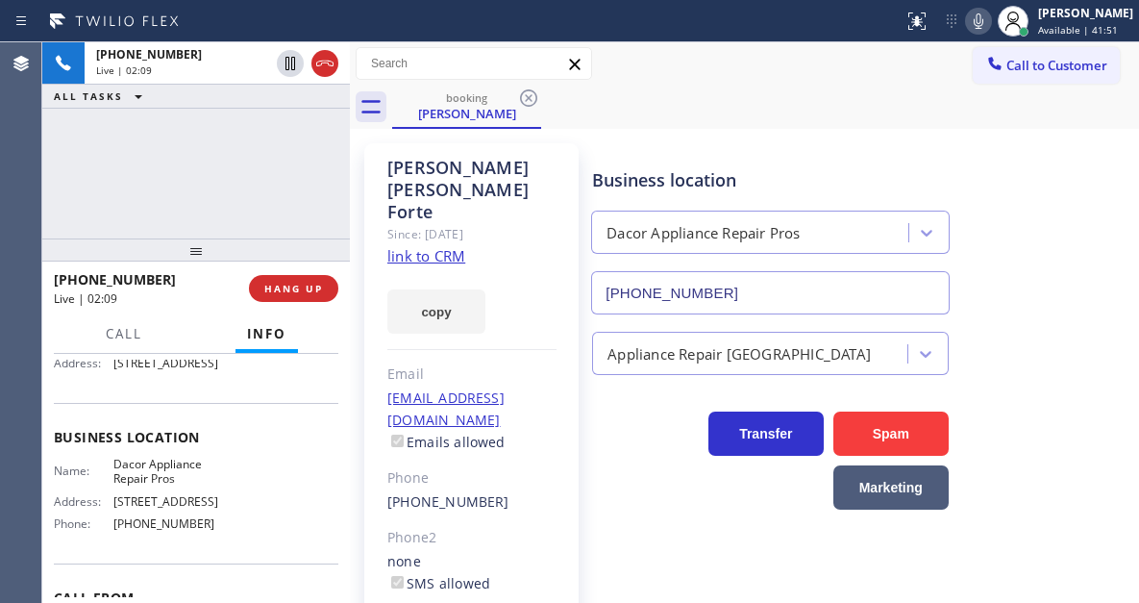
click at [1080, 181] on div "Business location Dacor Appliance Repair Pros [PHONE_NUMBER]" at bounding box center [861, 227] width 546 height 174
click at [174, 153] on div "[PHONE_NUMBER] Live | 03:29 ALL TASKS ALL TASKS ACTIVE TASKS TASKS IN WRAP UP" at bounding box center [196, 140] width 308 height 196
click at [233, 183] on div "[PHONE_NUMBER] Live | 03:37 ALL TASKS ALL TASKS ACTIVE TASKS TASKS IN WRAP UP" at bounding box center [196, 140] width 308 height 196
click at [269, 180] on div "[PHONE_NUMBER] Live | 03:39 ALL TASKS ALL TASKS ACTIVE TASKS TASKS IN WRAP UP" at bounding box center [196, 140] width 308 height 196
click at [308, 286] on span "HANG UP" at bounding box center [293, 288] width 59 height 13
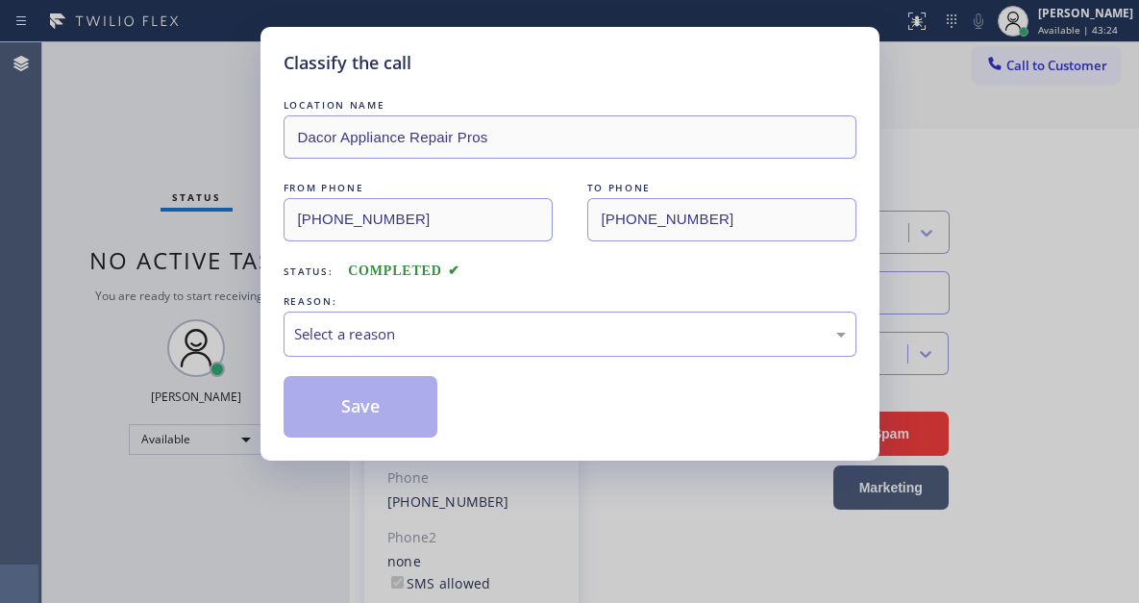
click at [308, 286] on div "LOCATION NAME Dacor Appliance Repair Pros FROM PHONE [PHONE_NUMBER] TO PHONE [P…" at bounding box center [570, 266] width 573 height 342
click at [453, 337] on div "Select a reason" at bounding box center [570, 334] width 552 height 22
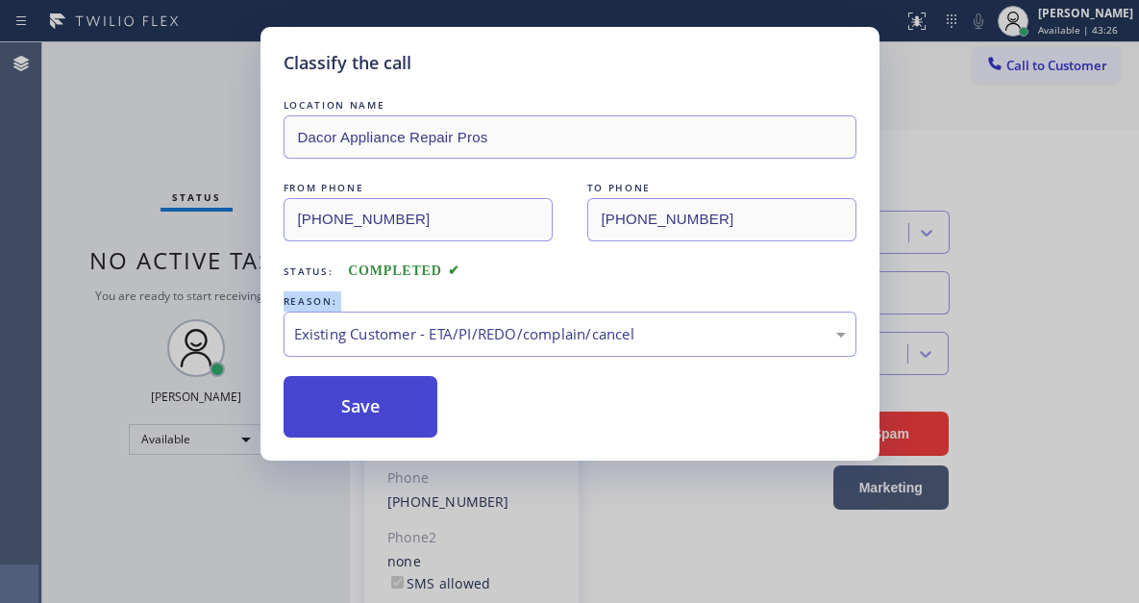
click at [405, 426] on button "Save" at bounding box center [361, 407] width 155 height 62
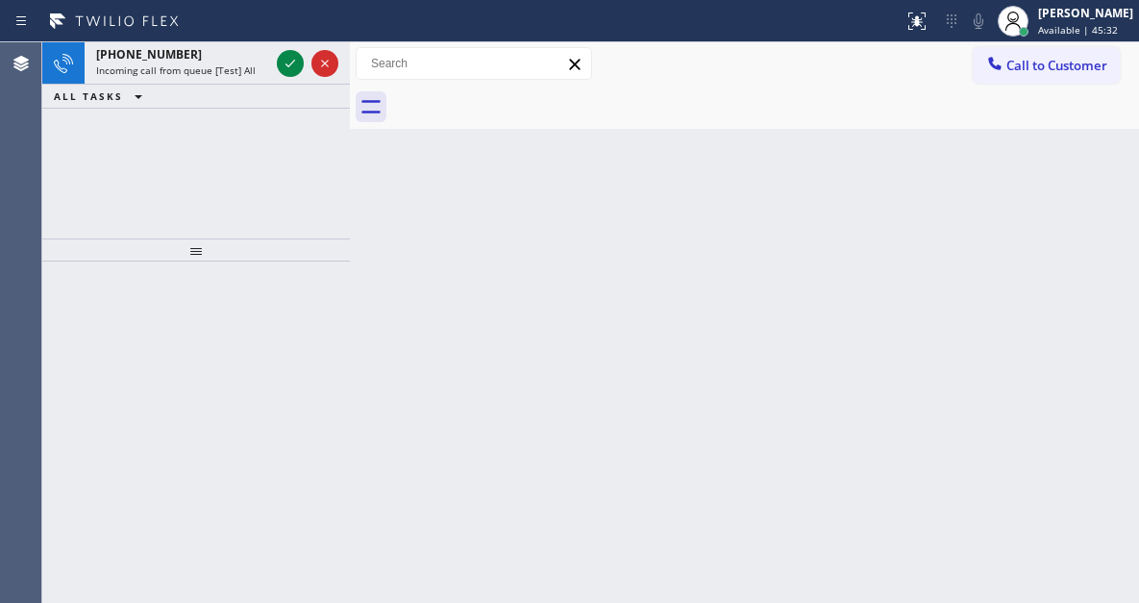
drag, startPoint x: 1095, startPoint y: 244, endPoint x: 1075, endPoint y: 242, distance: 20.3
click at [1095, 244] on div "Back to Dashboard Change Sender ID Customers Technicians Select a contact Outbo…" at bounding box center [744, 322] width 789 height 560
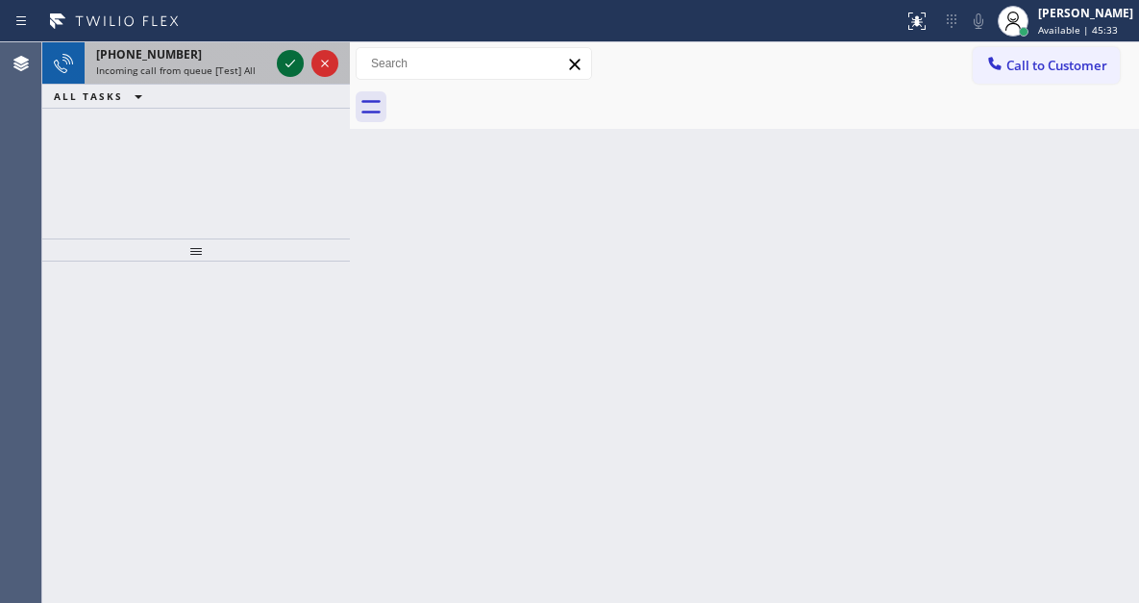
click at [284, 64] on icon at bounding box center [290, 63] width 23 height 23
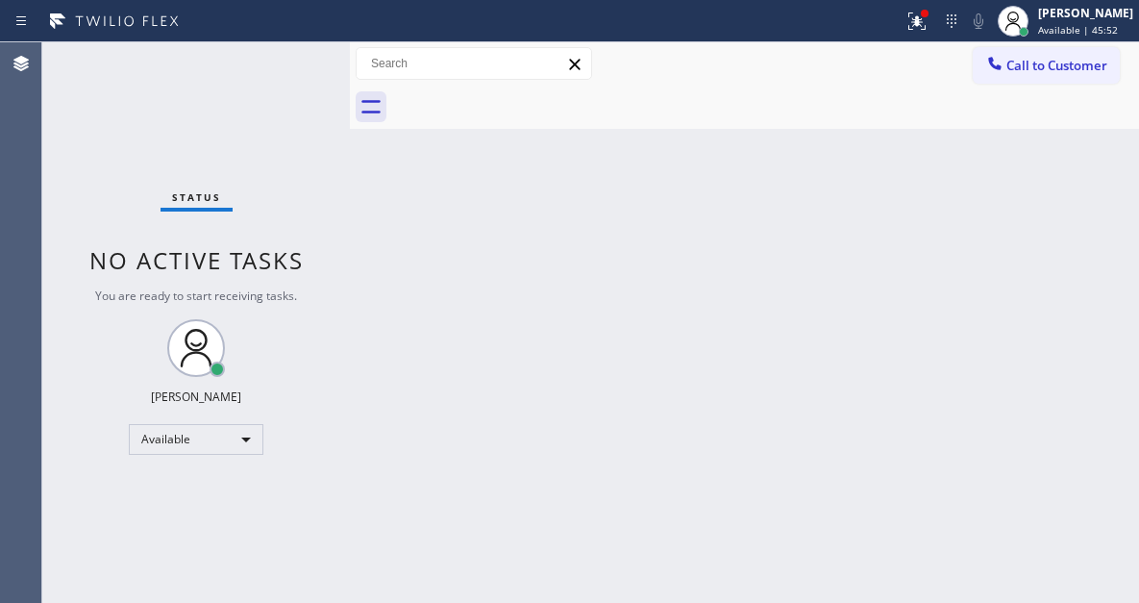
click at [1088, 238] on div "Back to Dashboard Change Sender ID Customers Technicians Select a contact Outbo…" at bounding box center [744, 322] width 789 height 560
click at [938, 37] on button at bounding box center [917, 21] width 42 height 42
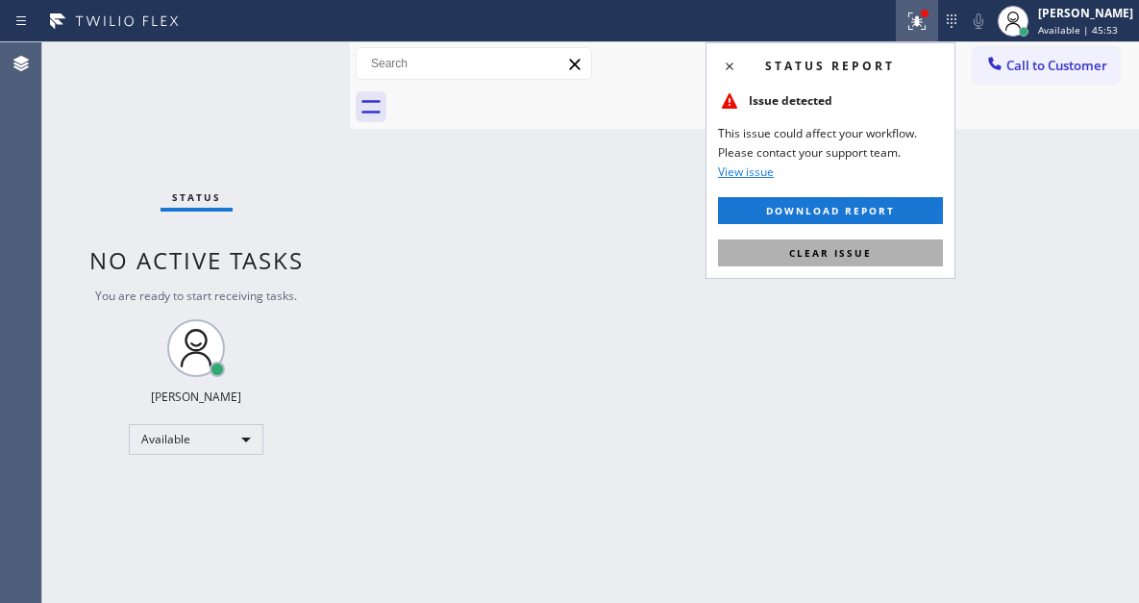
click at [872, 245] on button "Clear issue" at bounding box center [830, 252] width 225 height 27
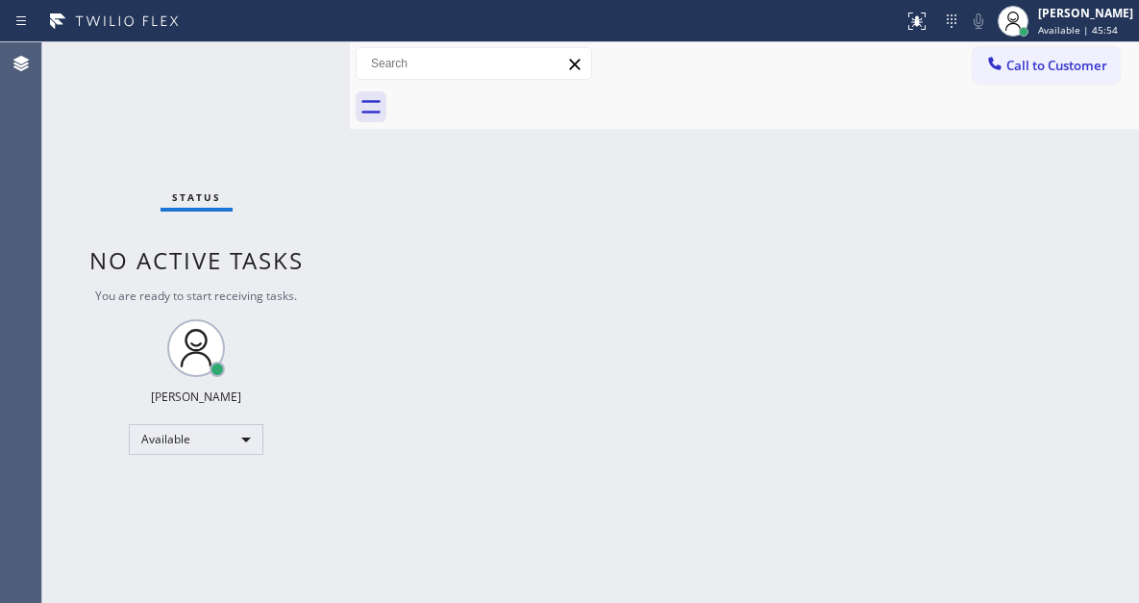
click at [279, 66] on div "Status No active tasks You are ready to start receiving tasks. [PERSON_NAME]" at bounding box center [196, 322] width 308 height 560
click at [286, 61] on div "Status No active tasks You are ready to start receiving tasks. [PERSON_NAME]" at bounding box center [196, 322] width 308 height 560
click at [287, 58] on div "Status No active tasks You are ready to start receiving tasks. [PERSON_NAME]" at bounding box center [196, 322] width 308 height 560
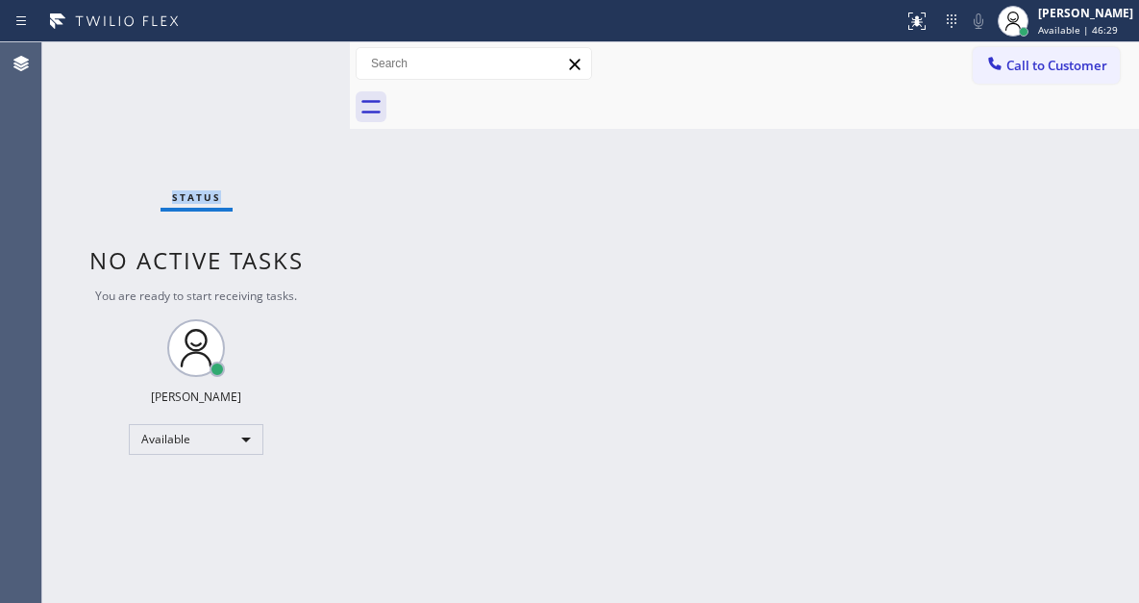
click at [287, 58] on div "Status No active tasks You are ready to start receiving tasks. [PERSON_NAME]" at bounding box center [196, 322] width 308 height 560
click at [285, 60] on div "Status No active tasks You are ready to start receiving tasks. [PERSON_NAME]" at bounding box center [196, 322] width 308 height 560
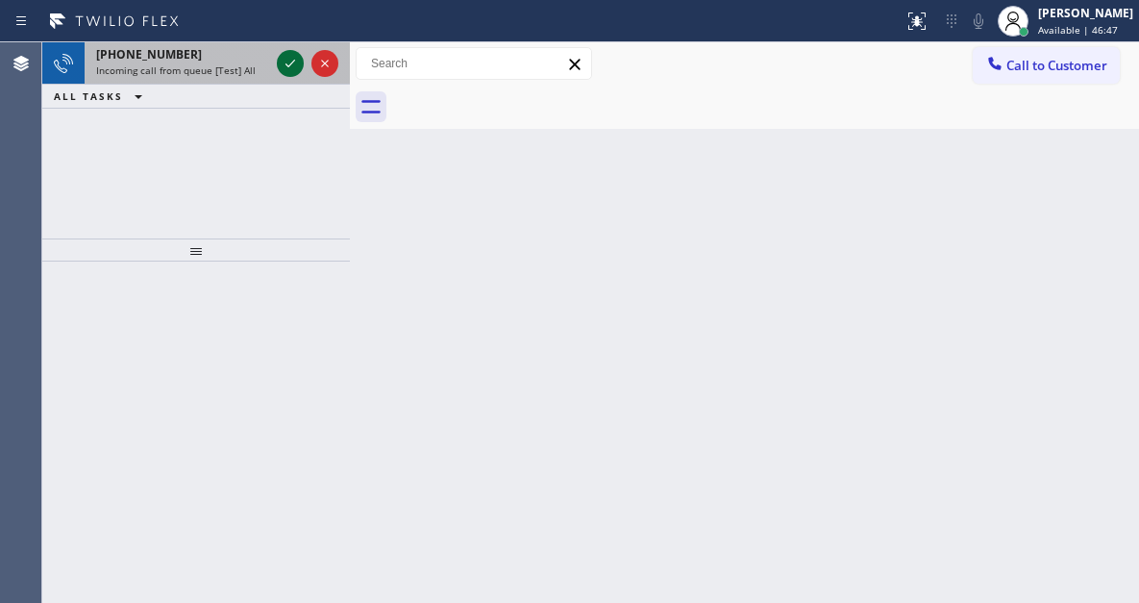
click at [285, 60] on icon at bounding box center [290, 63] width 23 height 23
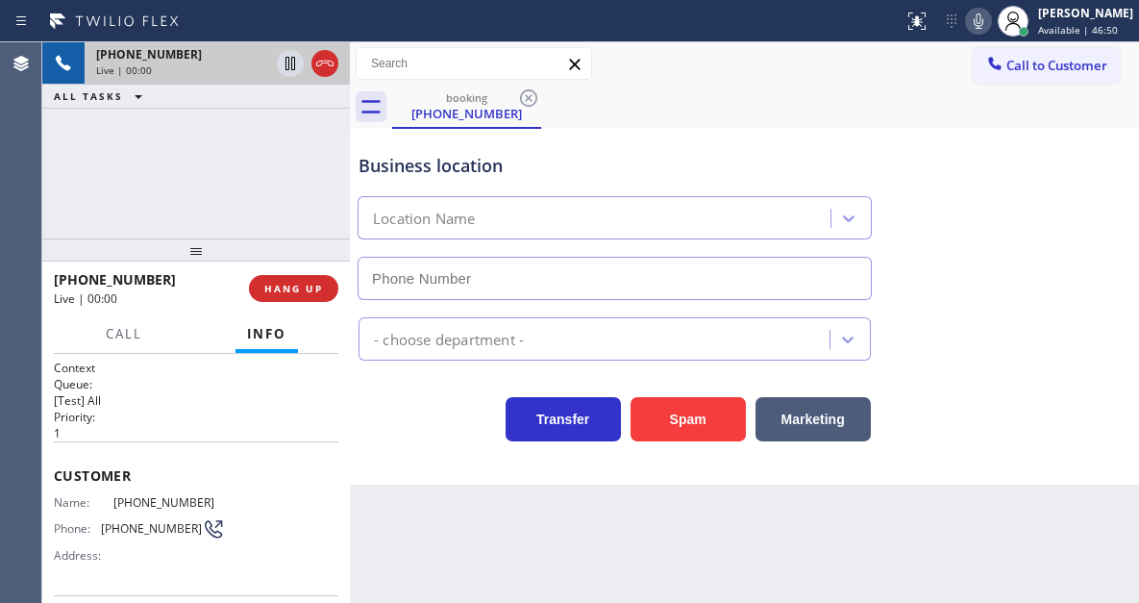
type input "[PHONE_NUMBER]"
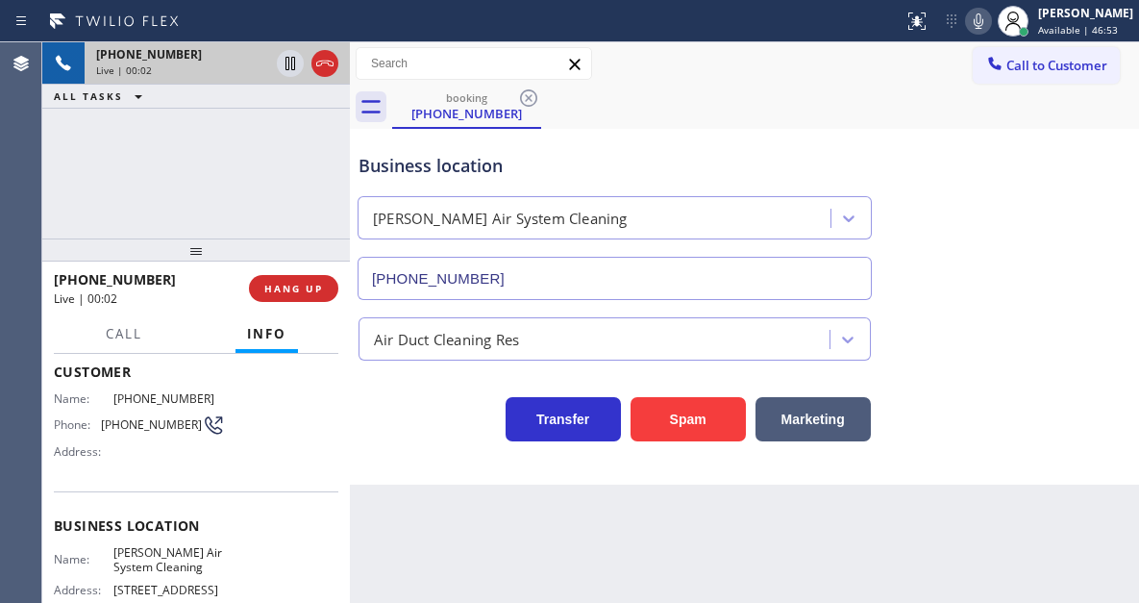
scroll to position [288, 0]
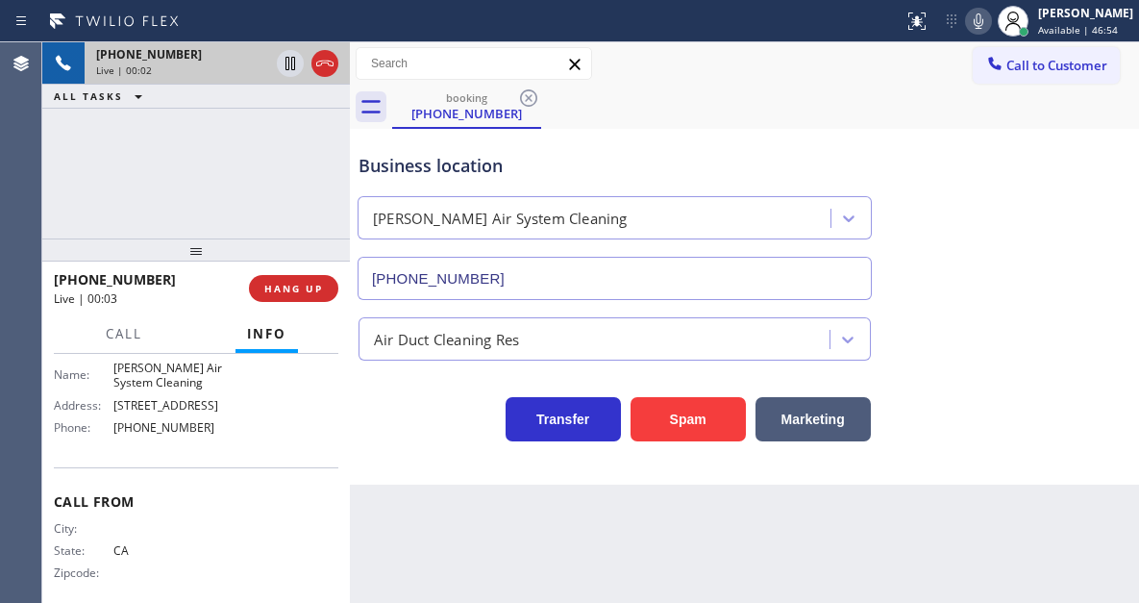
click at [163, 432] on span "[PHONE_NUMBER]" at bounding box center [169, 427] width 112 height 14
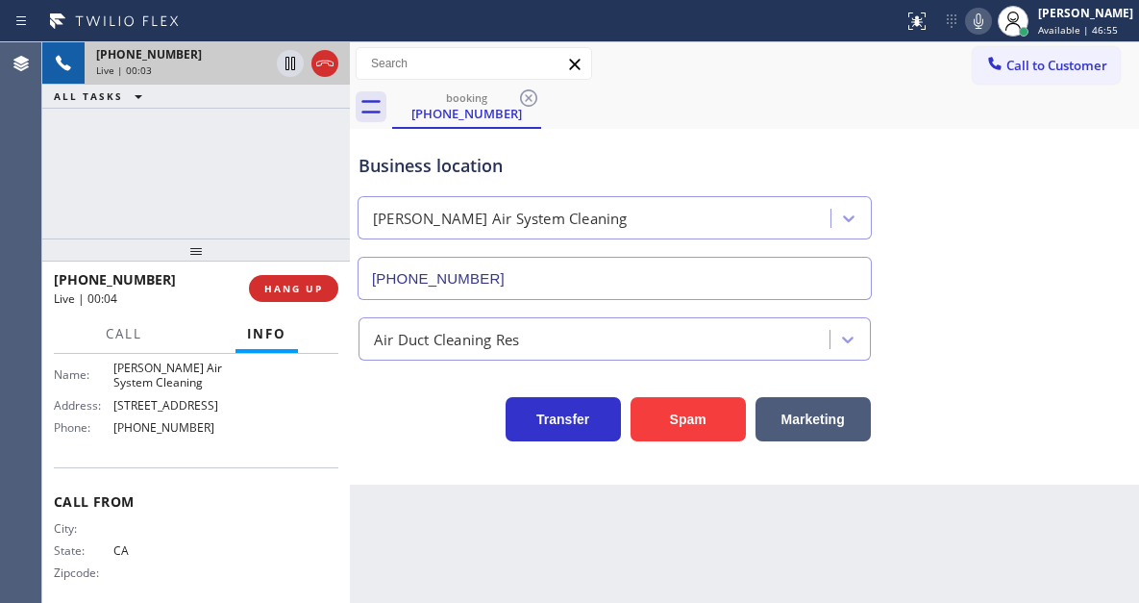
click at [166, 386] on span "[PERSON_NAME] Air System Cleaning" at bounding box center [169, 376] width 112 height 30
click at [166, 384] on span "[PERSON_NAME] Air System Cleaning" at bounding box center [169, 376] width 112 height 30
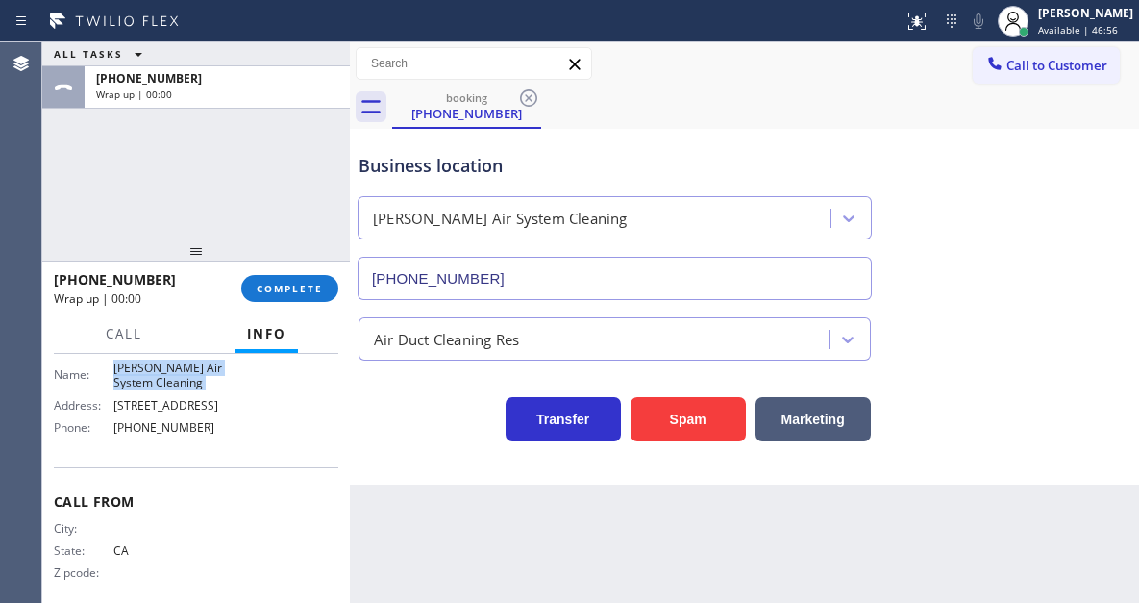
click at [166, 384] on span "[PERSON_NAME] Air System Cleaning" at bounding box center [169, 376] width 112 height 30
click at [295, 298] on button "COMPLETE" at bounding box center [289, 288] width 97 height 27
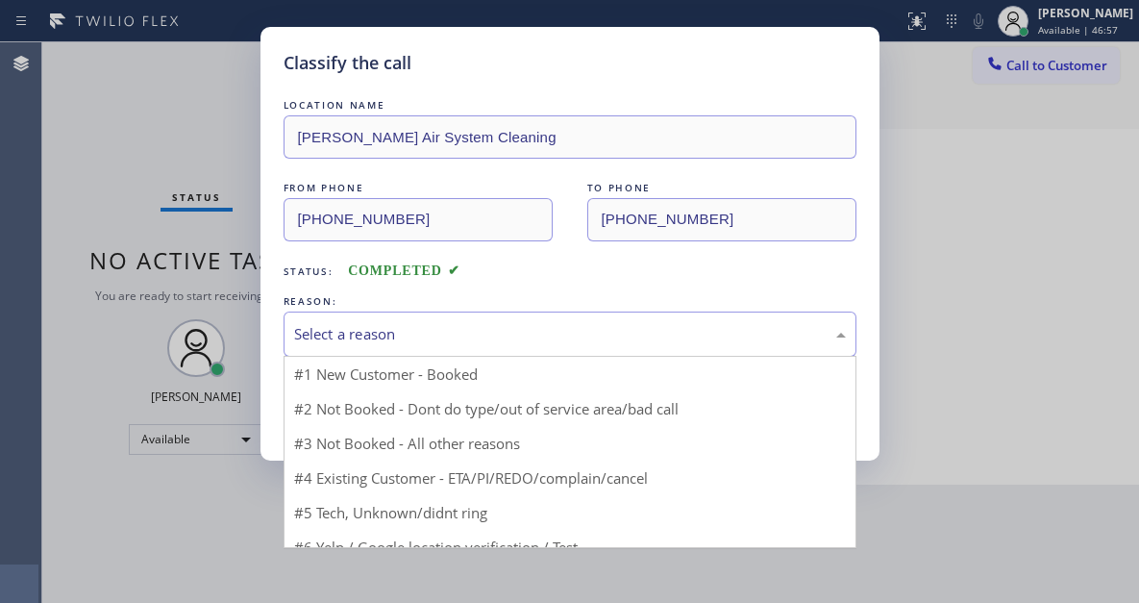
click at [479, 333] on div "Select a reason" at bounding box center [570, 334] width 552 height 22
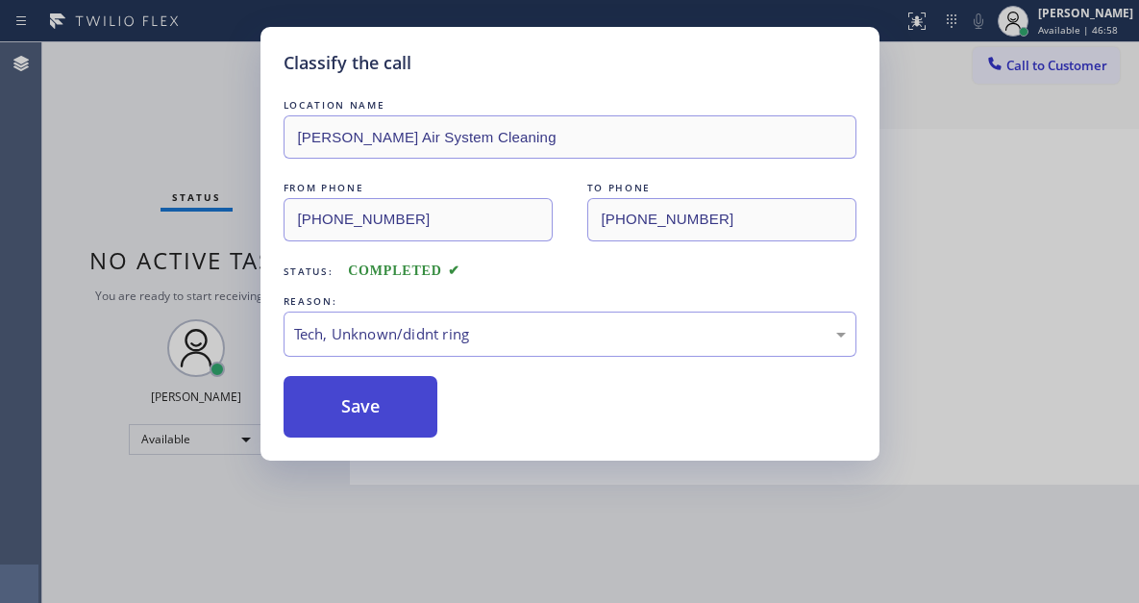
click at [375, 389] on button "Save" at bounding box center [361, 407] width 155 height 62
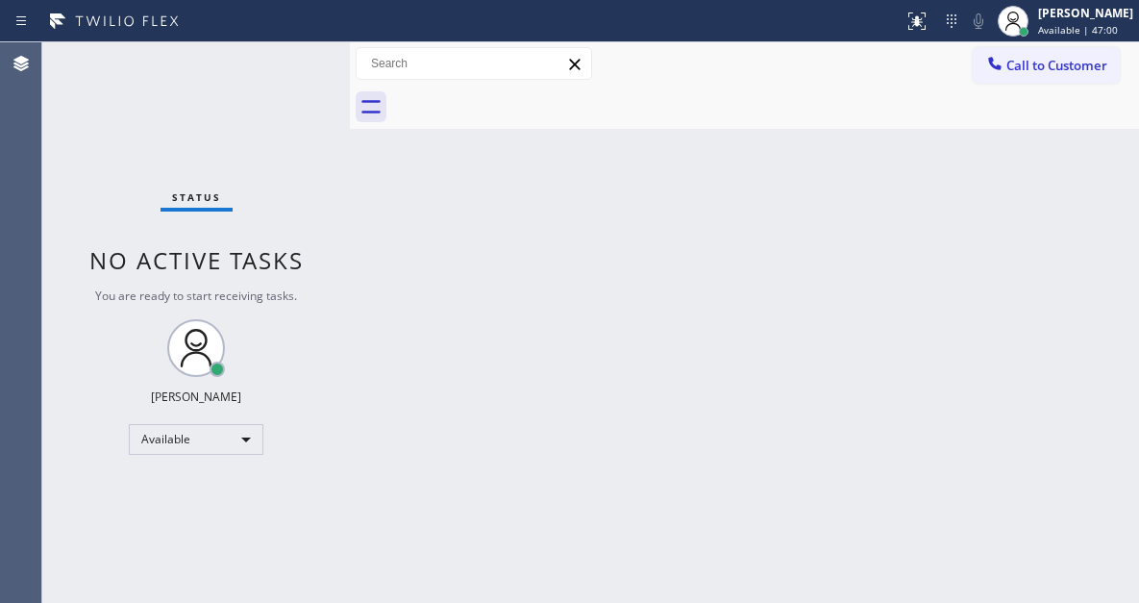
click at [265, 57] on div "Status No active tasks You are ready to start receiving tasks. [PERSON_NAME]" at bounding box center [196, 322] width 308 height 560
click at [294, 57] on div "Status No active tasks You are ready to start receiving tasks. [PERSON_NAME]" at bounding box center [196, 322] width 308 height 560
click at [1044, 190] on div "Back to Dashboard Change Sender ID Customers Technicians Select a contact Outbo…" at bounding box center [744, 322] width 789 height 560
click at [343, 357] on div "Status No active tasks You are ready to start receiving tasks. [PERSON_NAME]" at bounding box center [196, 322] width 308 height 560
click at [278, 65] on div "Status No active tasks You are ready to start receiving tasks. [PERSON_NAME]" at bounding box center [196, 322] width 308 height 560
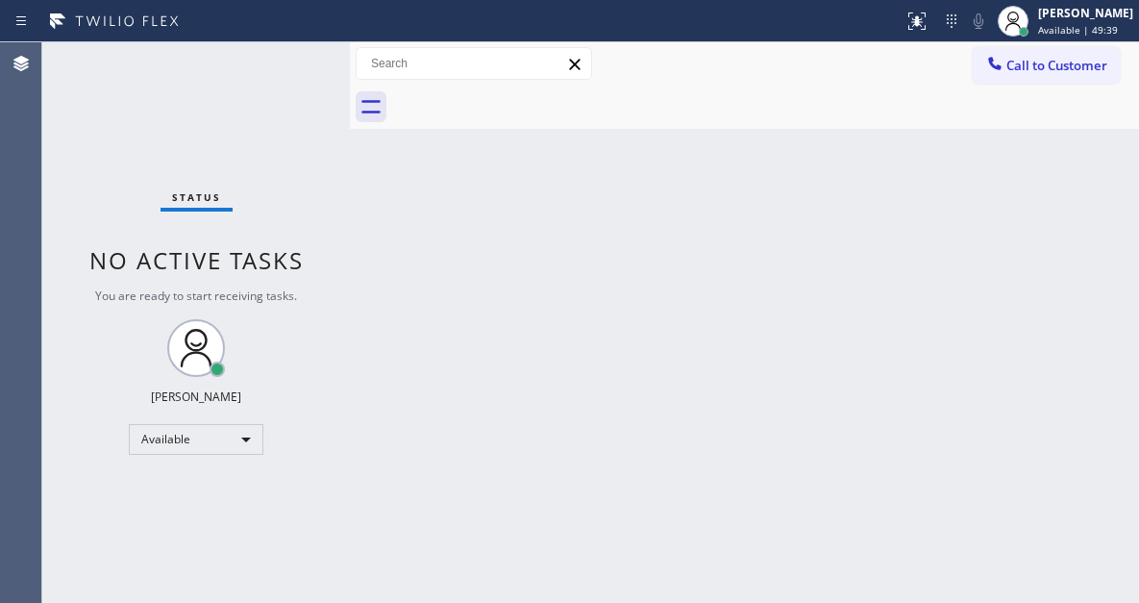
click at [300, 63] on div "Status No active tasks You are ready to start receiving tasks. [PERSON_NAME]" at bounding box center [196, 322] width 308 height 560
click at [287, 51] on div "Status No active tasks You are ready to start receiving tasks. [PERSON_NAME]" at bounding box center [196, 322] width 308 height 560
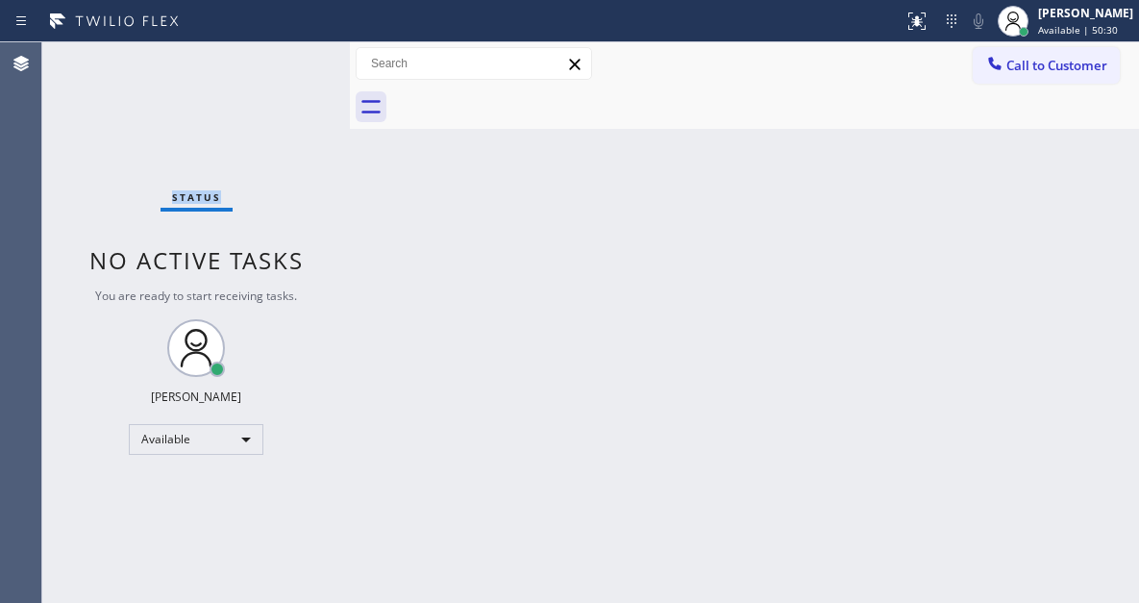
click at [287, 51] on div "Status No active tasks You are ready to start receiving tasks. [PERSON_NAME]" at bounding box center [196, 322] width 308 height 560
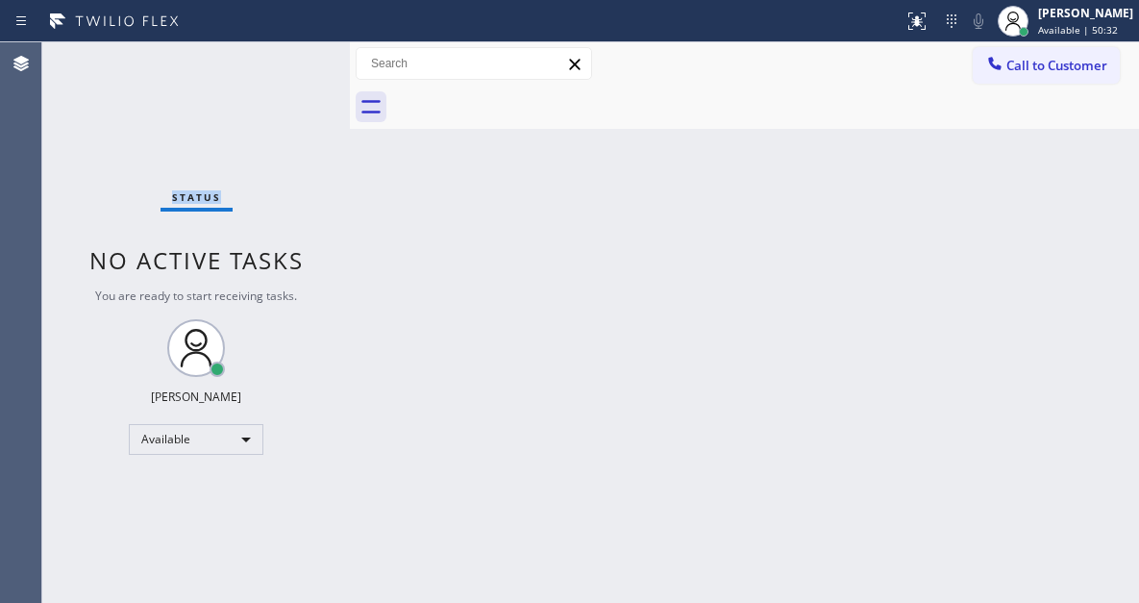
click at [287, 51] on div "Status No active tasks You are ready to start receiving tasks. [PERSON_NAME]" at bounding box center [196, 322] width 308 height 560
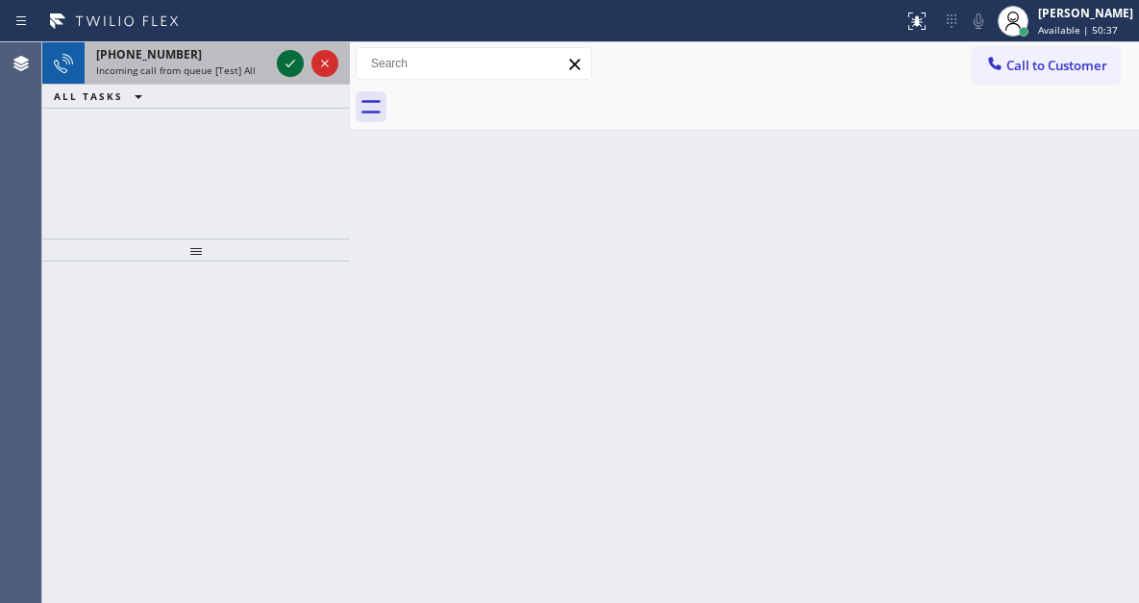
click at [287, 51] on button at bounding box center [290, 63] width 27 height 27
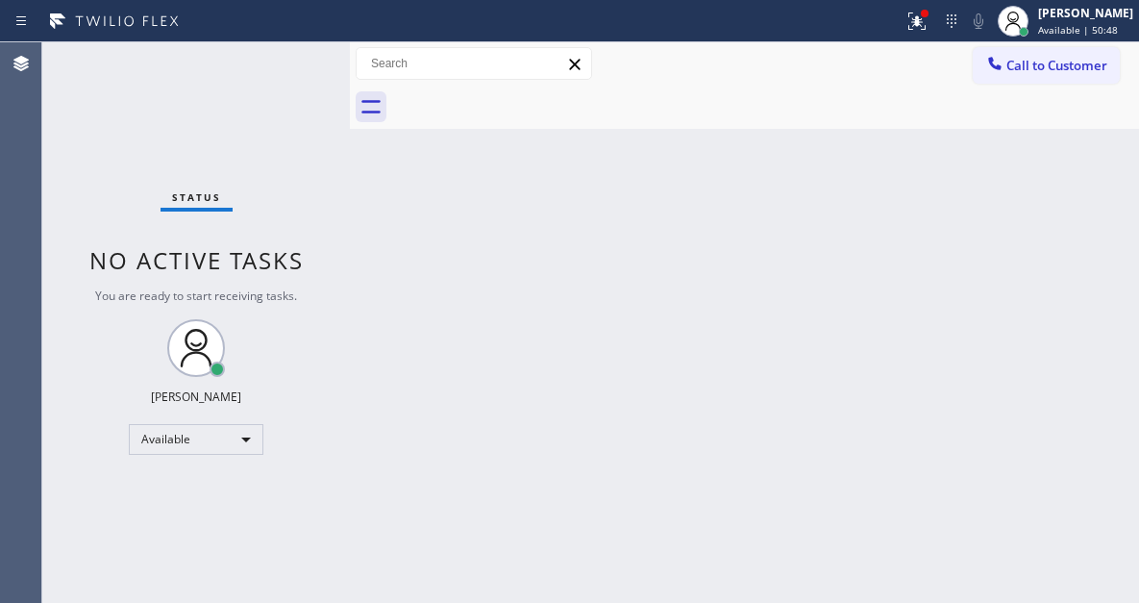
click at [279, 53] on div "Status No active tasks You are ready to start receiving tasks. [PERSON_NAME]" at bounding box center [196, 322] width 308 height 560
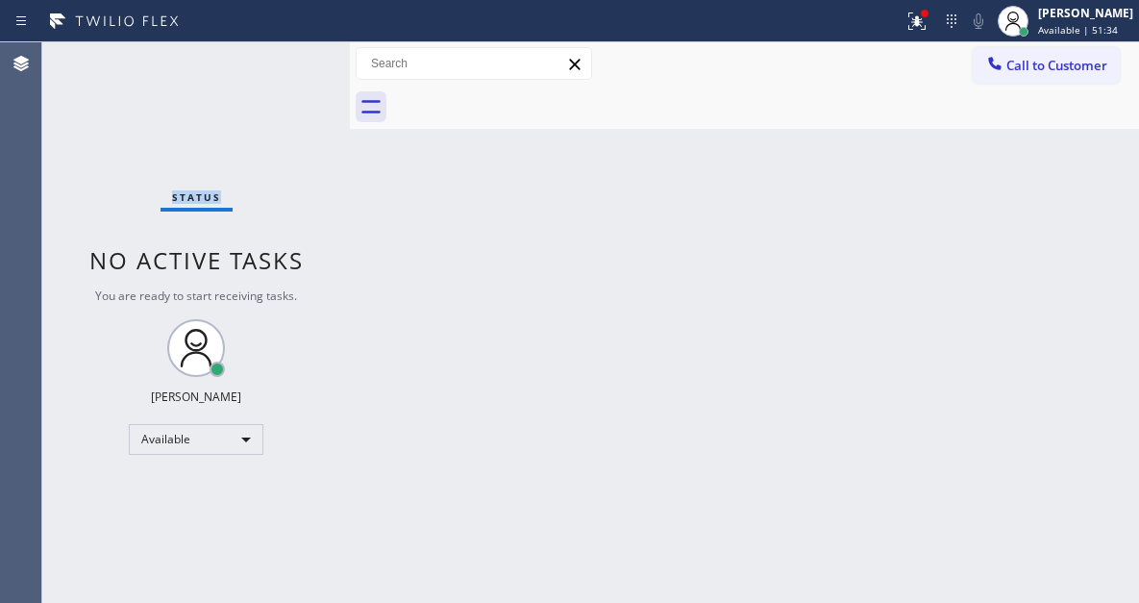
click at [278, 53] on div "Status No active tasks You are ready to start receiving tasks. [PERSON_NAME]" at bounding box center [196, 322] width 308 height 560
click at [275, 53] on div "Status No active tasks You are ready to start receiving tasks. [PERSON_NAME]" at bounding box center [196, 322] width 308 height 560
click at [282, 54] on div "Status No active tasks You are ready to start receiving tasks. [PERSON_NAME]" at bounding box center [196, 322] width 308 height 560
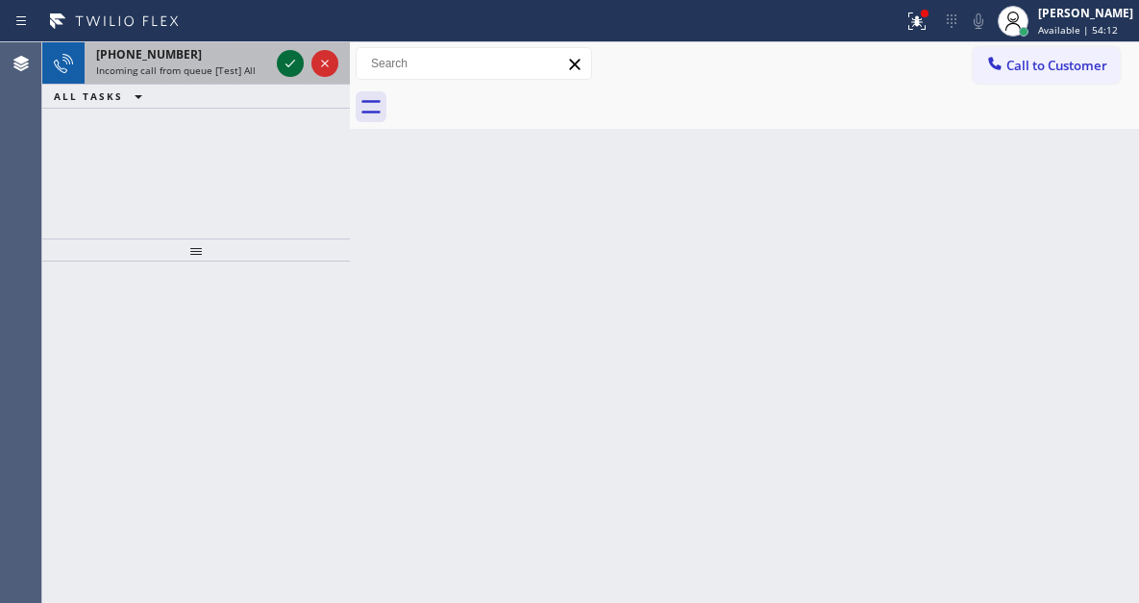
click at [283, 70] on icon at bounding box center [290, 63] width 23 height 23
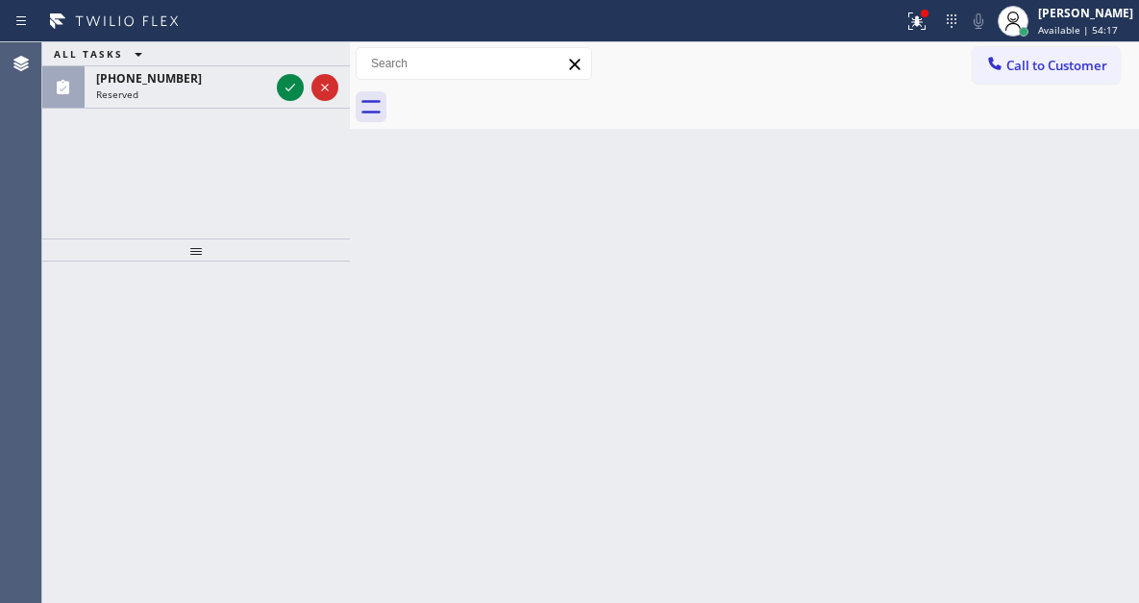
click at [294, 61] on div "ALL TASKS ALL TASKS ACTIVE TASKS TASKS IN WRAP UP" at bounding box center [196, 54] width 308 height 24
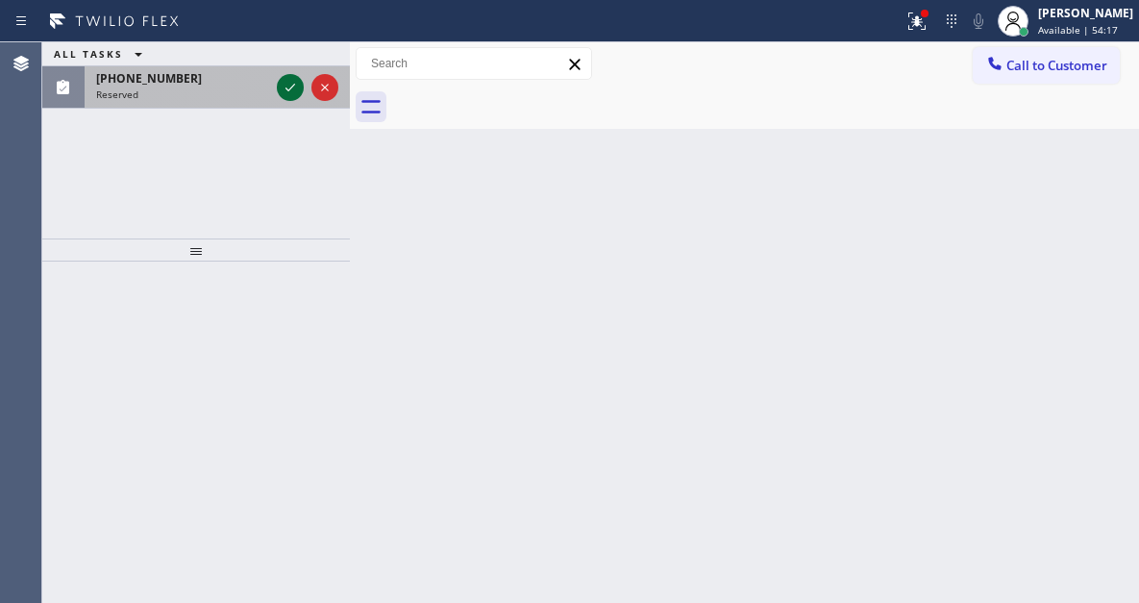
click at [287, 77] on icon at bounding box center [290, 87] width 23 height 23
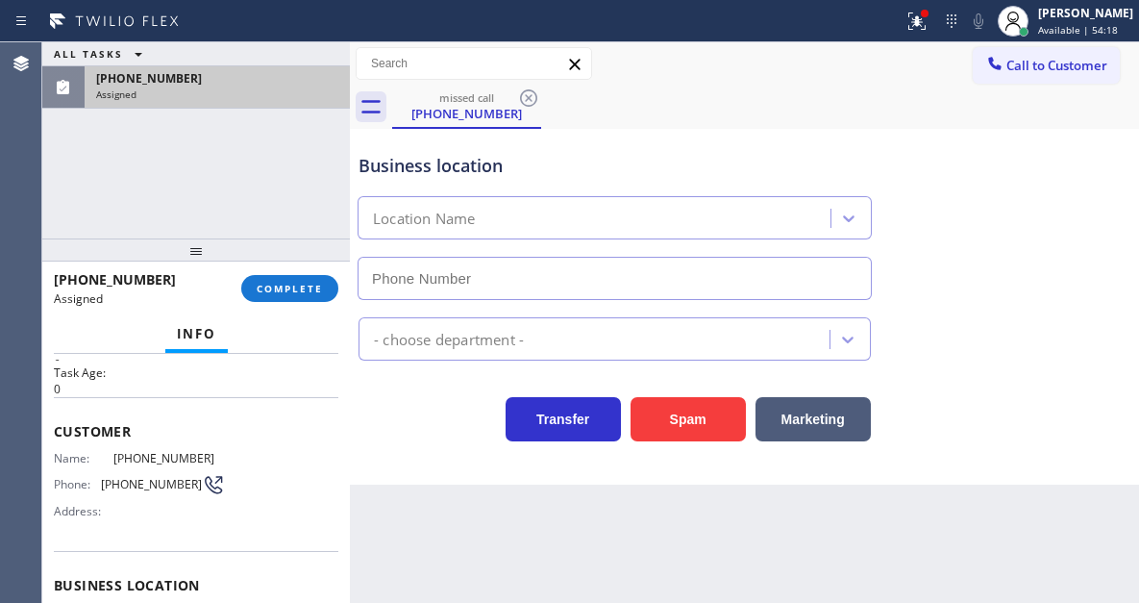
scroll to position [96, 0]
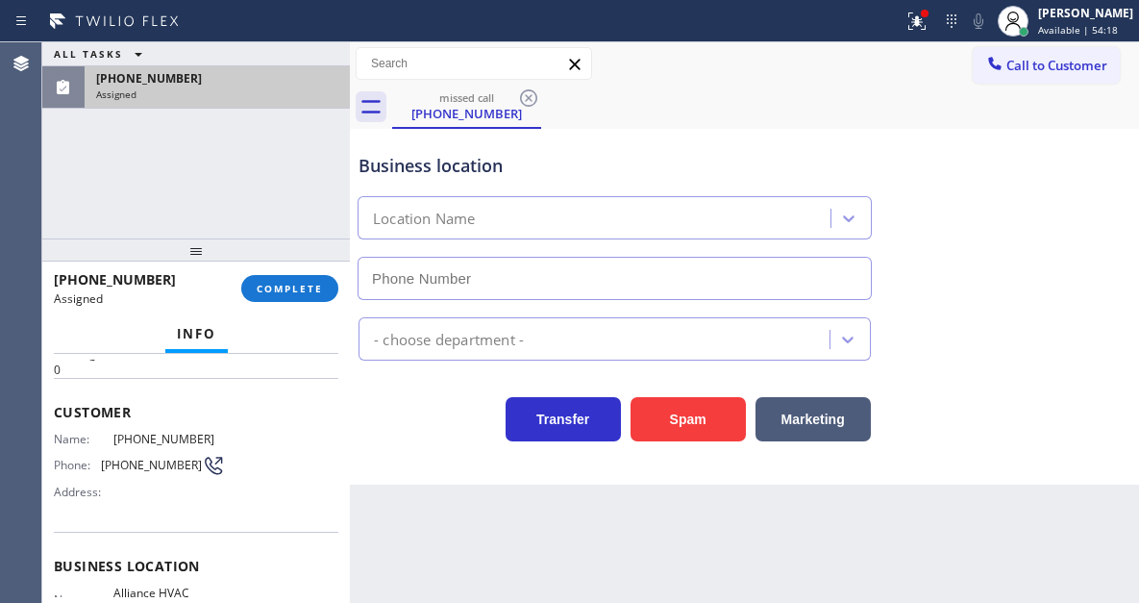
type input "[PHONE_NUMBER]"
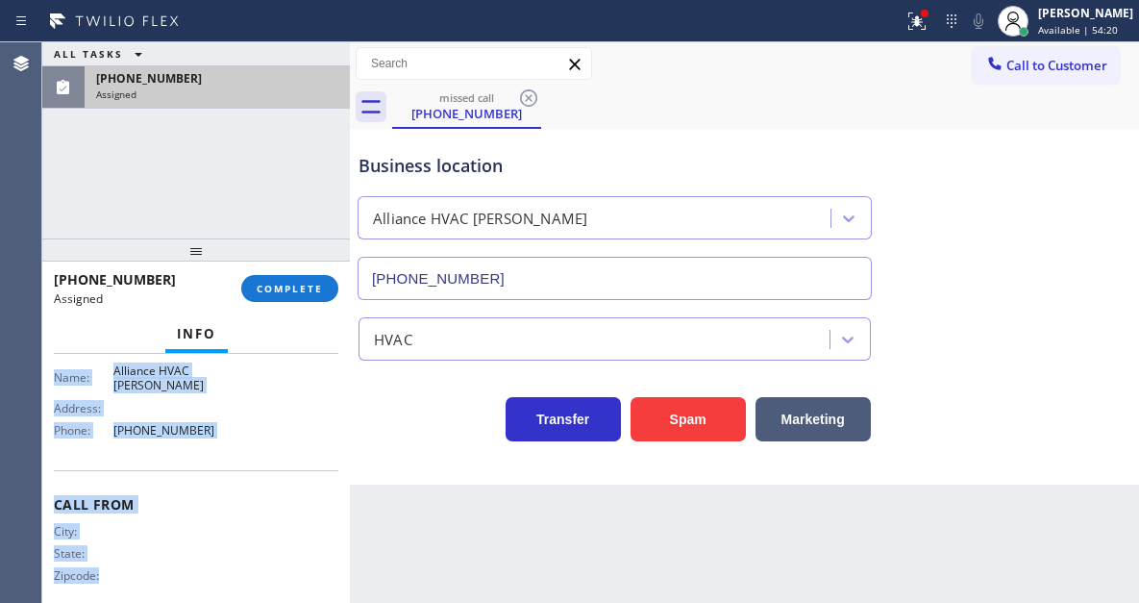
scroll to position [320, 0]
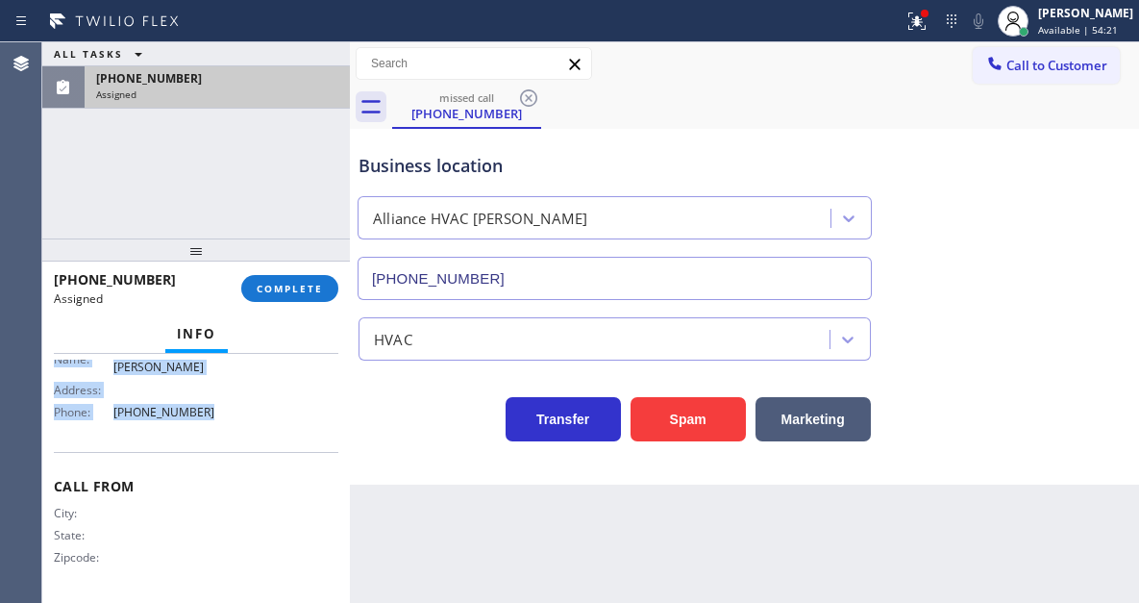
drag, startPoint x: 57, startPoint y: 482, endPoint x: 208, endPoint y: 436, distance: 157.5
click at [208, 436] on div "Context Queue: HVAC Priority: 0 Task Age: Customer Name: [PHONE_NUMBER] Phone: …" at bounding box center [196, 318] width 285 height 558
click at [292, 287] on span "COMPLETE" at bounding box center [290, 288] width 66 height 13
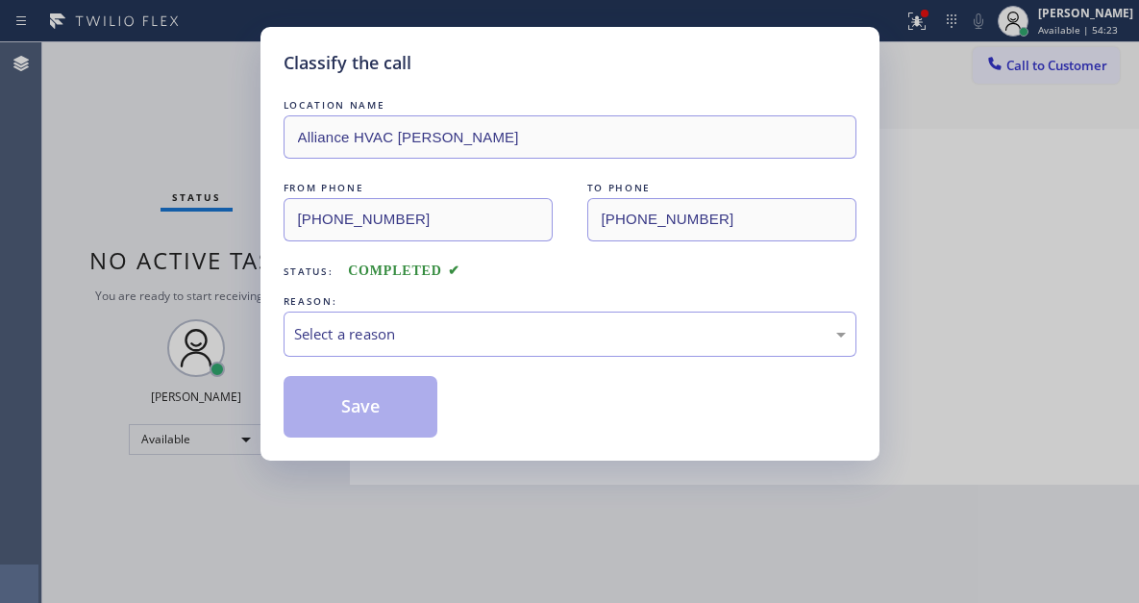
click at [449, 336] on div "Select a reason" at bounding box center [570, 334] width 552 height 22
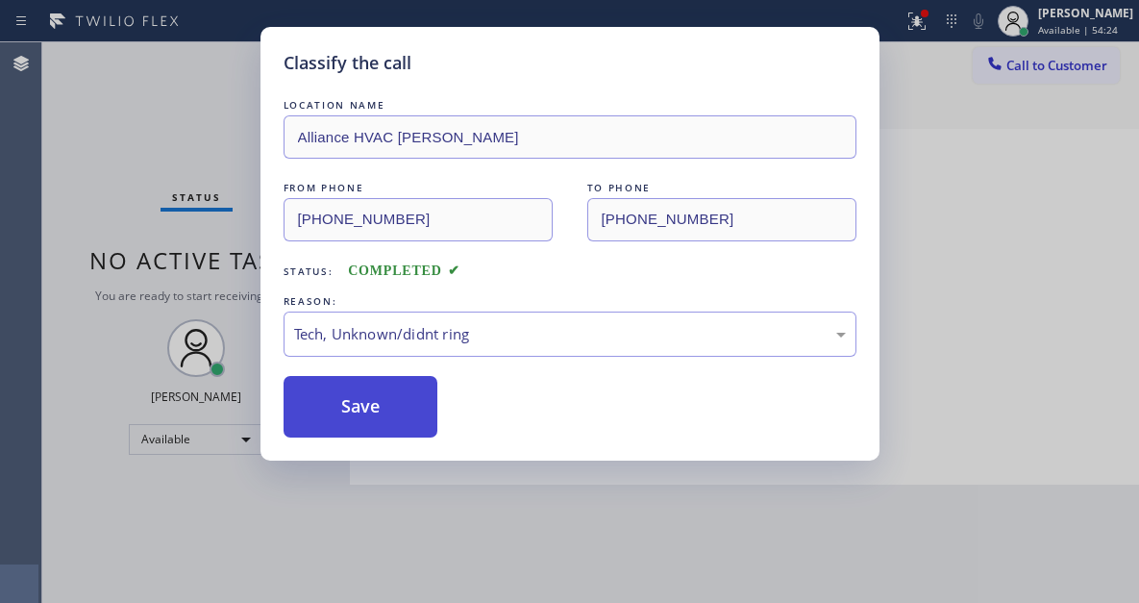
click at [371, 392] on button "Save" at bounding box center [361, 407] width 155 height 62
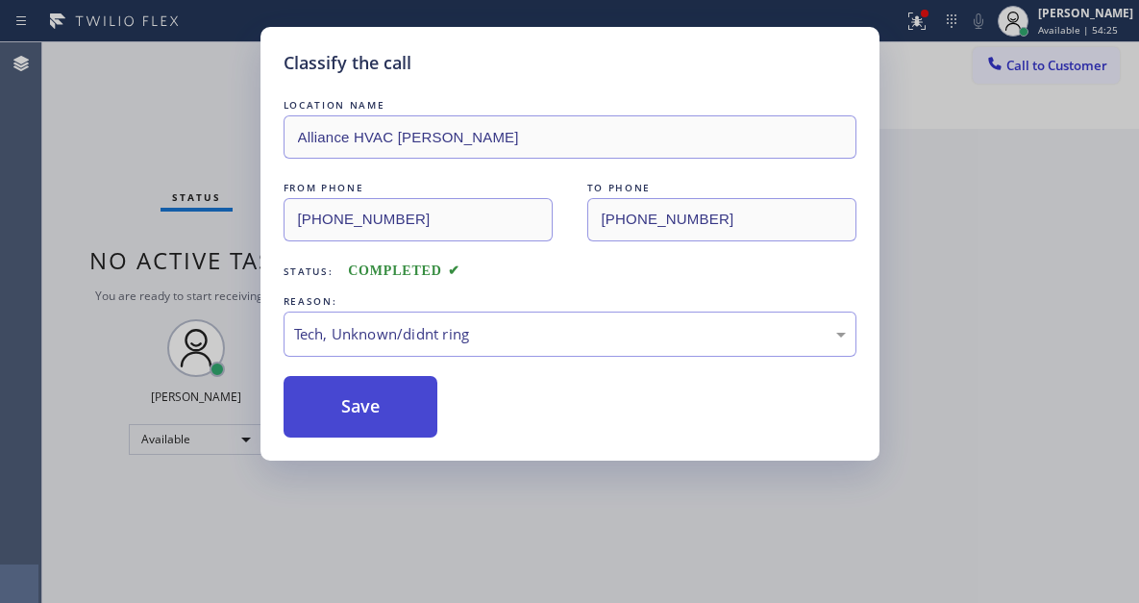
click at [374, 413] on button "Save" at bounding box center [361, 407] width 155 height 62
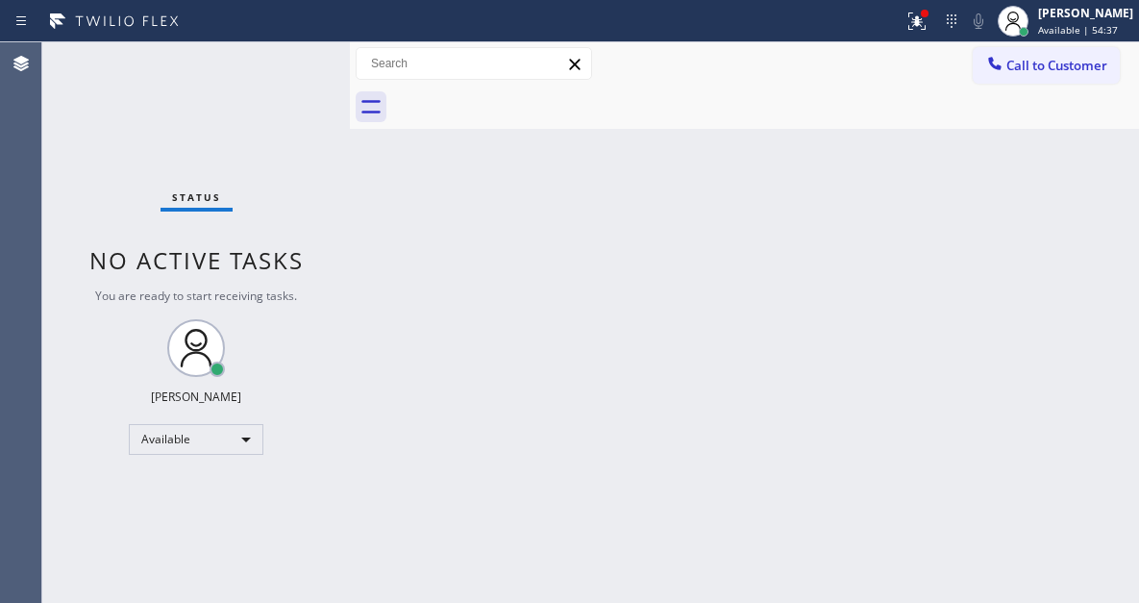
click at [1049, 131] on div "Back to Dashboard Change Sender ID Customers Technicians Select a contact Outbo…" at bounding box center [744, 322] width 789 height 560
click at [929, 20] on icon at bounding box center [917, 21] width 23 height 23
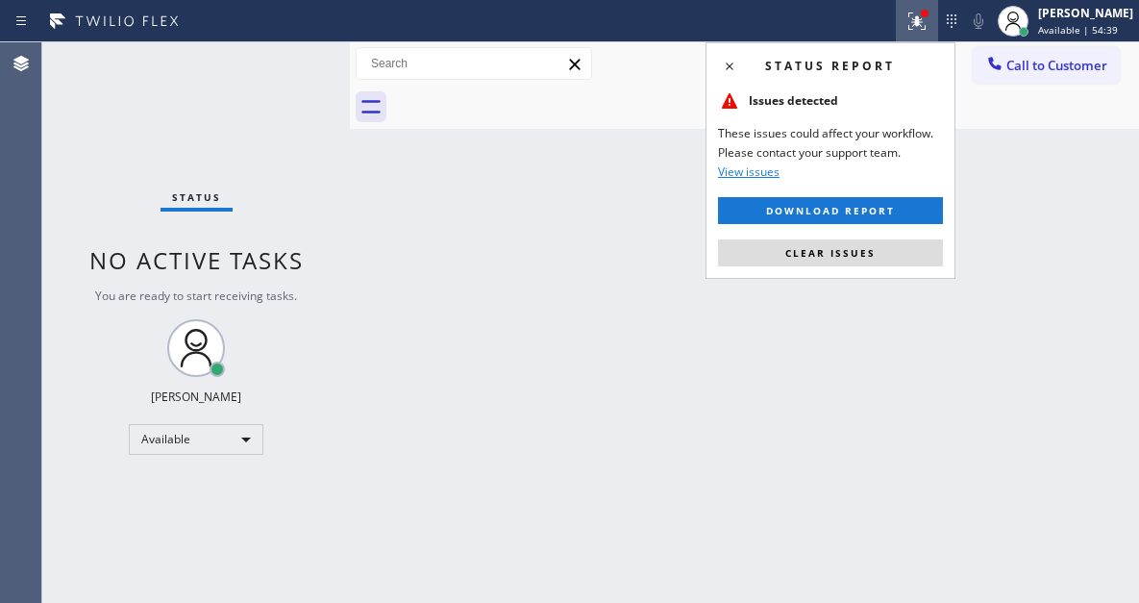
click at [866, 271] on div "Status report Issues detected These issues could affect your workflow. Please c…" at bounding box center [831, 160] width 250 height 236
click at [861, 246] on span "Clear issues" at bounding box center [830, 252] width 90 height 13
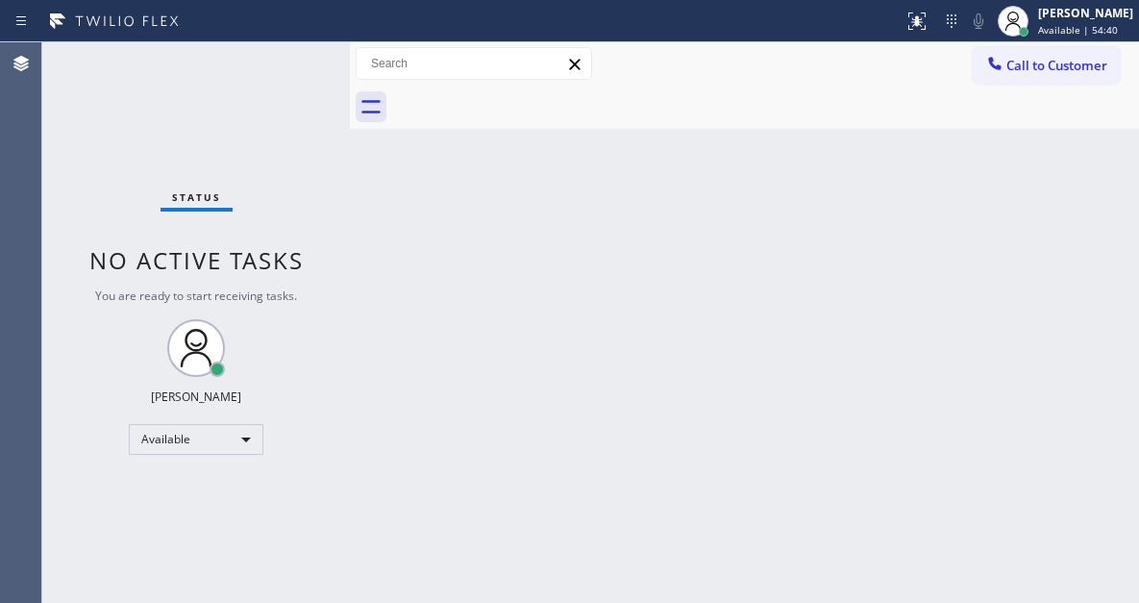
click at [262, 62] on div "Status No active tasks You are ready to start receiving tasks. [PERSON_NAME]" at bounding box center [196, 322] width 308 height 560
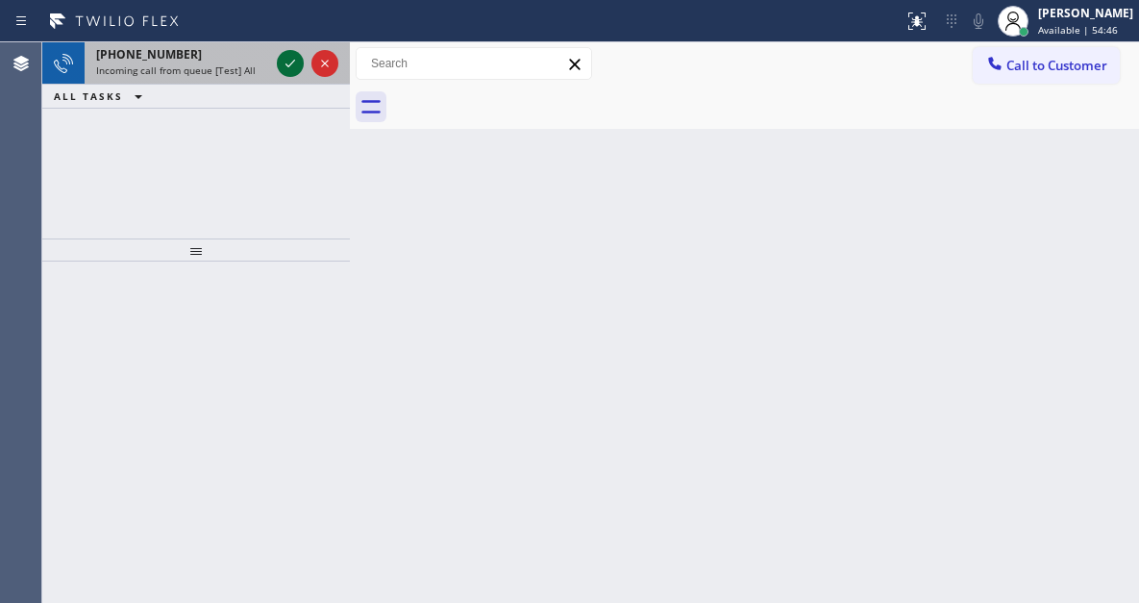
click at [282, 61] on icon at bounding box center [290, 63] width 23 height 23
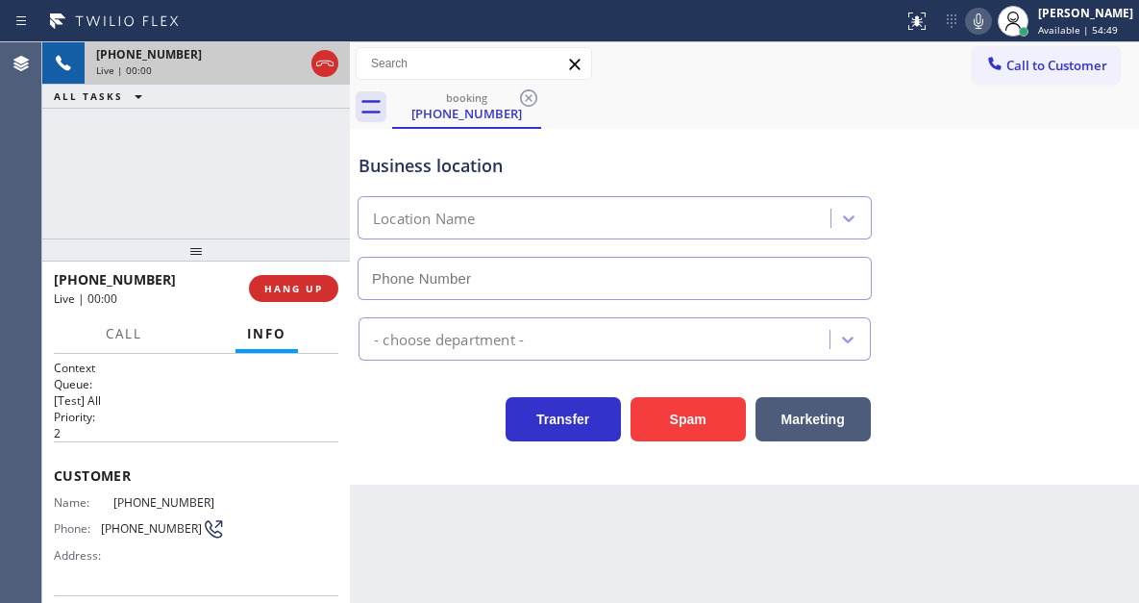
type input "[PHONE_NUMBER]"
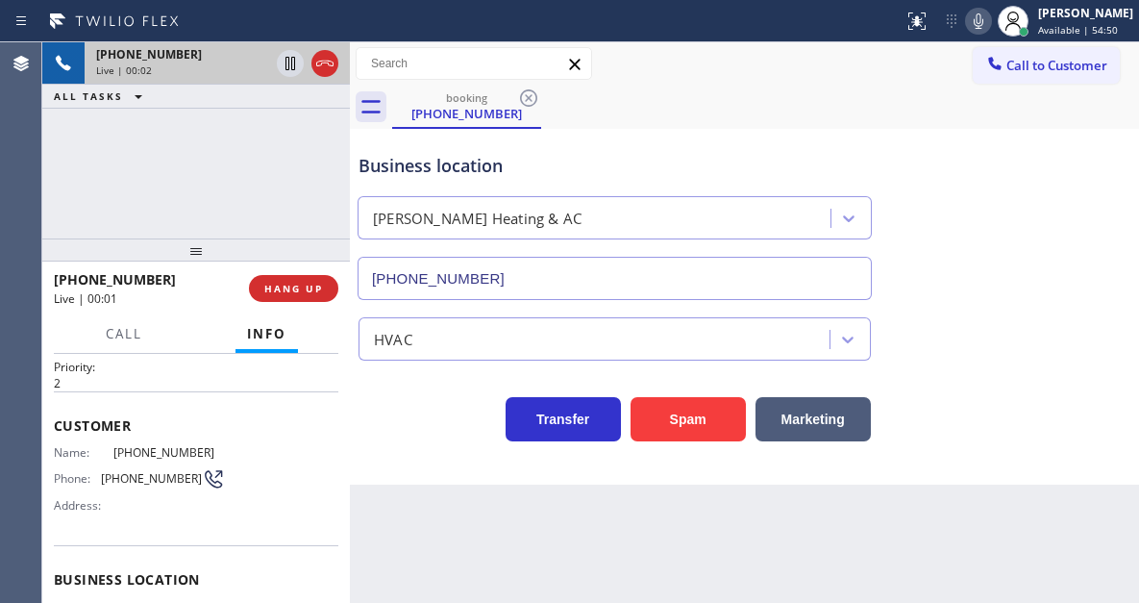
scroll to position [96, 0]
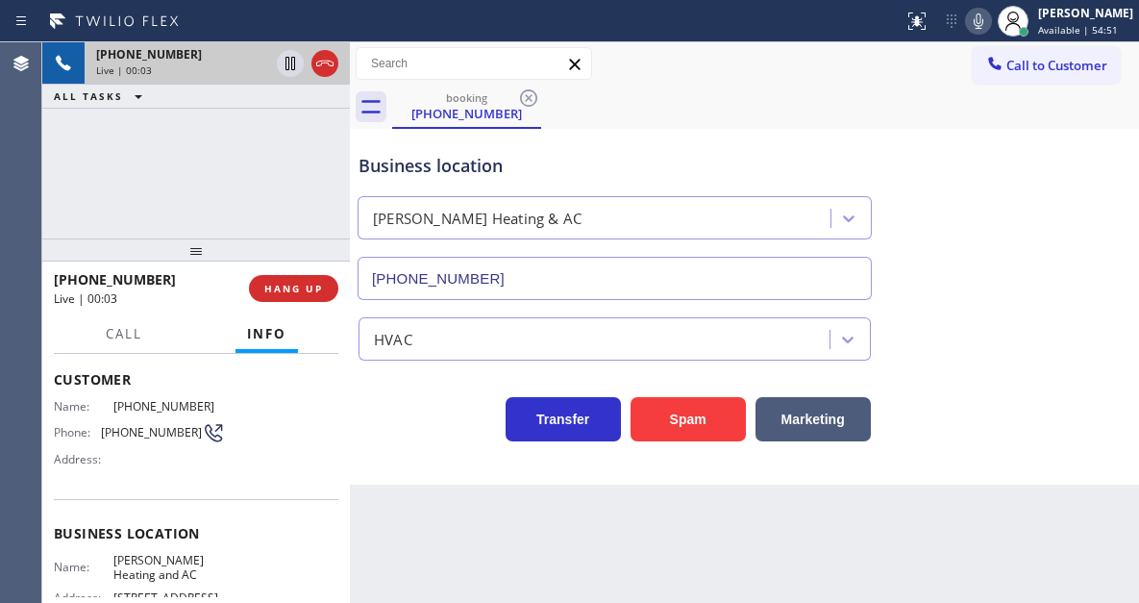
click at [156, 427] on span "[PHONE_NUMBER]" at bounding box center [151, 432] width 101 height 14
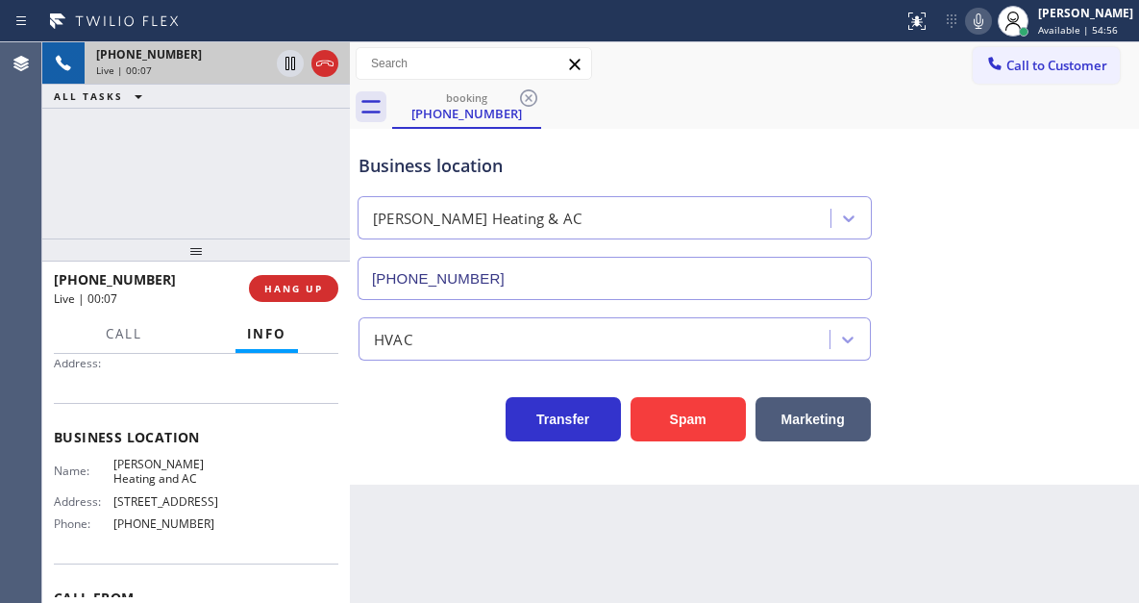
click at [138, 467] on span "[PERSON_NAME] Heating and AC" at bounding box center [169, 472] width 112 height 30
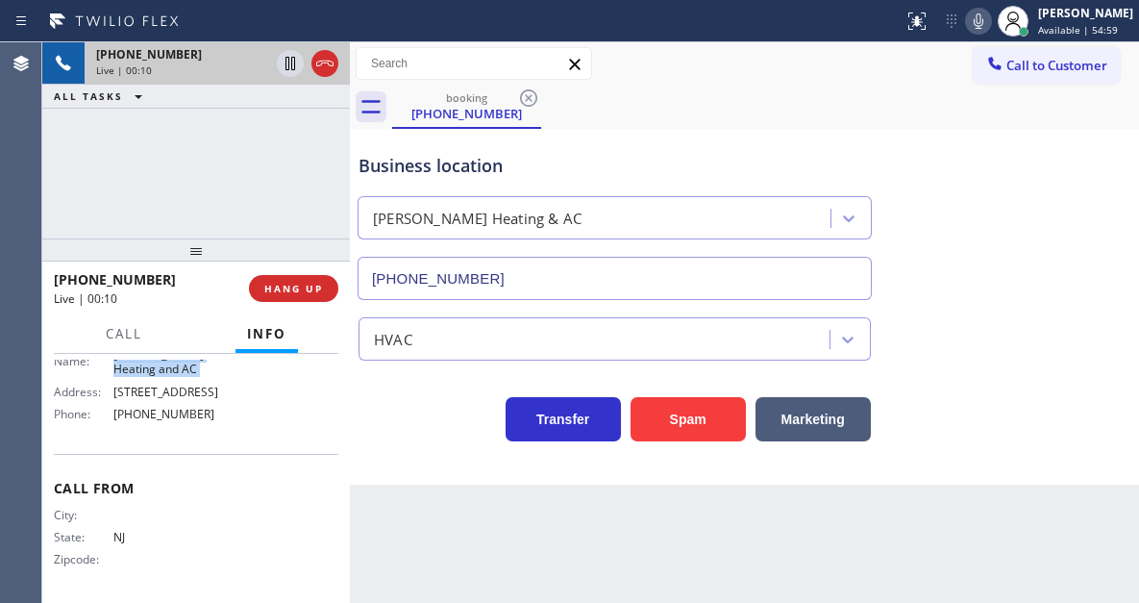
scroll to position [304, 0]
click at [168, 415] on span "[PHONE_NUMBER]" at bounding box center [169, 412] width 112 height 14
click at [825, 418] on button "Marketing" at bounding box center [813, 419] width 115 height 44
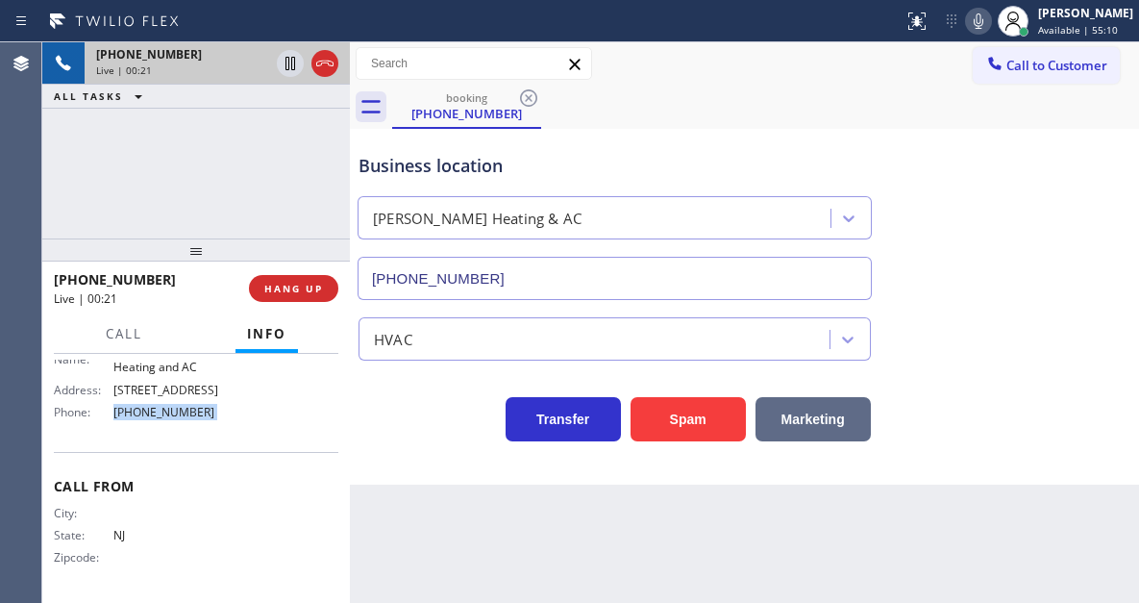
click at [825, 418] on button "Marketing" at bounding box center [813, 419] width 115 height 44
drag, startPoint x: 825, startPoint y: 418, endPoint x: 679, endPoint y: 336, distance: 167.4
click at [825, 419] on button "Marketing" at bounding box center [813, 419] width 115 height 44
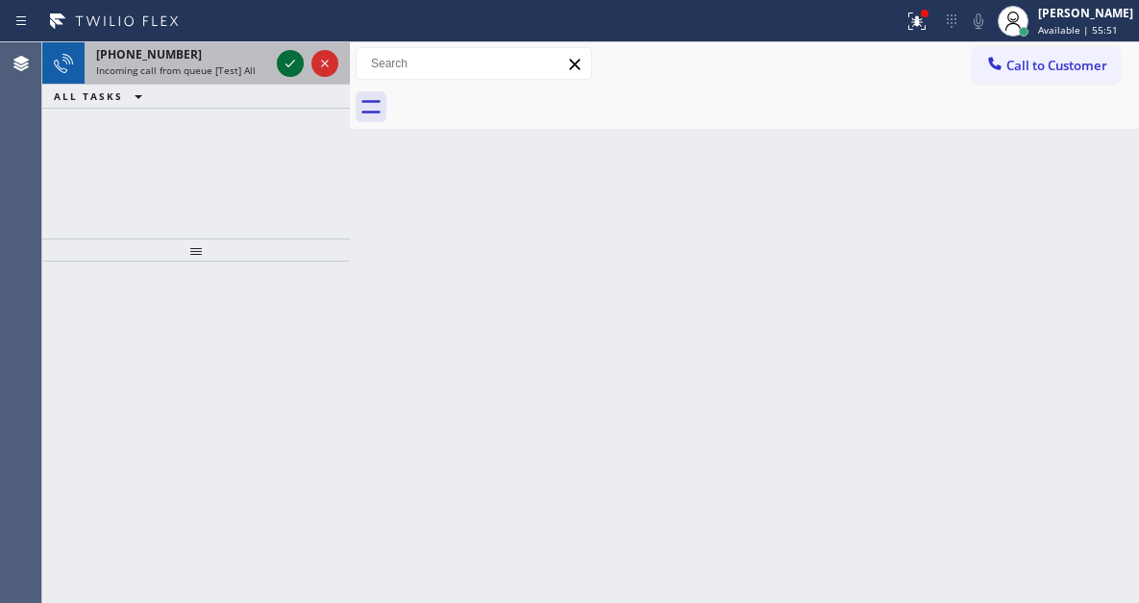
click at [284, 58] on icon at bounding box center [290, 63] width 23 height 23
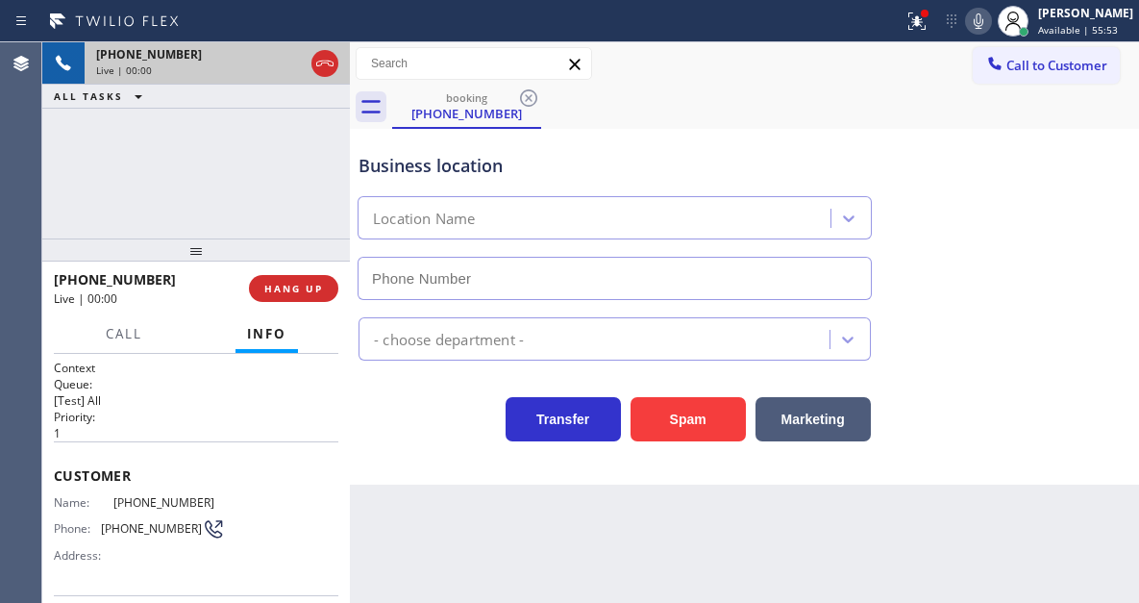
type input "[PHONE_NUMBER]"
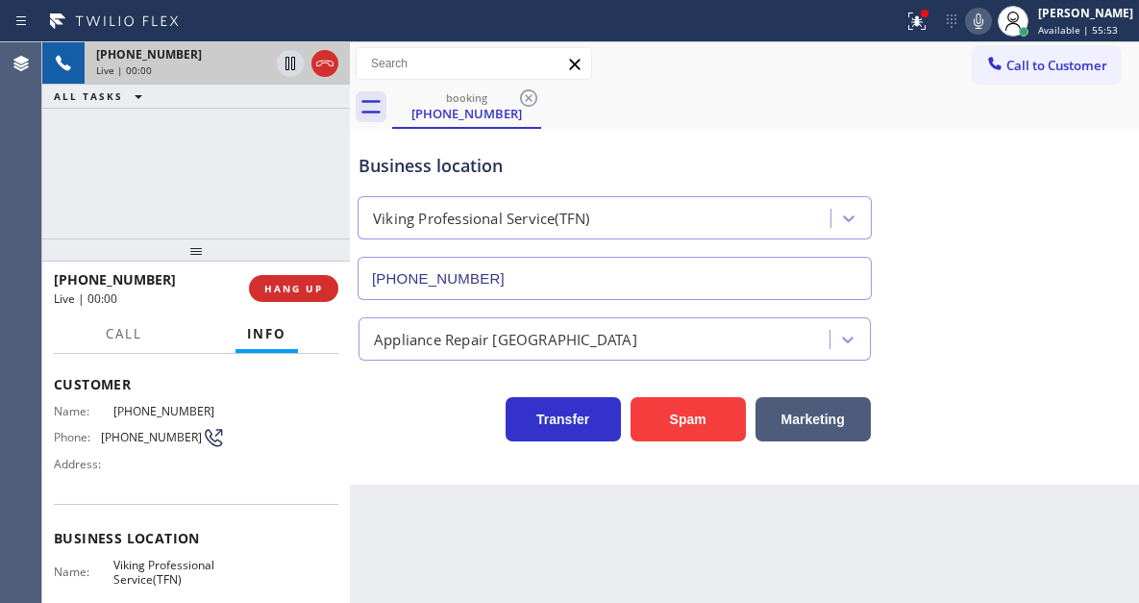
scroll to position [96, 0]
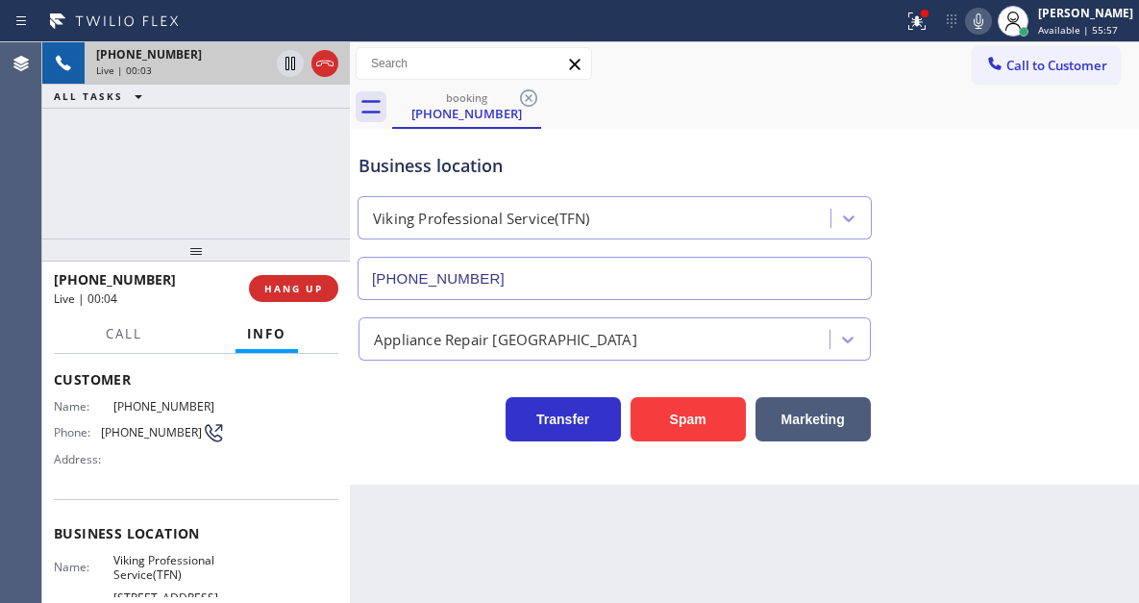
click at [128, 432] on span "[PHONE_NUMBER]" at bounding box center [151, 432] width 101 height 14
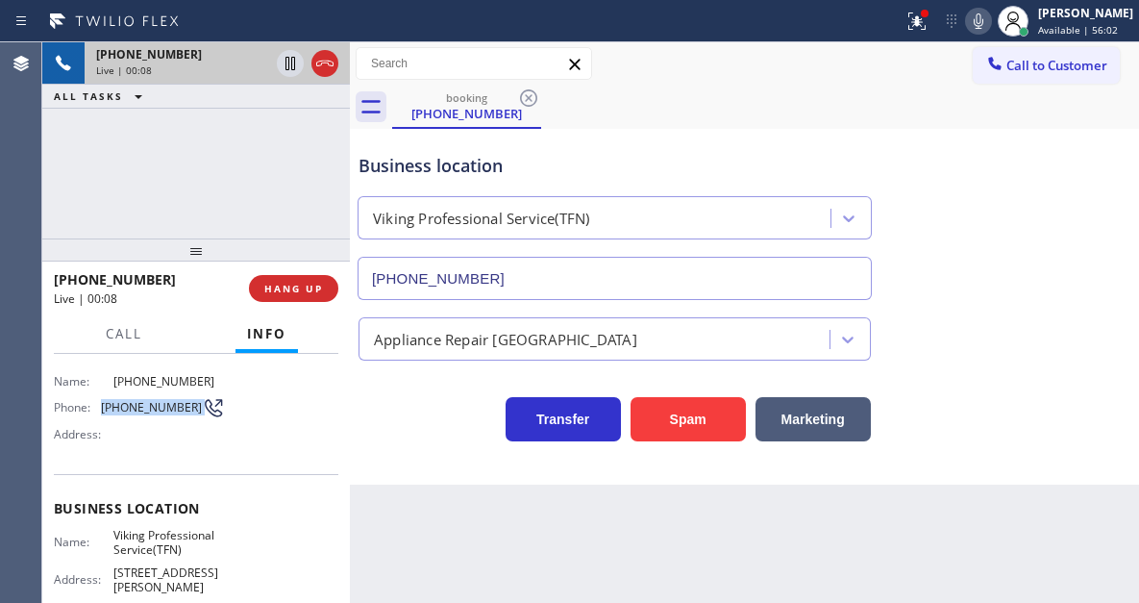
scroll to position [192, 0]
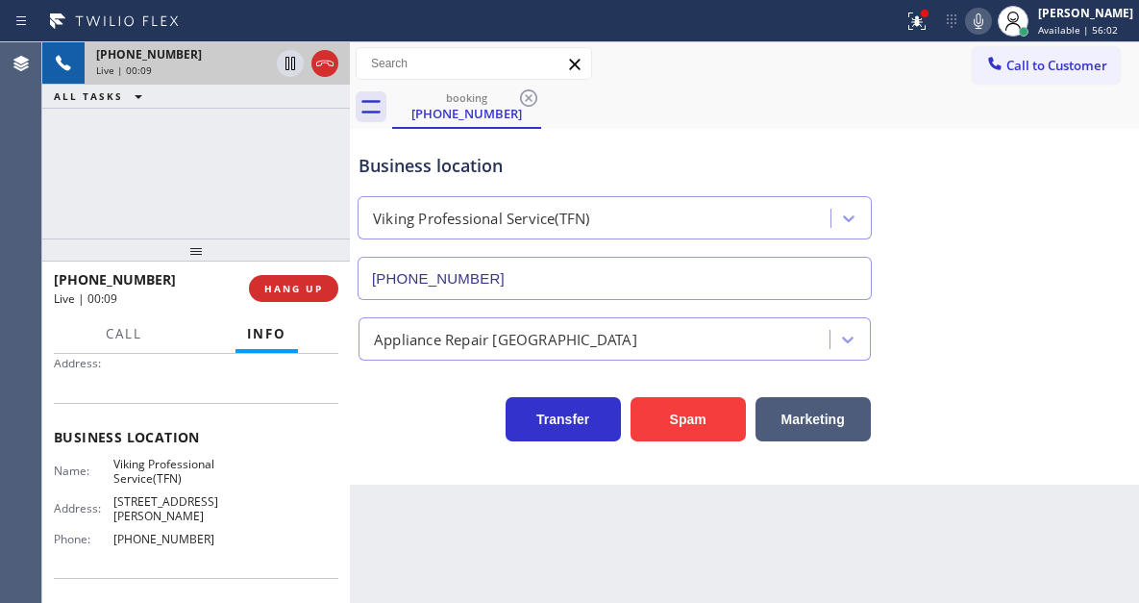
click at [173, 457] on span "Viking Professional Service(TFN)" at bounding box center [169, 472] width 112 height 30
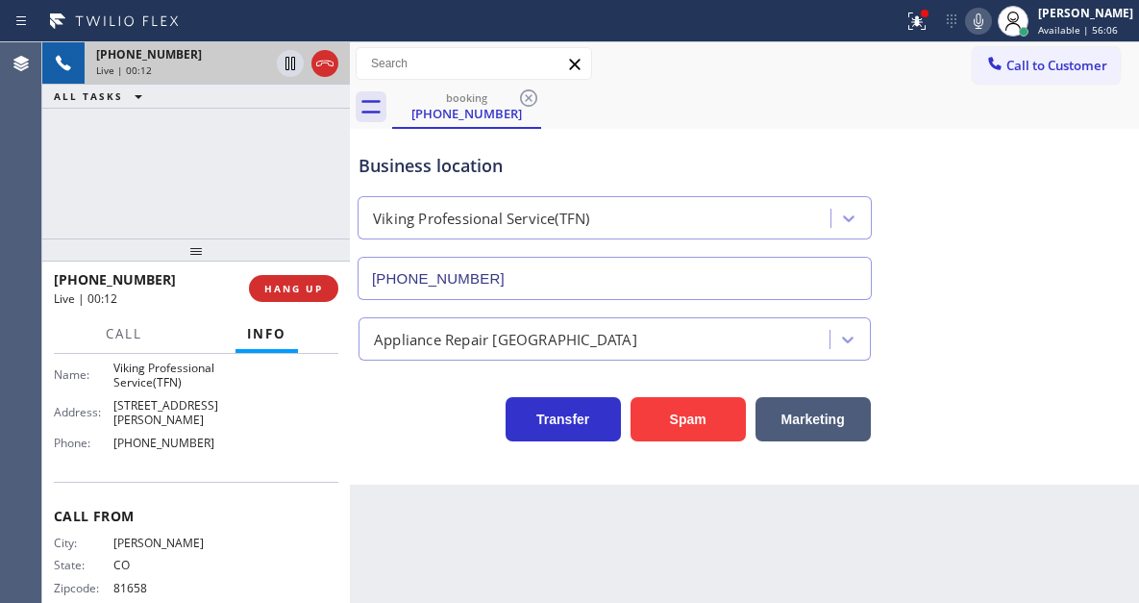
click at [170, 435] on span "[PHONE_NUMBER]" at bounding box center [169, 442] width 112 height 14
click at [287, 67] on icon at bounding box center [290, 63] width 23 height 23
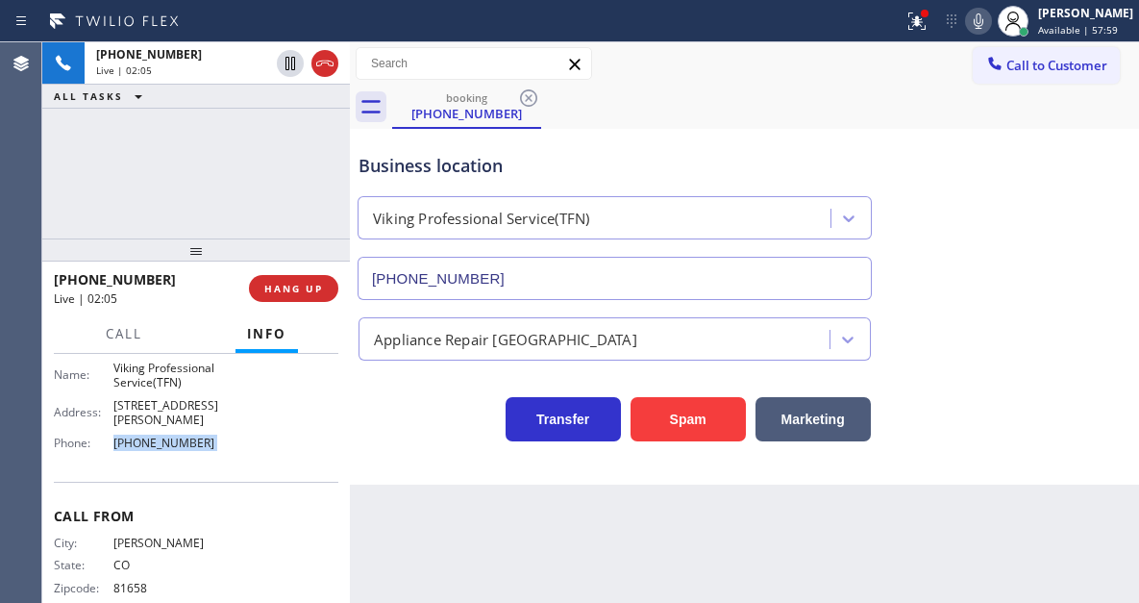
click at [983, 24] on icon at bounding box center [979, 20] width 10 height 15
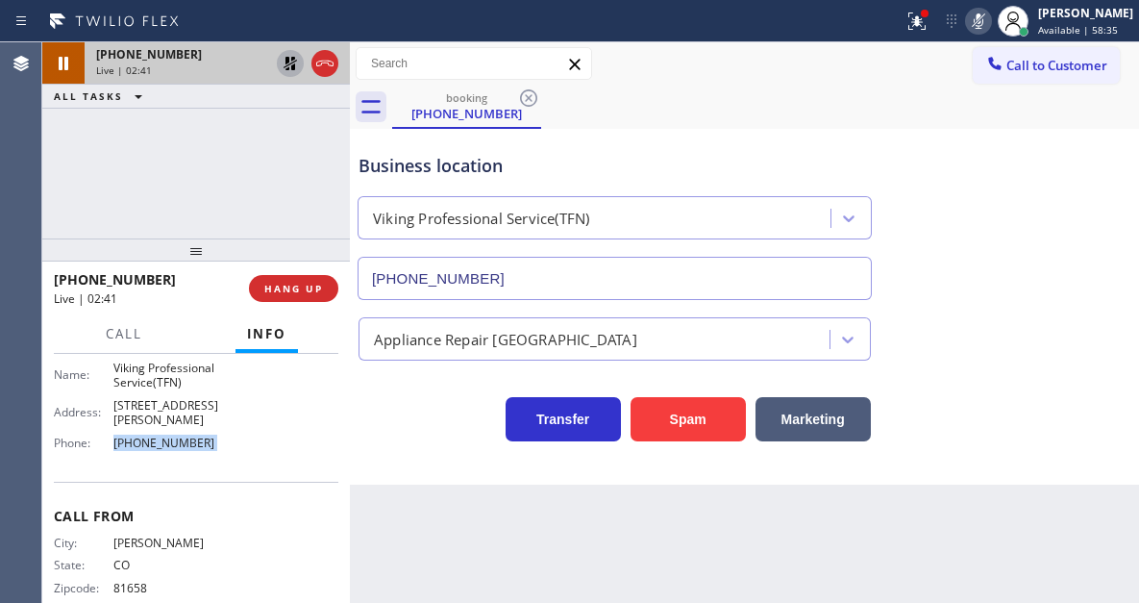
click at [286, 66] on icon at bounding box center [290, 63] width 13 height 13
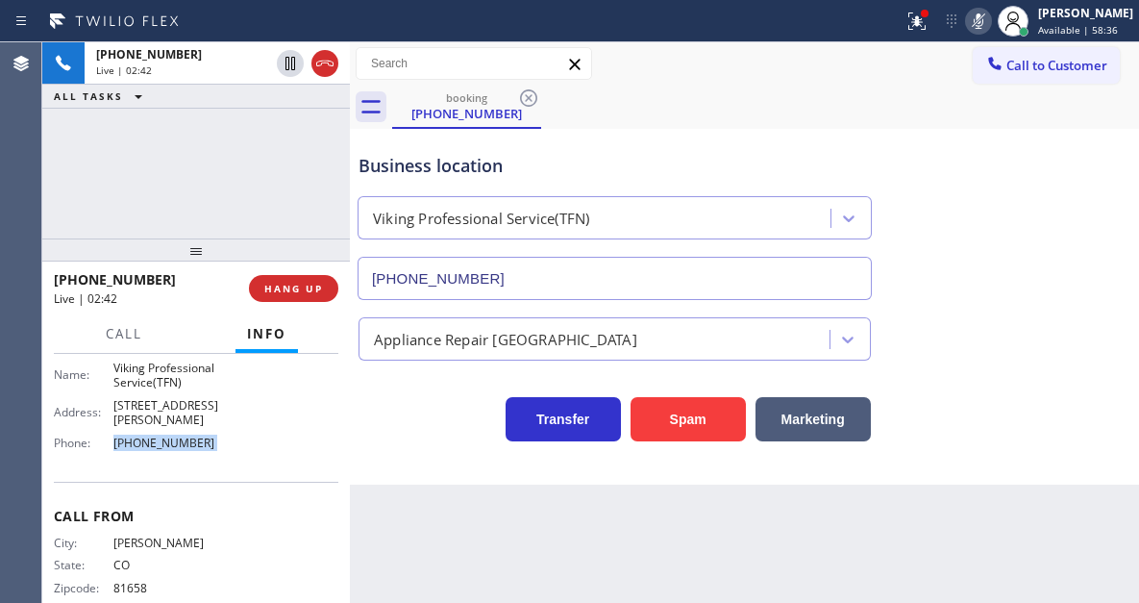
click at [983, 23] on icon at bounding box center [979, 20] width 10 height 15
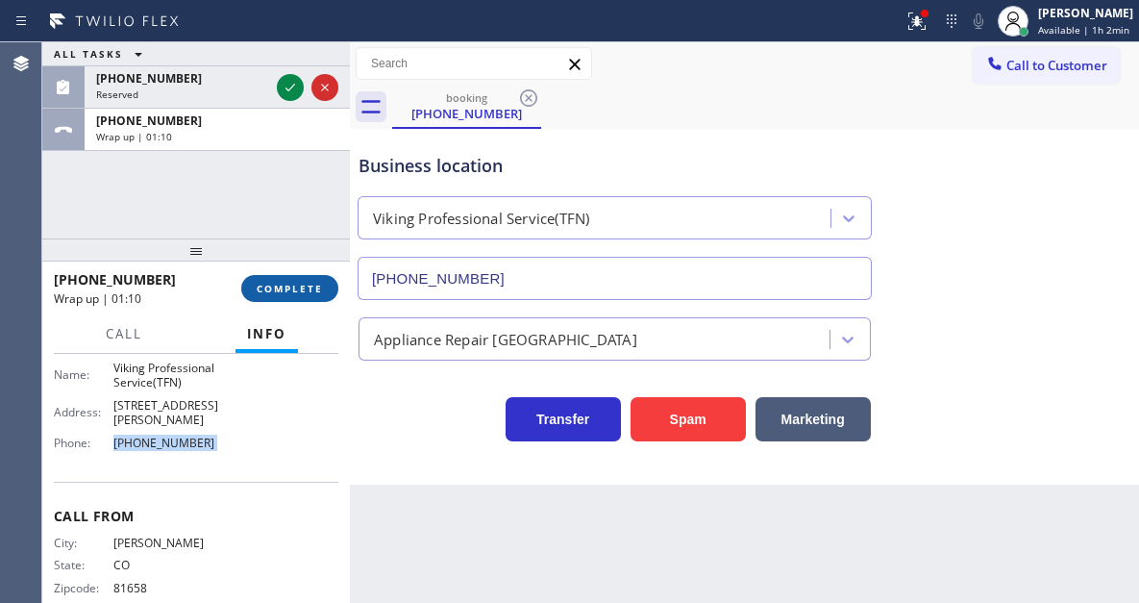
click at [303, 281] on button "COMPLETE" at bounding box center [289, 288] width 97 height 27
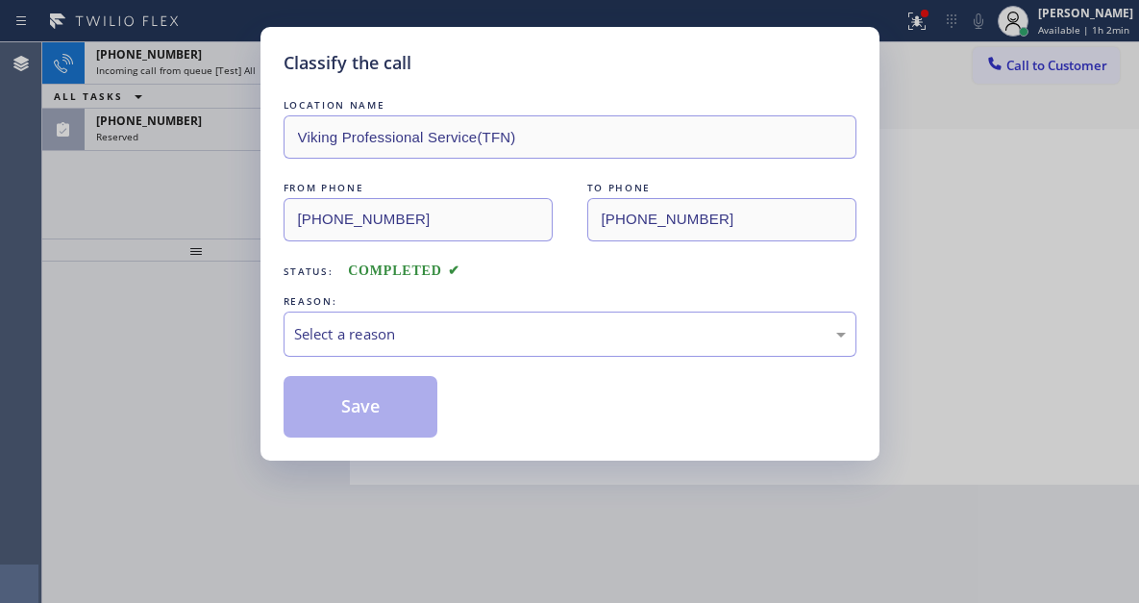
click at [479, 352] on div "Select a reason" at bounding box center [570, 333] width 573 height 45
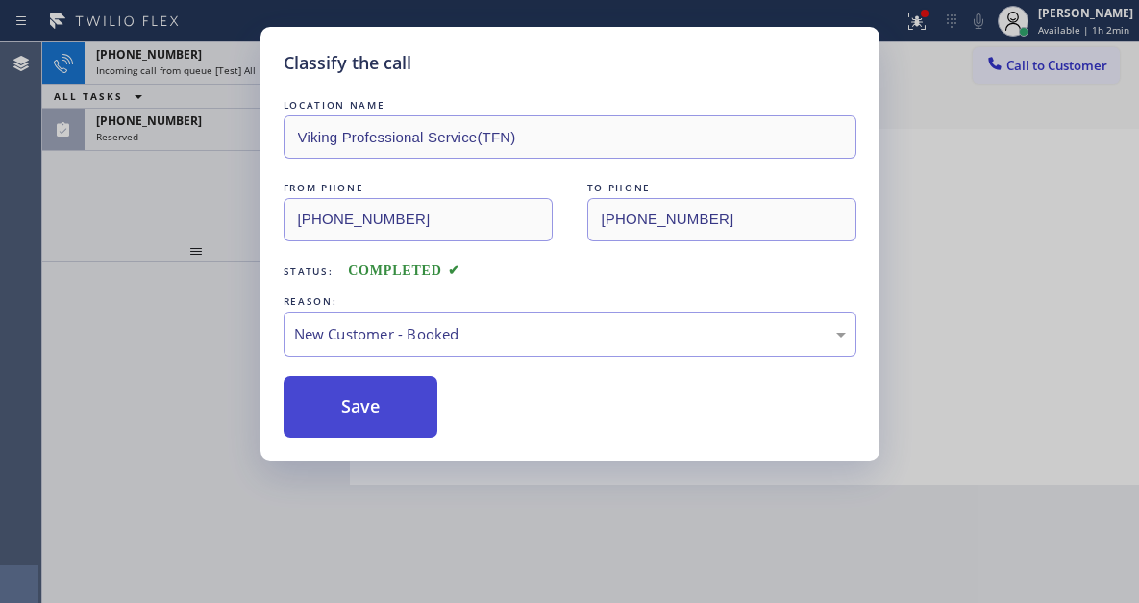
click at [419, 397] on button "Save" at bounding box center [361, 407] width 155 height 62
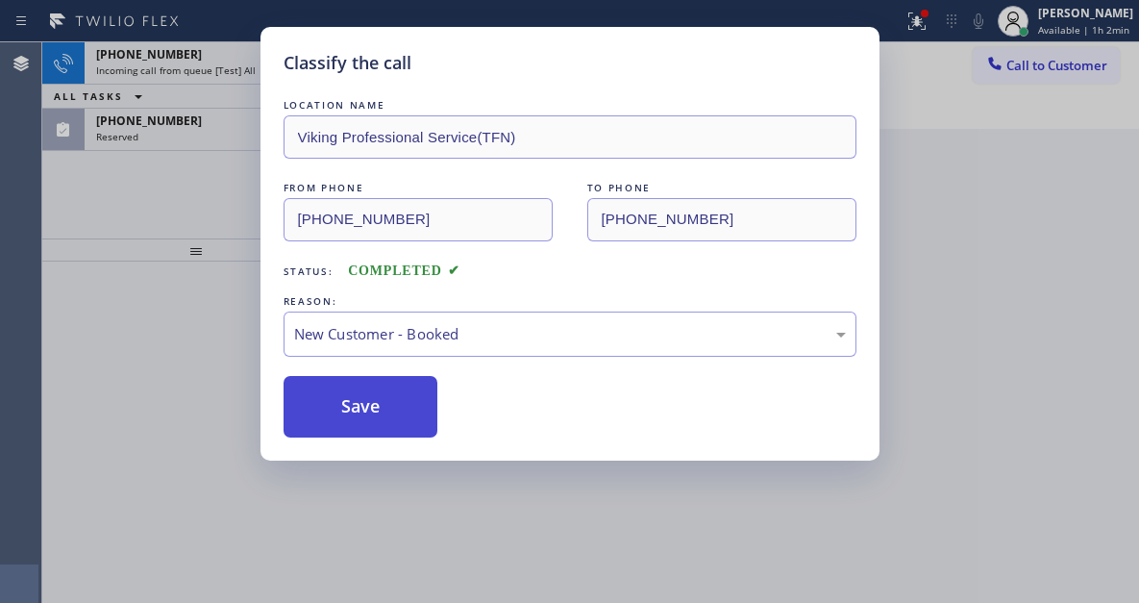
click at [419, 397] on button "Save" at bounding box center [361, 407] width 155 height 62
click at [168, 211] on div "Classify the call LOCATION NAME Viking Professional Service(TFN) FROM PHONE [PH…" at bounding box center [569, 301] width 1139 height 603
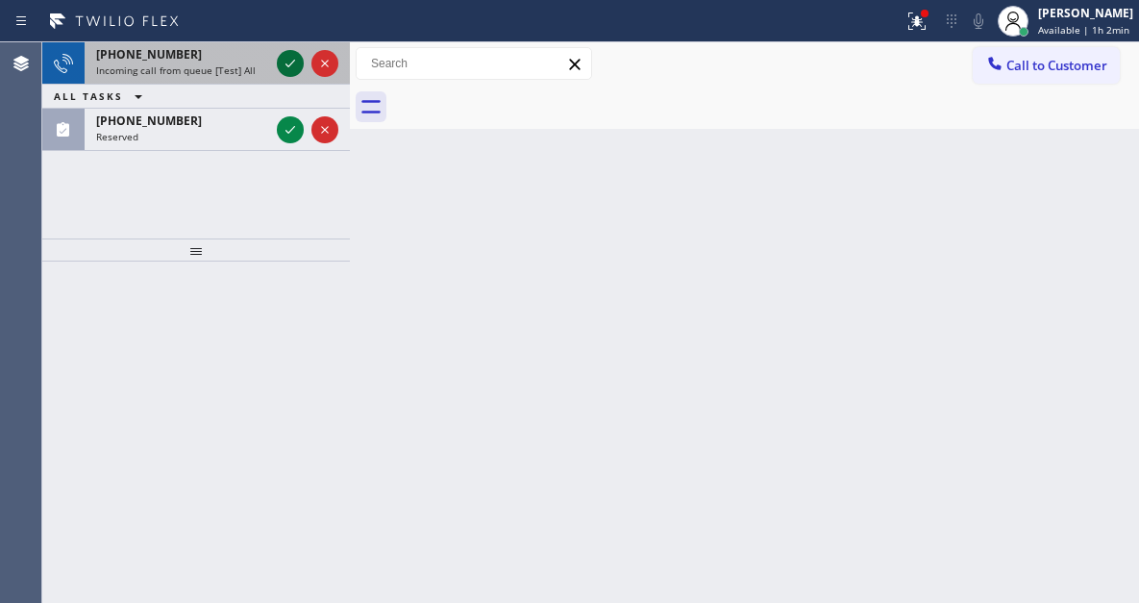
click at [295, 63] on icon at bounding box center [290, 63] width 23 height 23
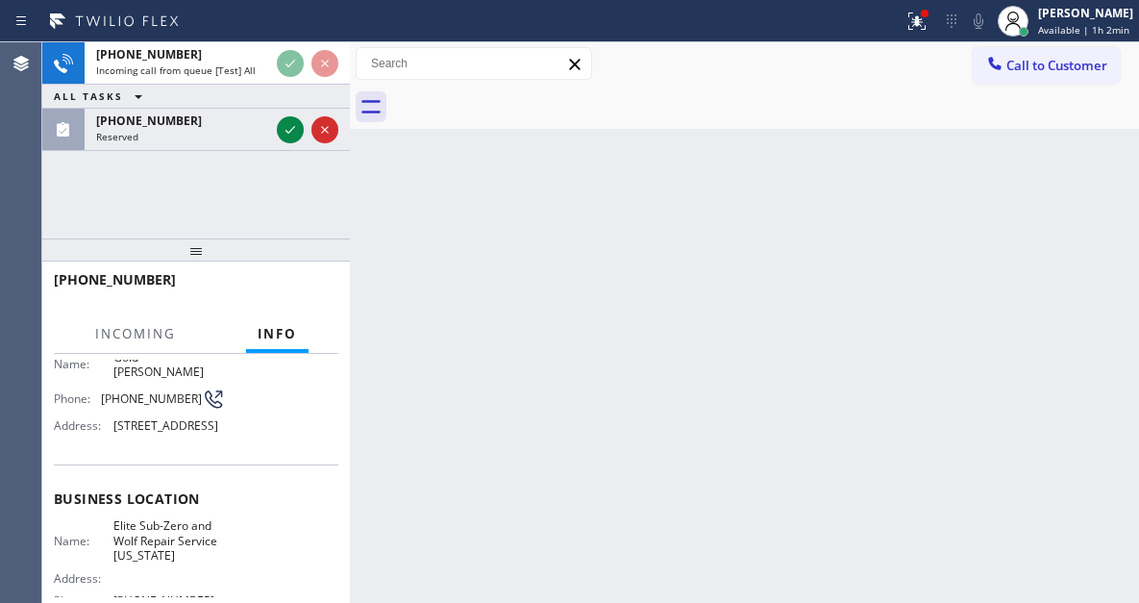
scroll to position [283, 0]
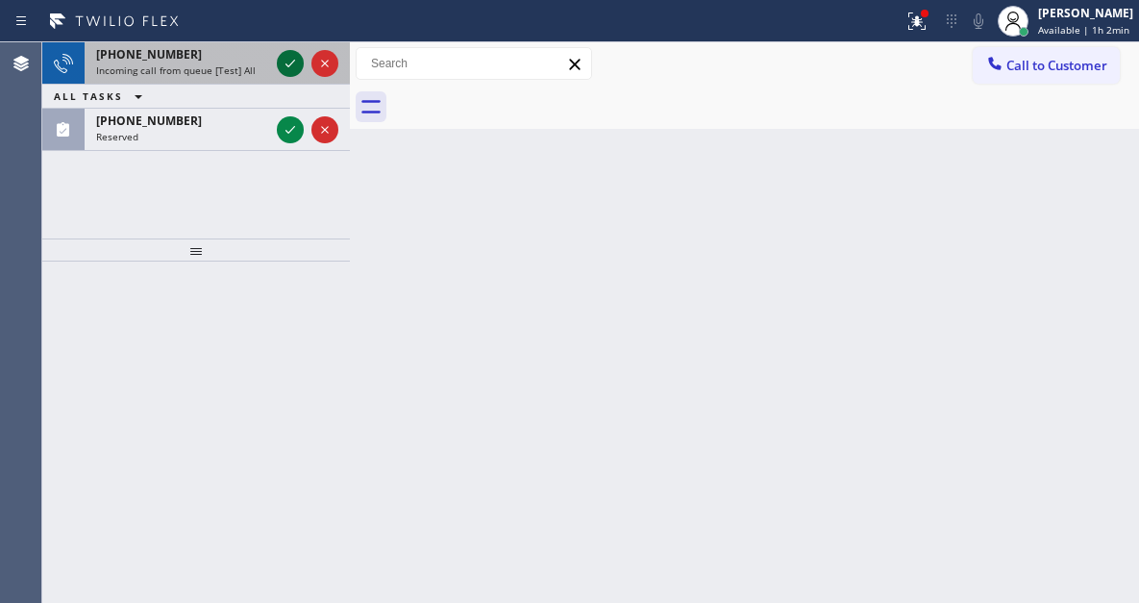
click at [288, 61] on icon at bounding box center [290, 63] width 23 height 23
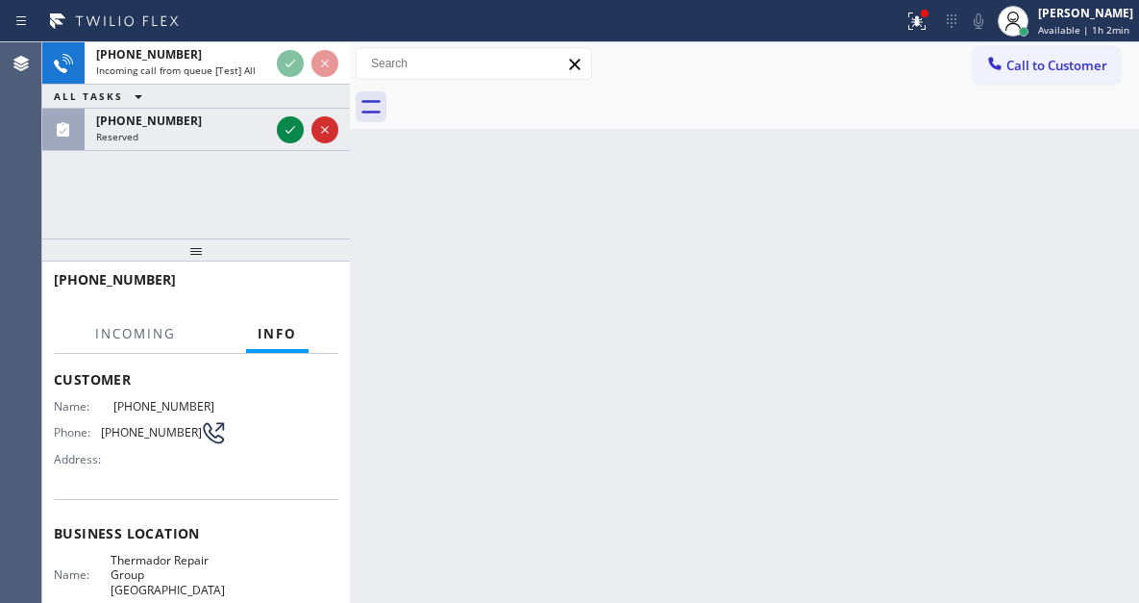
scroll to position [192, 0]
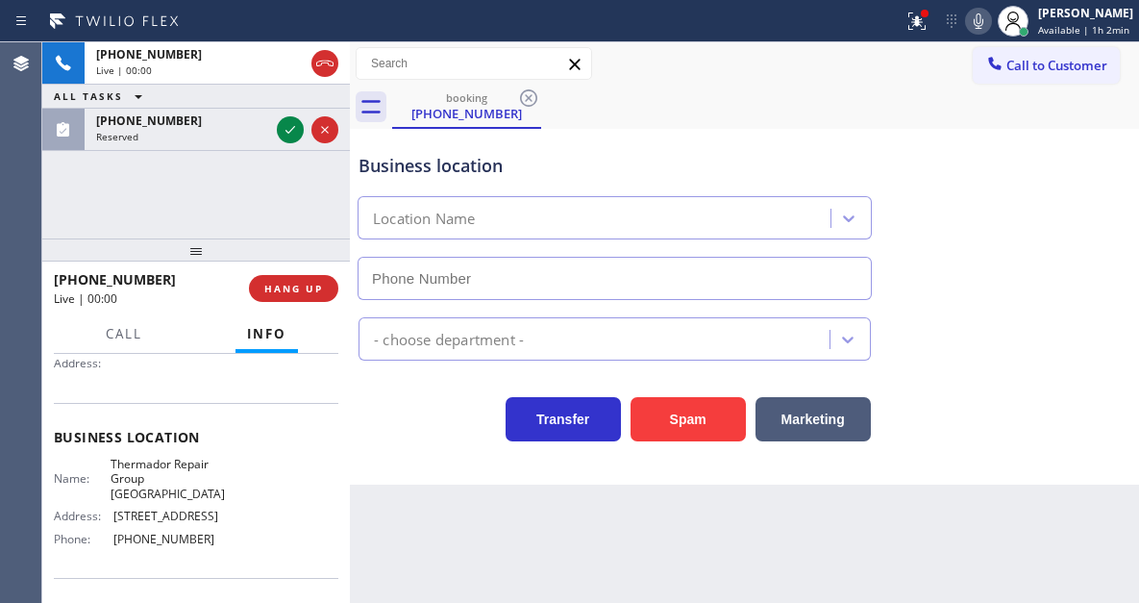
type input "[PHONE_NUMBER]"
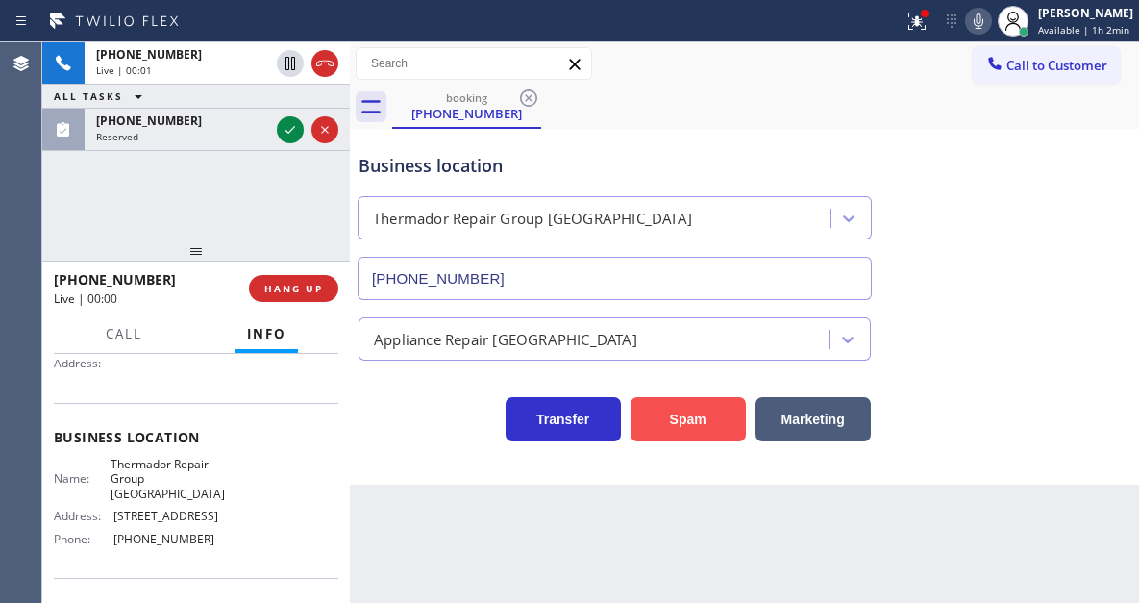
click at [660, 428] on button "Spam" at bounding box center [688, 419] width 115 height 44
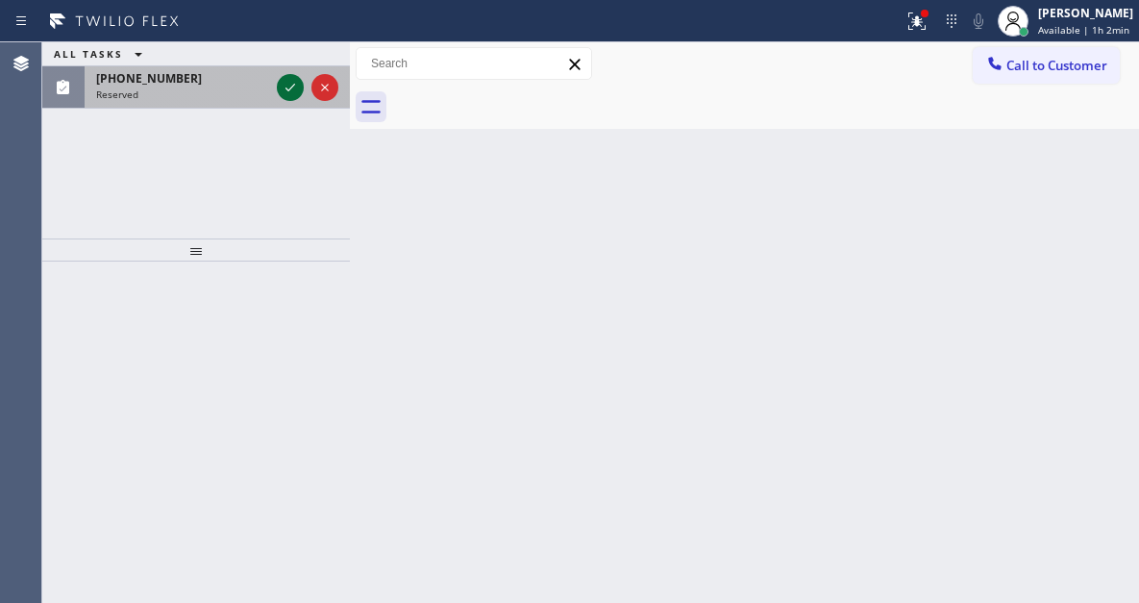
click at [286, 93] on icon at bounding box center [290, 87] width 23 height 23
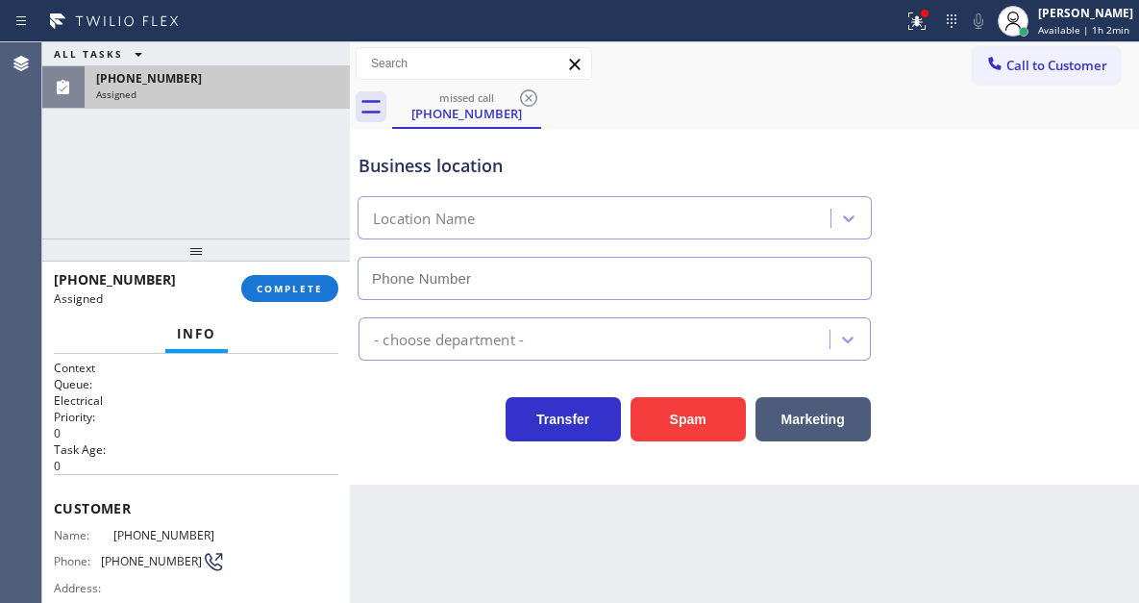
type input "[PHONE_NUMBER]"
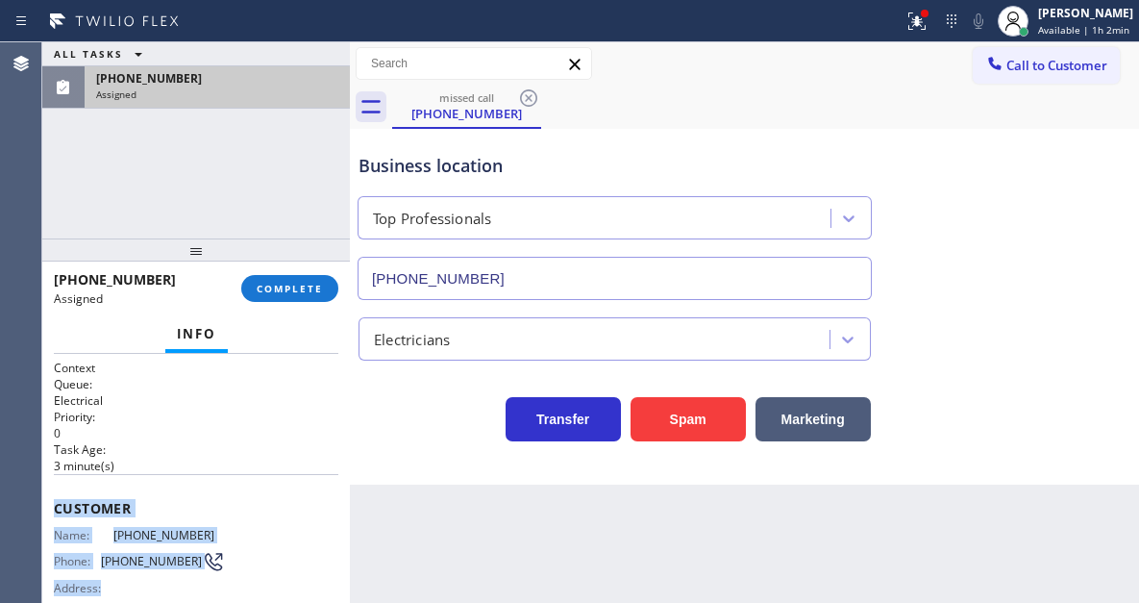
scroll to position [336, 0]
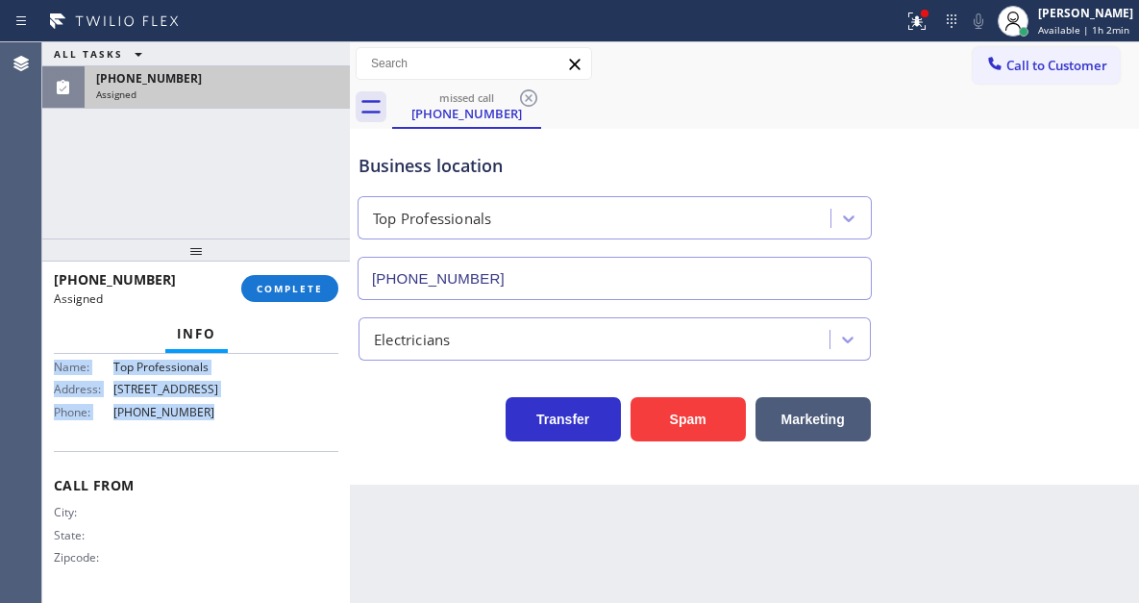
drag, startPoint x: 50, startPoint y: 507, endPoint x: 246, endPoint y: 427, distance: 211.7
click at [246, 427] on div "Context Queue: Electrical Priority: 0 Task Age: [DEMOGRAPHIC_DATA] minute(s) Cu…" at bounding box center [196, 478] width 308 height 249
click at [289, 279] on button "COMPLETE" at bounding box center [289, 288] width 97 height 27
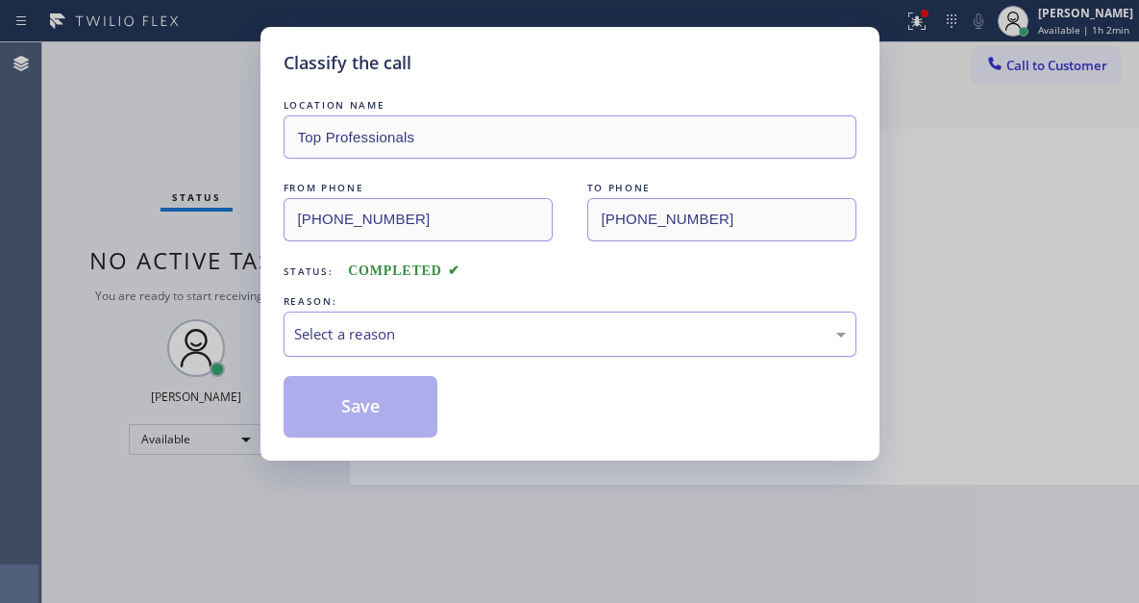
click at [503, 318] on div "Select a reason" at bounding box center [570, 333] width 573 height 45
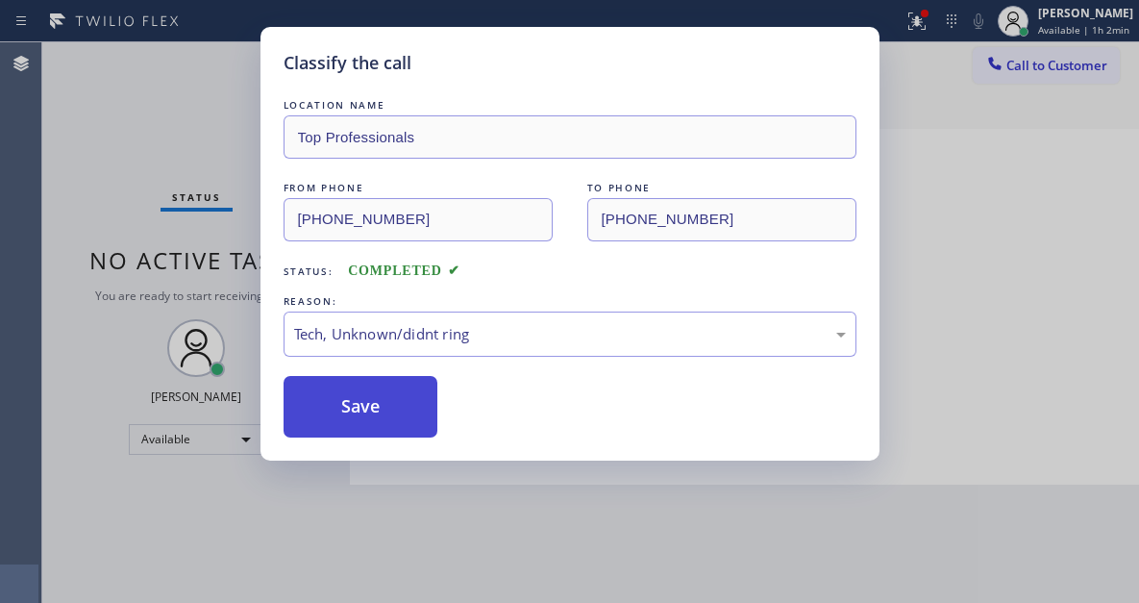
click at [409, 425] on button "Save" at bounding box center [361, 407] width 155 height 62
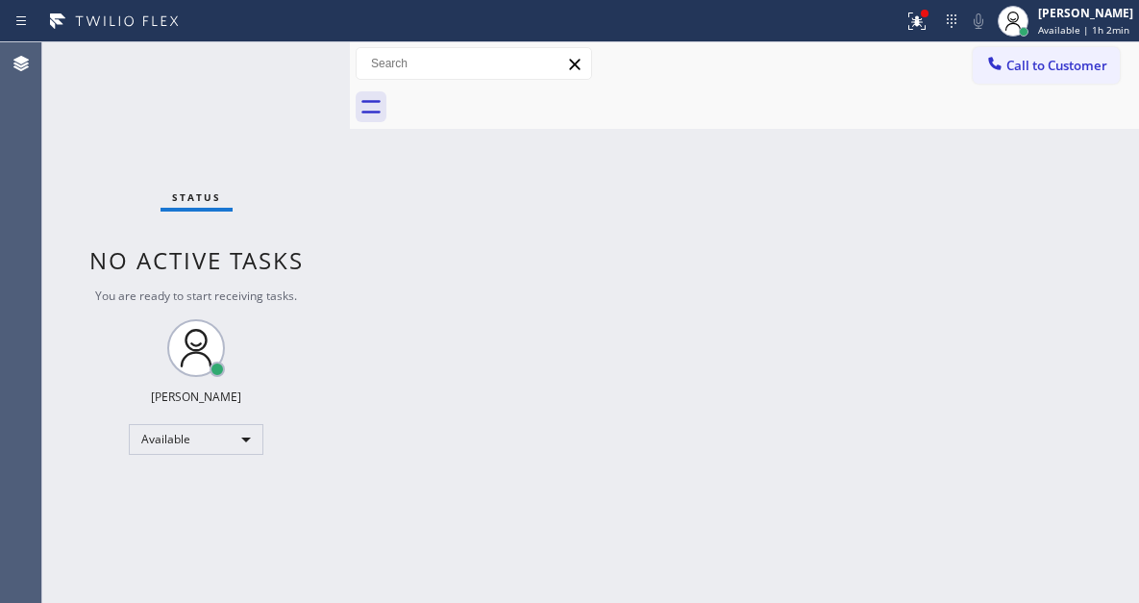
click at [1076, 248] on div "Back to Dashboard Change Sender ID Customers Technicians Select a contact Outbo…" at bounding box center [744, 322] width 789 height 560
click at [272, 64] on div "Status No active tasks You are ready to start receiving tasks. [PERSON_NAME]" at bounding box center [196, 322] width 308 height 560
click at [931, 18] on div at bounding box center [925, 14] width 12 height 12
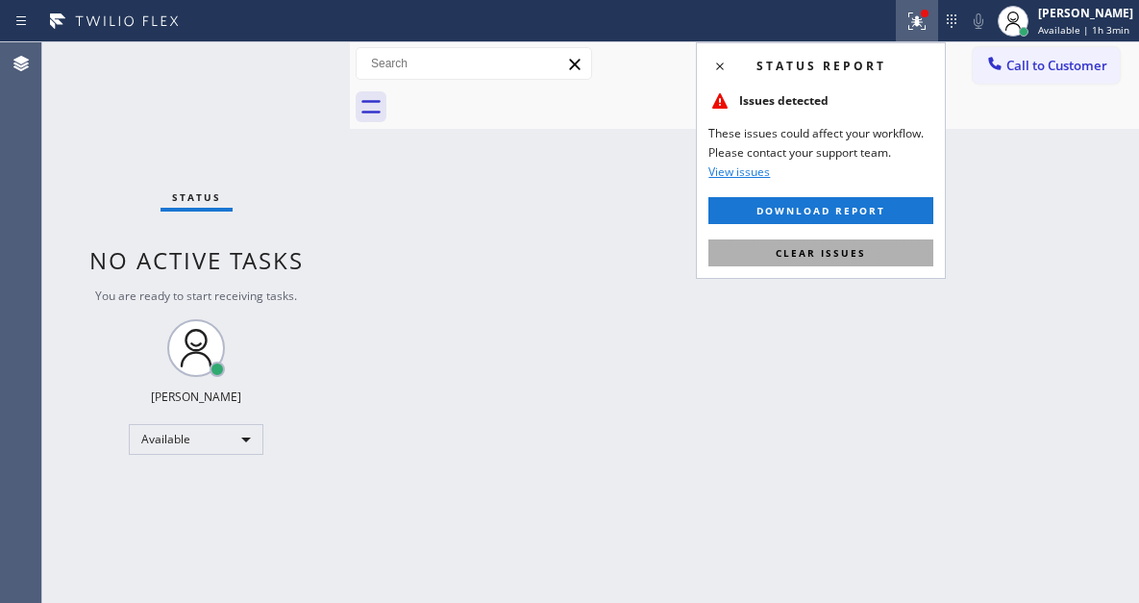
click at [858, 250] on span "Clear issues" at bounding box center [821, 252] width 90 height 13
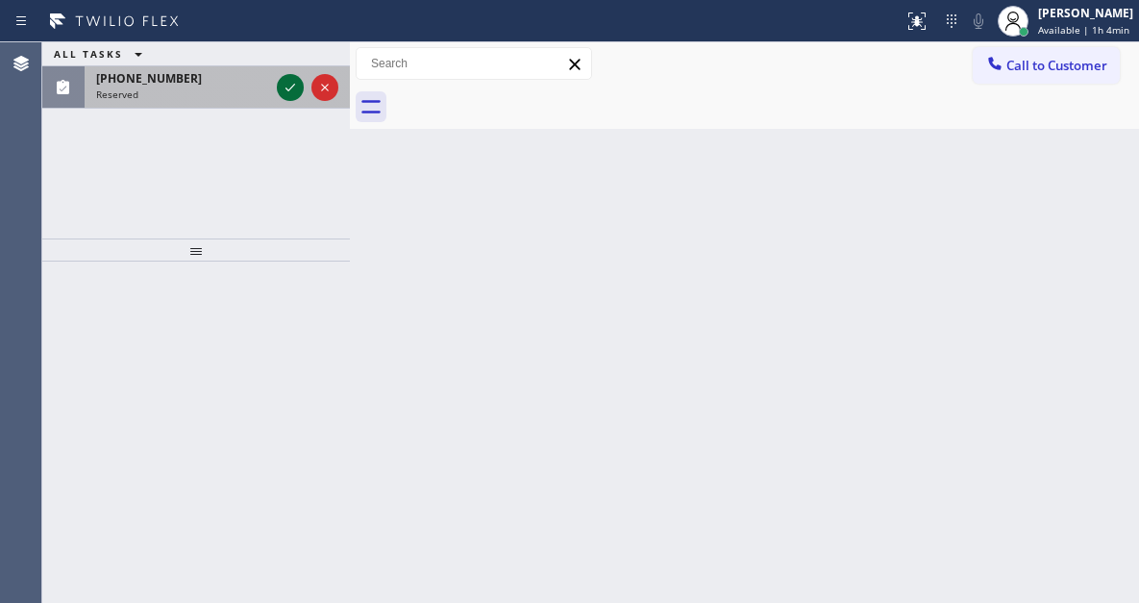
click at [291, 86] on icon at bounding box center [290, 87] width 23 height 23
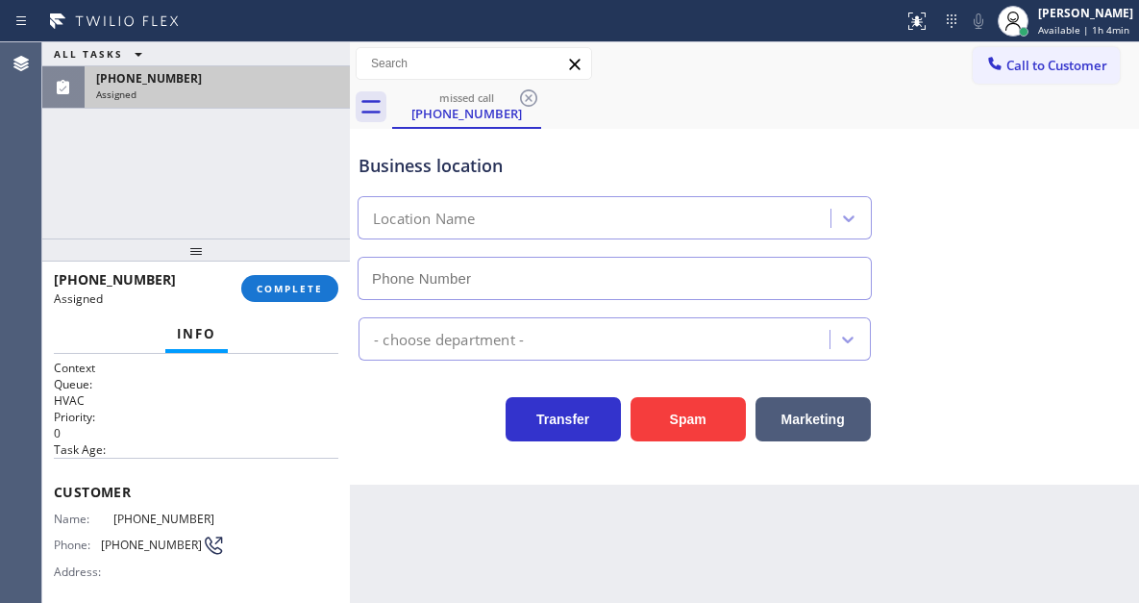
type input "[PHONE_NUMBER]"
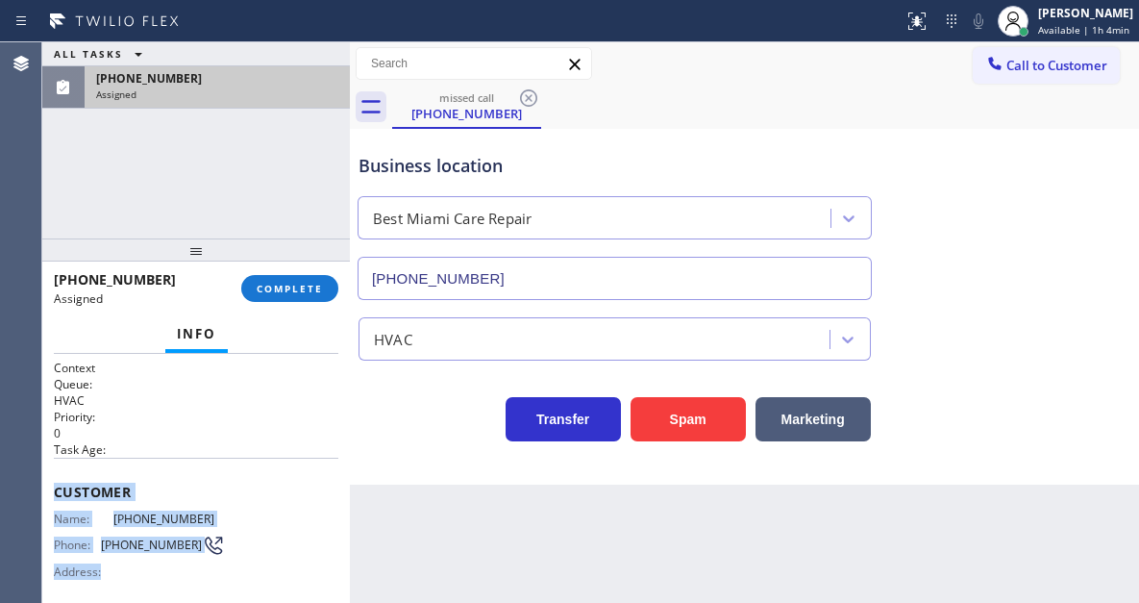
scroll to position [320, 0]
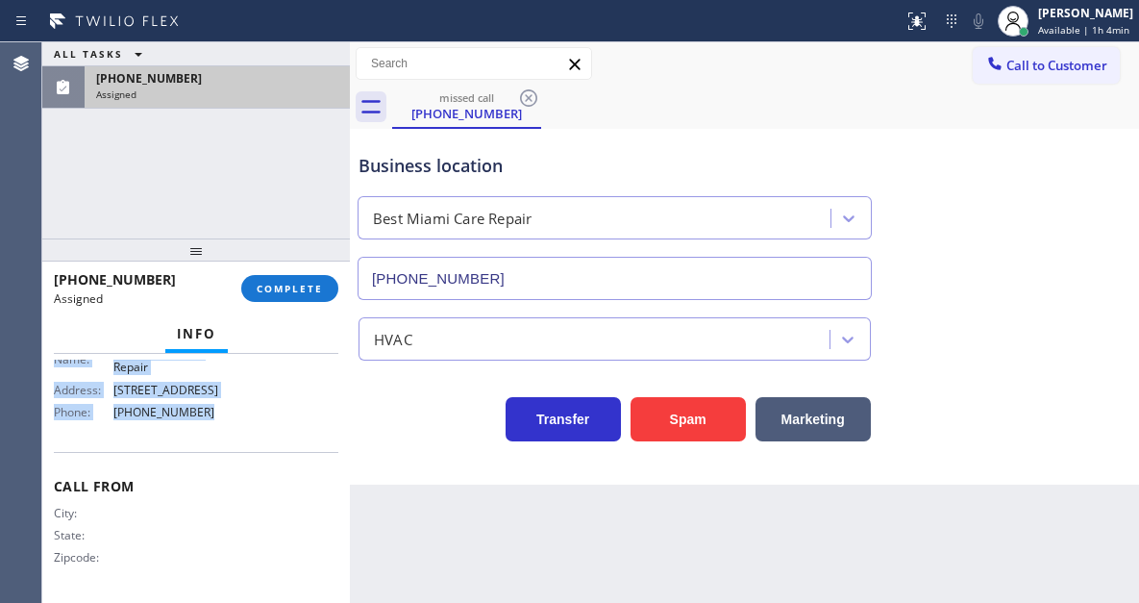
drag, startPoint x: 52, startPoint y: 485, endPoint x: 236, endPoint y: 429, distance: 192.2
click at [236, 429] on div "Context Queue: HVAC Priority: 0 Task Age: Customer Name: [PHONE_NUMBER] Phone: …" at bounding box center [196, 478] width 308 height 249
click at [292, 286] on span "COMPLETE" at bounding box center [290, 288] width 66 height 13
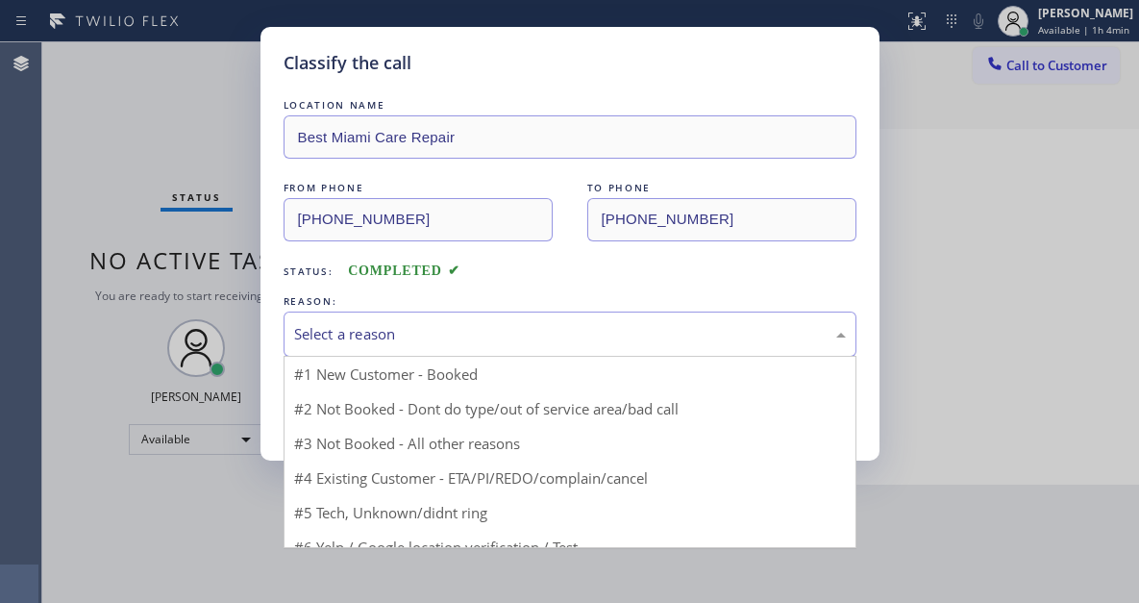
click at [468, 317] on div "Select a reason" at bounding box center [570, 333] width 573 height 45
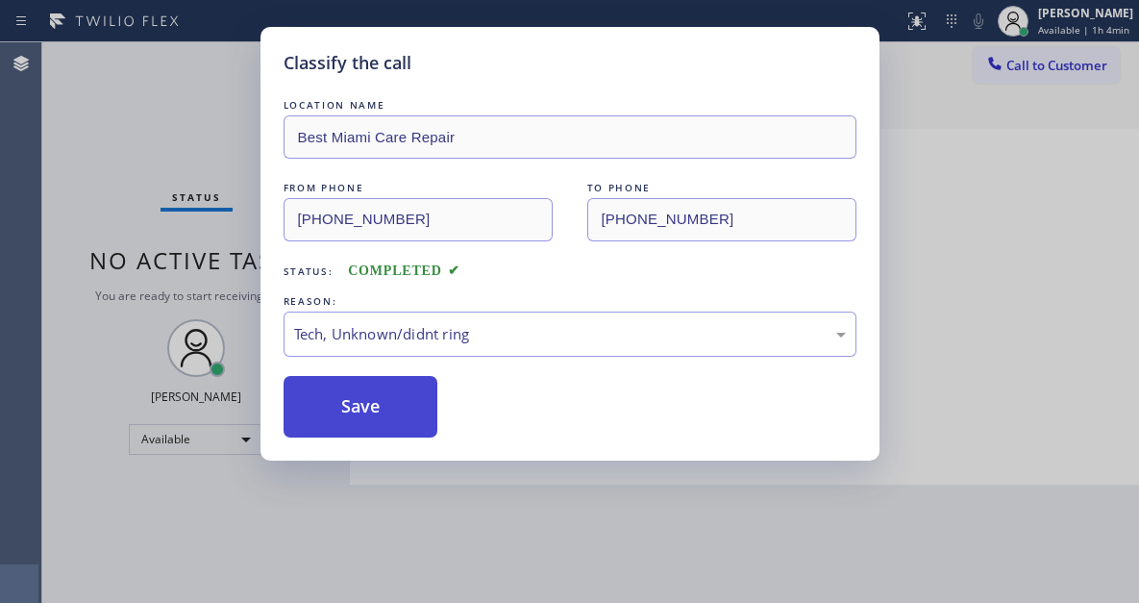
click at [415, 430] on button "Save" at bounding box center [361, 407] width 155 height 62
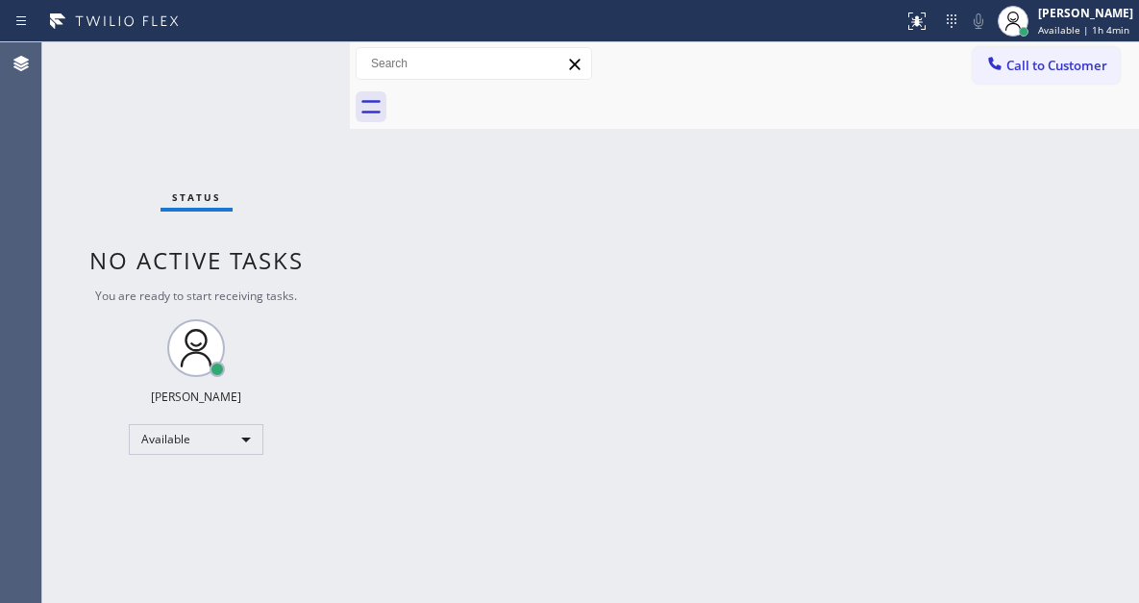
click at [1071, 174] on div "Back to Dashboard Change Sender ID Customers Technicians Select a contact Outbo…" at bounding box center [744, 322] width 789 height 560
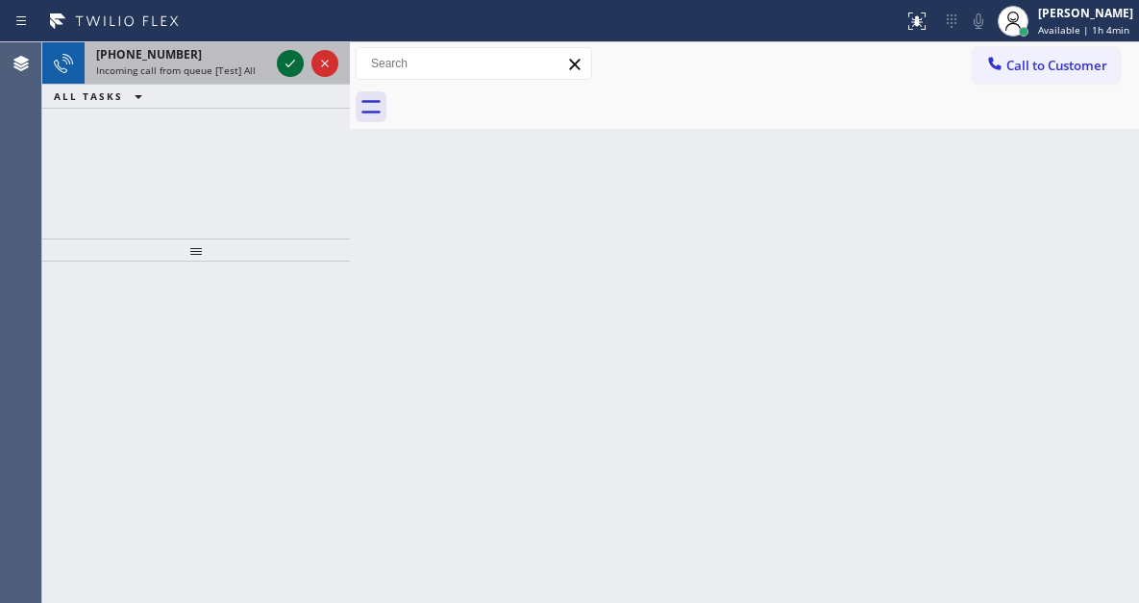
click at [287, 73] on icon at bounding box center [290, 63] width 23 height 23
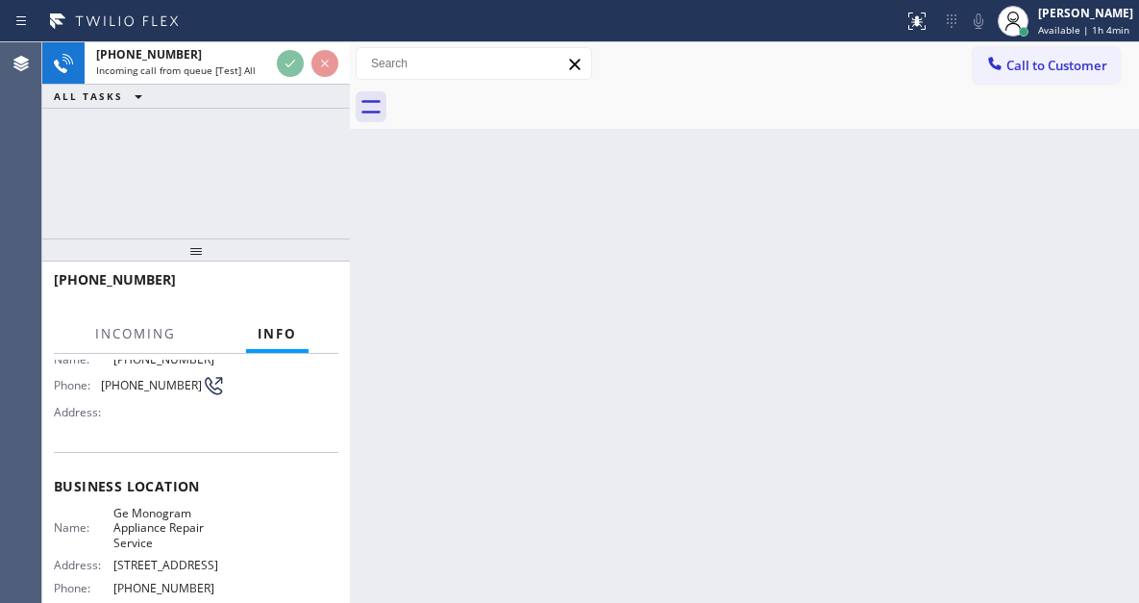
scroll to position [192, 0]
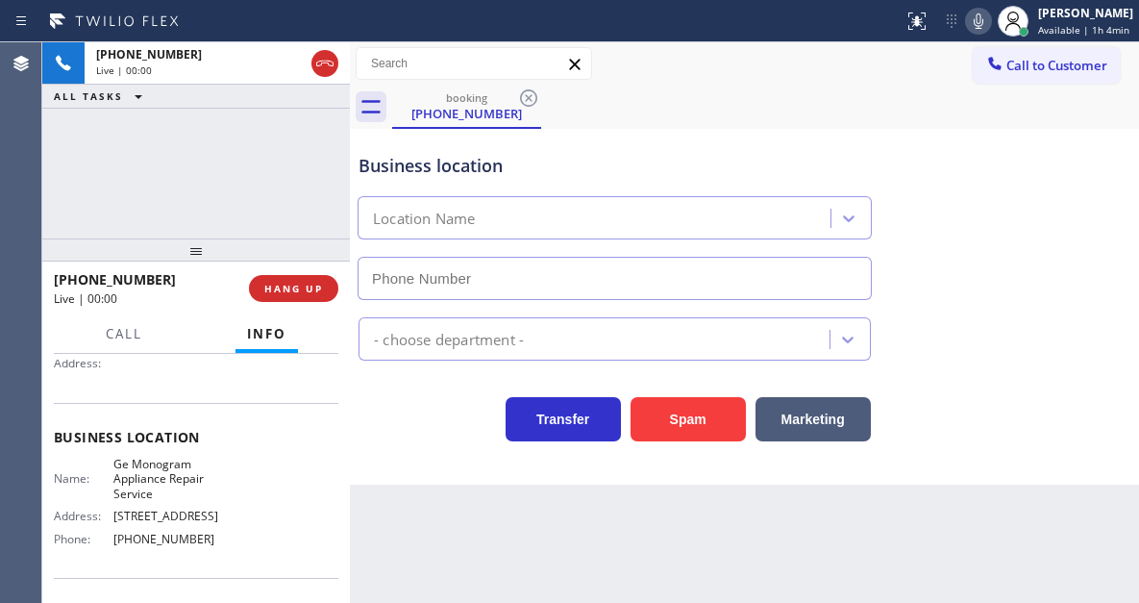
type input "[PHONE_NUMBER]"
click at [323, 187] on div "[PHONE_NUMBER] Live | 00:40 ALL TASKS ALL TASKS ACTIVE TASKS TASKS IN WRAP UP" at bounding box center [196, 140] width 308 height 196
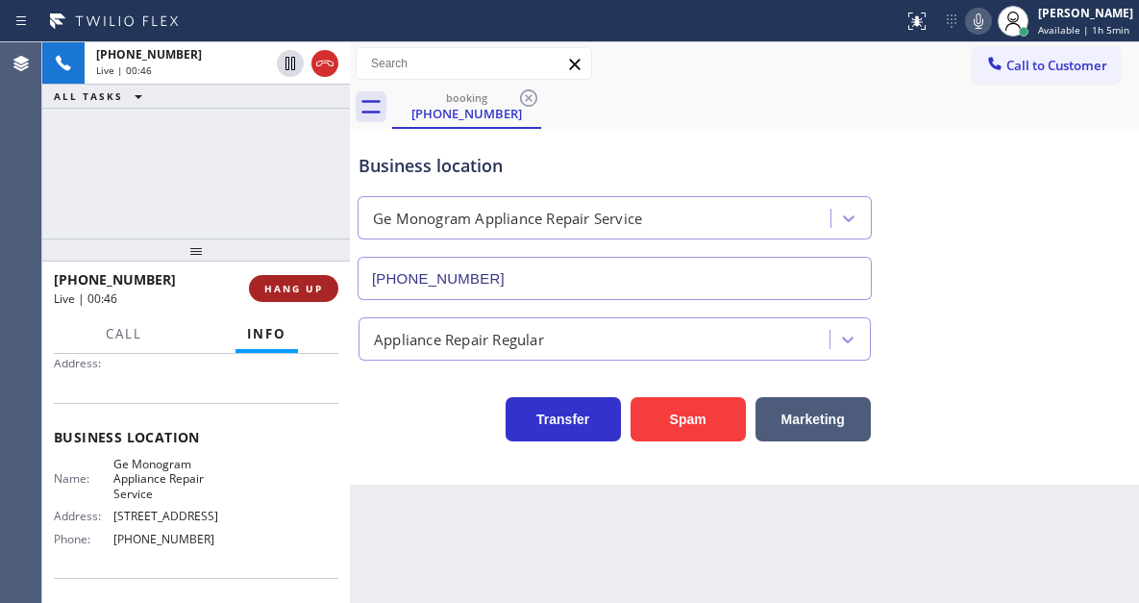
click at [304, 287] on span "HANG UP" at bounding box center [293, 288] width 59 height 13
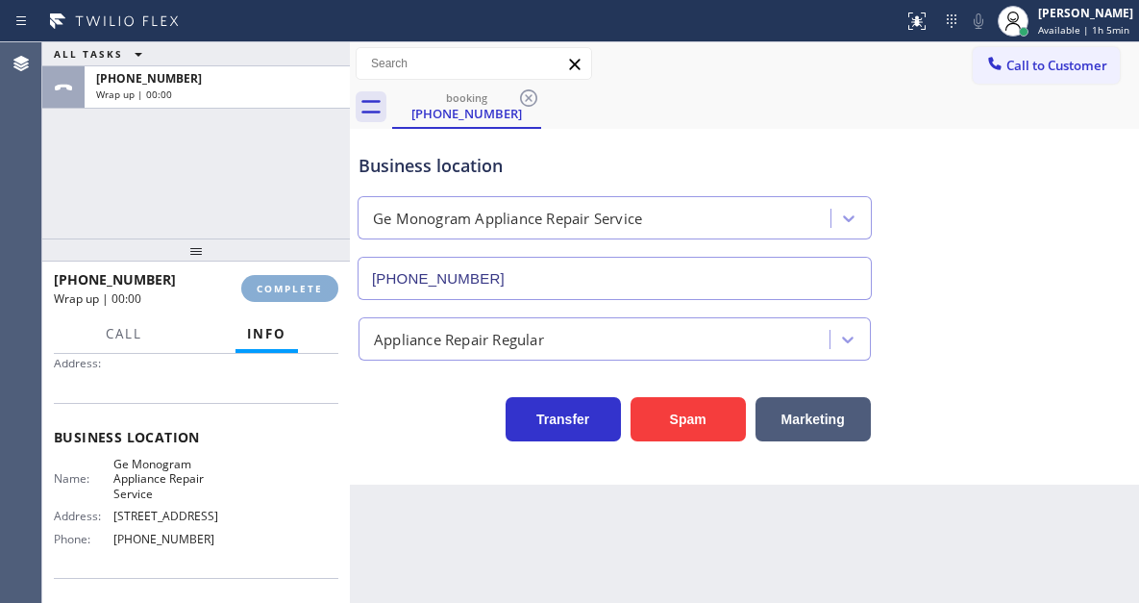
click at [304, 287] on span "COMPLETE" at bounding box center [290, 288] width 66 height 13
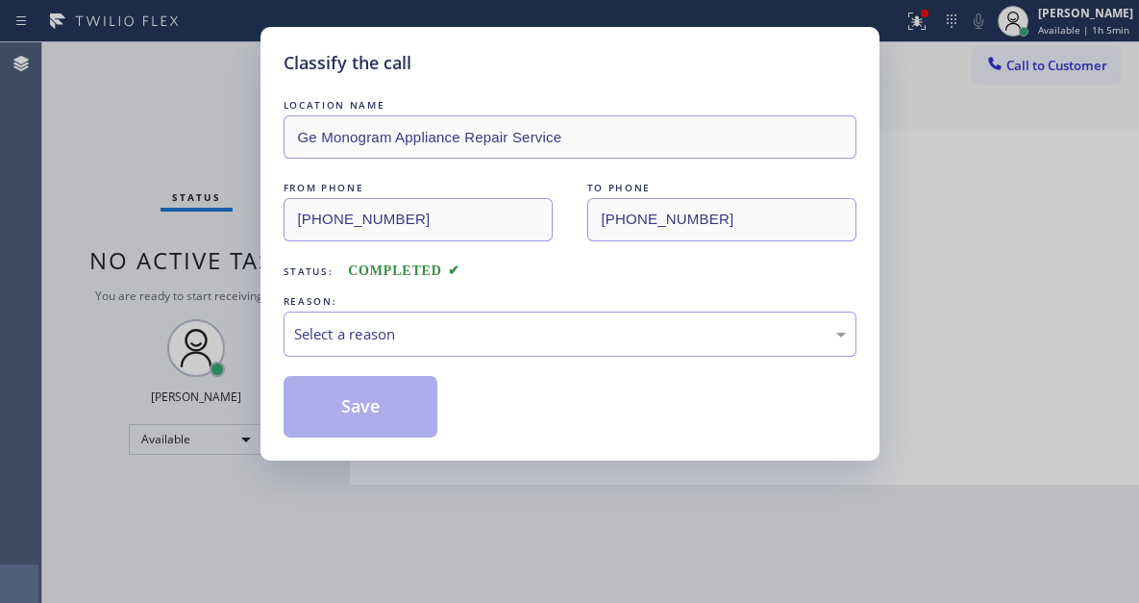
click at [304, 287] on div "LOCATION NAME Ge Monogram Appliance Repair Service FROM PHONE [PHONE_NUMBER] TO…" at bounding box center [570, 266] width 573 height 342
click at [419, 338] on div "Select a reason" at bounding box center [570, 334] width 552 height 22
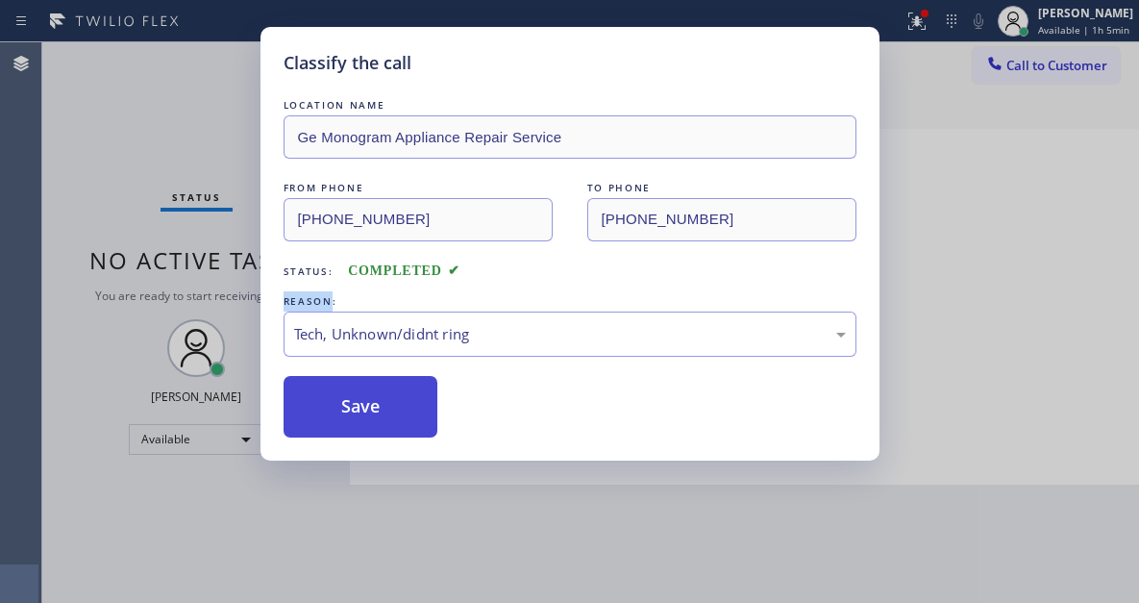
click at [390, 407] on button "Save" at bounding box center [361, 407] width 155 height 62
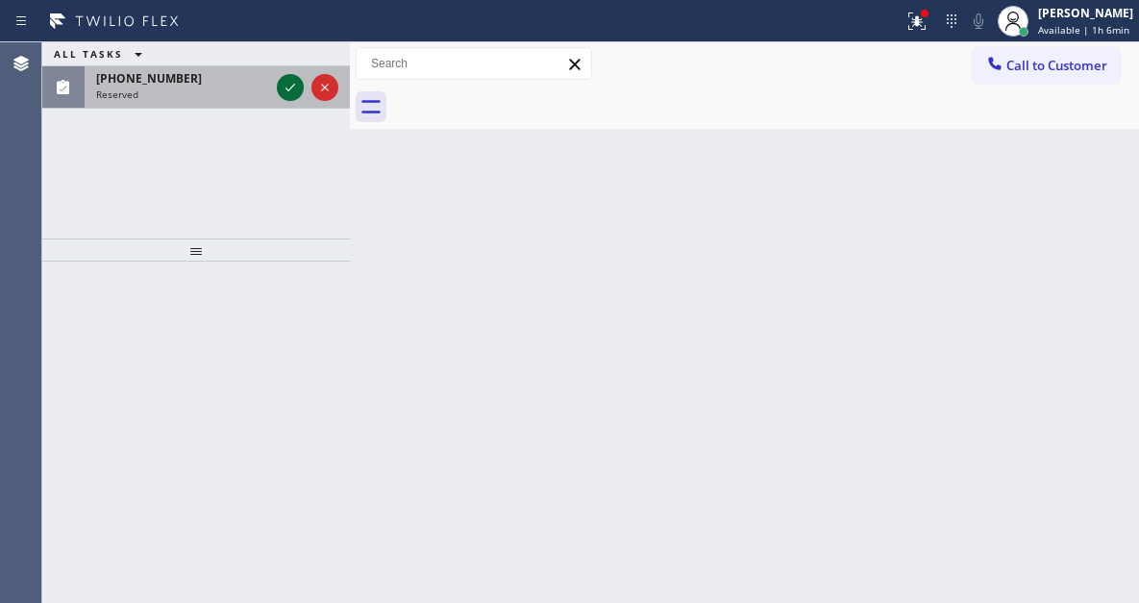
click at [289, 98] on icon at bounding box center [290, 87] width 23 height 23
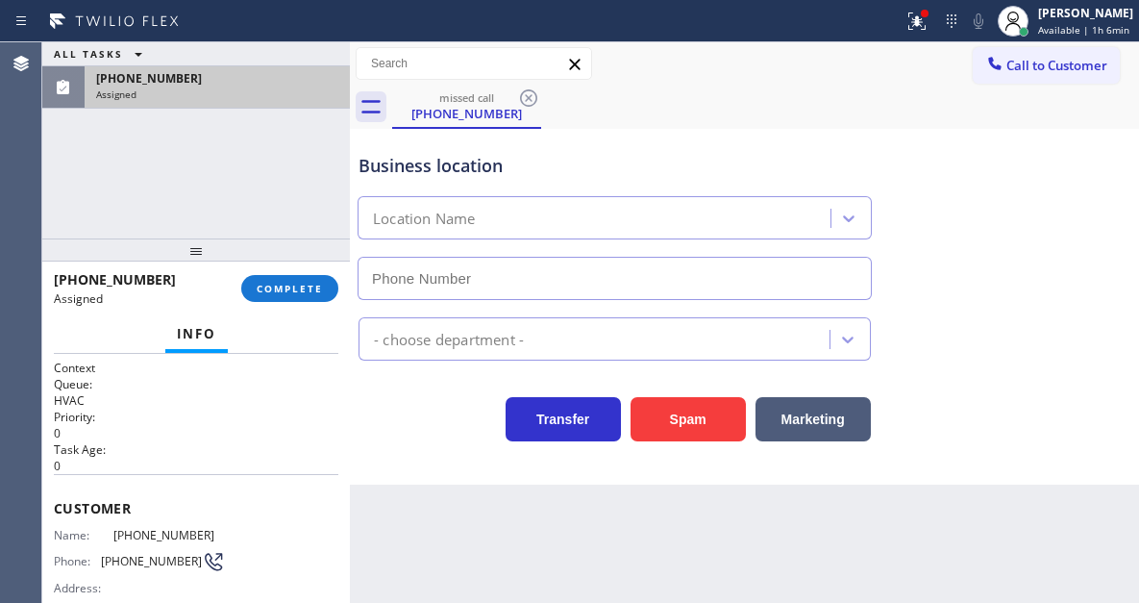
type input "[PHONE_NUMBER]"
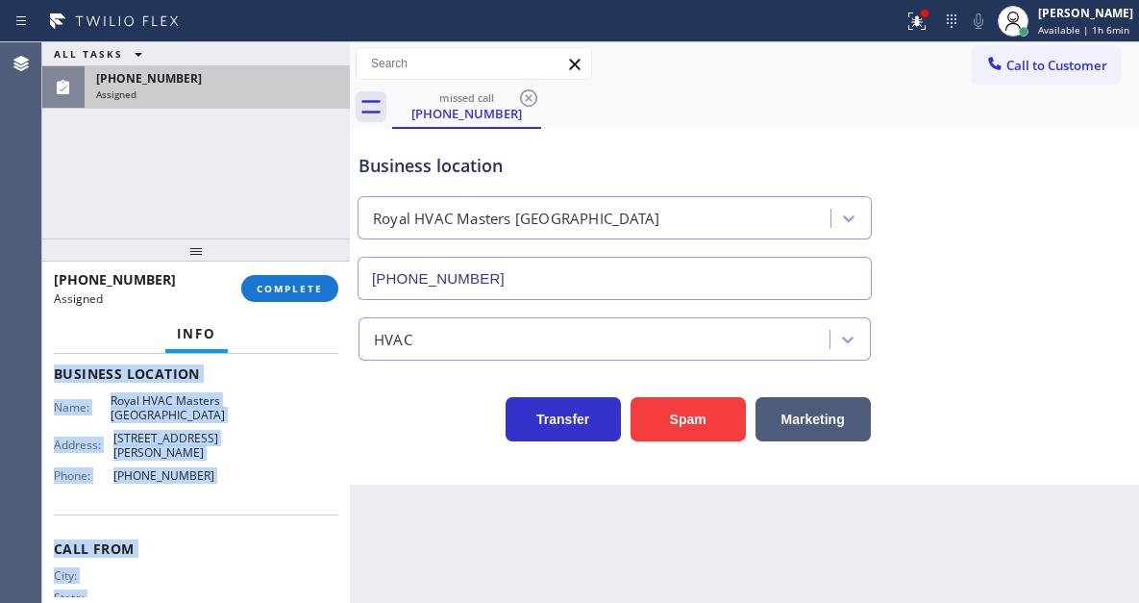
scroll to position [336, 0]
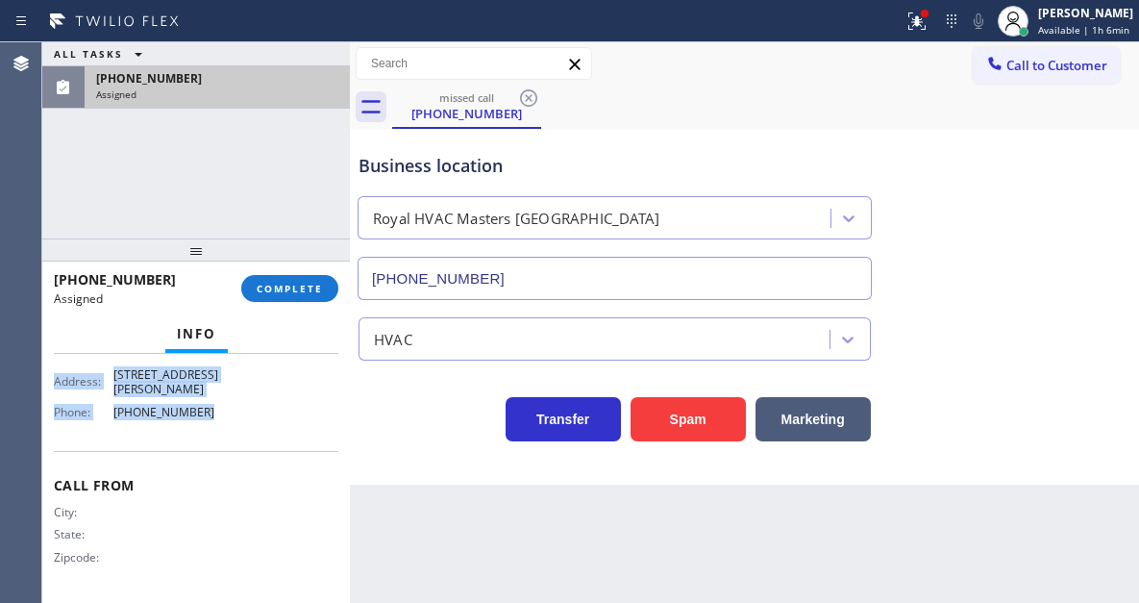
drag, startPoint x: 53, startPoint y: 480, endPoint x: 228, endPoint y: 418, distance: 185.5
click at [228, 418] on div "Context Queue: HVAC Priority: 0 Task Age: Customer Name: [PHONE_NUMBER] Phone: …" at bounding box center [196, 478] width 308 height 249
click at [291, 286] on span "COMPLETE" at bounding box center [290, 288] width 66 height 13
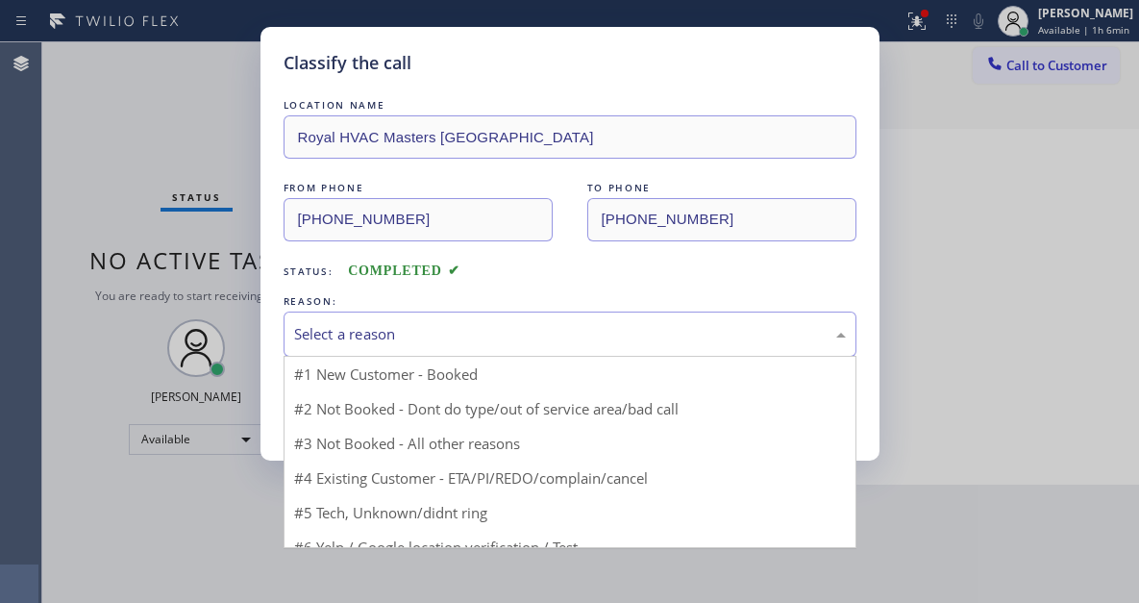
click at [451, 328] on div "Select a reason" at bounding box center [570, 334] width 552 height 22
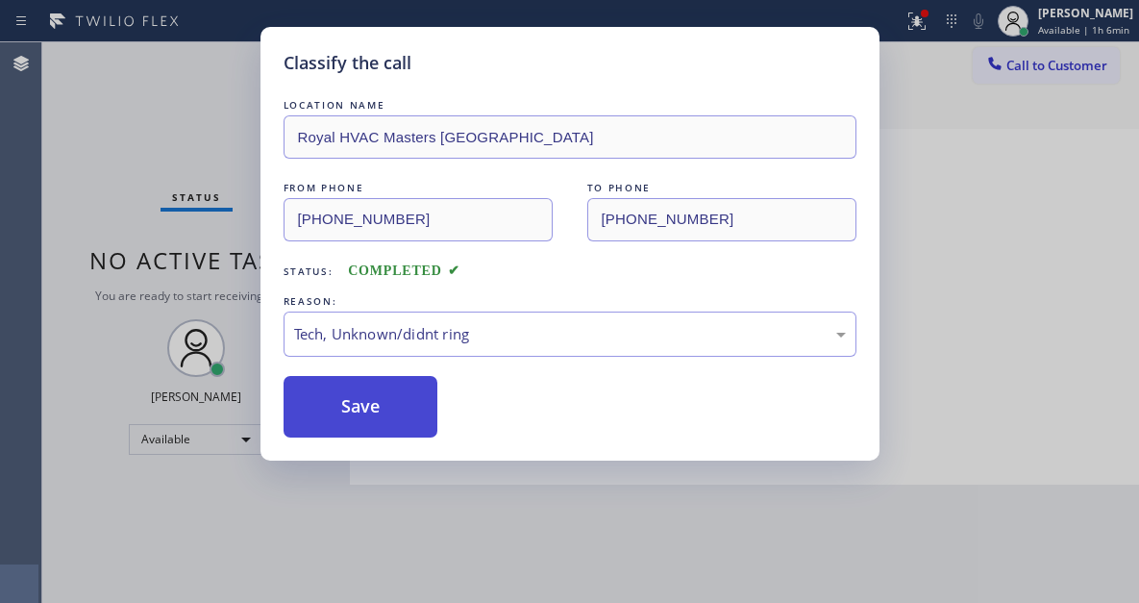
click at [410, 435] on button "Save" at bounding box center [361, 407] width 155 height 62
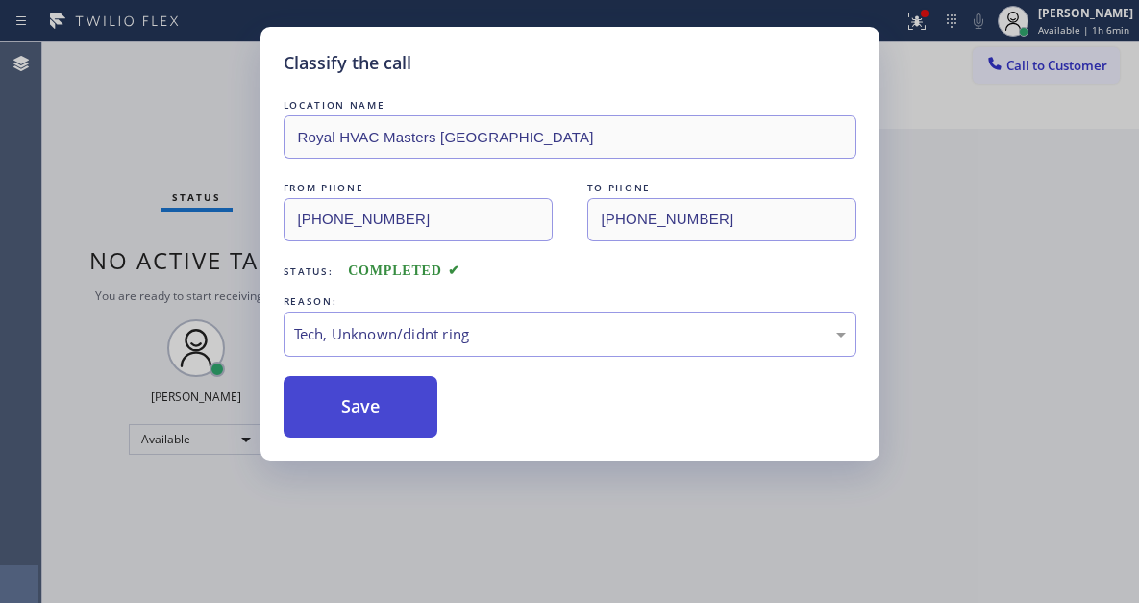
click at [408, 417] on button "Save" at bounding box center [361, 407] width 155 height 62
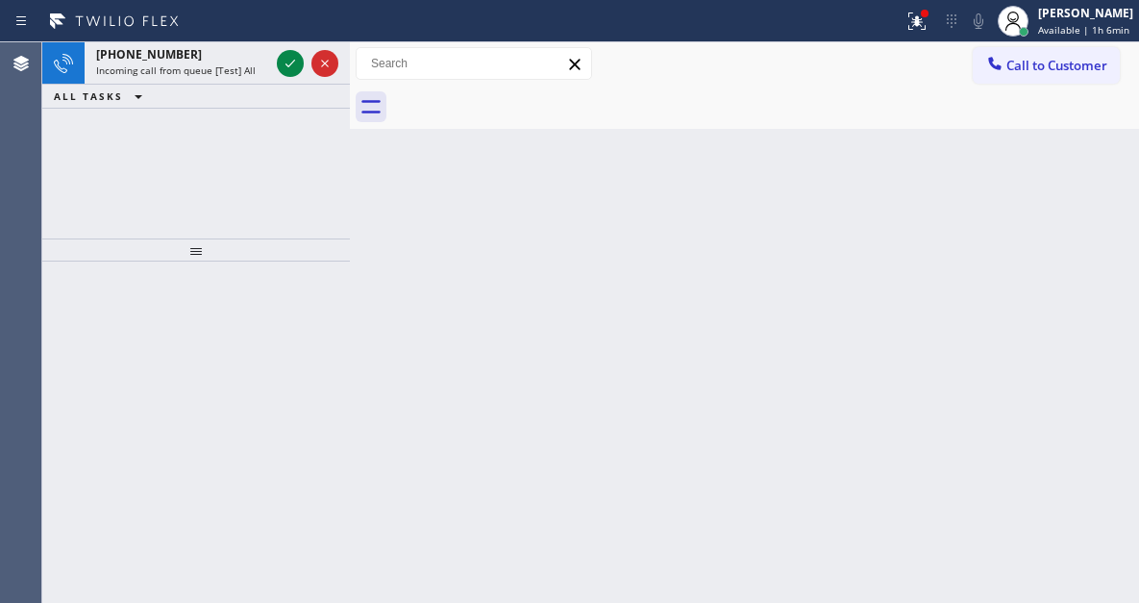
drag, startPoint x: 1032, startPoint y: 183, endPoint x: 854, endPoint y: 180, distance: 178.8
click at [1032, 183] on div "Back to Dashboard Change Sender ID Customers Technicians Select a contact Outbo…" at bounding box center [744, 322] width 789 height 560
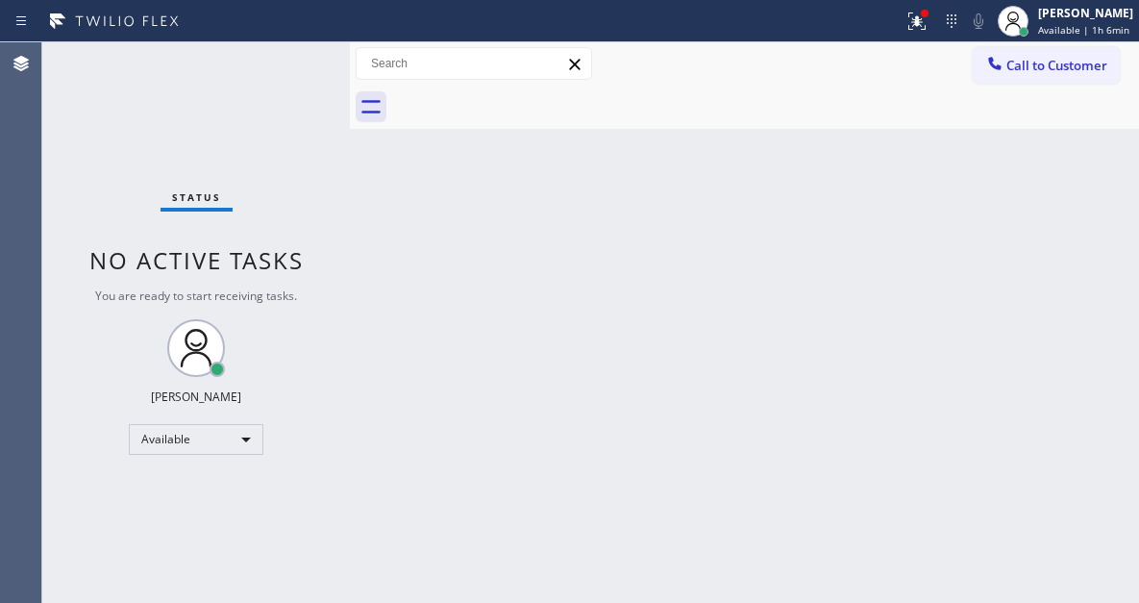
click at [284, 63] on div "Status No active tasks You are ready to start receiving tasks. [PERSON_NAME]" at bounding box center [196, 322] width 308 height 560
click at [284, 64] on div "Status No active tasks You are ready to start receiving tasks. [PERSON_NAME]" at bounding box center [196, 322] width 308 height 560
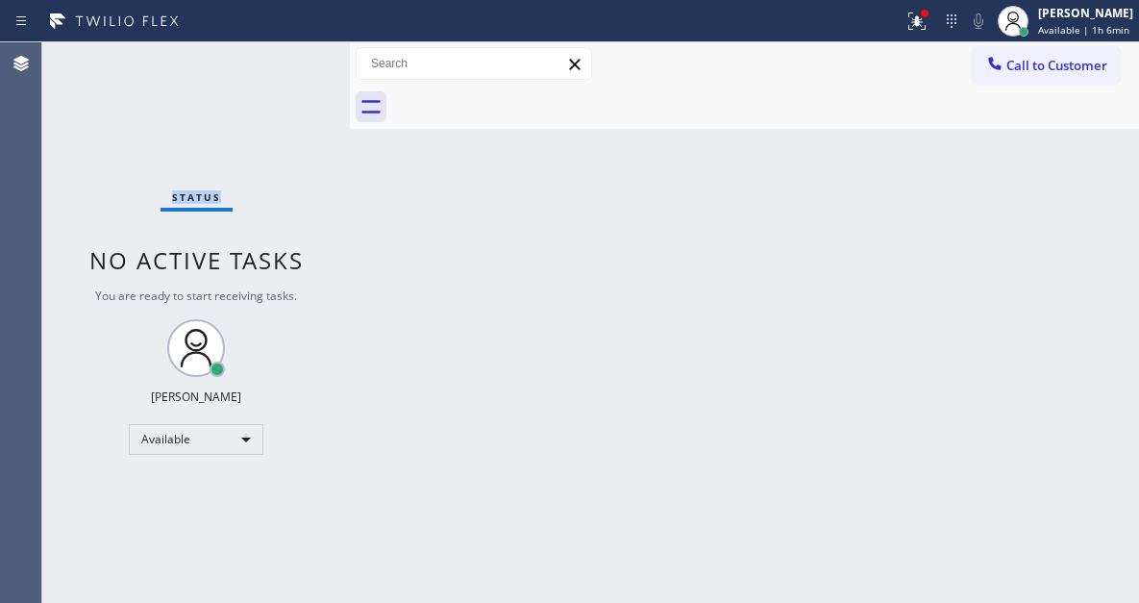
click at [284, 64] on div "Status No active tasks You are ready to start receiving tasks. [PERSON_NAME]" at bounding box center [196, 322] width 308 height 560
click at [928, 37] on button at bounding box center [917, 21] width 42 height 42
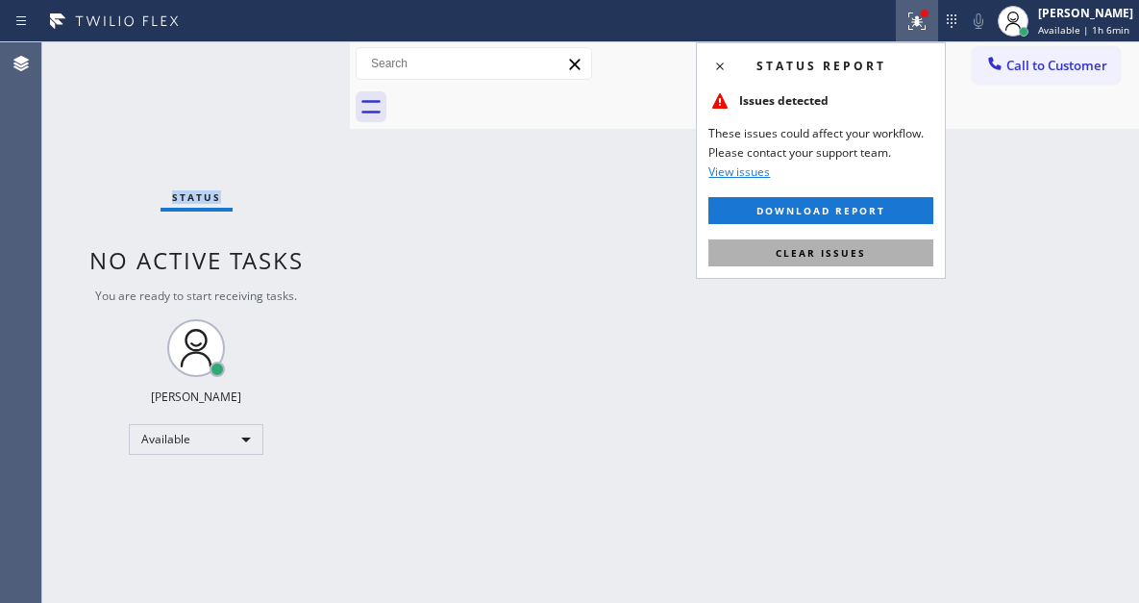
click at [857, 261] on button "Clear issues" at bounding box center [821, 252] width 225 height 27
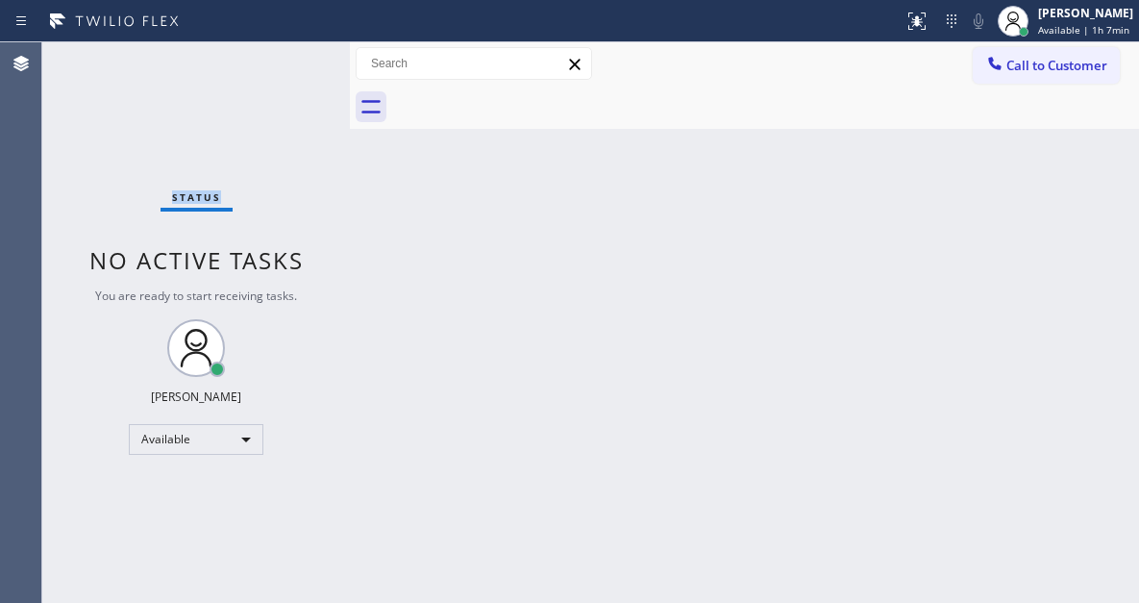
click at [290, 53] on div "Status No active tasks You are ready to start receiving tasks. [PERSON_NAME]" at bounding box center [196, 322] width 308 height 560
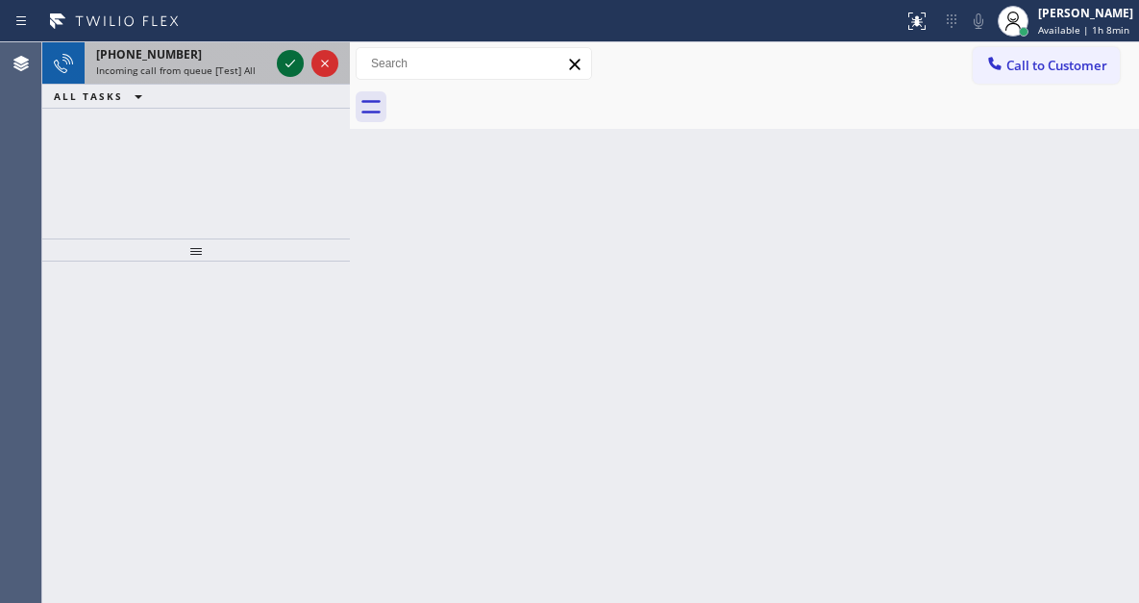
click at [290, 53] on icon at bounding box center [290, 63] width 23 height 23
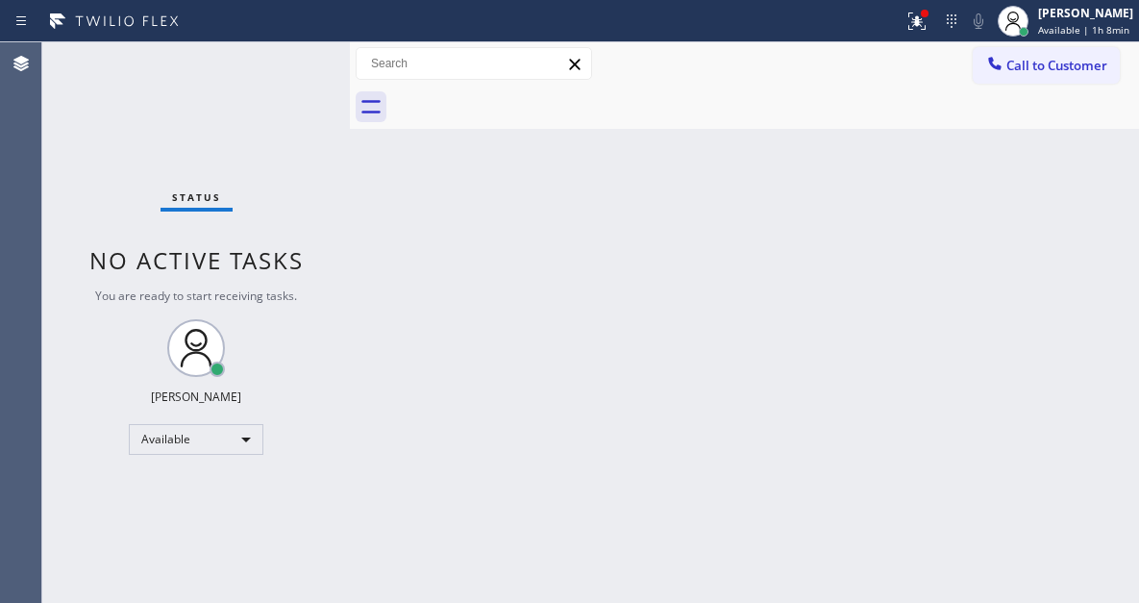
click at [279, 64] on div "Status No active tasks You are ready to start receiving tasks. [PERSON_NAME]" at bounding box center [196, 322] width 308 height 560
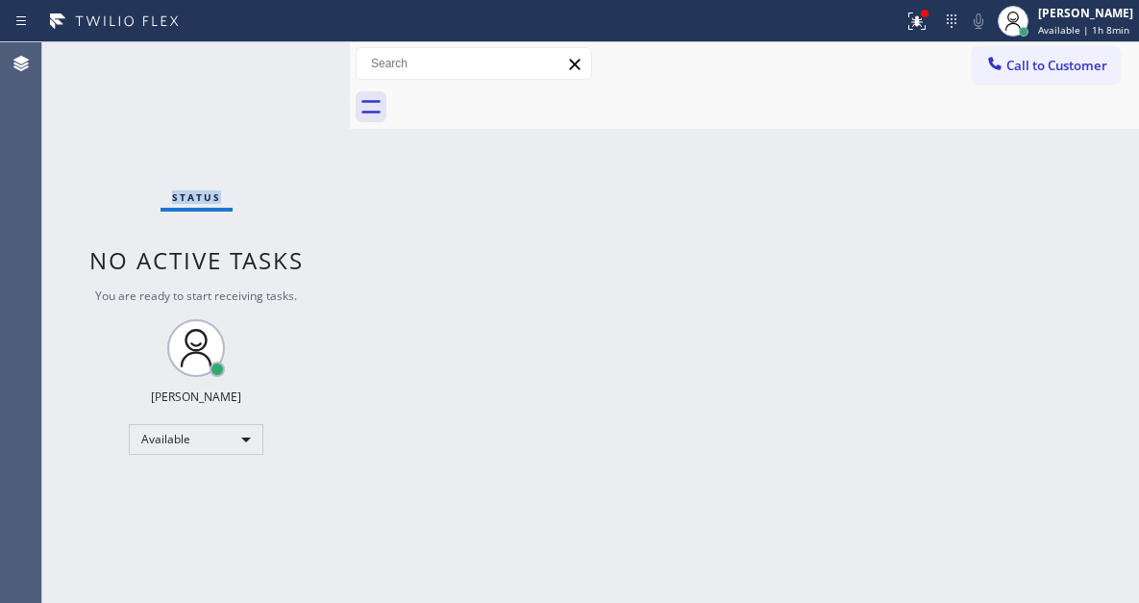
click at [284, 58] on div "Status No active tasks You are ready to start receiving tasks. [PERSON_NAME]" at bounding box center [196, 322] width 308 height 560
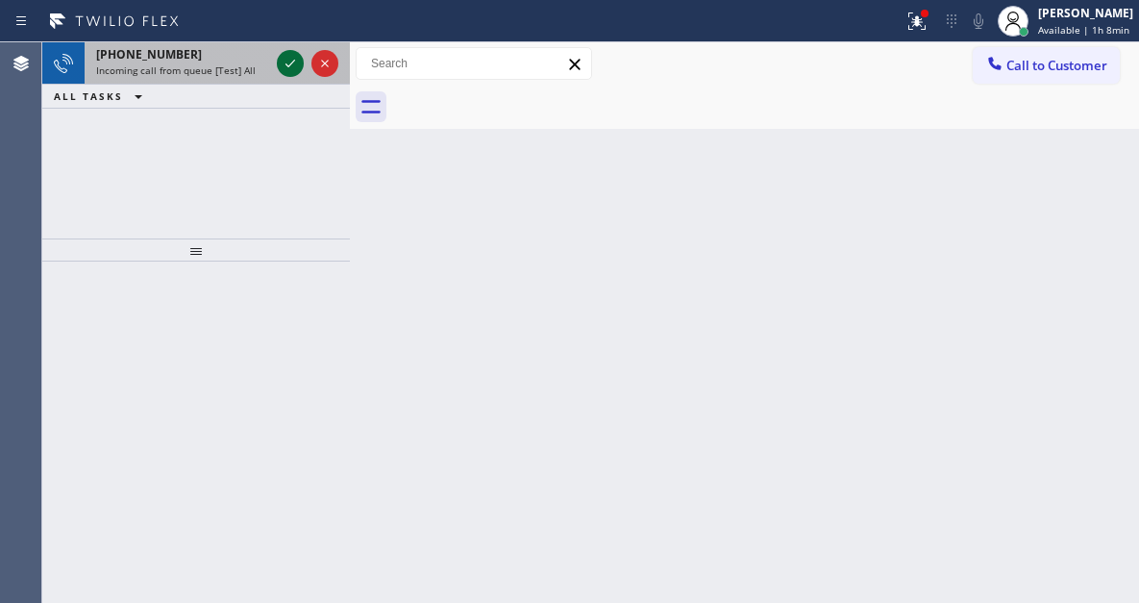
click at [301, 54] on icon at bounding box center [290, 63] width 23 height 23
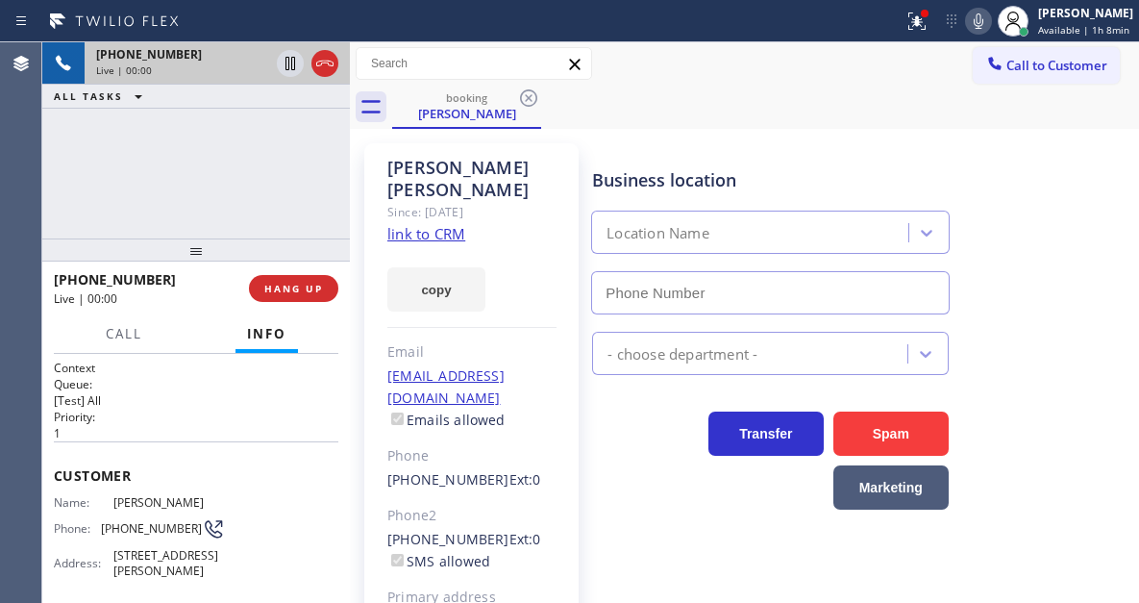
type input "[PHONE_NUMBER]"
click at [452, 224] on link "link to CRM" at bounding box center [426, 233] width 78 height 19
click at [145, 524] on span "[PHONE_NUMBER]" at bounding box center [151, 528] width 101 height 14
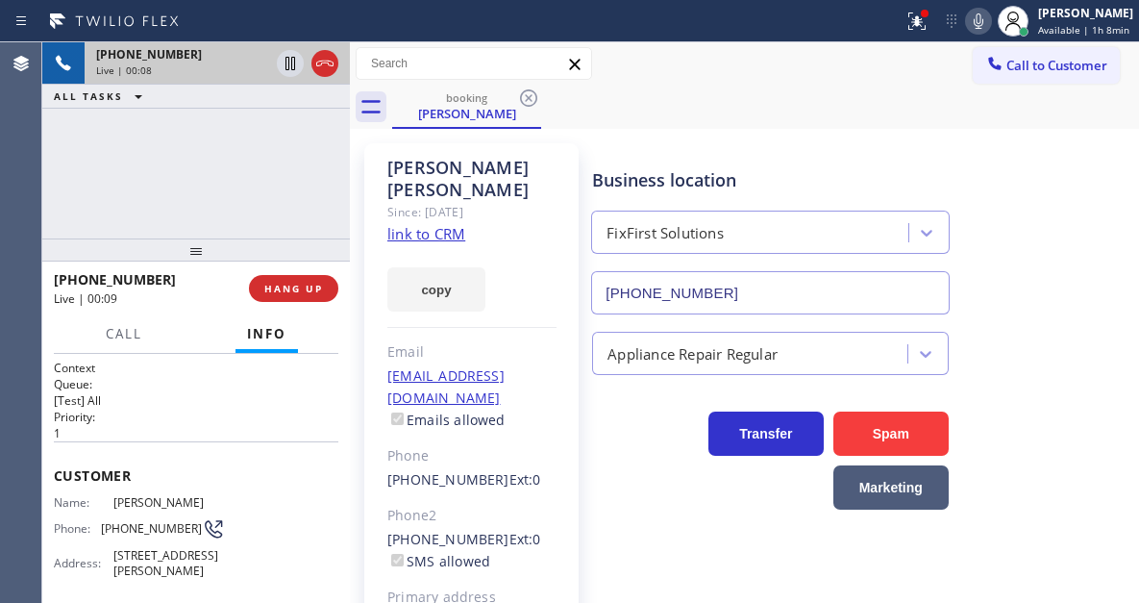
click at [641, 121] on div "booking [PERSON_NAME]" at bounding box center [765, 107] width 747 height 43
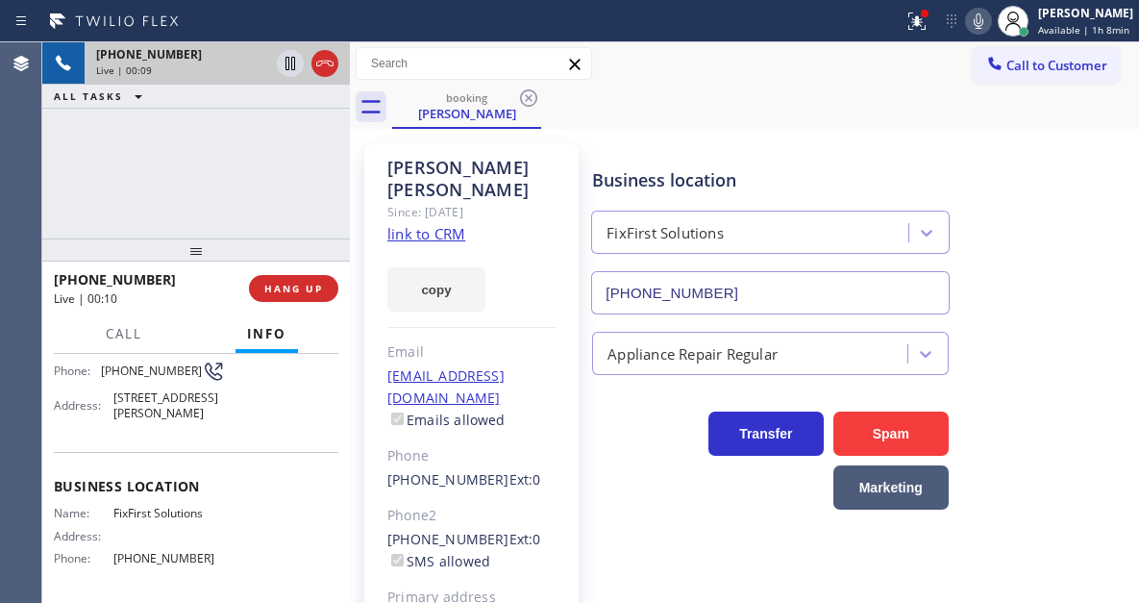
scroll to position [192, 0]
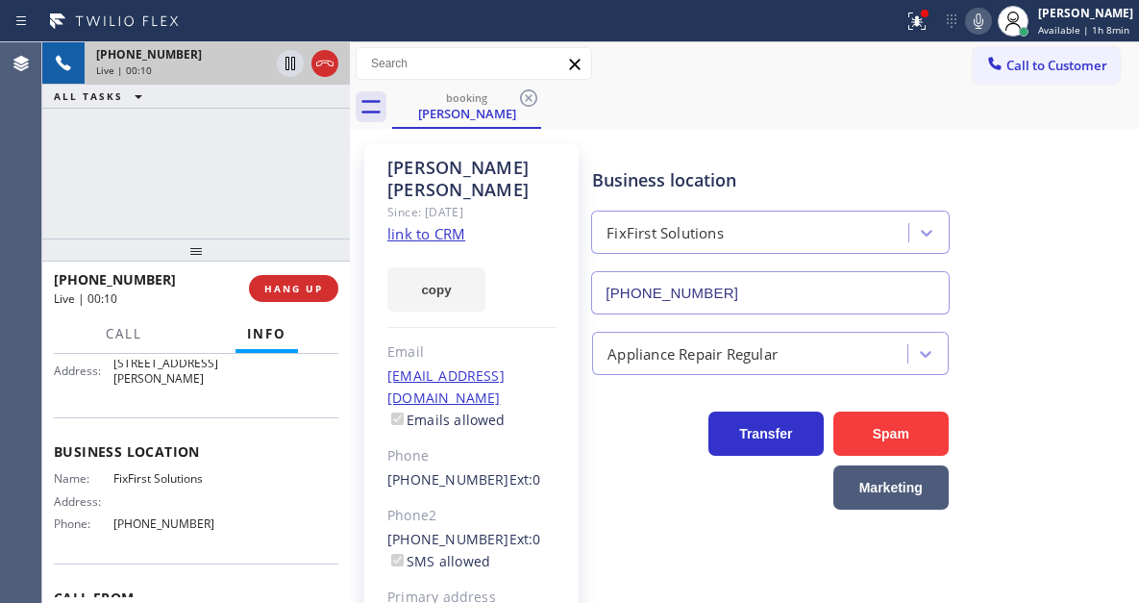
click at [161, 485] on span "FixFirst Solutions" at bounding box center [169, 478] width 112 height 14
click at [981, 23] on icon at bounding box center [978, 21] width 23 height 23
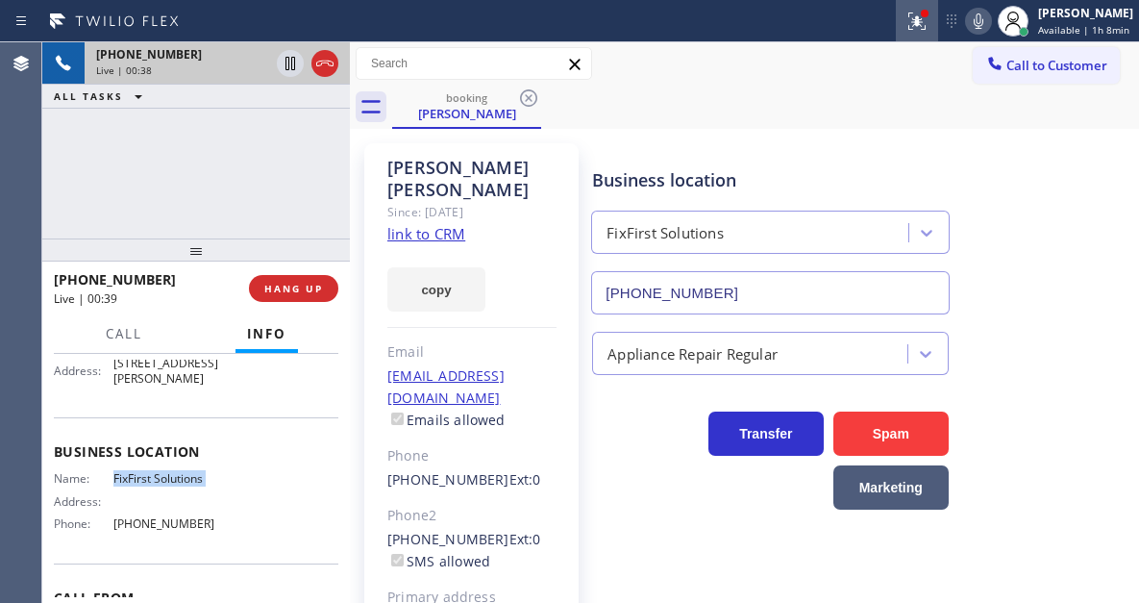
click at [938, 26] on div at bounding box center [917, 21] width 42 height 23
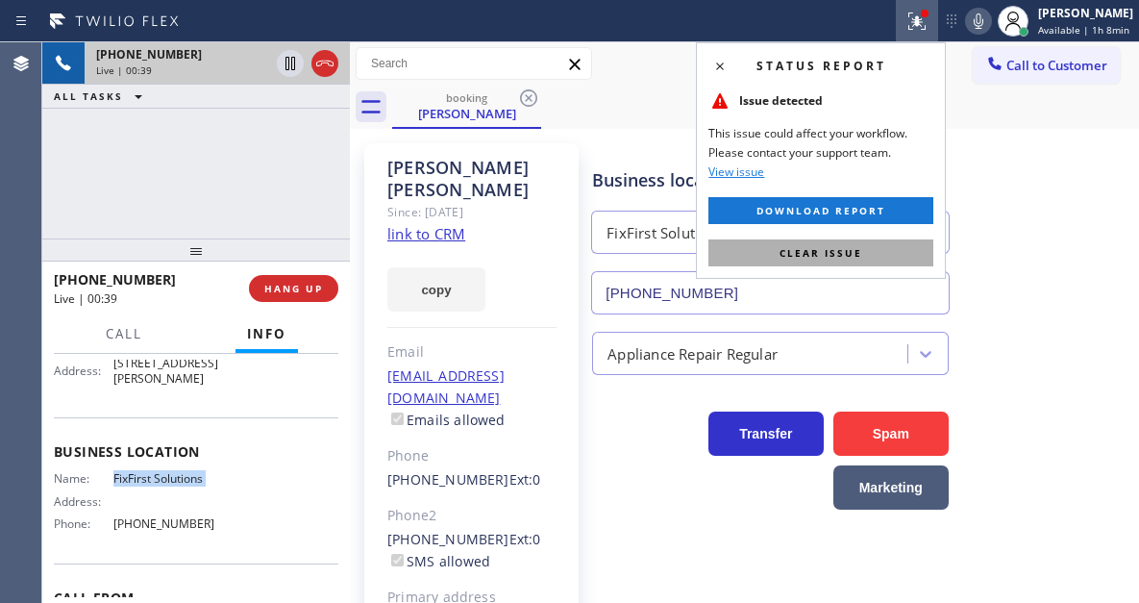
click at [900, 246] on button "Clear issue" at bounding box center [821, 252] width 225 height 27
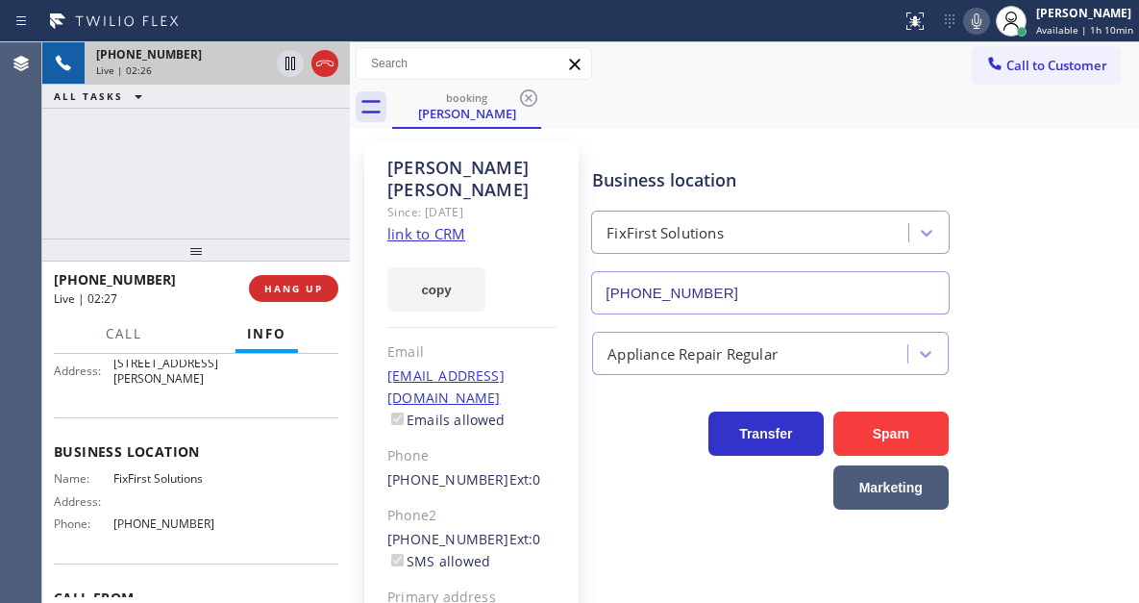
click at [224, 177] on div "[PHONE_NUMBER] Live | 02:26 ALL TASKS ALL TASKS ACTIVE TASKS TASKS IN WRAP UP" at bounding box center [196, 140] width 308 height 196
click at [224, 177] on div "[PHONE_NUMBER] Live | 02:27 ALL TASKS ALL TASKS ACTIVE TASKS TASKS IN WRAP UP" at bounding box center [196, 140] width 308 height 196
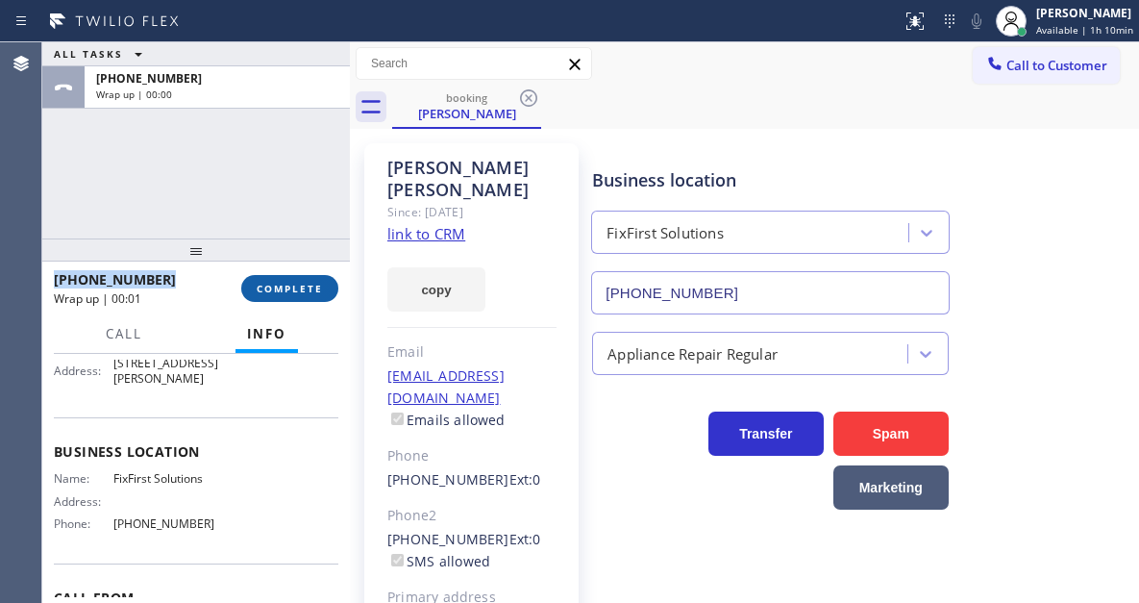
click at [290, 283] on span "COMPLETE" at bounding box center [290, 288] width 66 height 13
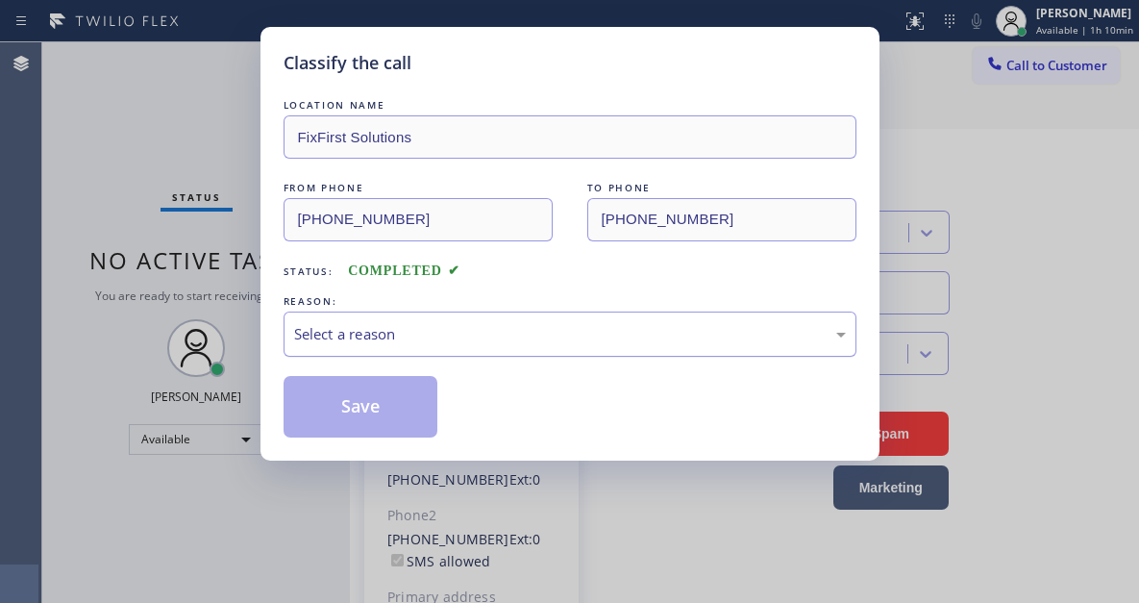
click at [521, 327] on div "Select a reason" at bounding box center [570, 334] width 552 height 22
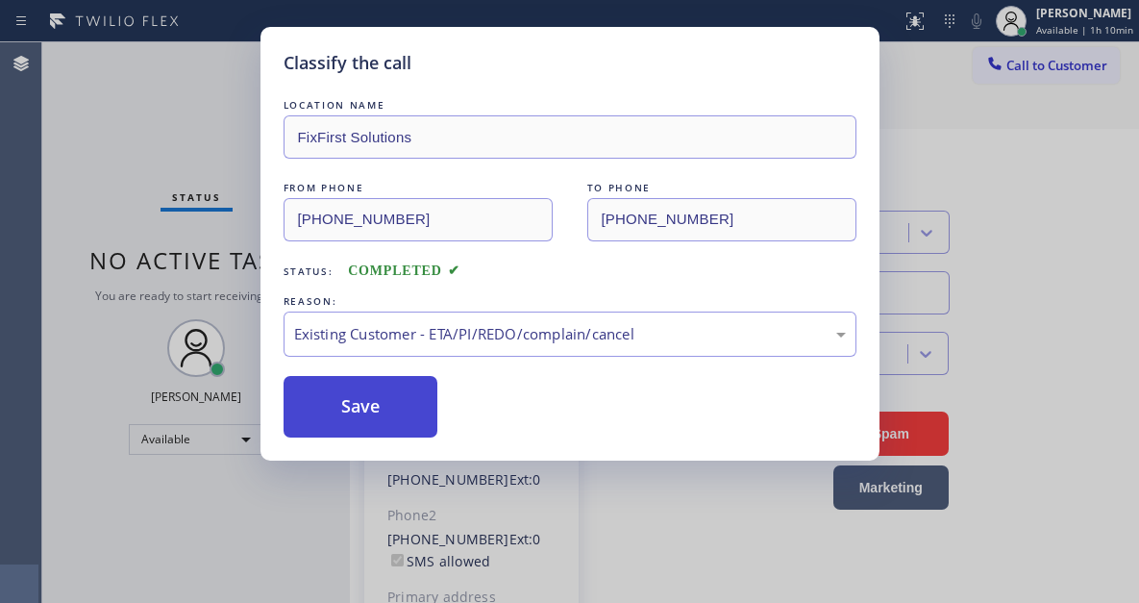
click at [424, 422] on button "Save" at bounding box center [361, 407] width 155 height 62
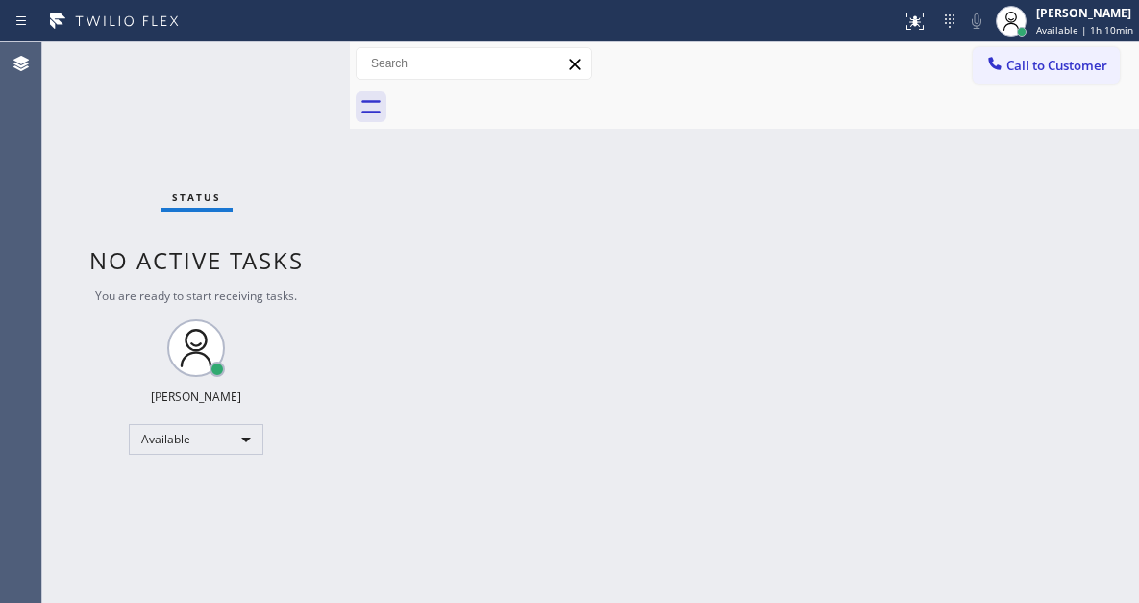
click at [284, 62] on div "Status No active tasks You are ready to start receiving tasks. [PERSON_NAME]" at bounding box center [196, 322] width 308 height 560
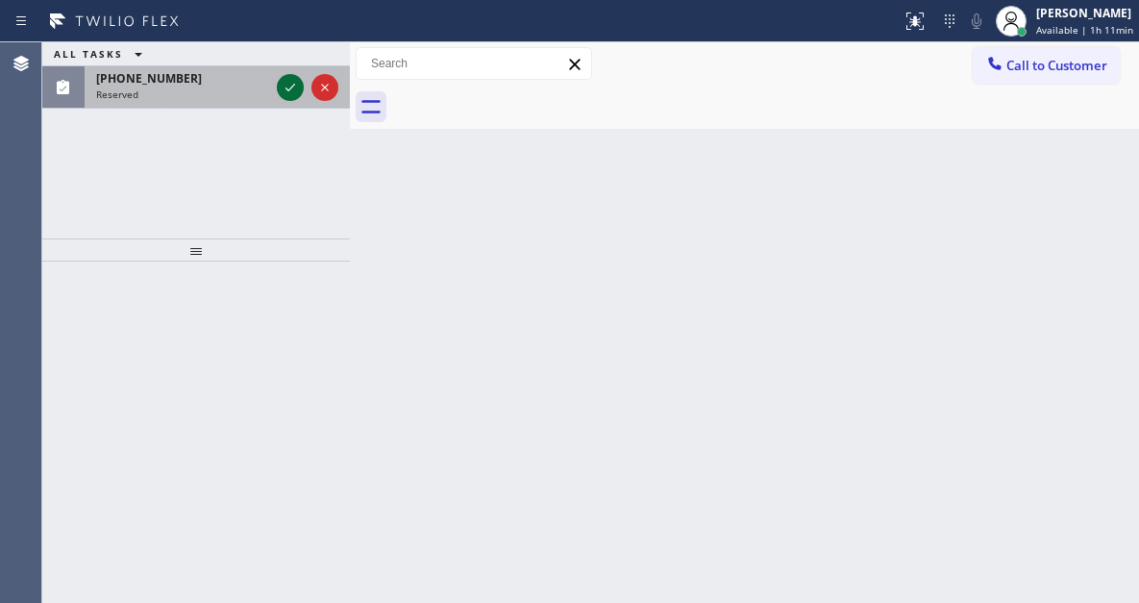
click at [290, 94] on icon at bounding box center [290, 87] width 23 height 23
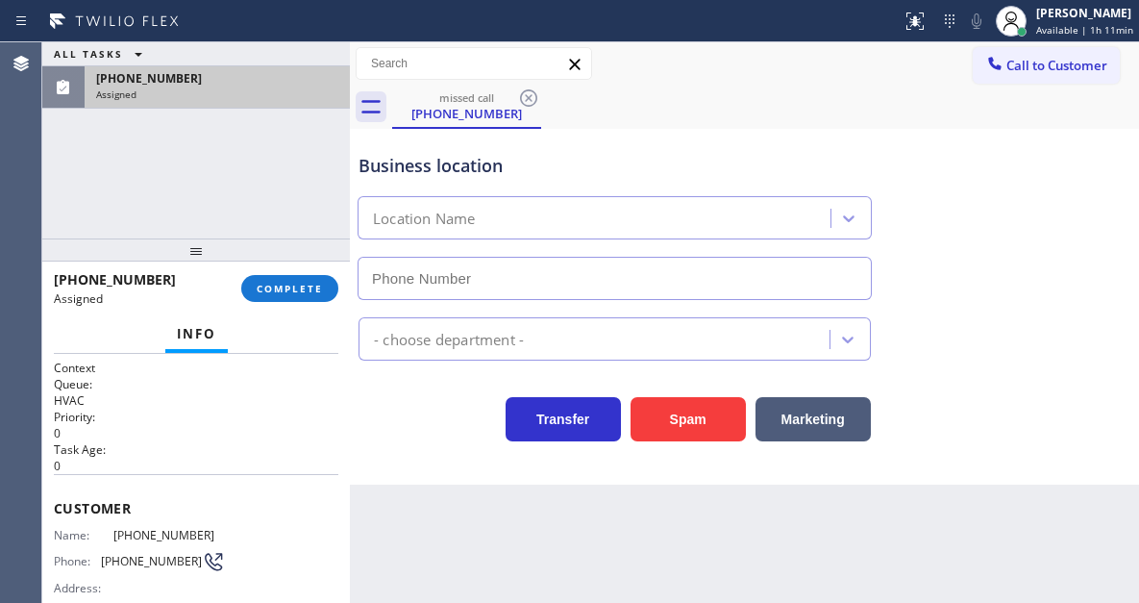
type input "[PHONE_NUMBER]"
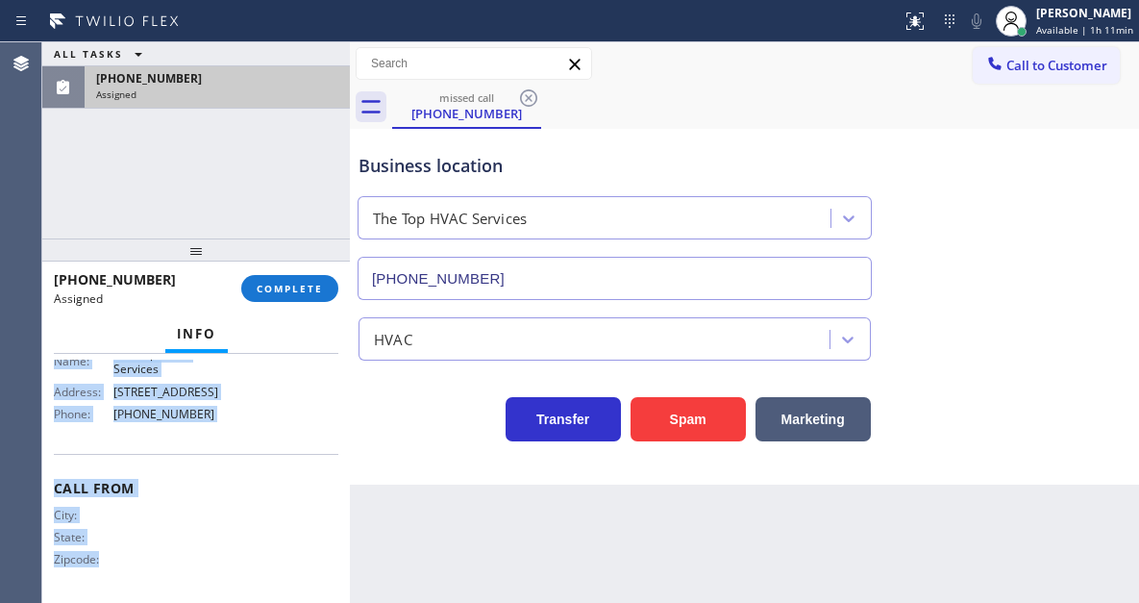
scroll to position [320, 0]
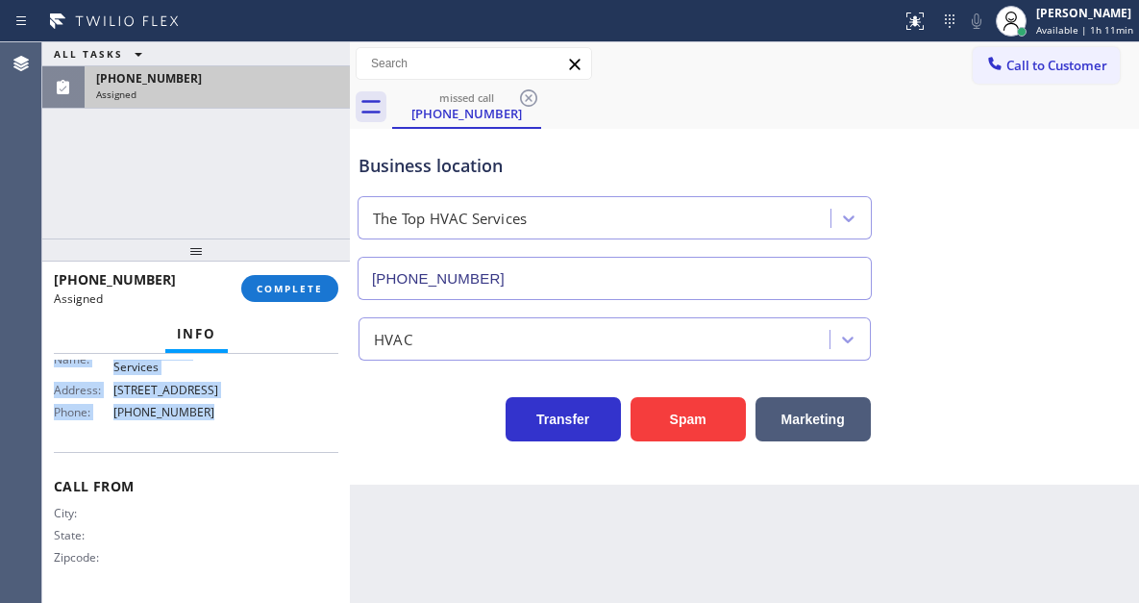
drag, startPoint x: 52, startPoint y: 487, endPoint x: 232, endPoint y: 431, distance: 188.5
click at [232, 431] on div "Context Queue: HVAC Priority: 0 Task Age: Customer Name: [PHONE_NUMBER] Phone: …" at bounding box center [196, 478] width 308 height 249
click at [299, 293] on span "COMPLETE" at bounding box center [290, 288] width 66 height 13
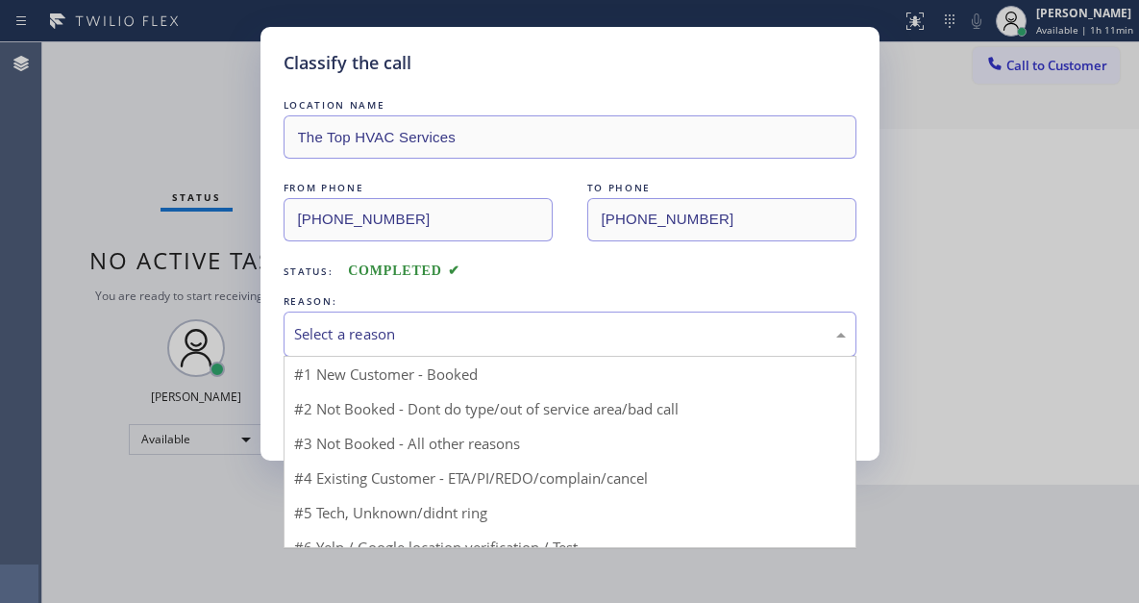
click at [507, 323] on div "Select a reason" at bounding box center [570, 334] width 552 height 22
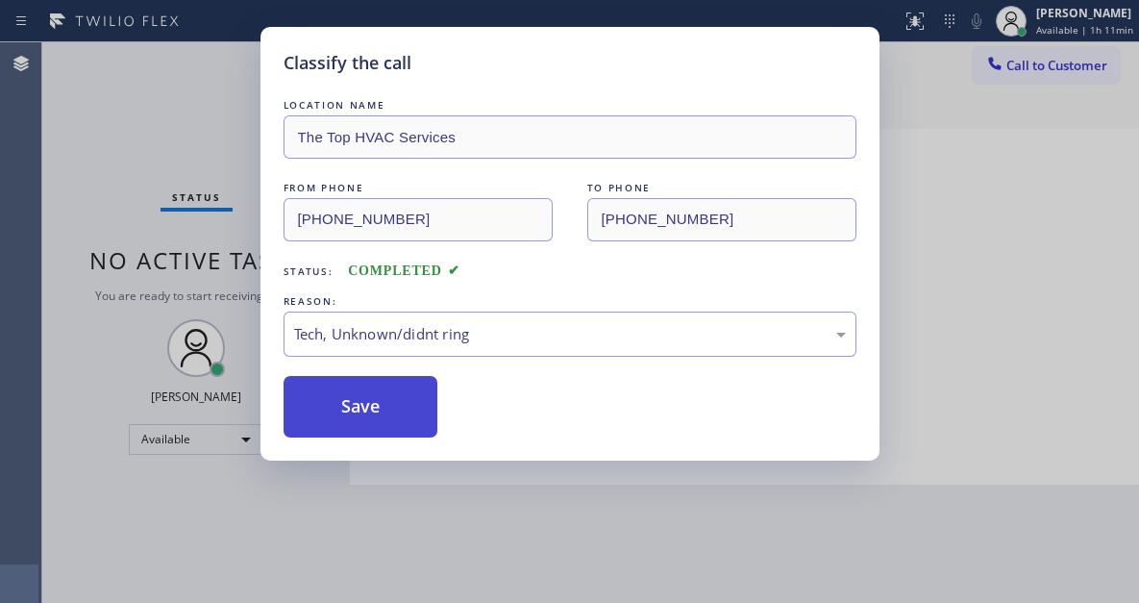
click at [410, 418] on button "Save" at bounding box center [361, 407] width 155 height 62
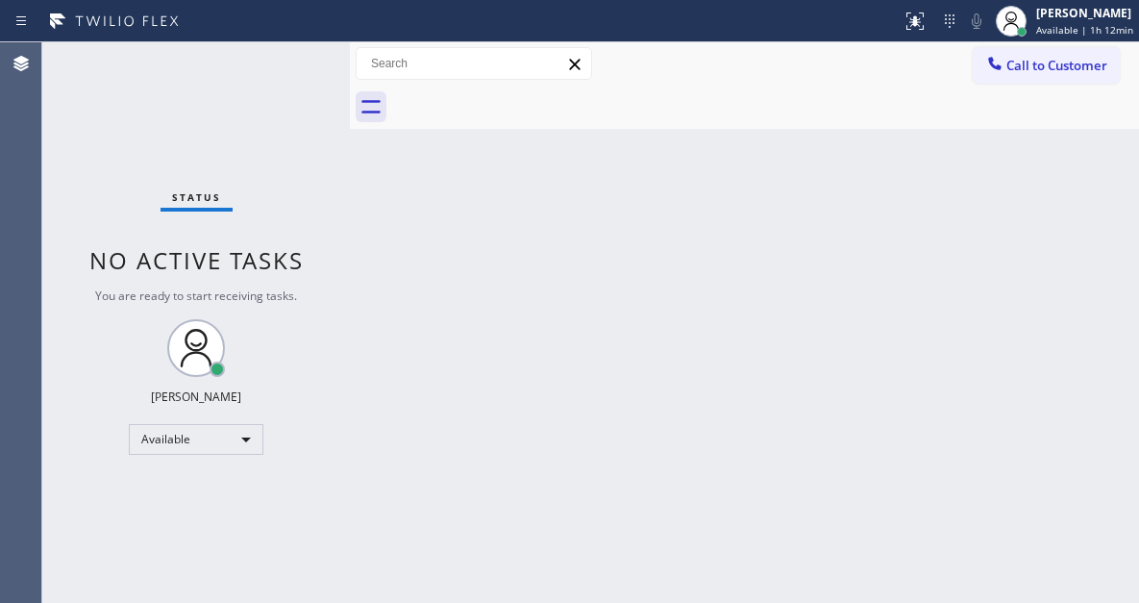
click at [300, 53] on div "Status No active tasks You are ready to start receiving tasks. [PERSON_NAME]" at bounding box center [196, 322] width 308 height 560
click at [1058, 244] on div "Back to Dashboard Change Sender ID Customers Technicians Select a contact Outbo…" at bounding box center [744, 322] width 789 height 560
click at [284, 61] on div "Status No active tasks You are ready to start receiving tasks. [PERSON_NAME]" at bounding box center [196, 322] width 308 height 560
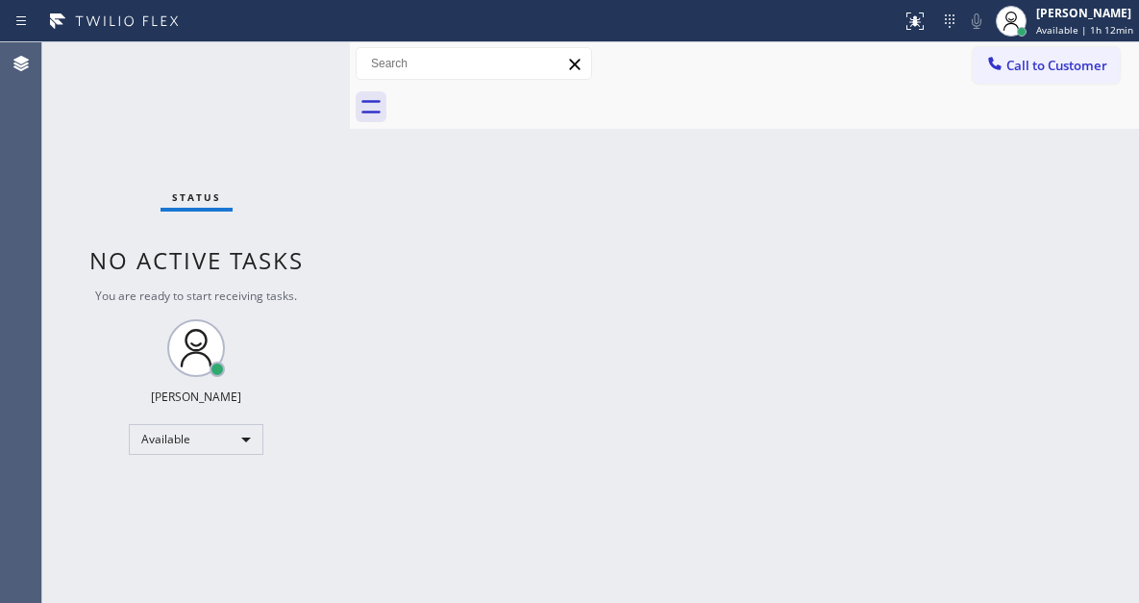
click at [284, 61] on div "Status No active tasks You are ready to start receiving tasks. [PERSON_NAME]" at bounding box center [196, 322] width 308 height 560
click at [277, 59] on div "Status No active tasks You are ready to start receiving tasks. [PERSON_NAME]" at bounding box center [196, 322] width 308 height 560
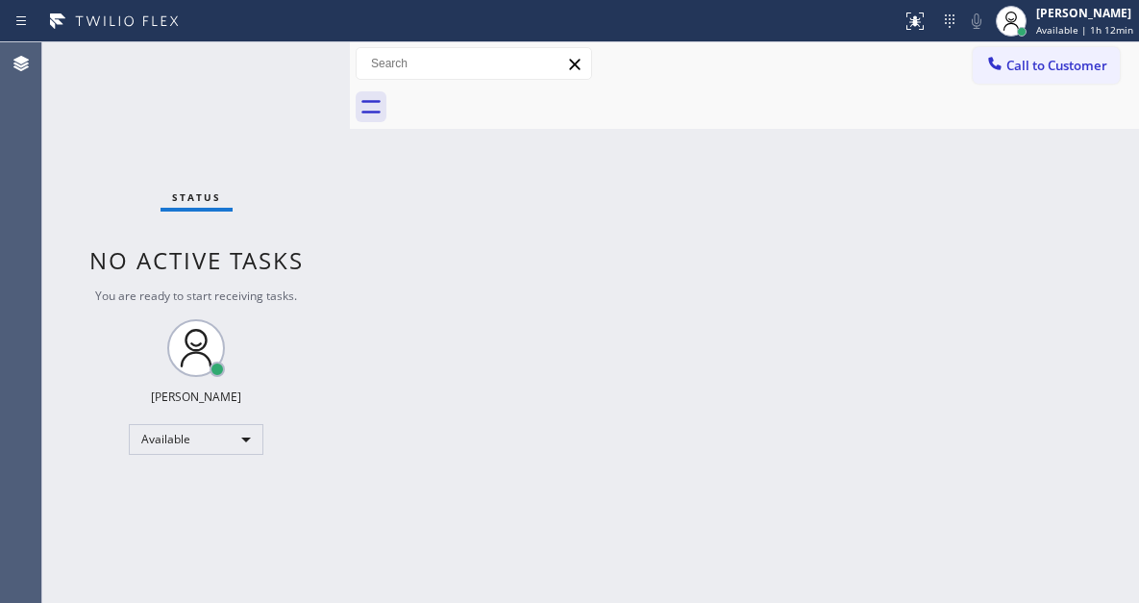
click at [277, 59] on div "Status No active tasks You are ready to start receiving tasks. [PERSON_NAME]" at bounding box center [196, 322] width 308 height 560
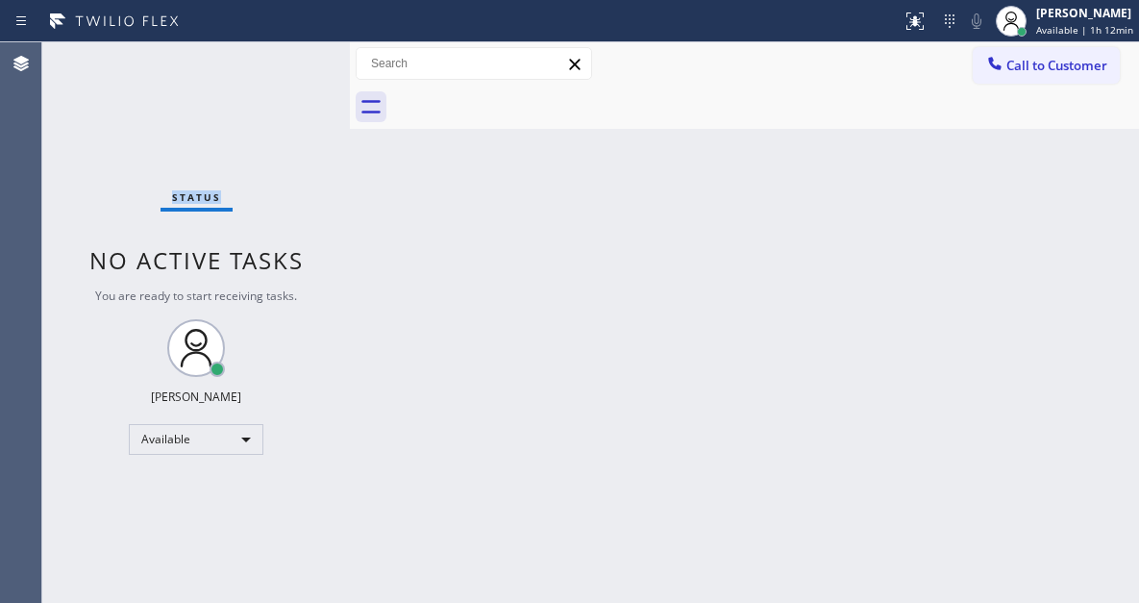
click at [277, 59] on div "Status No active tasks You are ready to start receiving tasks. [PERSON_NAME]" at bounding box center [196, 322] width 308 height 560
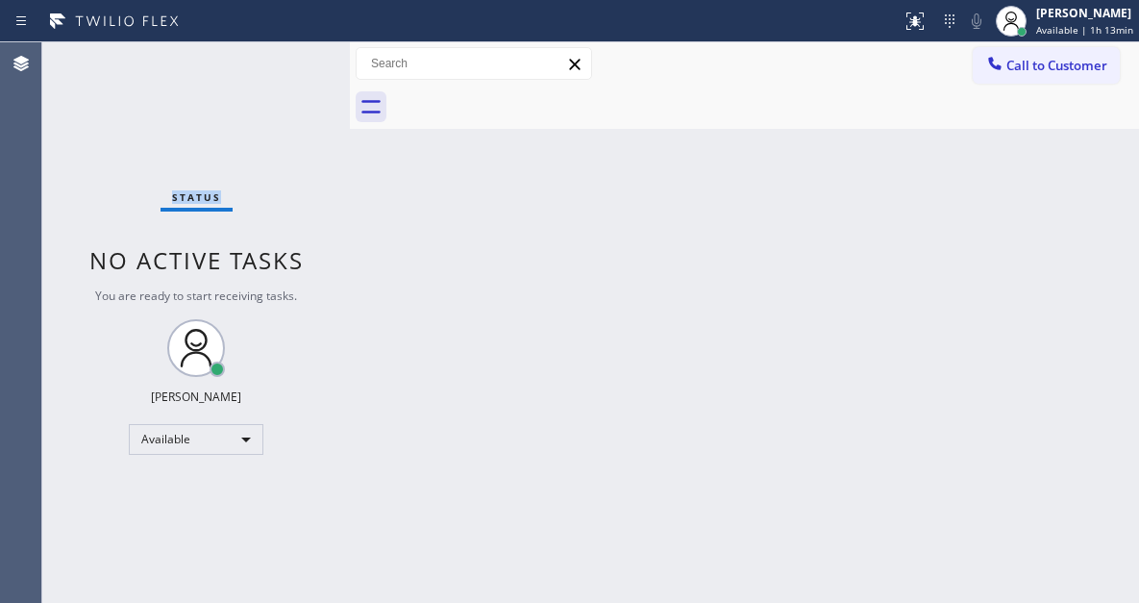
click at [277, 59] on div "Status No active tasks You are ready to start receiving tasks. [PERSON_NAME]" at bounding box center [196, 322] width 308 height 560
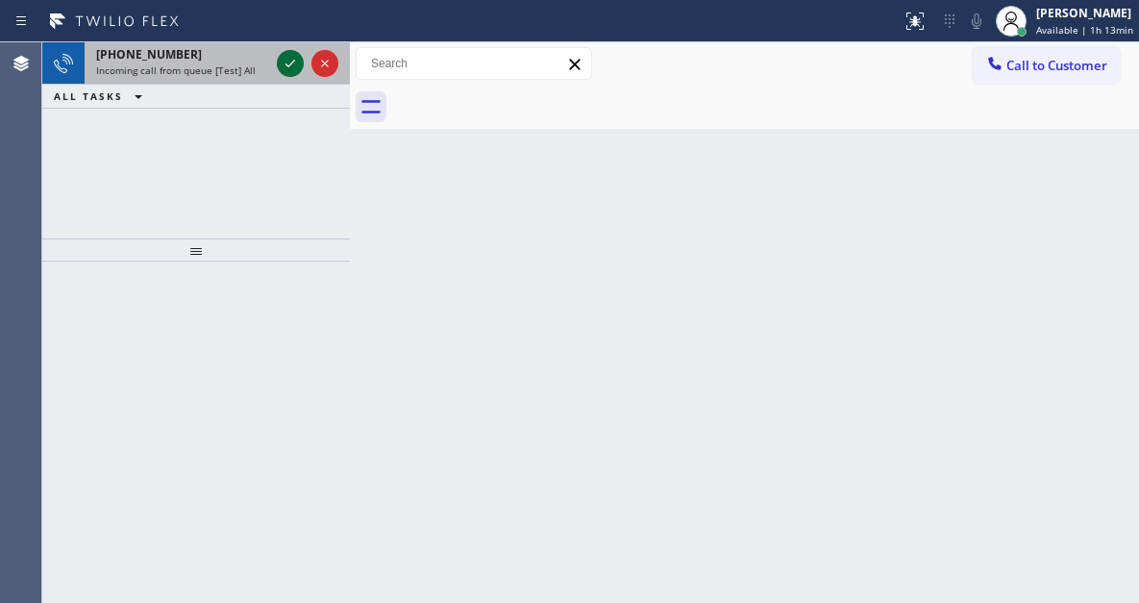
click at [277, 59] on div at bounding box center [290, 63] width 27 height 23
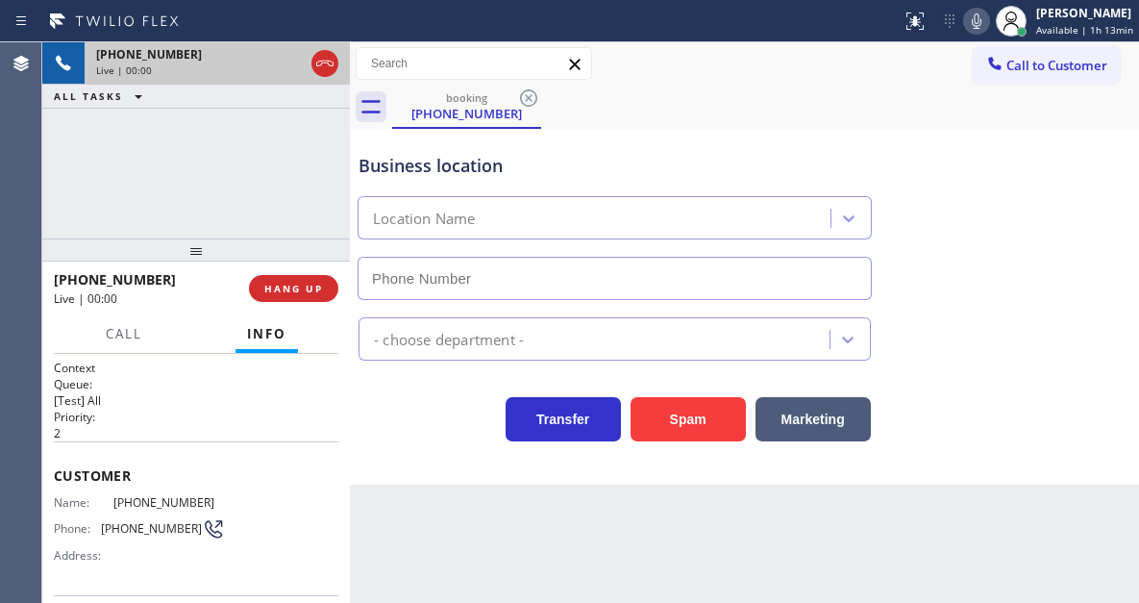
type input "[PHONE_NUMBER]"
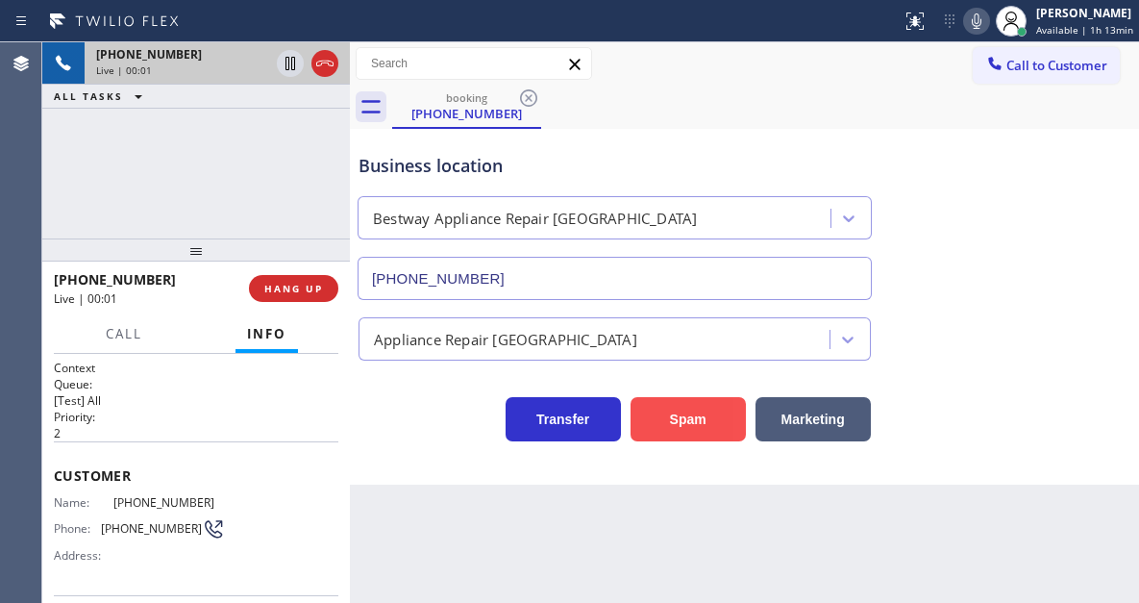
click at [659, 414] on button "Spam" at bounding box center [688, 419] width 115 height 44
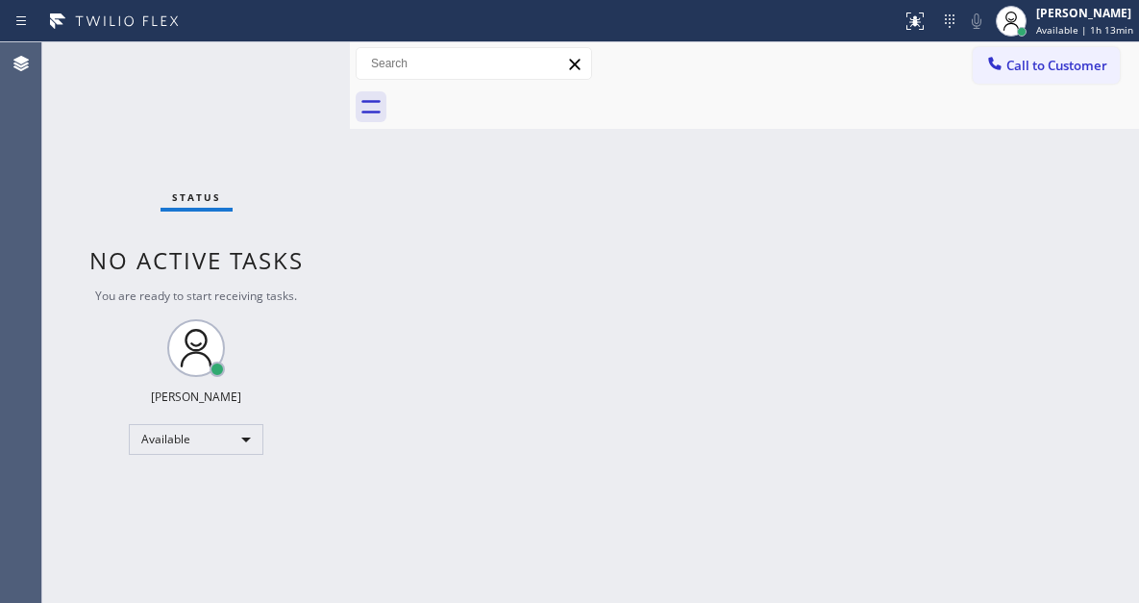
click at [294, 72] on div "Status No active tasks You are ready to start receiving tasks. [PERSON_NAME]" at bounding box center [196, 322] width 308 height 560
click at [296, 72] on div "Status No active tasks You are ready to start receiving tasks. [PERSON_NAME]" at bounding box center [196, 322] width 308 height 560
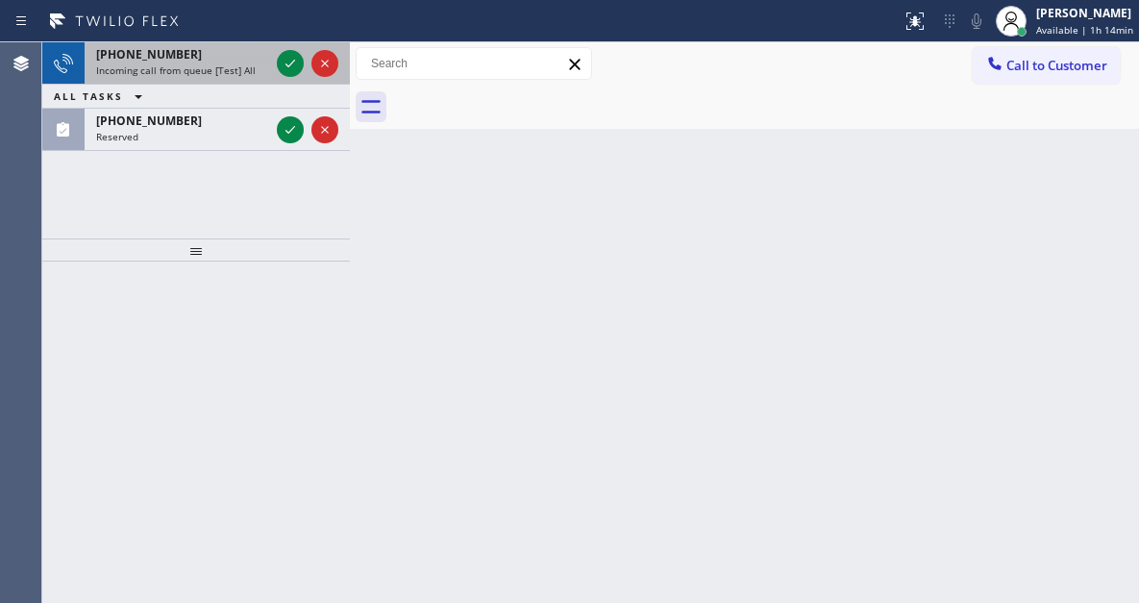
click at [288, 49] on div at bounding box center [307, 63] width 69 height 42
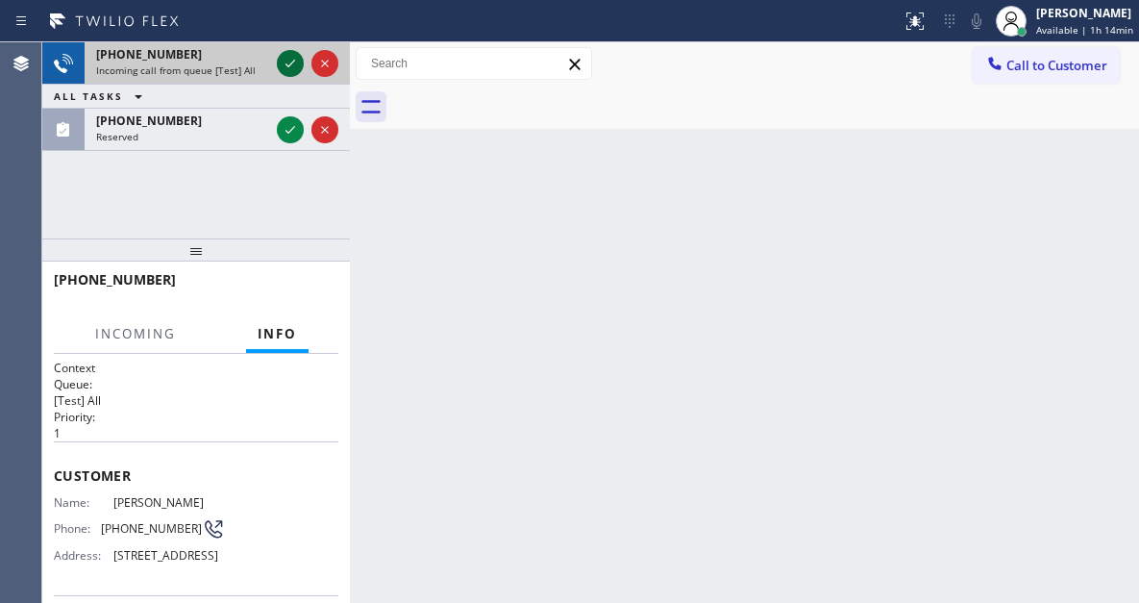
click at [292, 70] on icon at bounding box center [290, 63] width 23 height 23
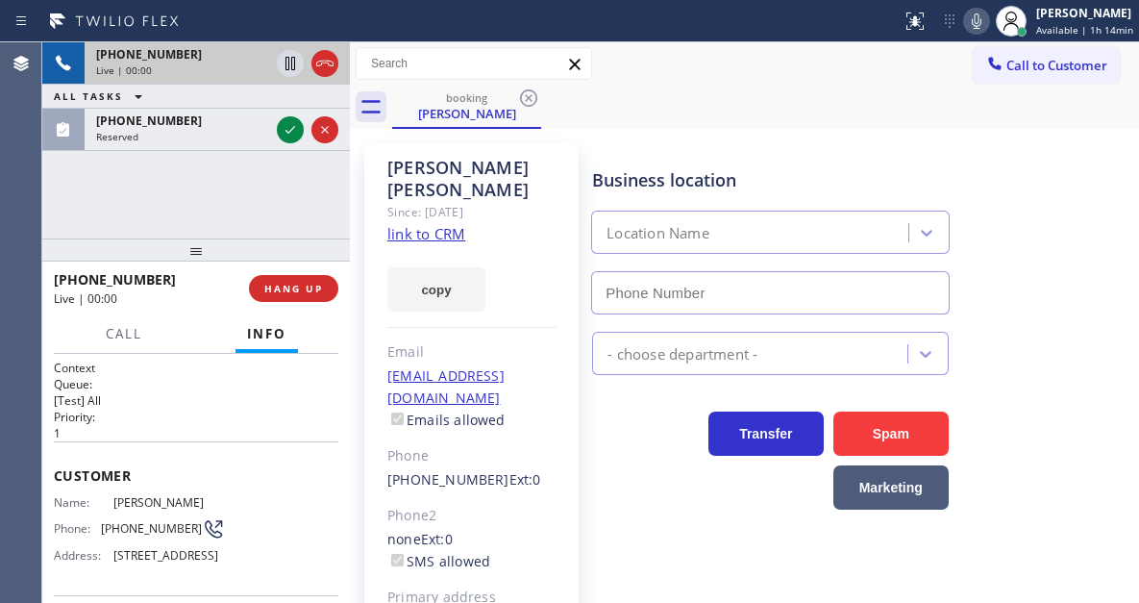
type input "[PHONE_NUMBER]"
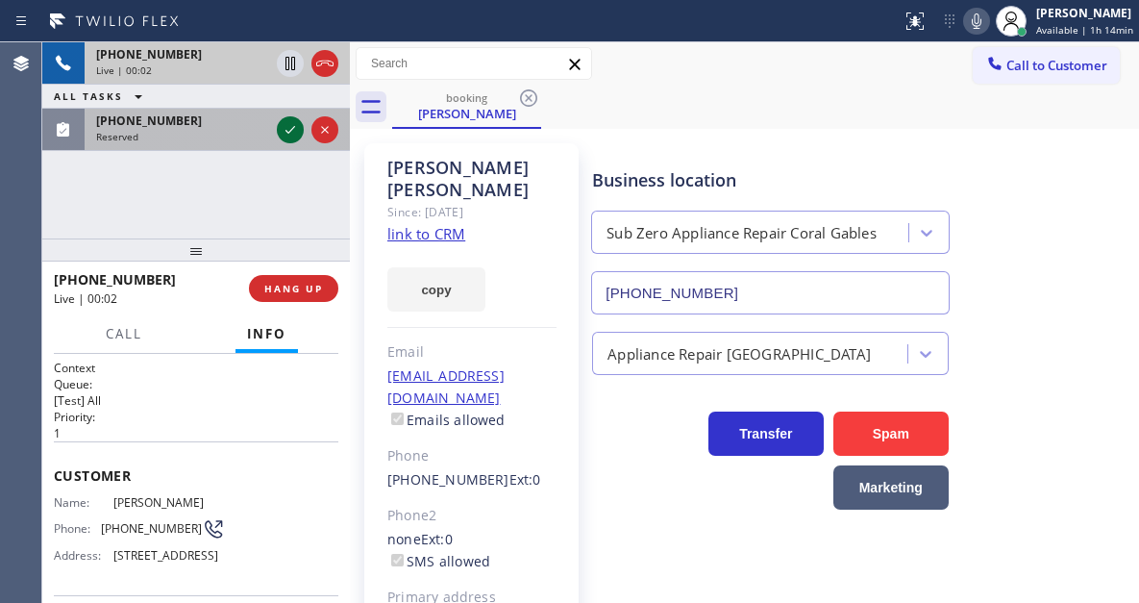
click at [283, 138] on icon at bounding box center [290, 129] width 23 height 23
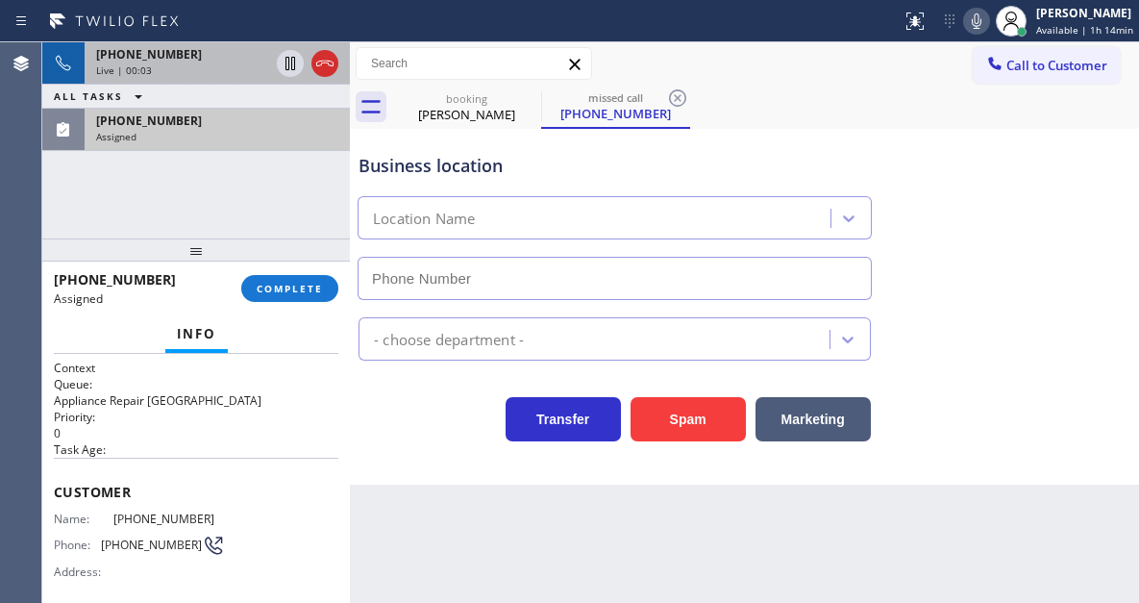
type input "[PHONE_NUMBER]"
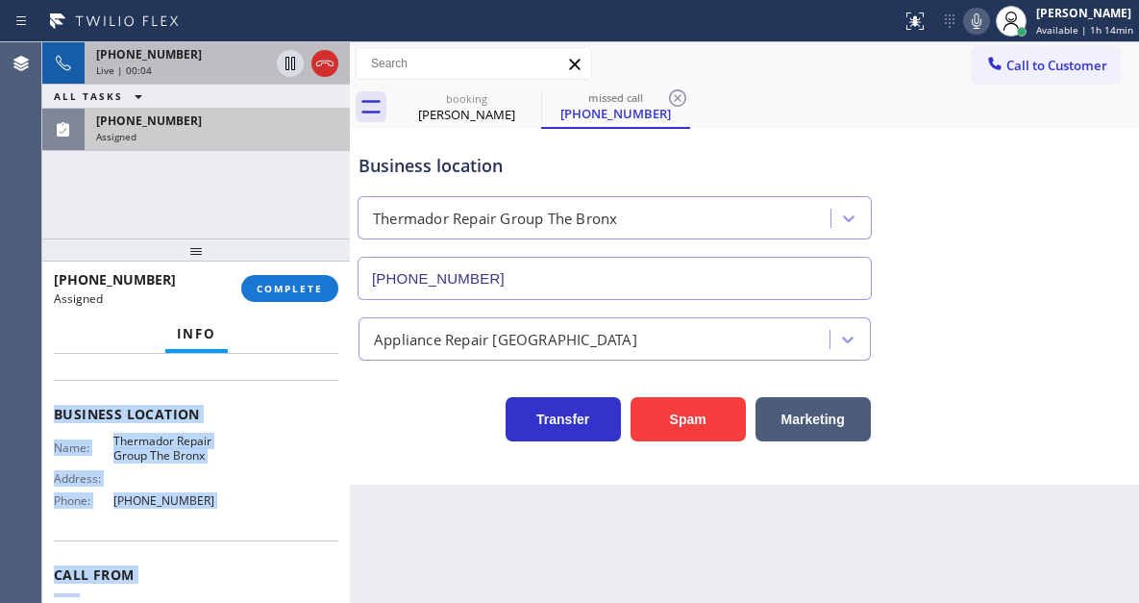
scroll to position [320, 0]
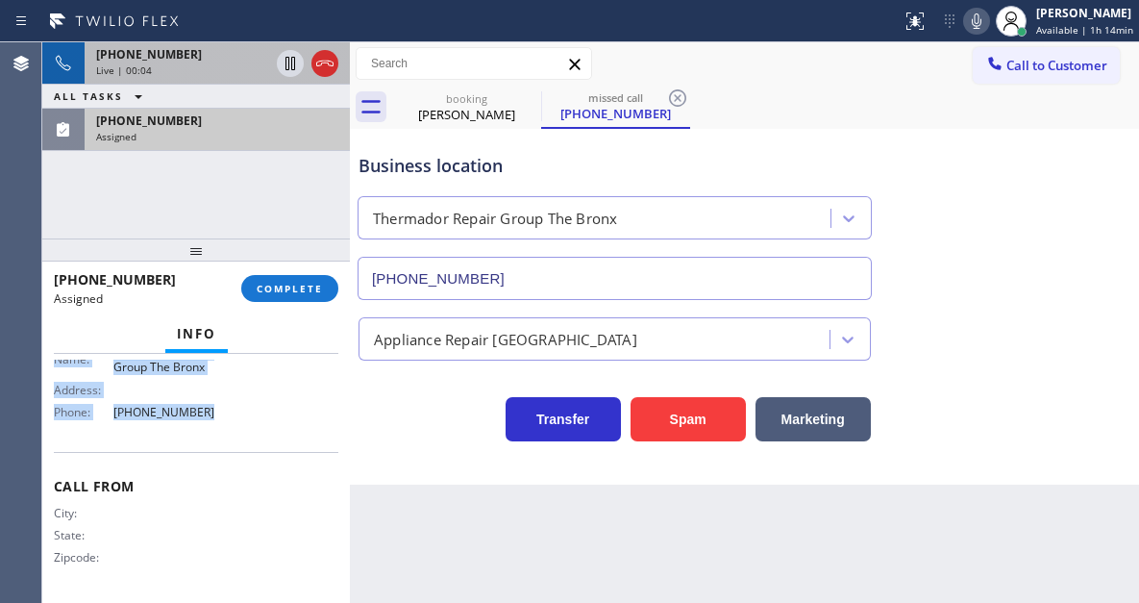
drag, startPoint x: 51, startPoint y: 493, endPoint x: 255, endPoint y: 412, distance: 219.2
click at [255, 412] on div "Context Queue: Appliance Repair High End Priority: 0 Task Age: Customer Name: […" at bounding box center [196, 478] width 308 height 249
click at [284, 289] on span "COMPLETE" at bounding box center [290, 288] width 66 height 13
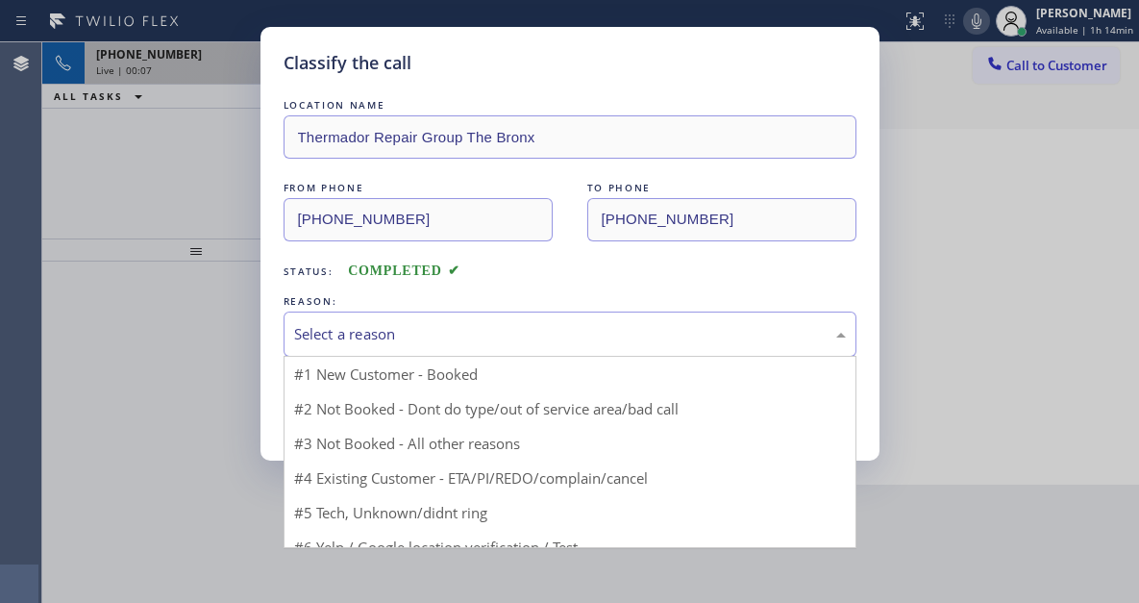
click at [539, 328] on div "Select a reason" at bounding box center [570, 334] width 552 height 22
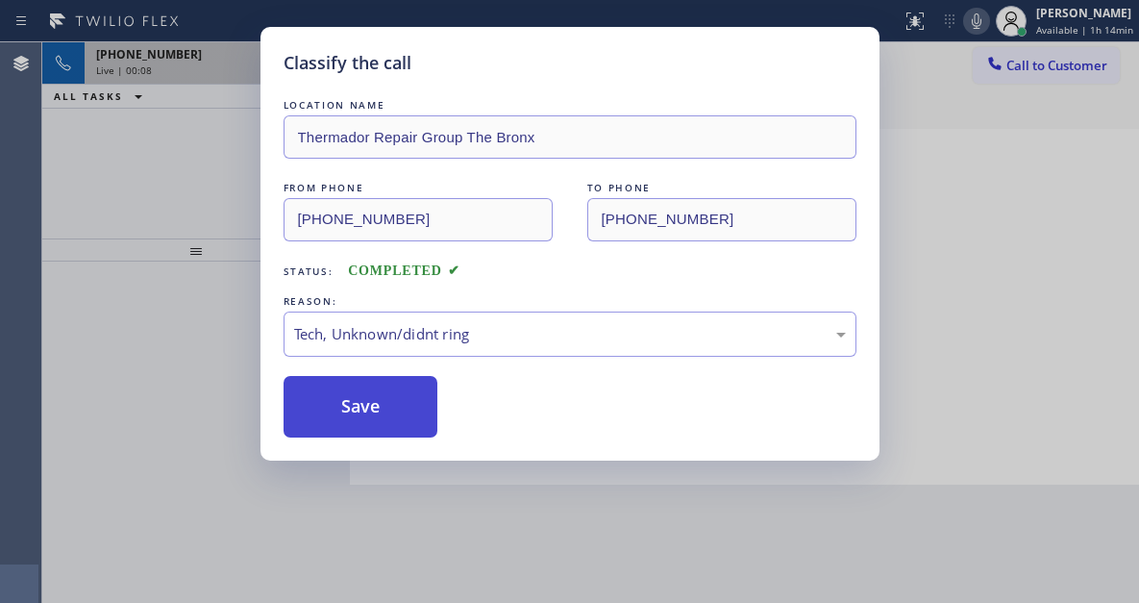
click at [394, 409] on button "Save" at bounding box center [361, 407] width 155 height 62
type input "[PHONE_NUMBER]"
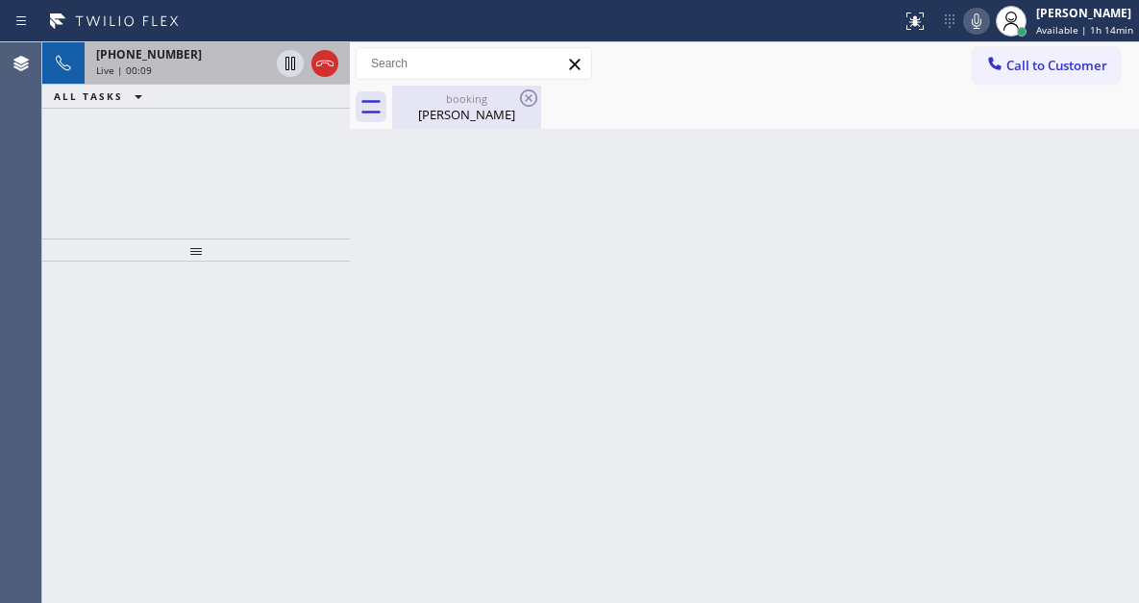
click at [462, 121] on div "[PERSON_NAME]" at bounding box center [466, 114] width 145 height 17
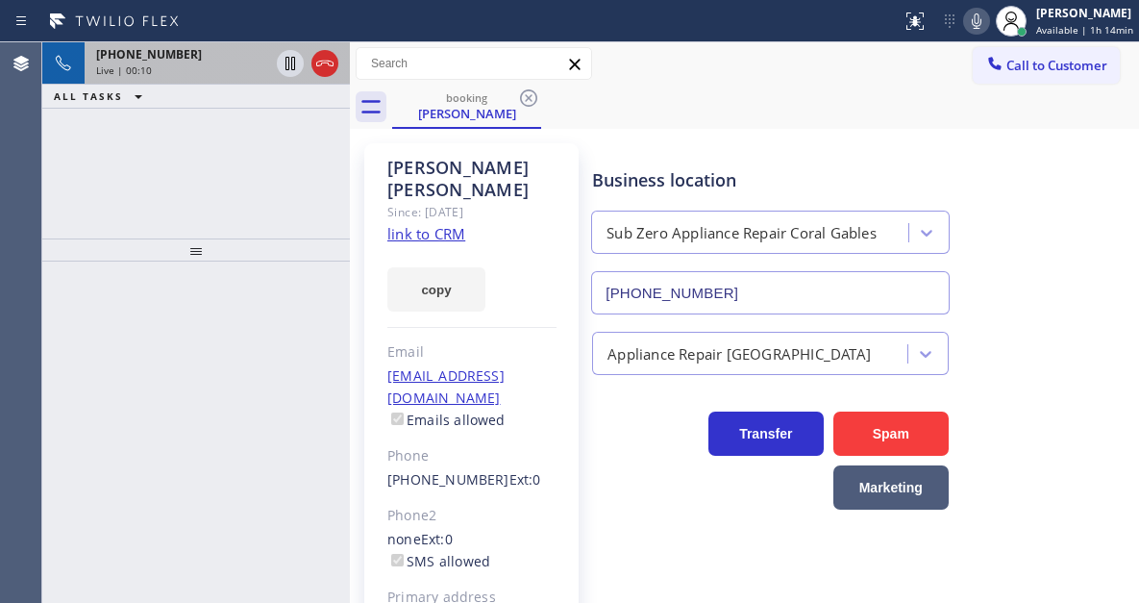
click at [443, 239] on link "link to CRM" at bounding box center [426, 233] width 78 height 19
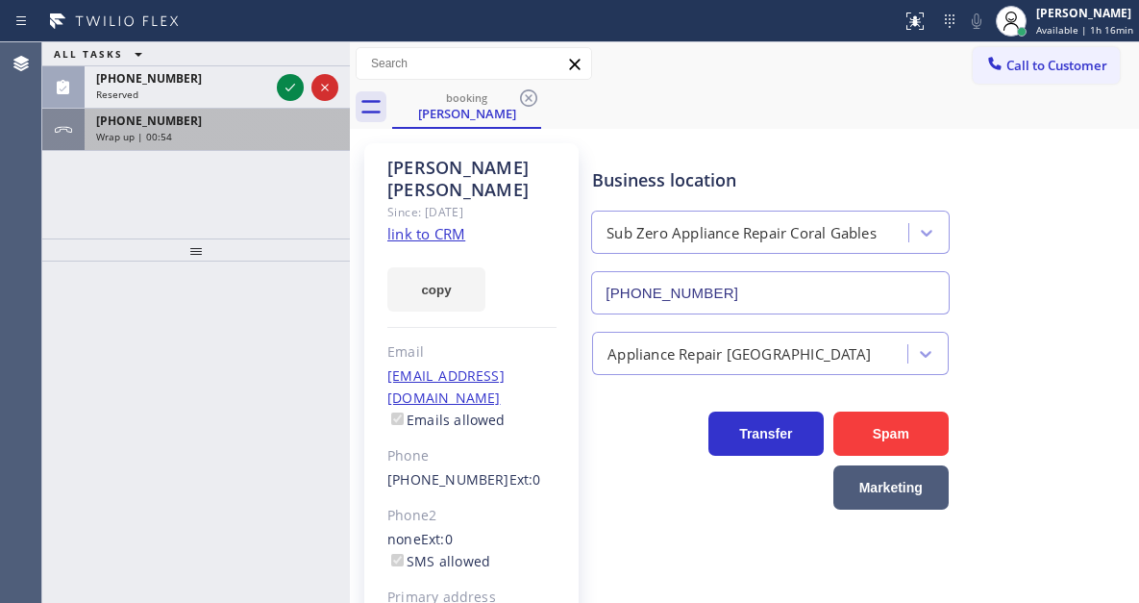
click at [276, 134] on div "Wrap up | 00:54" at bounding box center [217, 136] width 242 height 13
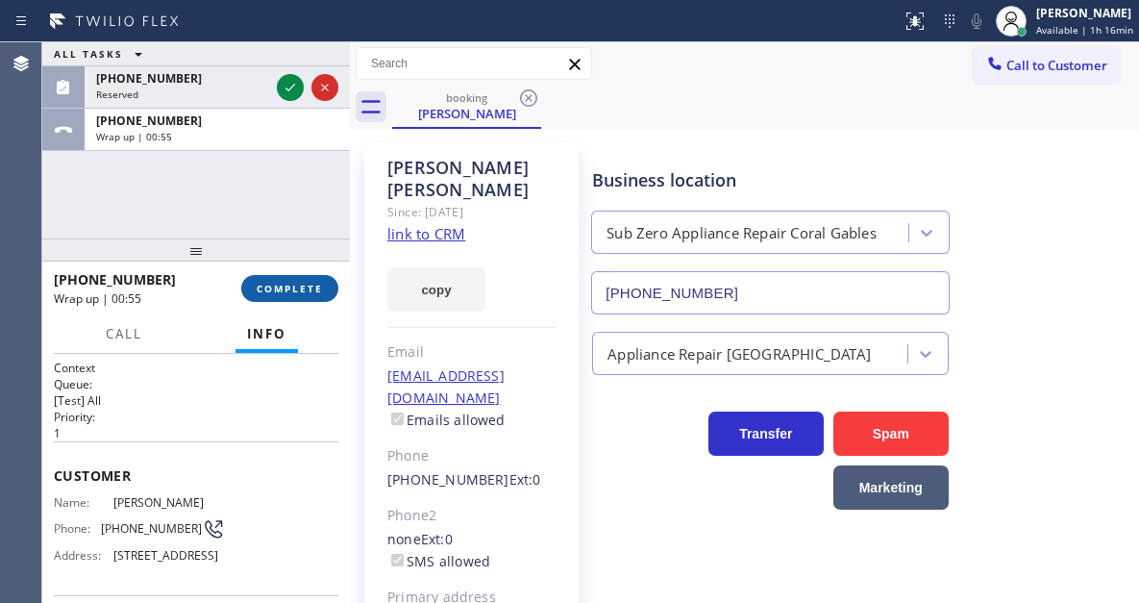
click at [288, 286] on span "COMPLETE" at bounding box center [290, 288] width 66 height 13
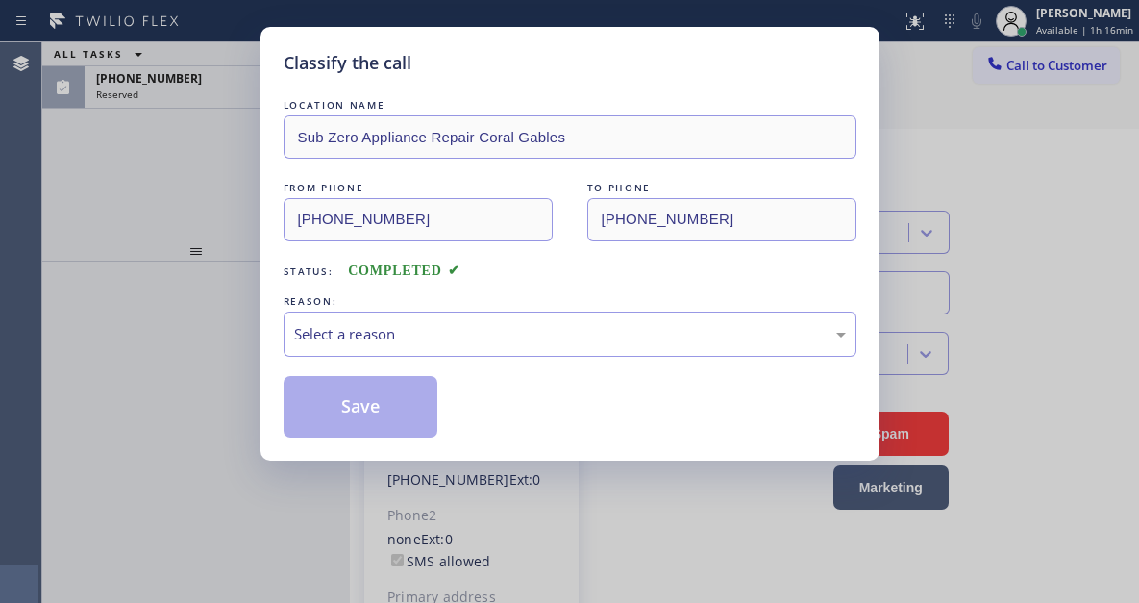
click at [525, 333] on div "Select a reason" at bounding box center [570, 334] width 552 height 22
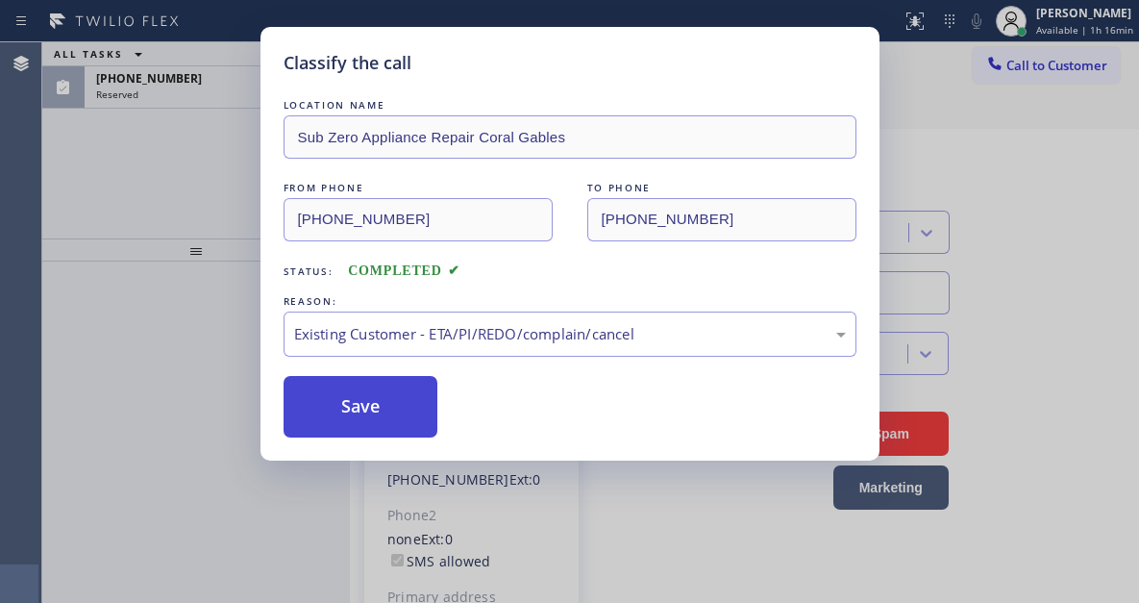
click at [408, 411] on button "Save" at bounding box center [361, 407] width 155 height 62
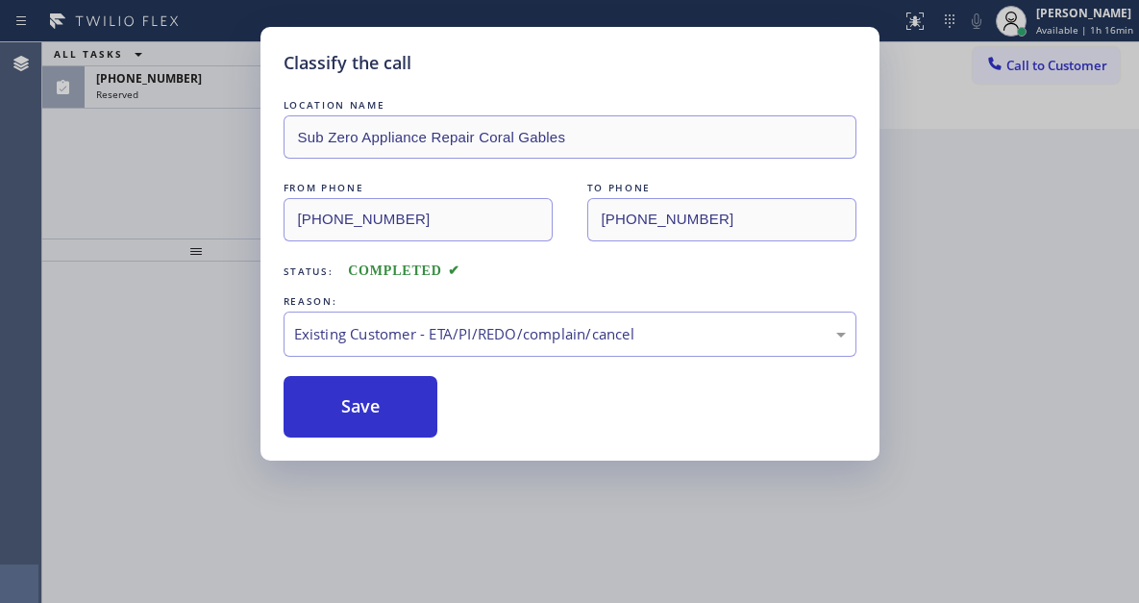
click at [216, 183] on div "Classify the call LOCATION NAME Sub Zero Appliance Repair Coral Gables FROM PHO…" at bounding box center [569, 301] width 1139 height 603
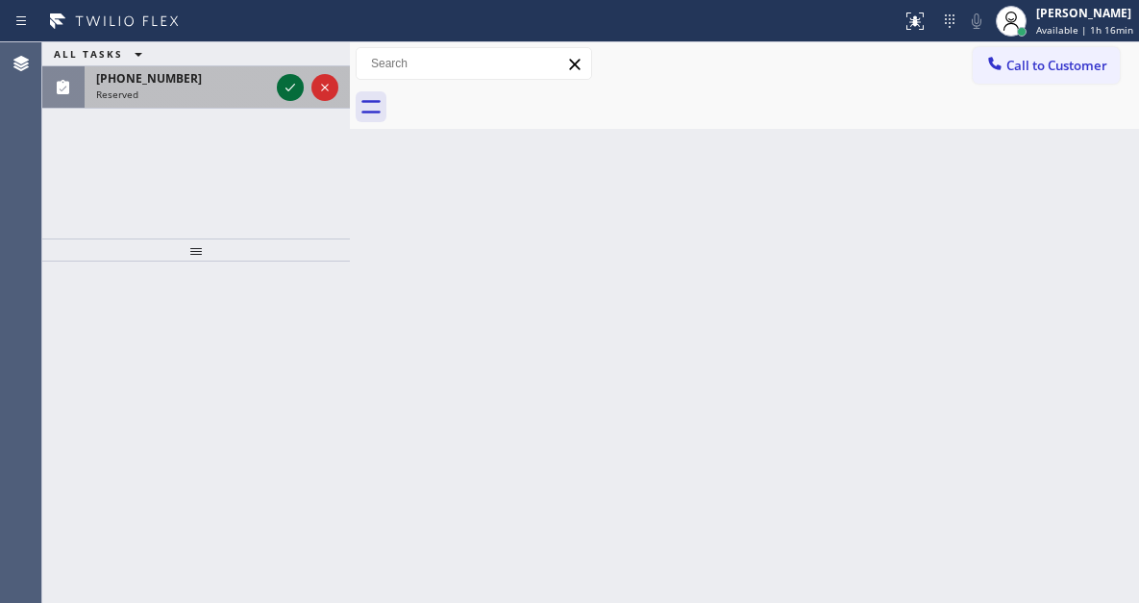
click at [285, 89] on icon at bounding box center [290, 87] width 23 height 23
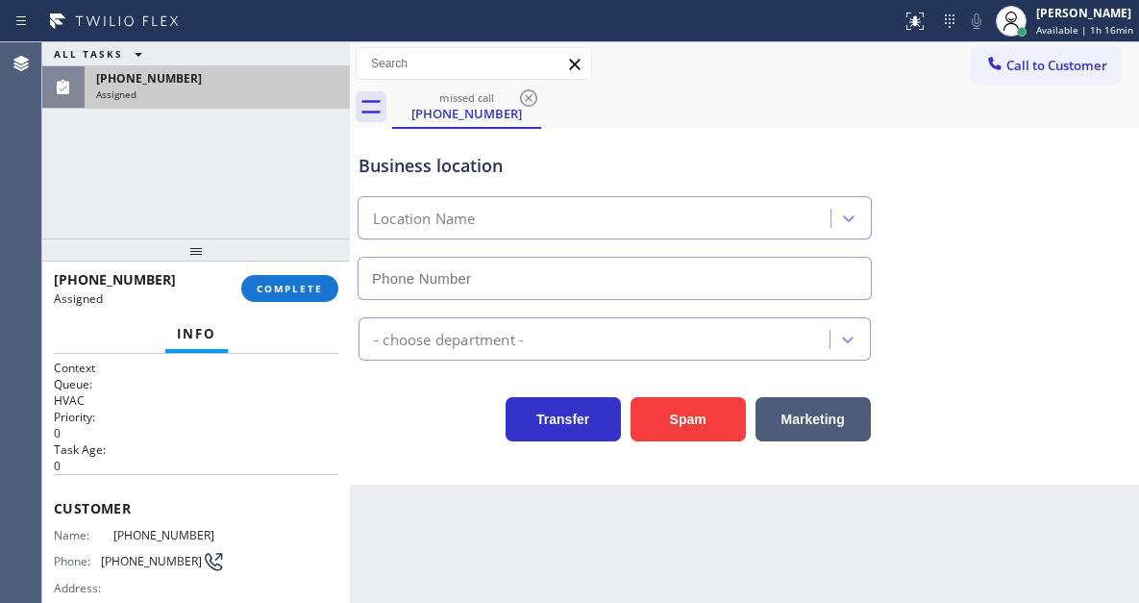
type input "[PHONE_NUMBER]"
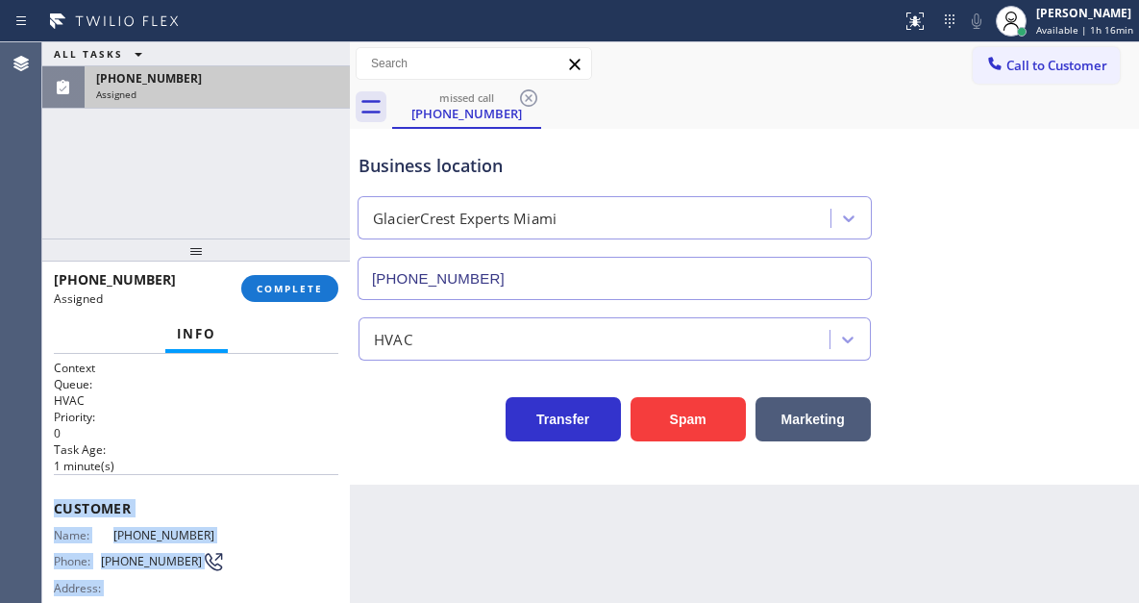
scroll to position [336, 0]
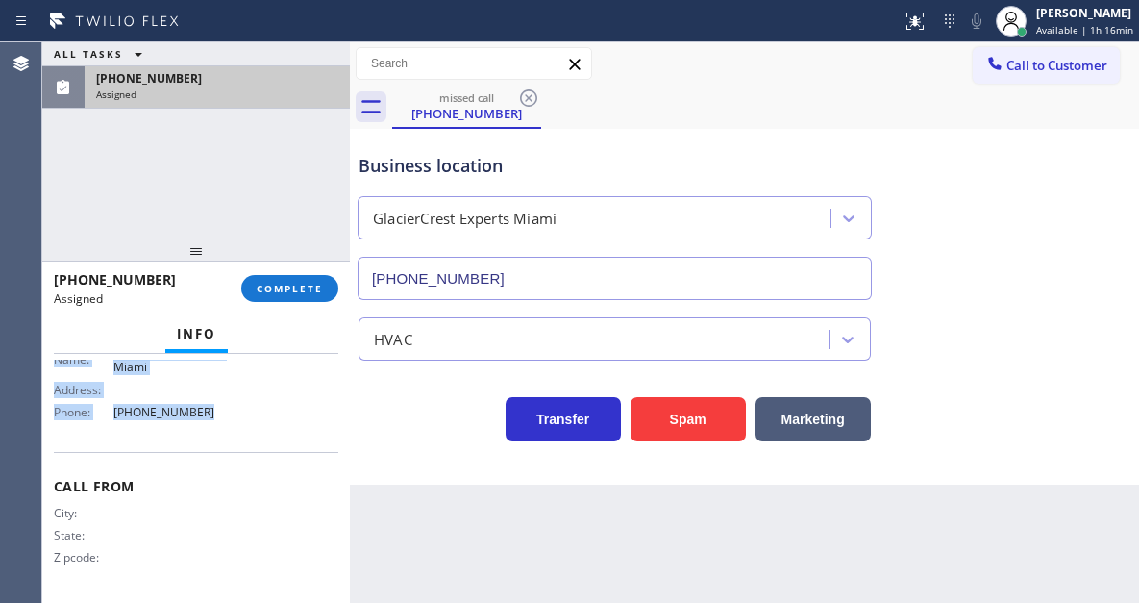
drag, startPoint x: 55, startPoint y: 499, endPoint x: 216, endPoint y: 442, distance: 171.2
click at [216, 442] on div "Context Queue: HVAC Priority: 0 Task Age: [DEMOGRAPHIC_DATA] minute(s) Customer…" at bounding box center [196, 310] width 285 height 574
click at [281, 286] on span "COMPLETE" at bounding box center [290, 288] width 66 height 13
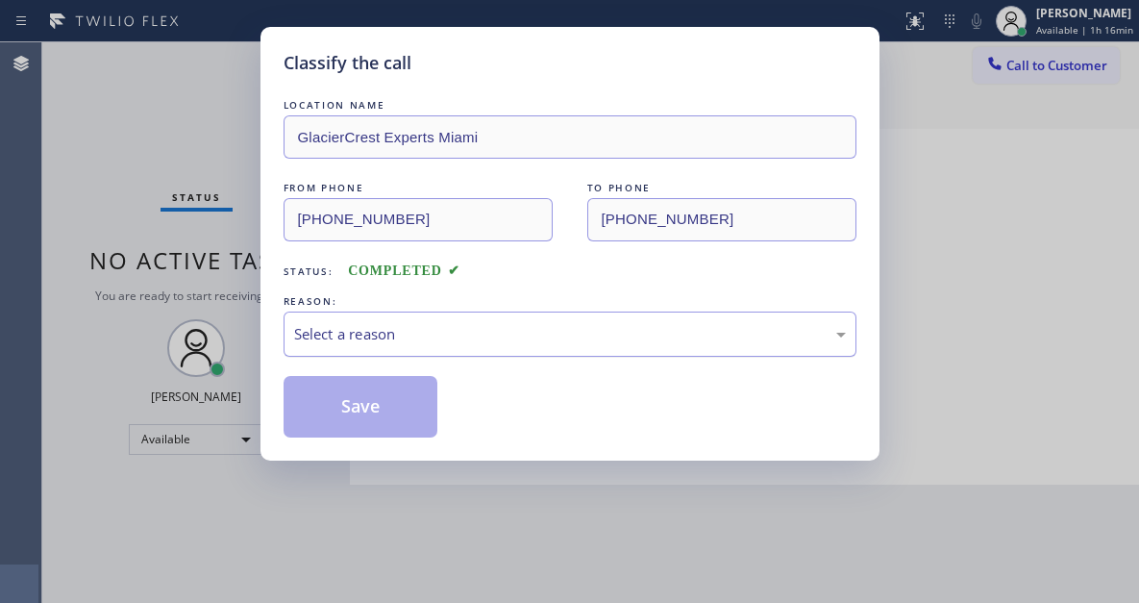
click at [514, 333] on div "Select a reason" at bounding box center [570, 334] width 552 height 22
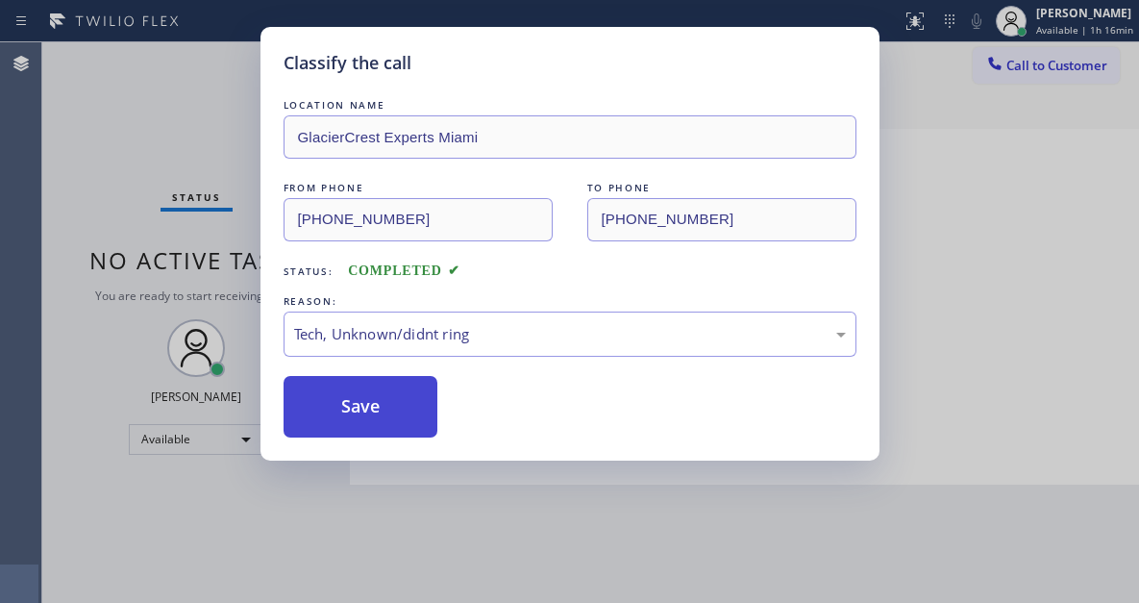
click at [413, 415] on button "Save" at bounding box center [361, 407] width 155 height 62
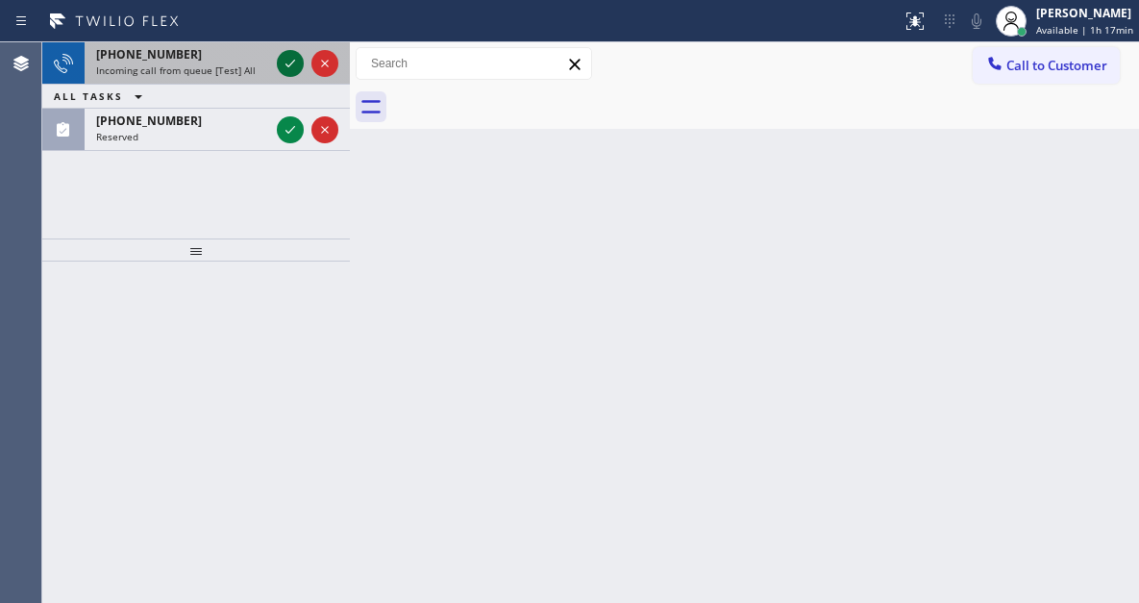
click at [287, 64] on icon at bounding box center [290, 63] width 23 height 23
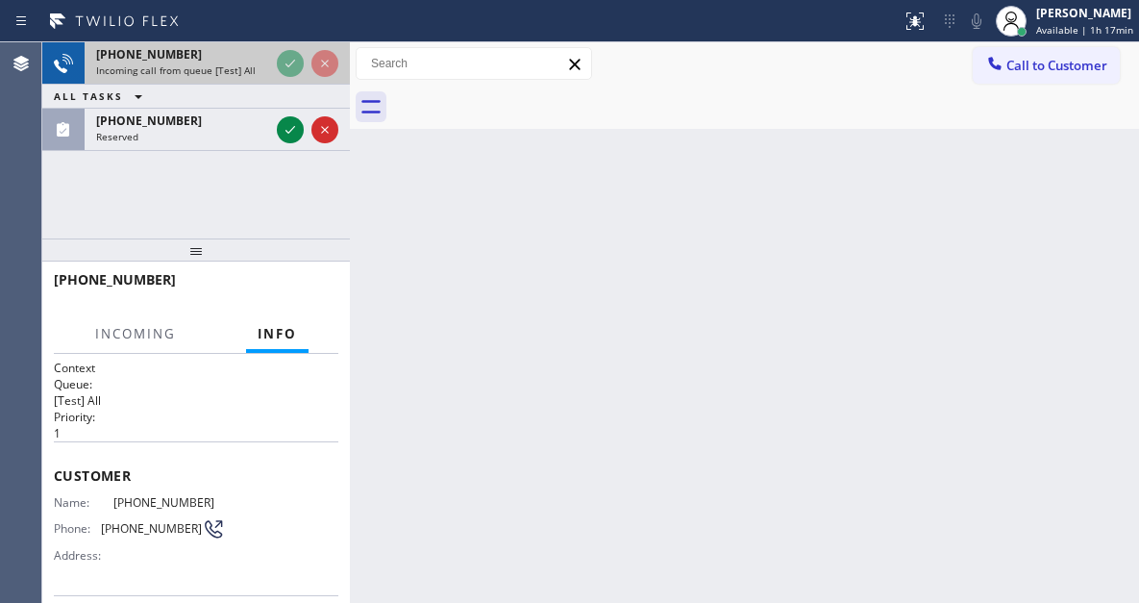
click at [287, 64] on div "[PHONE_NUMBER] Incoming call from queue [Test] All ALL TASKS ALL TASKS ACTIVE T…" at bounding box center [196, 96] width 308 height 109
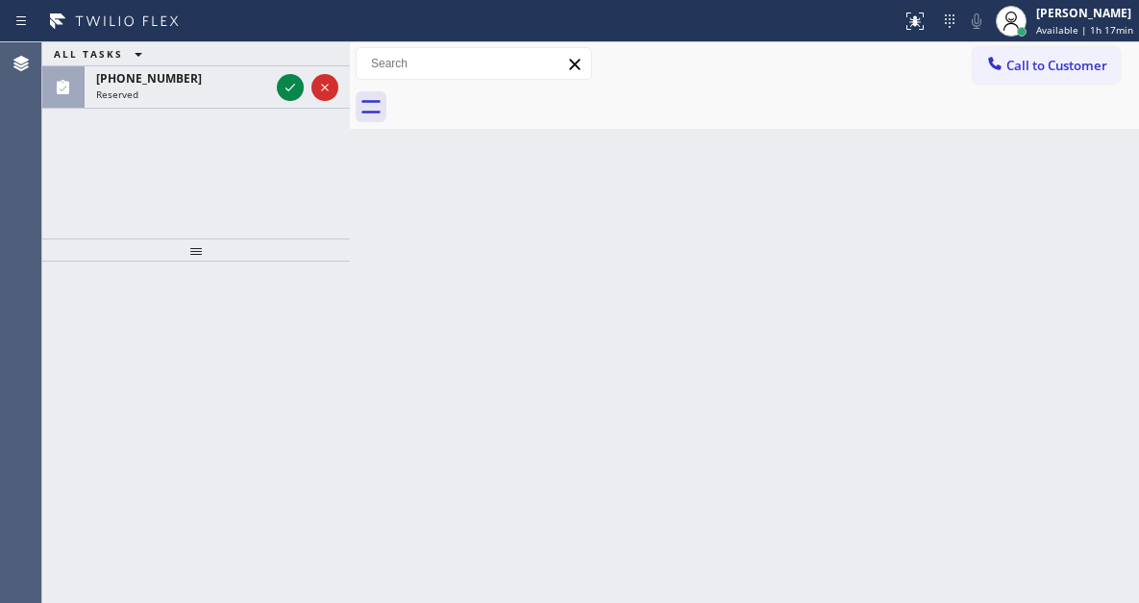
click at [287, 64] on div "ALL TASKS ALL TASKS ACTIVE TASKS TASKS IN WRAP UP [PHONE_NUMBER] Reserved" at bounding box center [196, 75] width 308 height 66
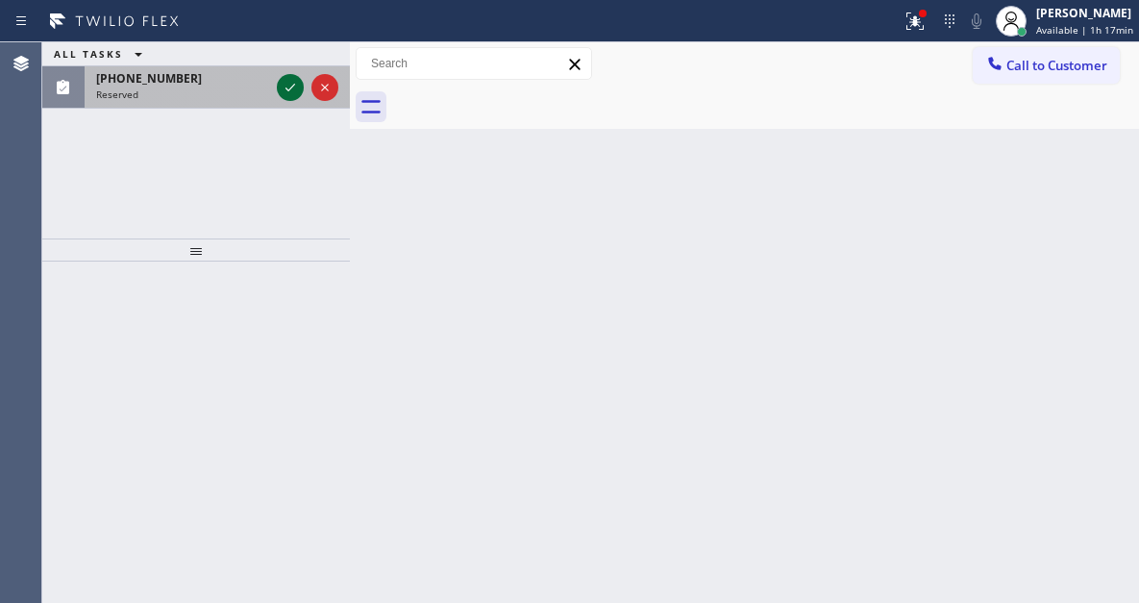
click at [287, 94] on icon at bounding box center [290, 87] width 23 height 23
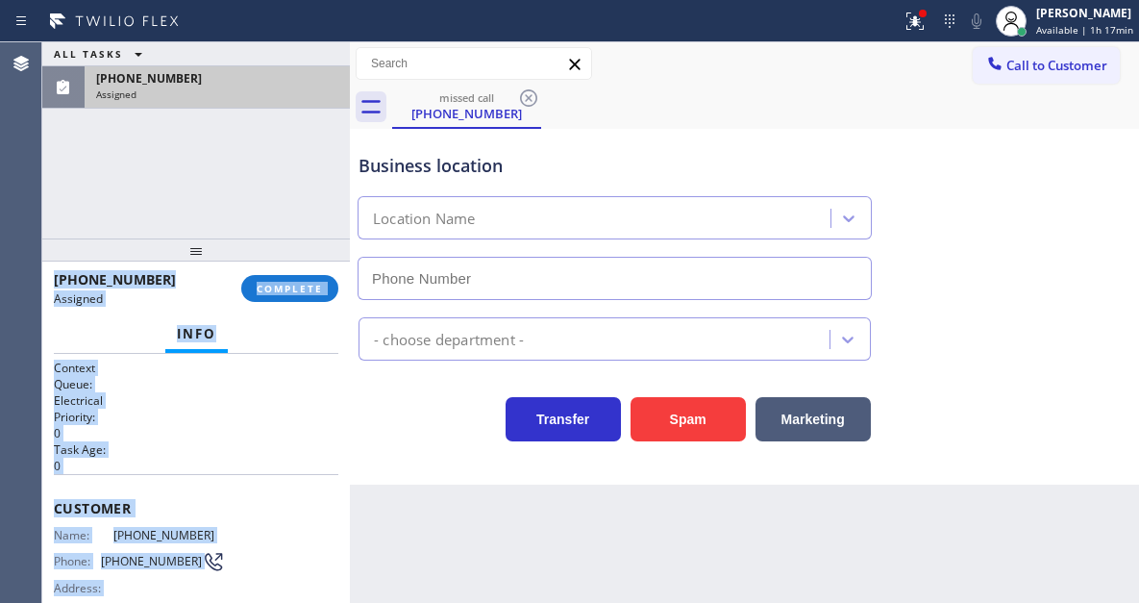
click at [169, 469] on p "0" at bounding box center [196, 466] width 285 height 16
type input "[PHONE_NUMBER]"
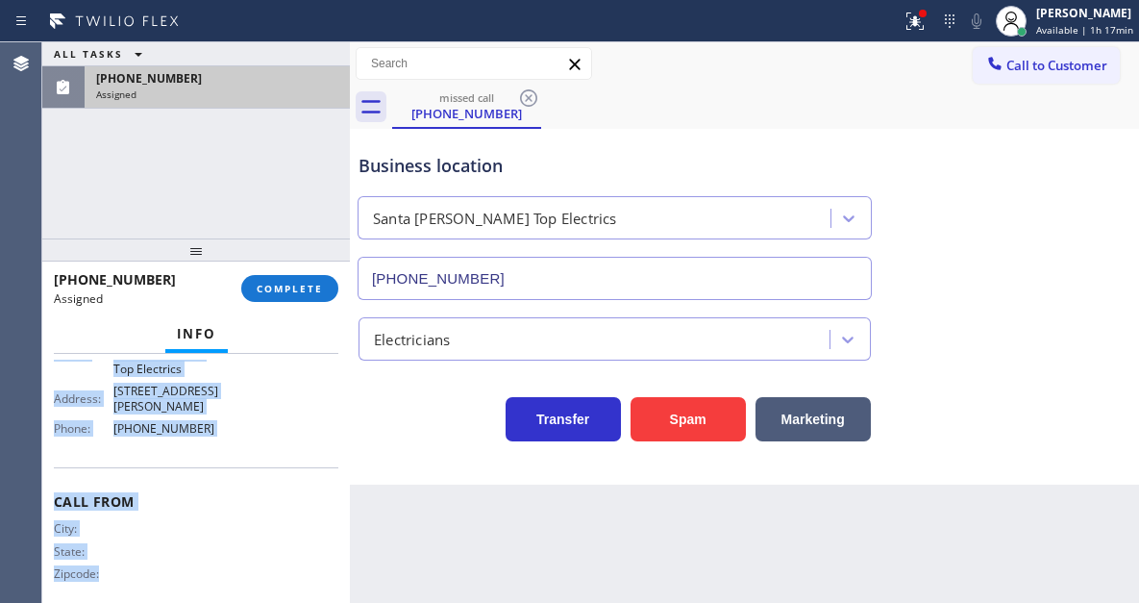
scroll to position [336, 0]
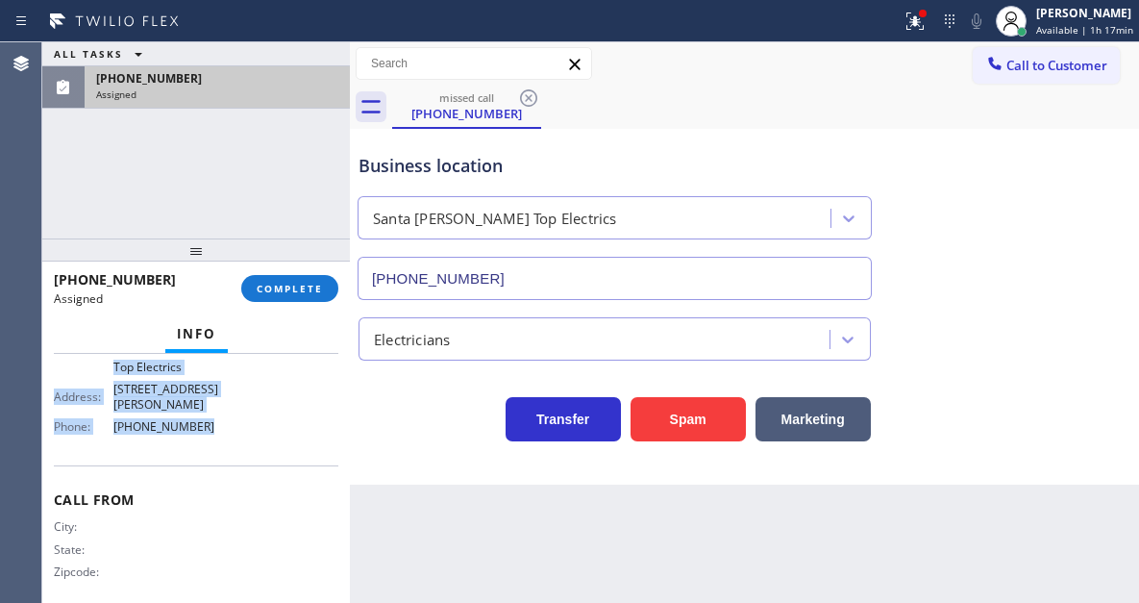
drag, startPoint x: 53, startPoint y: 484, endPoint x: 206, endPoint y: 417, distance: 166.6
click at [206, 417] on div "Context Queue: Electrical Priority: 0 Task Age: Customer Name: [PHONE_NUMBER] P…" at bounding box center [196, 478] width 308 height 249
click at [299, 289] on span "COMPLETE" at bounding box center [290, 288] width 66 height 13
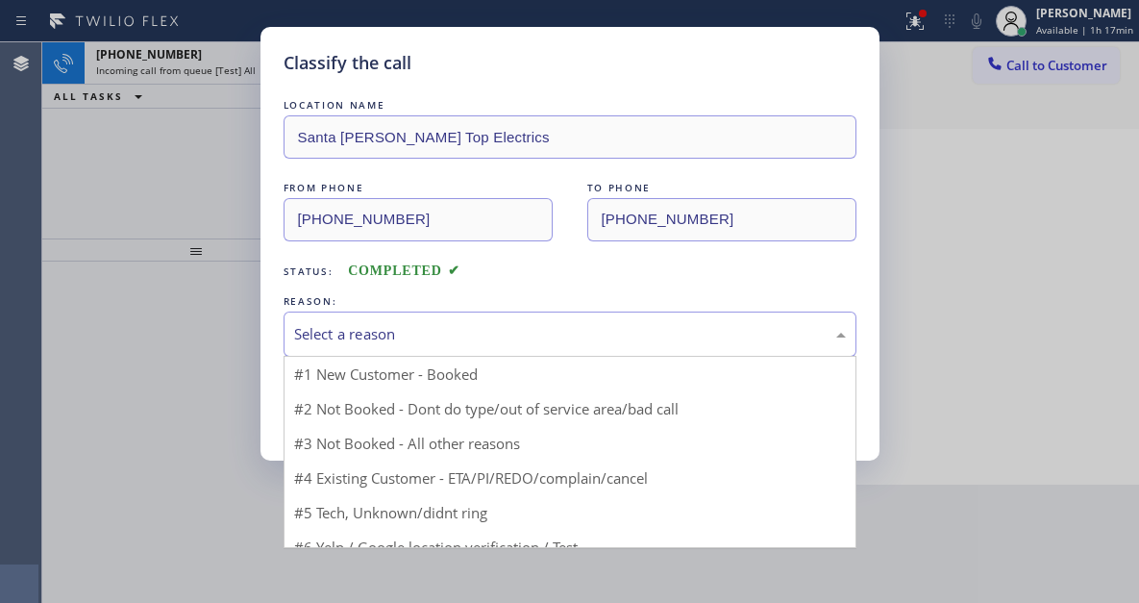
click at [494, 329] on div "Select a reason" at bounding box center [570, 334] width 552 height 22
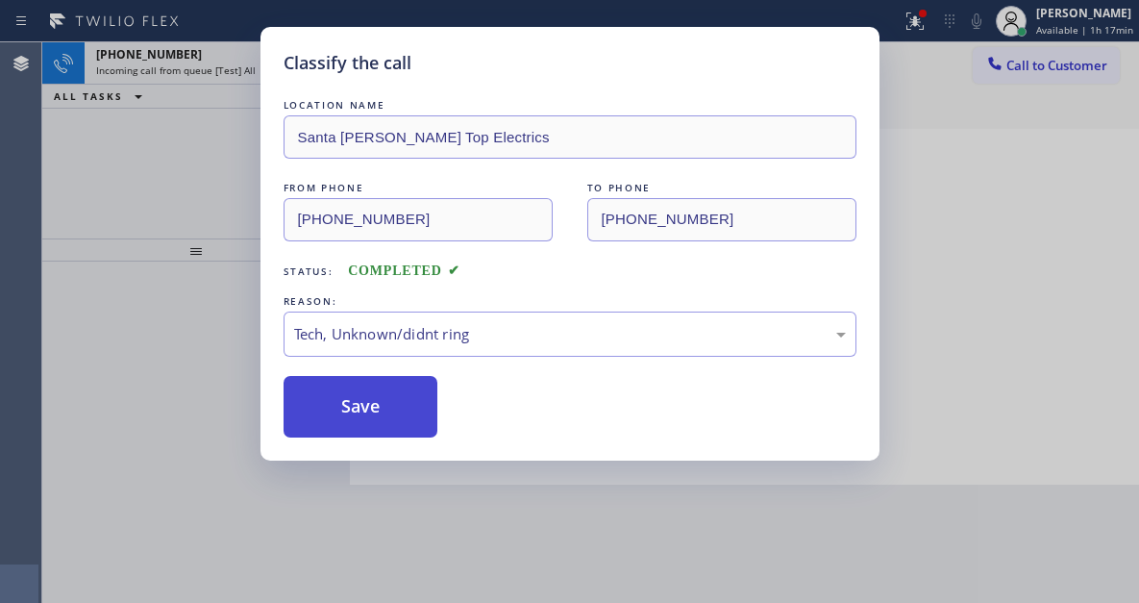
click at [412, 397] on button "Save" at bounding box center [361, 407] width 155 height 62
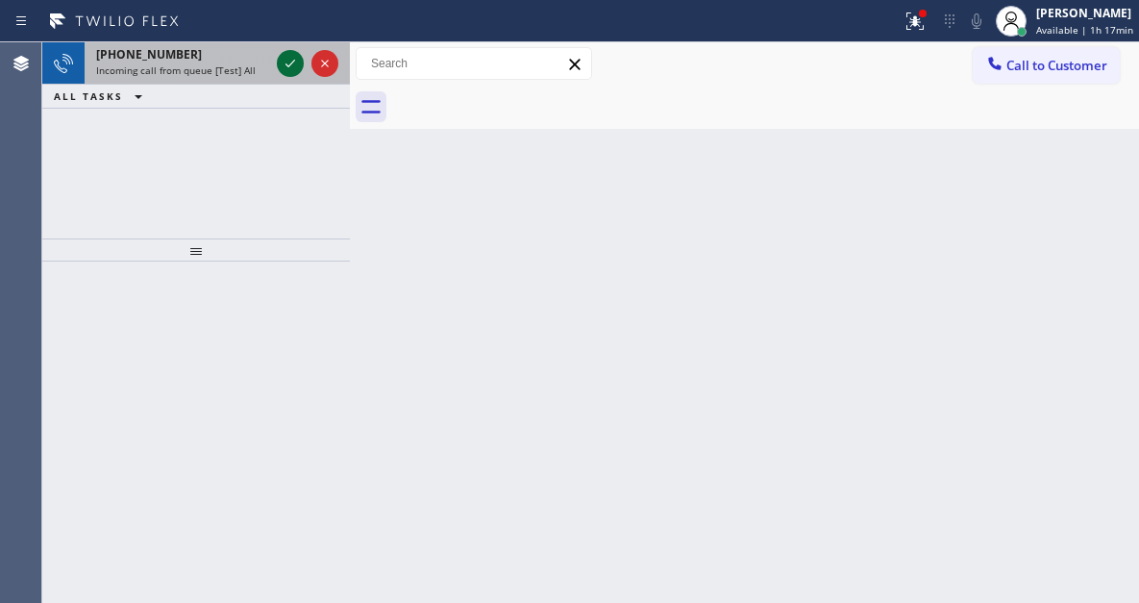
click at [290, 70] on icon at bounding box center [290, 63] width 23 height 23
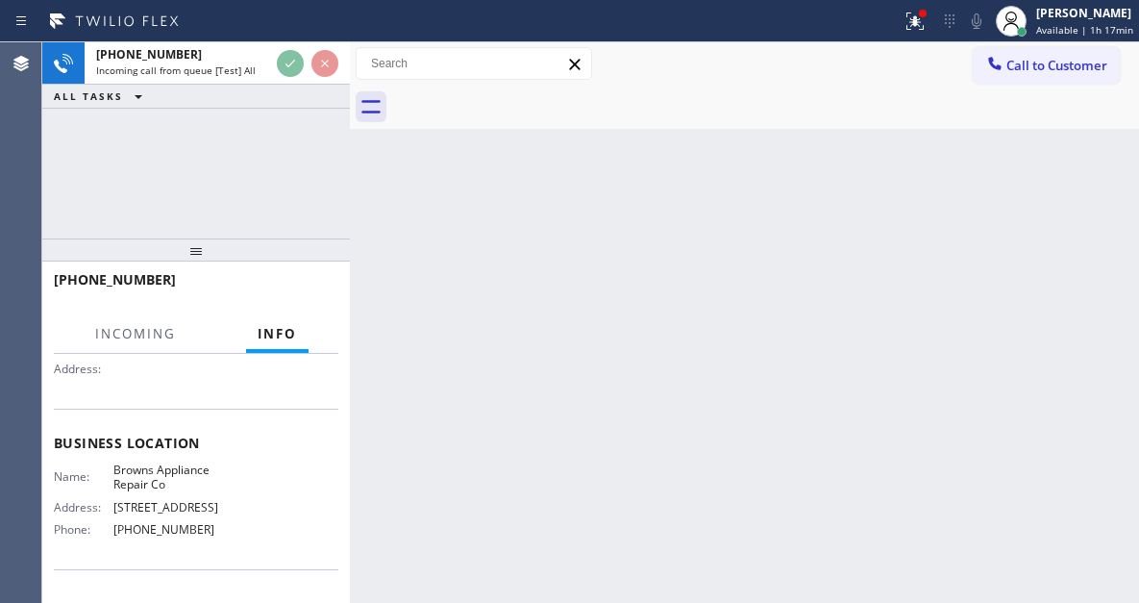
scroll to position [192, 0]
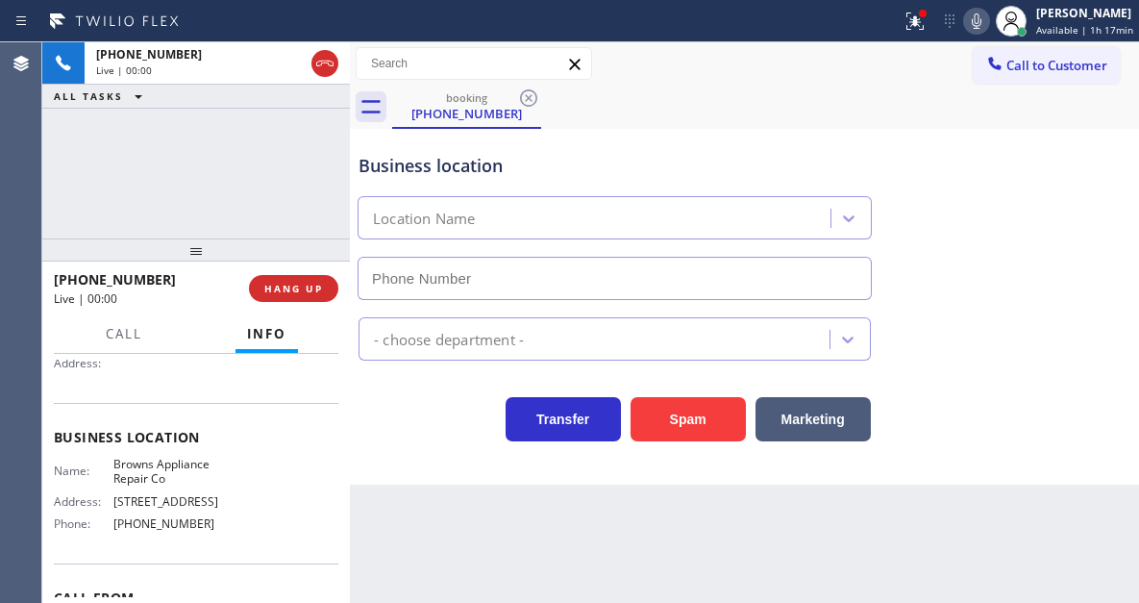
type input "[PHONE_NUMBER]"
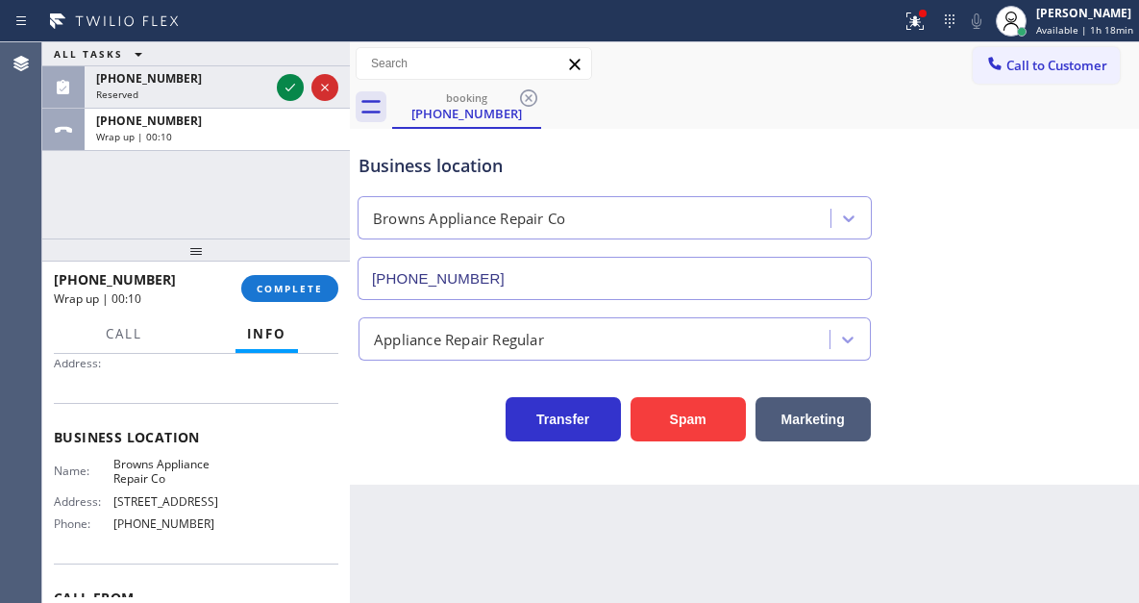
drag, startPoint x: 1093, startPoint y: 165, endPoint x: 1086, endPoint y: 153, distance: 14.2
click at [1092, 165] on div "Business location Browns Appliance Repair Co [PHONE_NUMBER]" at bounding box center [745, 213] width 780 height 174
click at [305, 294] on span "COMPLETE" at bounding box center [290, 288] width 66 height 13
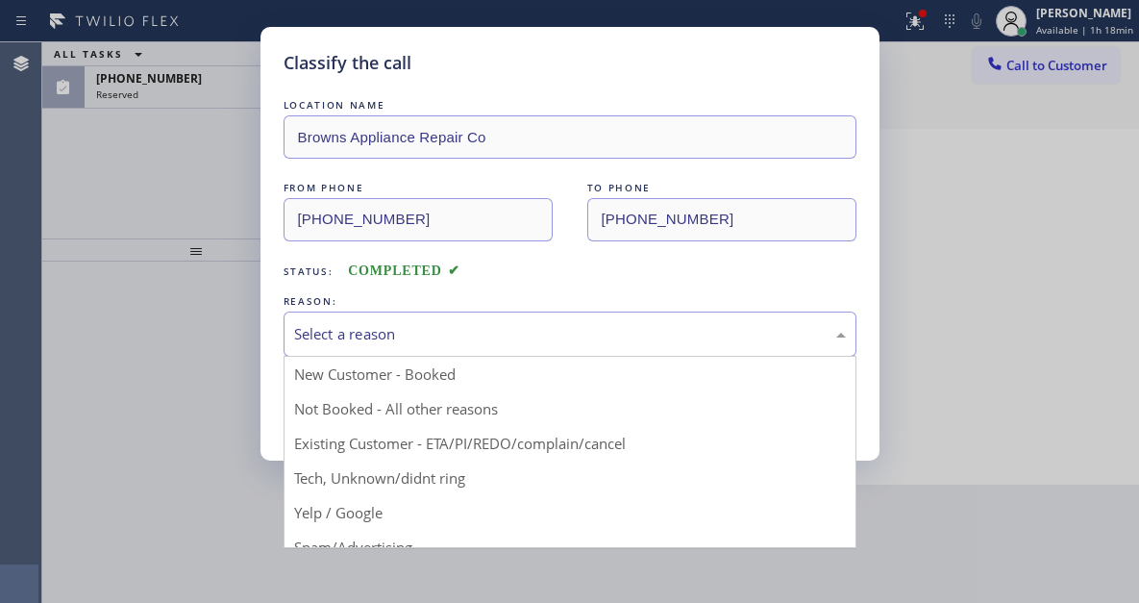
click at [420, 351] on div "Select a reason" at bounding box center [570, 333] width 573 height 45
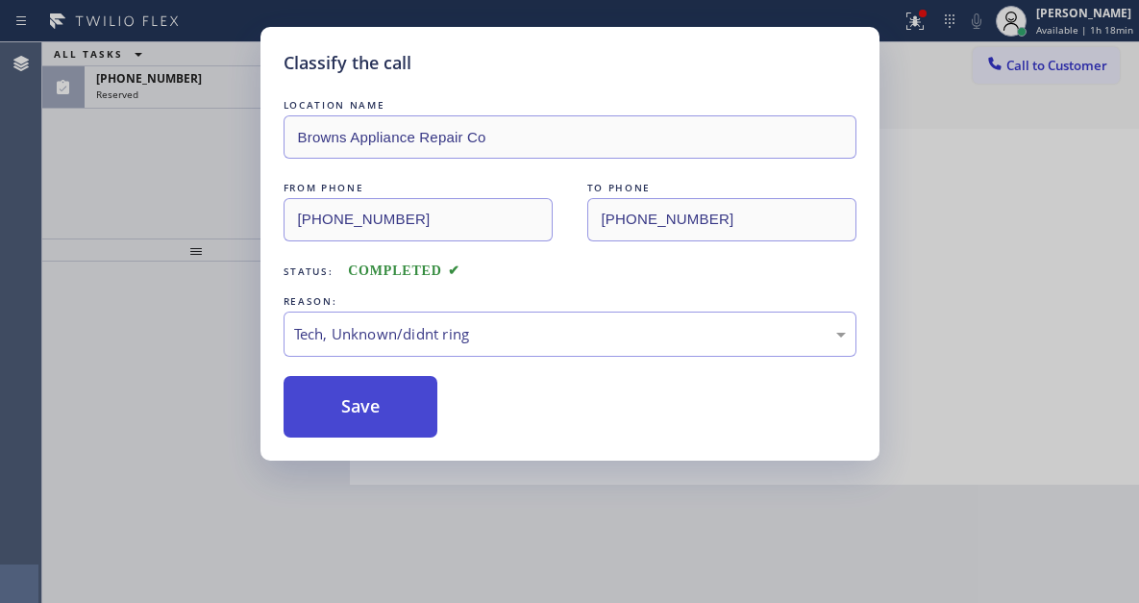
click at [394, 427] on button "Save" at bounding box center [361, 407] width 155 height 62
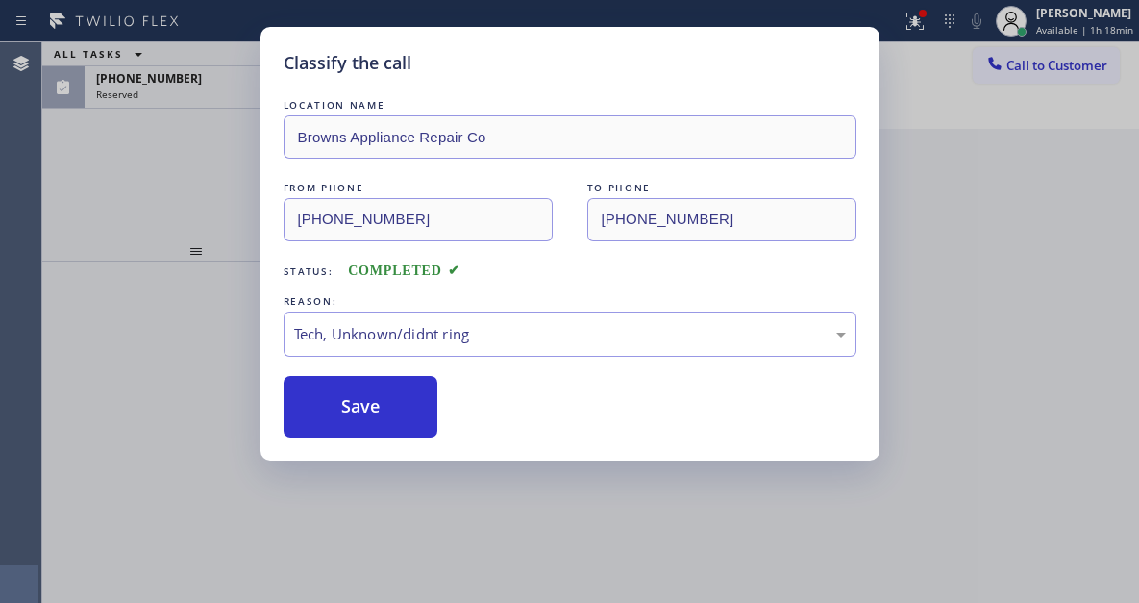
click at [205, 146] on div "Classify the call LOCATION NAME Browns Appliance Repair Co FROM PHONE [PHONE_NU…" at bounding box center [569, 301] width 1139 height 603
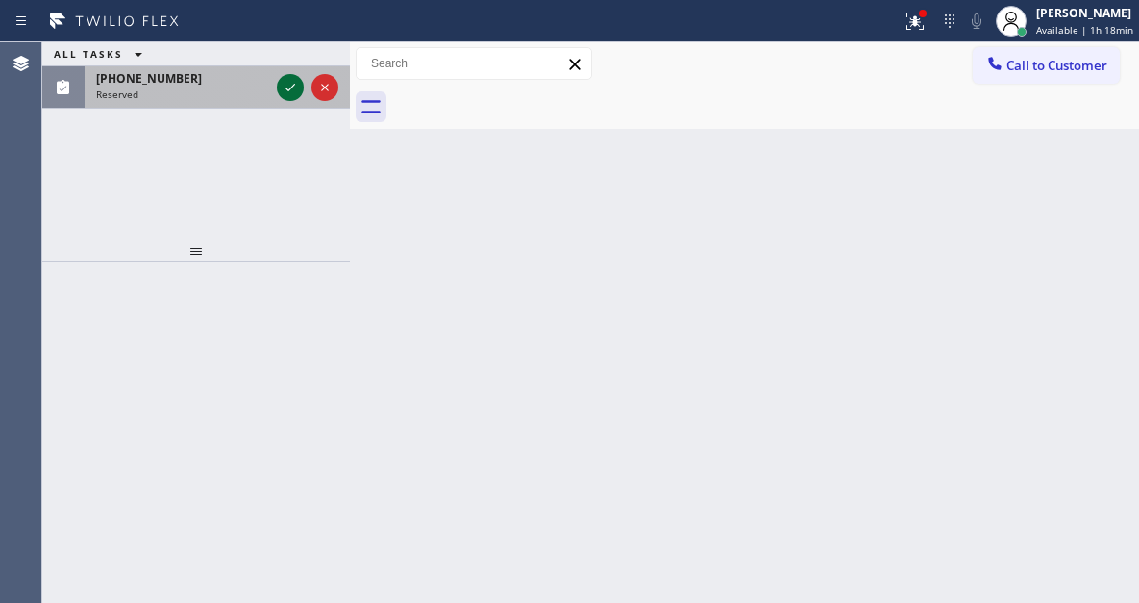
click at [284, 85] on icon at bounding box center [290, 87] width 23 height 23
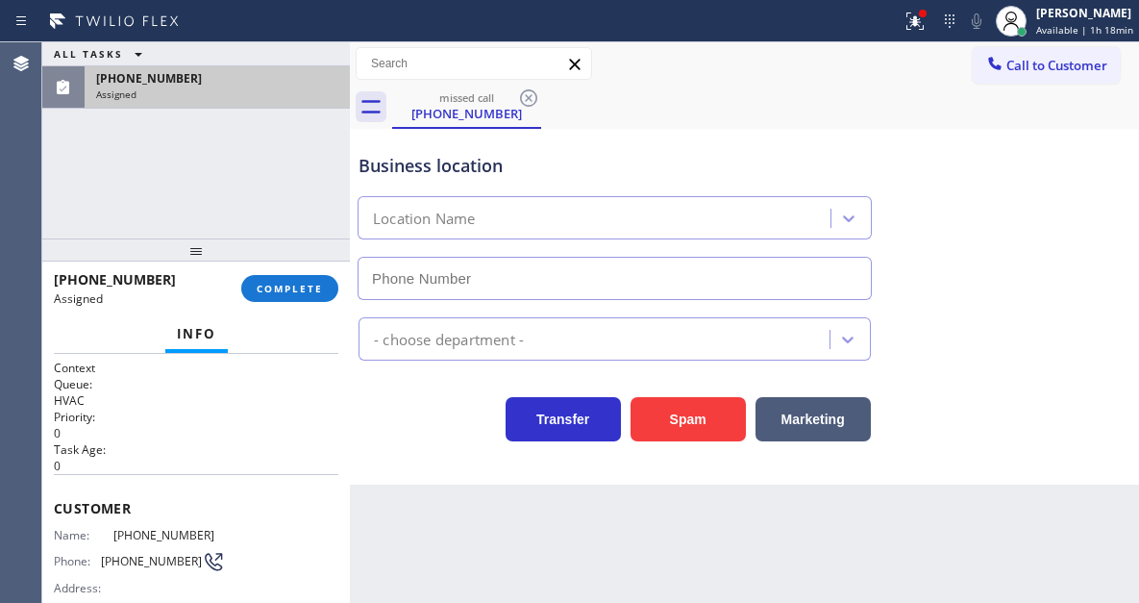
type input "[PHONE_NUMBER]"
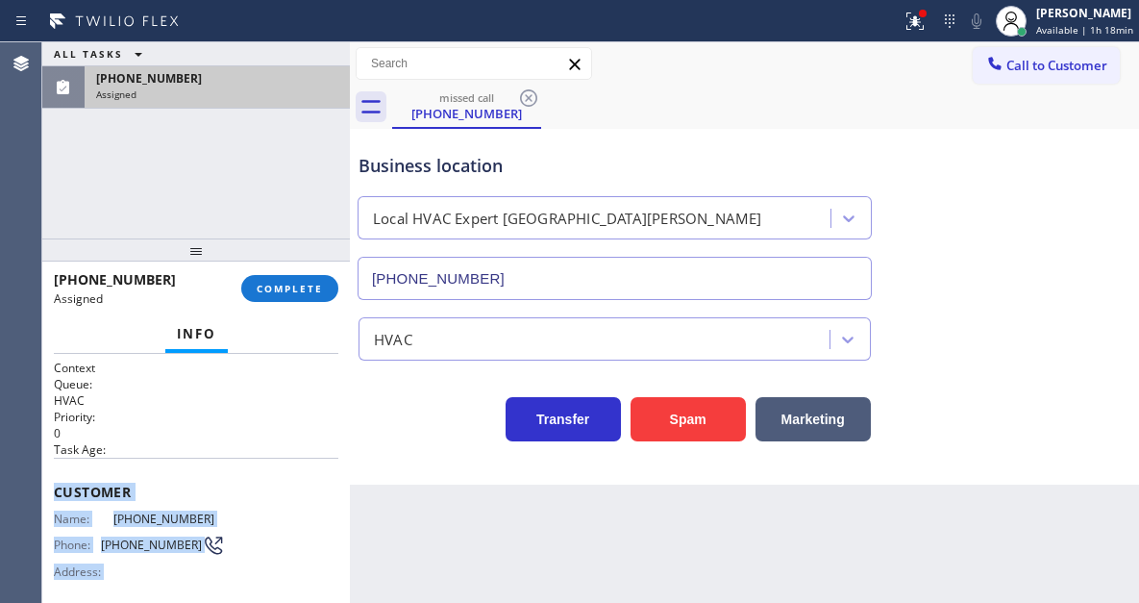
scroll to position [320, 0]
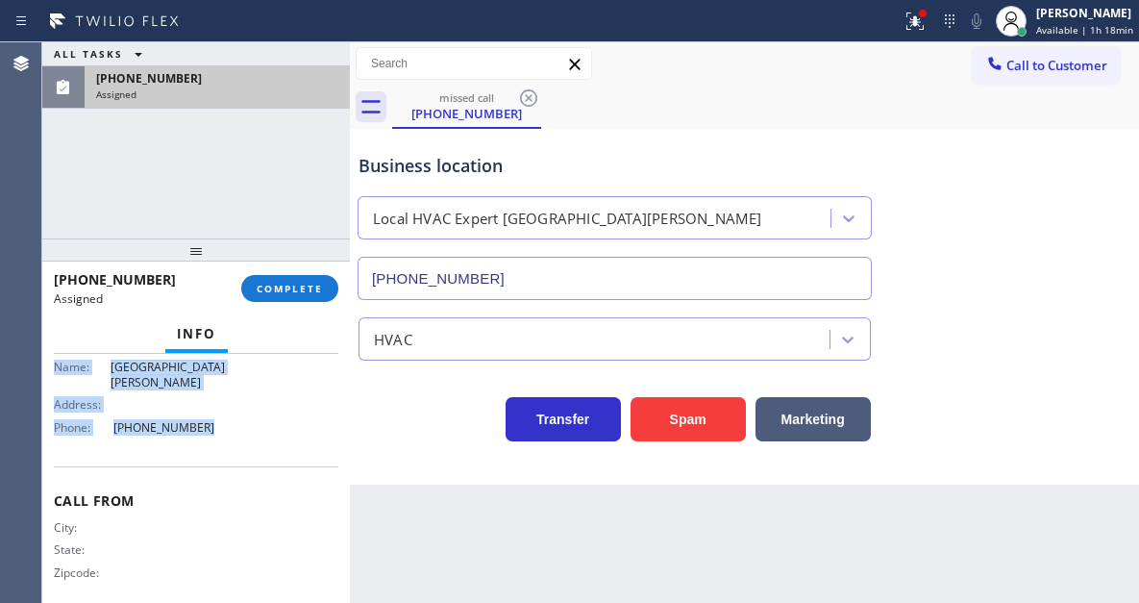
drag, startPoint x: 56, startPoint y: 500, endPoint x: 194, endPoint y: 416, distance: 161.7
click at [194, 416] on div "Context Queue: HVAC Priority: 0 Task Age: Customer Name: [PHONE_NUMBER] Phone: …" at bounding box center [196, 325] width 285 height 573
click at [279, 284] on span "COMPLETE" at bounding box center [290, 288] width 66 height 13
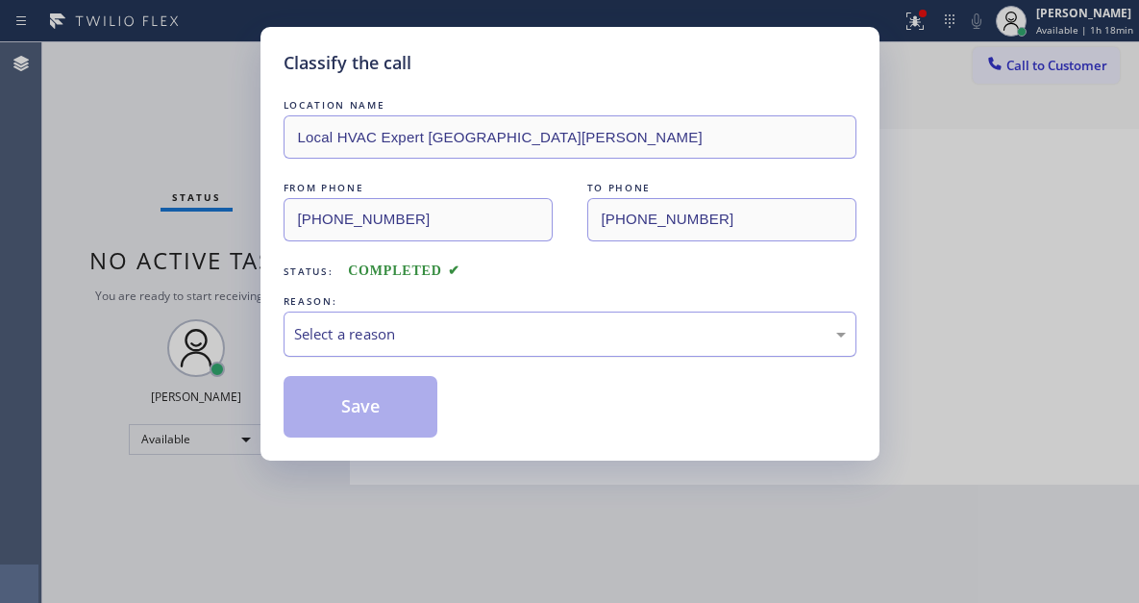
click at [482, 331] on div "Select a reason" at bounding box center [570, 334] width 552 height 22
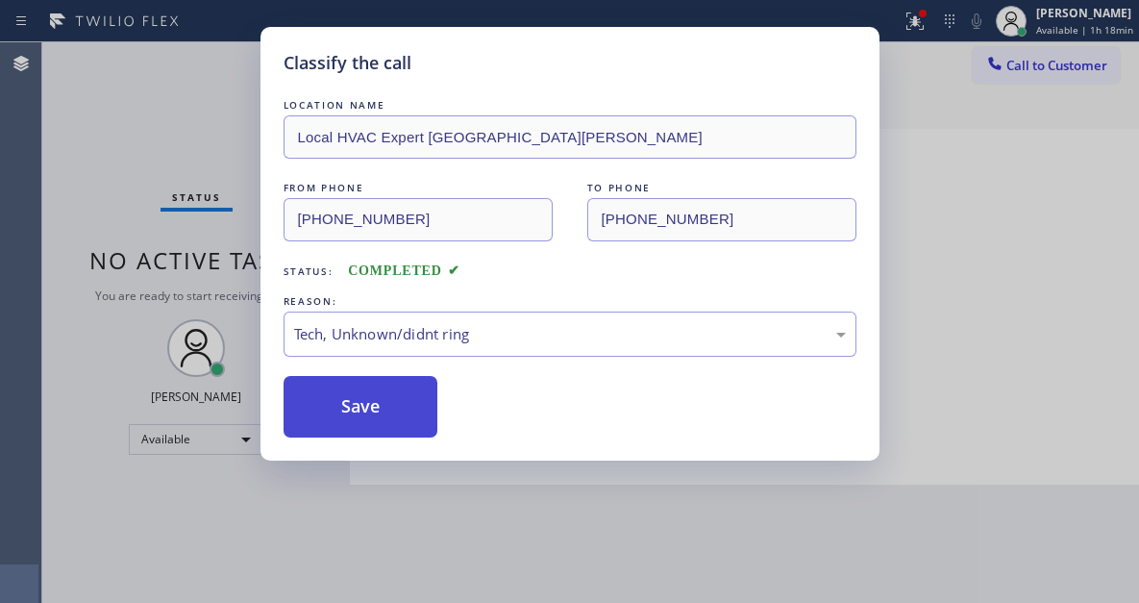
click at [395, 405] on button "Save" at bounding box center [361, 407] width 155 height 62
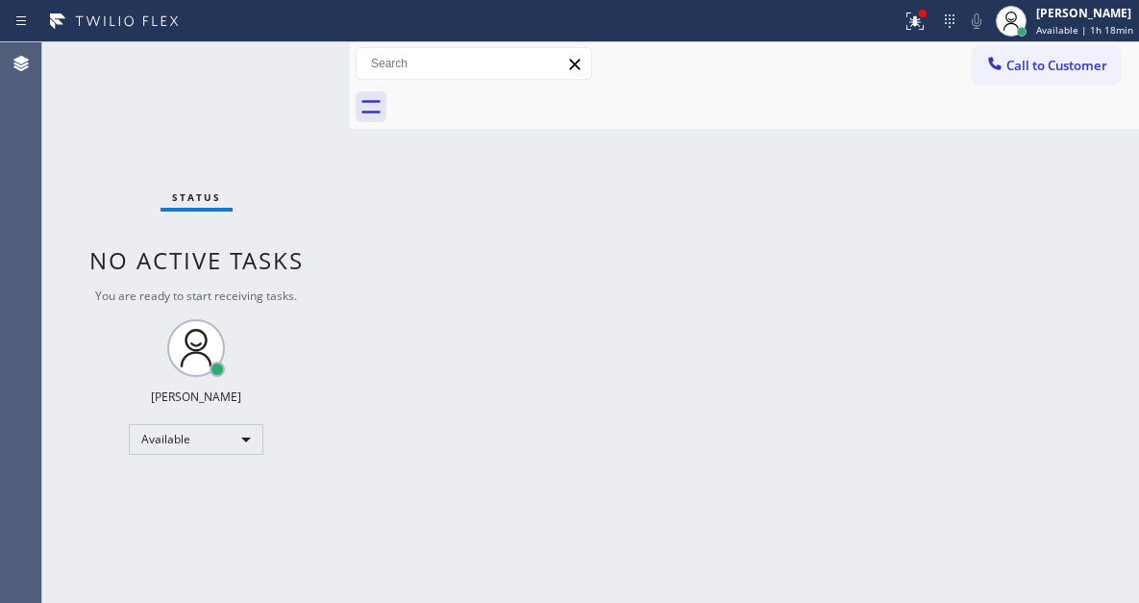
click at [1061, 207] on div "Back to Dashboard Change Sender ID Customers Technicians Select a contact Outbo…" at bounding box center [744, 322] width 789 height 560
click at [287, 59] on div "Status No active tasks You are ready to start receiving tasks. [PERSON_NAME]" at bounding box center [196, 322] width 308 height 560
click at [274, 54] on div "Status No active tasks You are ready to start receiving tasks. [PERSON_NAME]" at bounding box center [196, 322] width 308 height 560
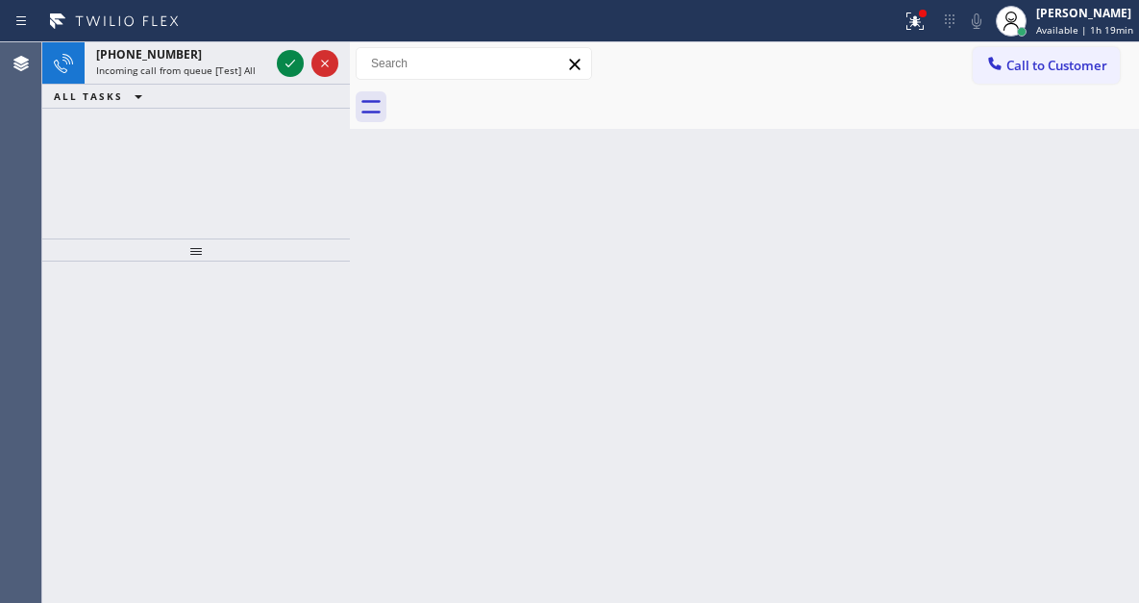
drag, startPoint x: 1054, startPoint y: 202, endPoint x: 477, endPoint y: 104, distance: 585.1
click at [1054, 202] on div "Back to Dashboard Change Sender ID Customers Technicians Select a contact Outbo…" at bounding box center [744, 322] width 789 height 560
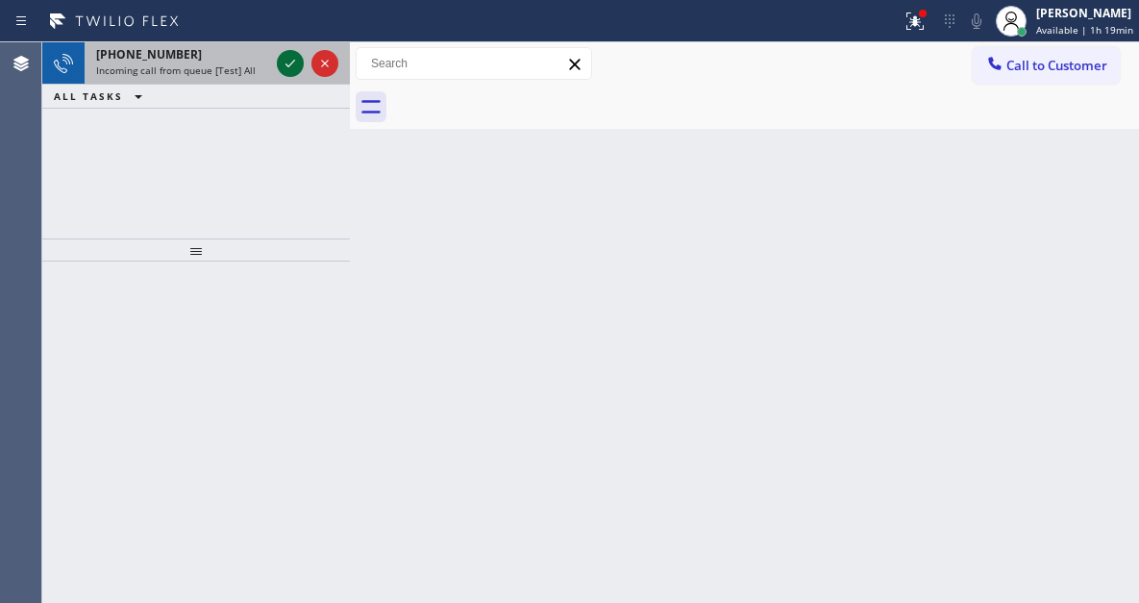
click at [288, 58] on icon at bounding box center [290, 63] width 23 height 23
click at [290, 63] on icon at bounding box center [290, 63] width 23 height 23
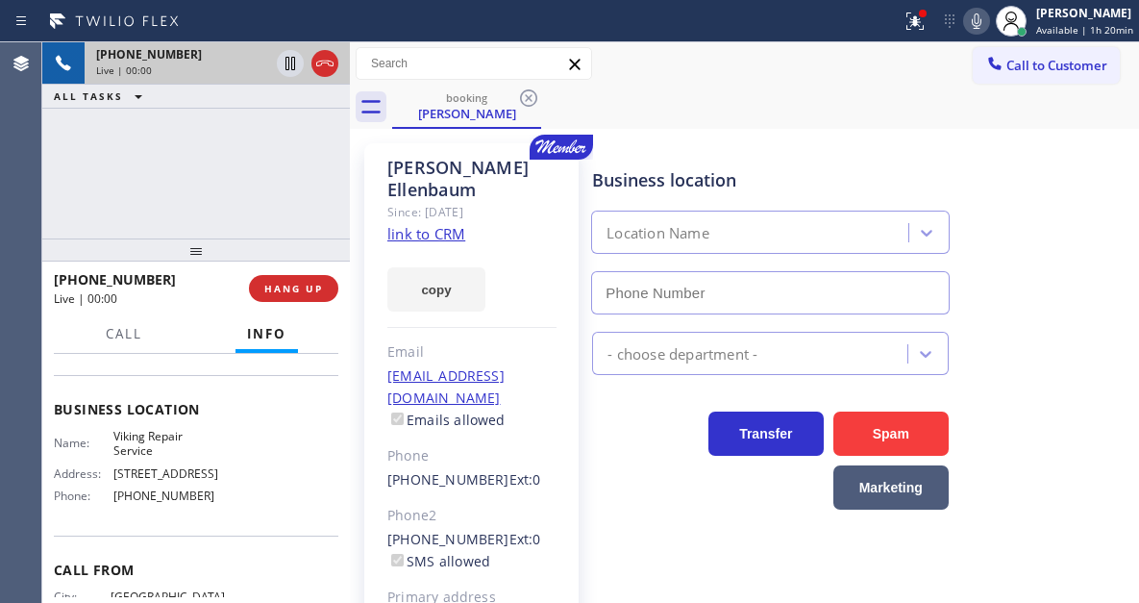
scroll to position [288, 0]
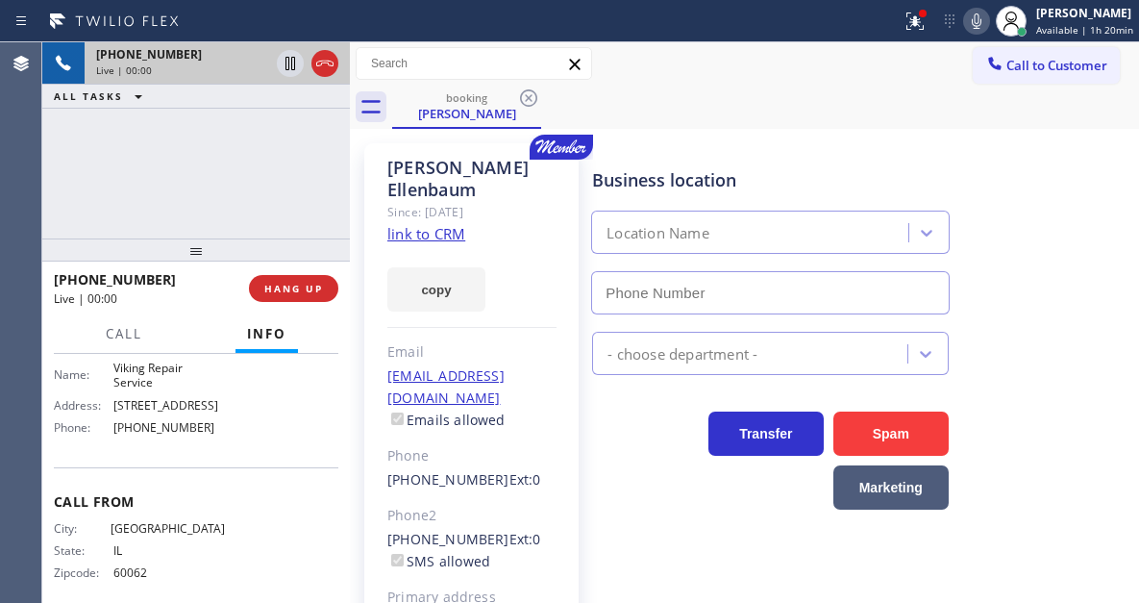
type input "[PHONE_NUMBER]"
click at [138, 390] on span "Viking Repair Service" at bounding box center [169, 376] width 112 height 30
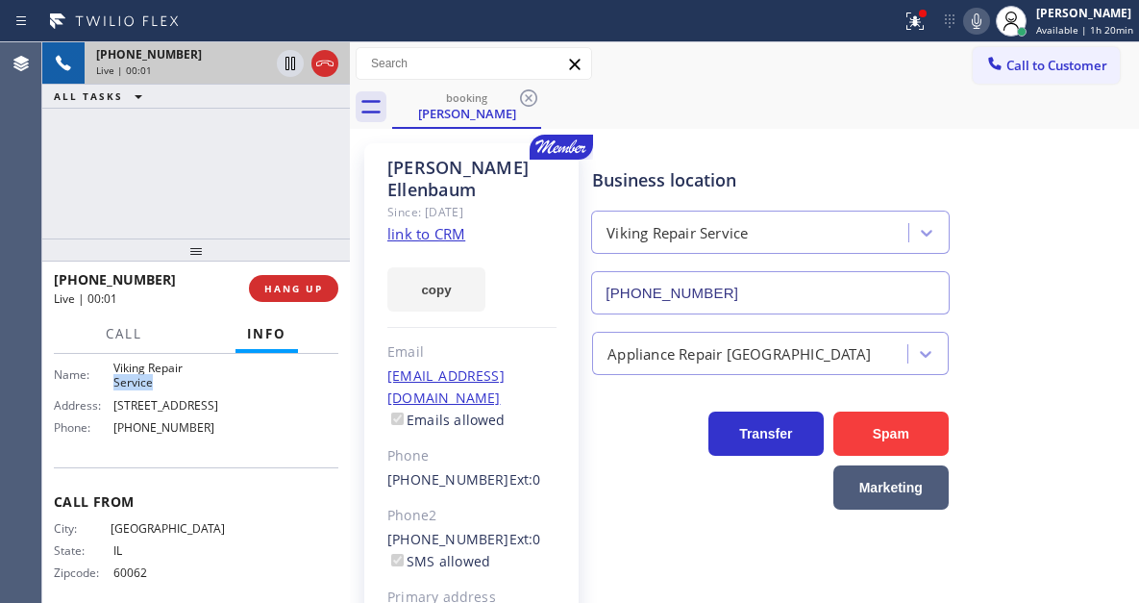
click at [138, 390] on span "Viking Repair Service" at bounding box center [169, 376] width 112 height 30
click at [421, 224] on link "link to CRM" at bounding box center [426, 233] width 78 height 19
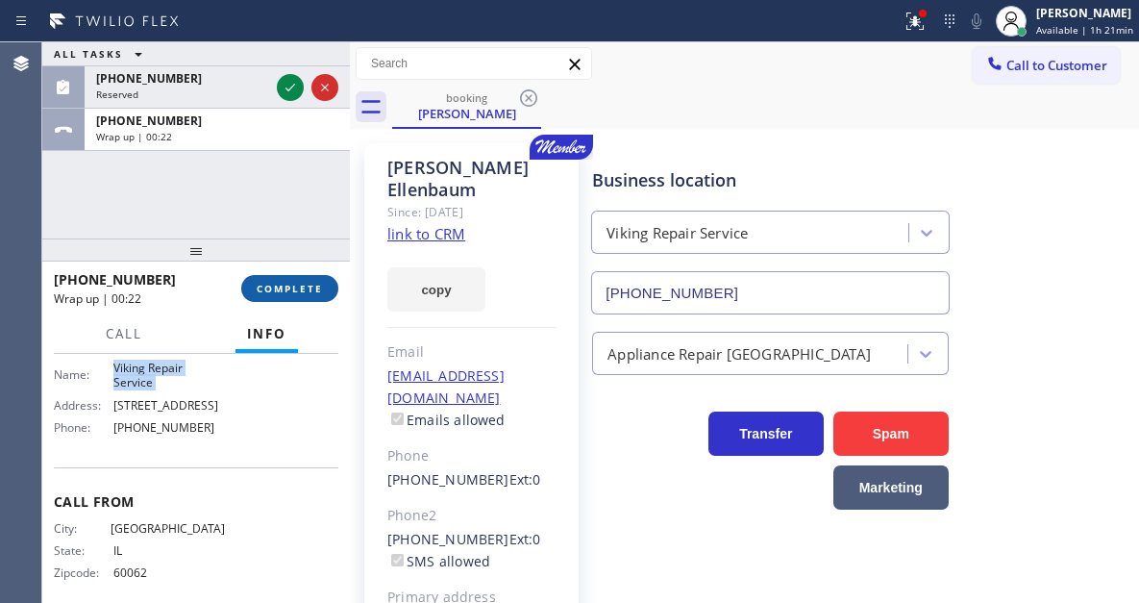
click at [284, 280] on button "COMPLETE" at bounding box center [289, 288] width 97 height 27
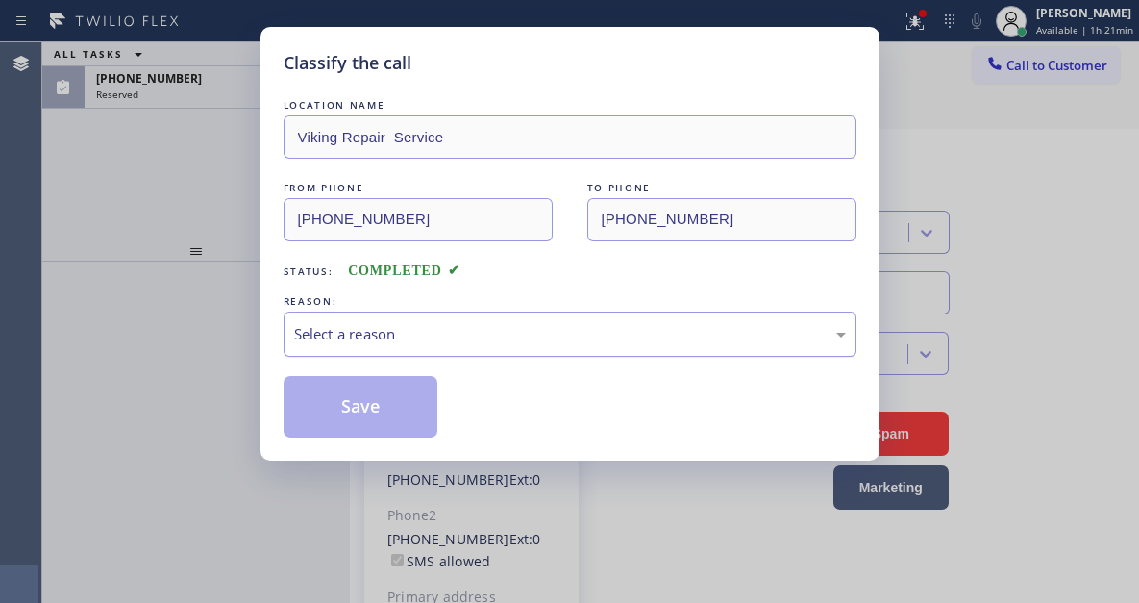
click at [504, 340] on div "Select a reason" at bounding box center [570, 334] width 552 height 22
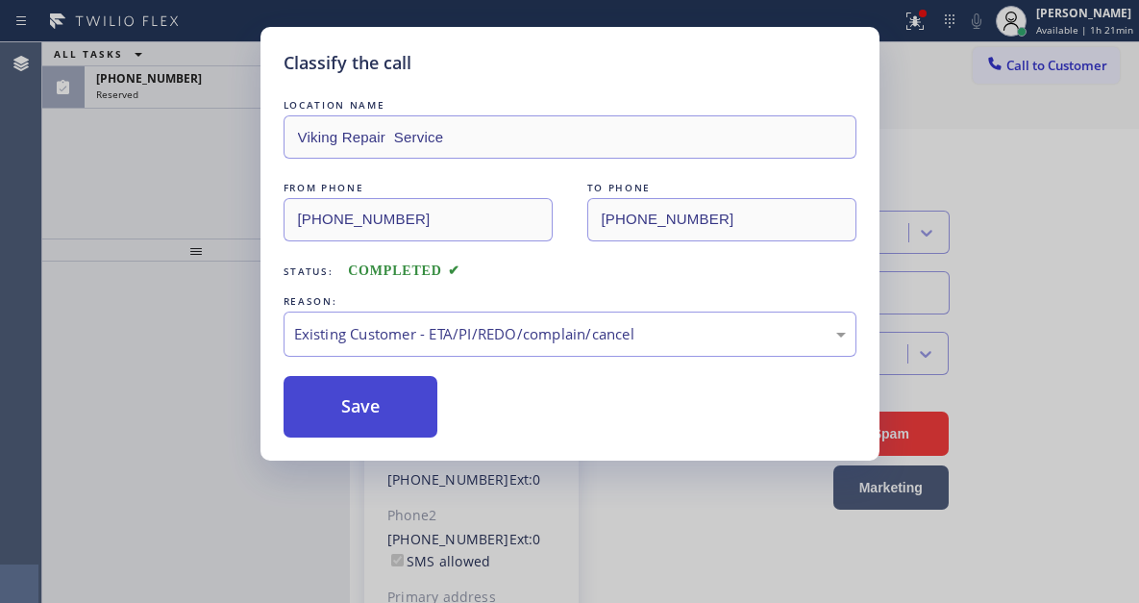
click at [437, 406] on button "Save" at bounding box center [361, 407] width 155 height 62
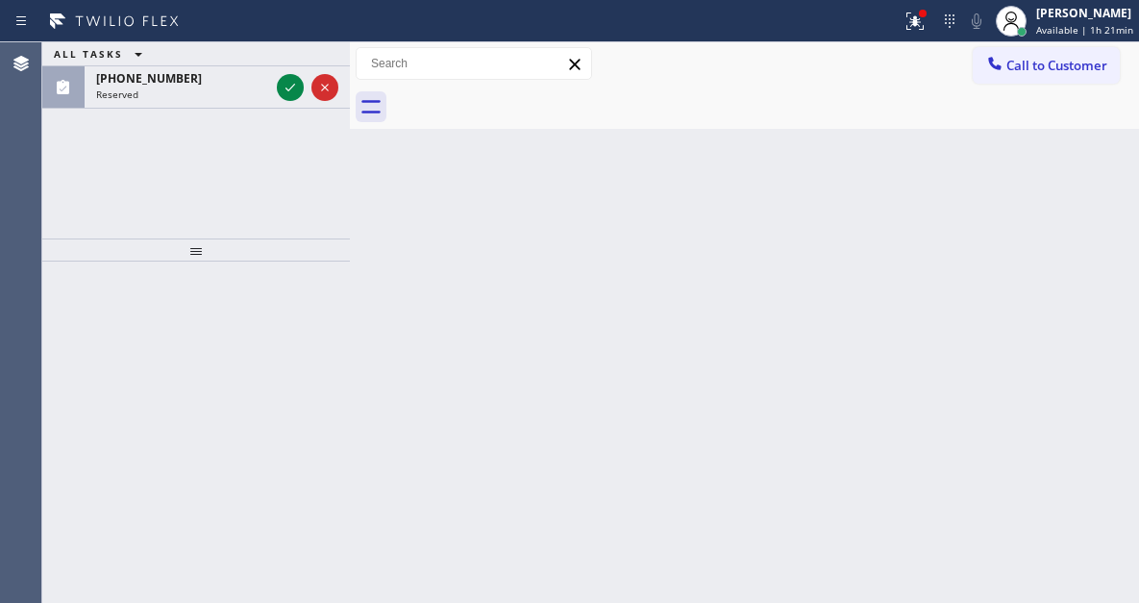
drag, startPoint x: 1091, startPoint y: 267, endPoint x: 668, endPoint y: 149, distance: 439.2
click at [1091, 267] on div "Back to Dashboard Change Sender ID Customers Technicians Select a contact Outbo…" at bounding box center [744, 322] width 789 height 560
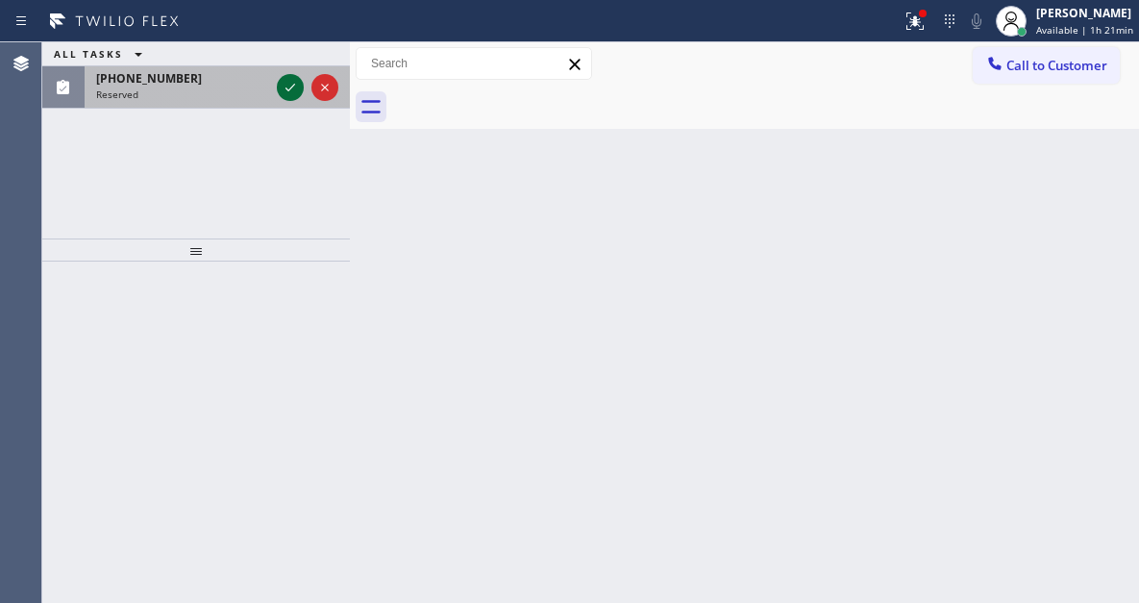
click at [285, 93] on icon at bounding box center [290, 87] width 23 height 23
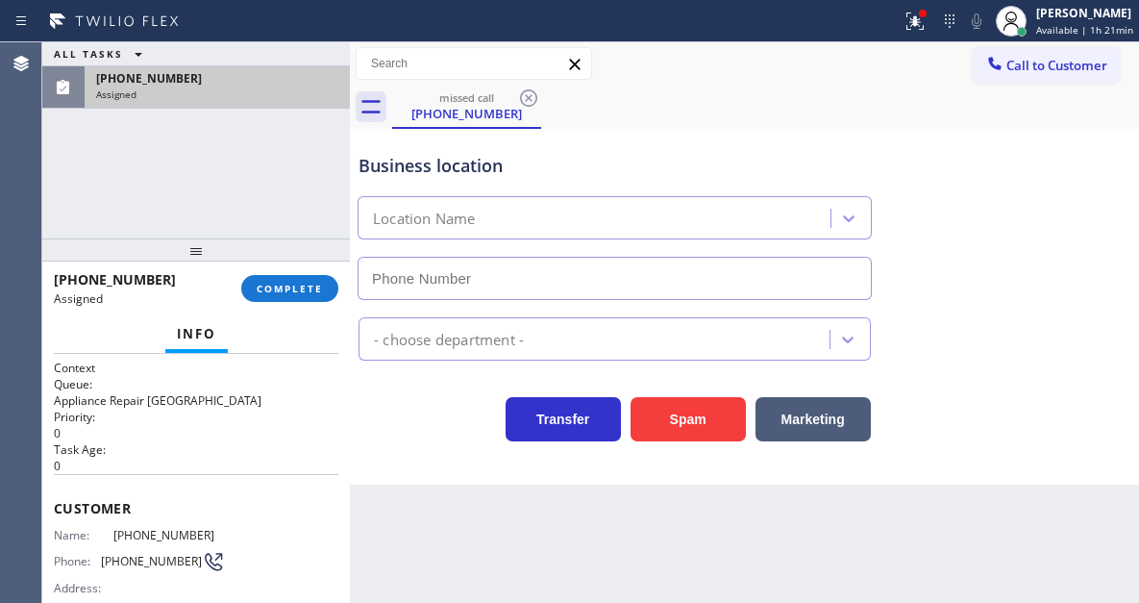
type input "[PHONE_NUMBER]"
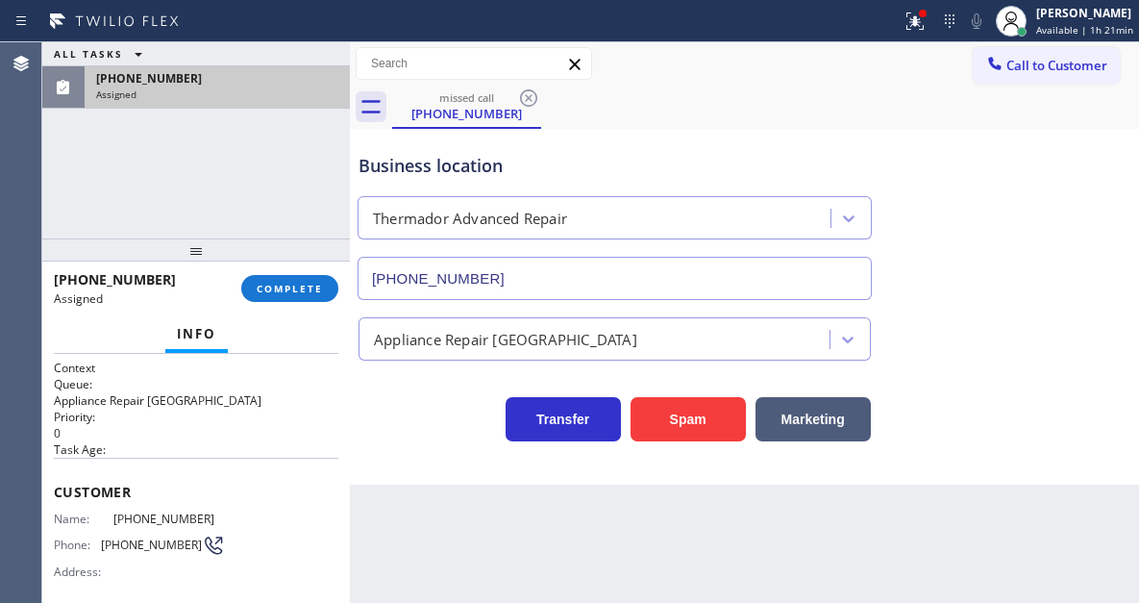
click at [57, 503] on div "Customer Name: [PHONE_NUMBER] Phone: [PHONE_NUMBER] Address:" at bounding box center [196, 535] width 285 height 154
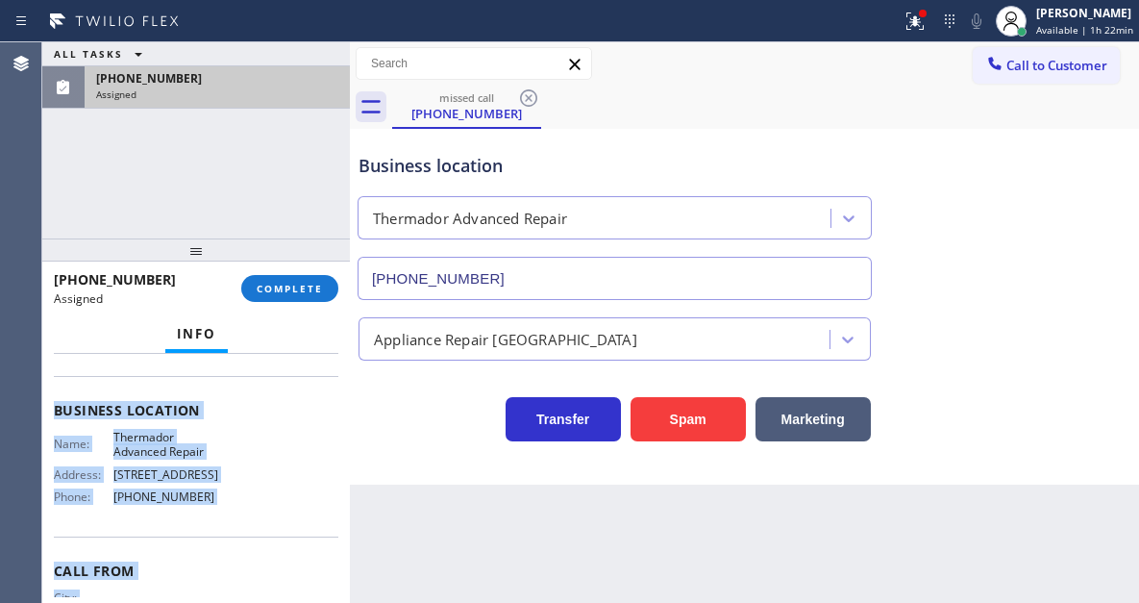
scroll to position [320, 0]
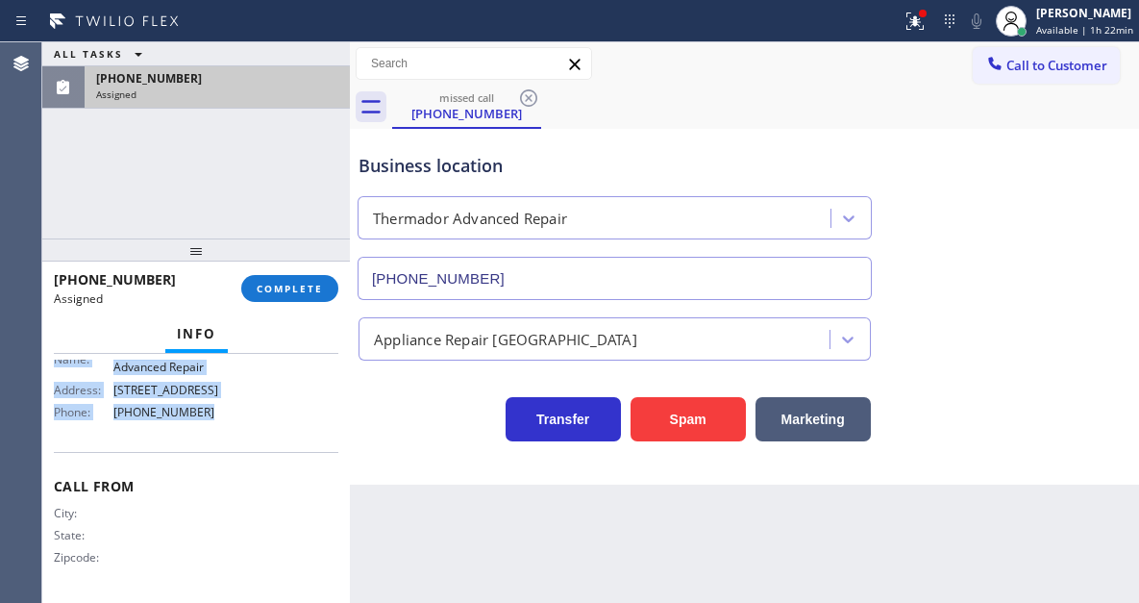
drag, startPoint x: 57, startPoint y: 490, endPoint x: 261, endPoint y: 433, distance: 212.7
click at [261, 433] on div "Context Queue: Appliance Repair High End Priority: 0 Task Age: Customer Name: […" at bounding box center [196, 318] width 285 height 558
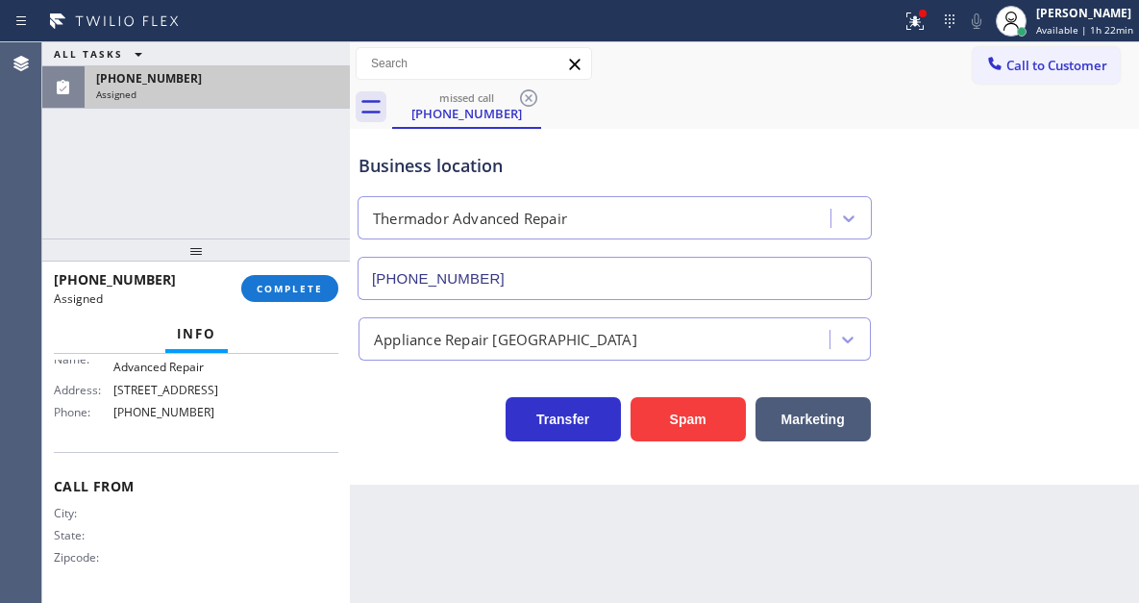
click at [294, 303] on div "[PHONE_NUMBER] Assigned COMPLETE" at bounding box center [196, 288] width 285 height 50
click at [294, 292] on span "COMPLETE" at bounding box center [290, 288] width 66 height 13
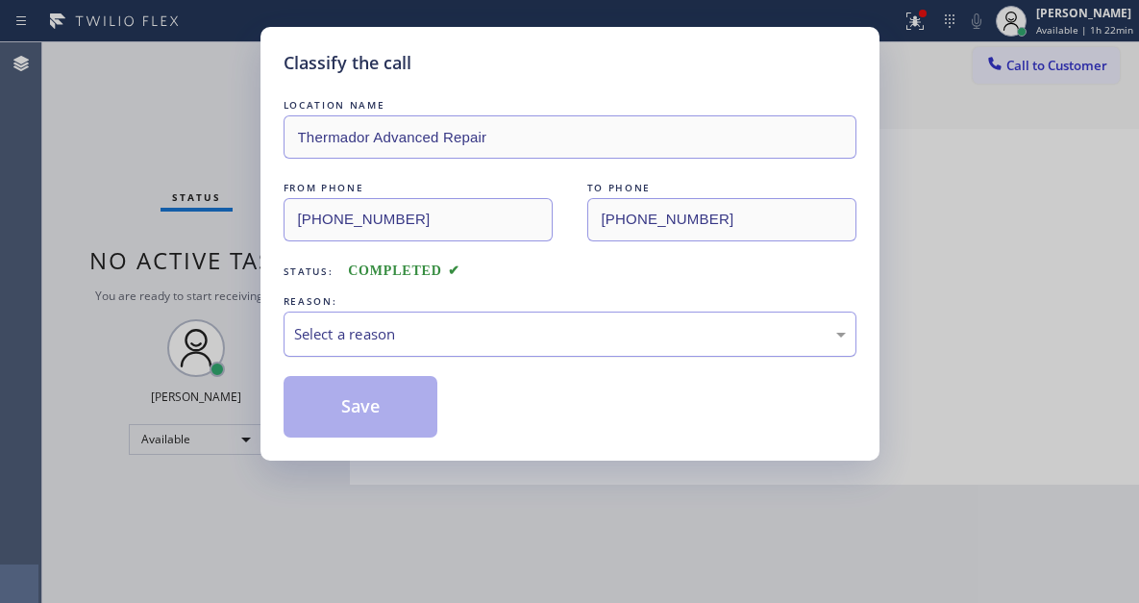
click at [531, 344] on div "Select a reason" at bounding box center [570, 334] width 552 height 22
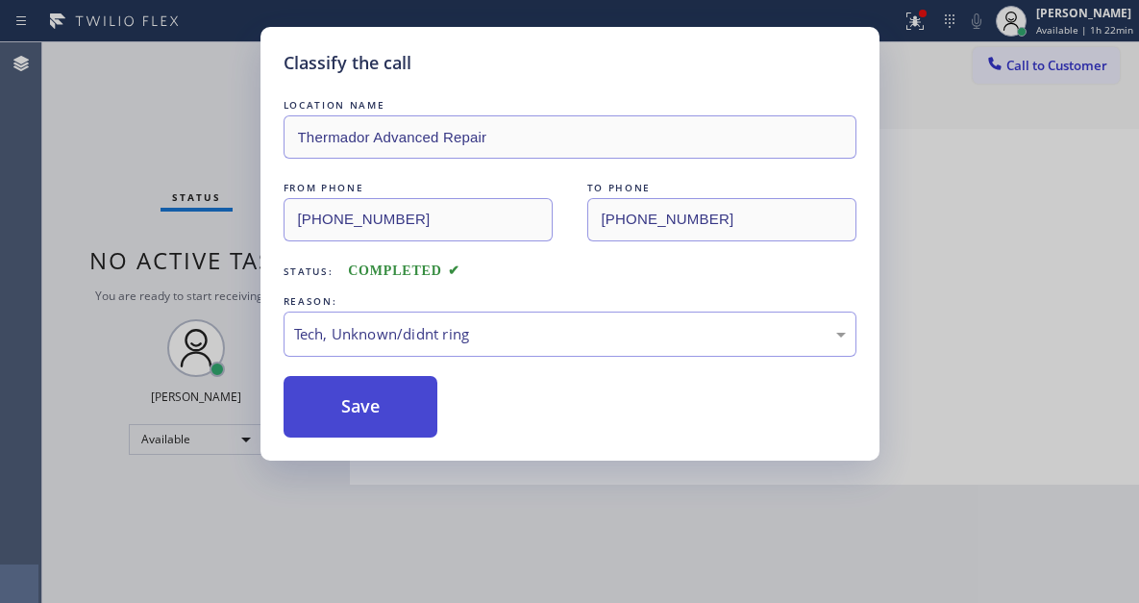
click at [410, 432] on button "Save" at bounding box center [361, 407] width 155 height 62
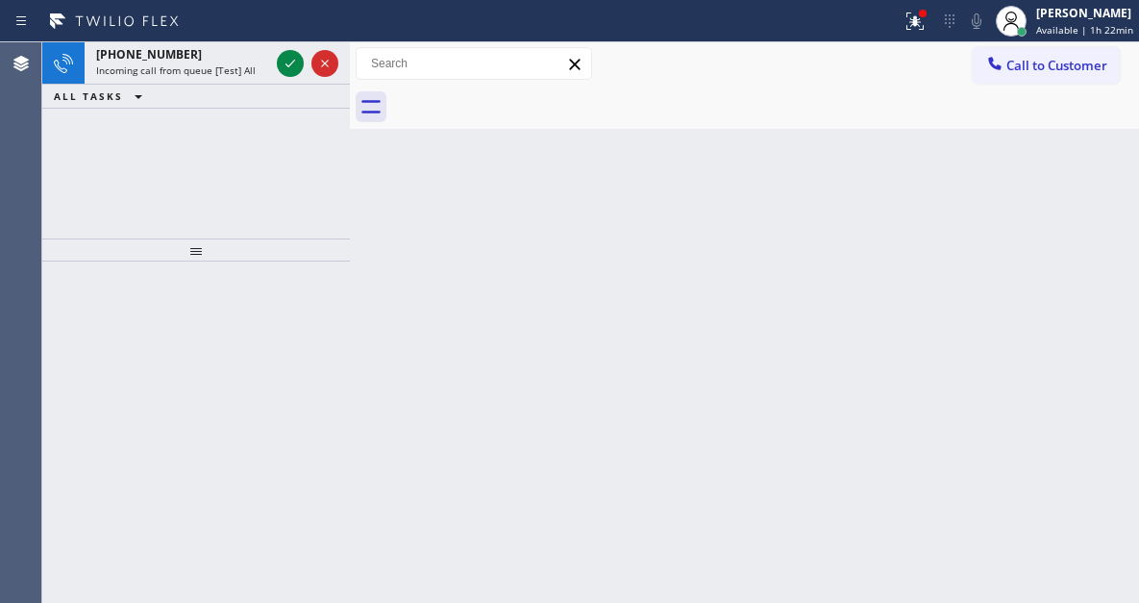
click at [1080, 244] on div "Back to Dashboard Change Sender ID Customers Technicians Select a contact Outbo…" at bounding box center [744, 322] width 789 height 560
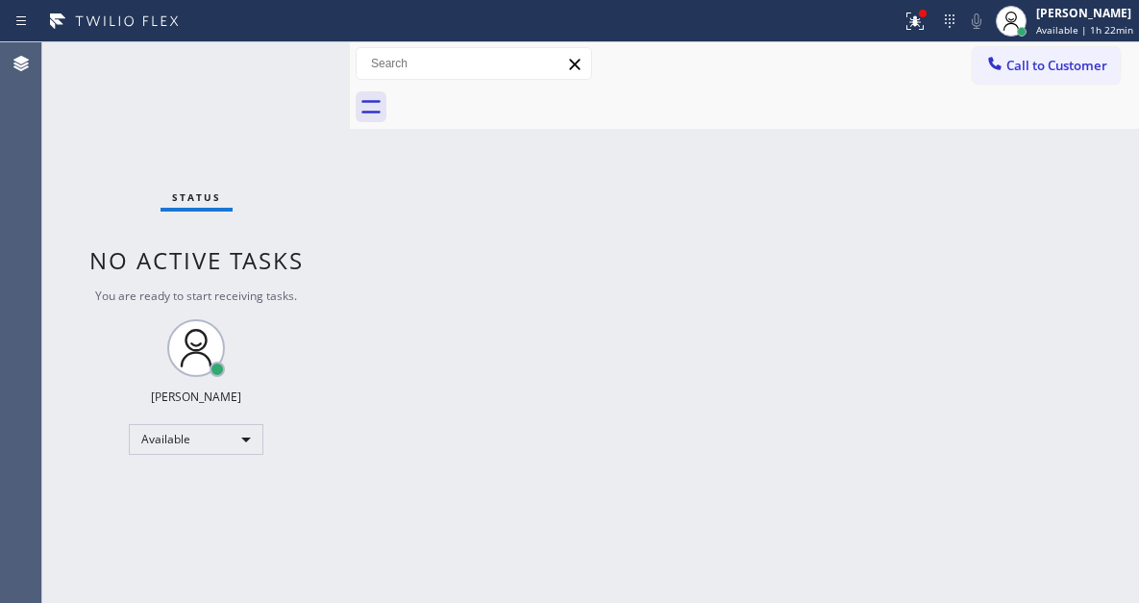
drag, startPoint x: 1085, startPoint y: 214, endPoint x: 1028, endPoint y: 199, distance: 59.7
click at [1085, 214] on div "Back to Dashboard Change Sender ID Customers Technicians Select a contact Outbo…" at bounding box center [744, 322] width 789 height 560
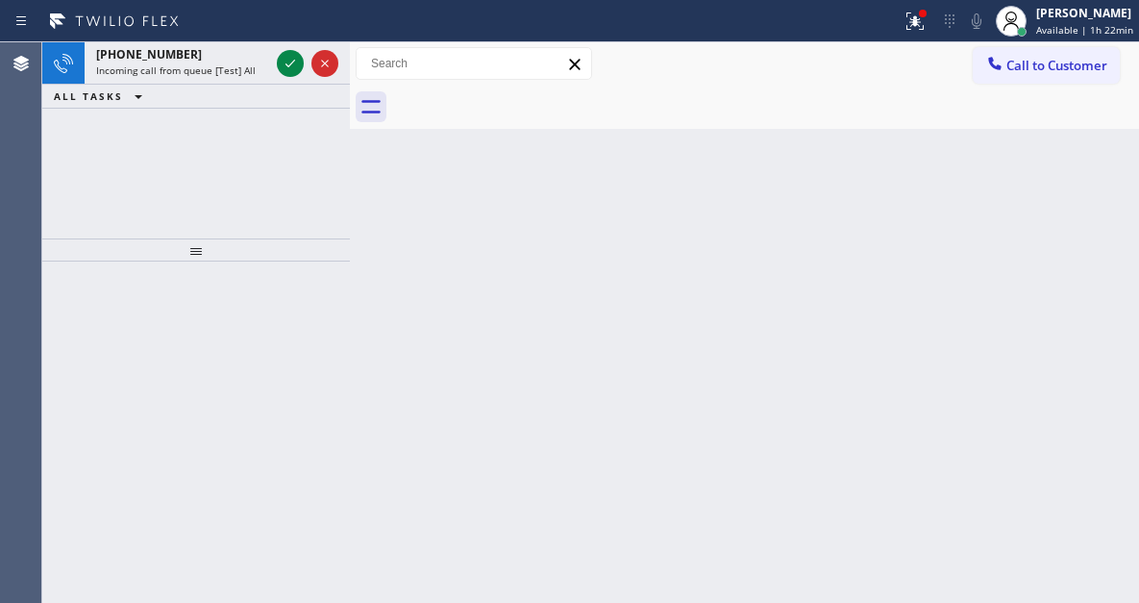
drag, startPoint x: 1042, startPoint y: 228, endPoint x: 911, endPoint y: 202, distance: 133.3
click at [1042, 228] on div "Back to Dashboard Change Sender ID Customers Technicians Select a contact Outbo…" at bounding box center [744, 322] width 789 height 560
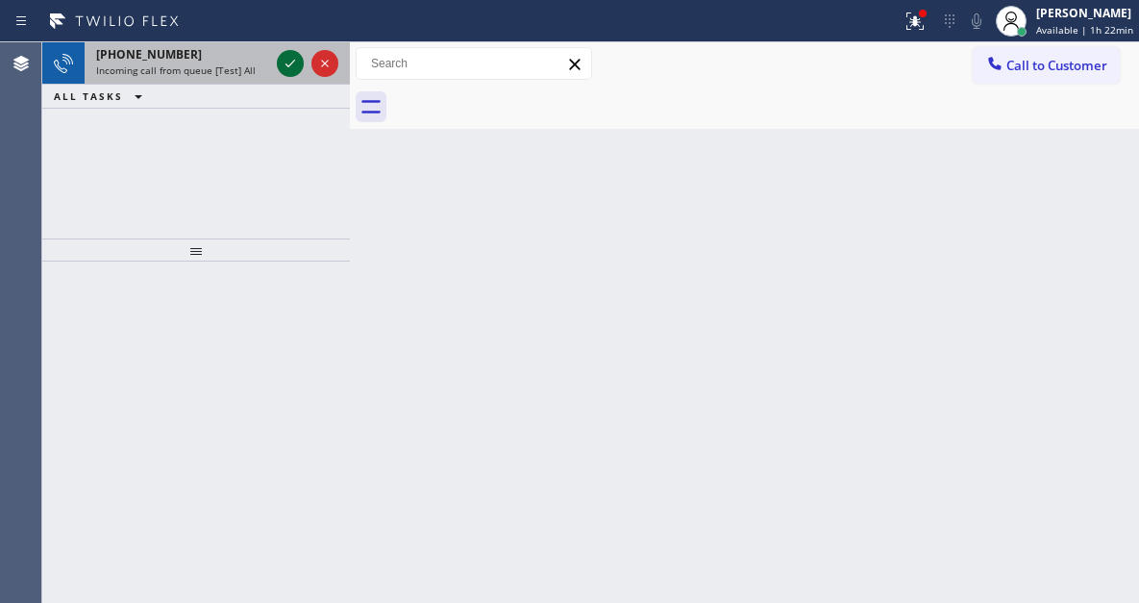
click at [293, 67] on icon at bounding box center [290, 63] width 23 height 23
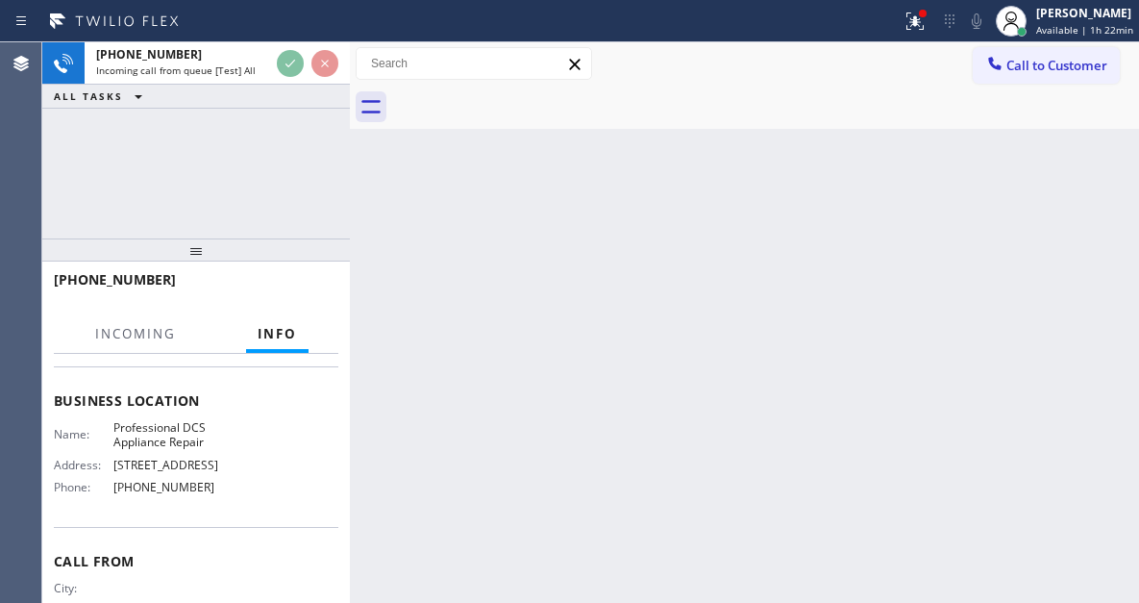
scroll to position [288, 0]
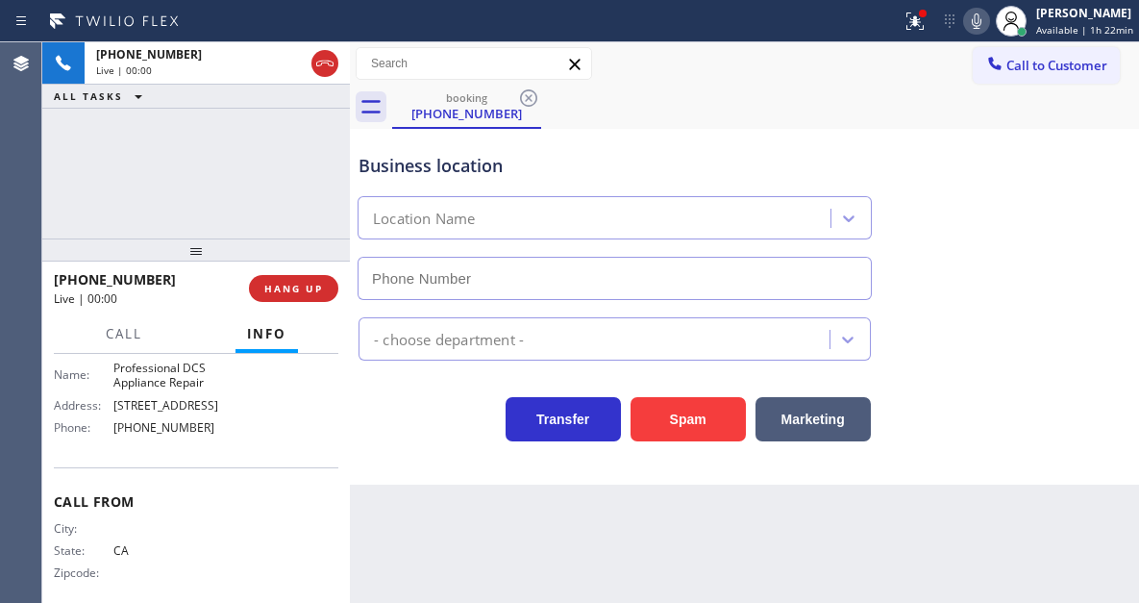
click at [177, 382] on span "Professional DCS Appliance Repair" at bounding box center [169, 376] width 112 height 30
type input "[PHONE_NUMBER]"
click at [222, 347] on div "Call Info" at bounding box center [196, 334] width 285 height 38
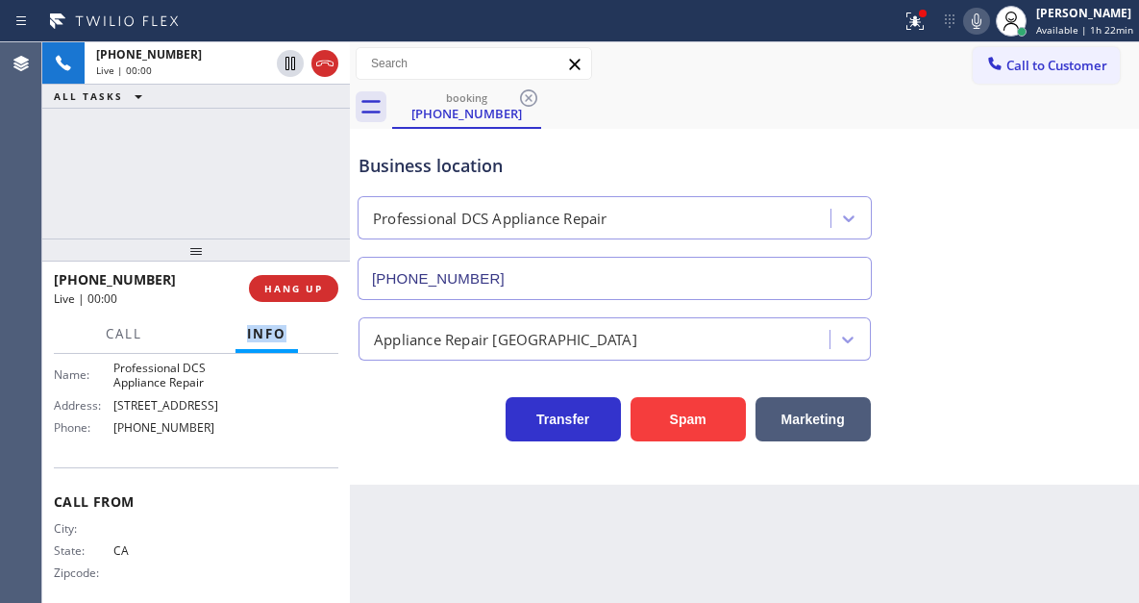
click at [222, 347] on div "Call Info" at bounding box center [196, 334] width 285 height 38
click at [204, 375] on span "Professional DCS Appliance Repair" at bounding box center [169, 376] width 112 height 30
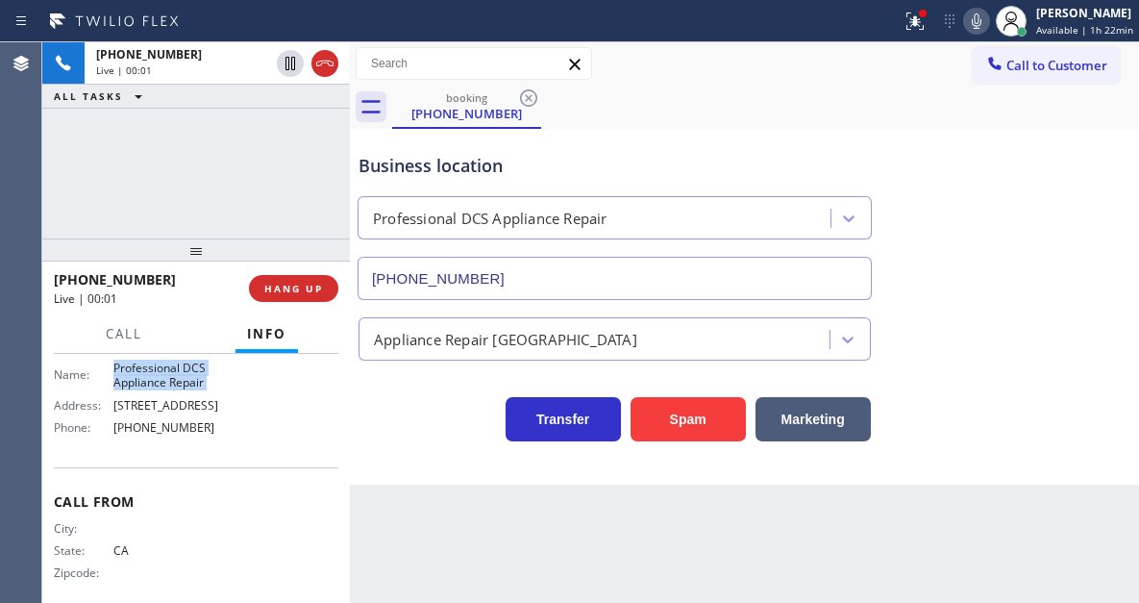
click at [204, 375] on span "Professional DCS Appliance Repair" at bounding box center [169, 376] width 112 height 30
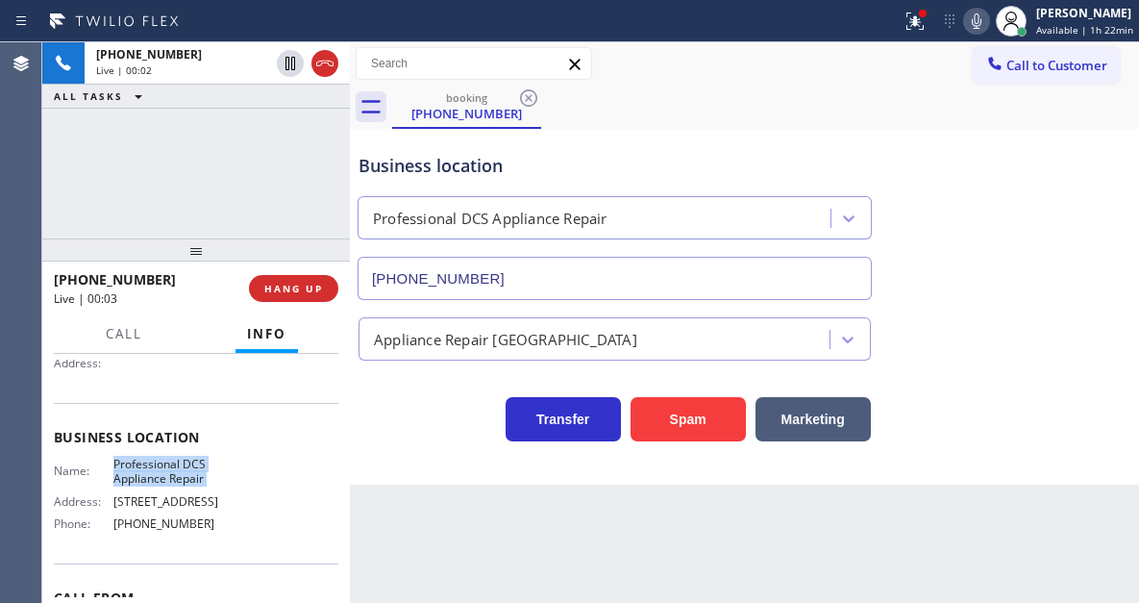
scroll to position [96, 0]
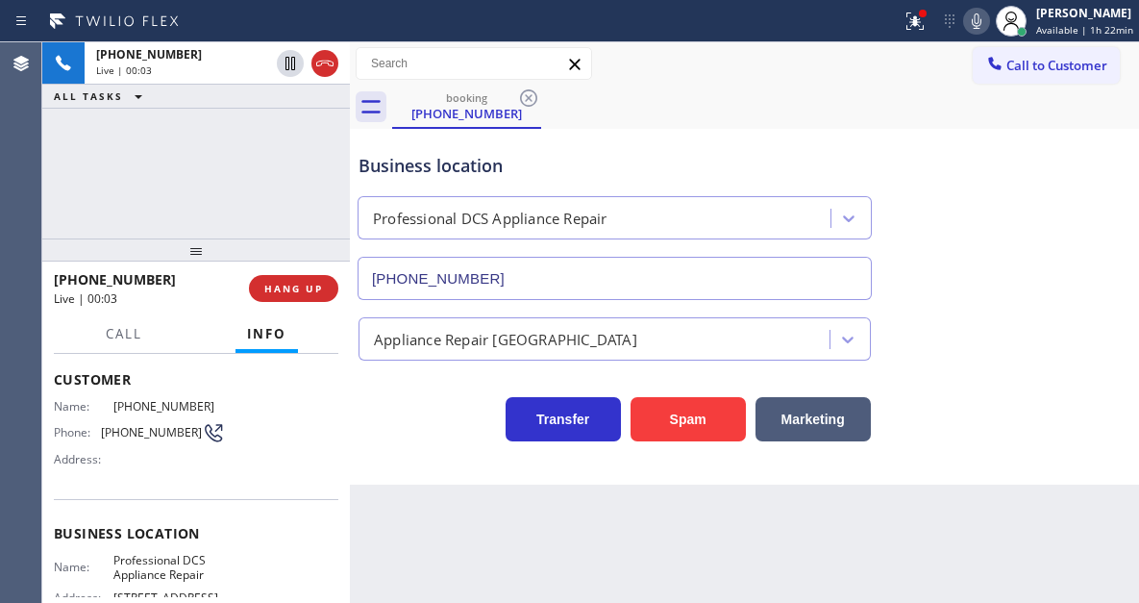
click at [131, 437] on span "[PHONE_NUMBER]" at bounding box center [151, 432] width 101 height 14
click at [181, 556] on span "Professional DCS Appliance Repair" at bounding box center [169, 568] width 112 height 30
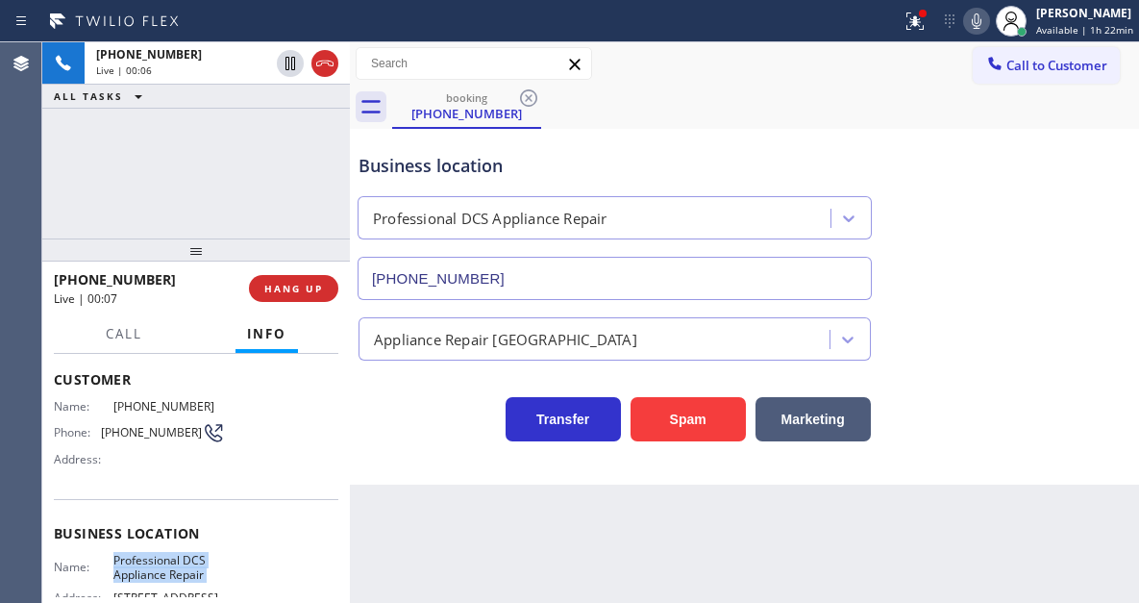
click at [181, 556] on span "Professional DCS Appliance Repair" at bounding box center [169, 568] width 112 height 30
click at [339, 457] on div "Context Queue: [Test] All Priority: 2 Customer Name: [PHONE_NUMBER] Phone: [PHO…" at bounding box center [196, 478] width 308 height 249
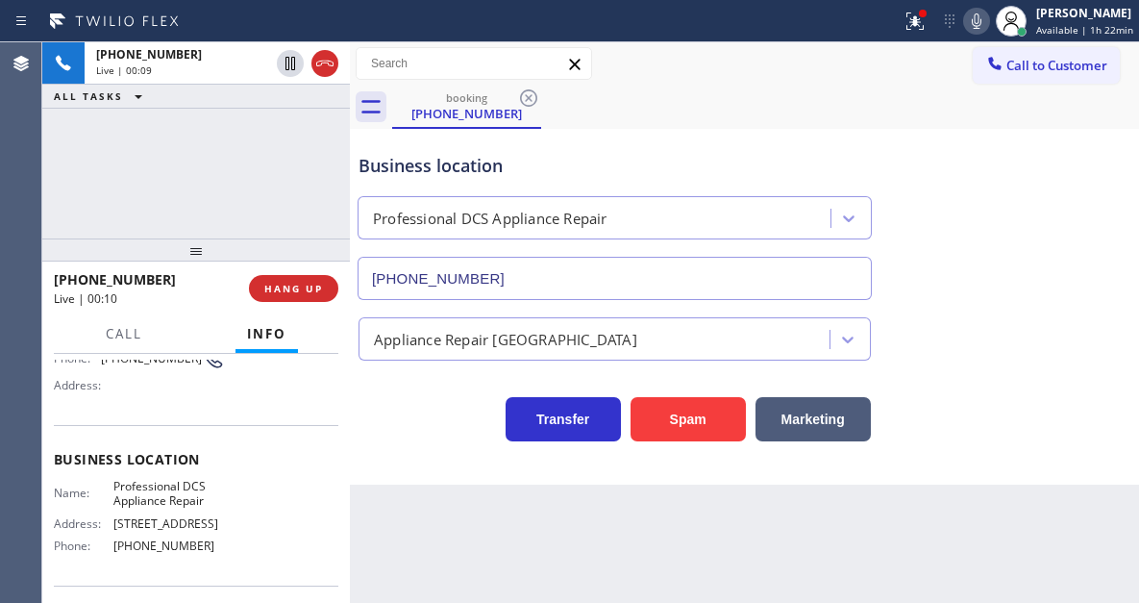
scroll to position [192, 0]
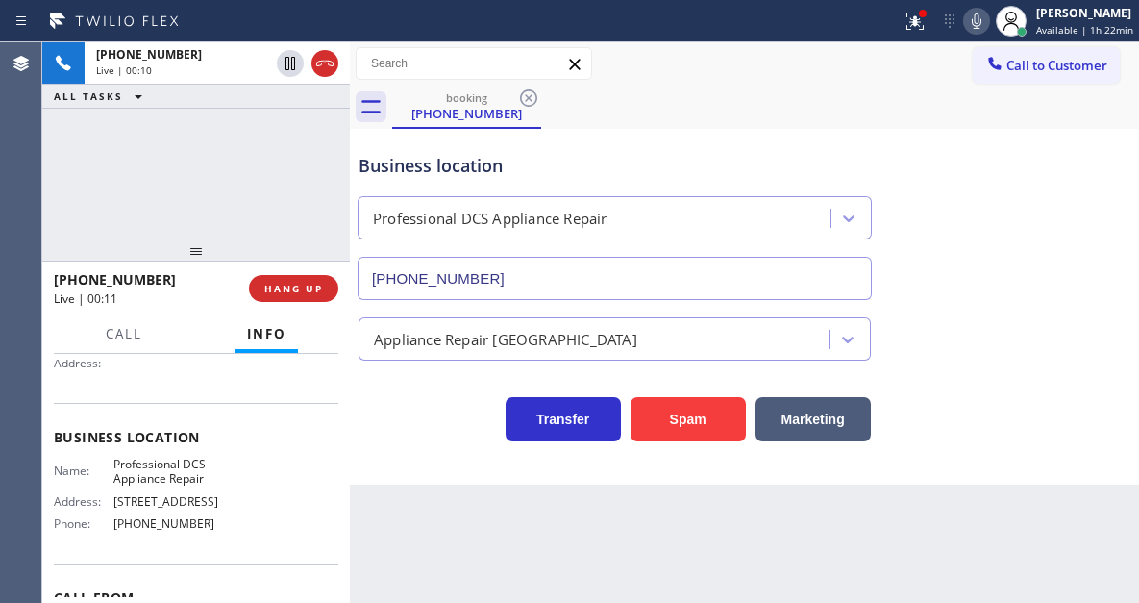
click at [164, 531] on span "[PHONE_NUMBER]" at bounding box center [169, 523] width 112 height 14
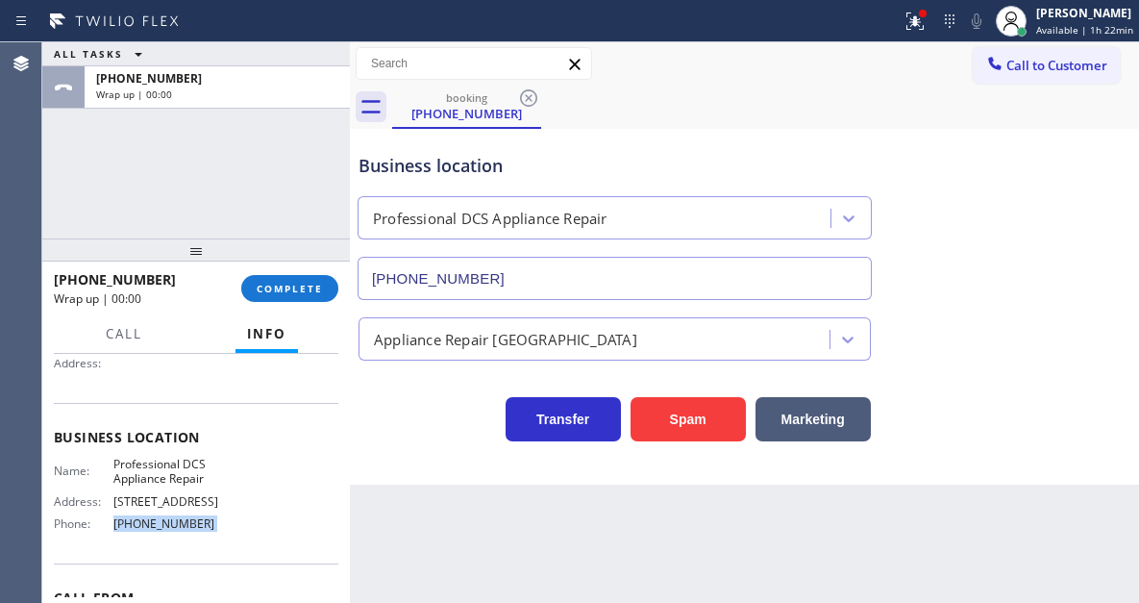
click at [378, 512] on div "Back to Dashboard Change Sender ID Customers Technicians Select a contact Outbo…" at bounding box center [744, 322] width 789 height 560
click at [326, 281] on button "COMPLETE" at bounding box center [289, 288] width 97 height 27
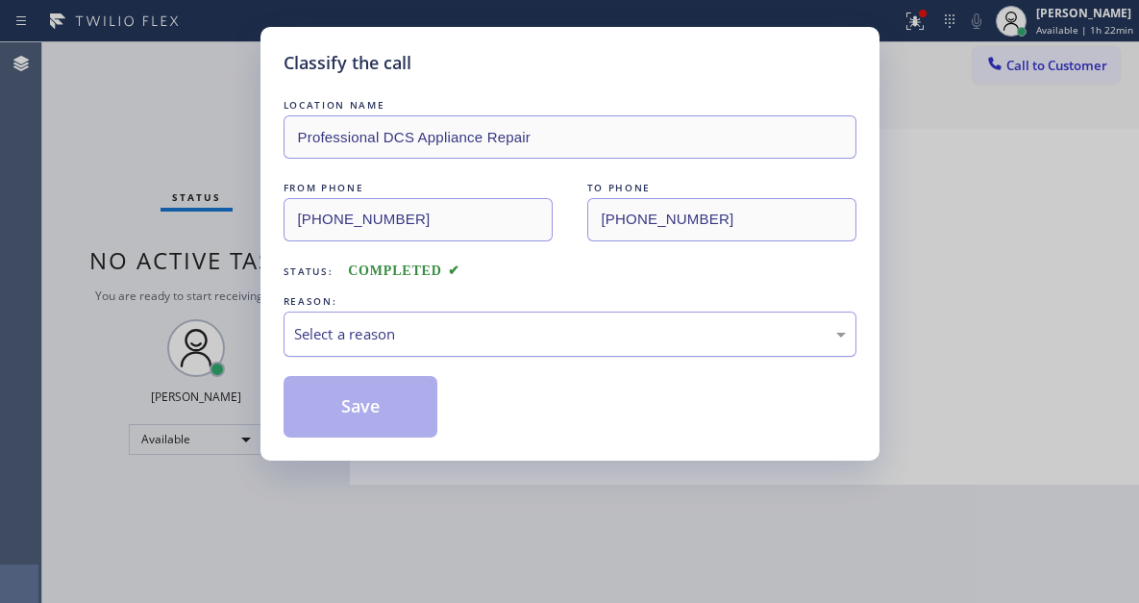
click at [460, 338] on div "Select a reason" at bounding box center [570, 334] width 552 height 22
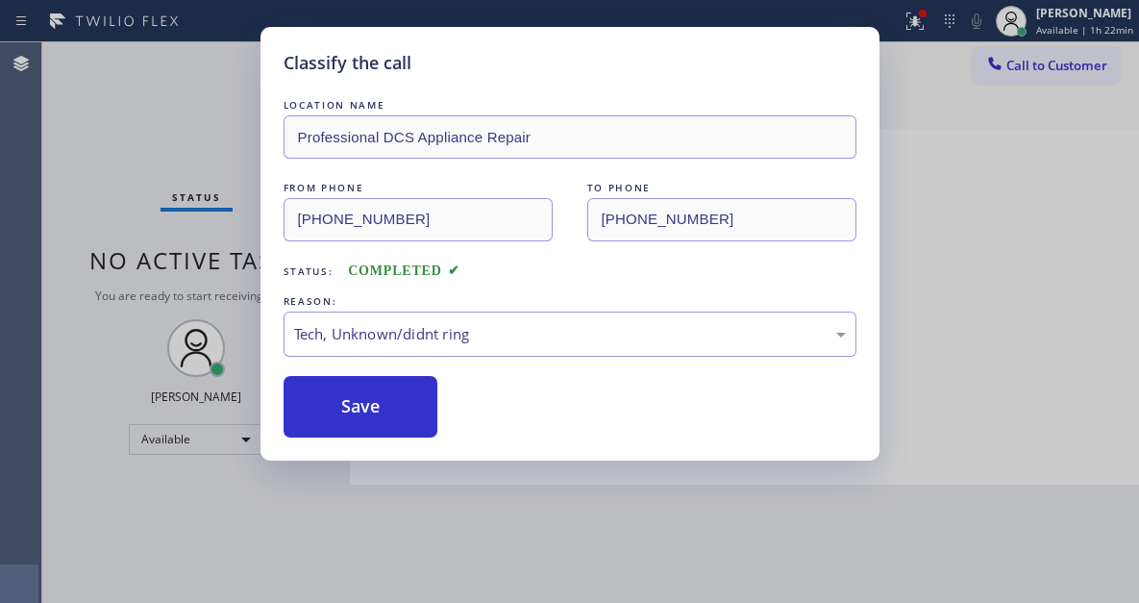
click at [418, 441] on div "Classify the call LOCATION NAME Professional DCS Appliance Repair FROM PHONE [P…" at bounding box center [570, 244] width 619 height 434
click at [411, 415] on button "Save" at bounding box center [361, 407] width 155 height 62
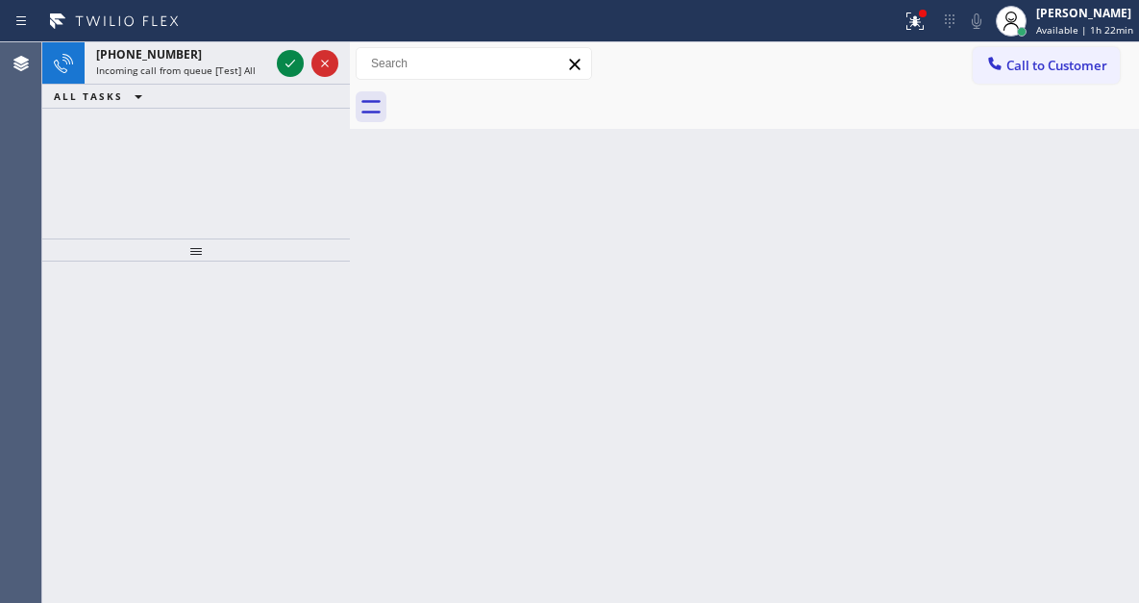
drag, startPoint x: 1089, startPoint y: 186, endPoint x: 1049, endPoint y: 180, distance: 40.9
click at [1088, 186] on div "Back to Dashboard Change Sender ID Customers Technicians Select a contact Outbo…" at bounding box center [744, 322] width 789 height 560
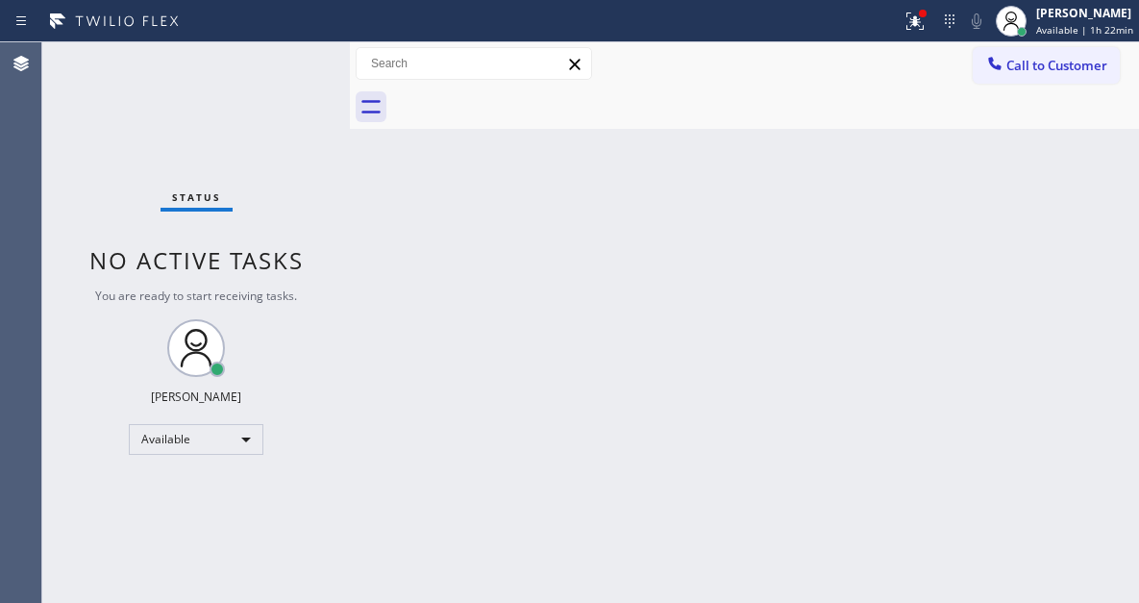
click at [281, 64] on div "Status No active tasks You are ready to start receiving tasks. [PERSON_NAME]" at bounding box center [196, 322] width 308 height 560
click at [306, 67] on div "Status No active tasks You are ready to start receiving tasks. [PERSON_NAME]" at bounding box center [196, 322] width 308 height 560
click at [924, 29] on icon at bounding box center [915, 20] width 17 height 17
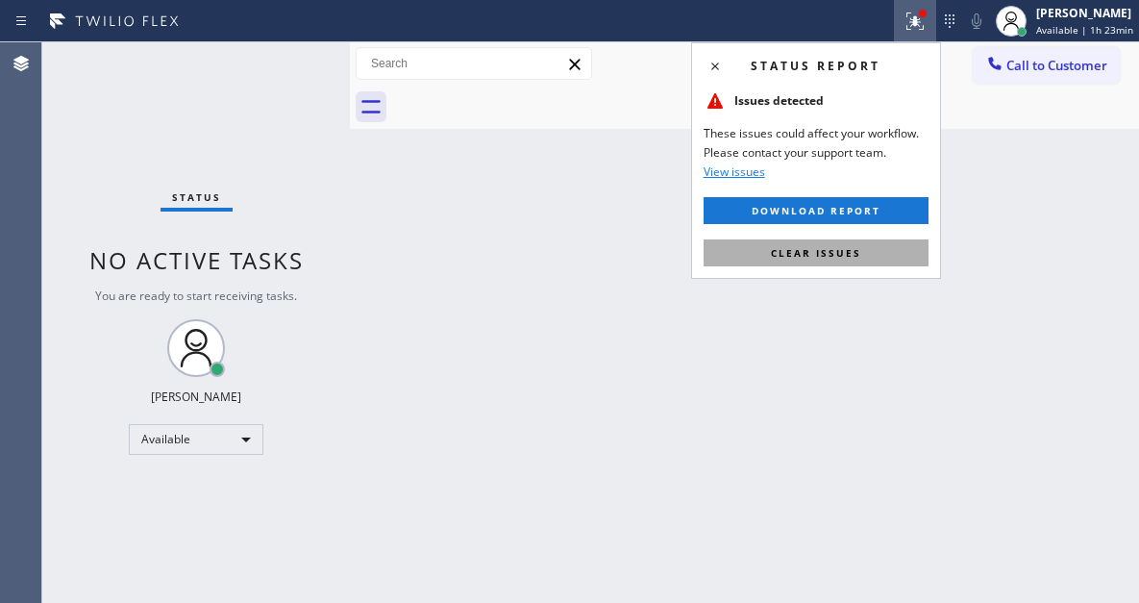
click at [898, 264] on button "Clear issues" at bounding box center [816, 252] width 225 height 27
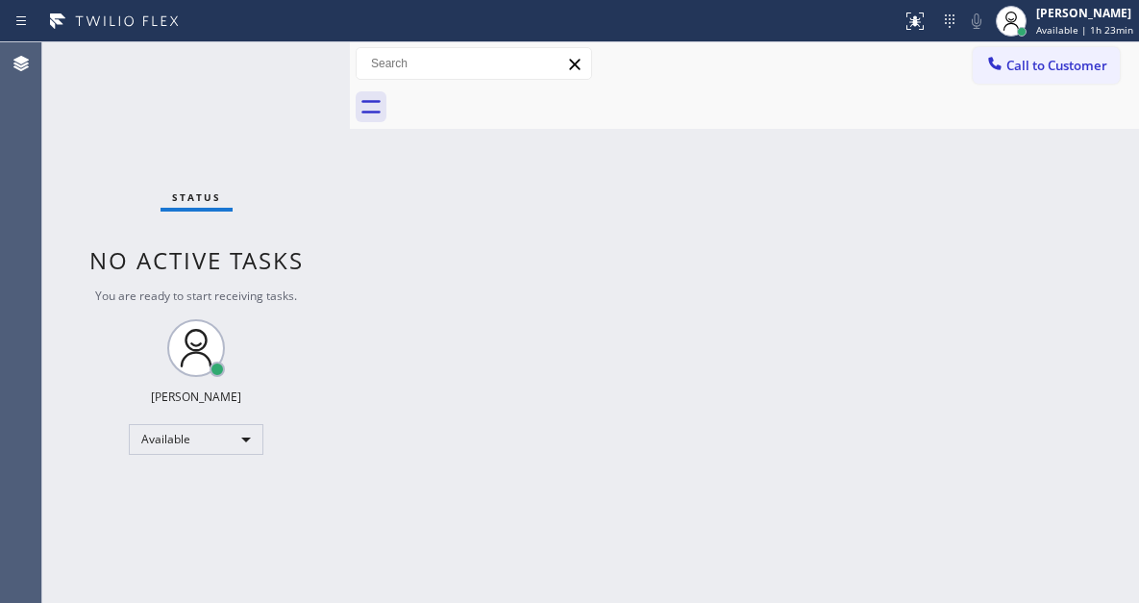
click at [289, 47] on div "Status No active tasks You are ready to start receiving tasks. [PERSON_NAME]" at bounding box center [196, 322] width 308 height 560
click at [1127, 174] on div "Back to Dashboard Change Sender ID Customers Technicians Select a contact Outbo…" at bounding box center [744, 322] width 789 height 560
click at [278, 75] on div "Status No active tasks You are ready to start receiving tasks. [PERSON_NAME]" at bounding box center [196, 322] width 308 height 560
click at [296, 48] on div "Status No active tasks You are ready to start receiving tasks. [PERSON_NAME]" at bounding box center [196, 322] width 308 height 560
click at [291, 57] on div "Status No active tasks You are ready to start receiving tasks. [PERSON_NAME]" at bounding box center [196, 322] width 308 height 560
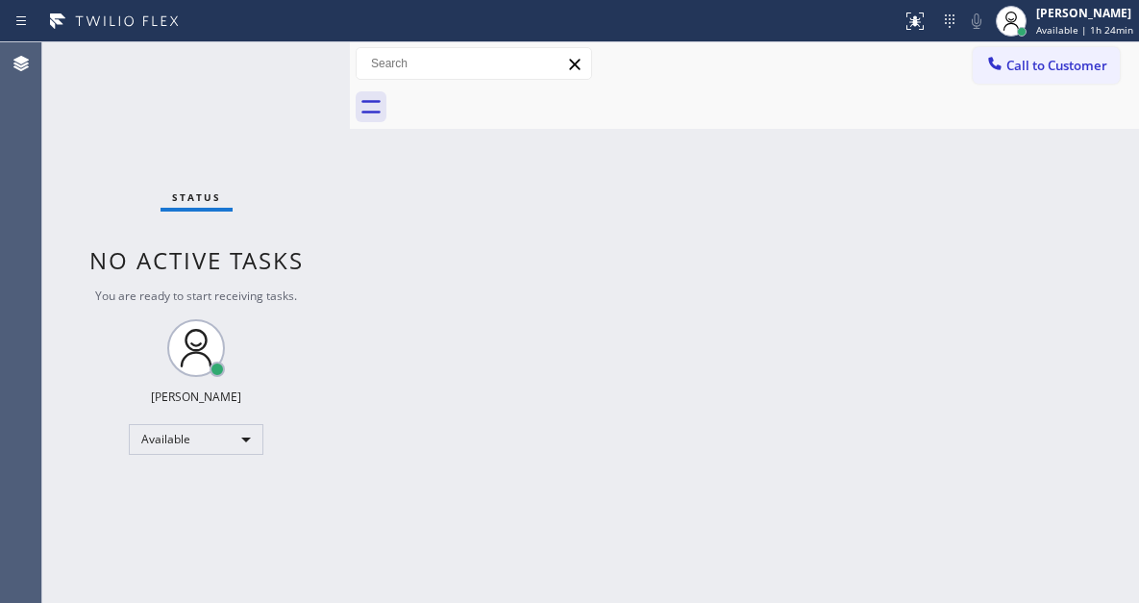
click at [291, 57] on div "Status No active tasks You are ready to start receiving tasks. [PERSON_NAME]" at bounding box center [196, 322] width 308 height 560
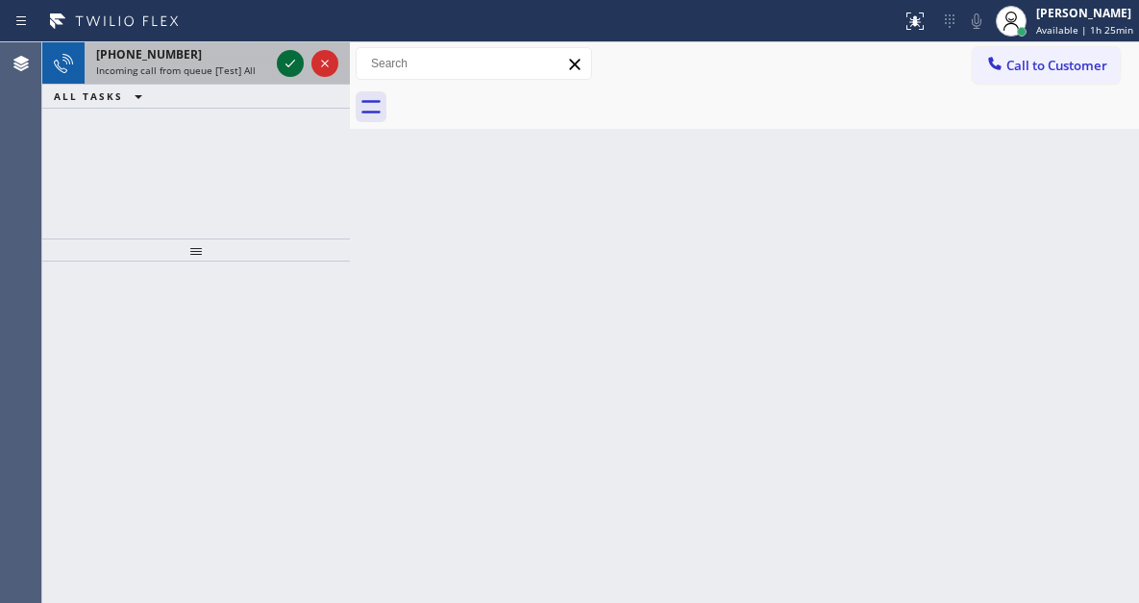
click at [291, 57] on icon at bounding box center [290, 63] width 23 height 23
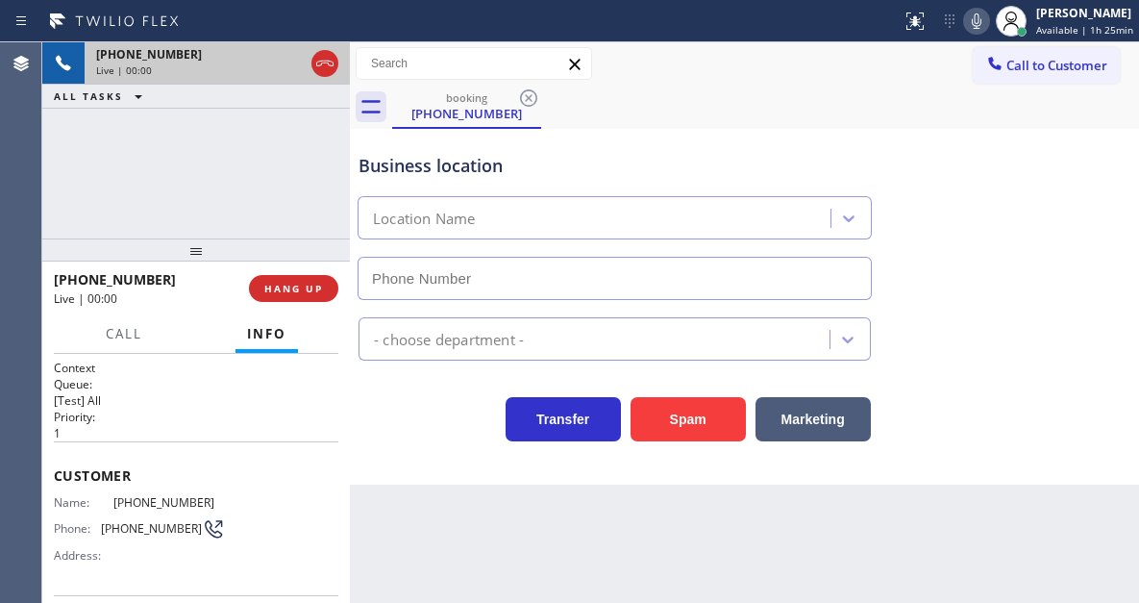
type input "[PHONE_NUMBER]"
click at [435, 171] on div "Business location" at bounding box center [615, 166] width 512 height 26
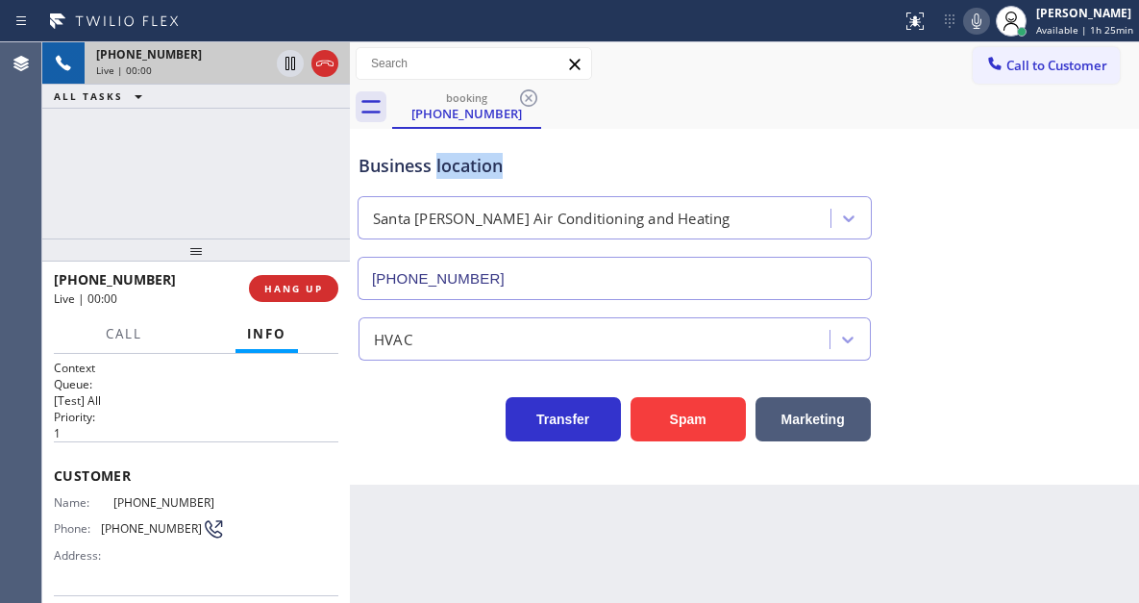
click at [435, 170] on div "Business location" at bounding box center [615, 166] width 512 height 26
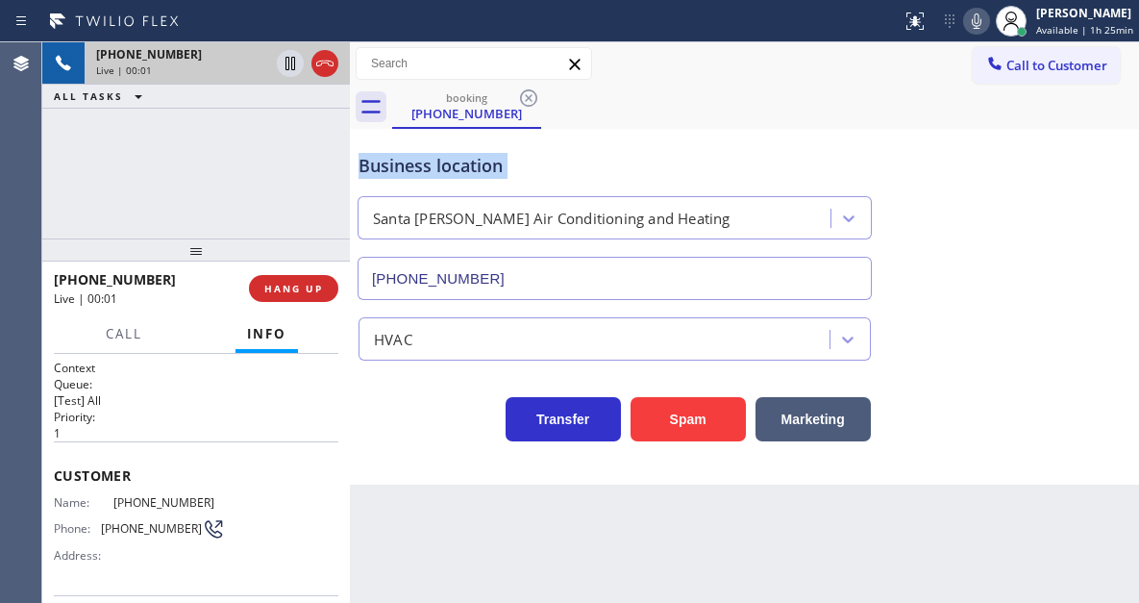
click at [435, 170] on div "Business location" at bounding box center [615, 166] width 512 height 26
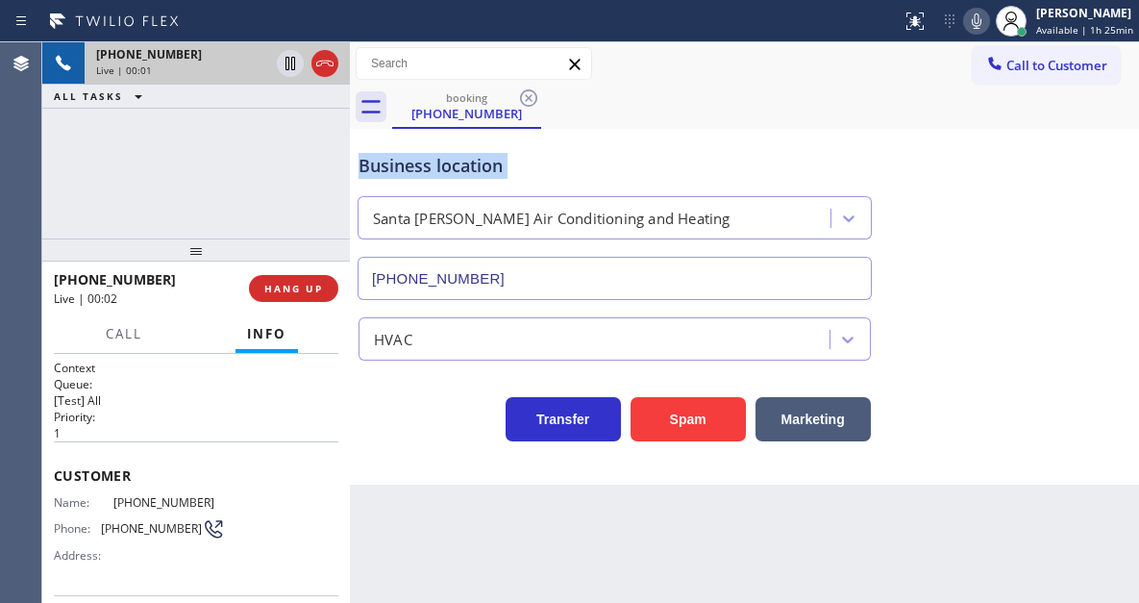
click at [435, 170] on div "Business location" at bounding box center [615, 166] width 512 height 26
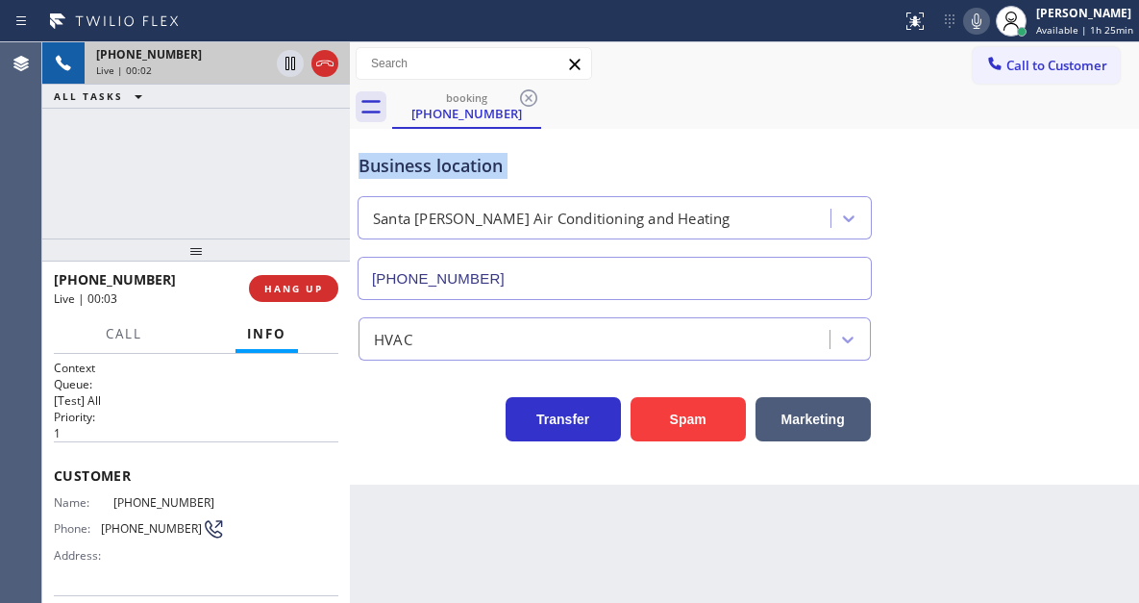
click at [435, 170] on div "Business location" at bounding box center [615, 166] width 512 height 26
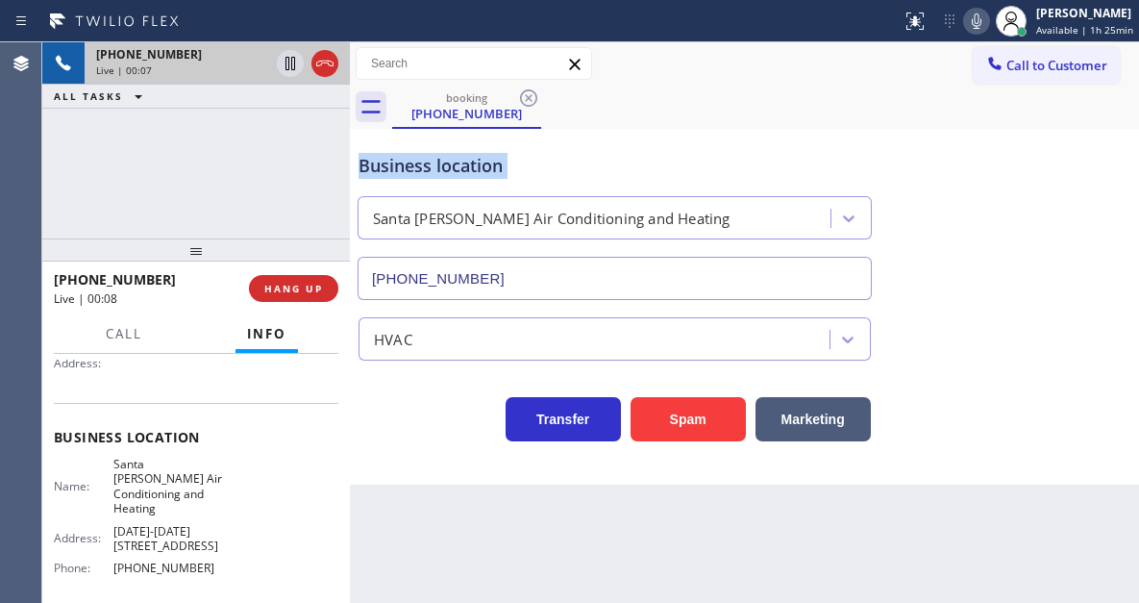
scroll to position [96, 0]
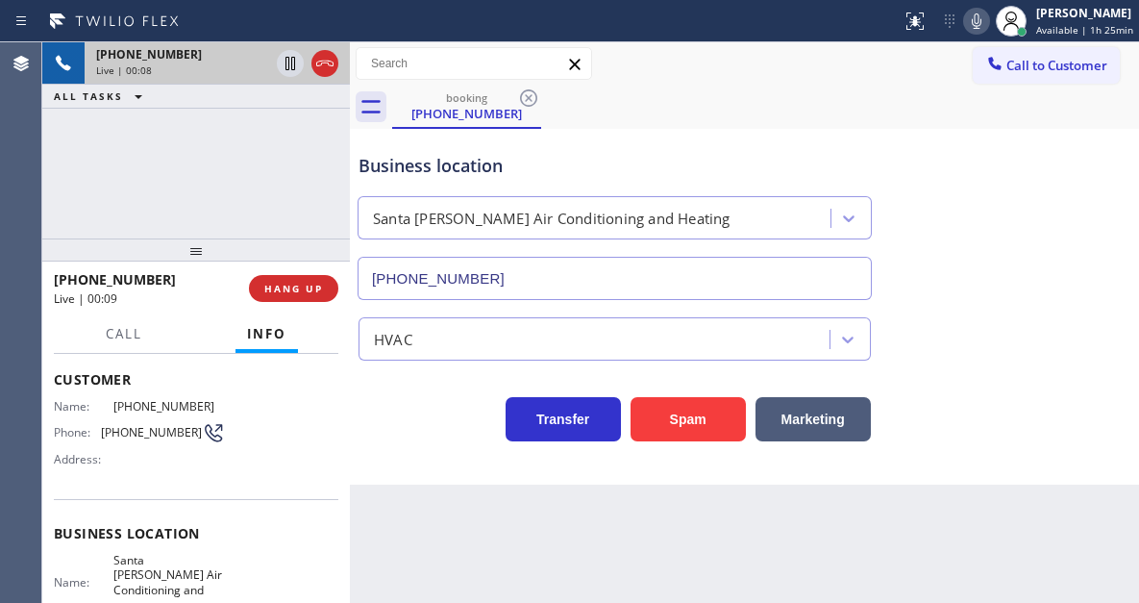
click at [135, 440] on div "Phone: [PHONE_NUMBER]" at bounding box center [139, 432] width 171 height 23
click at [1066, 217] on div "Business location [GEOGRAPHIC_DATA][PERSON_NAME] Air Conditioning and Heating […" at bounding box center [745, 213] width 780 height 174
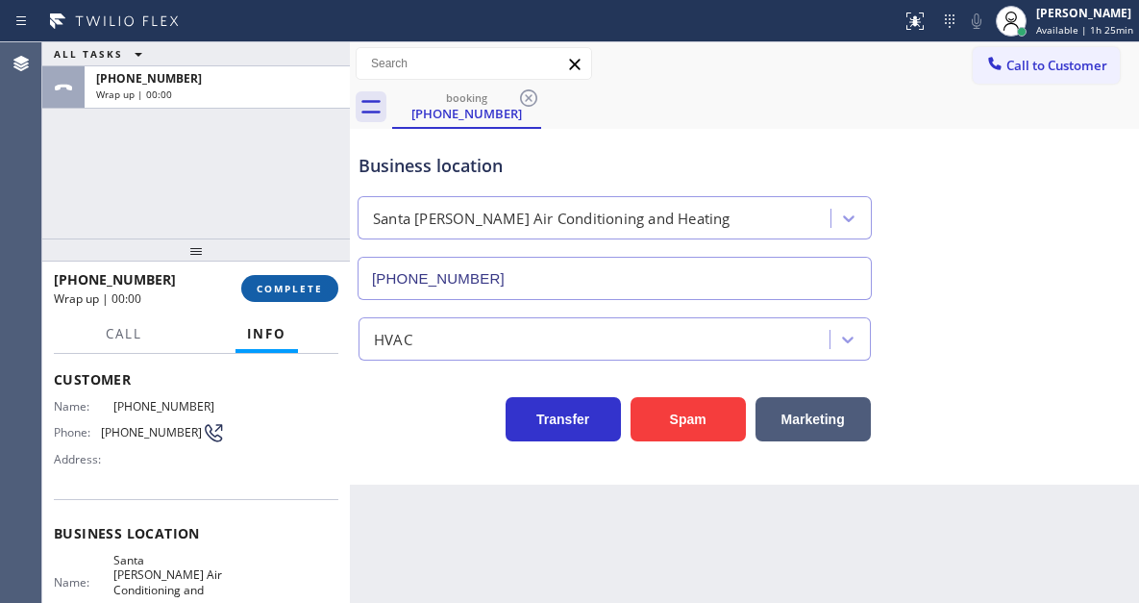
click at [310, 280] on button "COMPLETE" at bounding box center [289, 288] width 97 height 27
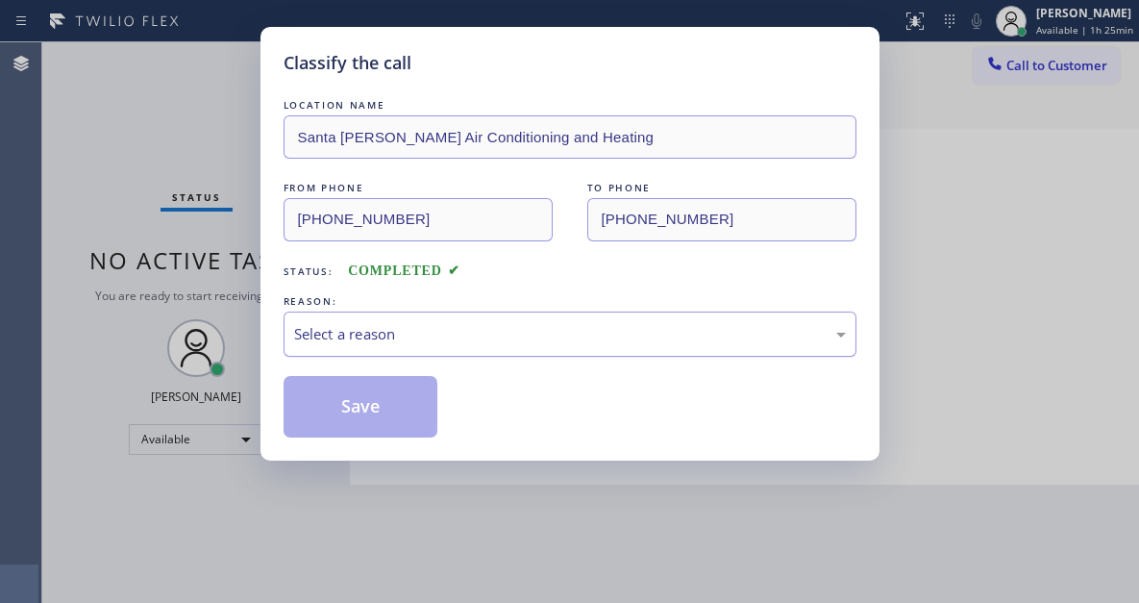
click at [462, 329] on div "Select a reason" at bounding box center [570, 334] width 552 height 22
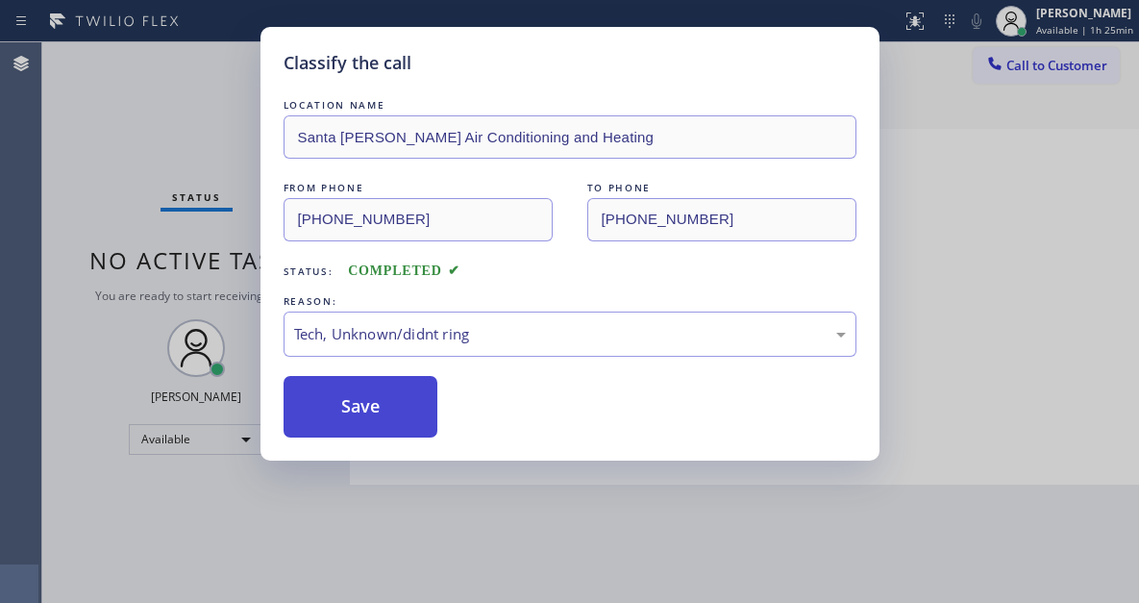
click at [396, 415] on button "Save" at bounding box center [361, 407] width 155 height 62
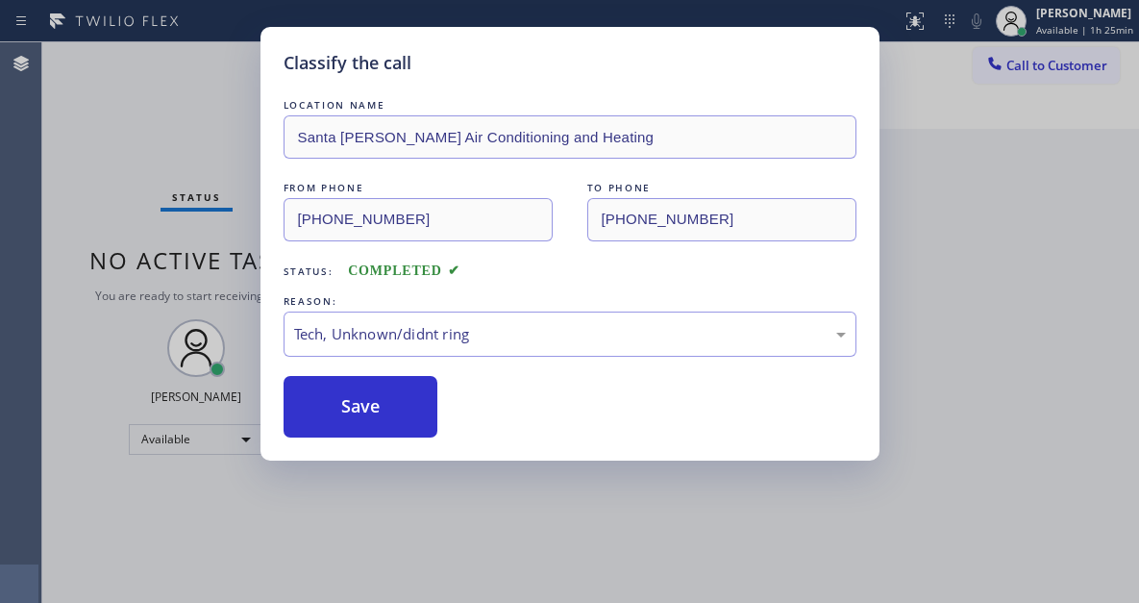
click at [248, 58] on div "Classify the call LOCATION NAME Santa [PERSON_NAME] Air Conditioning and Heatin…" at bounding box center [569, 301] width 1139 height 603
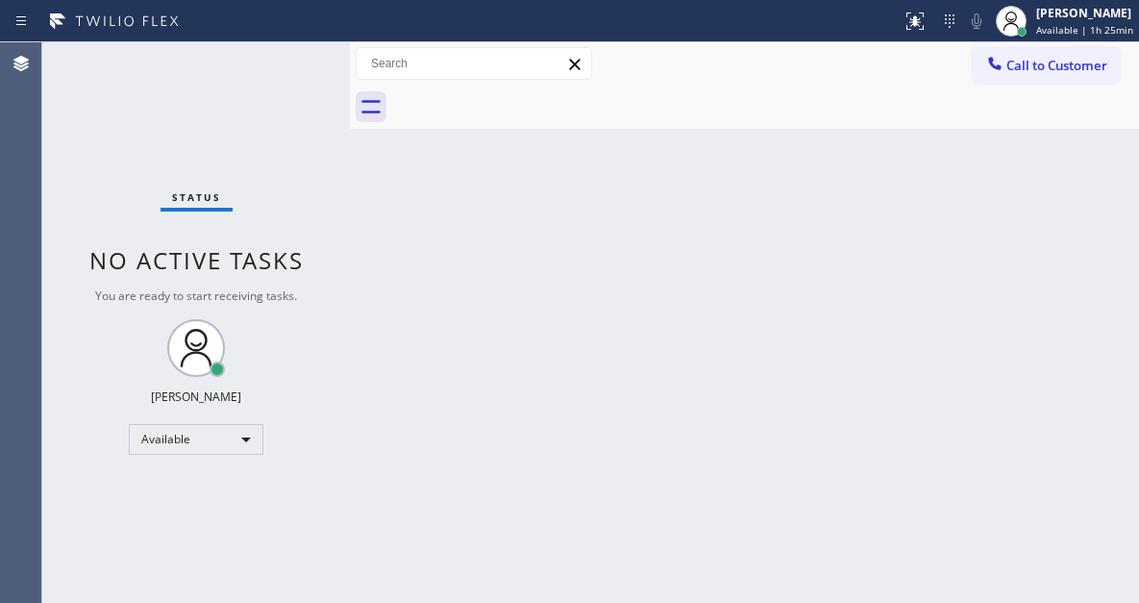
click at [248, 58] on div "Status No active tasks You are ready to start receiving tasks. [PERSON_NAME]" at bounding box center [196, 322] width 308 height 560
click at [261, 56] on div "Status No active tasks You are ready to start receiving tasks. [PERSON_NAME]" at bounding box center [196, 322] width 308 height 560
click at [266, 56] on div "Status No active tasks You are ready to start receiving tasks. [PERSON_NAME]" at bounding box center [196, 322] width 308 height 560
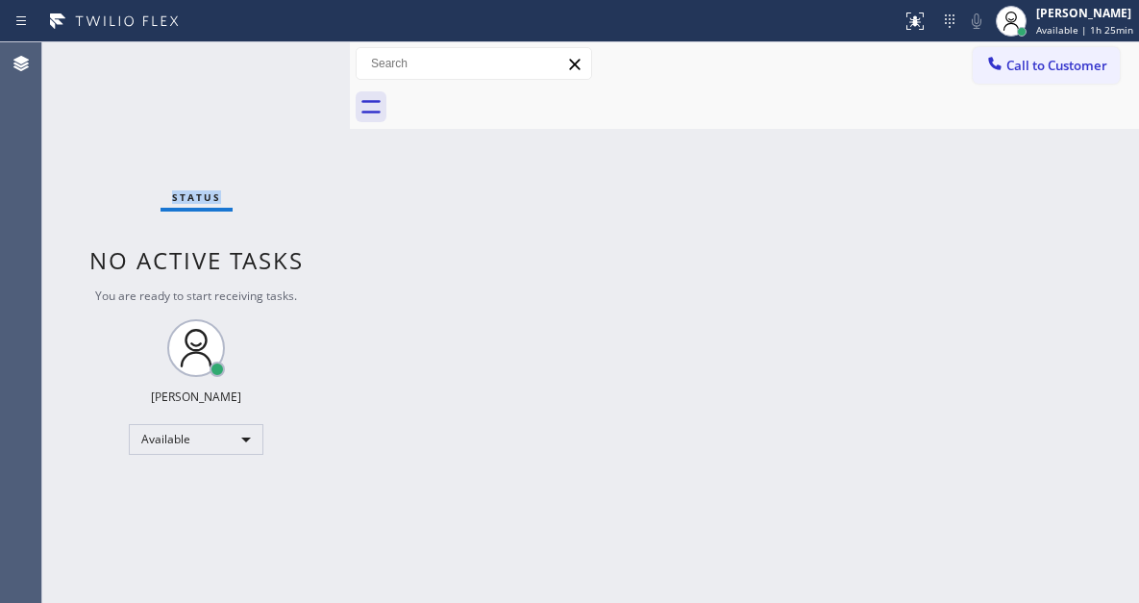
click at [266, 56] on div "Status No active tasks You are ready to start receiving tasks. [PERSON_NAME]" at bounding box center [196, 322] width 308 height 560
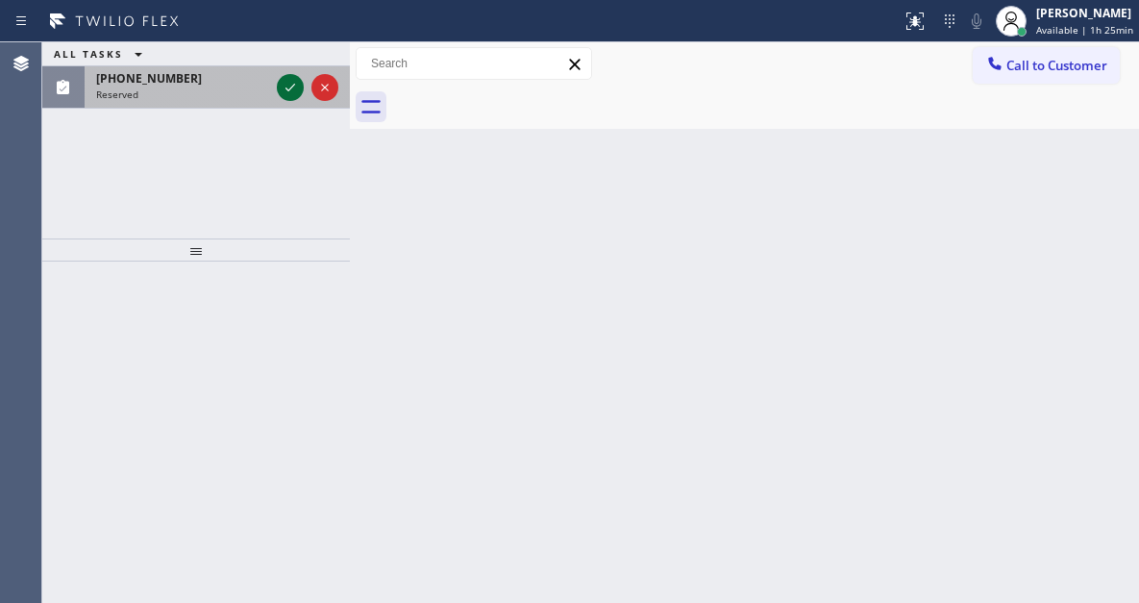
click at [286, 87] on icon at bounding box center [290, 87] width 23 height 23
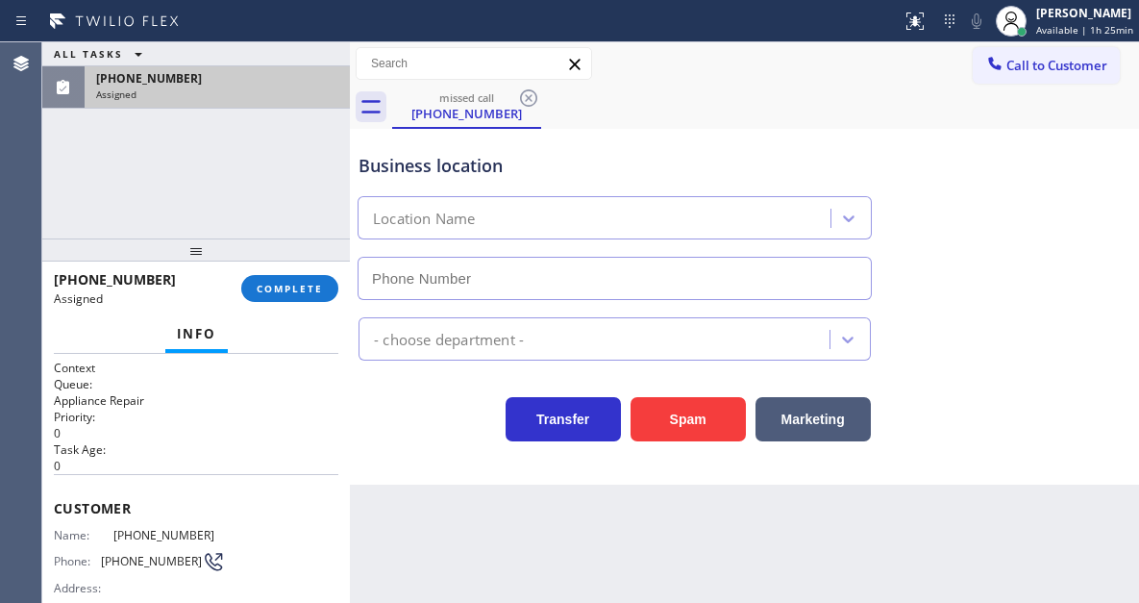
type input "[PHONE_NUMBER]"
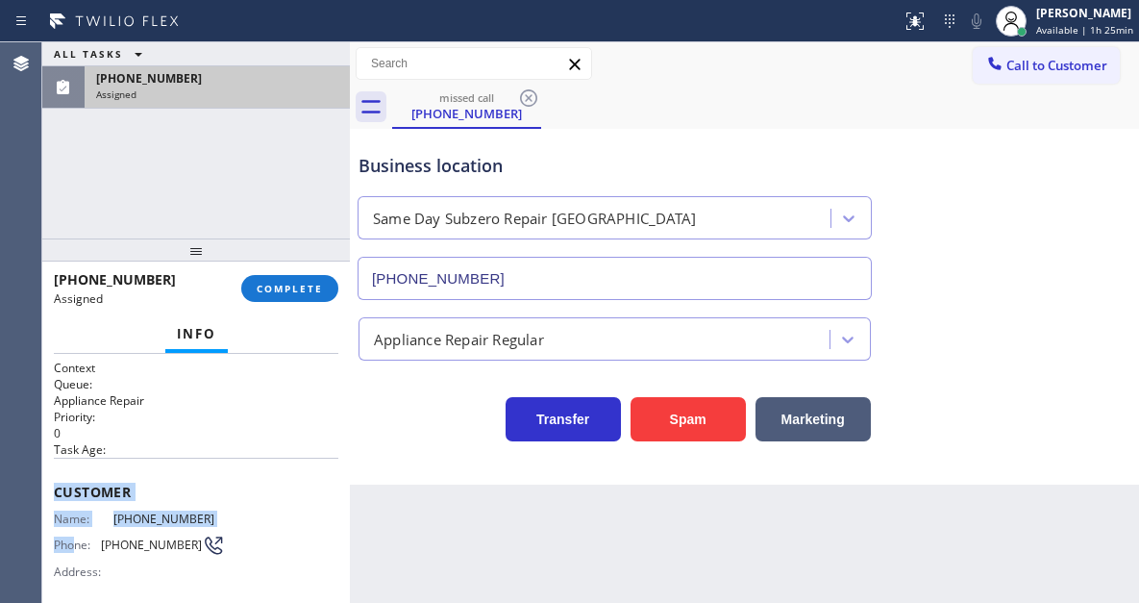
drag, startPoint x: 53, startPoint y: 504, endPoint x: 75, endPoint y: 532, distance: 35.6
click at [75, 532] on div "Context Queue: Appliance Repair Priority: 0 Task Age: Customer Name: [PHONE_NUM…" at bounding box center [196, 478] width 308 height 249
click at [60, 495] on span "Customer" at bounding box center [196, 492] width 285 height 18
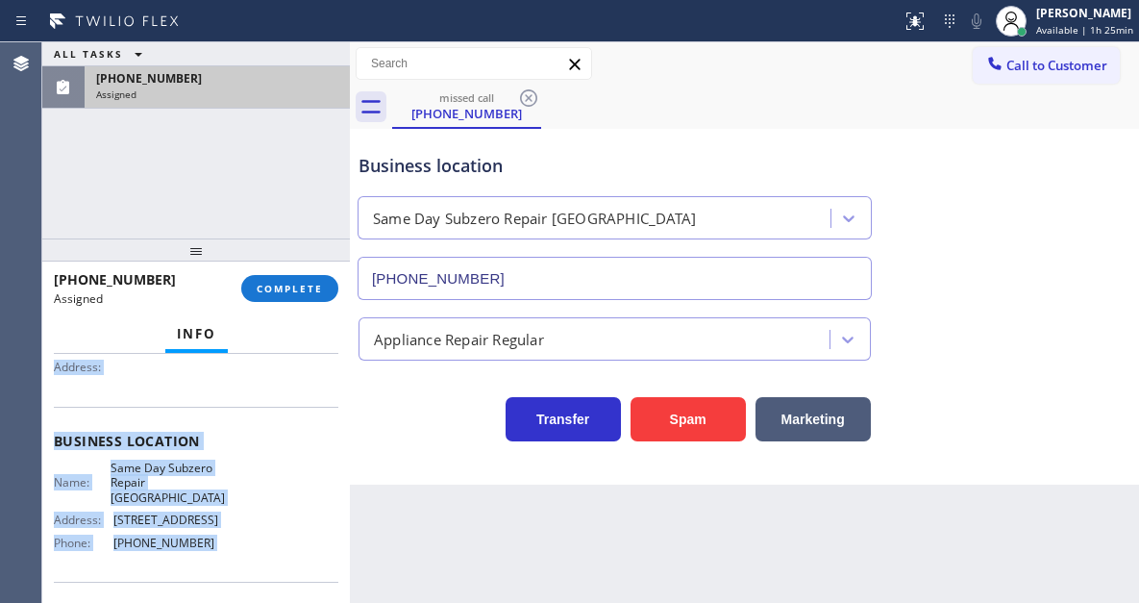
scroll to position [320, 0]
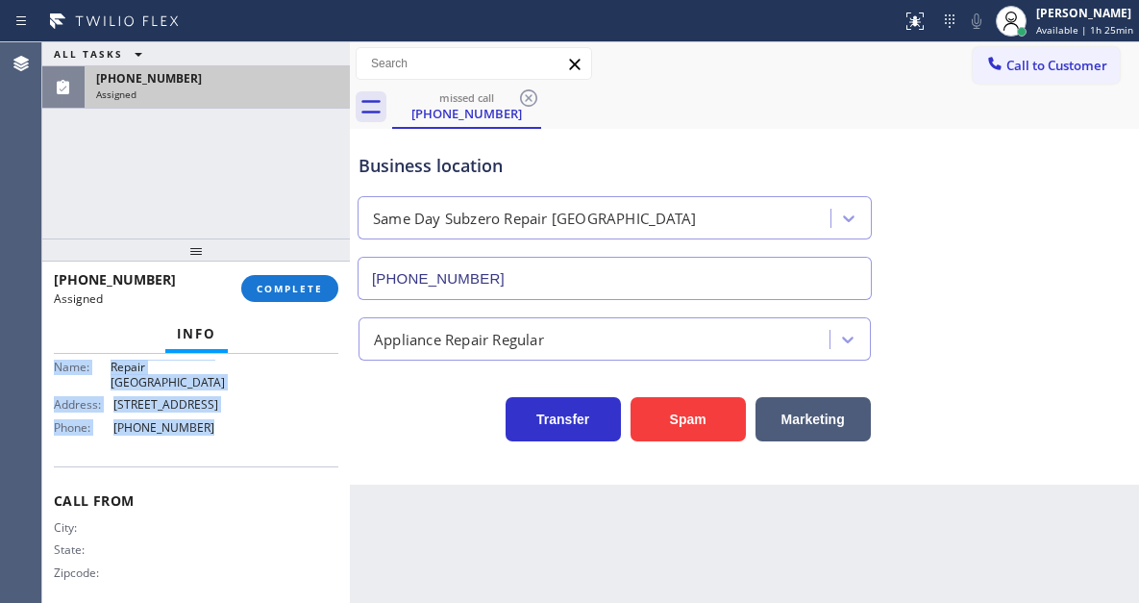
drag, startPoint x: 53, startPoint y: 490, endPoint x: 259, endPoint y: 408, distance: 221.7
click at [259, 408] on div "Context Queue: Appliance Repair Priority: 0 Task Age: Customer Name: [PHONE_NUM…" at bounding box center [196, 478] width 308 height 249
click at [300, 298] on button "COMPLETE" at bounding box center [289, 288] width 97 height 27
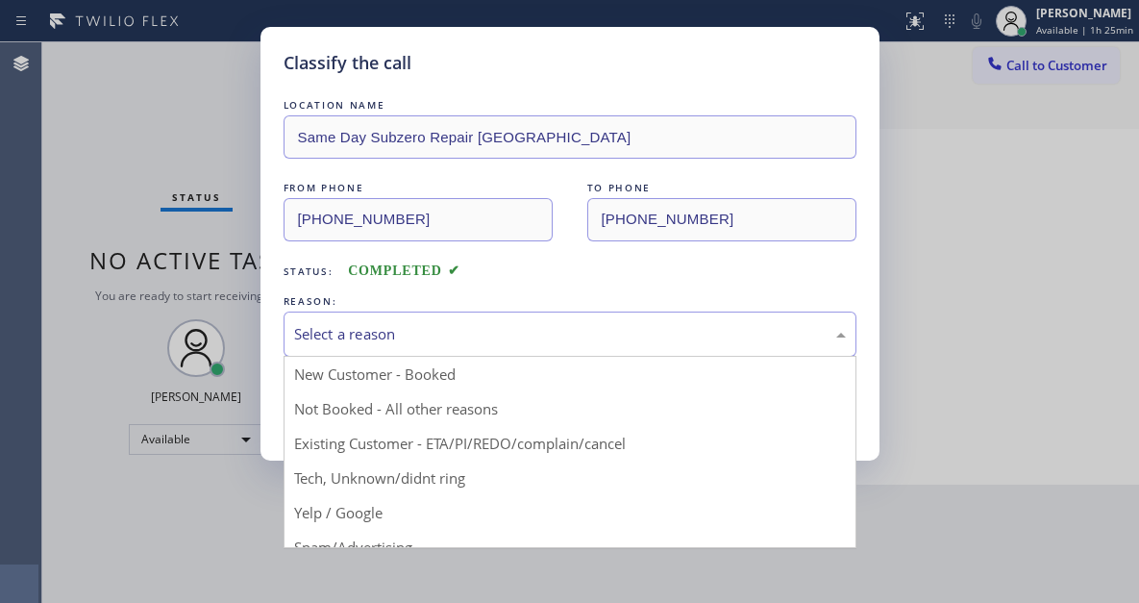
click at [512, 321] on div "Select a reason" at bounding box center [570, 333] width 573 height 45
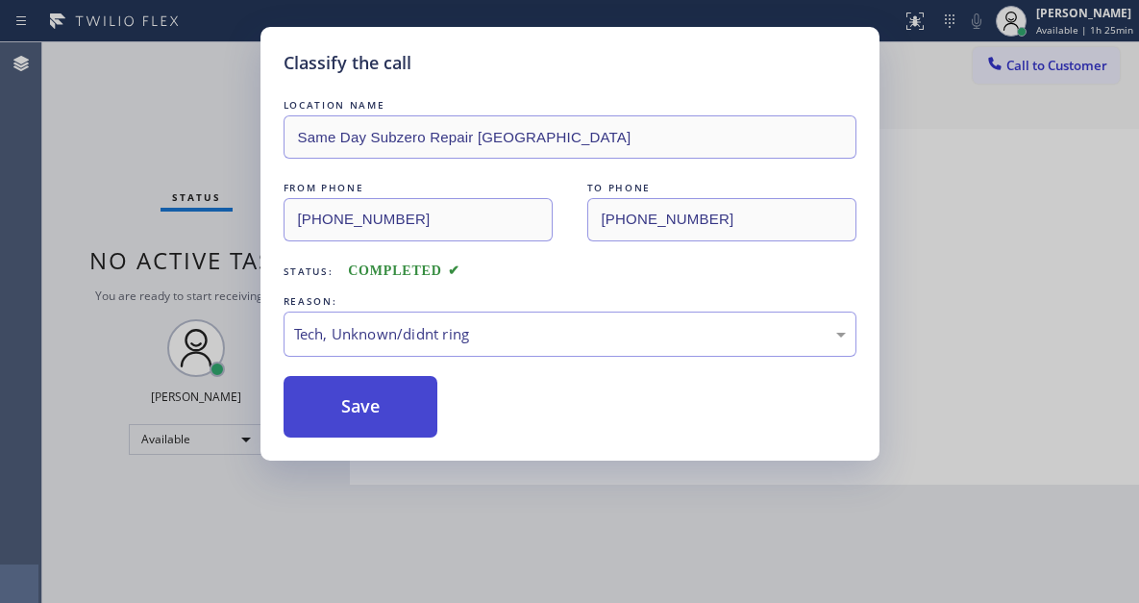
click at [397, 410] on button "Save" at bounding box center [361, 407] width 155 height 62
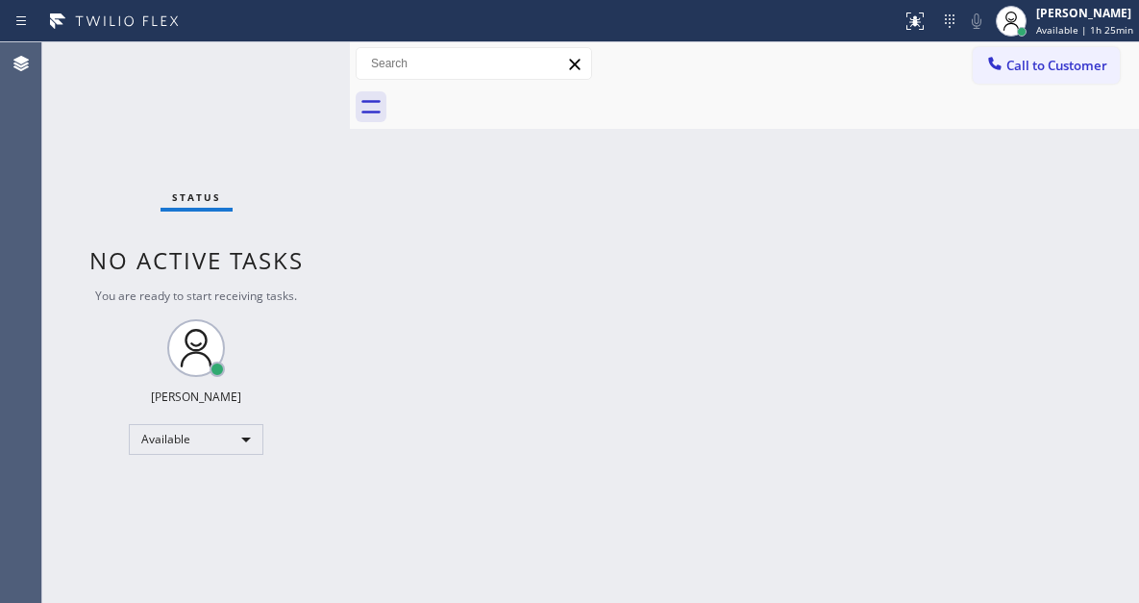
click at [1088, 344] on div "Back to Dashboard Change Sender ID Customers Technicians Select a contact Outbo…" at bounding box center [744, 322] width 789 height 560
click at [296, 62] on div "Status No active tasks You are ready to start receiving tasks. [PERSON_NAME]" at bounding box center [196, 322] width 308 height 560
click at [1087, 223] on div "Back to Dashboard Change Sender ID Customers Technicians Select a contact Outbo…" at bounding box center [744, 322] width 789 height 560
click at [288, 68] on div "Status No active tasks You are ready to start receiving tasks. [PERSON_NAME]" at bounding box center [196, 322] width 308 height 560
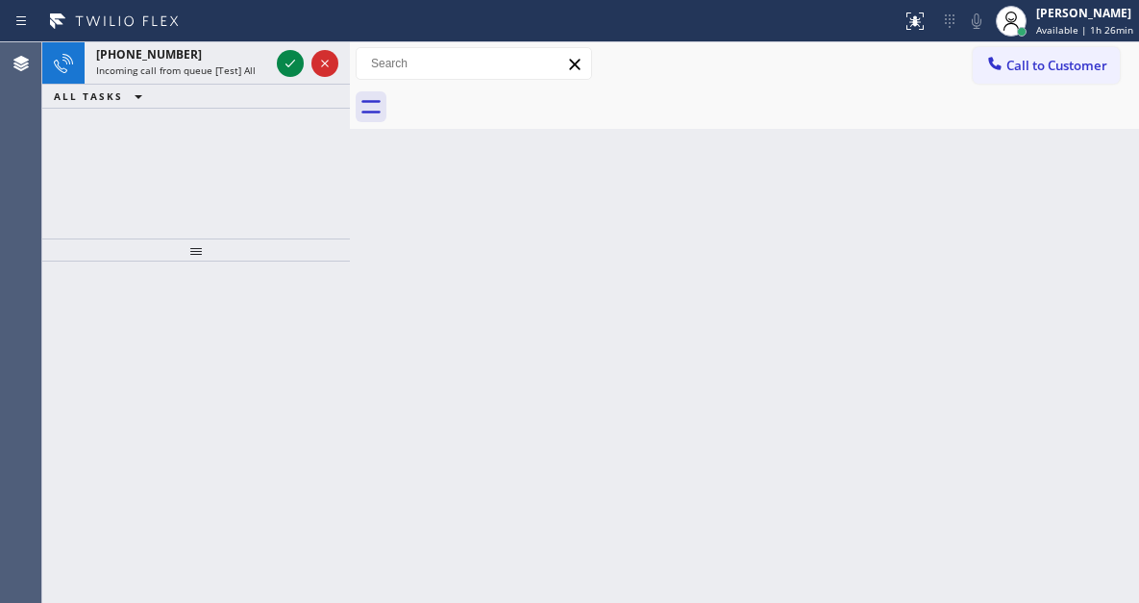
click at [288, 68] on icon at bounding box center [290, 63] width 23 height 23
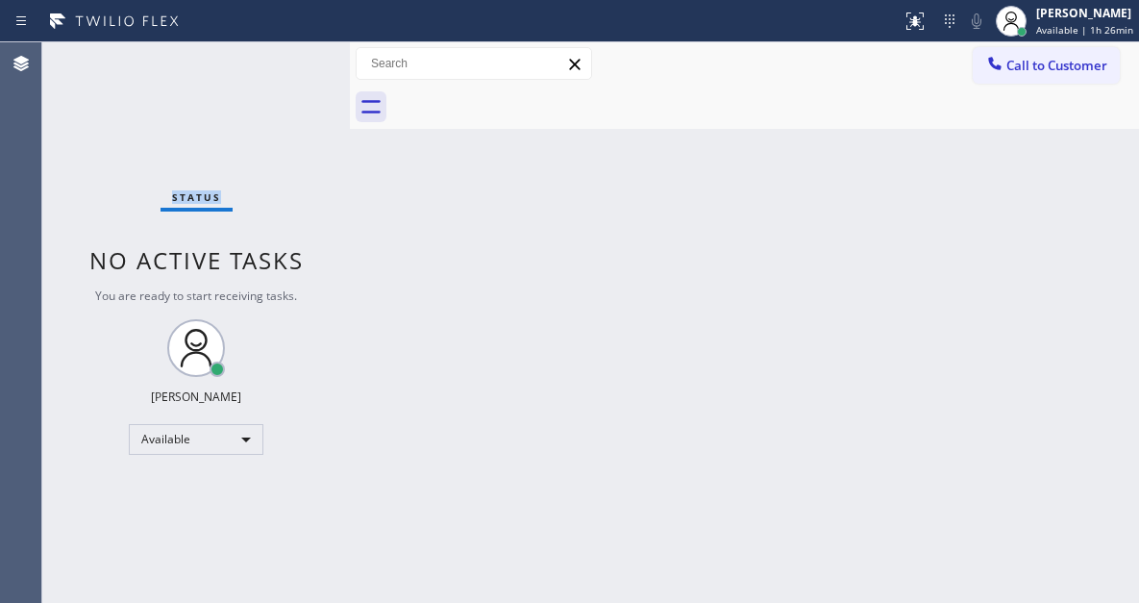
click at [288, 68] on div "Status No active tasks You are ready to start receiving tasks. [PERSON_NAME]" at bounding box center [196, 322] width 308 height 560
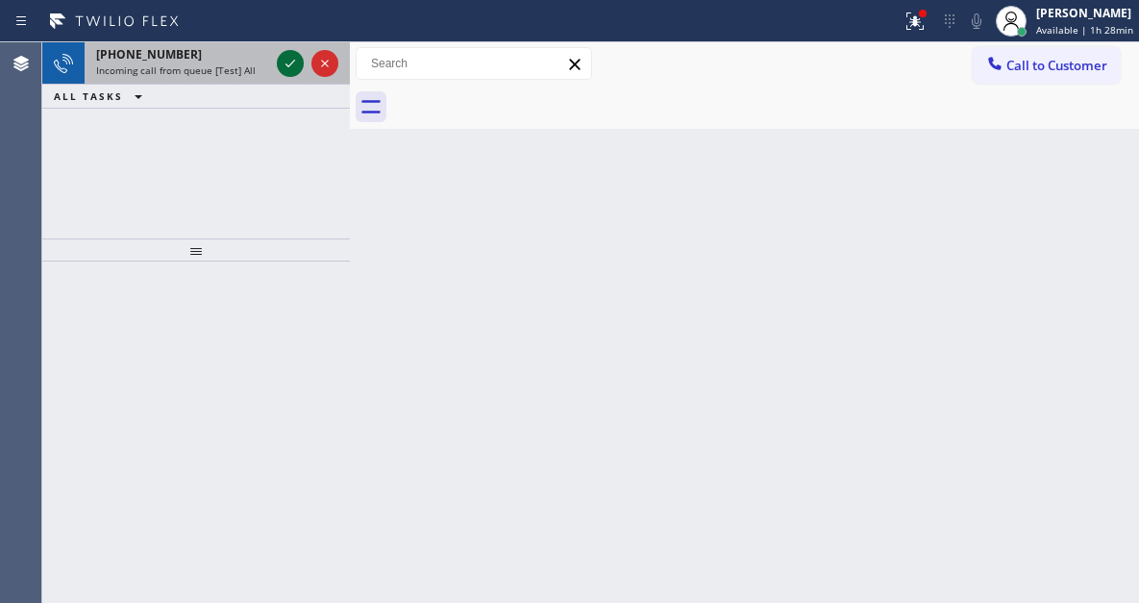
click at [288, 68] on icon at bounding box center [290, 63] width 23 height 23
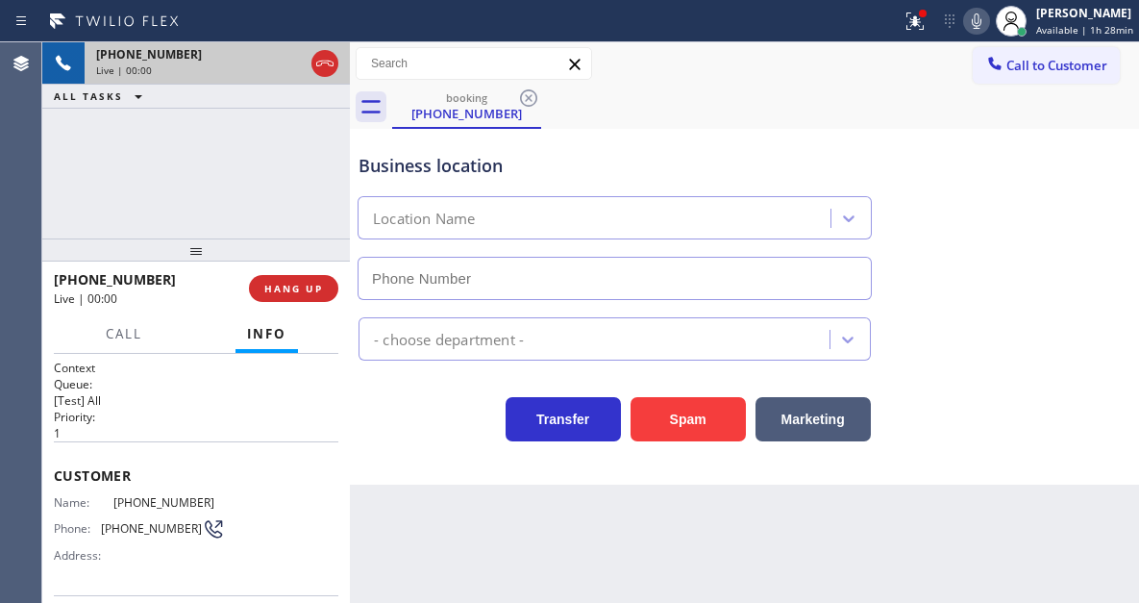
type input "[PHONE_NUMBER]"
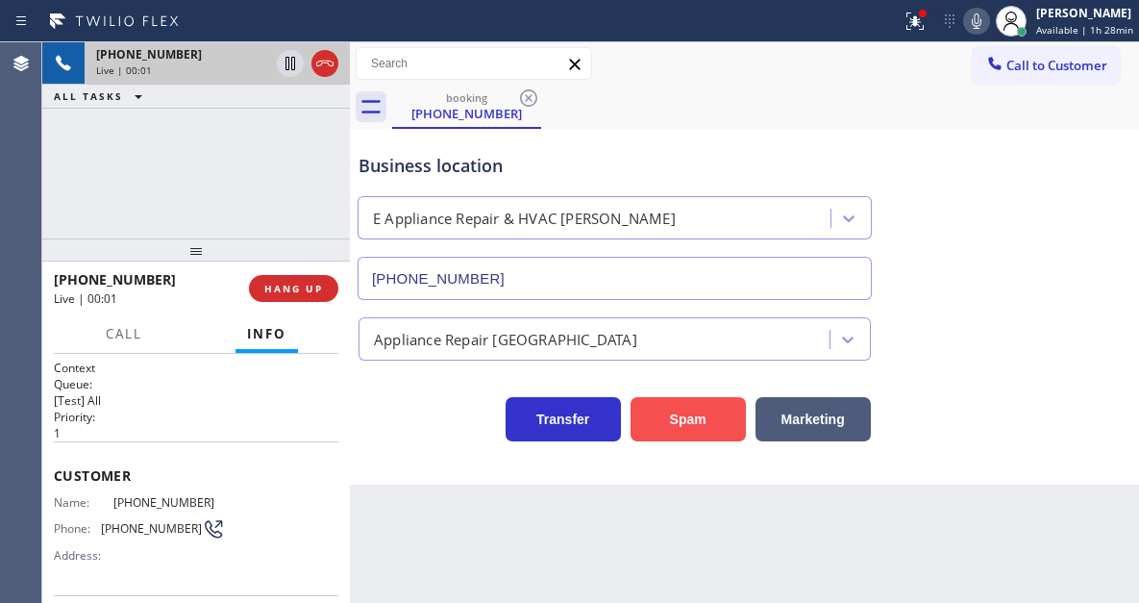
click at [669, 416] on button "Spam" at bounding box center [688, 419] width 115 height 44
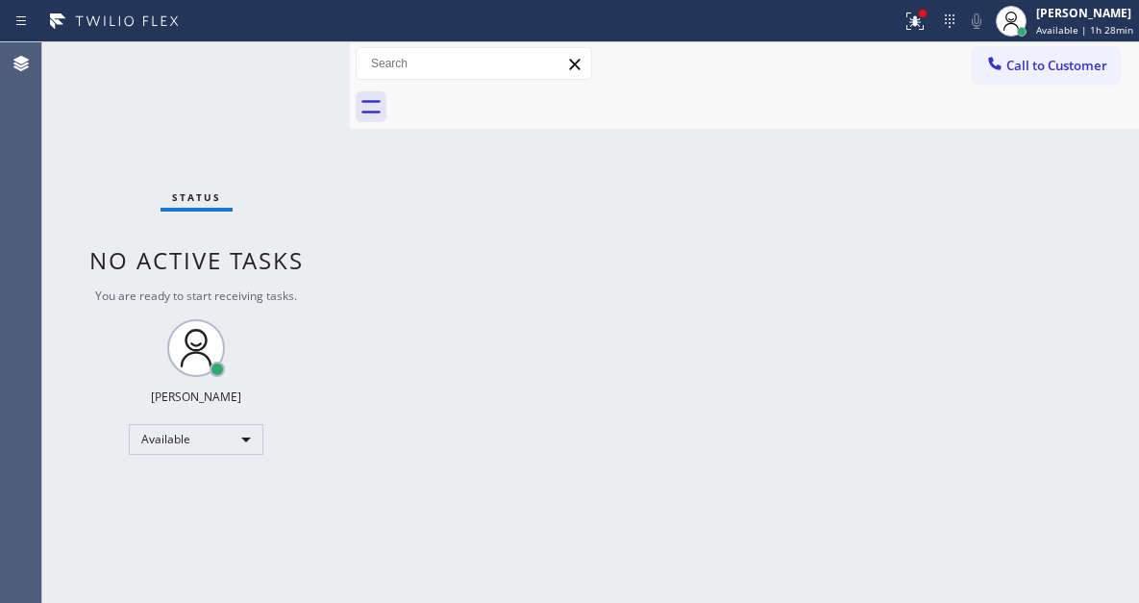
click at [287, 50] on div "Status No active tasks You are ready to start receiving tasks. [PERSON_NAME]" at bounding box center [196, 322] width 308 height 560
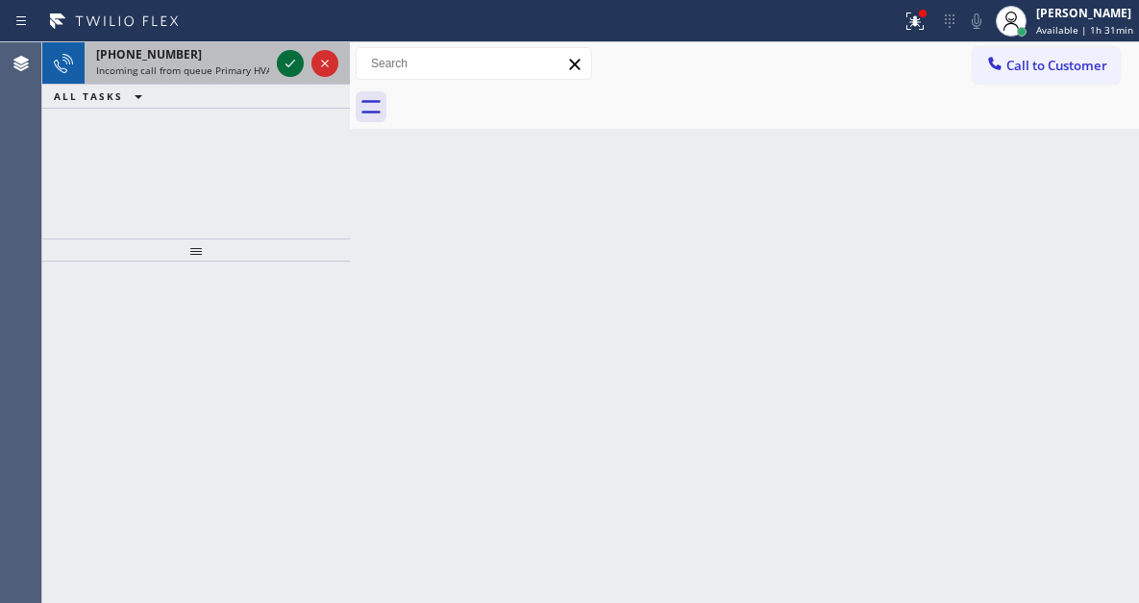
click at [289, 60] on icon at bounding box center [290, 63] width 23 height 23
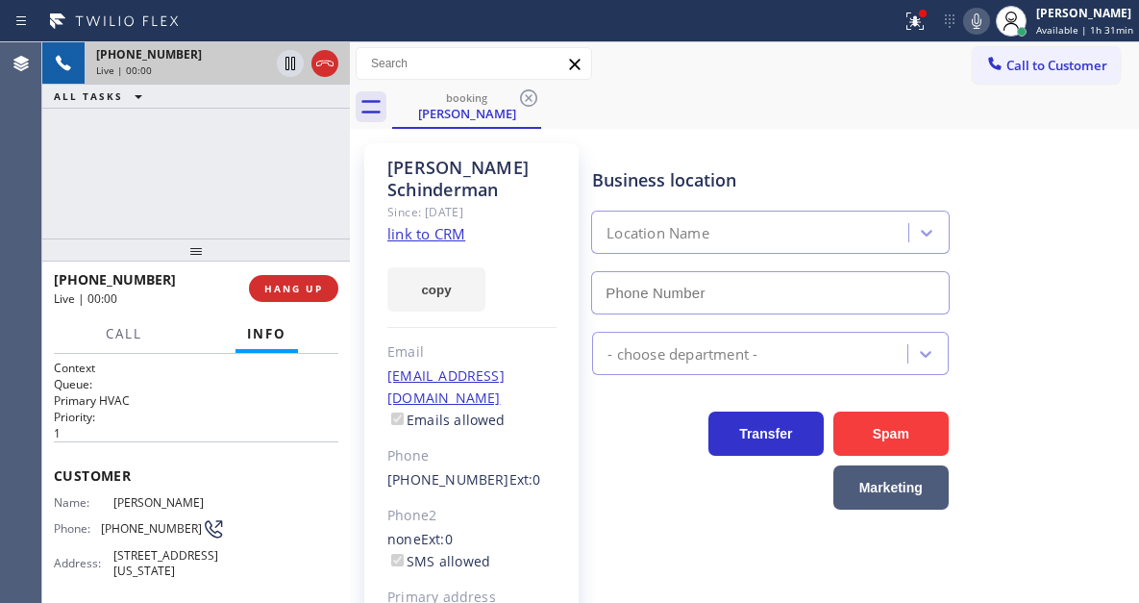
type input "[PHONE_NUMBER]"
click at [446, 224] on link "link to CRM" at bounding box center [426, 233] width 78 height 19
click at [150, 521] on span "[PHONE_NUMBER]" at bounding box center [151, 528] width 101 height 14
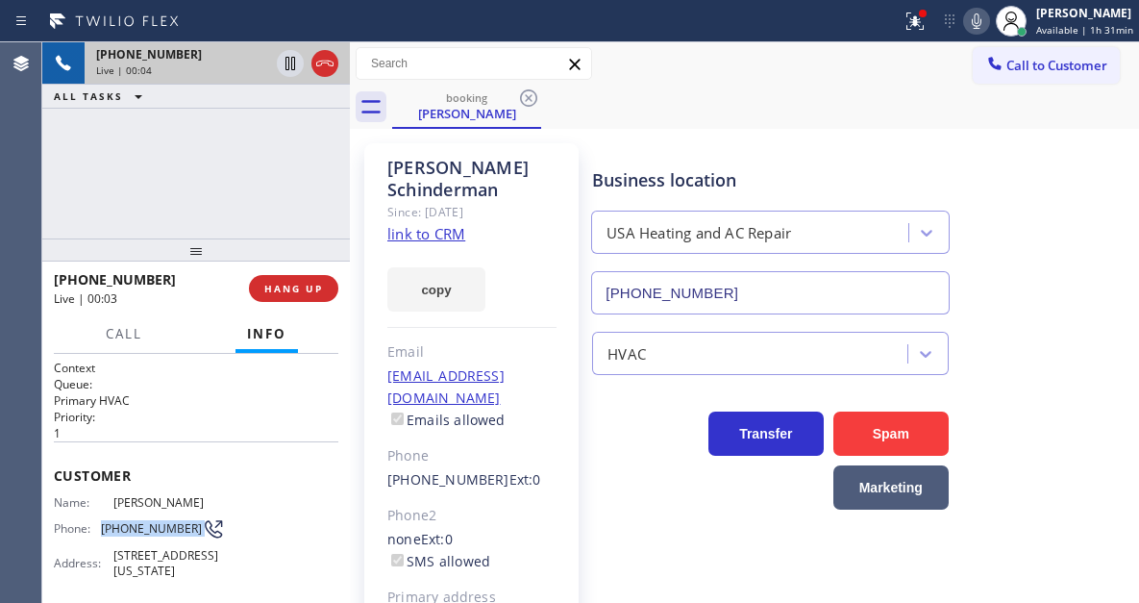
click at [150, 521] on span "[PHONE_NUMBER]" at bounding box center [151, 528] width 101 height 14
click at [212, 161] on div "[PHONE_NUMBER] Live | 00:16 ALL TASKS ALL TASKS ACTIVE TASKS TASKS IN WRAP UP" at bounding box center [196, 140] width 308 height 196
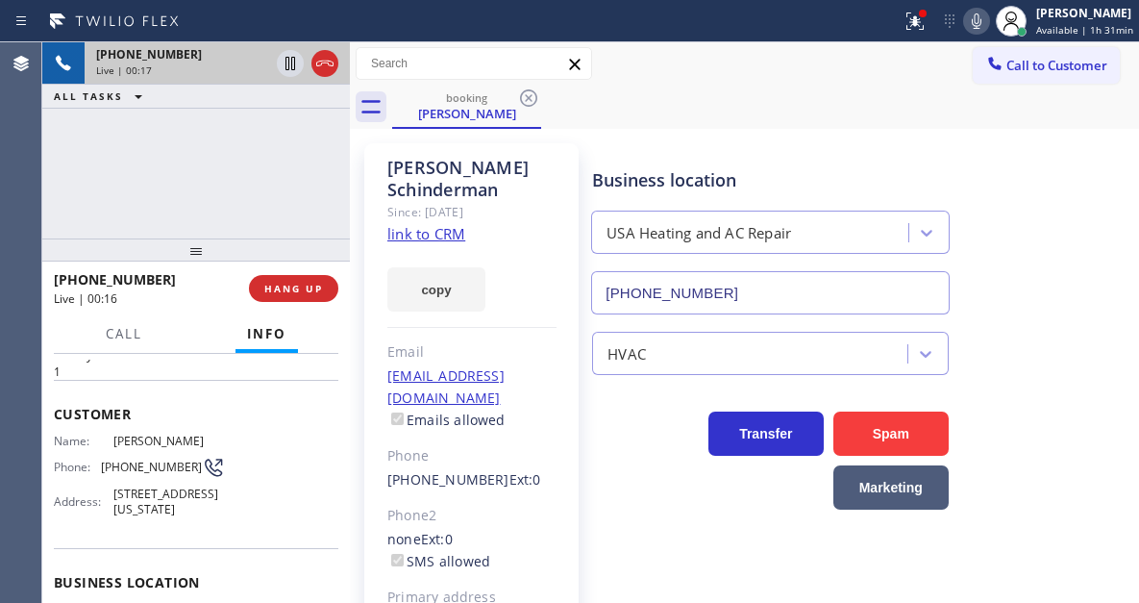
scroll to position [192, 0]
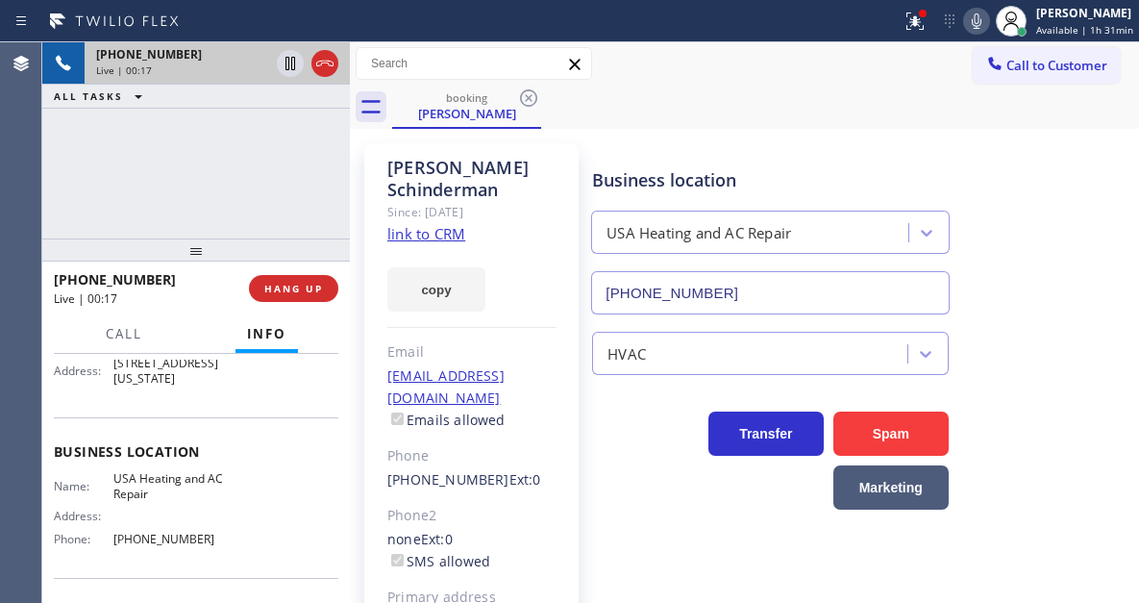
click at [149, 487] on span "USA Heating and AC Repair" at bounding box center [169, 486] width 112 height 30
click at [133, 501] on span "USA Heating and AC Repair" at bounding box center [169, 486] width 112 height 30
click at [901, 163] on div "Business location [GEOGRAPHIC_DATA] Heating and AC Repair [PHONE_NUMBER]" at bounding box center [769, 231] width 363 height 166
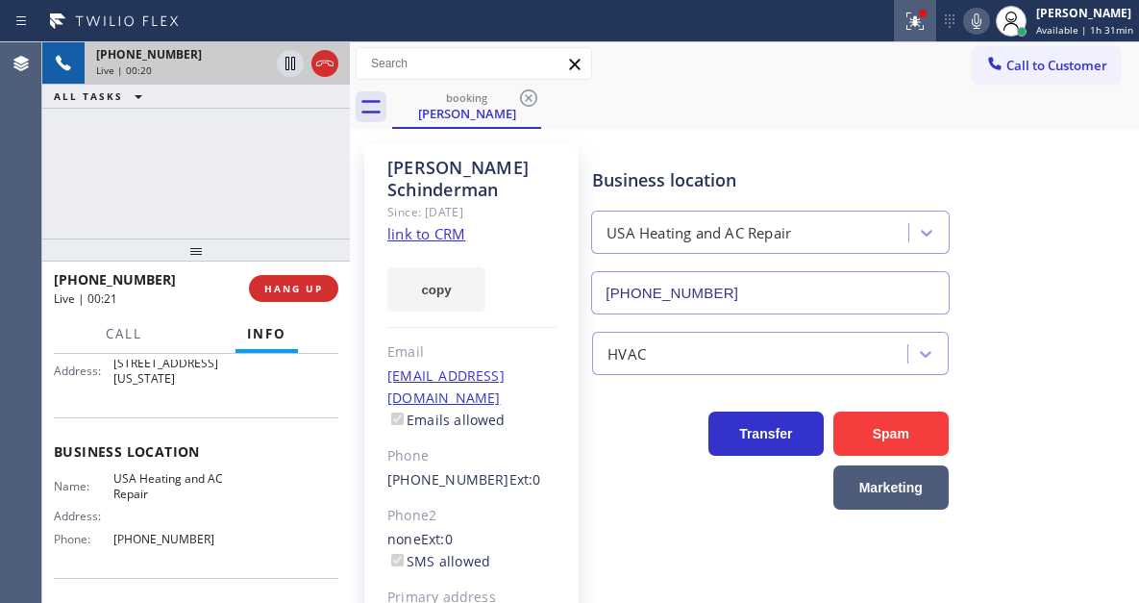
click at [901, 37] on button at bounding box center [915, 21] width 42 height 42
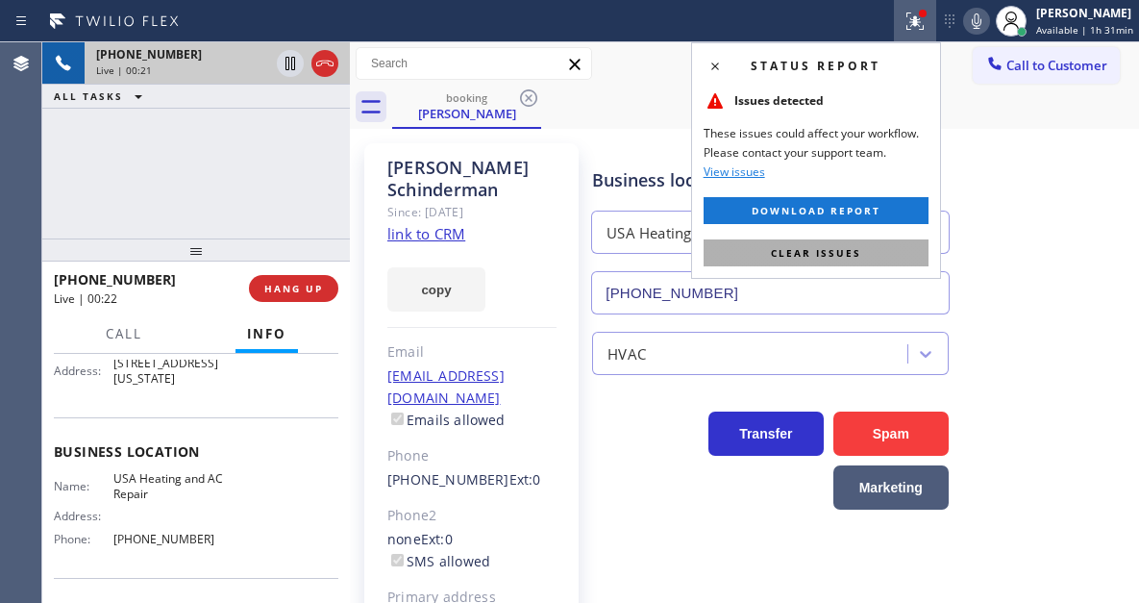
click at [916, 255] on button "Clear issues" at bounding box center [816, 252] width 225 height 27
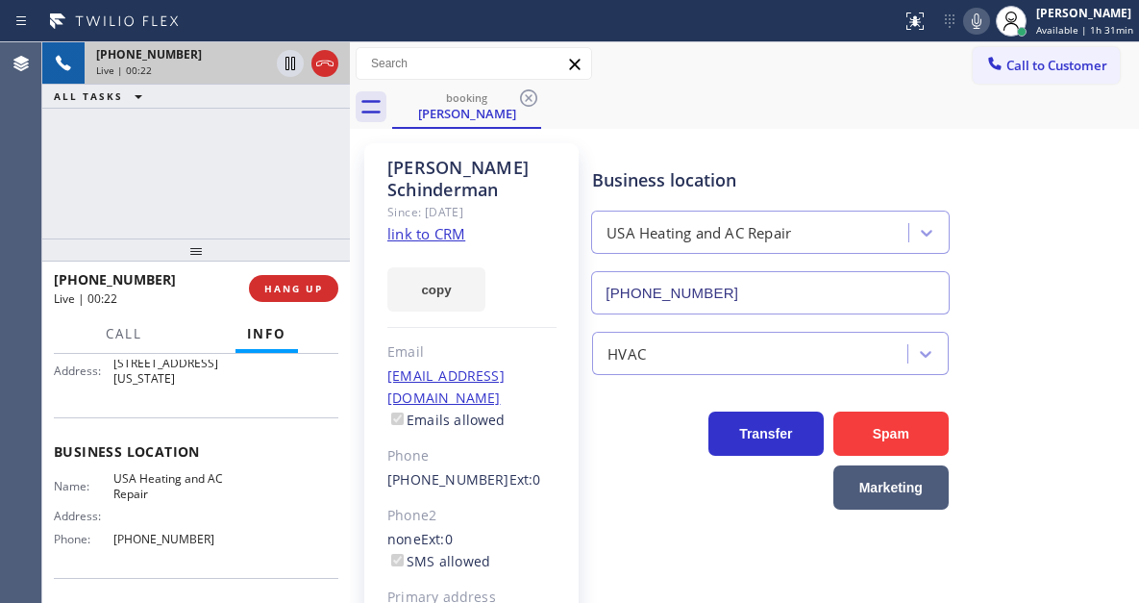
click at [164, 546] on span "[PHONE_NUMBER]" at bounding box center [169, 539] width 112 height 14
drag, startPoint x: 526, startPoint y: 351, endPoint x: 376, endPoint y: 355, distance: 150.0
click at [376, 355] on div "[PERSON_NAME] Since: [DATE] link to CRM copy Email [EMAIL_ADDRESS][DOMAIN_NAME]…" at bounding box center [471, 451] width 214 height 616
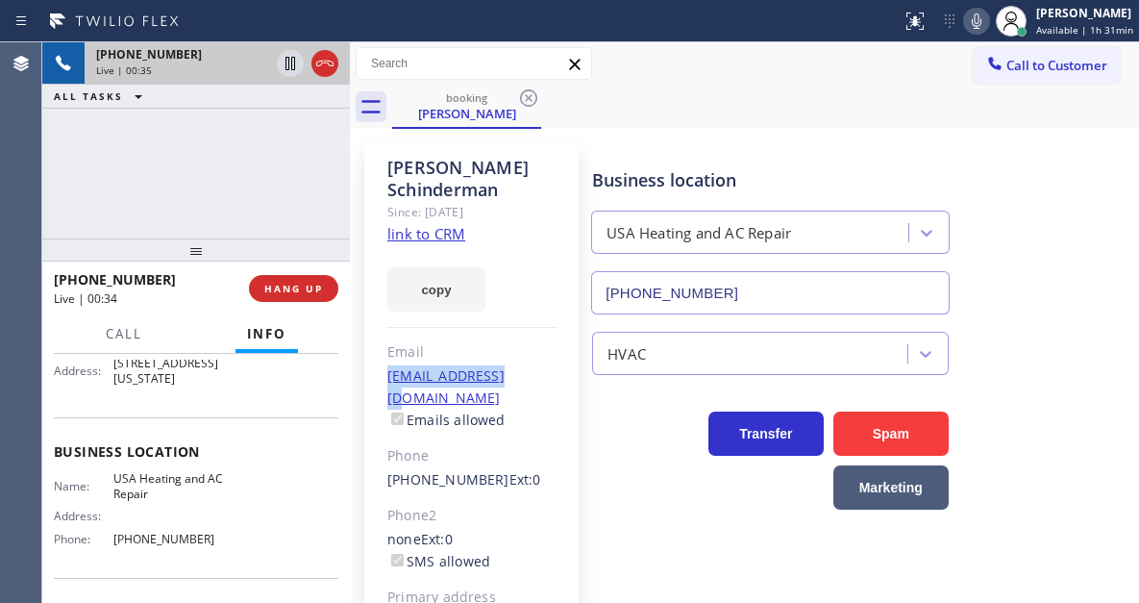
click at [376, 355] on div "[PERSON_NAME] Since: [DATE] link to CRM copy Email [EMAIL_ADDRESS][DOMAIN_NAME]…" at bounding box center [471, 451] width 214 height 616
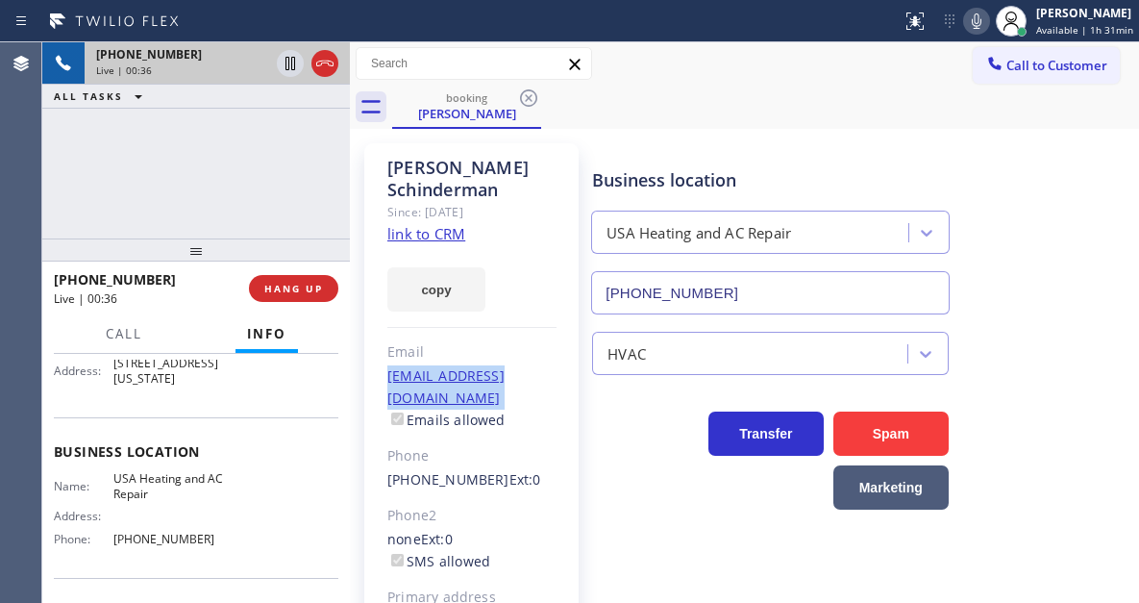
click at [376, 355] on div "[PERSON_NAME] Since: [DATE] link to CRM copy Email [EMAIL_ADDRESS][DOMAIN_NAME]…" at bounding box center [471, 451] width 214 height 616
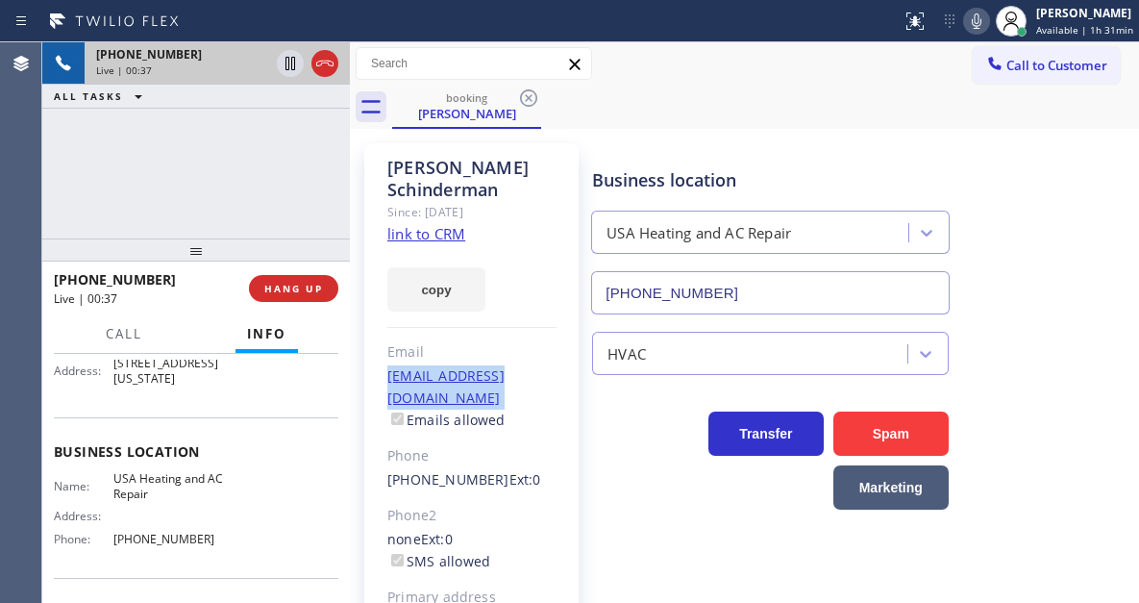
click at [376, 355] on div "[PERSON_NAME] Since: [DATE] link to CRM copy Email [EMAIL_ADDRESS][DOMAIN_NAME]…" at bounding box center [471, 451] width 214 height 616
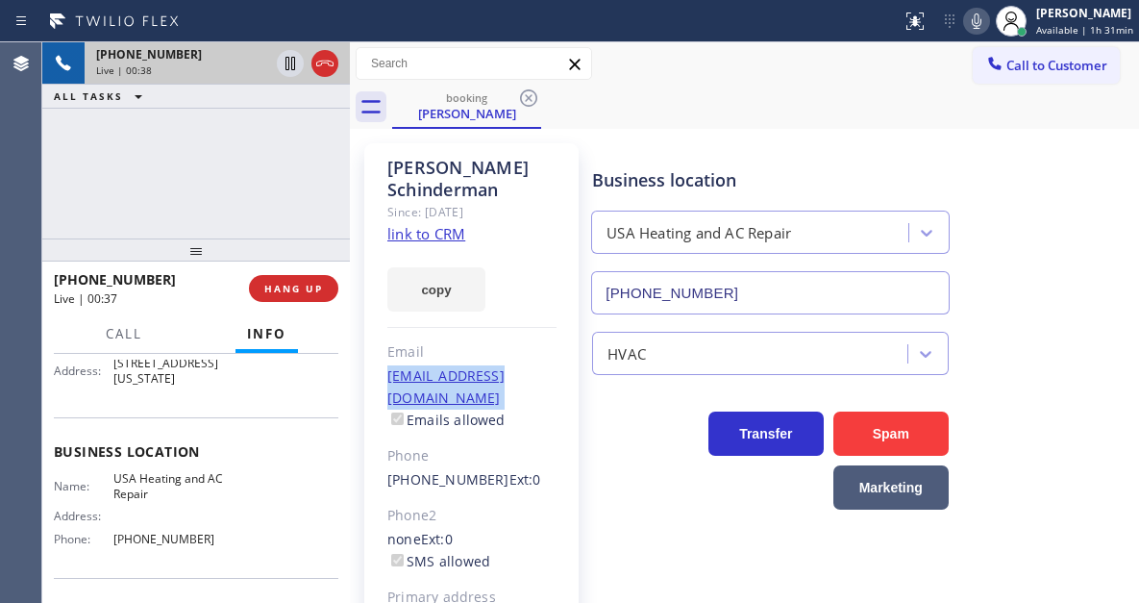
click at [376, 355] on div "[PERSON_NAME] Since: [DATE] link to CRM copy Email [EMAIL_ADDRESS][DOMAIN_NAME]…" at bounding box center [471, 451] width 214 height 616
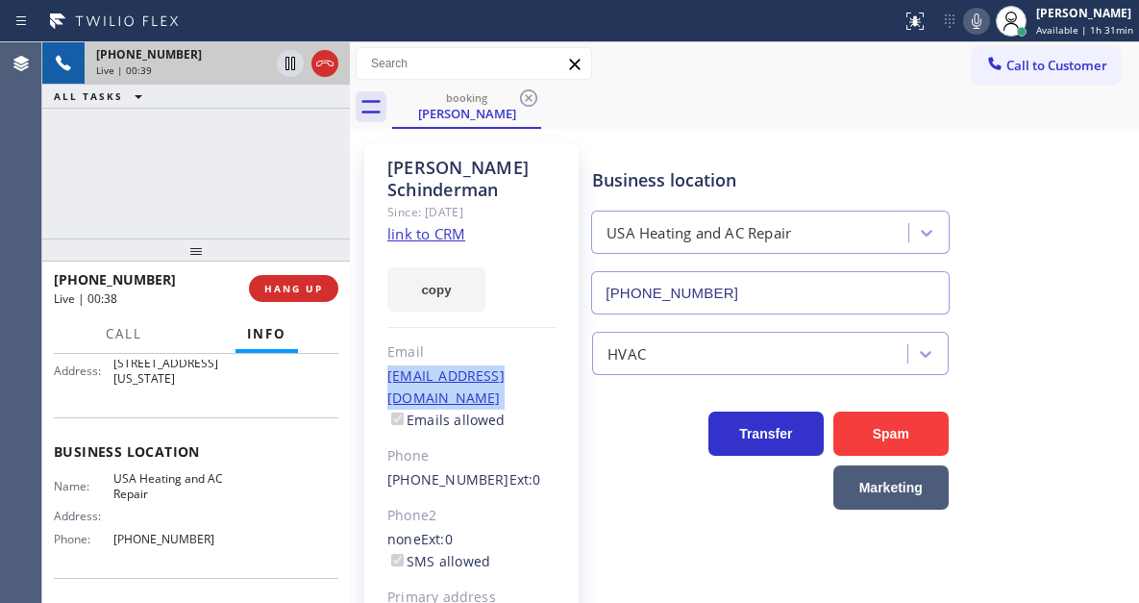
click at [376, 355] on div "[PERSON_NAME] Since: [DATE] link to CRM copy Email [EMAIL_ADDRESS][DOMAIN_NAME]…" at bounding box center [471, 451] width 214 height 616
click at [242, 172] on div "[PHONE_NUMBER] Live | 00:50 ALL TASKS ALL TASKS ACTIVE TASKS TASKS IN WRAP UP" at bounding box center [196, 140] width 308 height 196
click at [291, 57] on icon at bounding box center [290, 63] width 23 height 23
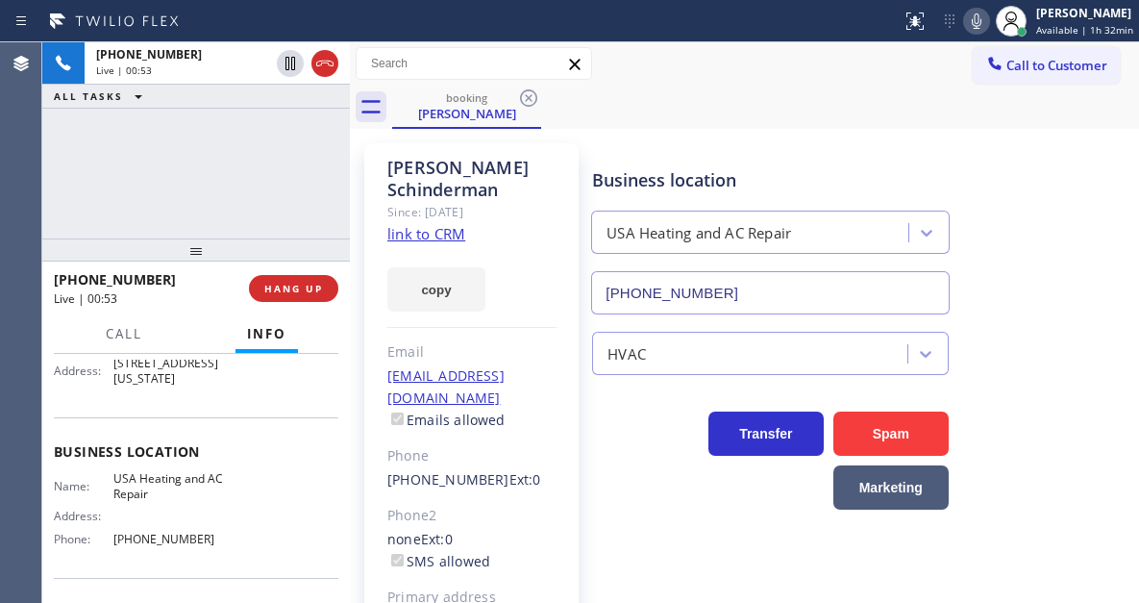
click at [972, 18] on icon at bounding box center [976, 21] width 23 height 23
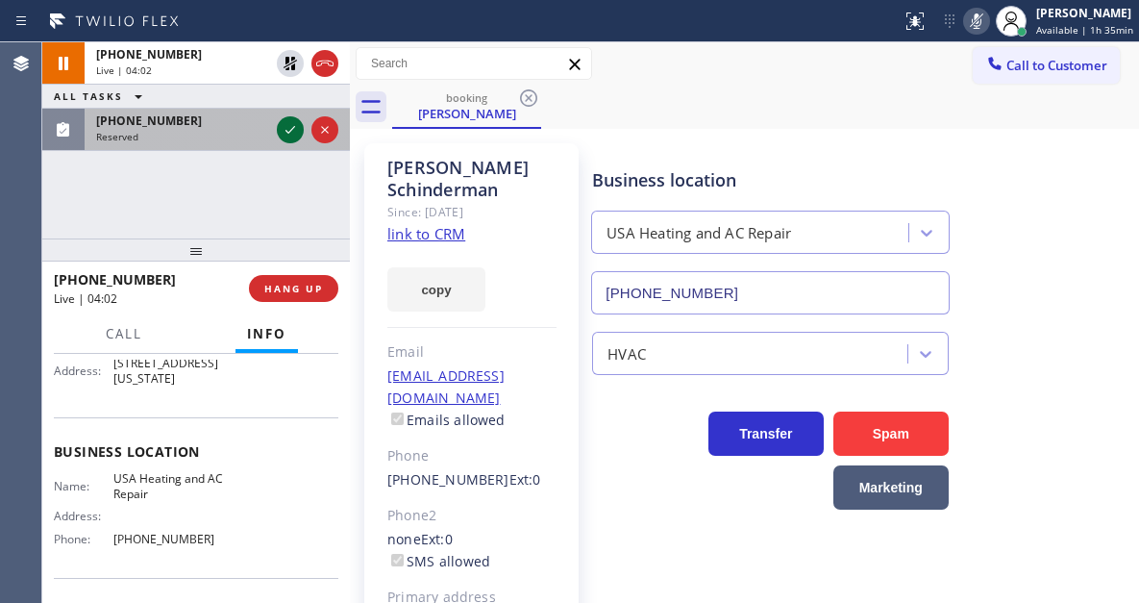
click at [292, 134] on icon at bounding box center [290, 129] width 23 height 23
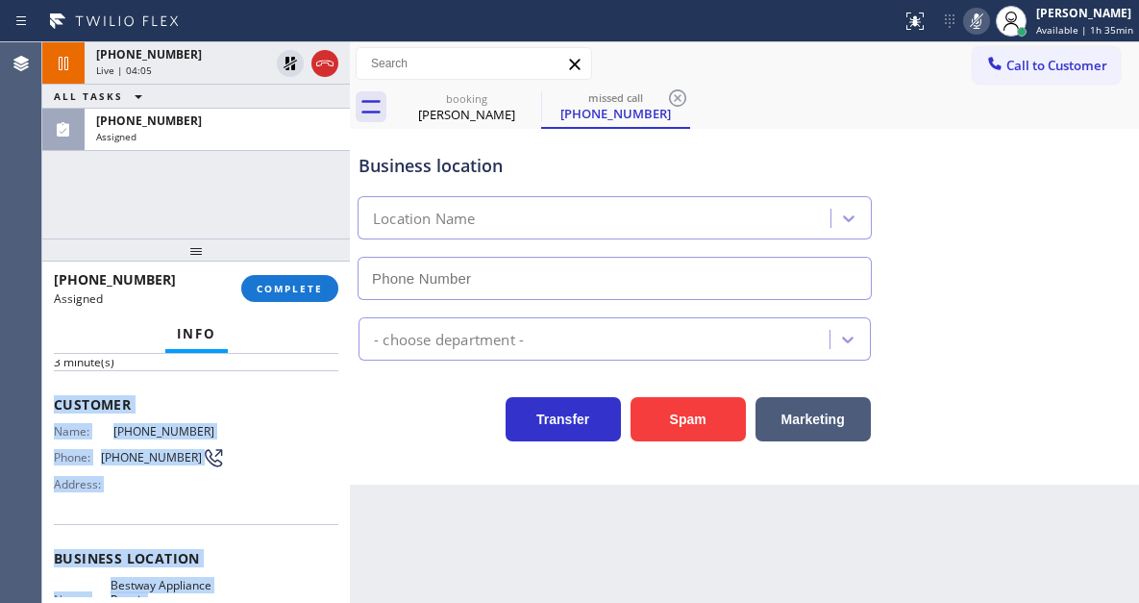
scroll to position [336, 0]
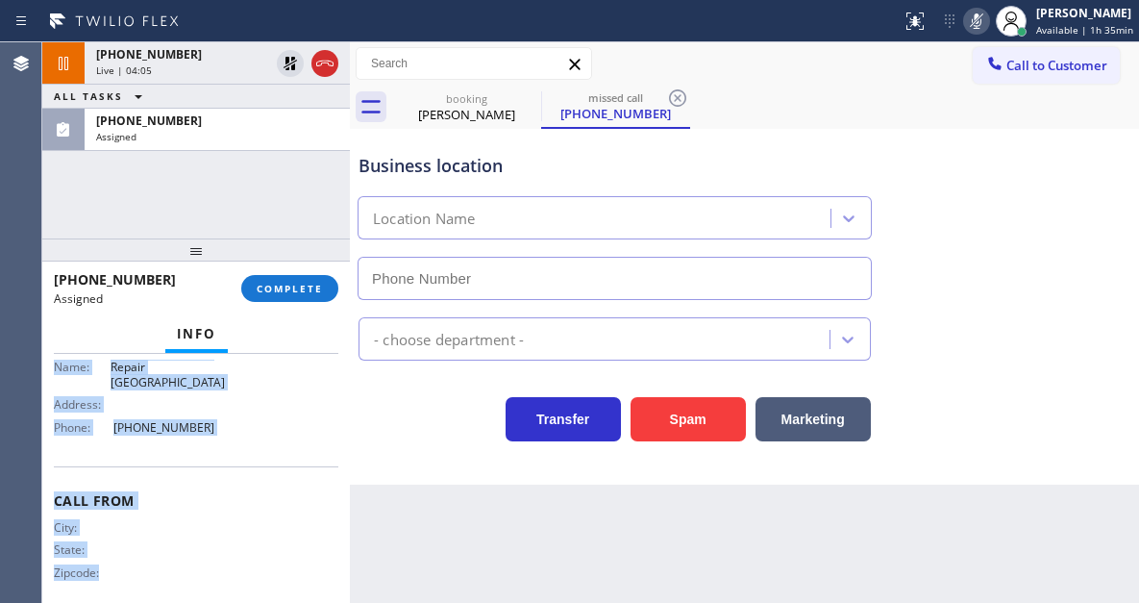
type input "[PHONE_NUMBER]"
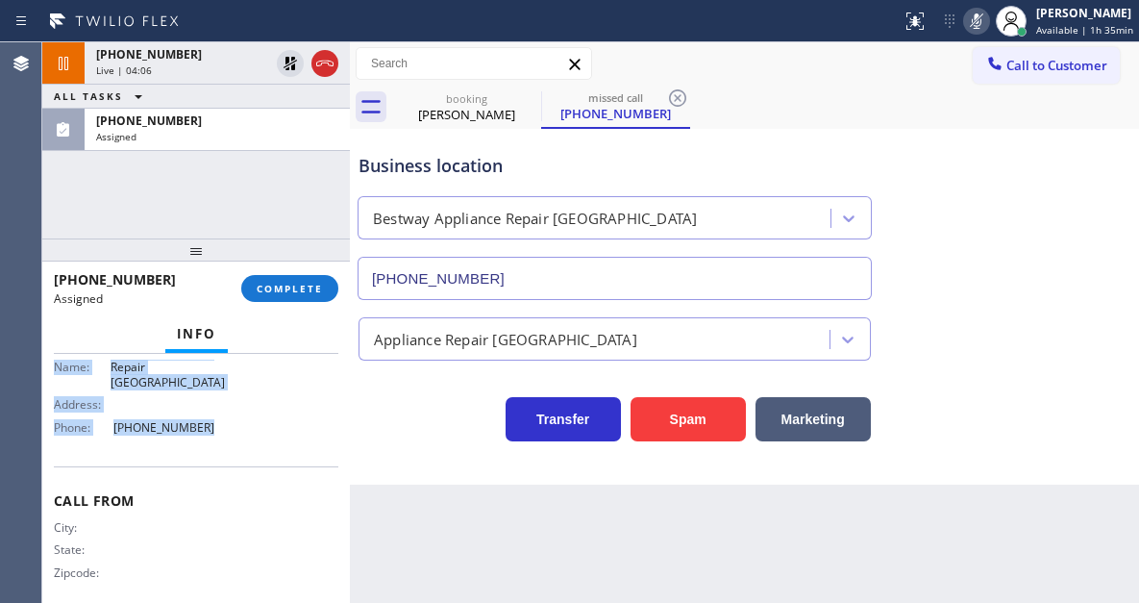
drag, startPoint x: 54, startPoint y: 487, endPoint x: 220, endPoint y: 446, distance: 171.4
click at [220, 446] on div "Context Queue: Appliance Repair High End Priority: 0 Task Age: [DEMOGRAPHIC_DAT…" at bounding box center [196, 317] width 285 height 589
click at [220, 446] on div "Business location Name: Bestway Appliance Repair Queens Address: Phone: [PHONE_…" at bounding box center [196, 378] width 285 height 175
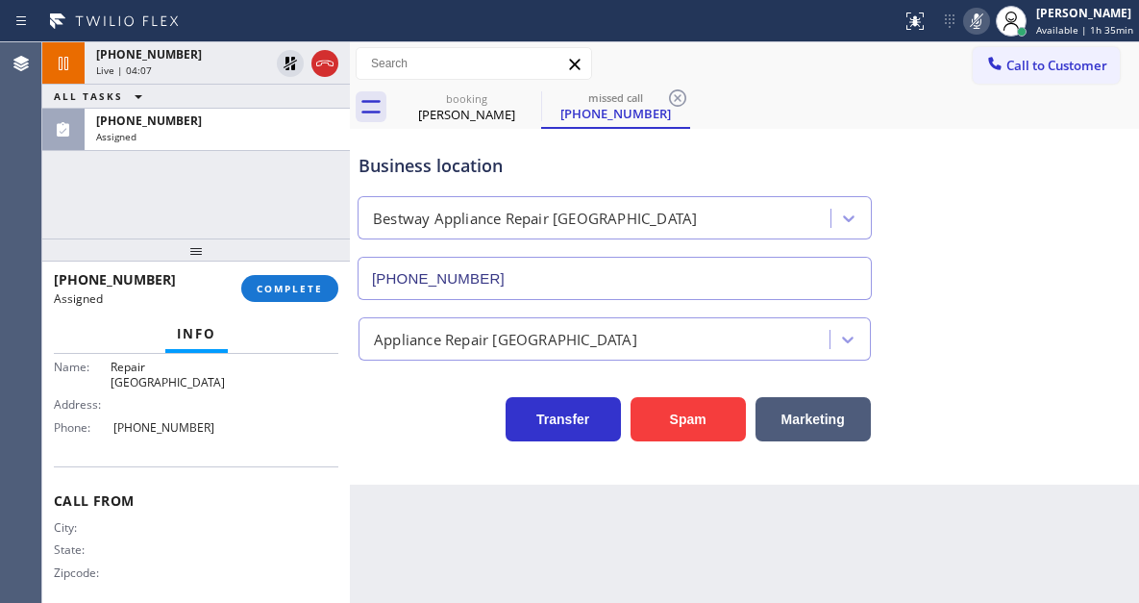
click at [237, 430] on div "Business location Name: Bestway Appliance Repair Queens Address: Phone: [PHONE_…" at bounding box center [196, 378] width 285 height 175
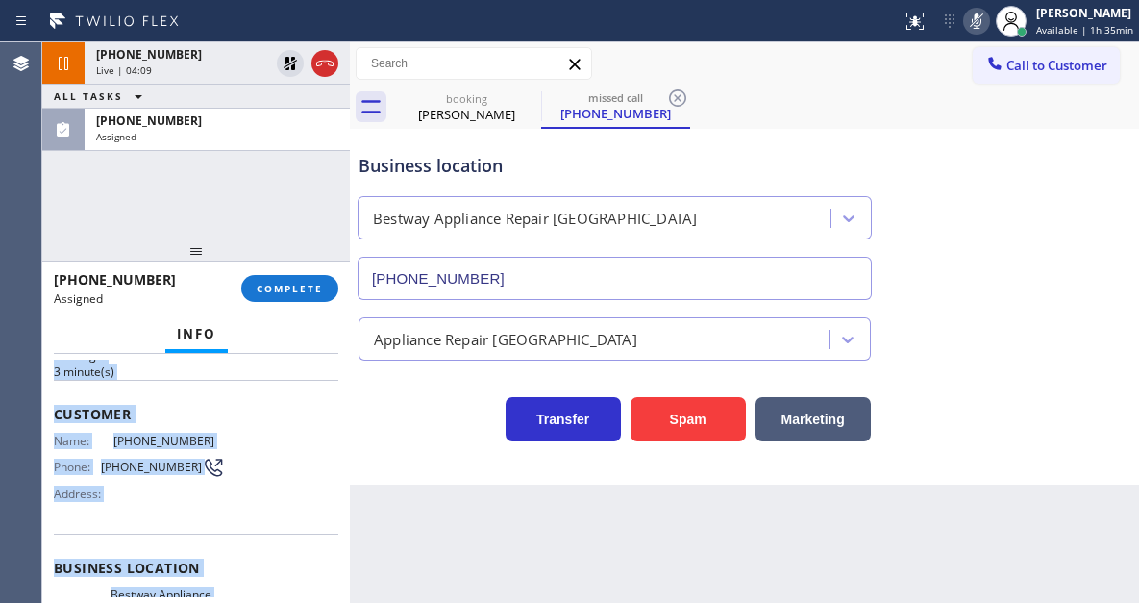
scroll to position [0, 0]
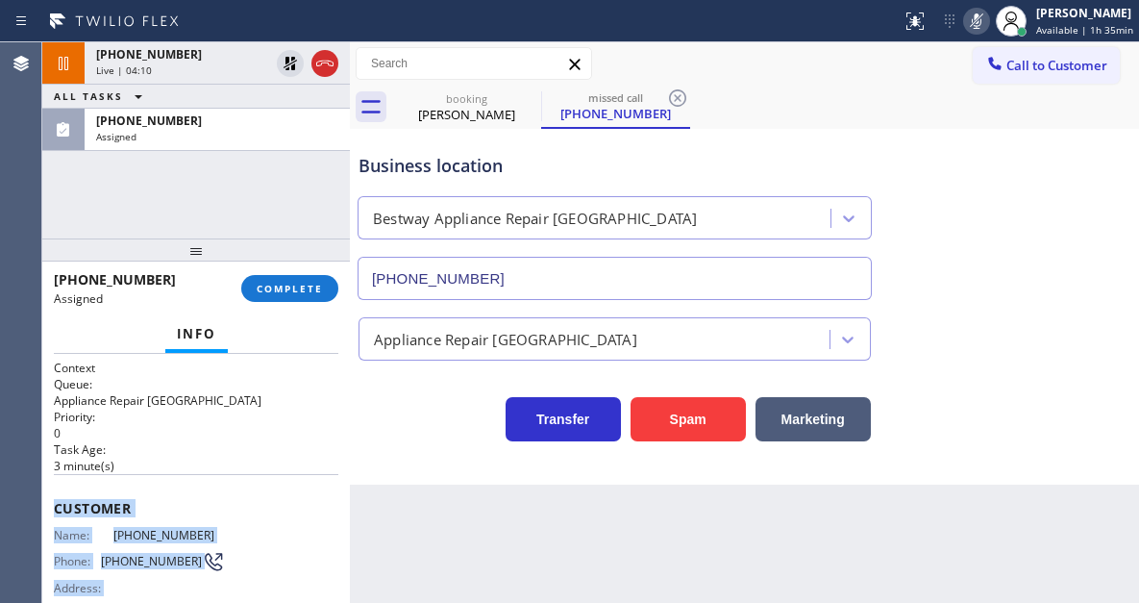
drag, startPoint x: 198, startPoint y: 517, endPoint x: 51, endPoint y: 493, distance: 149.0
click at [51, 493] on div "Context Queue: Appliance Repair High End Priority: 0 Task Age: [DEMOGRAPHIC_DAT…" at bounding box center [196, 478] width 308 height 249
click at [300, 297] on button "COMPLETE" at bounding box center [289, 288] width 97 height 27
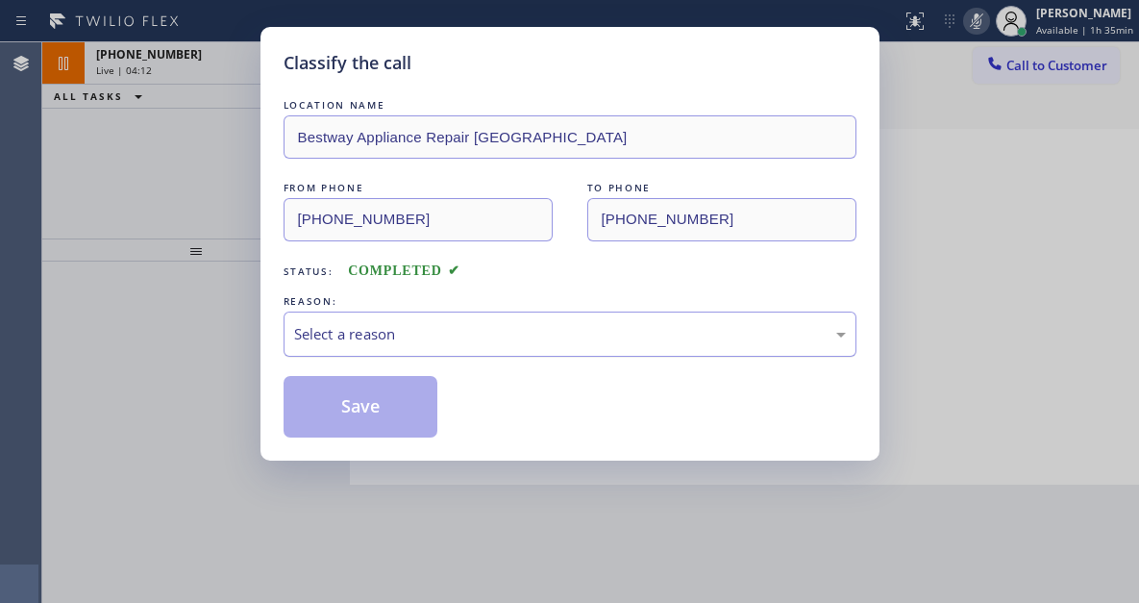
click at [462, 352] on div "Select a reason" at bounding box center [570, 333] width 573 height 45
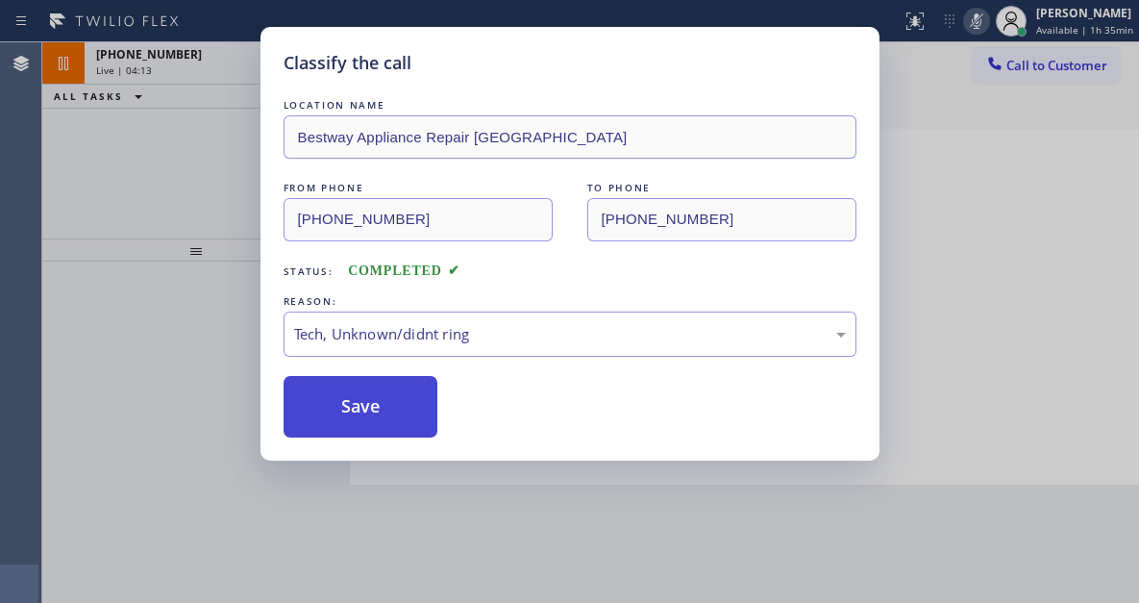
click at [419, 430] on button "Save" at bounding box center [361, 407] width 155 height 62
type input "[PHONE_NUMBER]"
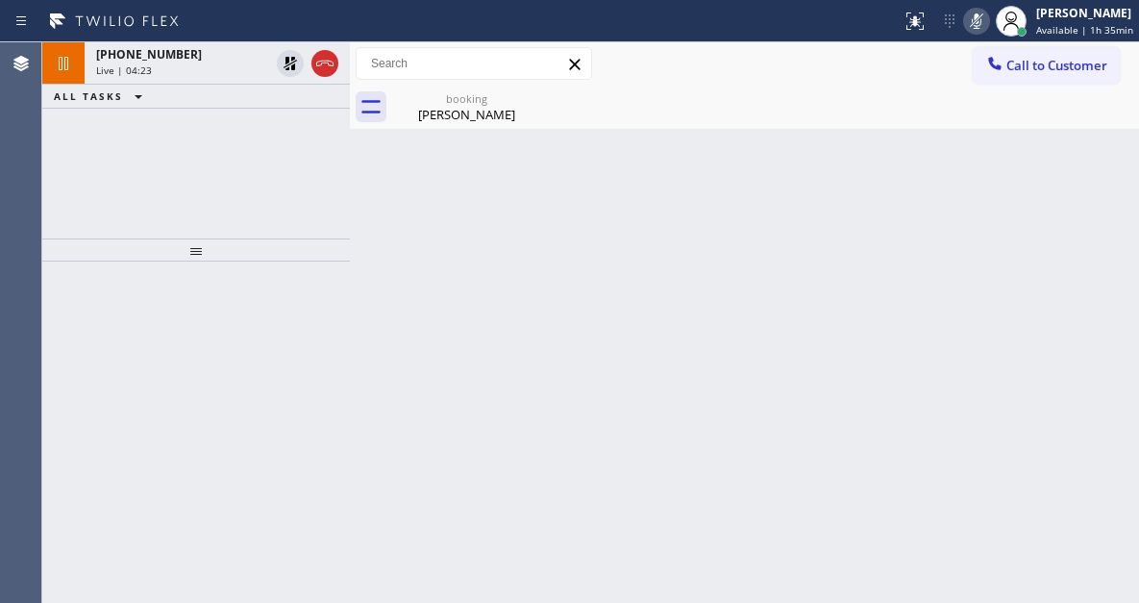
click at [1063, 243] on div "Back to Dashboard Change Sender ID Customers Technicians Select a contact Outbo…" at bounding box center [744, 322] width 789 height 560
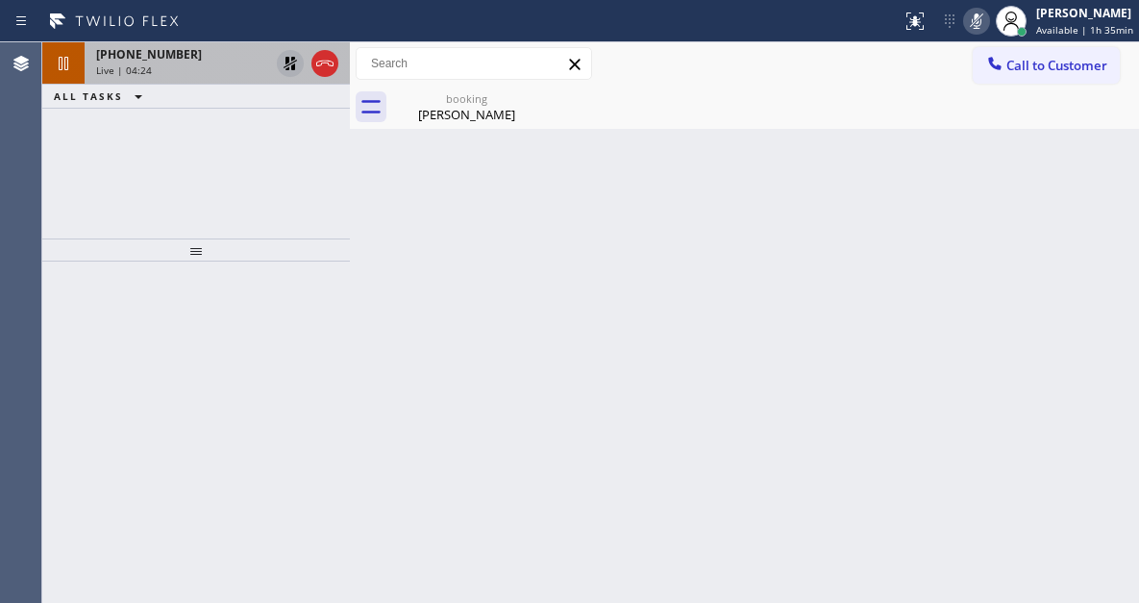
click at [284, 68] on icon at bounding box center [290, 63] width 23 height 23
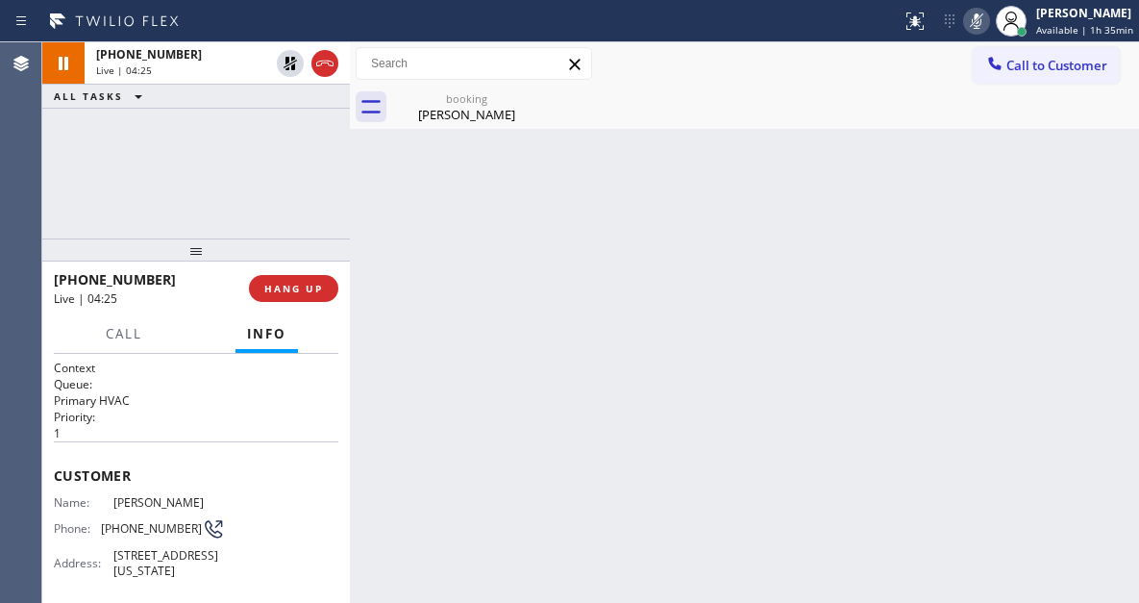
click at [984, 17] on icon at bounding box center [976, 21] width 23 height 23
click at [1083, 300] on div "Back to Dashboard Change Sender ID Customers Technicians Select a contact Outbo…" at bounding box center [744, 322] width 789 height 560
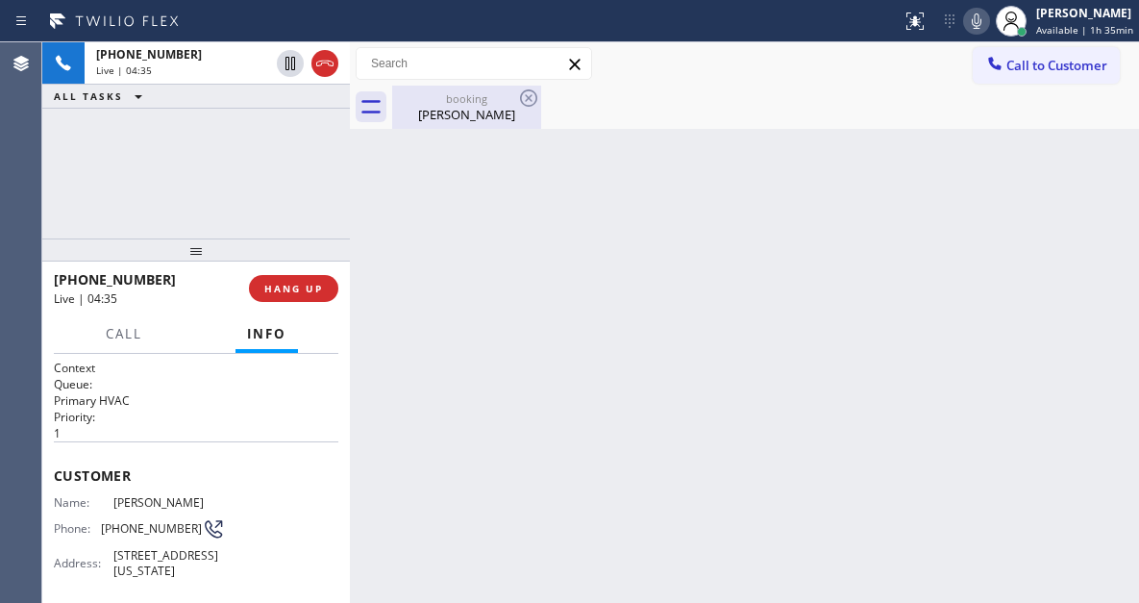
click at [445, 107] on div "[PERSON_NAME]" at bounding box center [466, 114] width 145 height 17
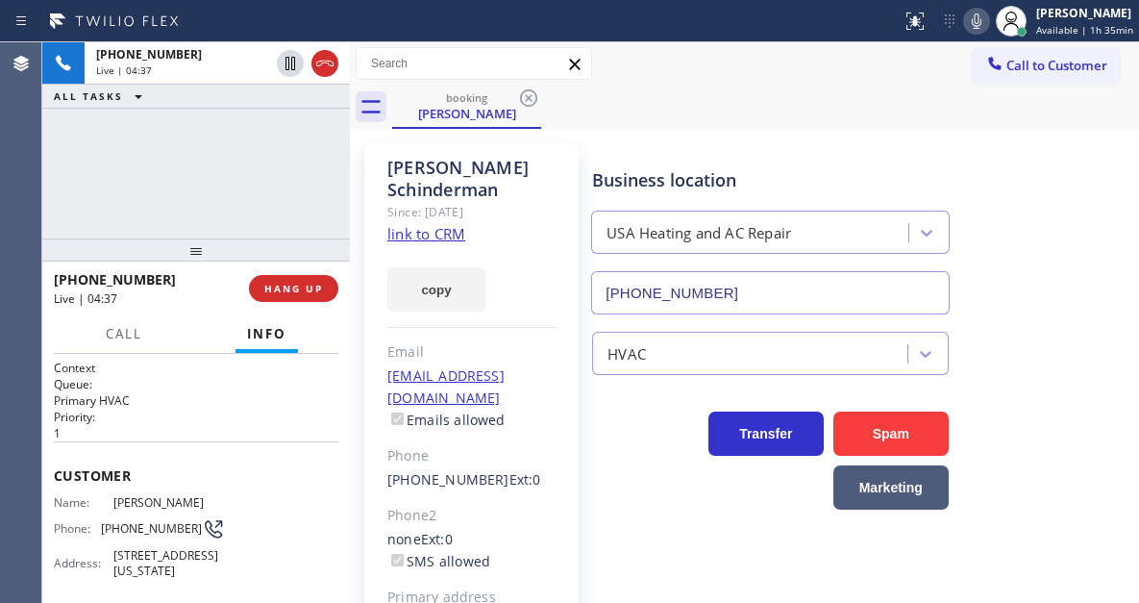
click at [170, 172] on div "[PHONE_NUMBER] Live | 04:37 ALL TASKS ALL TASKS ACTIVE TASKS TASKS IN WRAP UP" at bounding box center [196, 140] width 308 height 196
click at [235, 152] on div "[PHONE_NUMBER] Live | 05:19 ALL TASKS ALL TASKS ACTIVE TASKS TASKS IN WRAP UP" at bounding box center [196, 140] width 308 height 196
click at [302, 288] on span "HANG UP" at bounding box center [293, 288] width 59 height 13
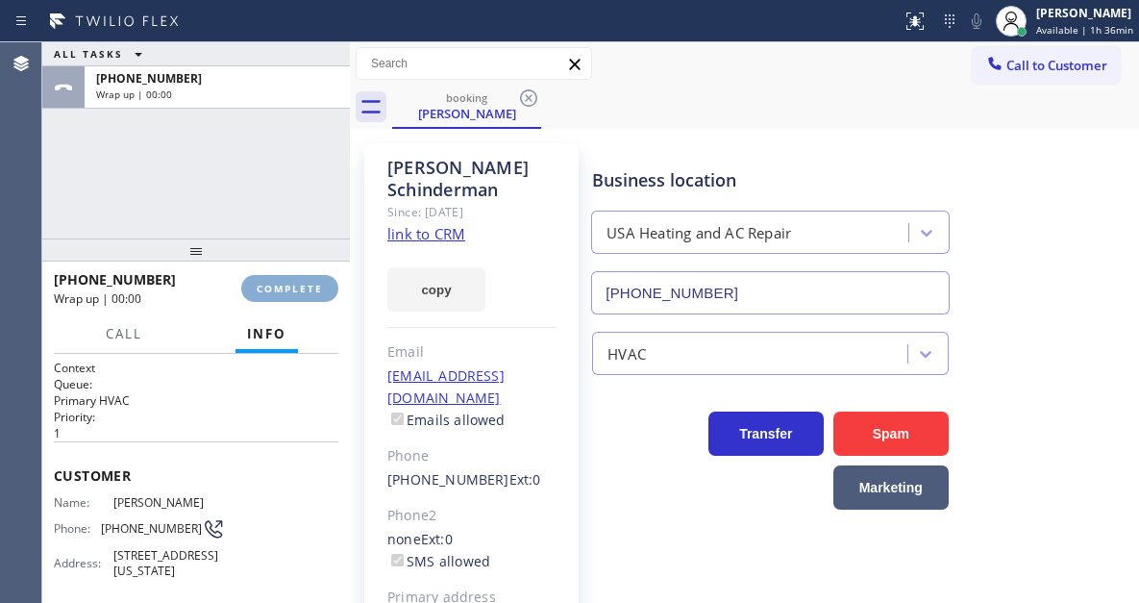
click at [302, 288] on span "COMPLETE" at bounding box center [290, 288] width 66 height 13
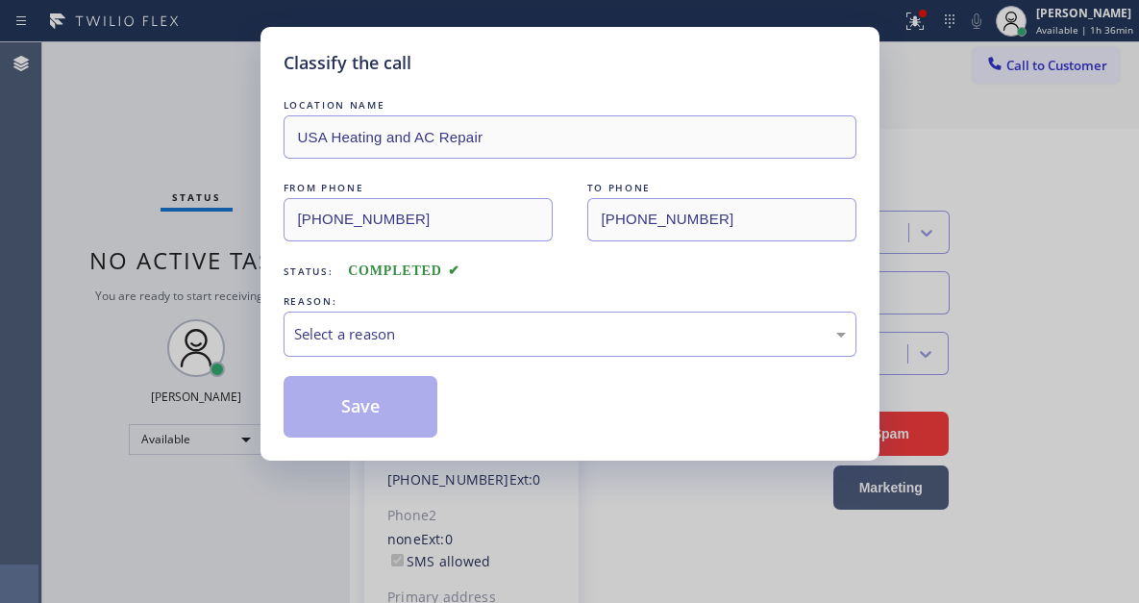
click at [302, 288] on div "LOCATION NAME [GEOGRAPHIC_DATA] Heating and AC Repair FROM PHONE [PHONE_NUMBER]…" at bounding box center [570, 266] width 573 height 342
click at [474, 330] on div "Select a reason" at bounding box center [570, 334] width 552 height 22
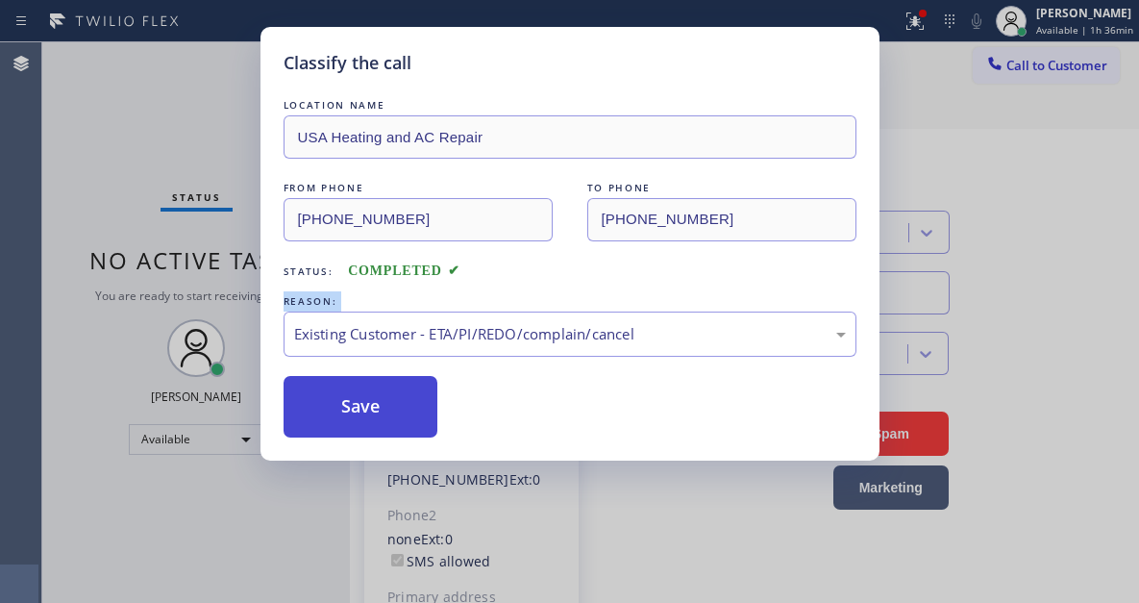
click at [375, 394] on button "Save" at bounding box center [361, 407] width 155 height 62
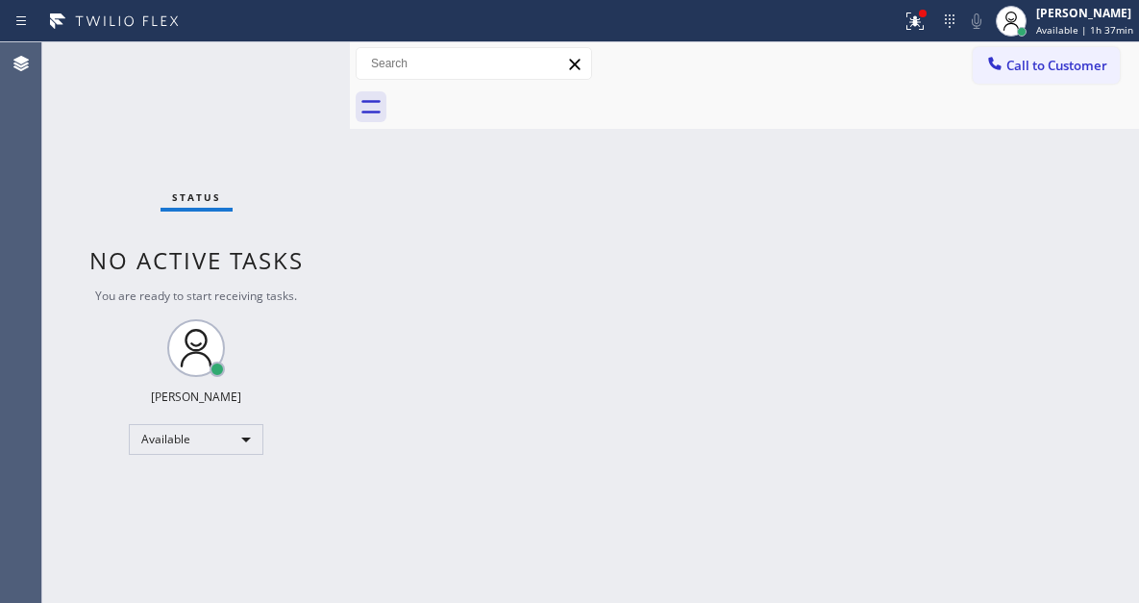
click at [1093, 205] on div "Back to Dashboard Change Sender ID Customers Technicians Select a contact Outbo…" at bounding box center [744, 322] width 789 height 560
click at [1123, 259] on div "Back to Dashboard Change Sender ID Customers Technicians Select a contact Outbo…" at bounding box center [744, 322] width 789 height 560
click at [933, 12] on div at bounding box center [915, 21] width 42 height 23
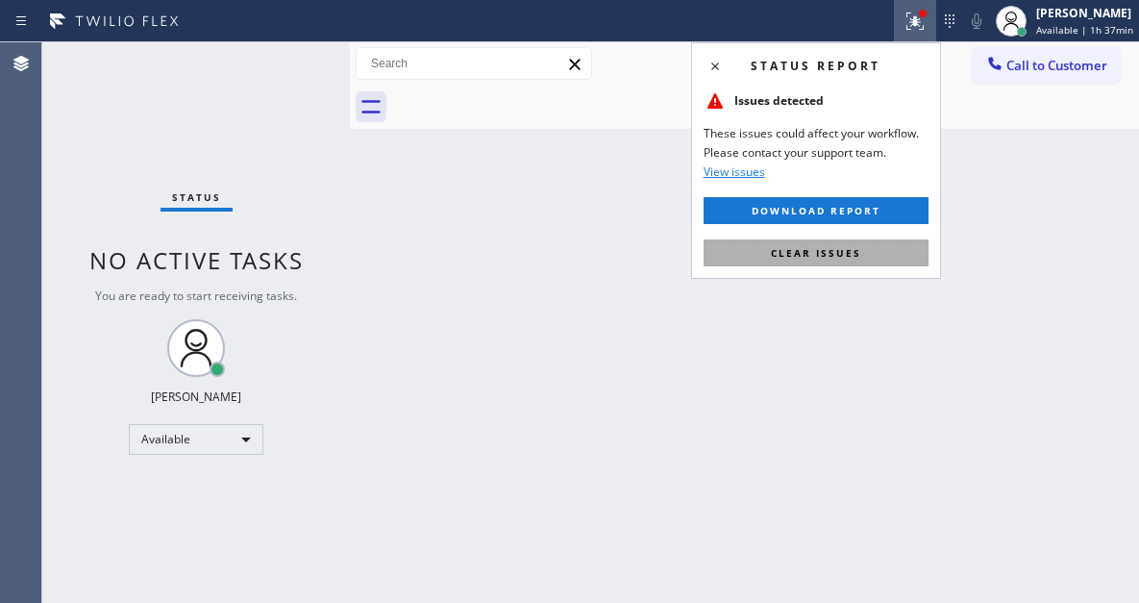
click at [881, 262] on button "Clear issues" at bounding box center [816, 252] width 225 height 27
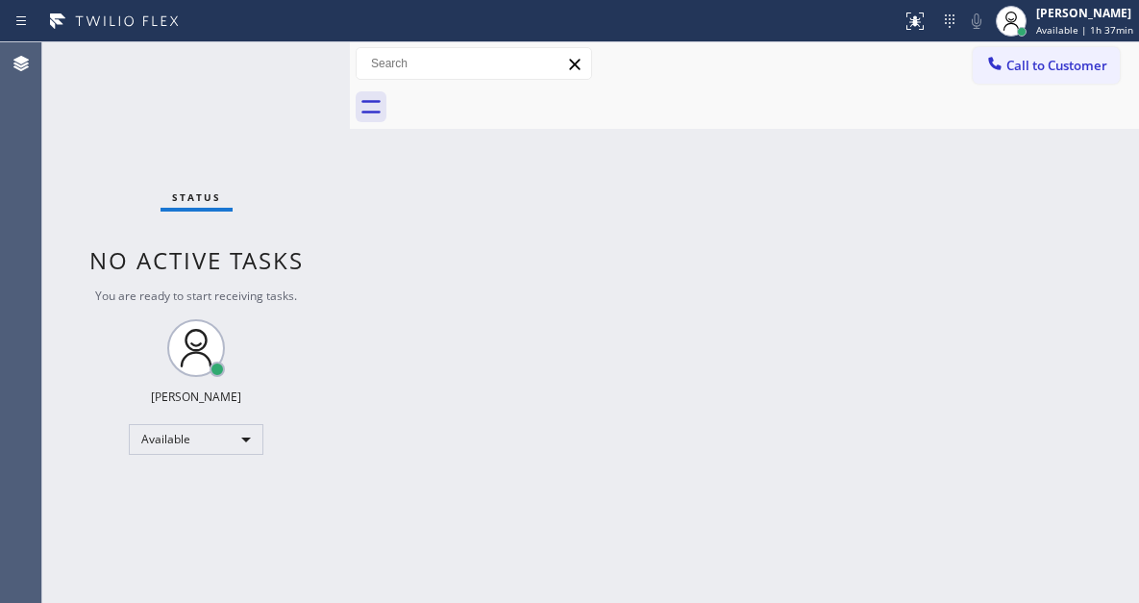
click at [279, 51] on div "Status No active tasks You are ready to start receiving tasks. [PERSON_NAME]" at bounding box center [196, 322] width 308 height 560
click at [282, 61] on div "Status No active tasks You are ready to start receiving tasks. [PERSON_NAME]" at bounding box center [196, 322] width 308 height 560
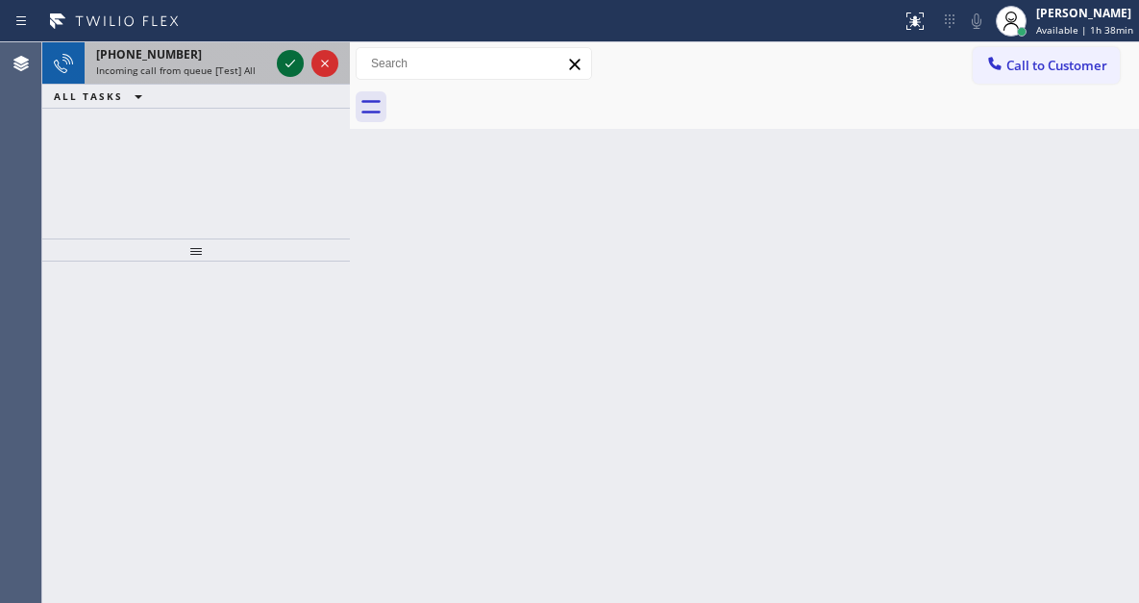
click at [282, 61] on icon at bounding box center [290, 63] width 23 height 23
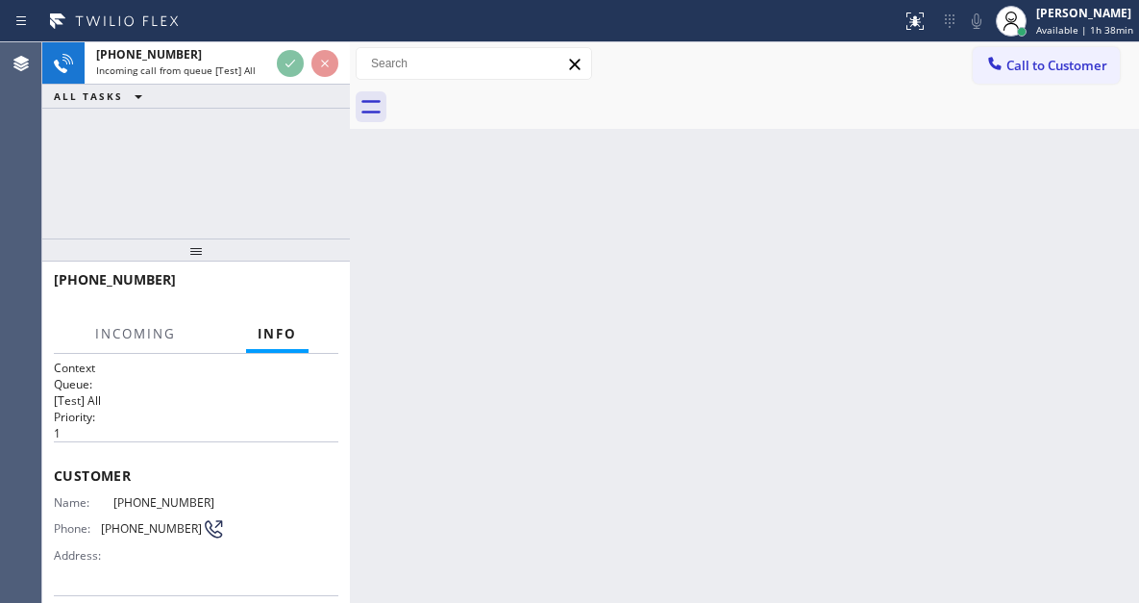
scroll to position [96, 0]
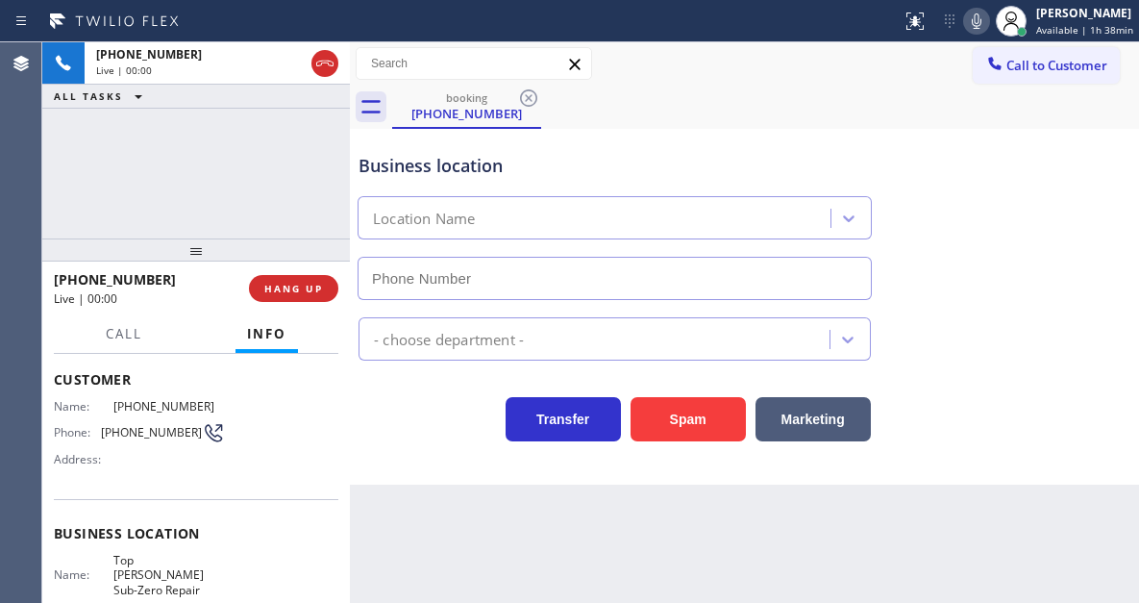
type input "[PHONE_NUMBER]"
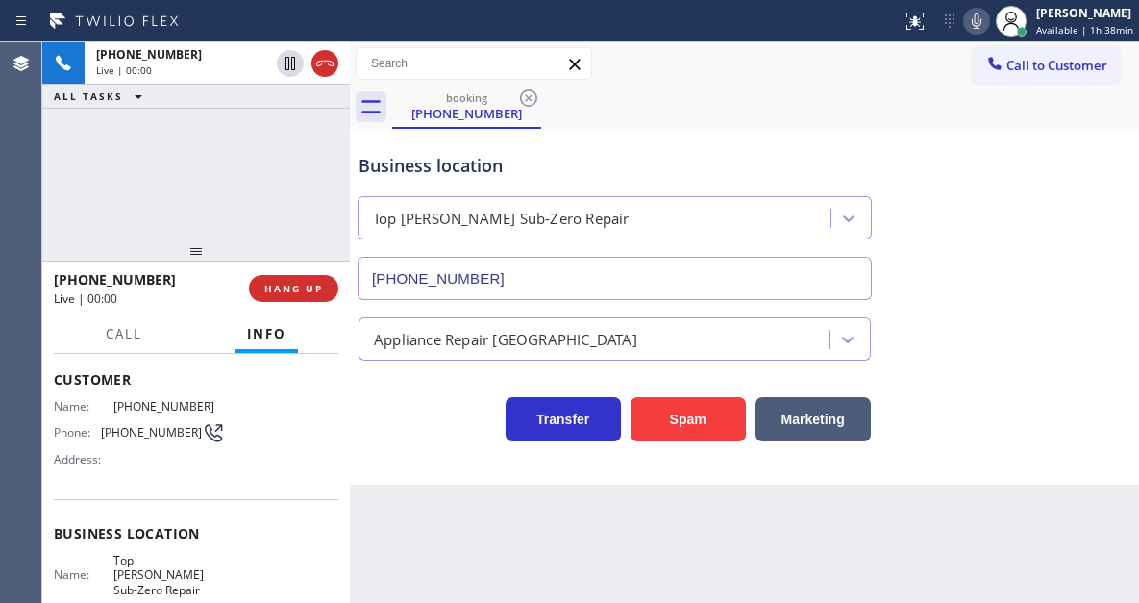
click at [153, 553] on span "Top [PERSON_NAME] Sub-Zero Repair" at bounding box center [169, 575] width 112 height 44
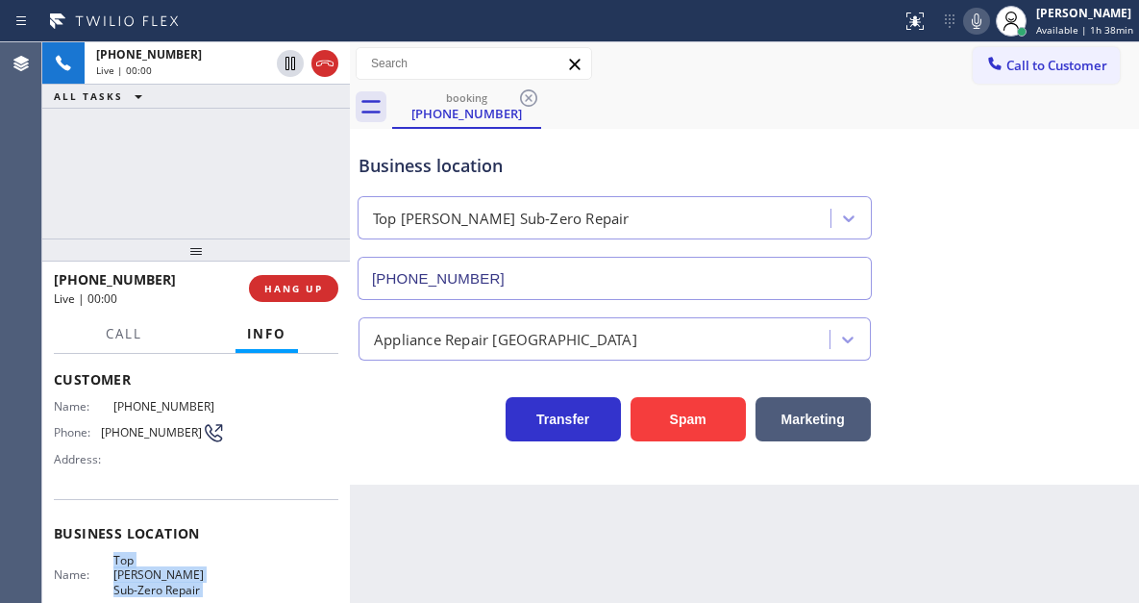
click at [153, 553] on span "Top [PERSON_NAME] Sub-Zero Repair" at bounding box center [169, 575] width 112 height 44
click at [132, 426] on span "[PHONE_NUMBER]" at bounding box center [151, 432] width 101 height 14
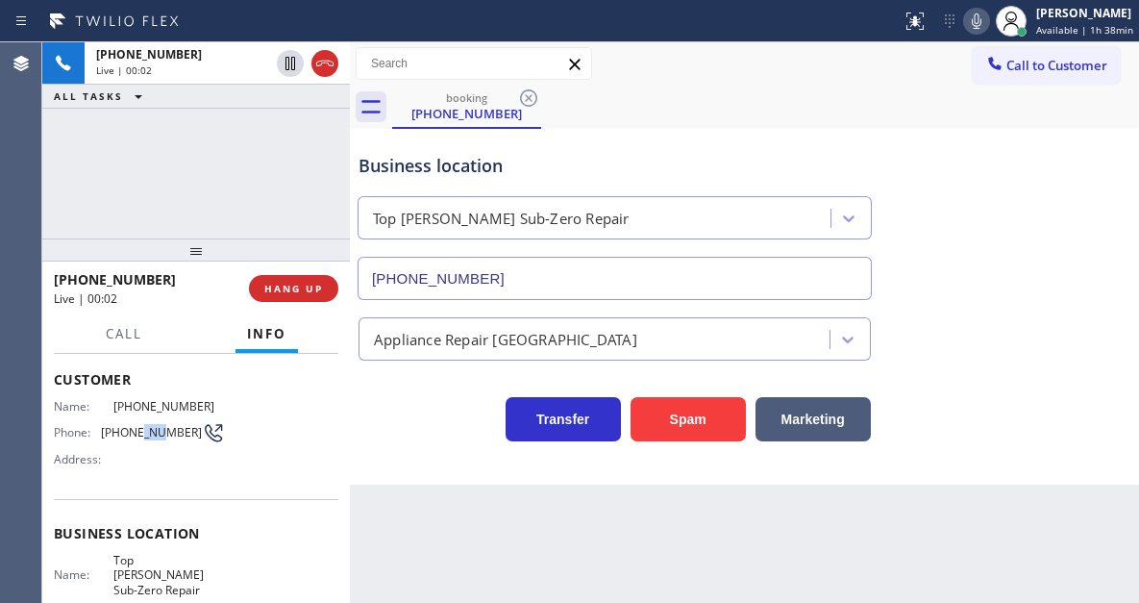
click at [132, 426] on span "[PHONE_NUMBER]" at bounding box center [151, 432] width 101 height 14
click at [448, 475] on div "Business location Top [PERSON_NAME] Sub-Zero Repair [PHONE_NUMBER] Appliance Re…" at bounding box center [744, 307] width 789 height 356
click at [174, 563] on span "Top [PERSON_NAME] Sub-Zero Repair" at bounding box center [169, 575] width 112 height 44
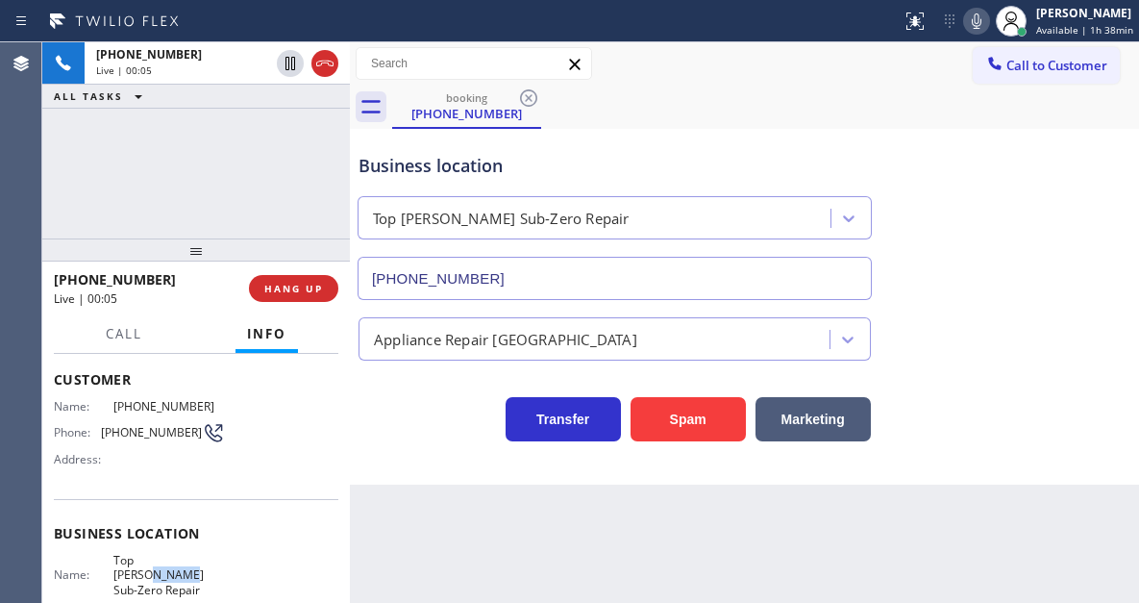
click at [174, 563] on span "Top [PERSON_NAME] Sub-Zero Repair" at bounding box center [169, 575] width 112 height 44
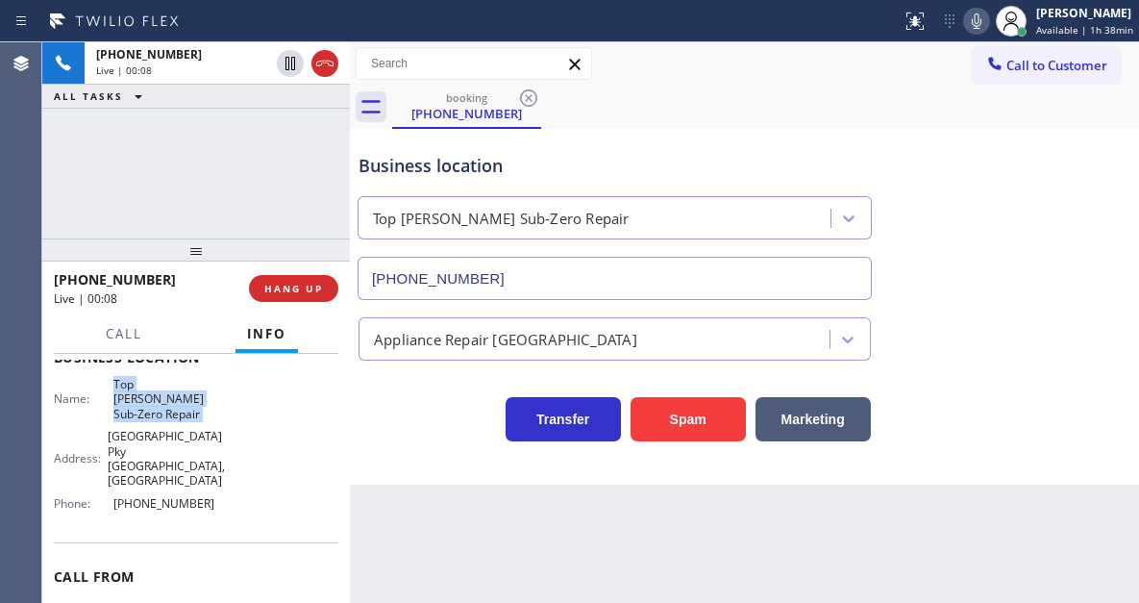
scroll to position [288, 0]
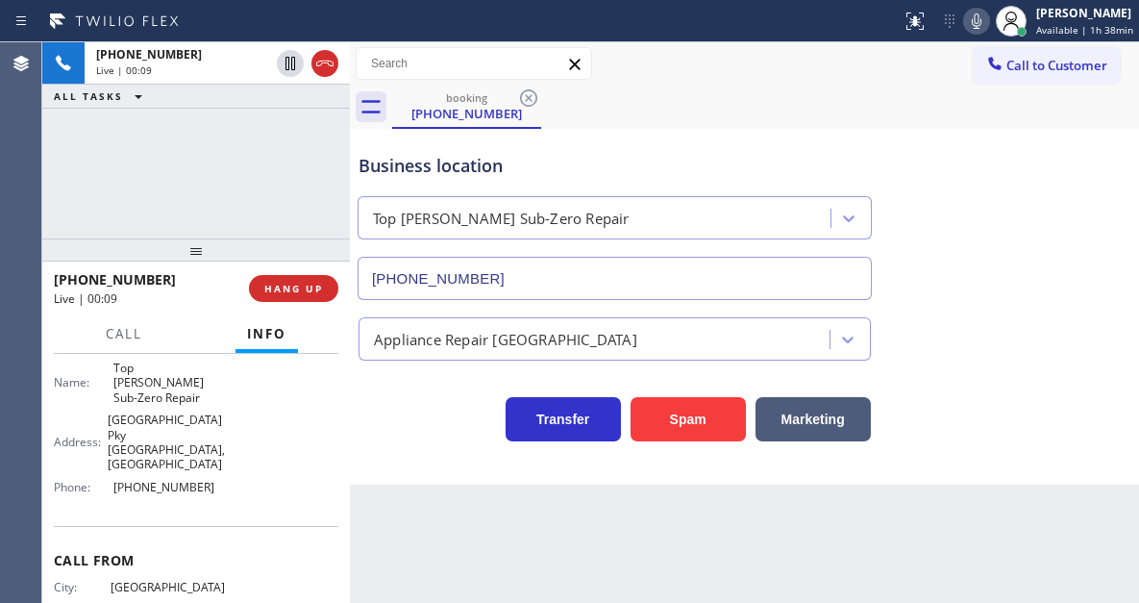
click at [169, 480] on span "[PHONE_NUMBER]" at bounding box center [169, 487] width 112 height 14
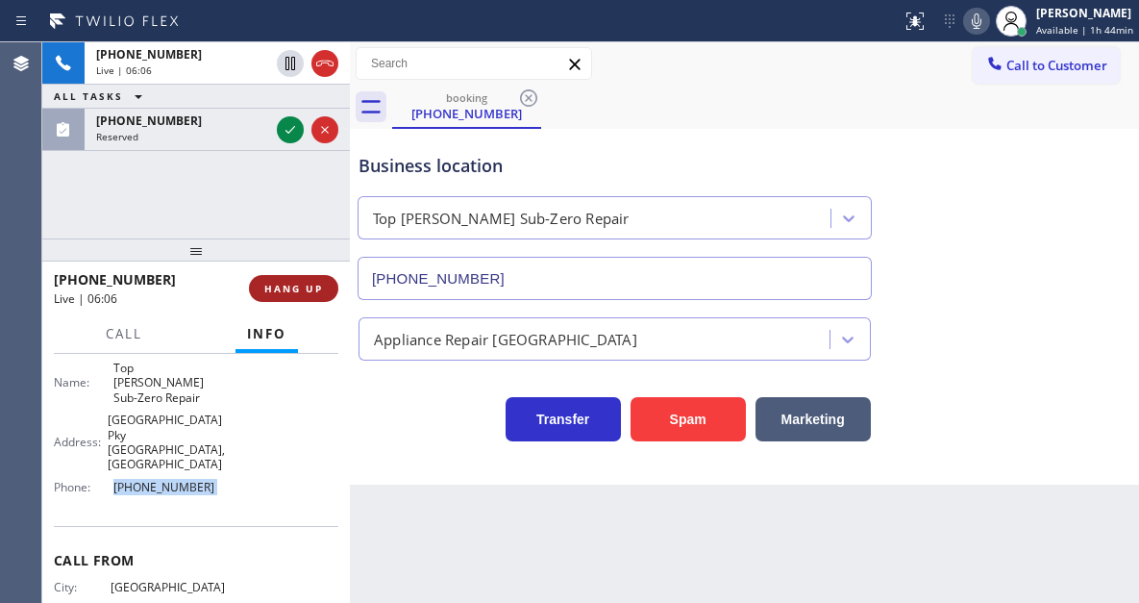
click at [315, 285] on span "HANG UP" at bounding box center [293, 288] width 59 height 13
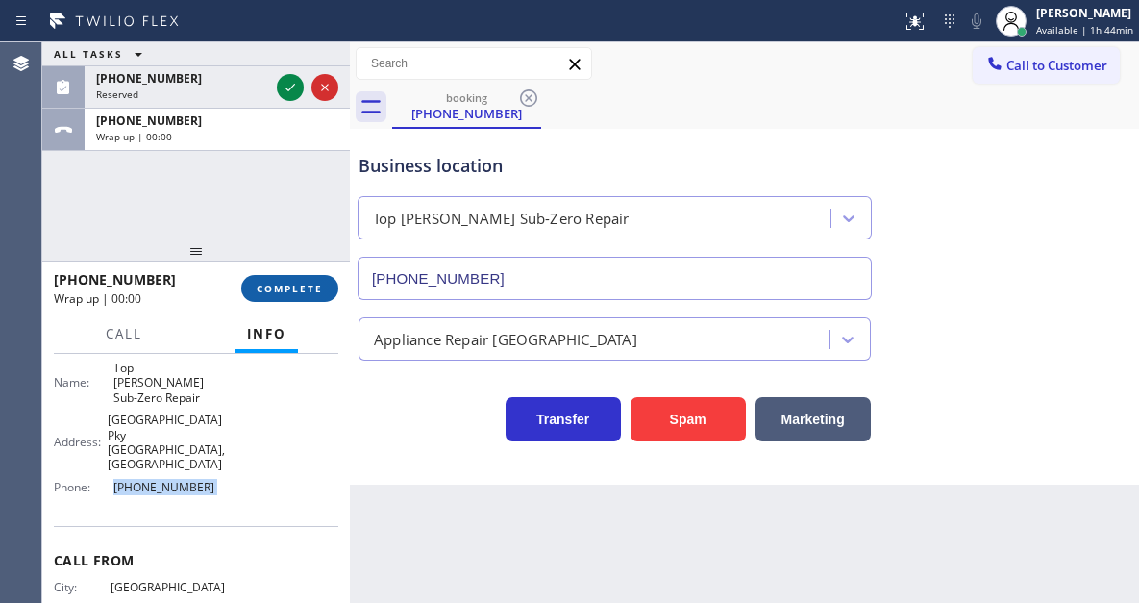
click at [315, 285] on span "COMPLETE" at bounding box center [290, 288] width 66 height 13
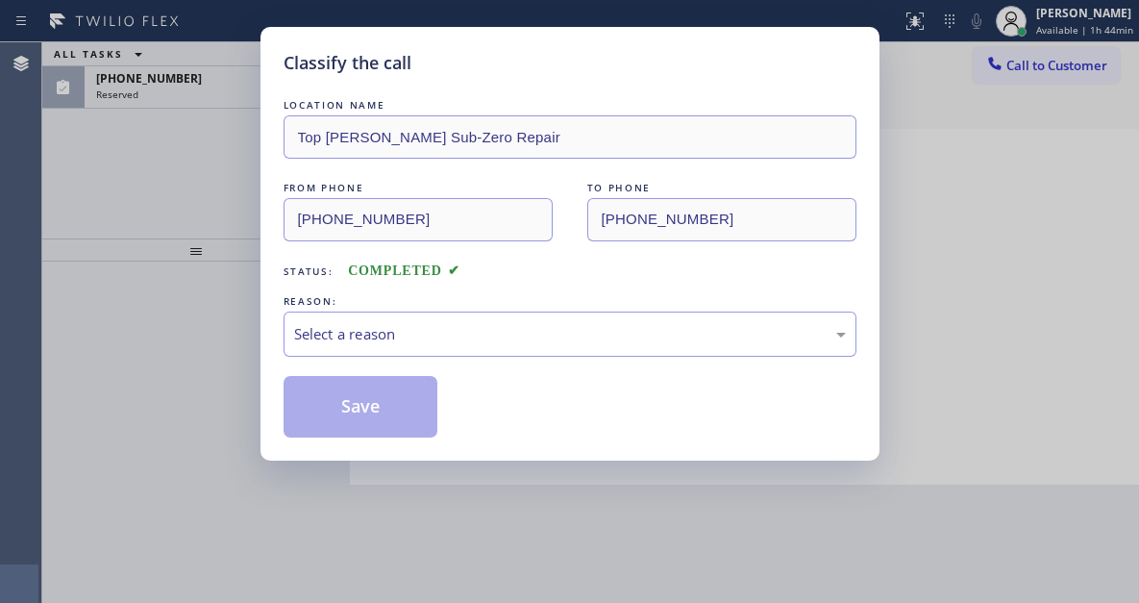
click at [315, 285] on div "LOCATION NAME Top [PERSON_NAME] Sub-Zero Repair FROM PHONE [PHONE_NUMBER] TO PH…" at bounding box center [570, 266] width 573 height 342
click at [420, 323] on div "Select a reason" at bounding box center [570, 334] width 552 height 22
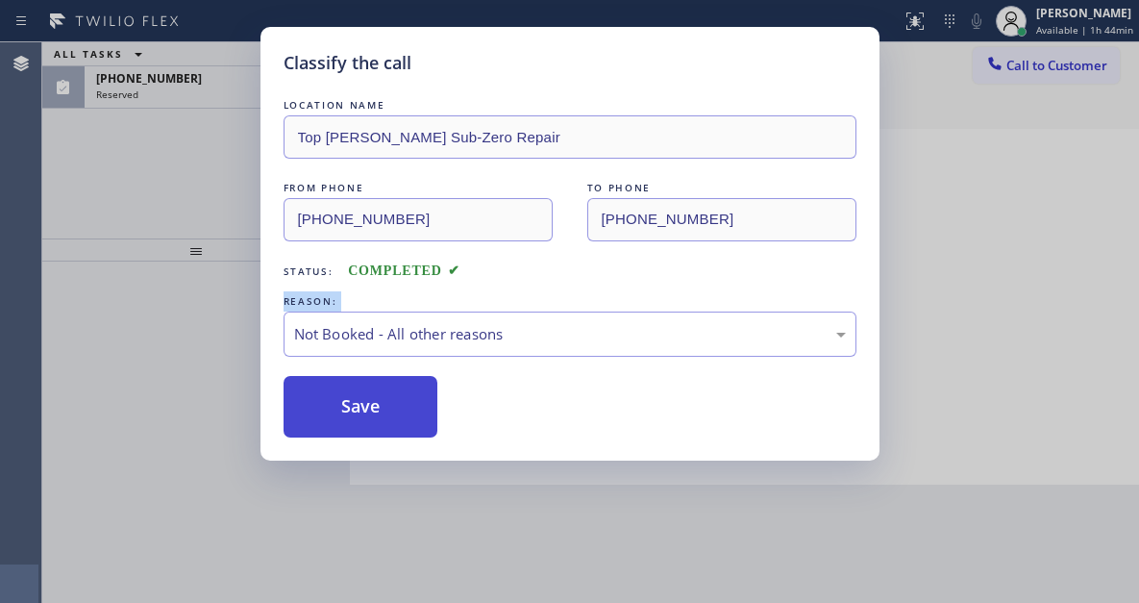
click at [397, 415] on button "Save" at bounding box center [361, 407] width 155 height 62
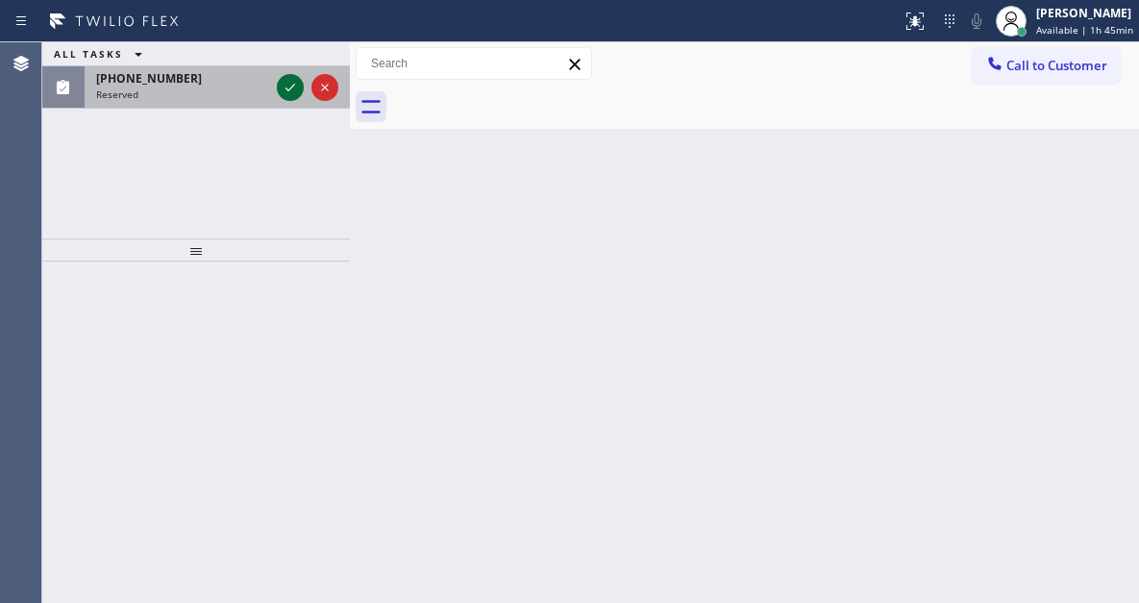
click at [290, 81] on icon at bounding box center [290, 87] width 23 height 23
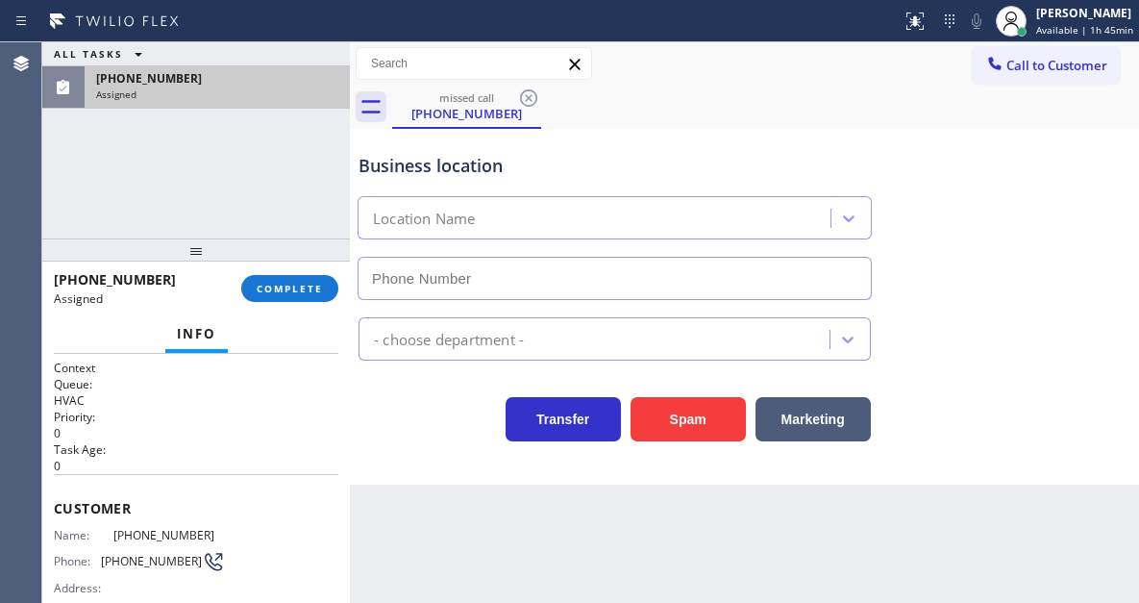
type input "[PHONE_NUMBER]"
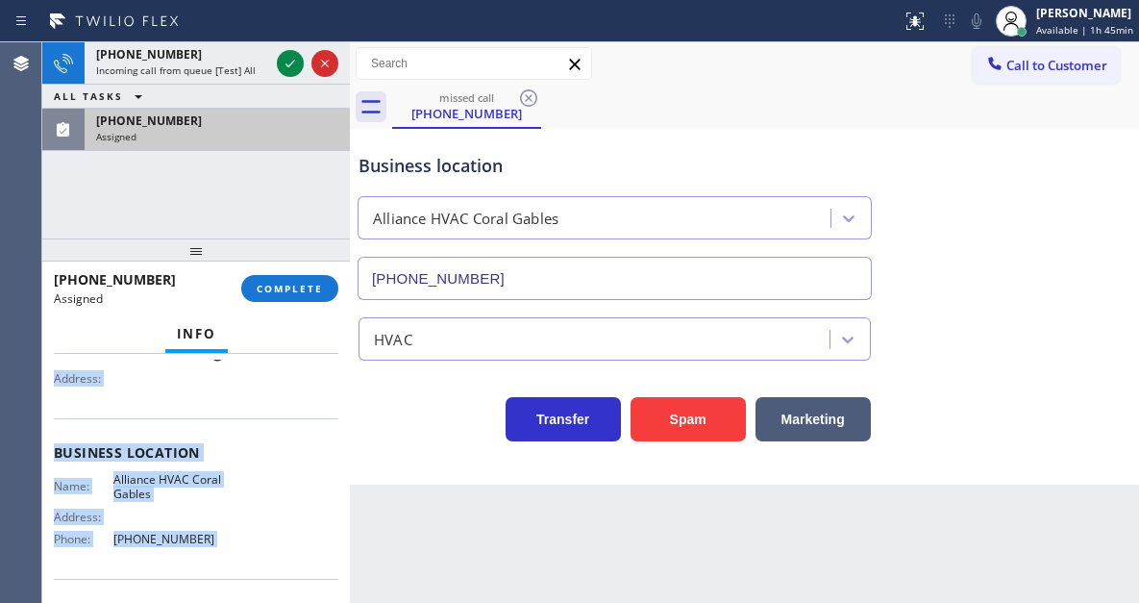
scroll to position [320, 0]
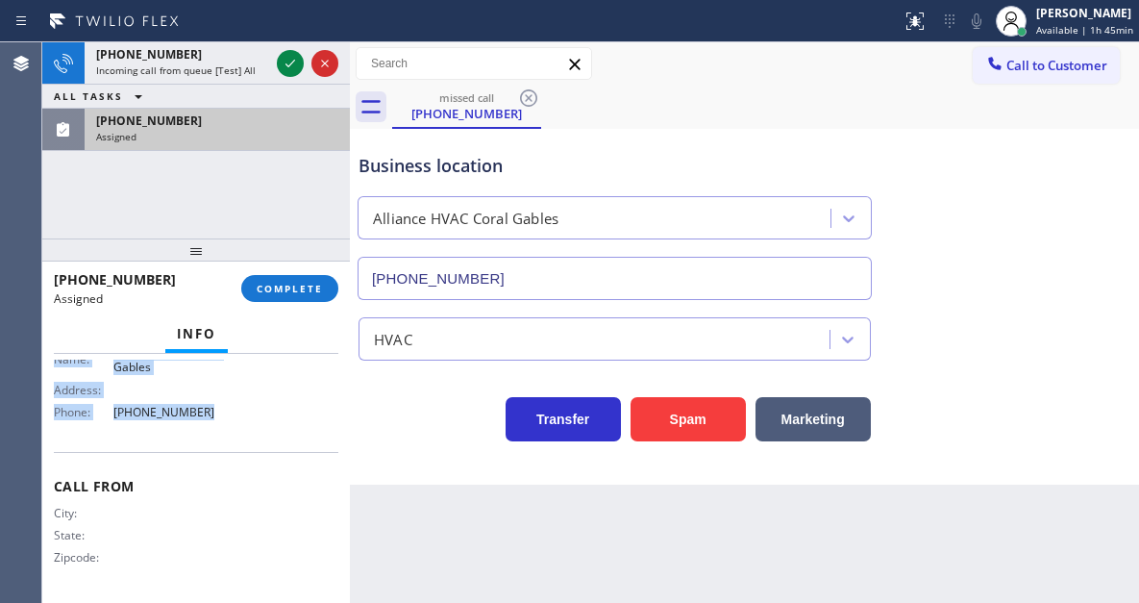
drag, startPoint x: 55, startPoint y: 495, endPoint x: 235, endPoint y: 426, distance: 192.6
click at [235, 426] on div "Context Queue: HVAC Priority: 0 Task Age: Customer Name: [PHONE_NUMBER] Phone: …" at bounding box center [196, 318] width 285 height 558
click at [292, 293] on span "COMPLETE" at bounding box center [290, 288] width 66 height 13
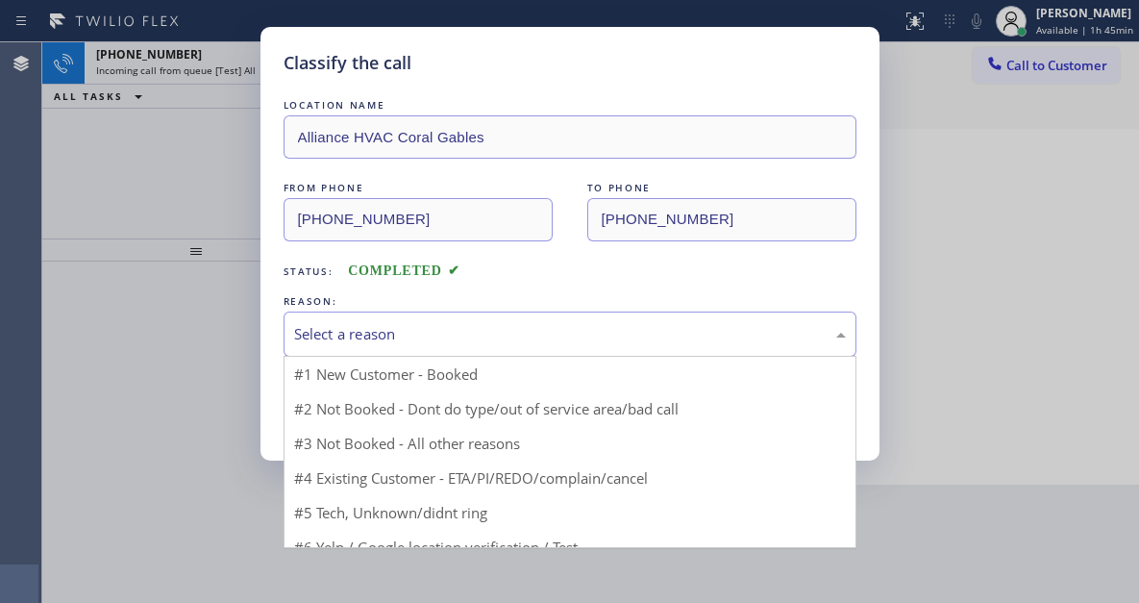
click at [488, 338] on div "Select a reason" at bounding box center [570, 334] width 552 height 22
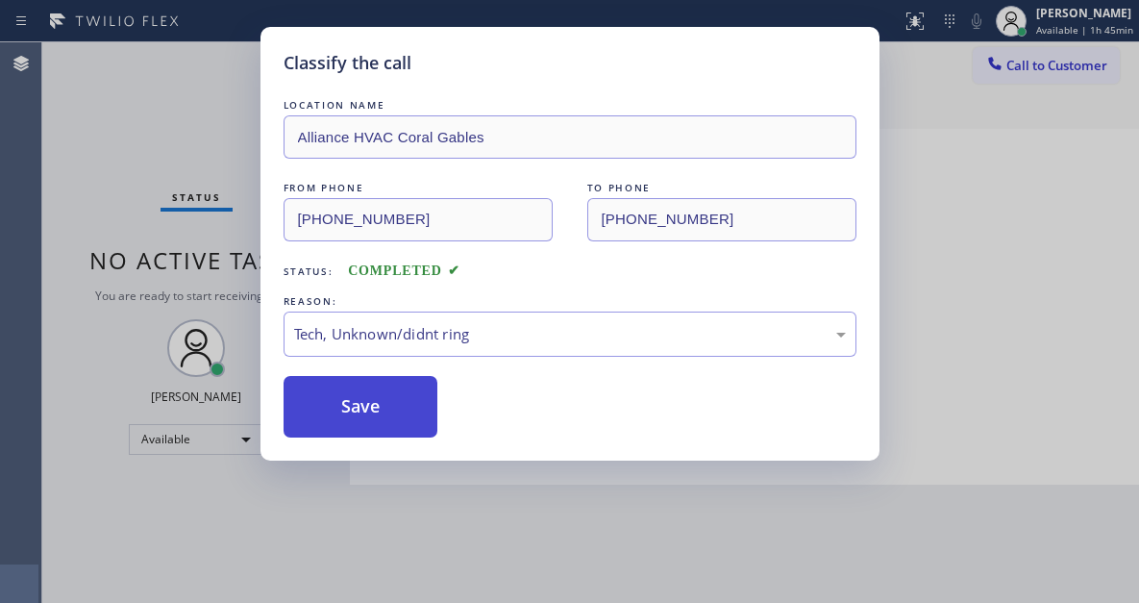
click at [404, 410] on button "Save" at bounding box center [361, 407] width 155 height 62
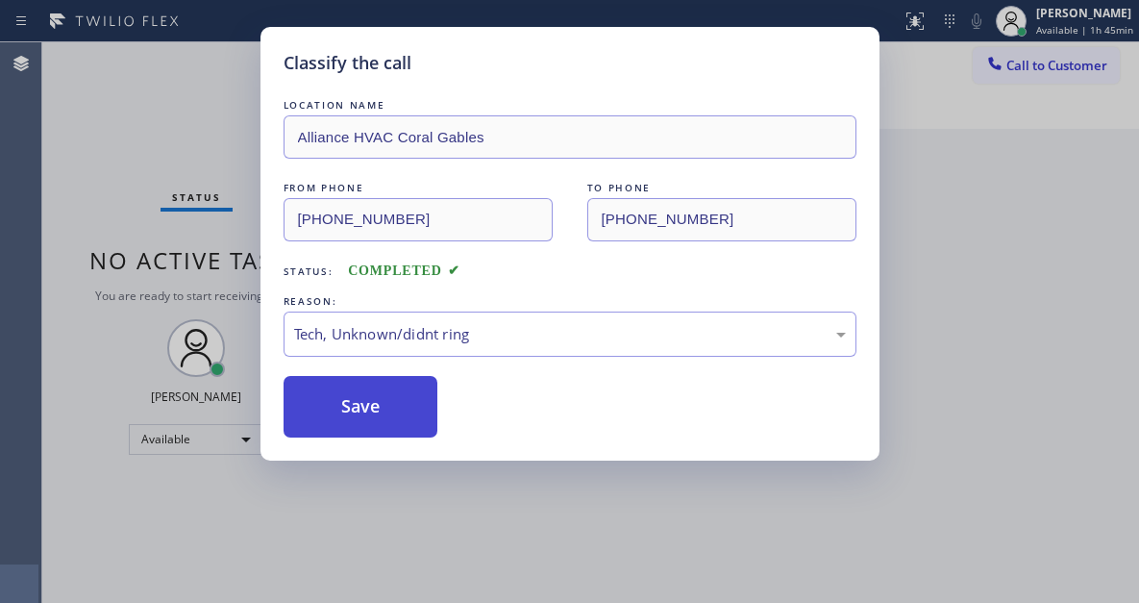
click at [404, 410] on button "Save" at bounding box center [361, 407] width 155 height 62
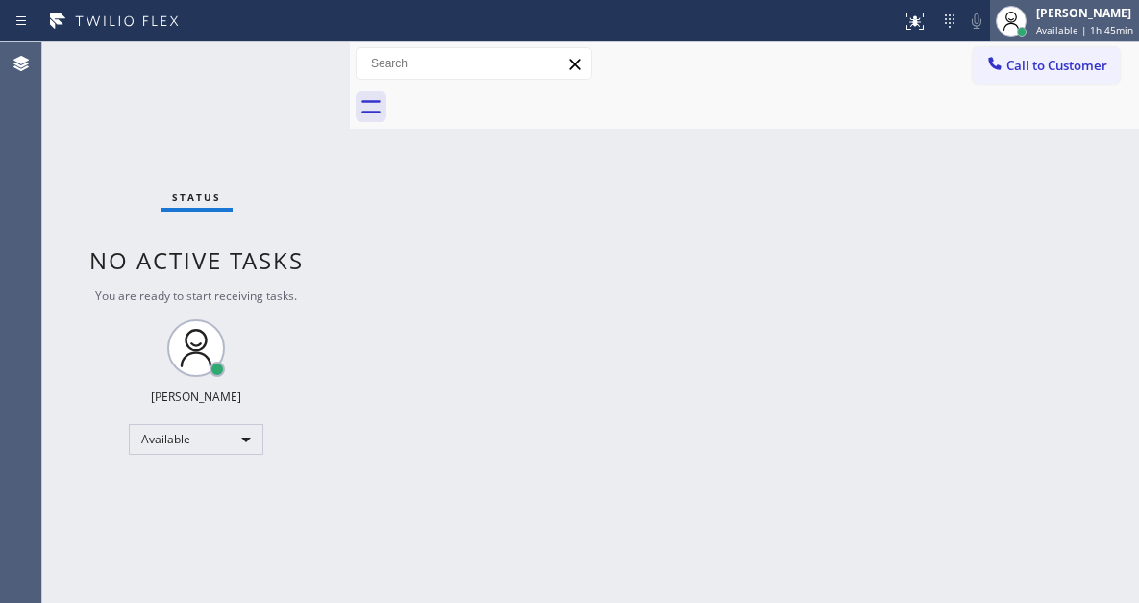
click at [1031, 37] on div at bounding box center [1011, 21] width 42 height 42
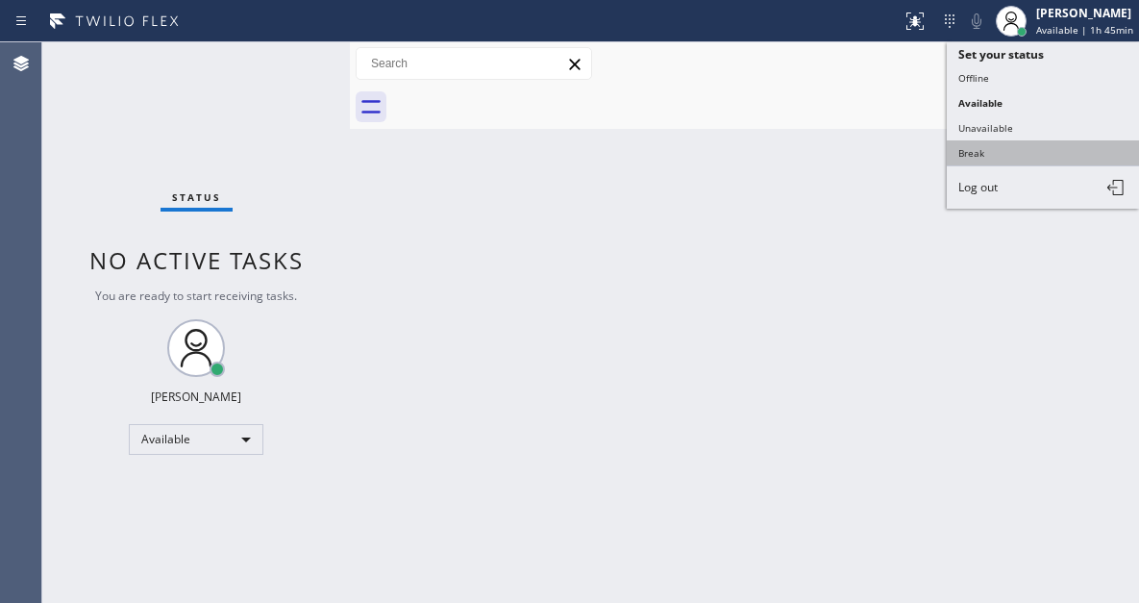
click at [1001, 157] on button "Break" at bounding box center [1043, 152] width 192 height 25
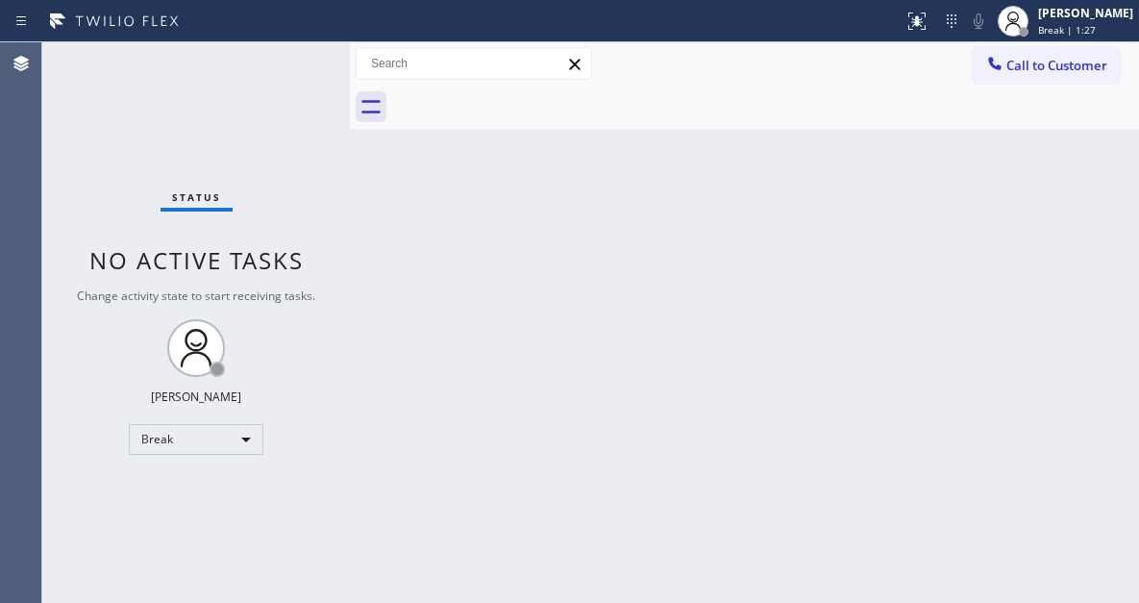
click at [1044, 167] on div "Back to Dashboard Change Sender ID Customers Technicians Select a contact Outbo…" at bounding box center [744, 322] width 789 height 560
click at [812, 211] on div "Back to Dashboard Change Sender ID Customers Technicians Select a contact Outbo…" at bounding box center [744, 322] width 789 height 560
click at [1067, 247] on div "Back to Dashboard Change Sender ID Customers Technicians Select a contact Outbo…" at bounding box center [744, 322] width 789 height 560
